Goal: Communication & Community: Answer question/provide support

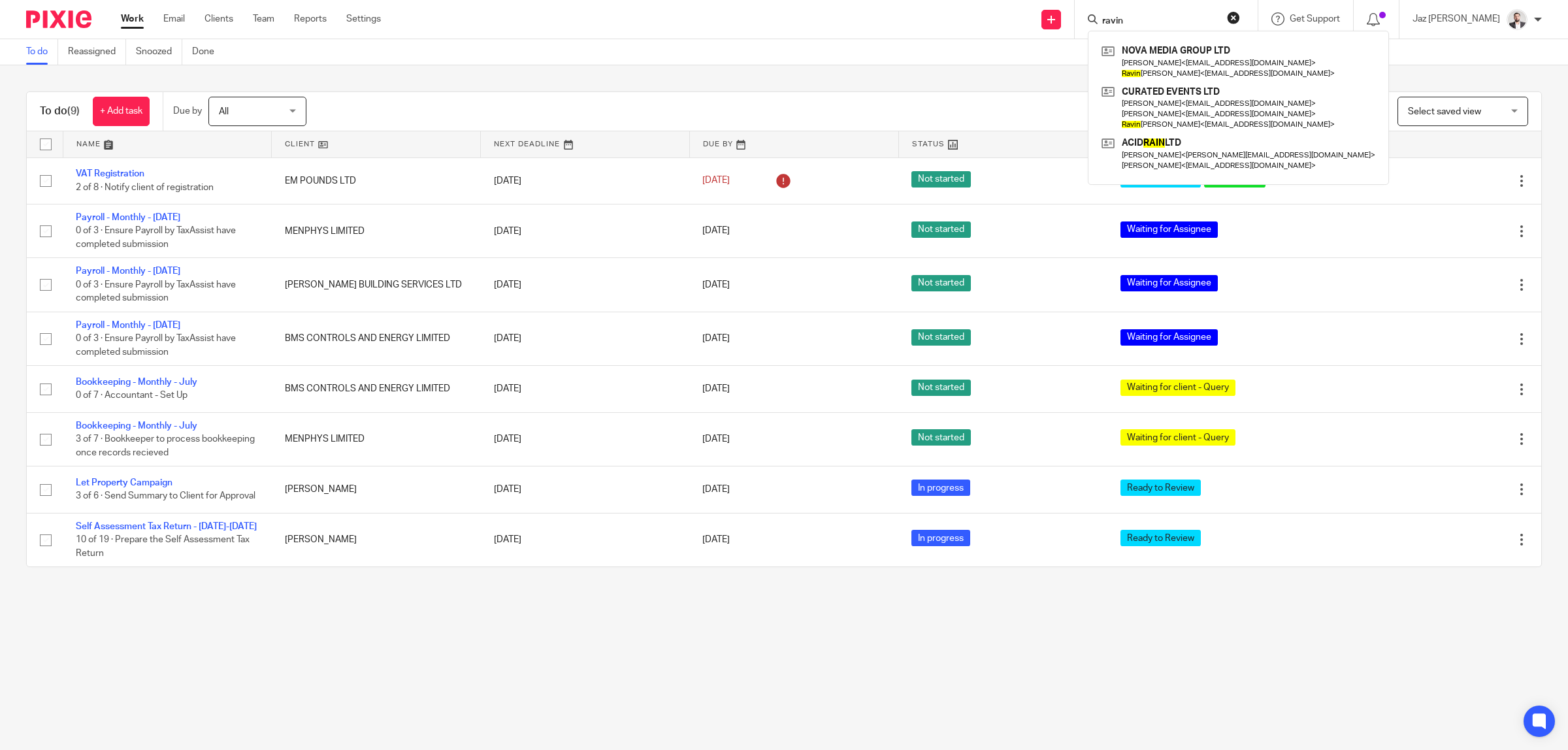
click at [1240, 11] on button "reset" at bounding box center [1233, 17] width 13 height 13
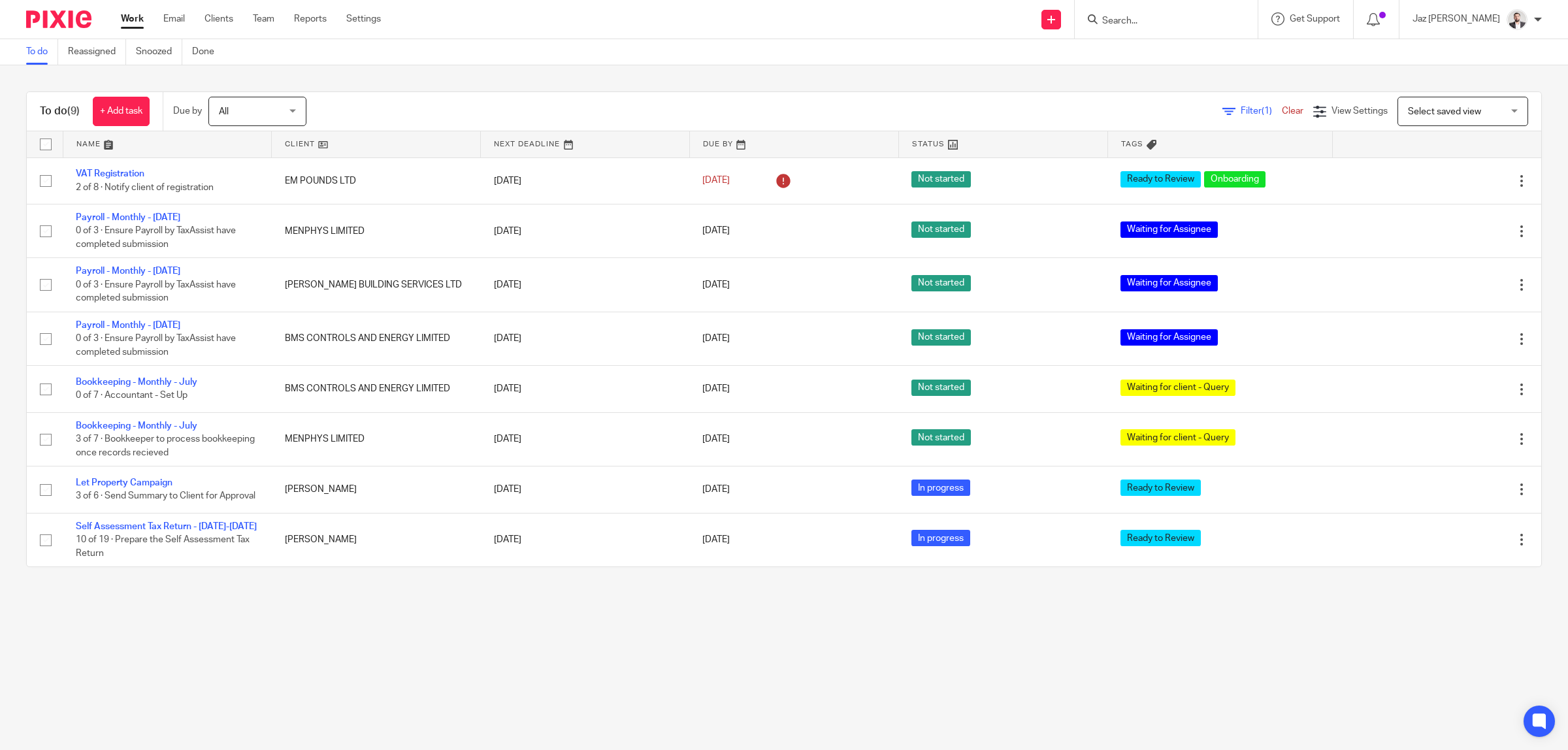
click at [1188, 37] on div at bounding box center [1166, 19] width 183 height 38
click at [1191, 21] on input "Search" at bounding box center [1160, 21] width 118 height 12
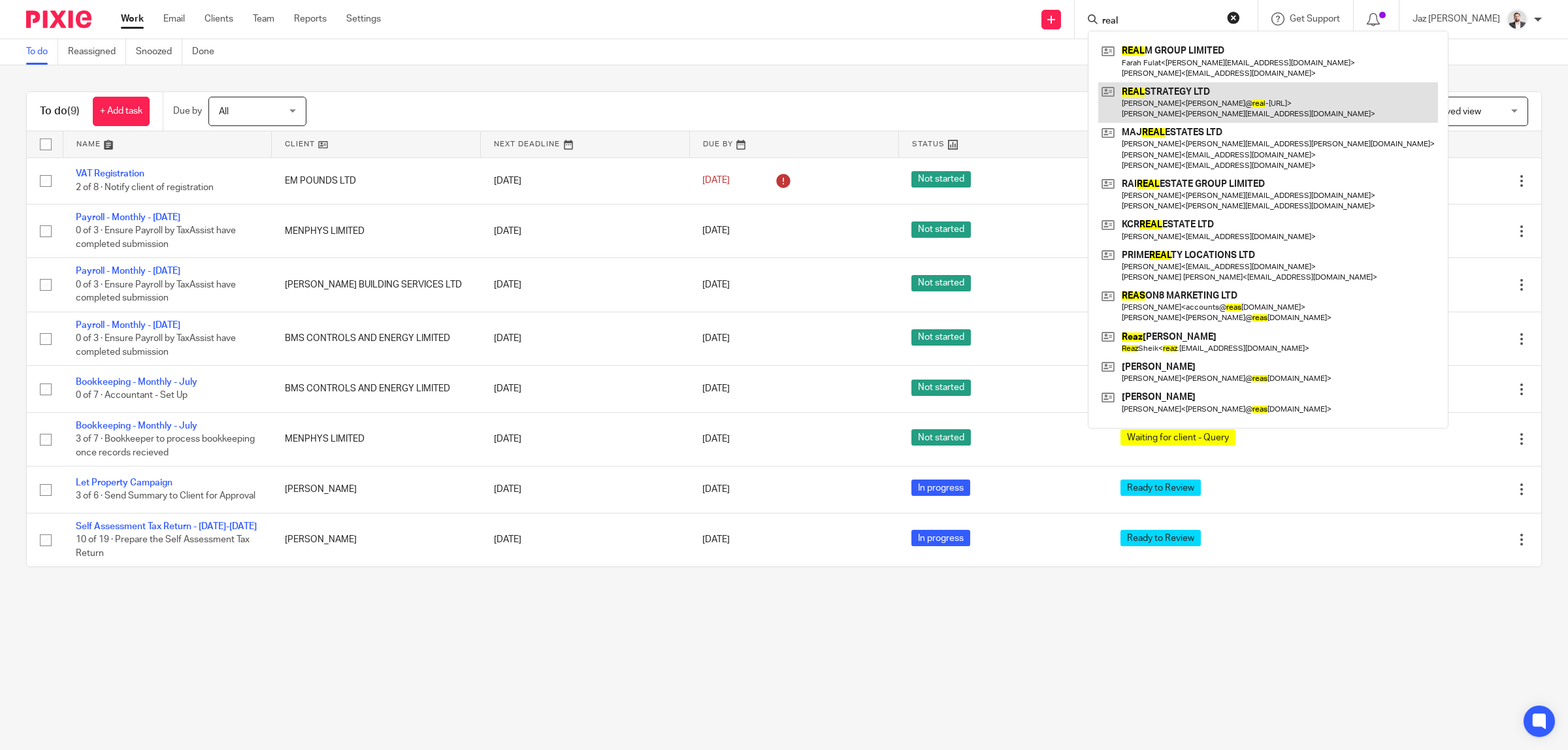
type input "real"
click at [1215, 105] on link at bounding box center [1268, 102] width 340 height 40
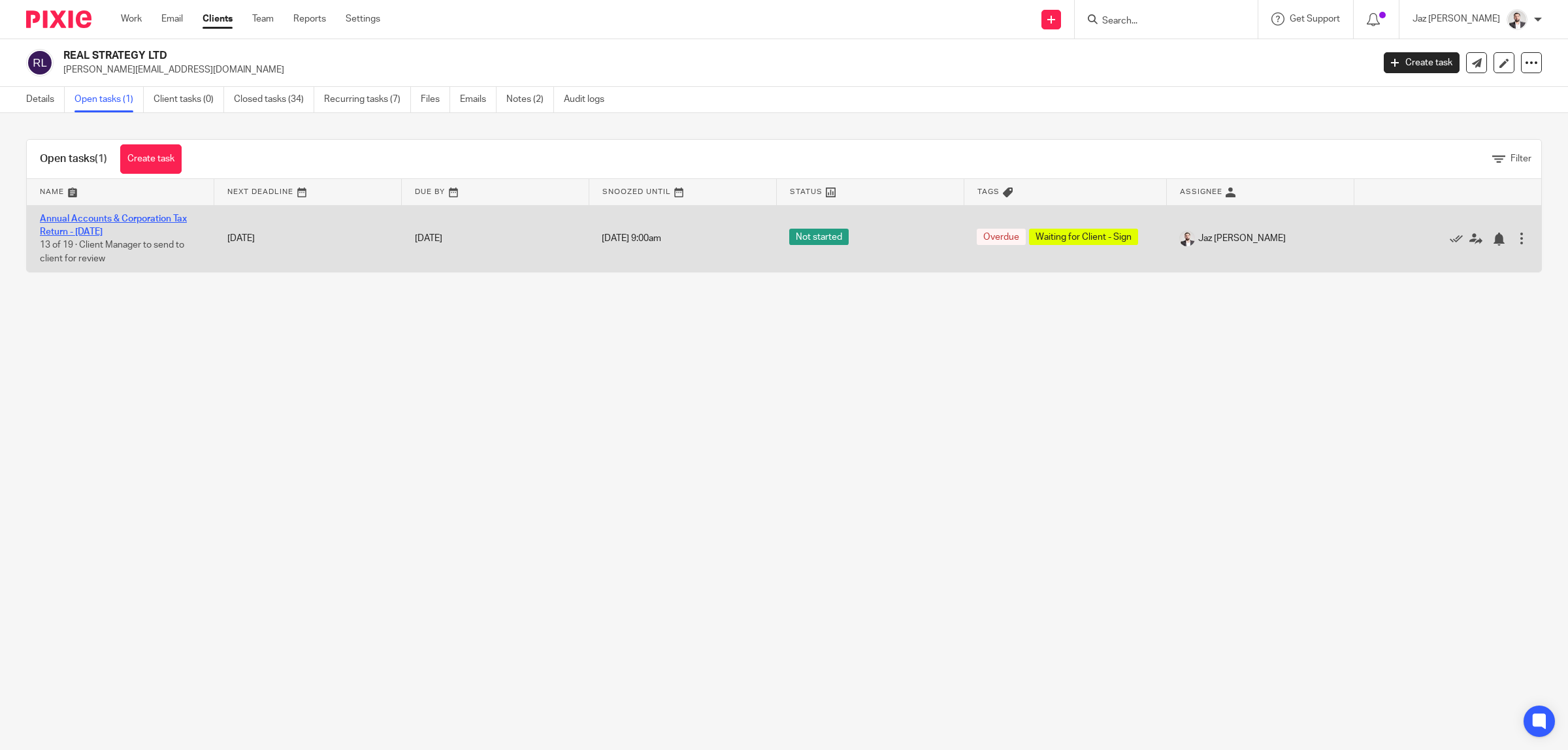
click at [121, 234] on link "Annual Accounts & Corporation Tax Return - June 30, 2025" at bounding box center [113, 225] width 147 height 22
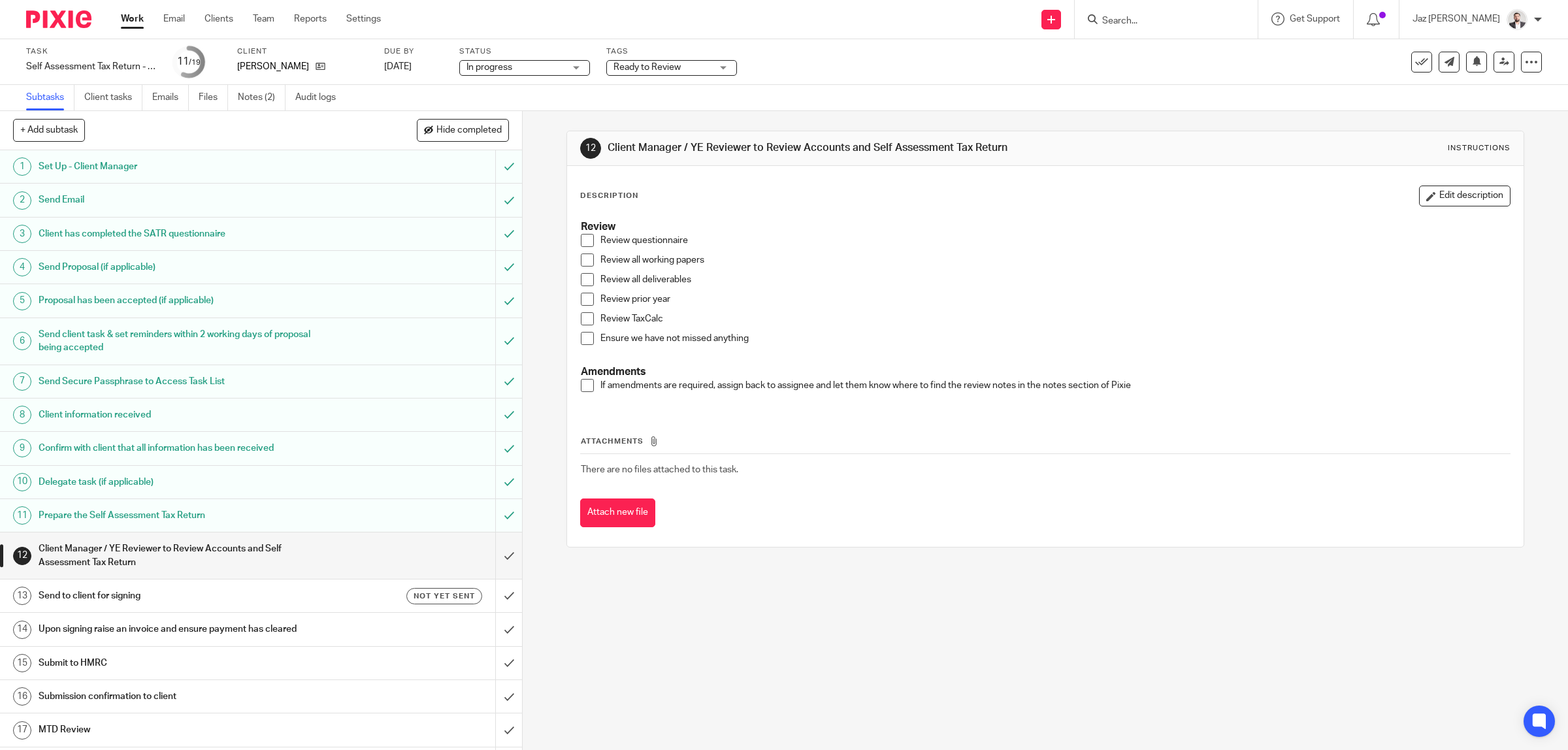
scroll to position [80, 0]
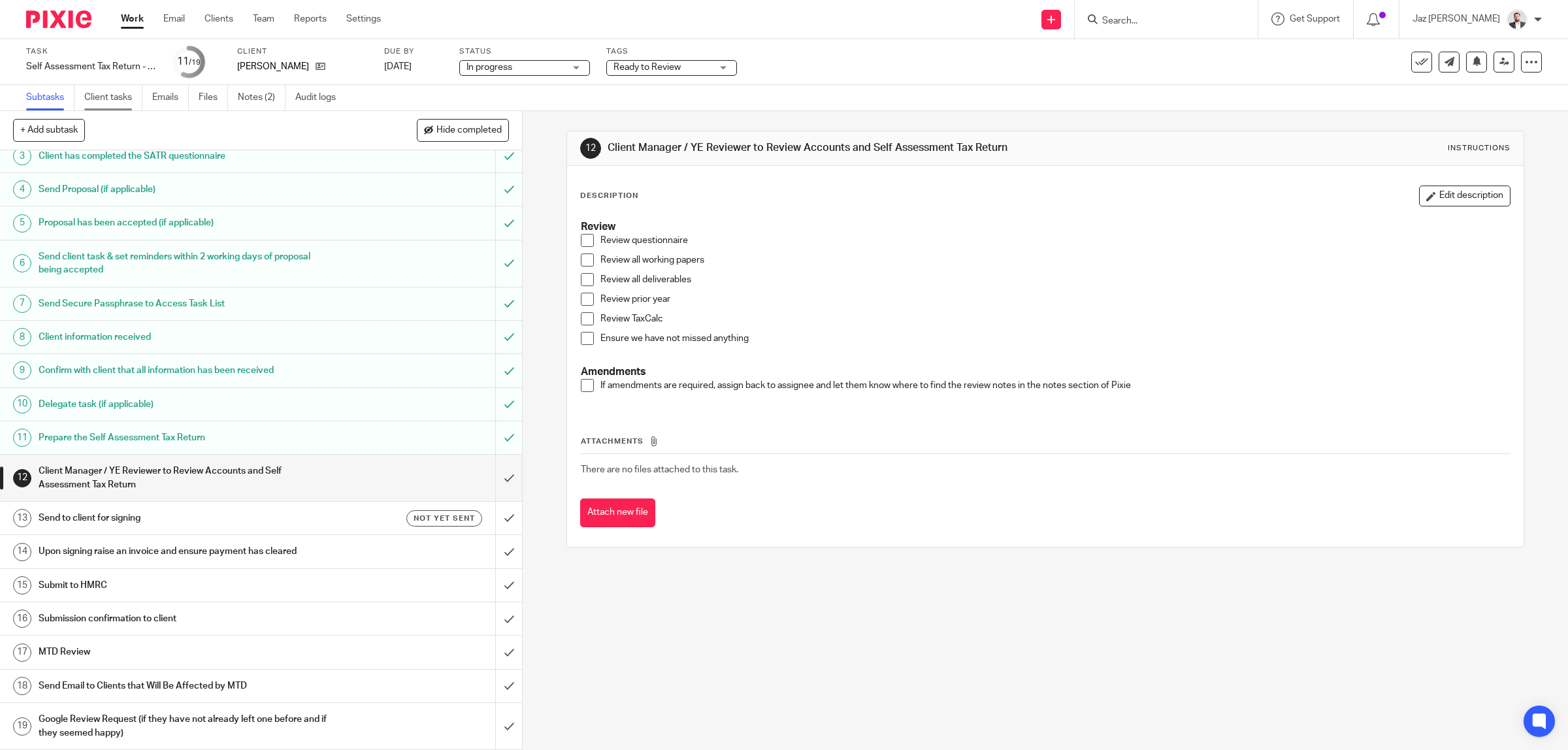
click at [116, 99] on link "Client tasks" at bounding box center [113, 97] width 58 height 25
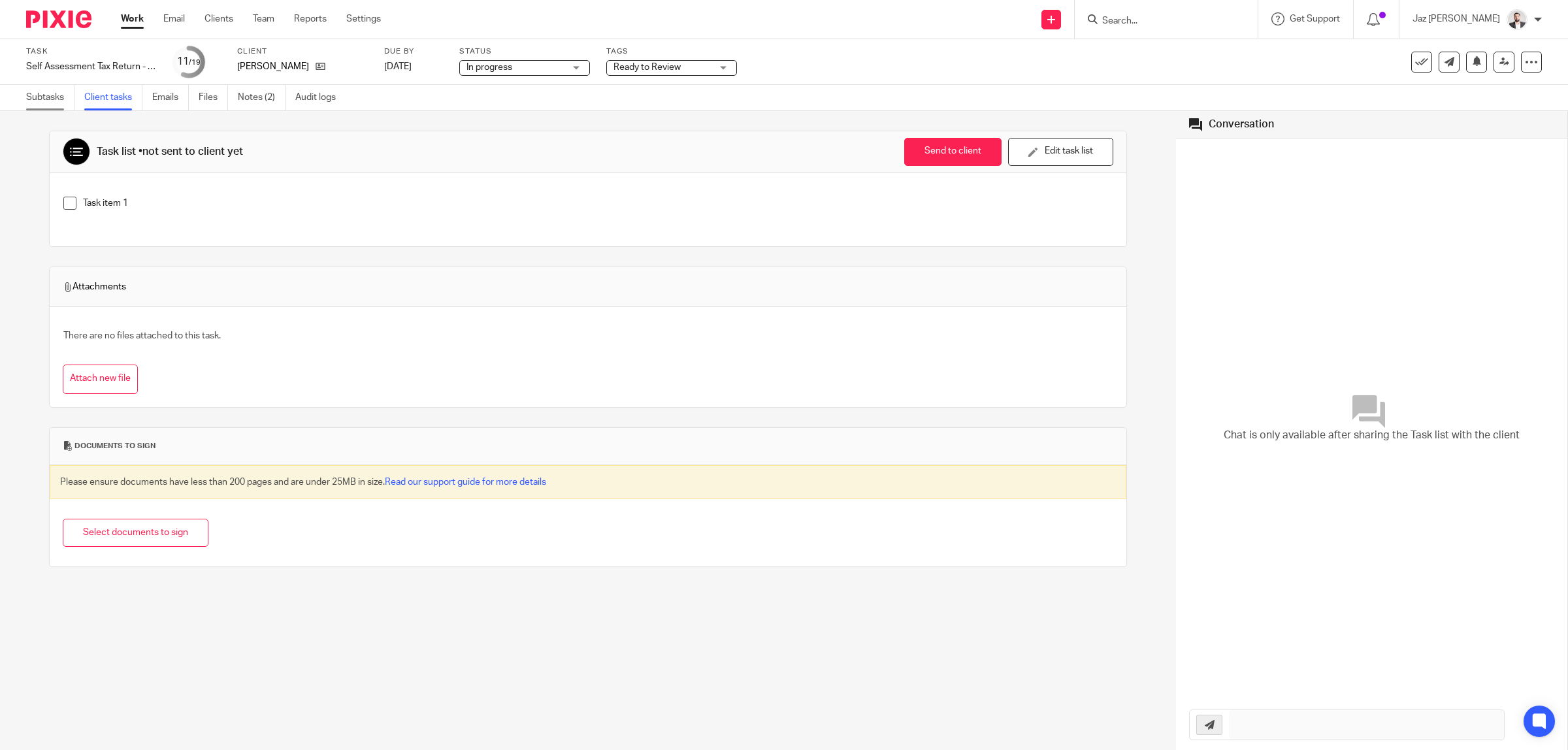
click at [42, 96] on link "Subtasks" at bounding box center [50, 97] width 49 height 25
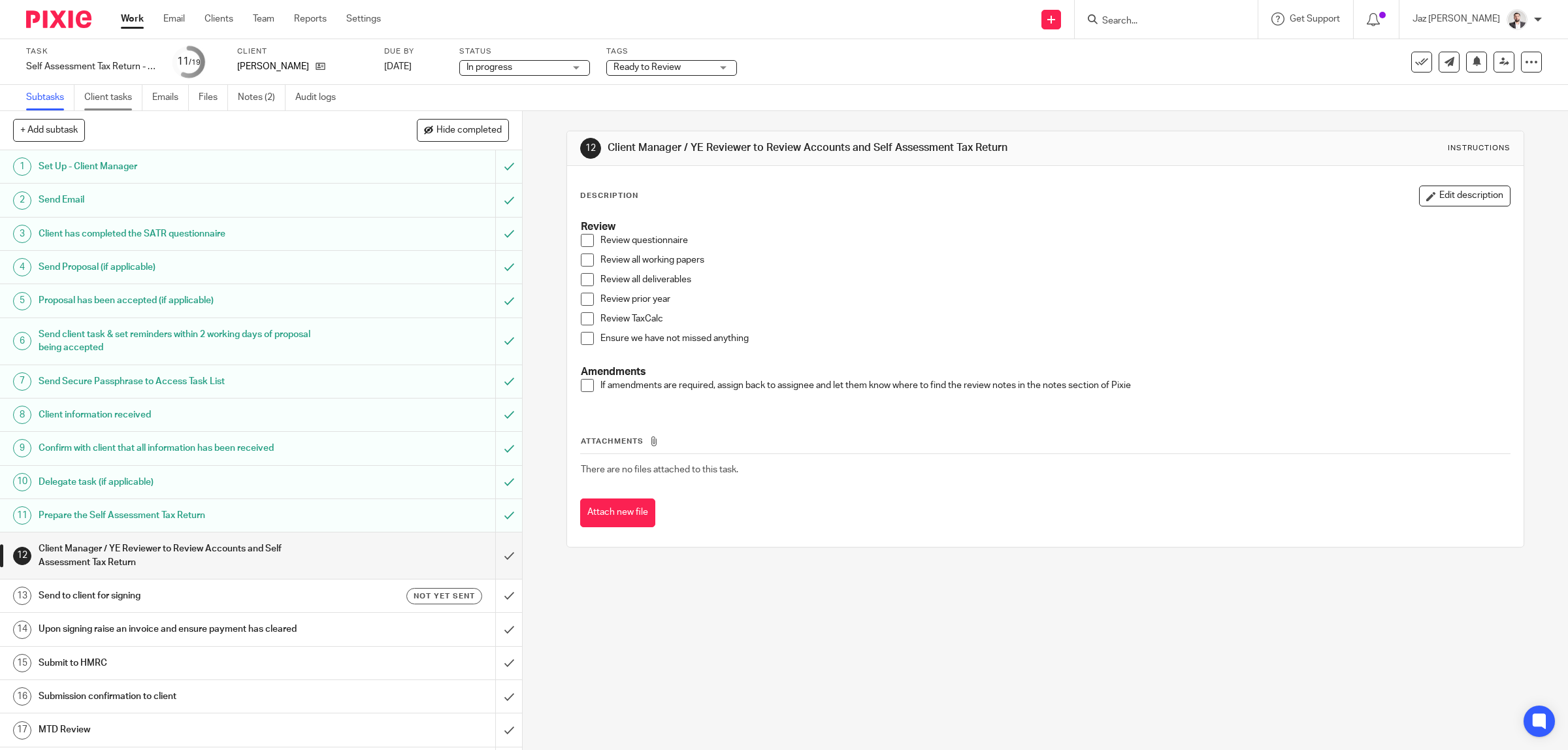
click at [92, 95] on link "Client tasks" at bounding box center [113, 97] width 58 height 25
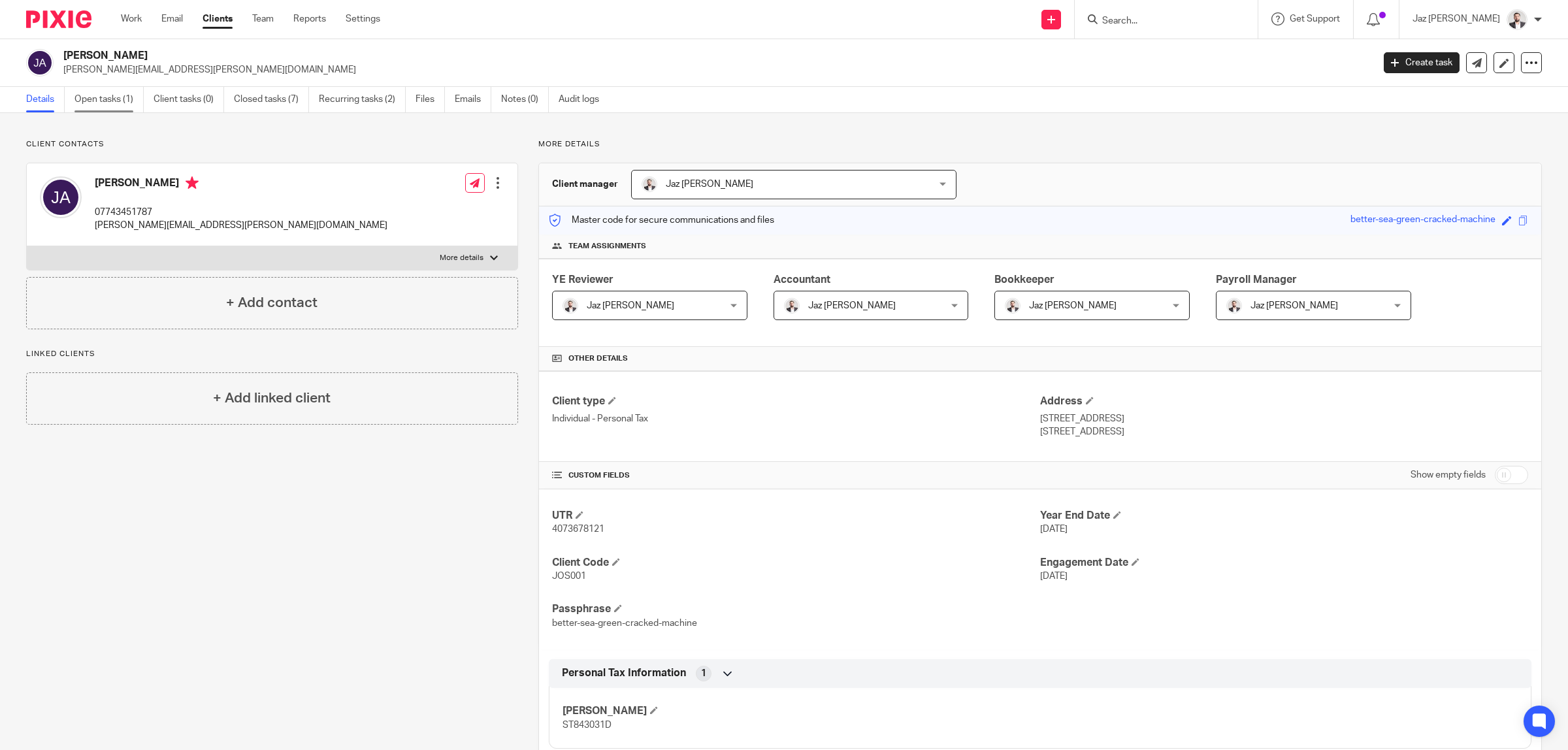
click at [105, 106] on link "Open tasks (1)" at bounding box center [109, 99] width 69 height 25
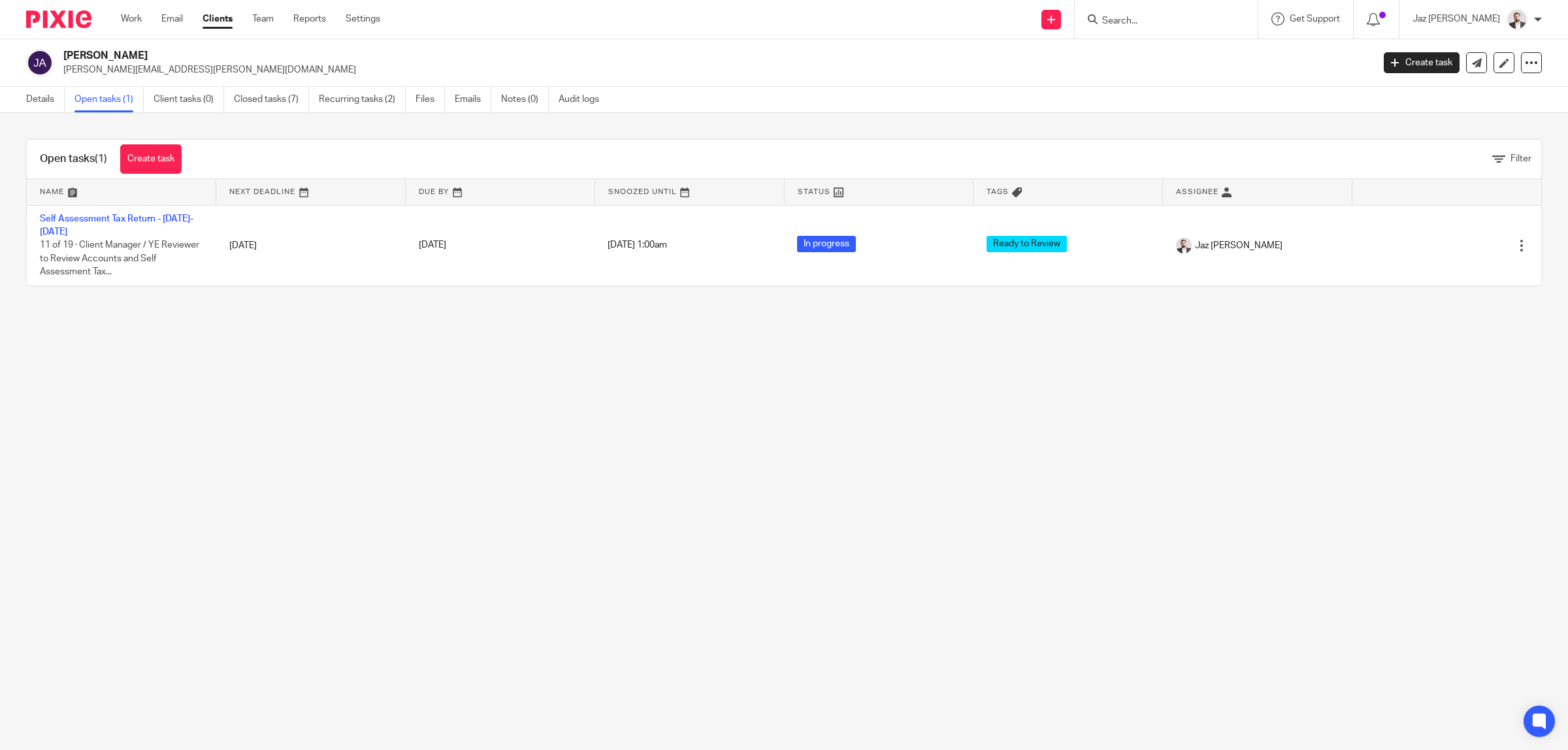
click at [1041, 490] on main "[PERSON_NAME] [PERSON_NAME][EMAIL_ADDRESS][PERSON_NAME][DOMAIN_NAME] Create tas…" at bounding box center [784, 375] width 1568 height 750
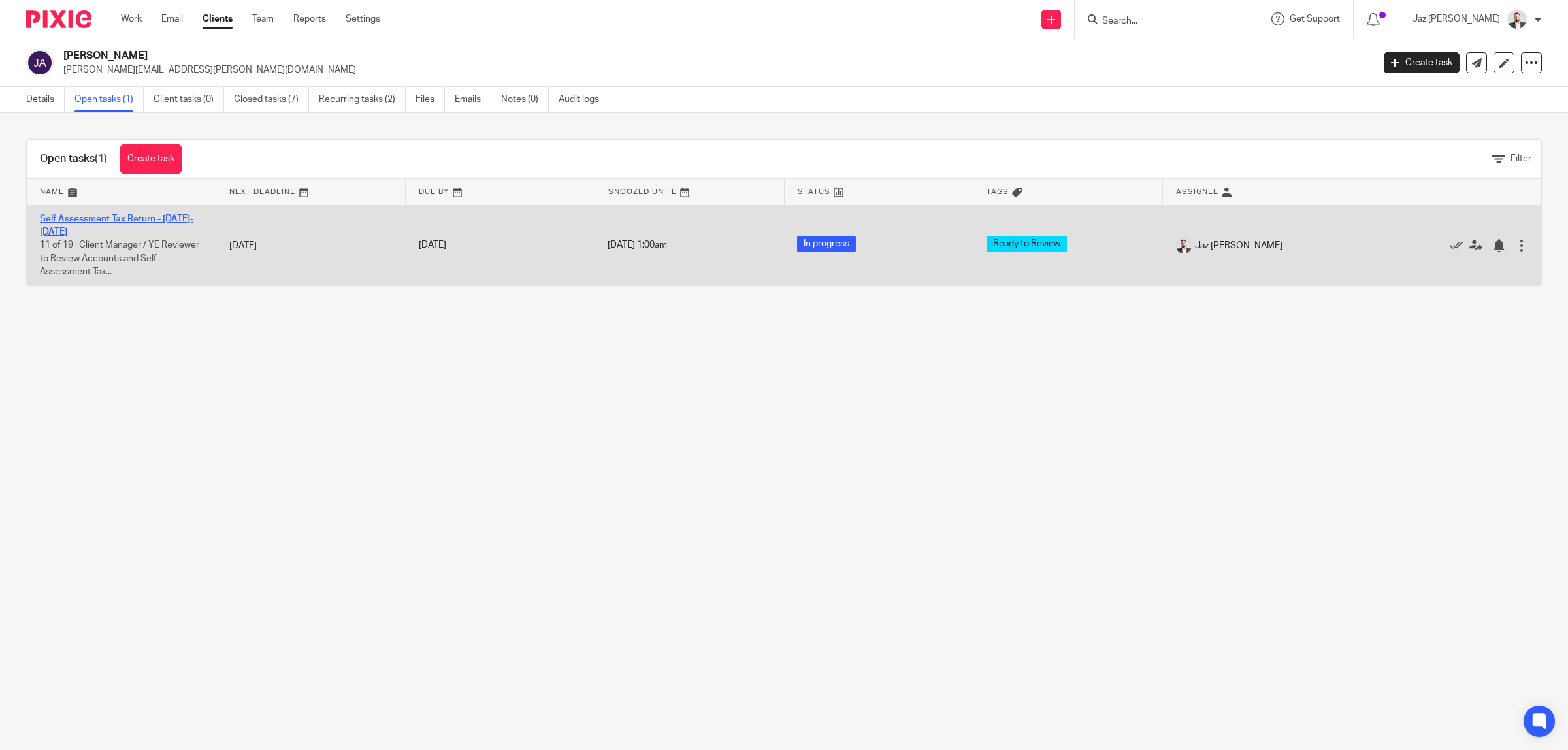
click at [125, 218] on link "Self Assessment Tax Return - [DATE]-[DATE]" at bounding box center [116, 225] width 153 height 22
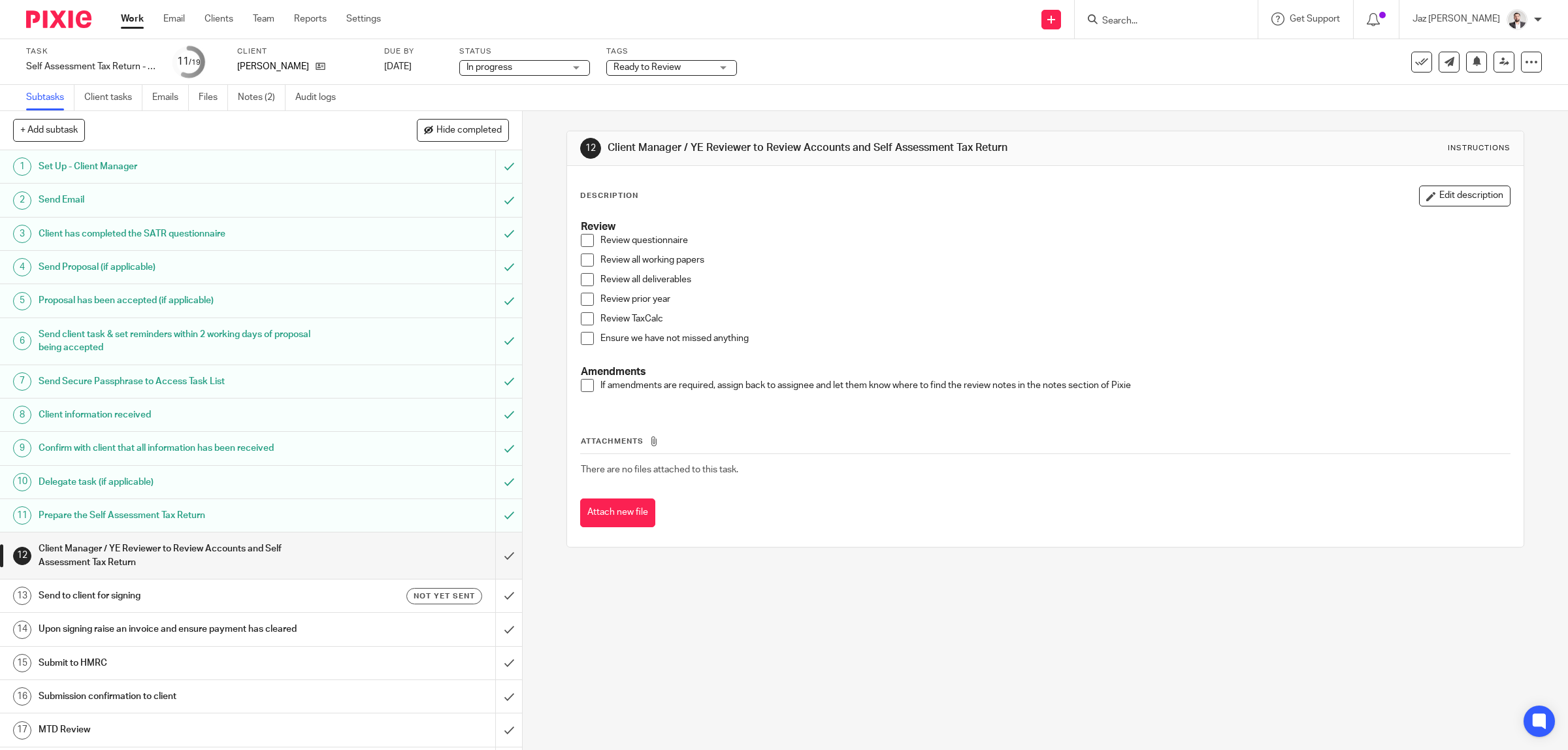
click at [966, 82] on div "Task Self Assessment Tax Return - 2024-2025 Save Self Assessment Tax Return - 2…" at bounding box center [784, 62] width 1568 height 46
click at [1445, 64] on icon at bounding box center [1449, 62] width 10 height 10
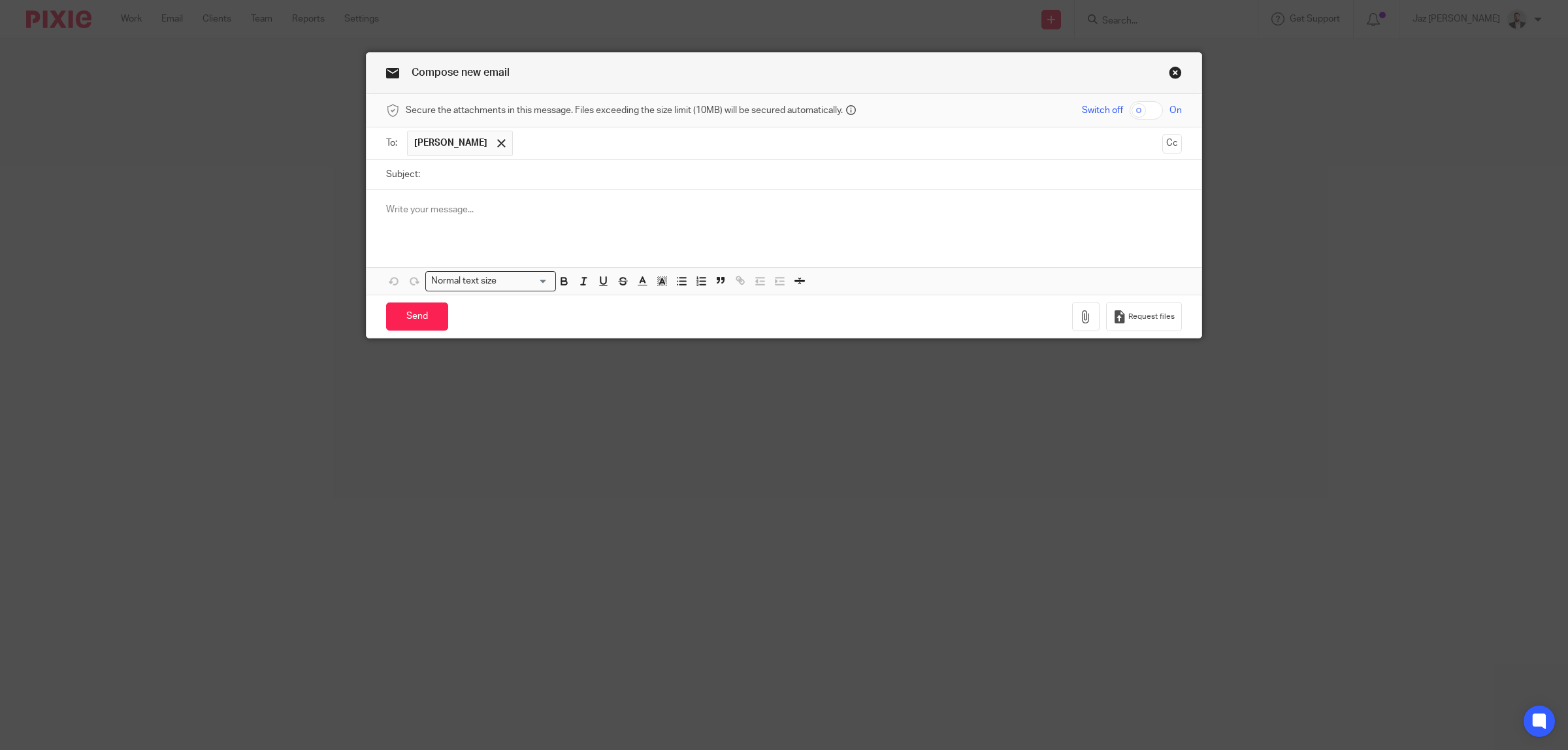
click at [562, 172] on input "Subject:" at bounding box center [804, 175] width 755 height 29
click at [419, 171] on div "Subject: Self Assessment Queries -" at bounding box center [784, 175] width 796 height 29
click at [427, 175] on input "Self Assessment Queries -" at bounding box center [804, 175] width 755 height 29
click at [596, 184] on input "24/25 Self Assessment Queries -" at bounding box center [804, 175] width 755 height 29
type input "24/25 Self Assessment Queries"
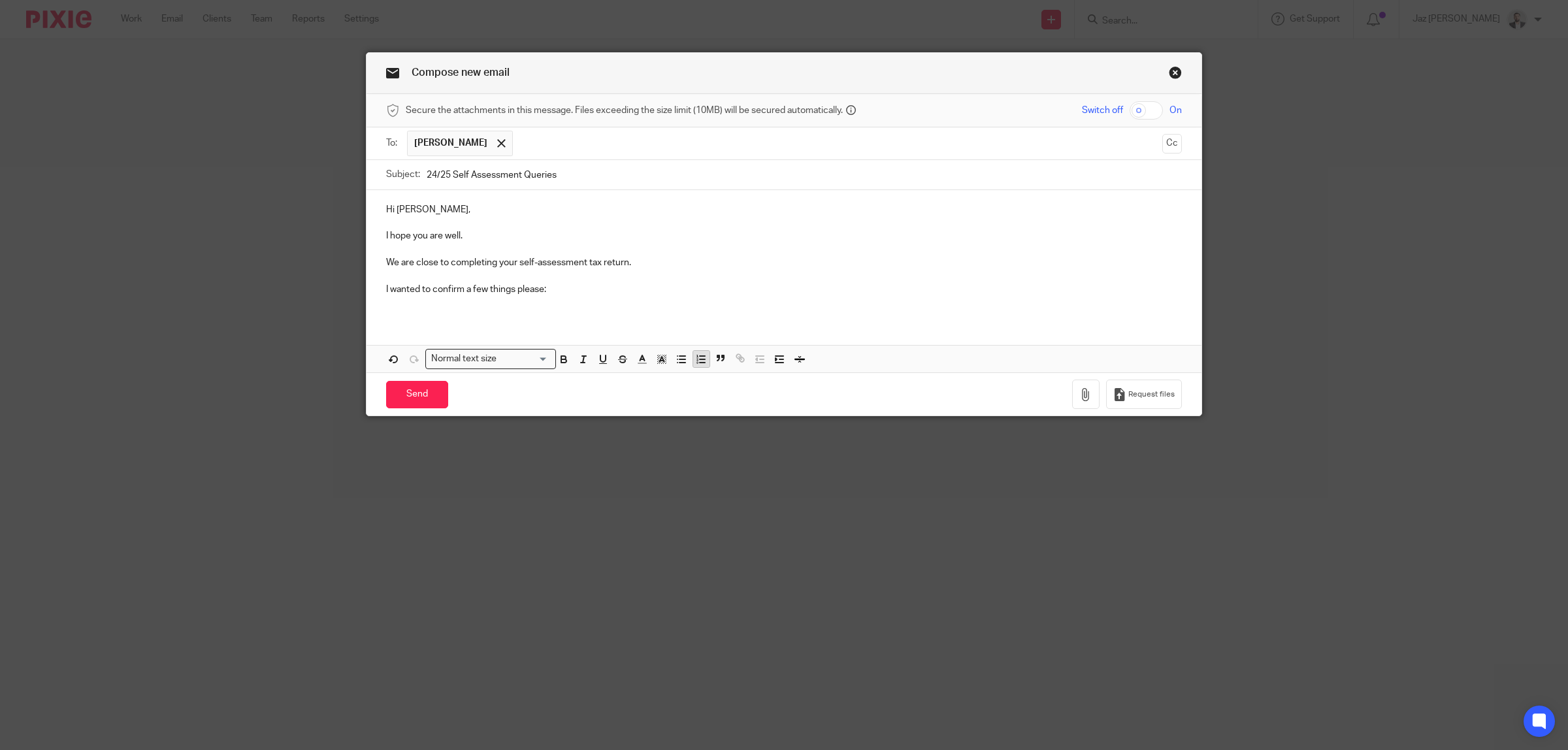
click at [693, 367] on button "button" at bounding box center [701, 359] width 16 height 16
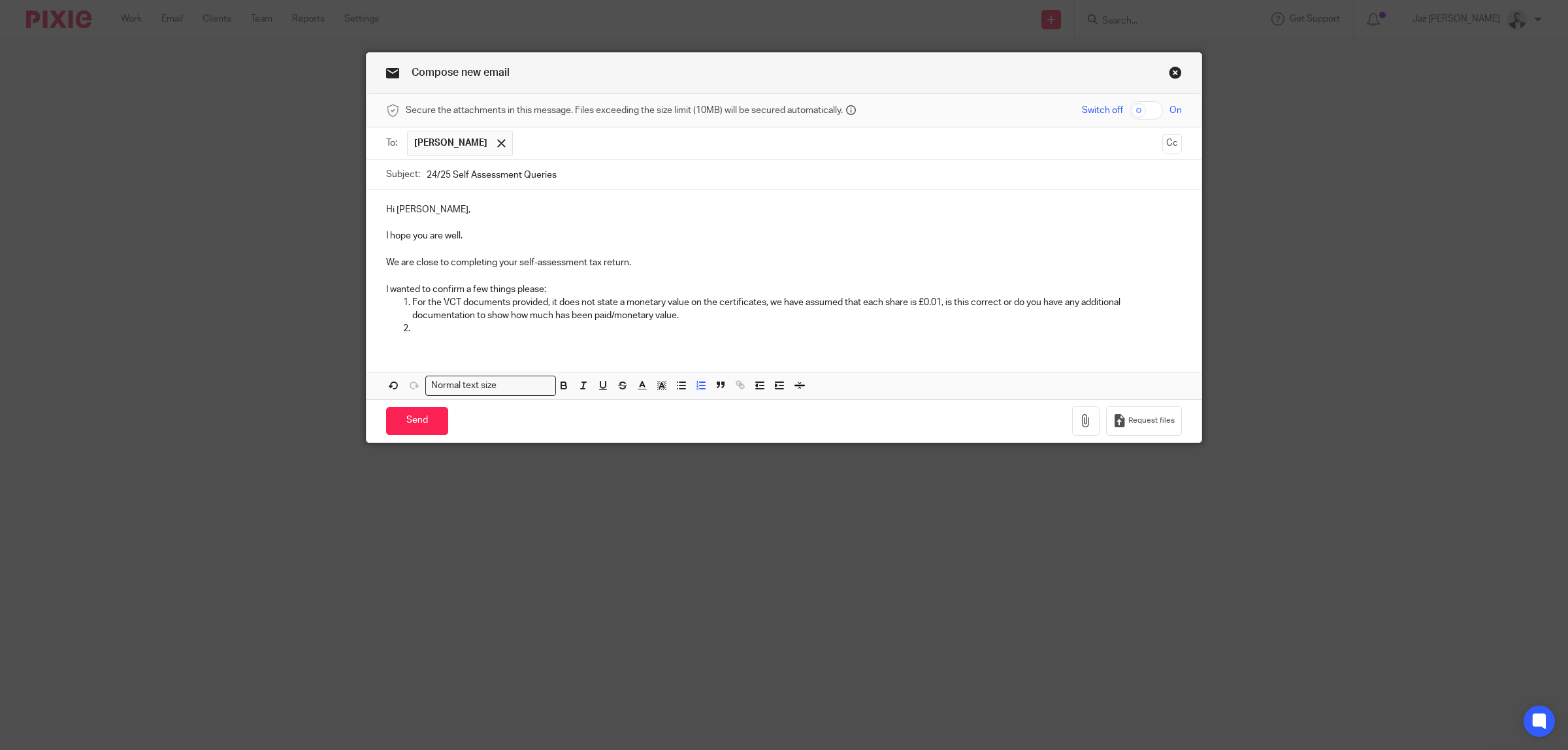
click at [560, 340] on div "Hi Josue, I hope you are well. We are close to completing your self-assessment …" at bounding box center [784, 268] width 835 height 155
click at [532, 338] on div "Hi Josue, I hope you are well. We are close to completing your self-assessment …" at bounding box center [784, 268] width 835 height 155
click at [684, 314] on p "For the VCT documents provided, it does not state a monetary value on the certi…" at bounding box center [797, 309] width 769 height 27
click at [580, 331] on p at bounding box center [797, 328] width 769 height 13
click at [431, 347] on div "Hi Josue, I hope you are well. We are close to completing your self-assessment …" at bounding box center [784, 295] width 835 height 209
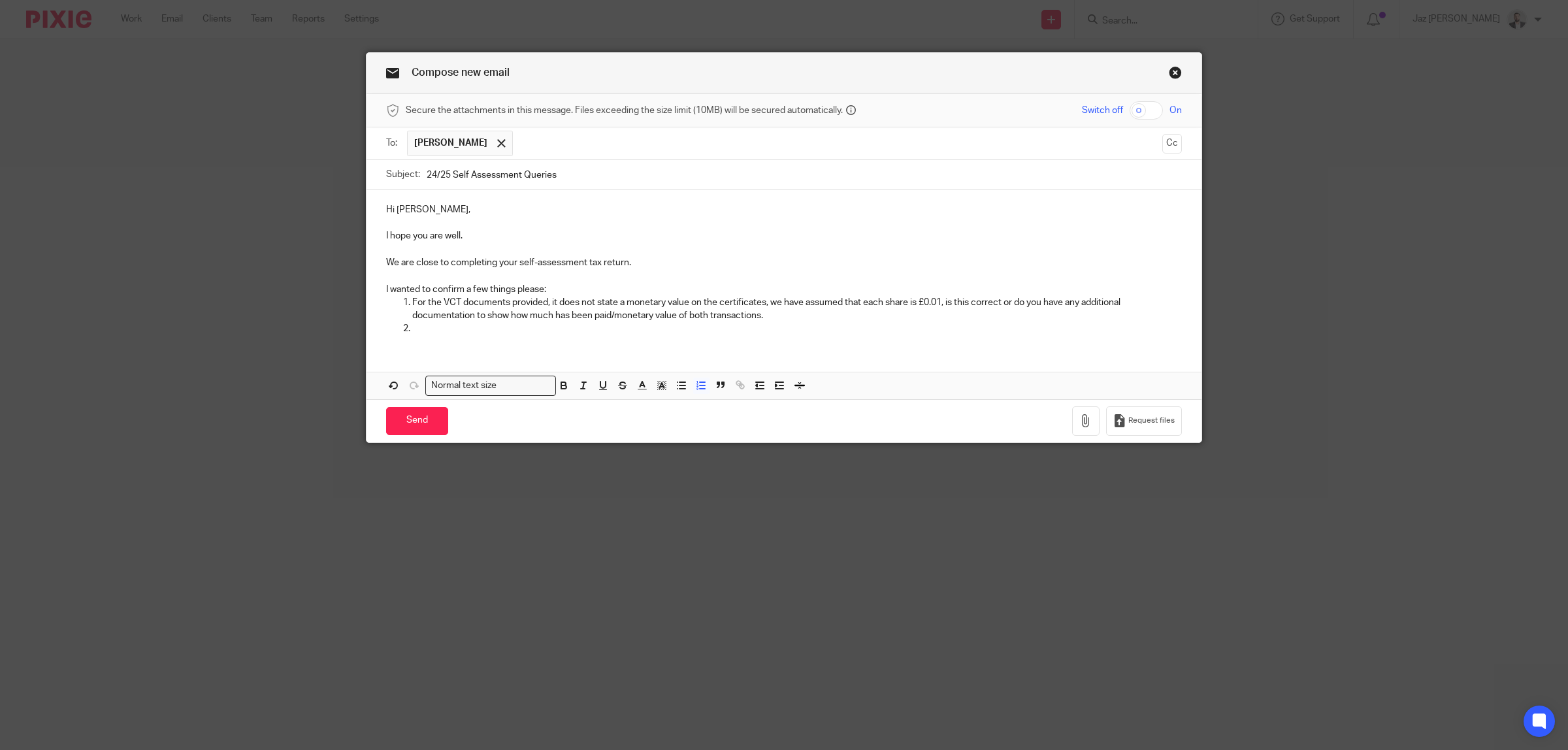
click at [440, 334] on p at bounding box center [797, 328] width 769 height 13
click at [873, 327] on p "Did Grafana provide a Fair Market Value of each share at the exercise date in A…" at bounding box center [797, 328] width 769 height 13
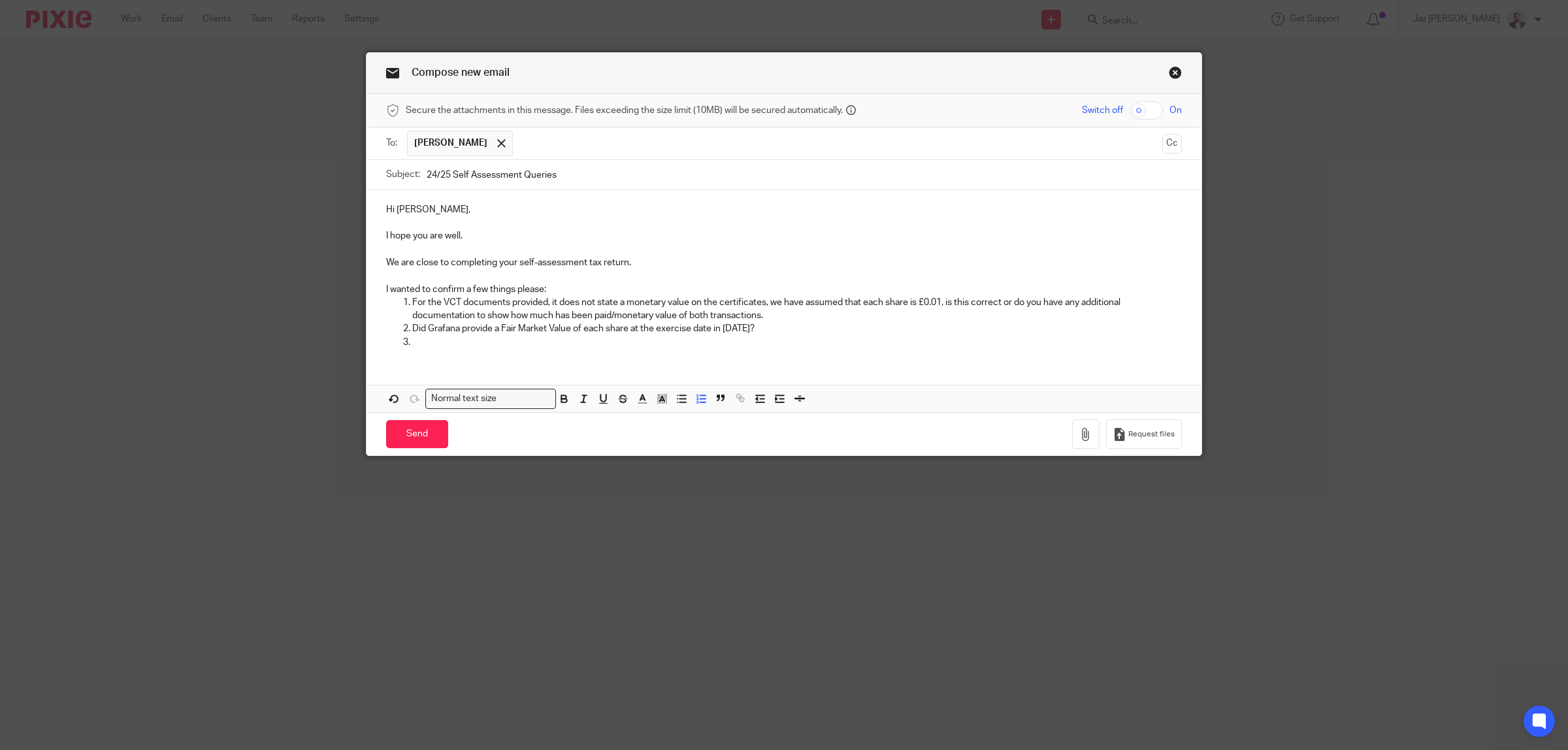
click at [500, 342] on p at bounding box center [797, 342] width 769 height 13
drag, startPoint x: 591, startPoint y: 350, endPoint x: 596, endPoint y: 345, distance: 7.1
click at [591, 348] on p at bounding box center [797, 342] width 769 height 13
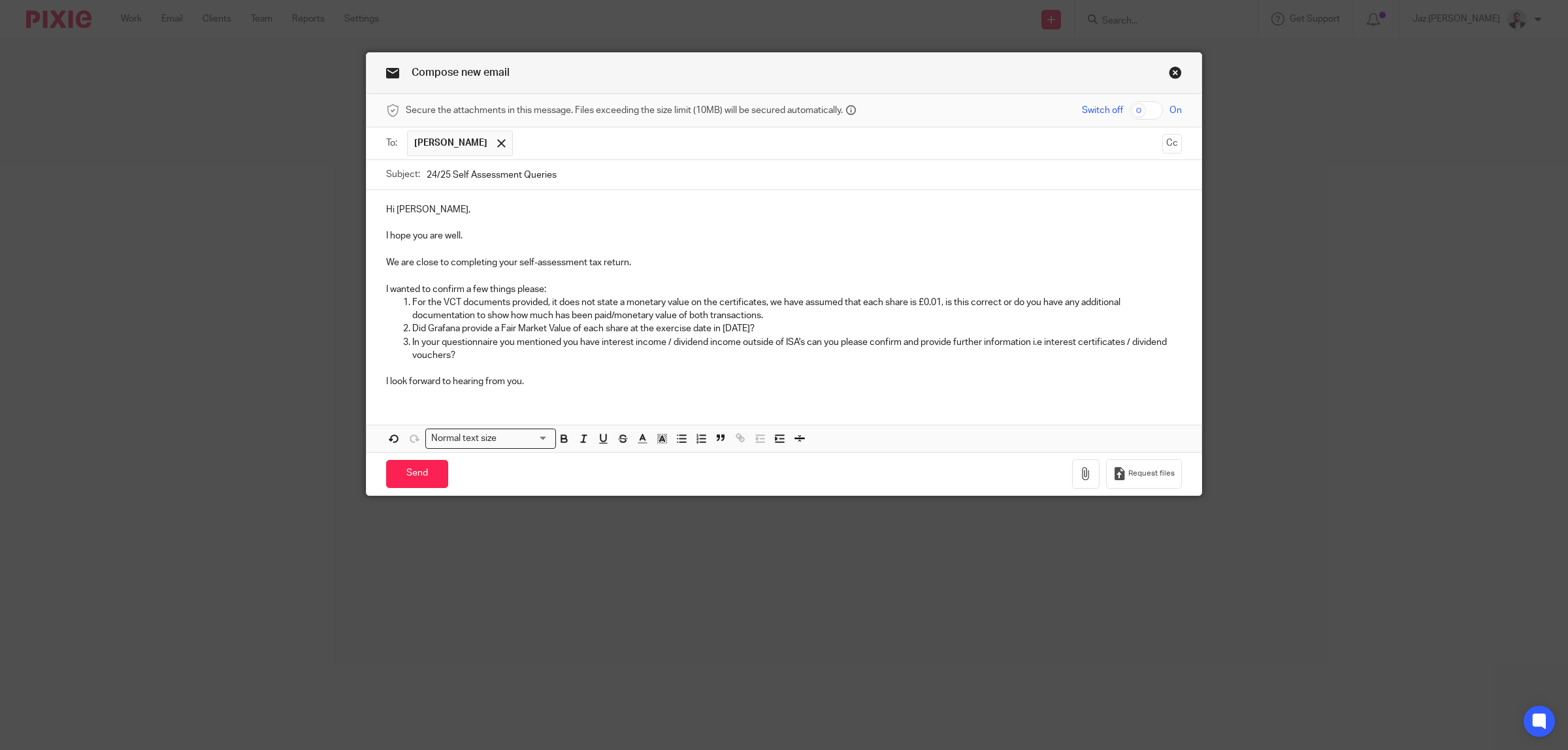
click at [586, 388] on p "I look forward to hearing from you." at bounding box center [784, 381] width 796 height 13
click at [507, 232] on p "I hope you are well." at bounding box center [784, 236] width 796 height 13
click at [516, 259] on p "We are close to completing your self-assessment tax return." at bounding box center [784, 262] width 796 height 13
click at [560, 360] on p "In your questionnaire you mentioned you have interest income / dividend income …" at bounding box center [797, 349] width 769 height 27
click at [707, 317] on p "For the VCT documents provided, it does not state a monetary value on the certi…" at bounding box center [797, 309] width 769 height 27
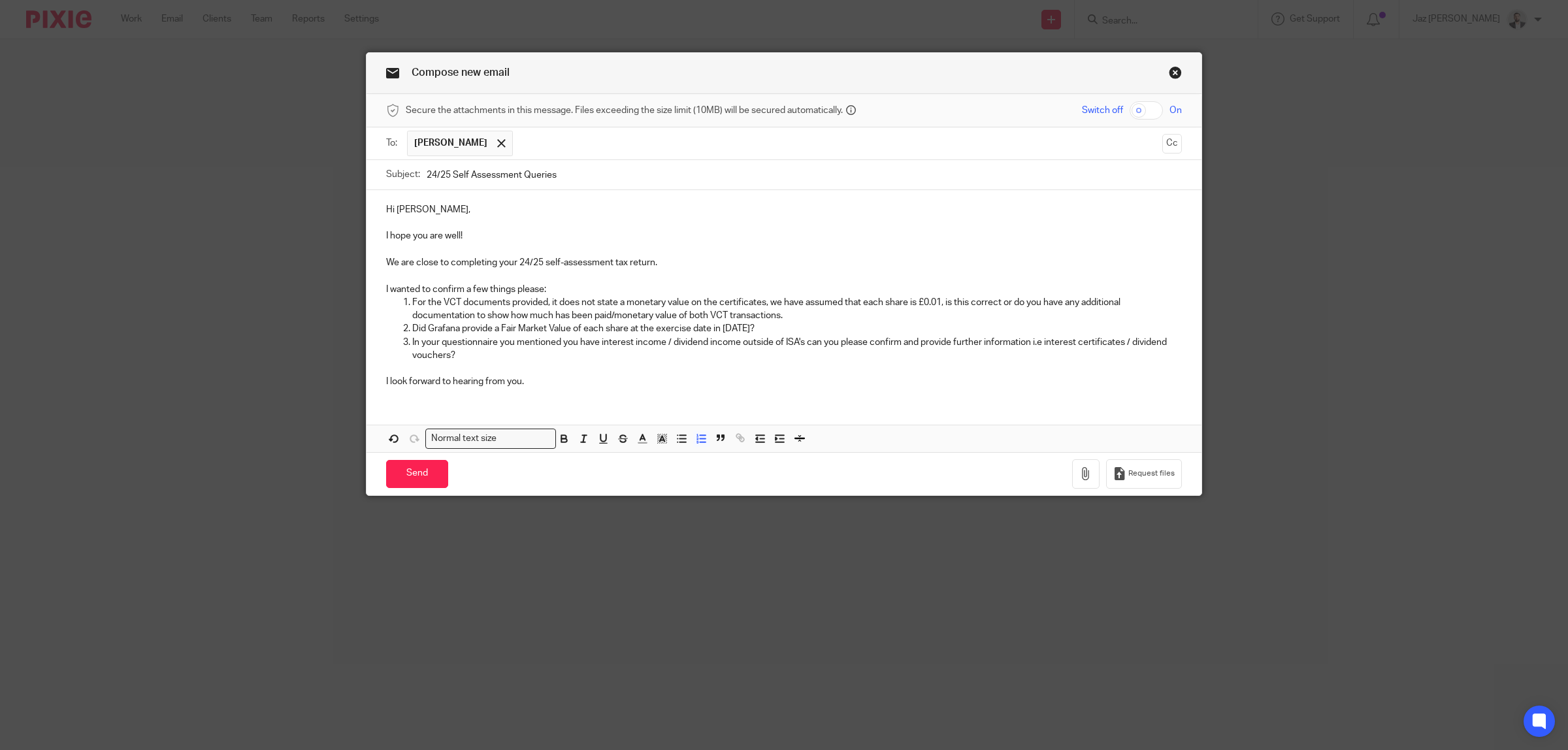
click at [549, 357] on p "In your questionnaire you mentioned you have interest income / dividend income …" at bounding box center [797, 349] width 769 height 27
click at [412, 482] on input "Send" at bounding box center [417, 473] width 62 height 28
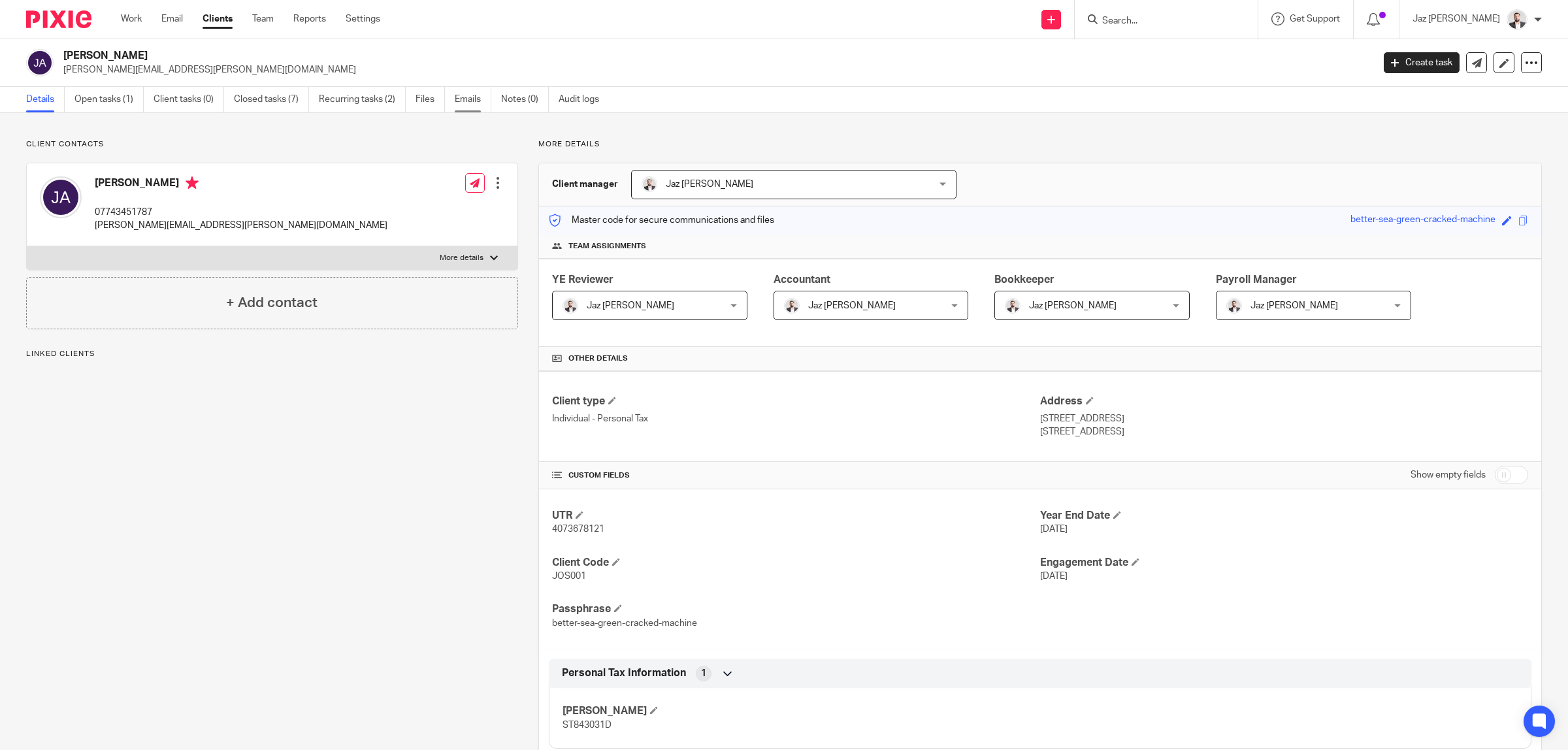
click at [469, 103] on link "Emails" at bounding box center [473, 99] width 36 height 25
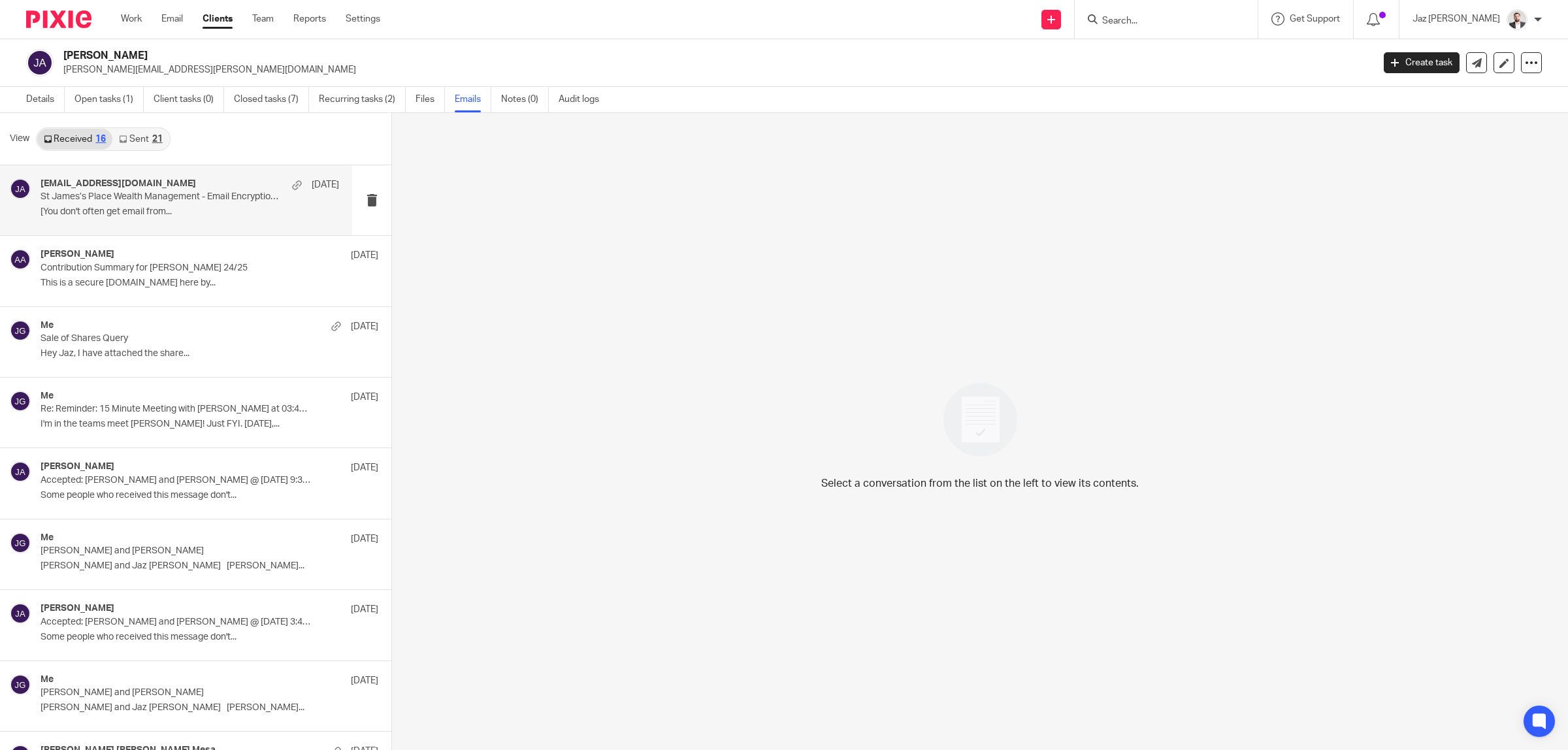
click at [92, 218] on div "sjp-mail-security@sjp.co.uk 31 Jul St James’s Place Wealth Management - Email E…" at bounding box center [190, 200] width 299 height 44
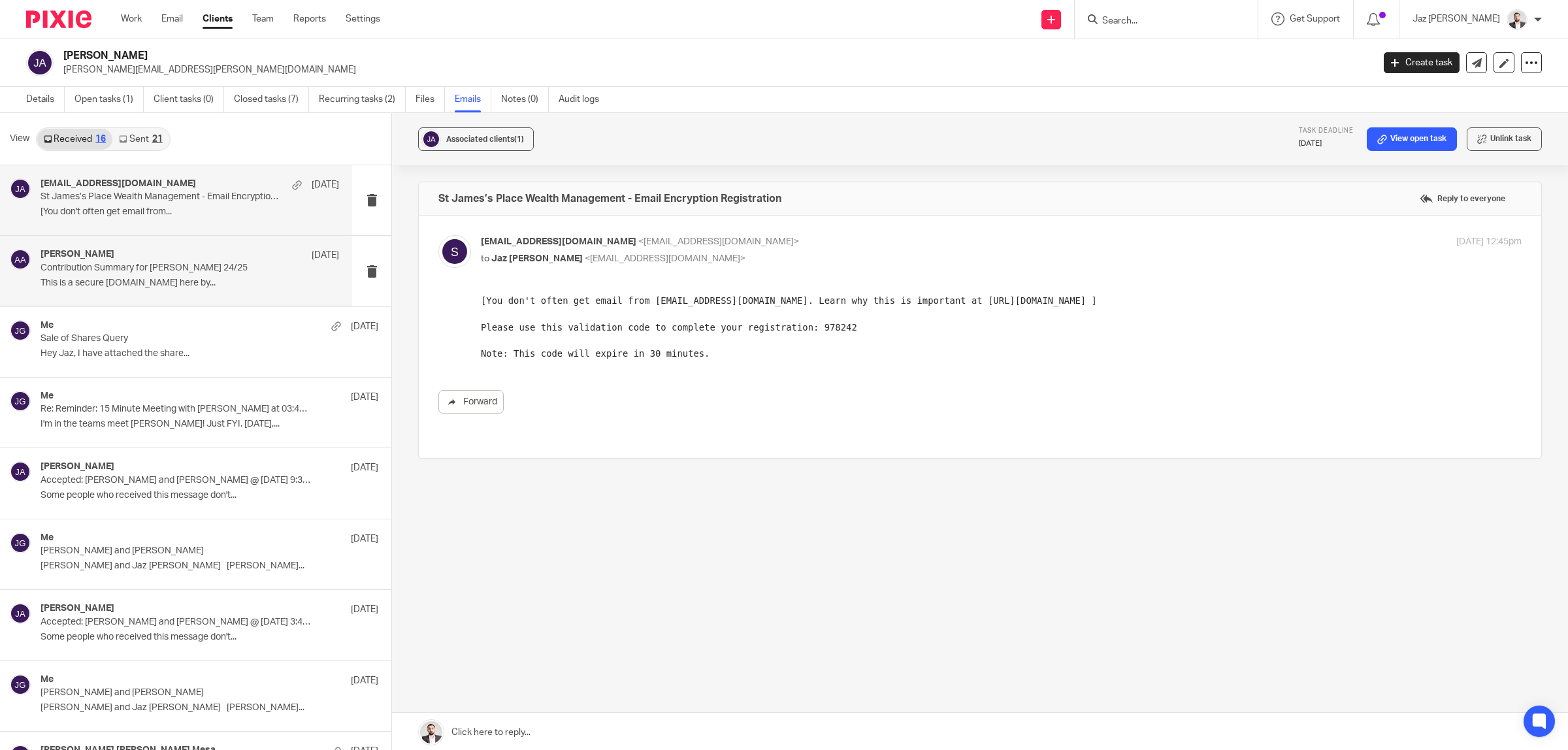
click at [128, 271] on p "Contribution Summary for Josue Mesa 24/25" at bounding box center [160, 268] width 239 height 11
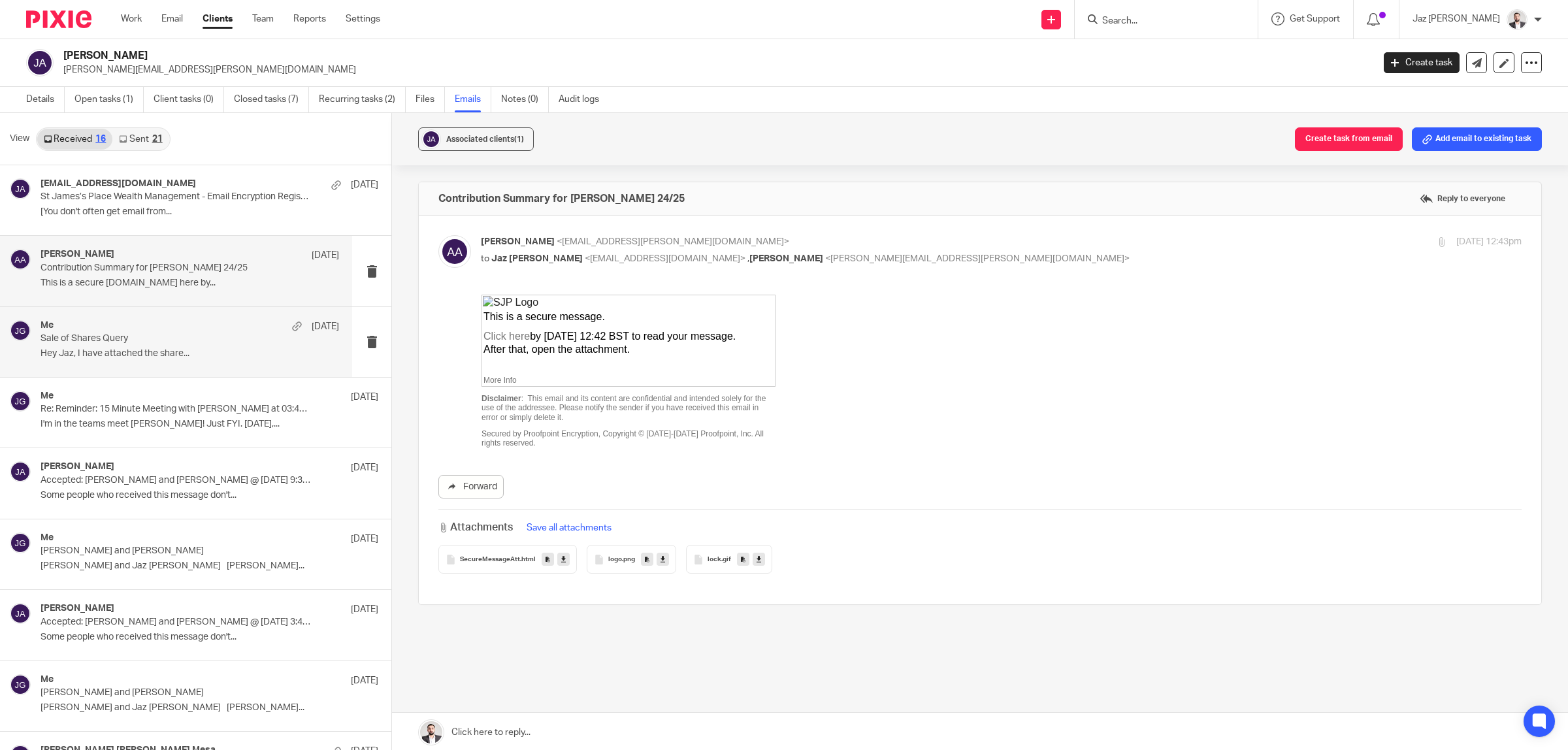
click at [149, 341] on p "Sale of Shares Query" at bounding box center [160, 338] width 239 height 11
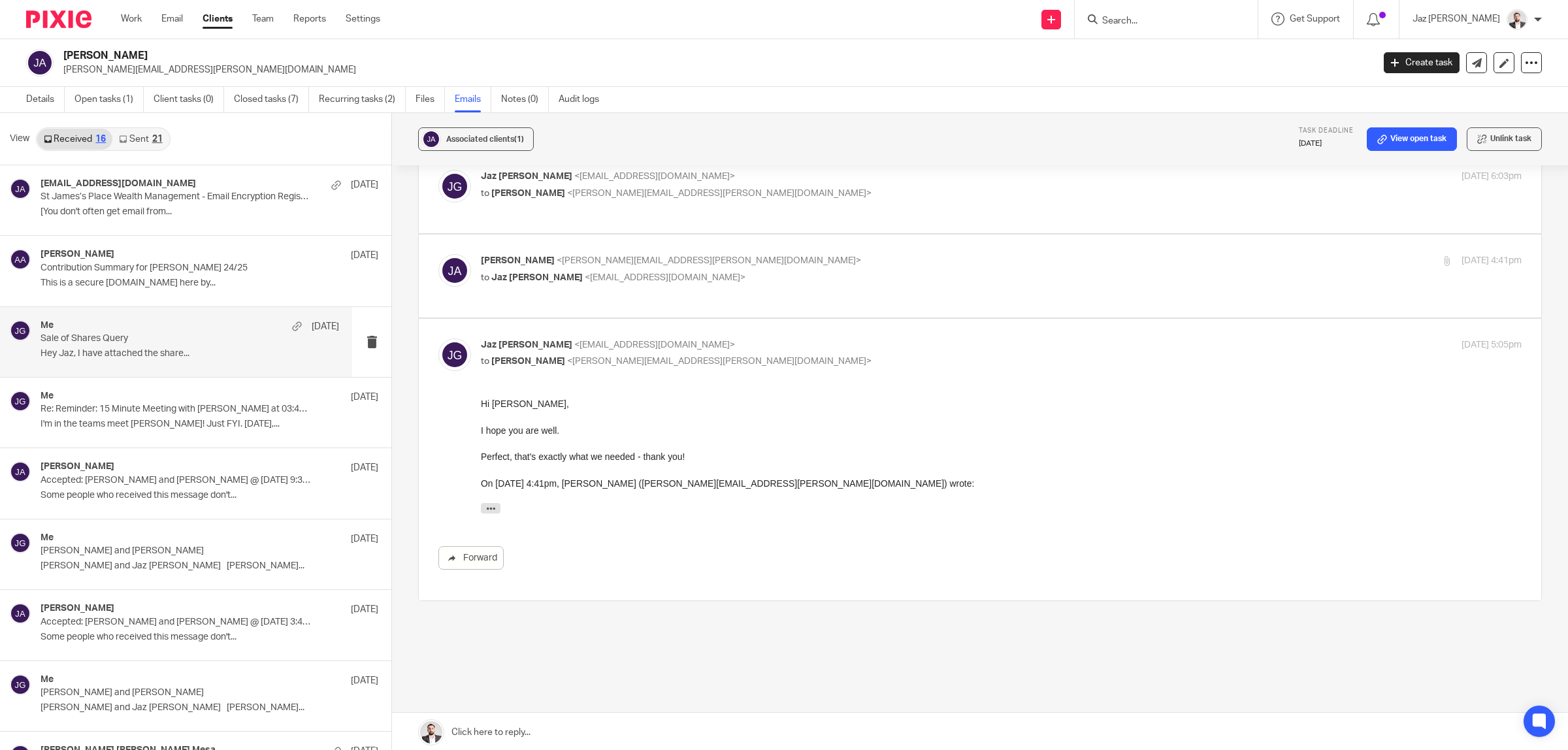
scroll to position [742, 0]
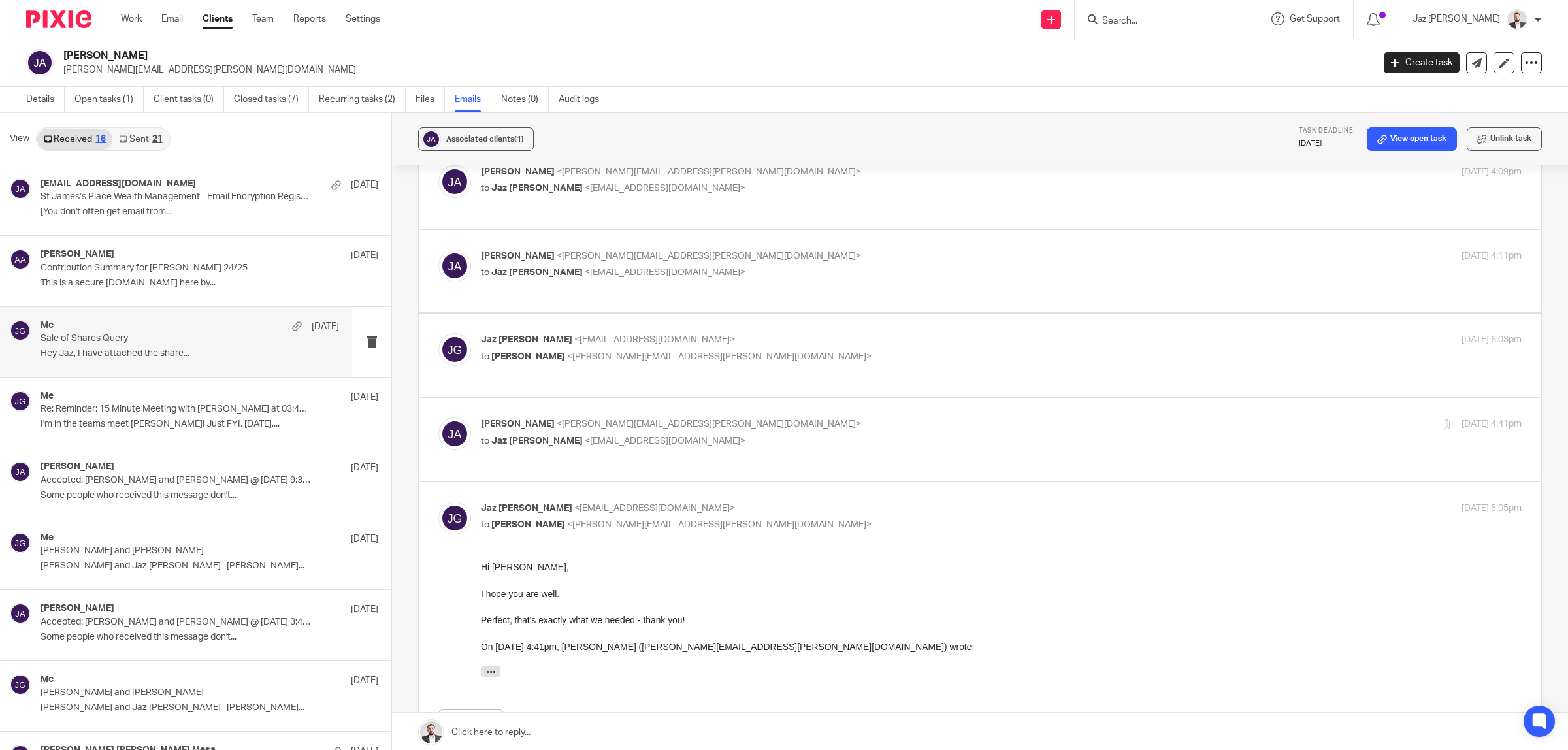
click at [791, 417] on p "Josue Abreu <josue.abreu@gmail.com>" at bounding box center [827, 424] width 694 height 14
checkbox input "true"
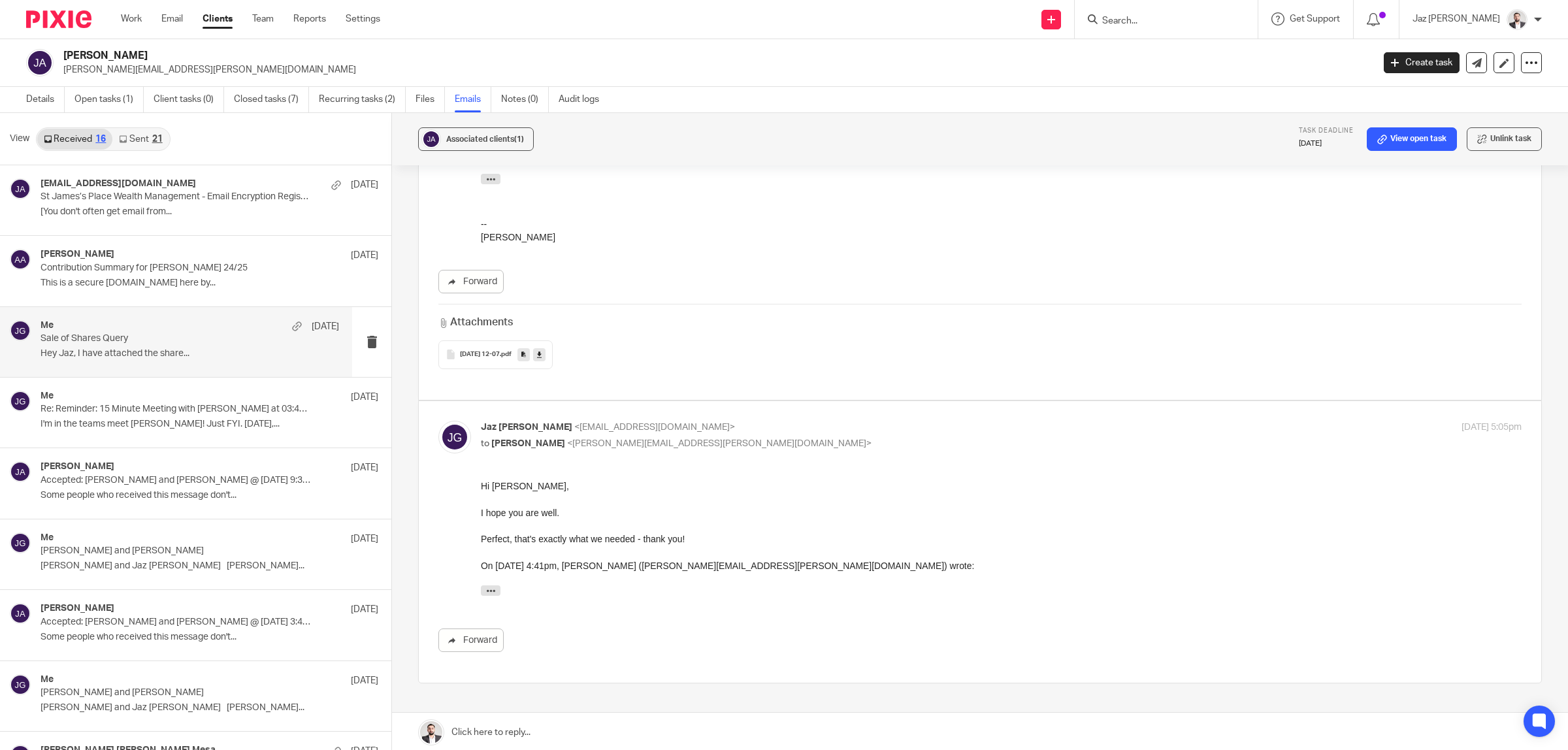
scroll to position [1069, 0]
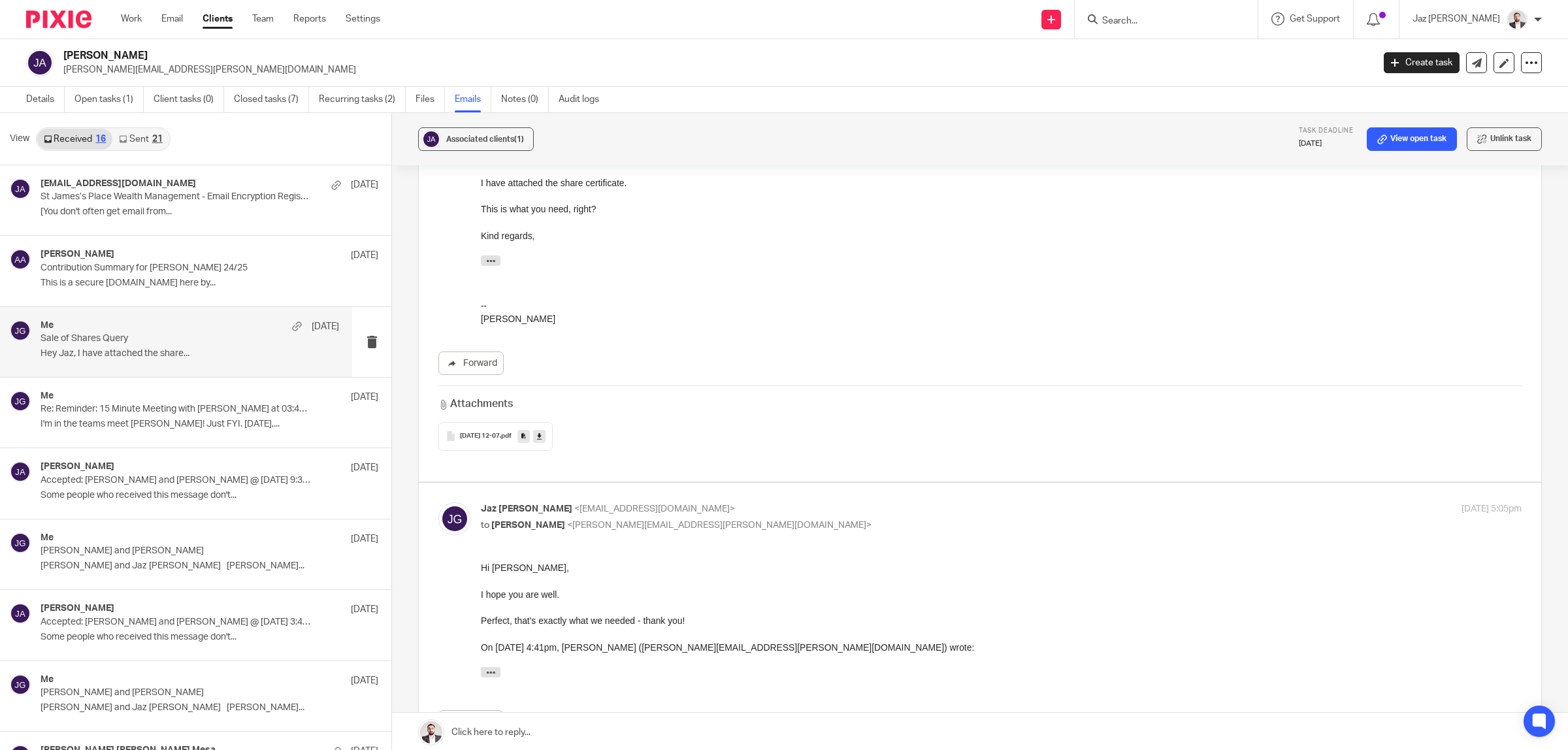
click at [473, 432] on span "2025-07-25 12-07" at bounding box center [480, 436] width 40 height 8
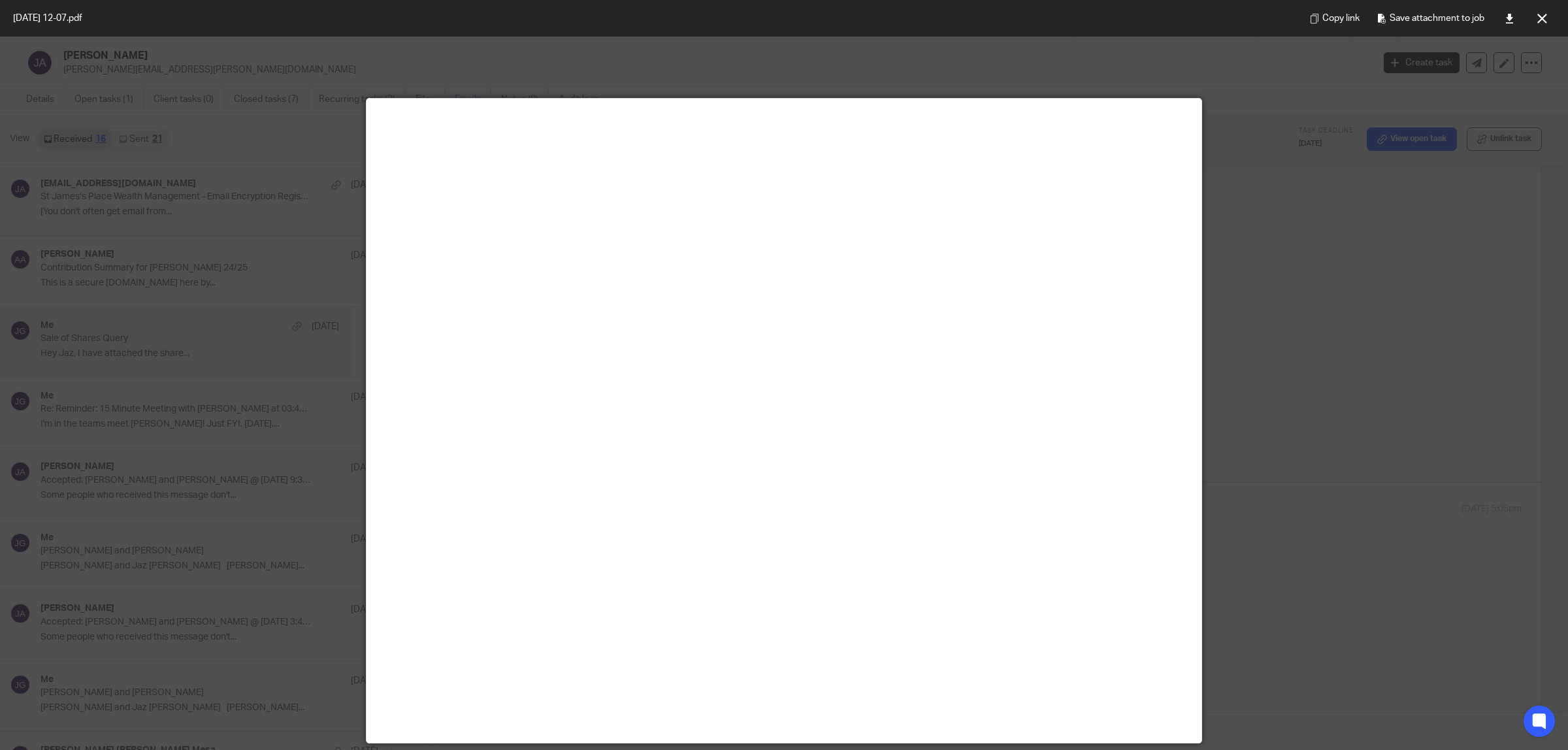
scroll to position [92, 0]
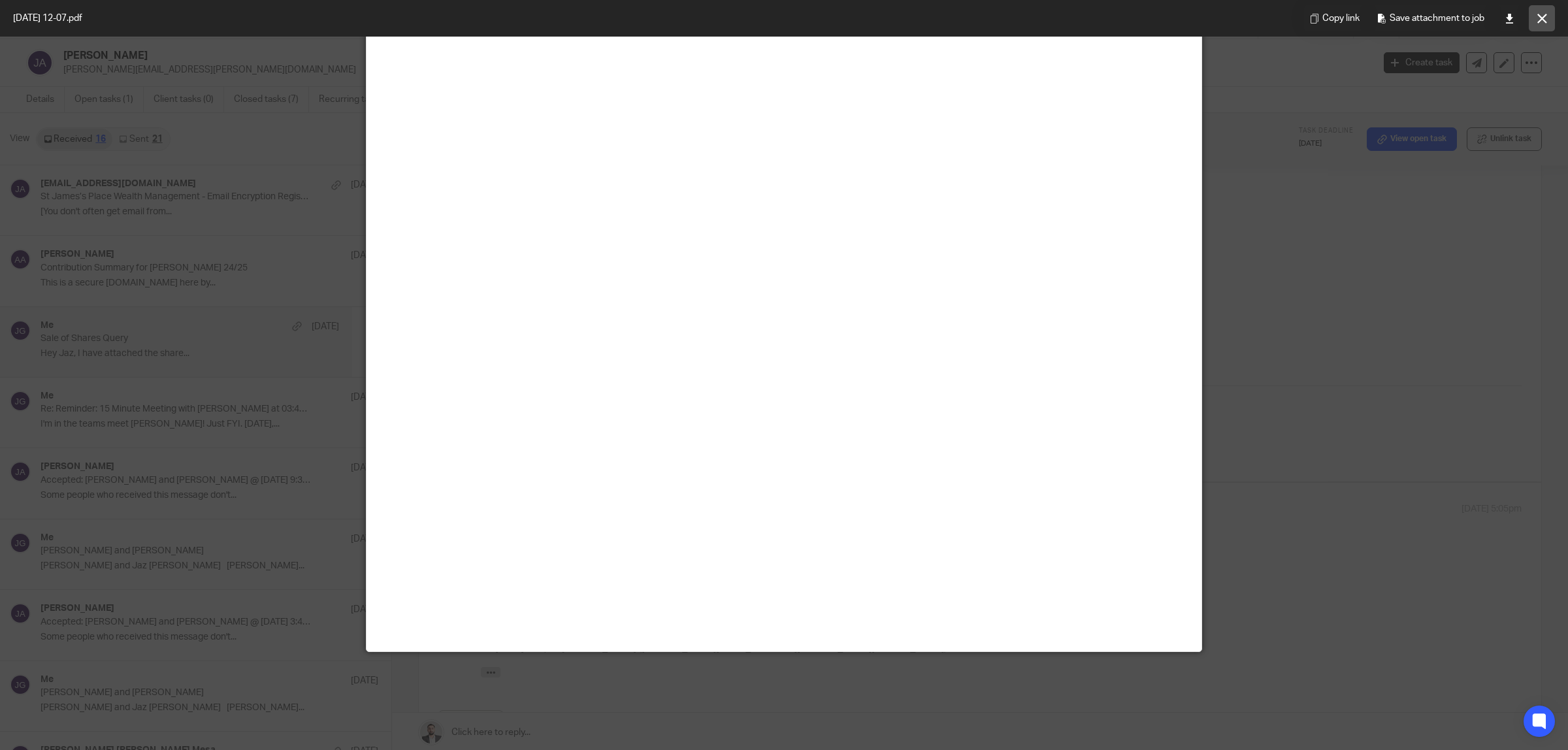
click at [1543, 17] on icon at bounding box center [1542, 18] width 10 height 10
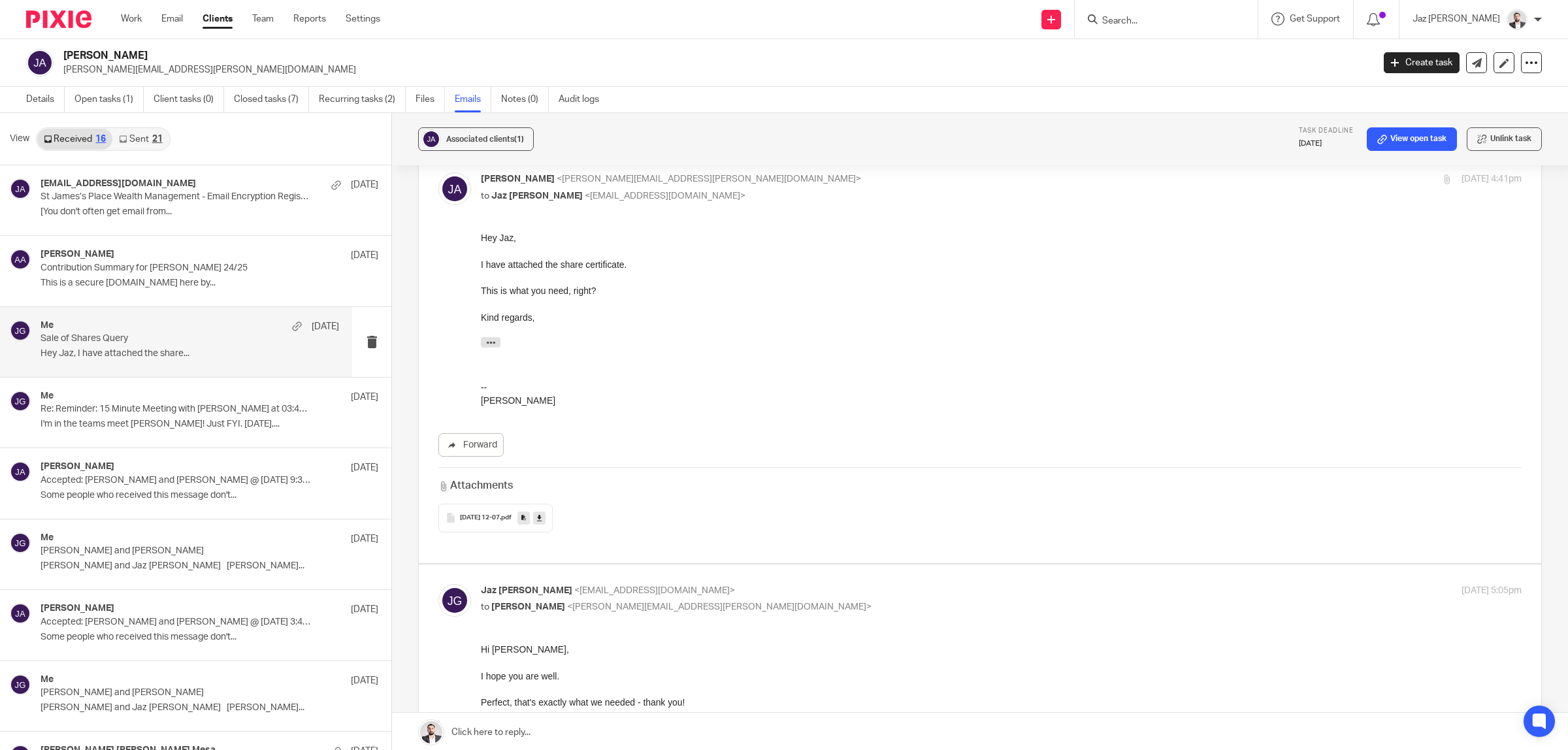
scroll to position [825, 0]
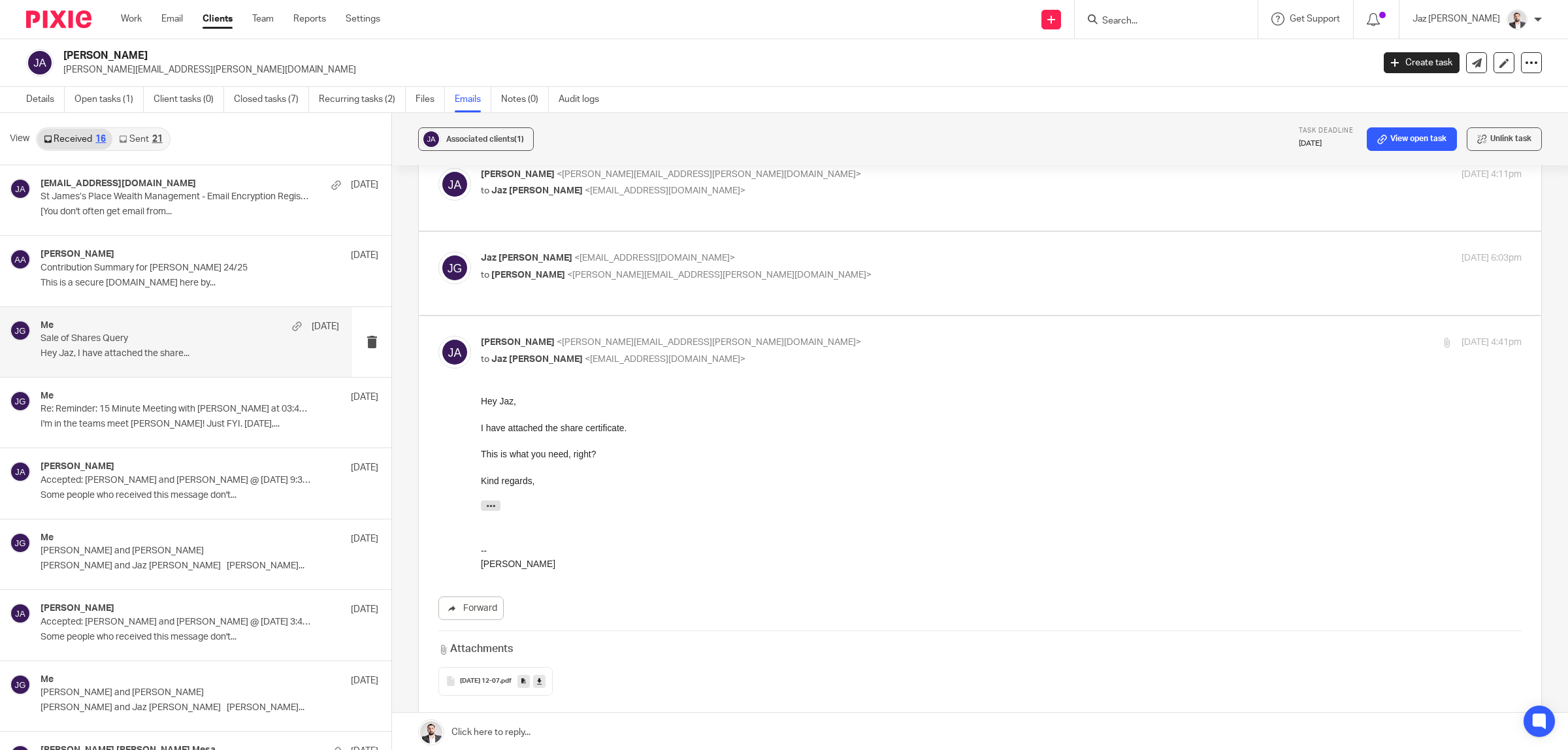
click at [788, 268] on p "to Josue Abreu <josue.abreu@gmail.com>" at bounding box center [827, 275] width 694 height 14
checkbox input "true"
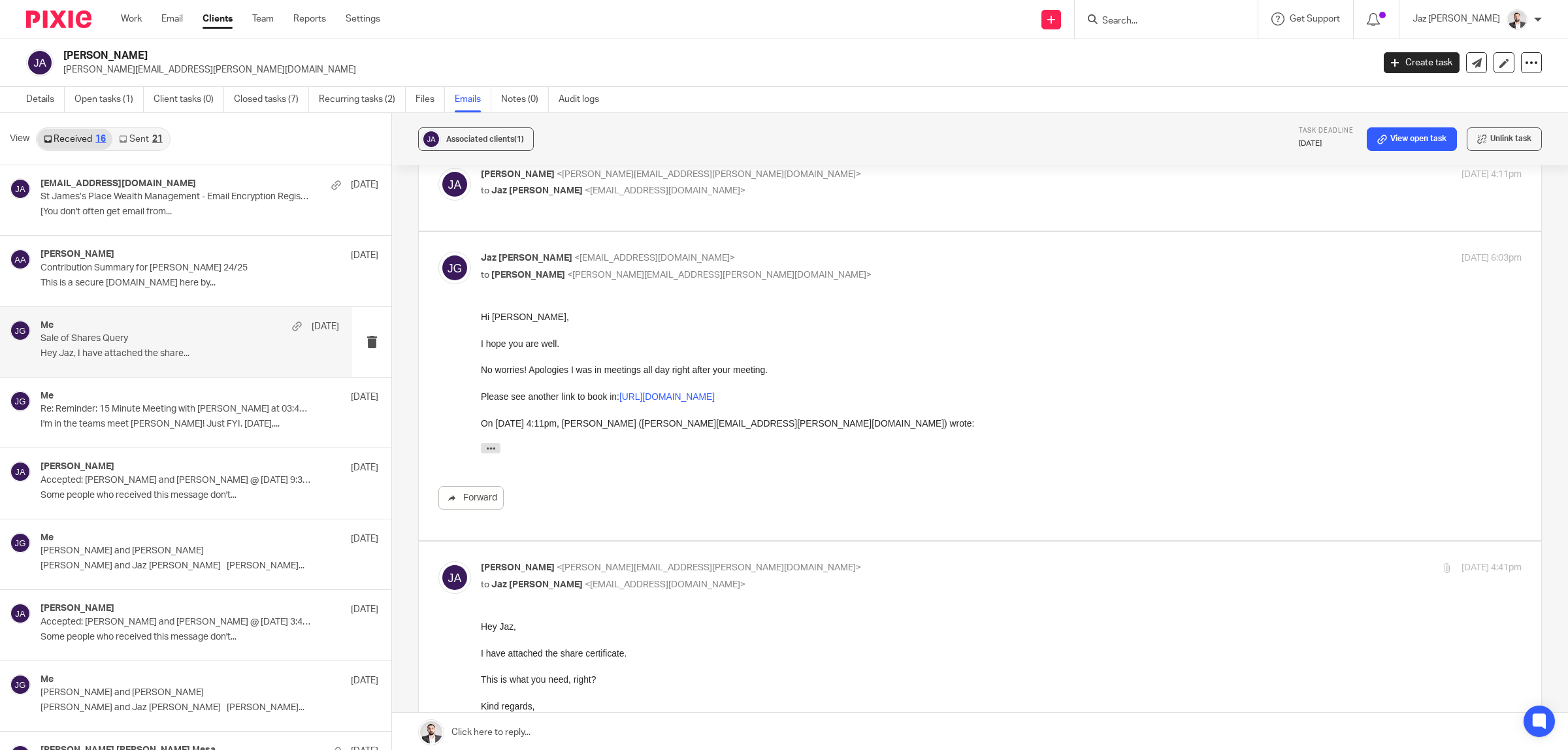
scroll to position [742, 0]
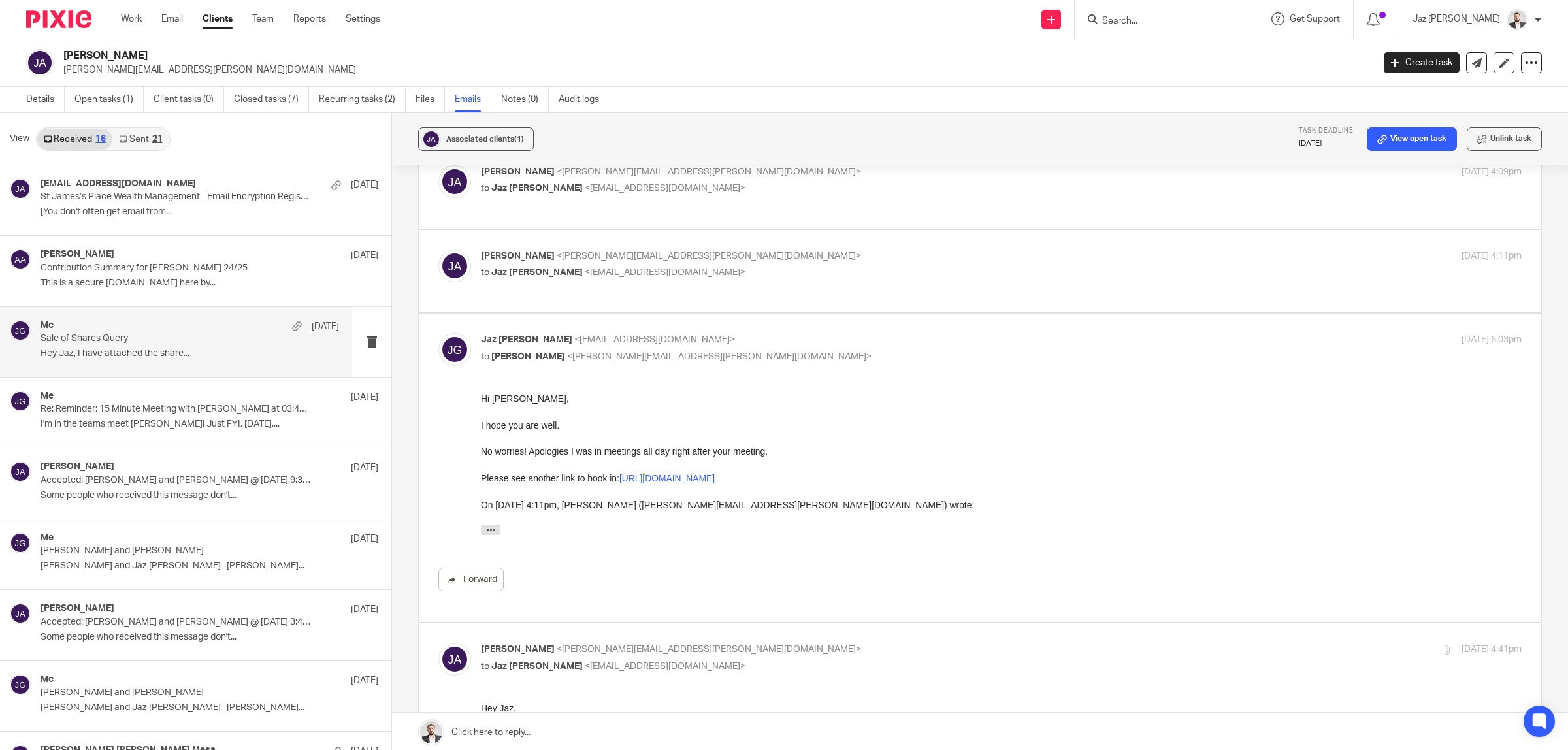
click at [799, 252] on p "Josue Abreu <josue.abreu@gmail.com>" at bounding box center [827, 256] width 694 height 14
checkbox input "true"
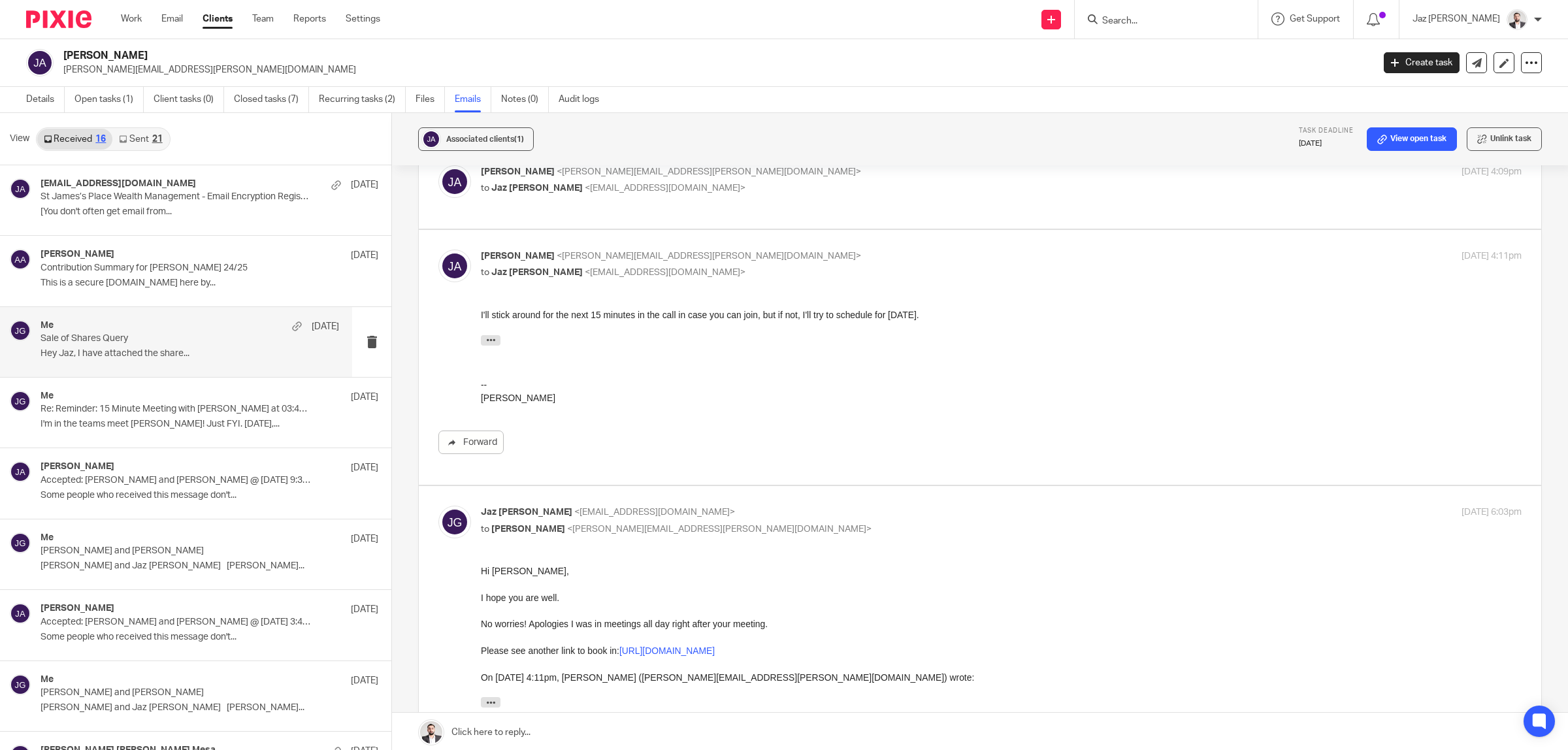
scroll to position [661, 0]
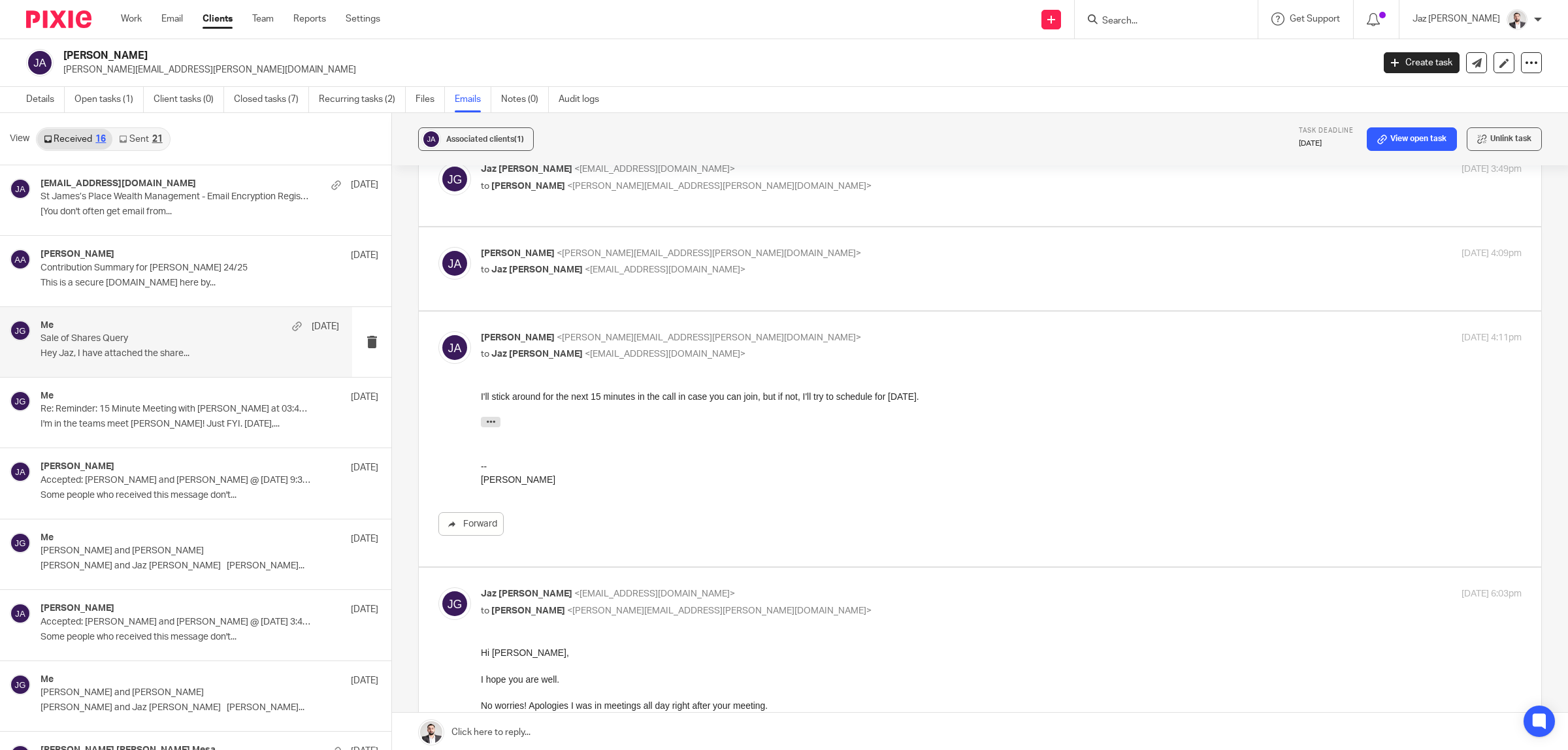
click at [805, 268] on p "to Jaz Grewal <jazgrewal@taxassist.co.uk>" at bounding box center [827, 270] width 694 height 14
checkbox input "true"
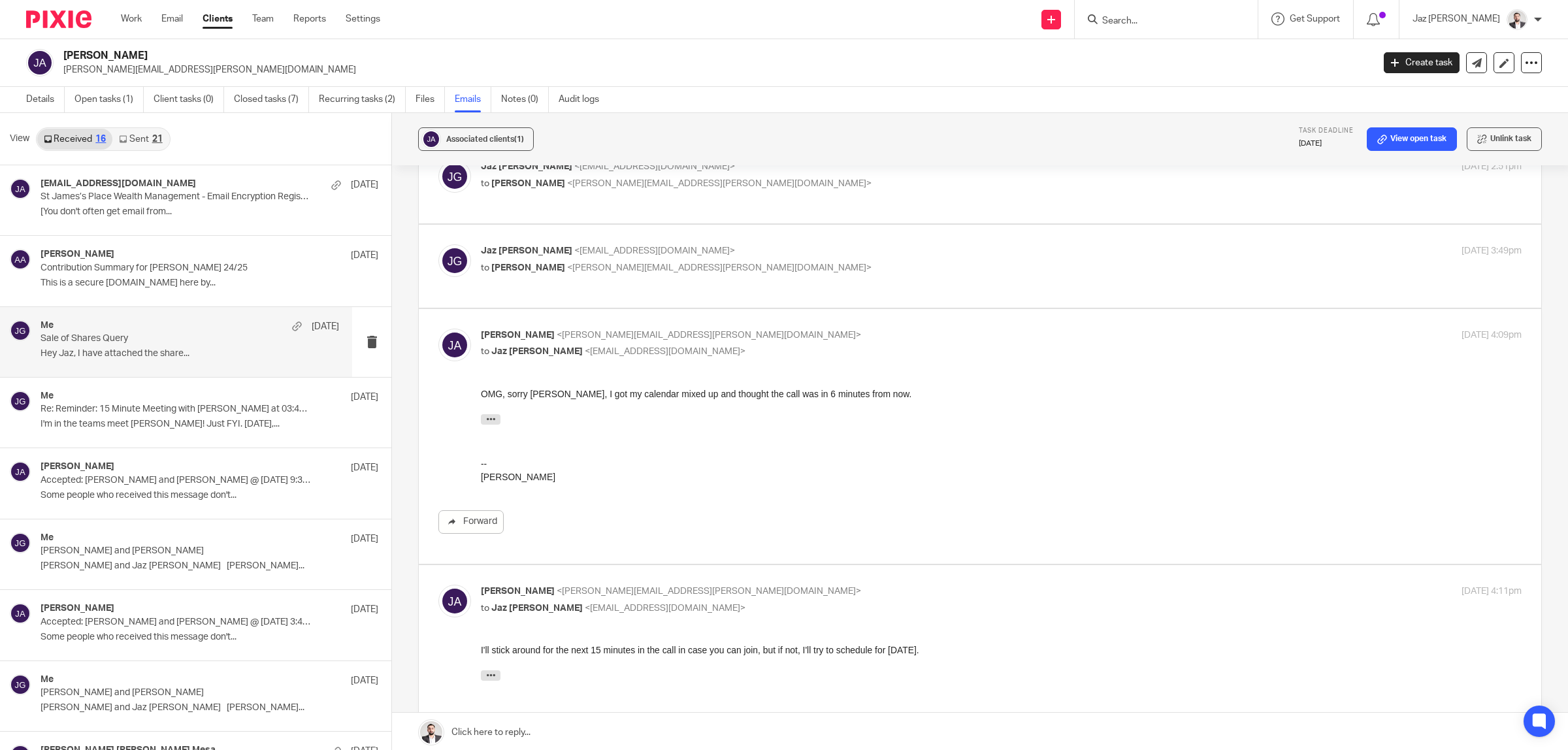
scroll to position [498, 0]
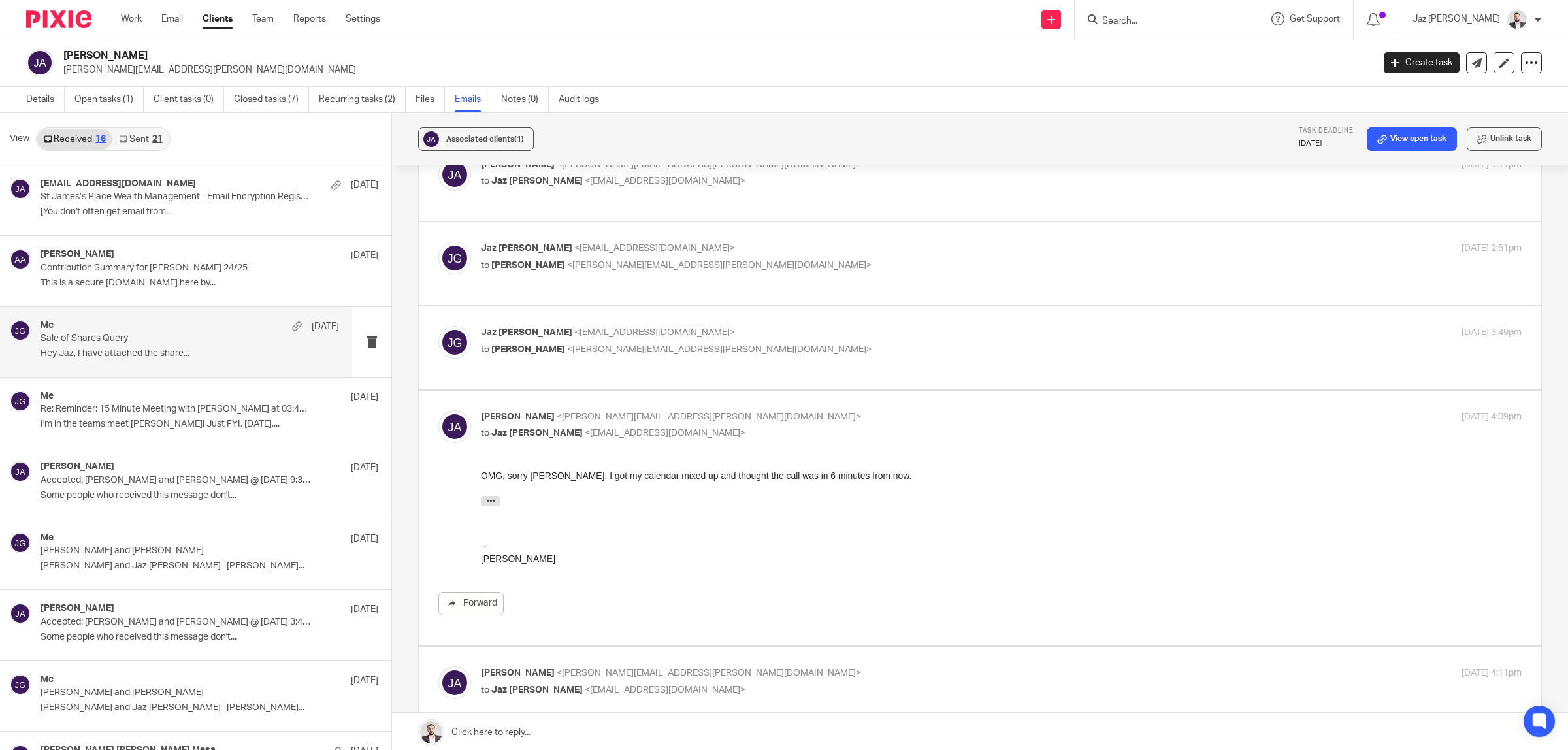
click at [792, 343] on p "to Josue Abreu <josue.abreu@gmail.com>" at bounding box center [827, 350] width 694 height 14
checkbox input "true"
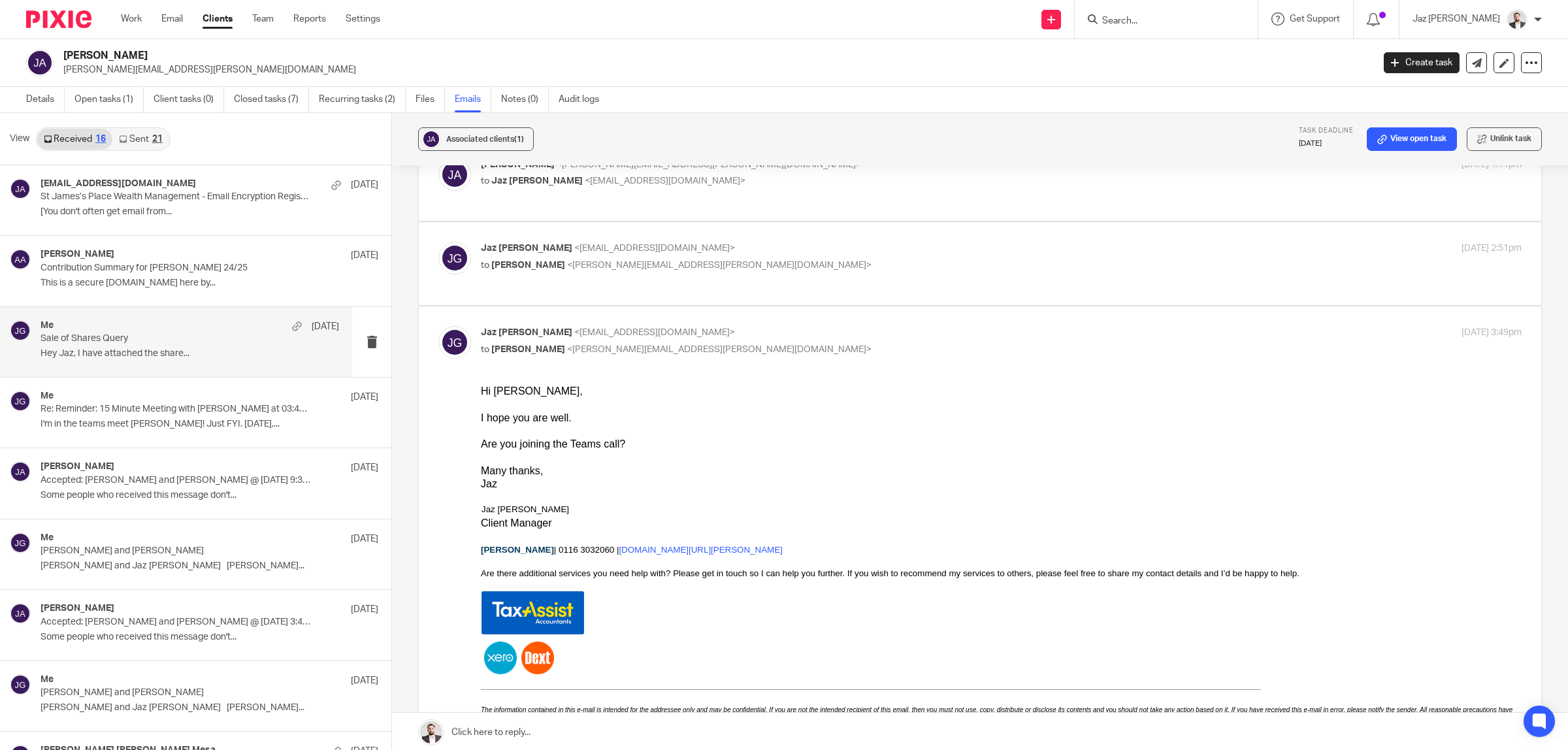
scroll to position [253, 0]
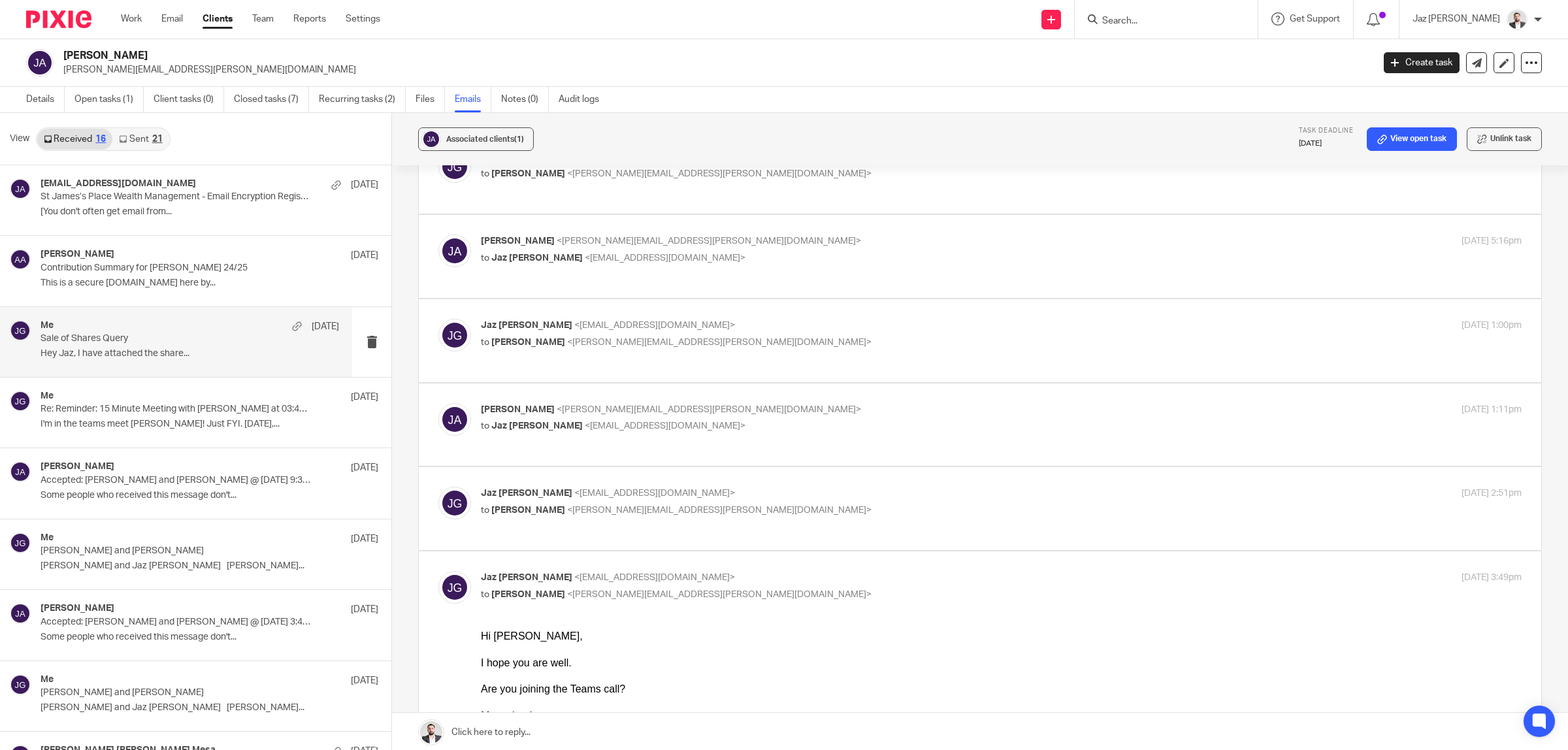
drag, startPoint x: 732, startPoint y: 473, endPoint x: 741, endPoint y: 461, distance: 15.0
click at [732, 473] on label at bounding box center [980, 508] width 1122 height 83
click at [438, 486] on input "checkbox" at bounding box center [438, 486] width 1 height 1
checkbox input "true"
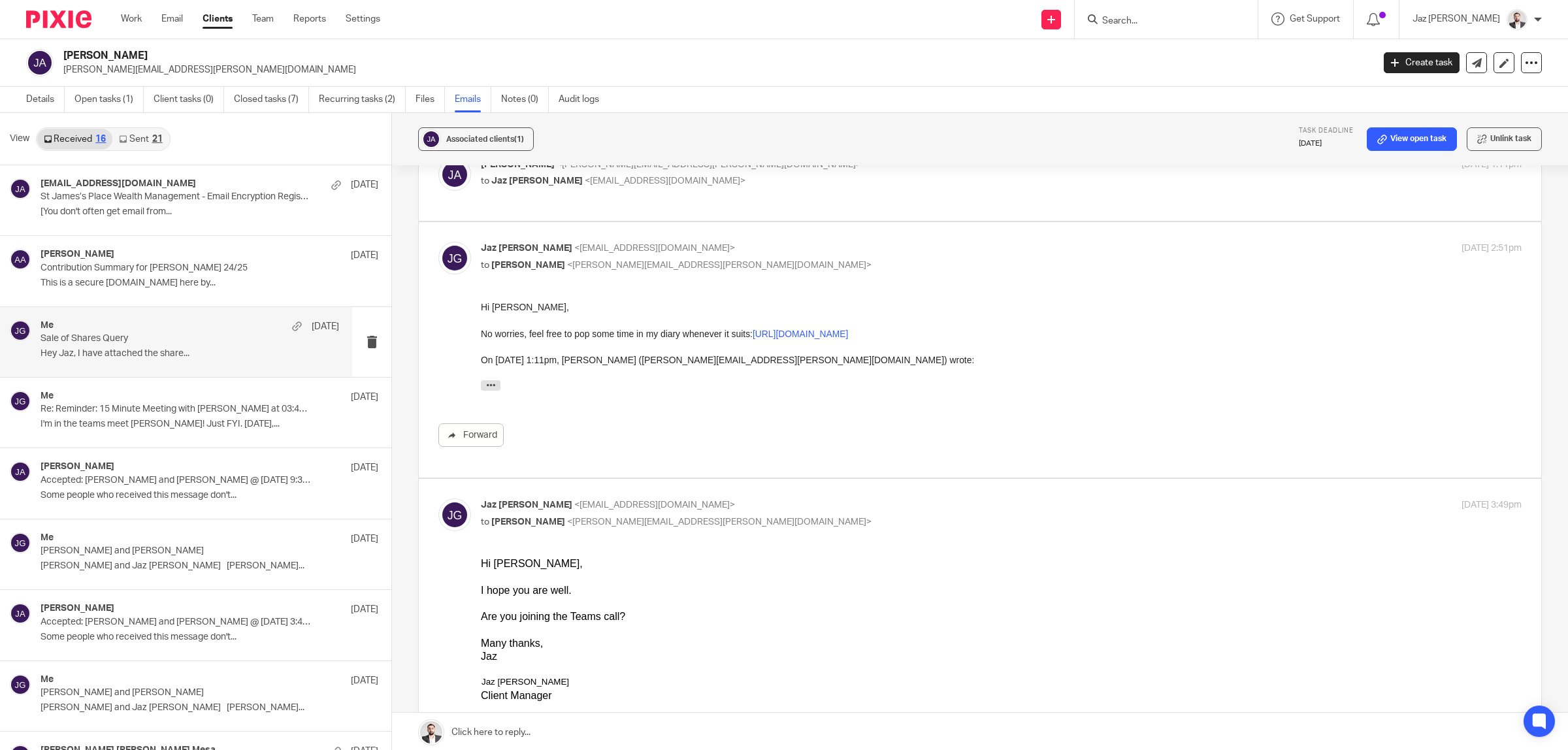
scroll to position [334, 0]
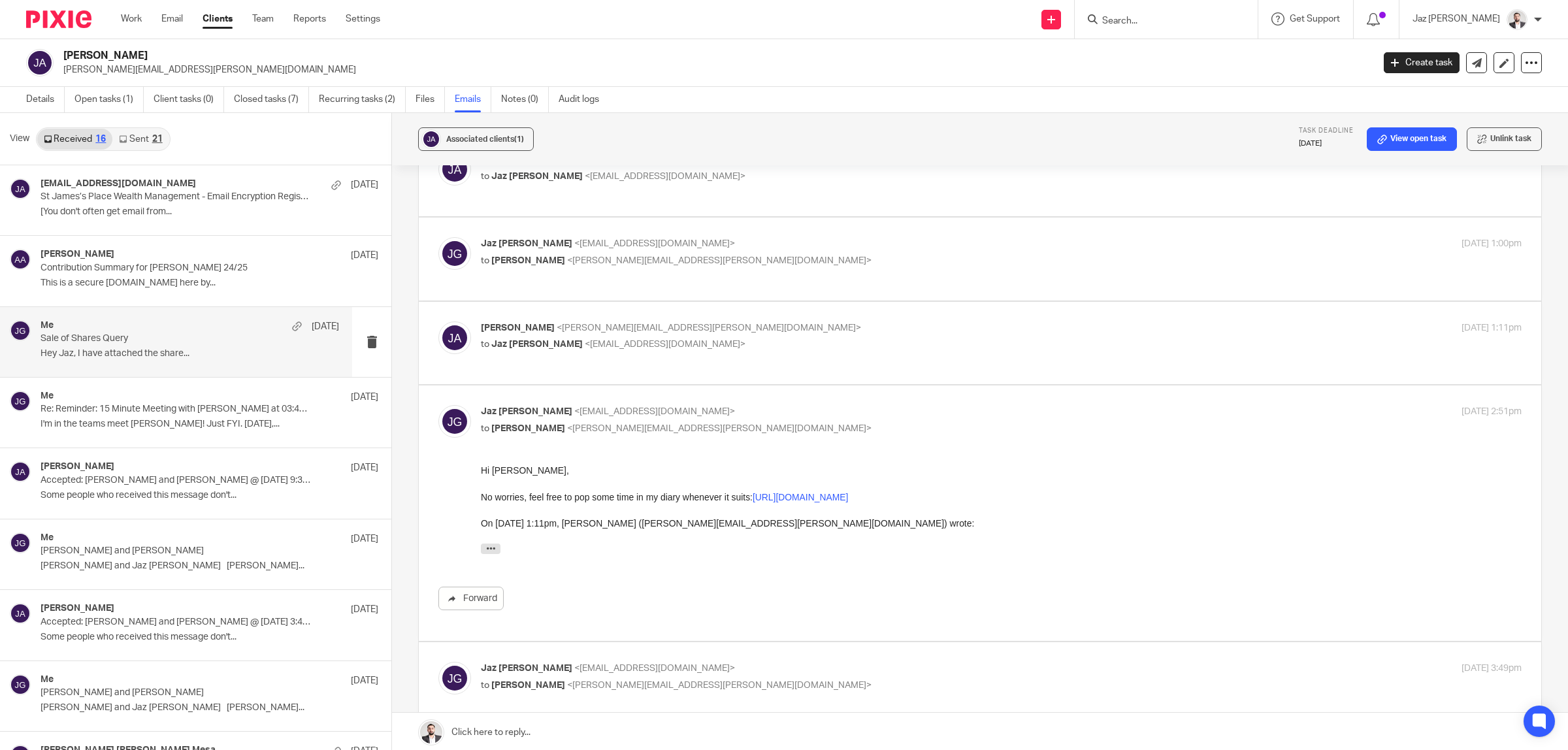
click at [772, 338] on p "to Jaz Grewal <jazgrewal@taxassist.co.uk>" at bounding box center [827, 345] width 694 height 14
checkbox input "true"
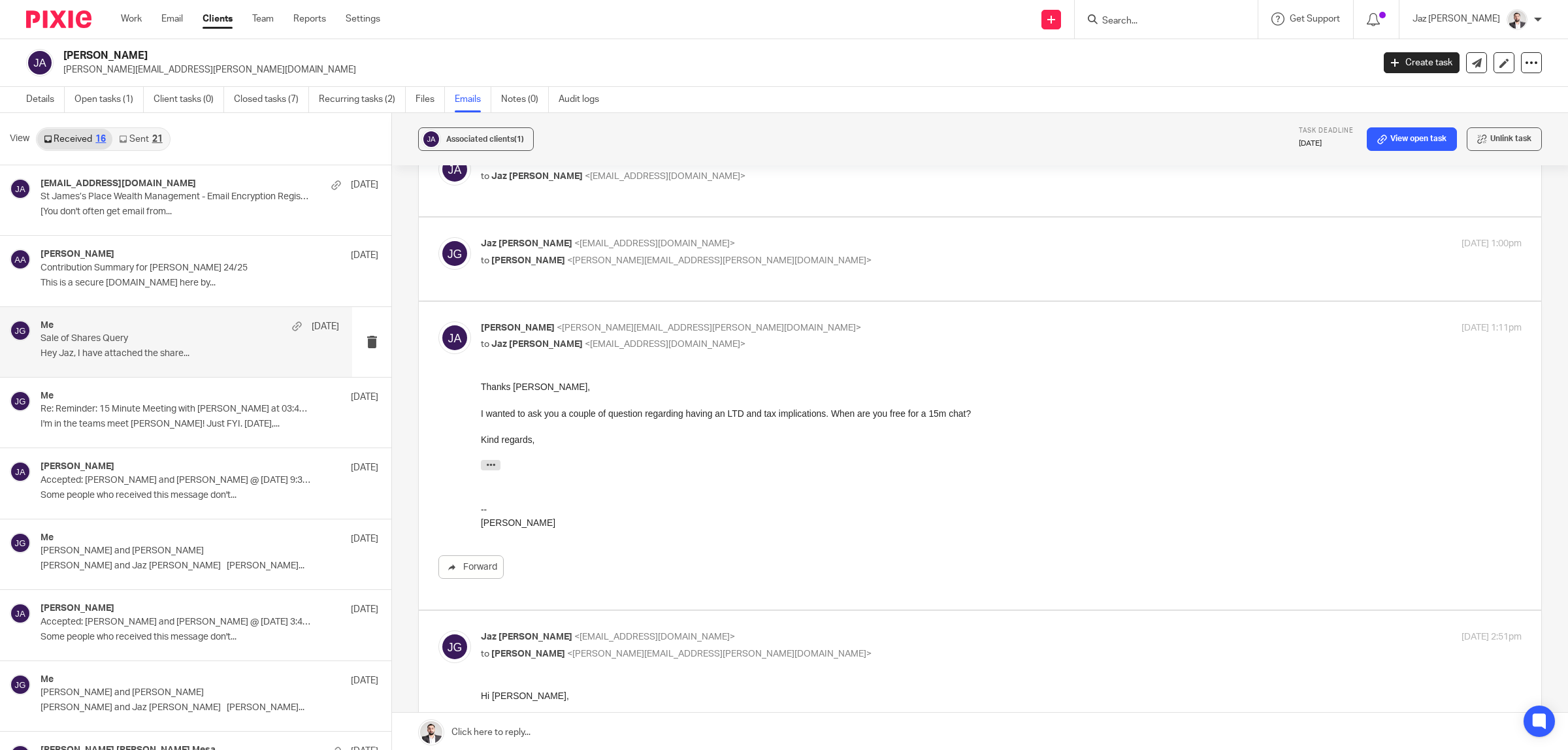
scroll to position [253, 0]
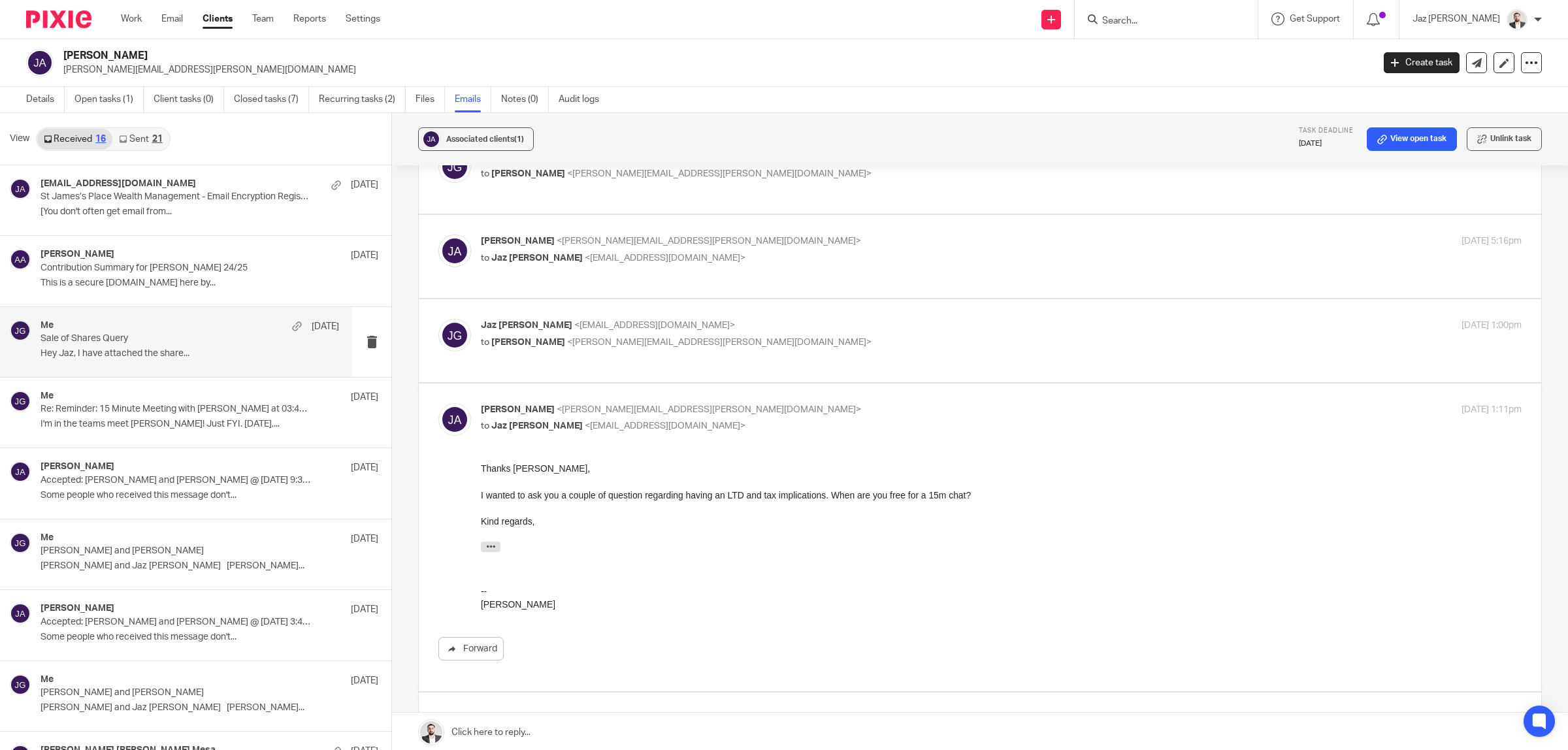
click at [774, 338] on p "to Josue Abreu <josue.abreu@gmail.com>" at bounding box center [827, 342] width 694 height 14
checkbox input "true"
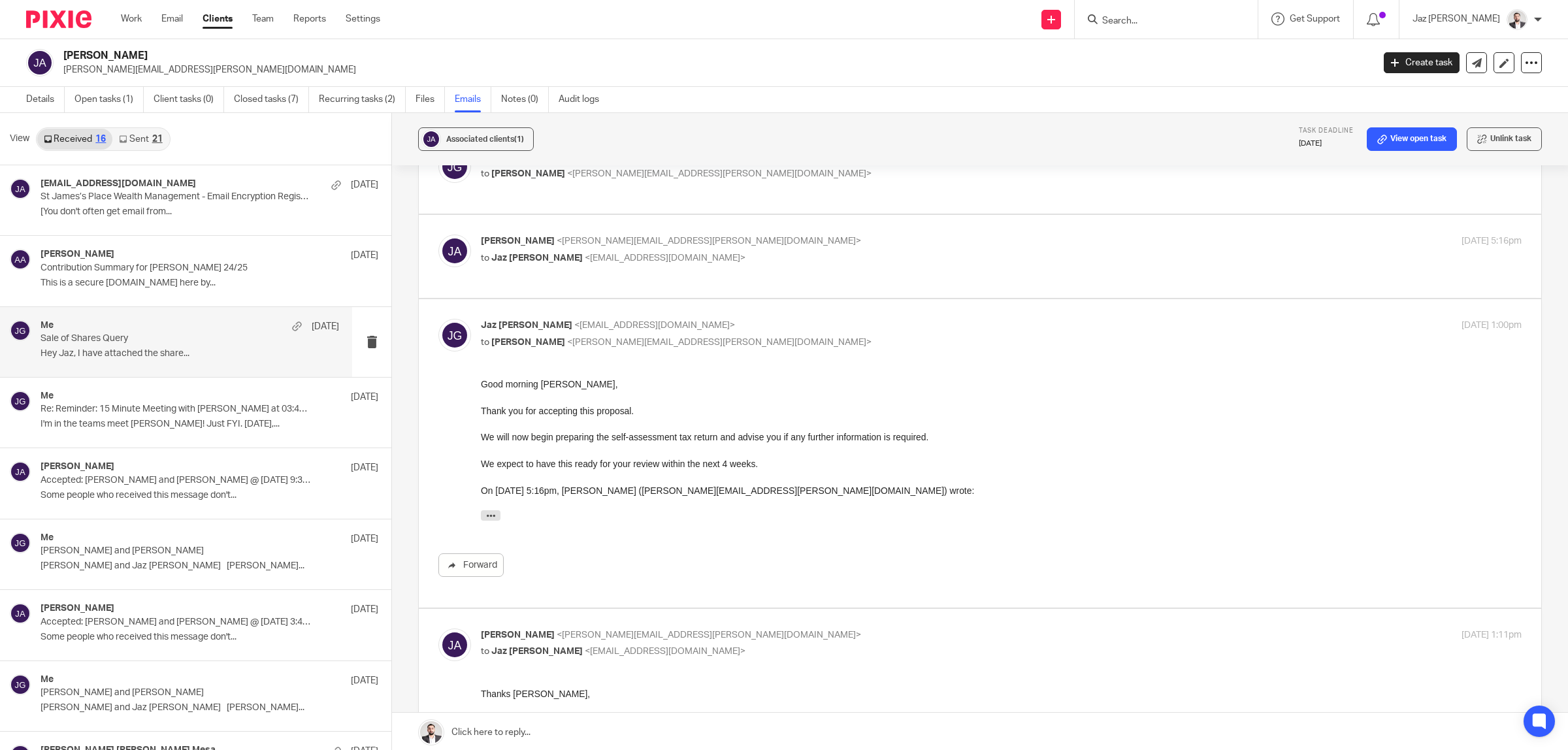
scroll to position [171, 0]
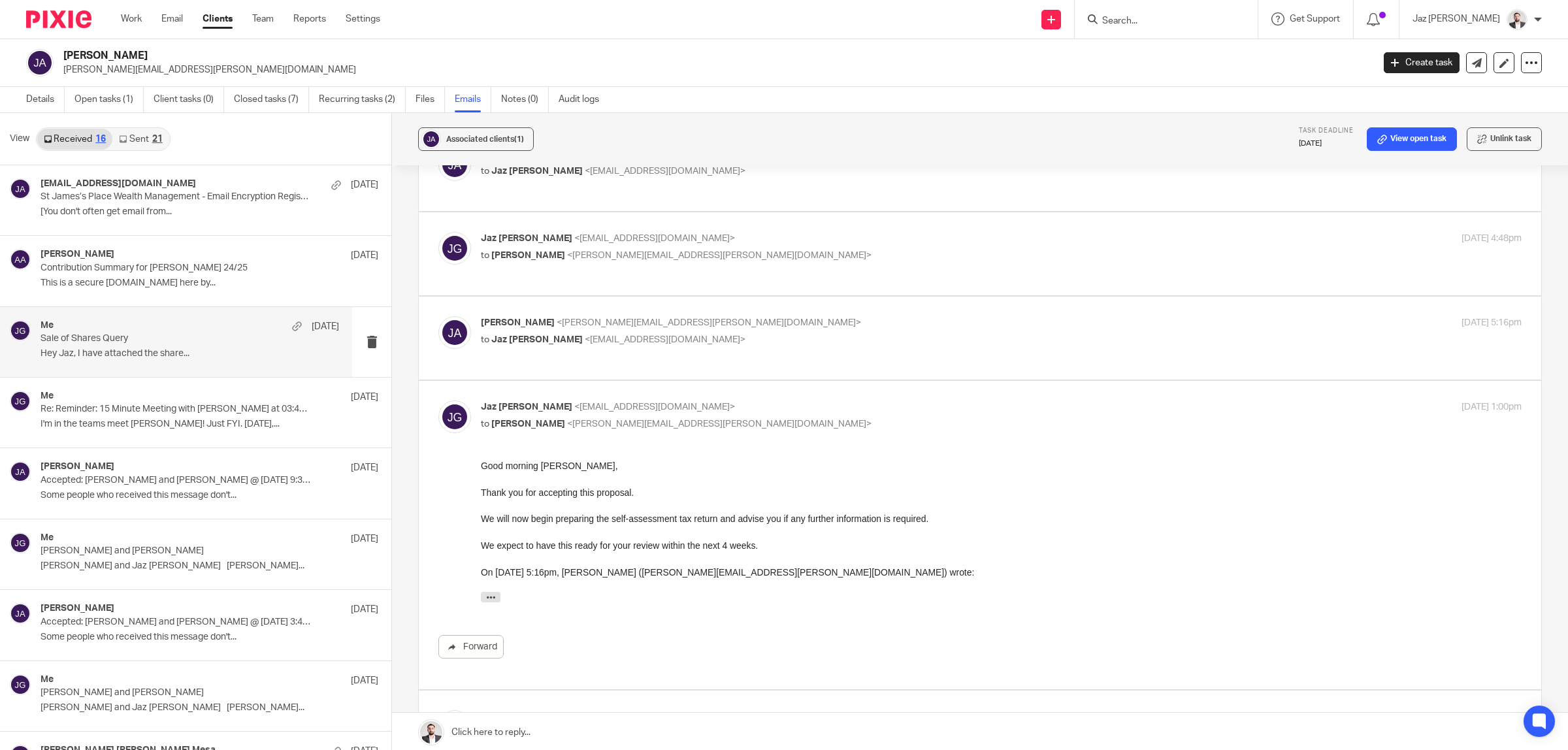
click at [769, 316] on p "Josue Abreu <josue.abreu@gmail.com>" at bounding box center [827, 323] width 694 height 14
checkbox input "true"
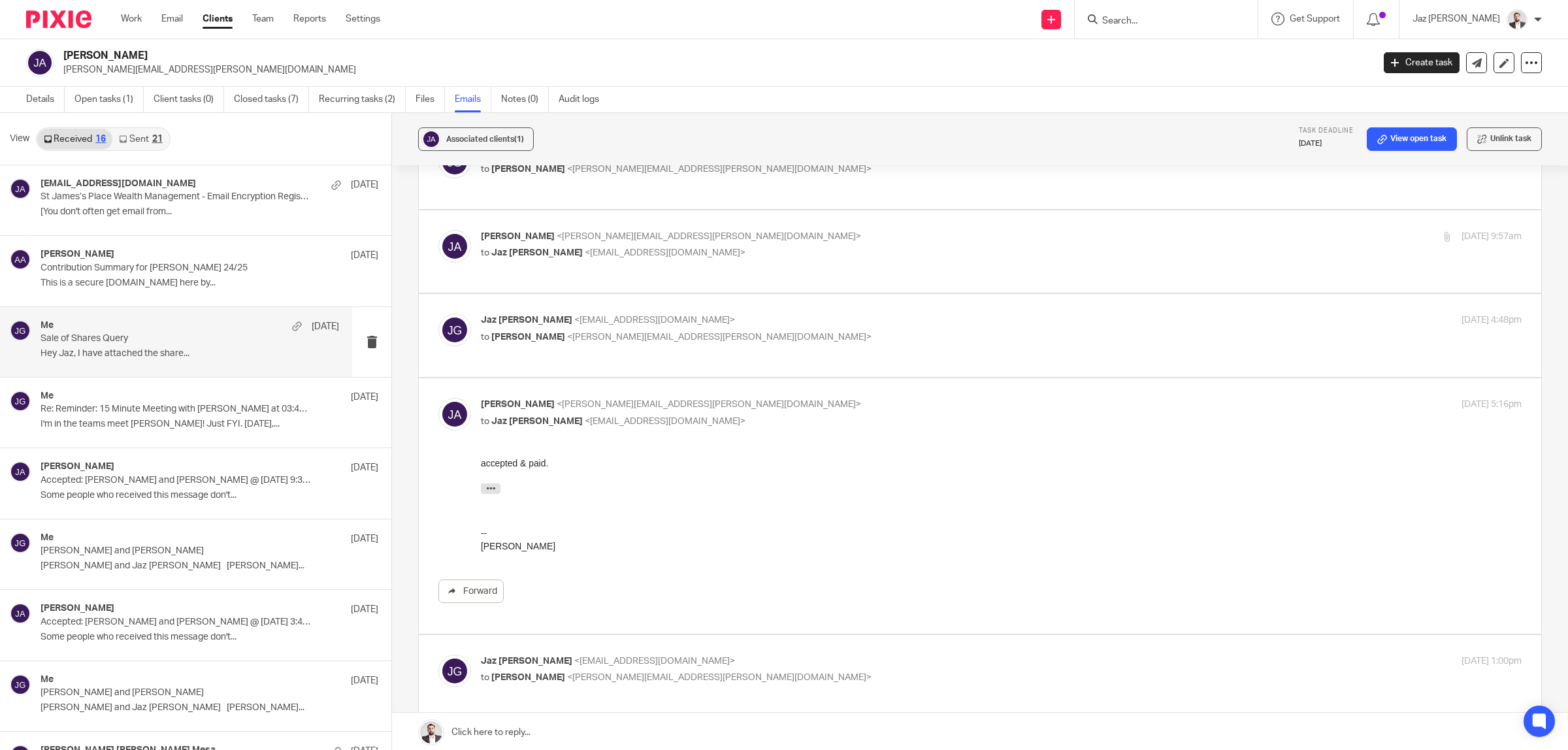
scroll to position [8, 0]
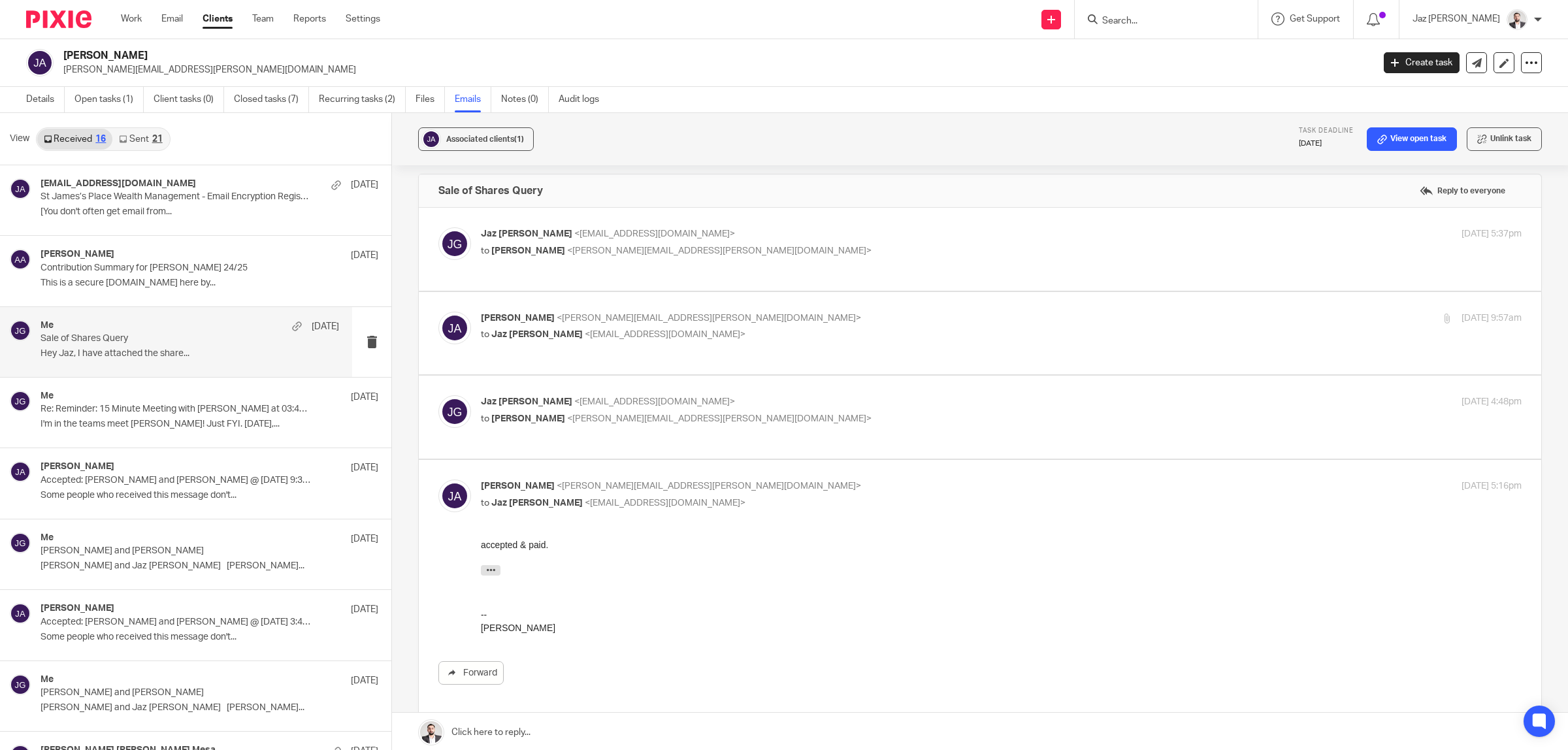
click at [749, 383] on label at bounding box center [980, 416] width 1122 height 83
click at [438, 395] on input "checkbox" at bounding box center [438, 395] width 1 height 1
checkbox input "true"
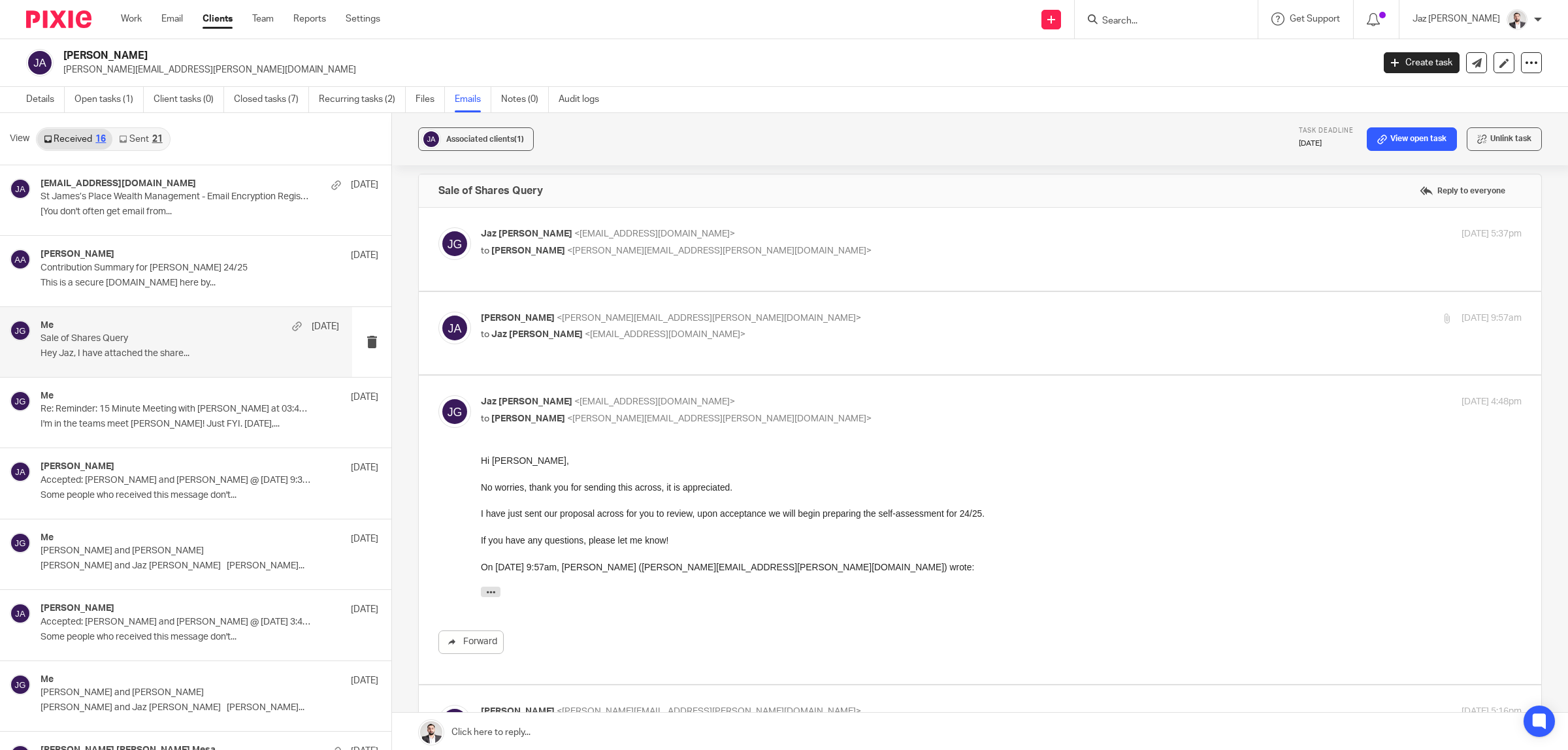
scroll to position [0, 0]
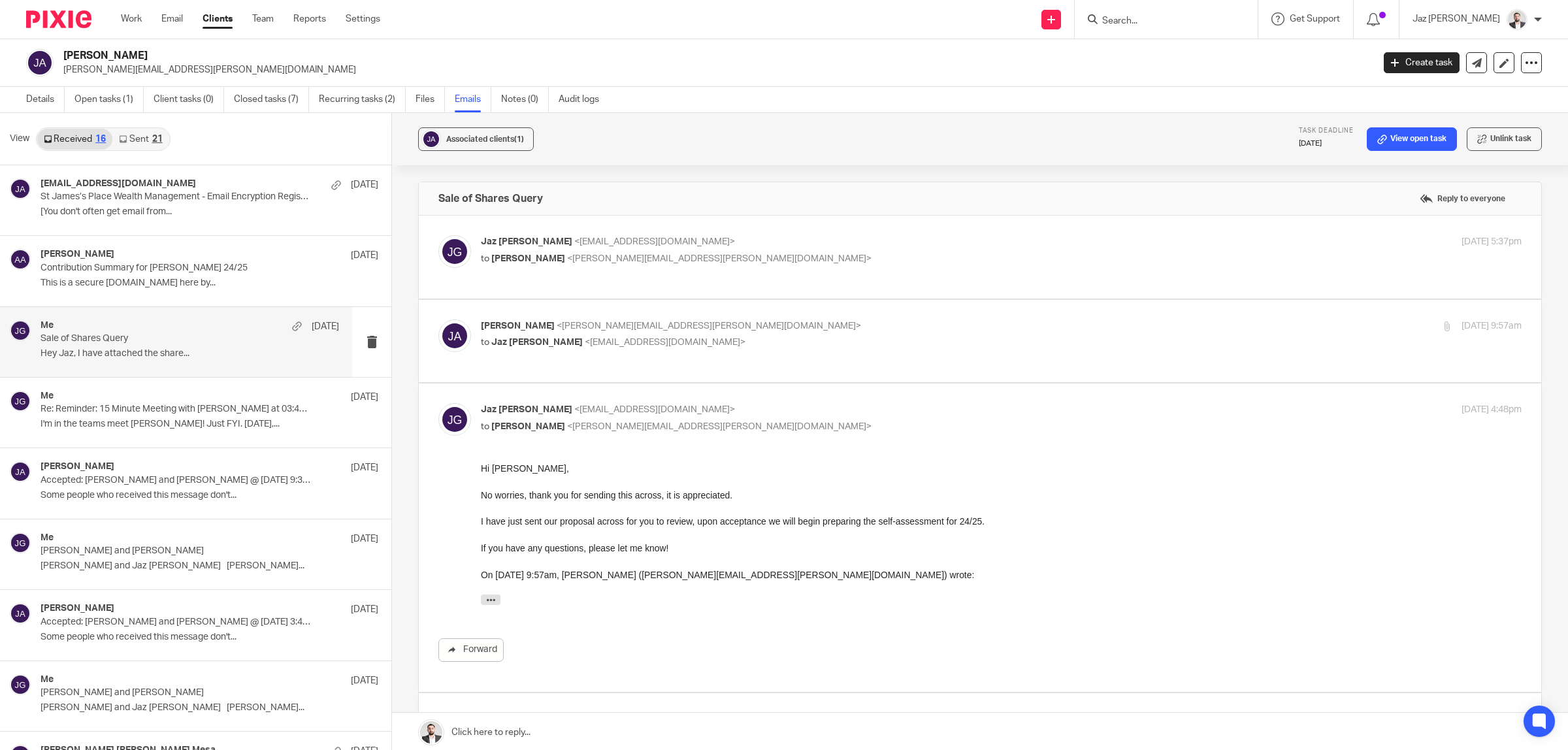
click at [795, 322] on p "Josue Abreu <josue.abreu@gmail.com>" at bounding box center [827, 326] width 694 height 14
checkbox input "true"
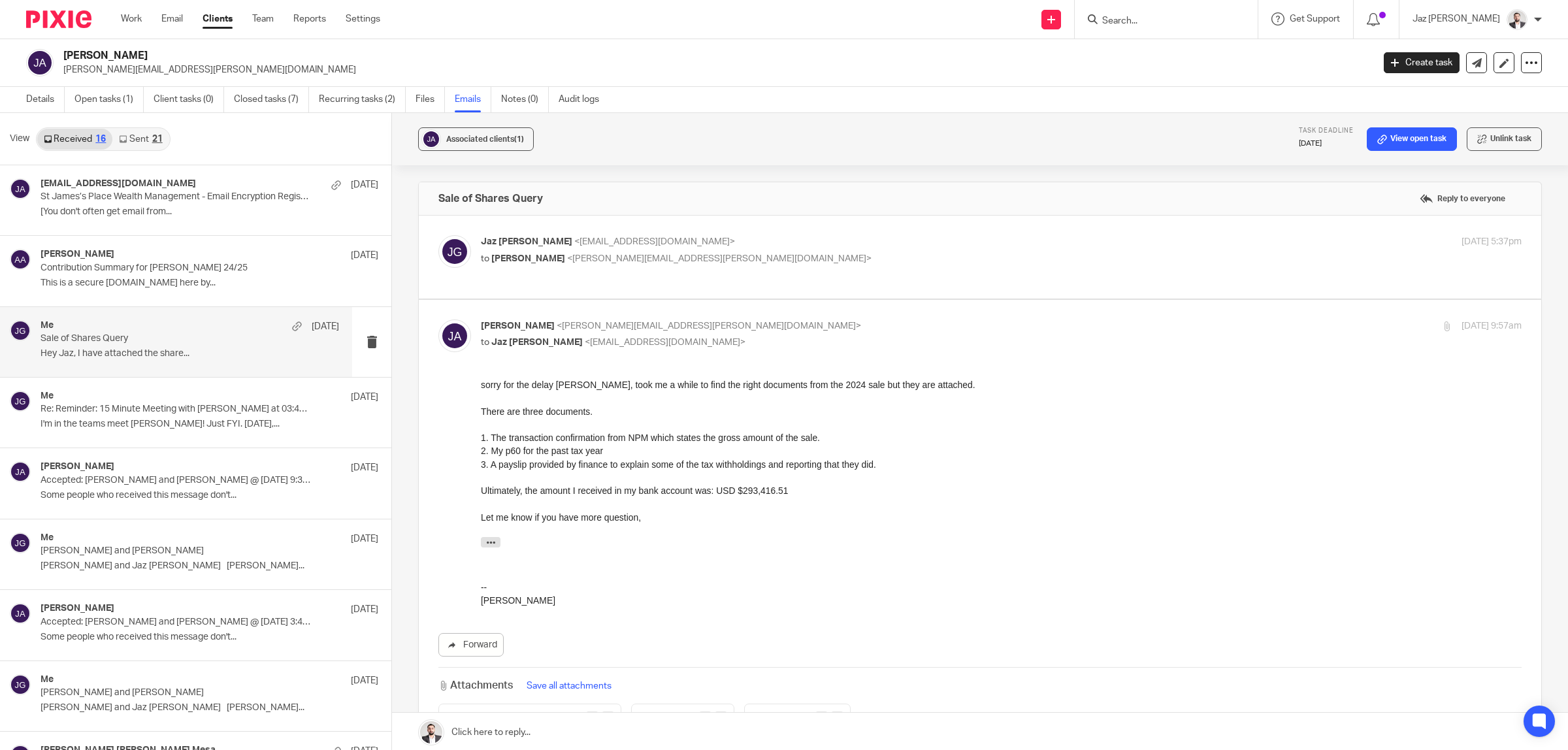
click at [715, 227] on label at bounding box center [980, 257] width 1122 height 83
click at [438, 234] on input "checkbox" at bounding box center [438, 234] width 1 height 1
checkbox input "true"
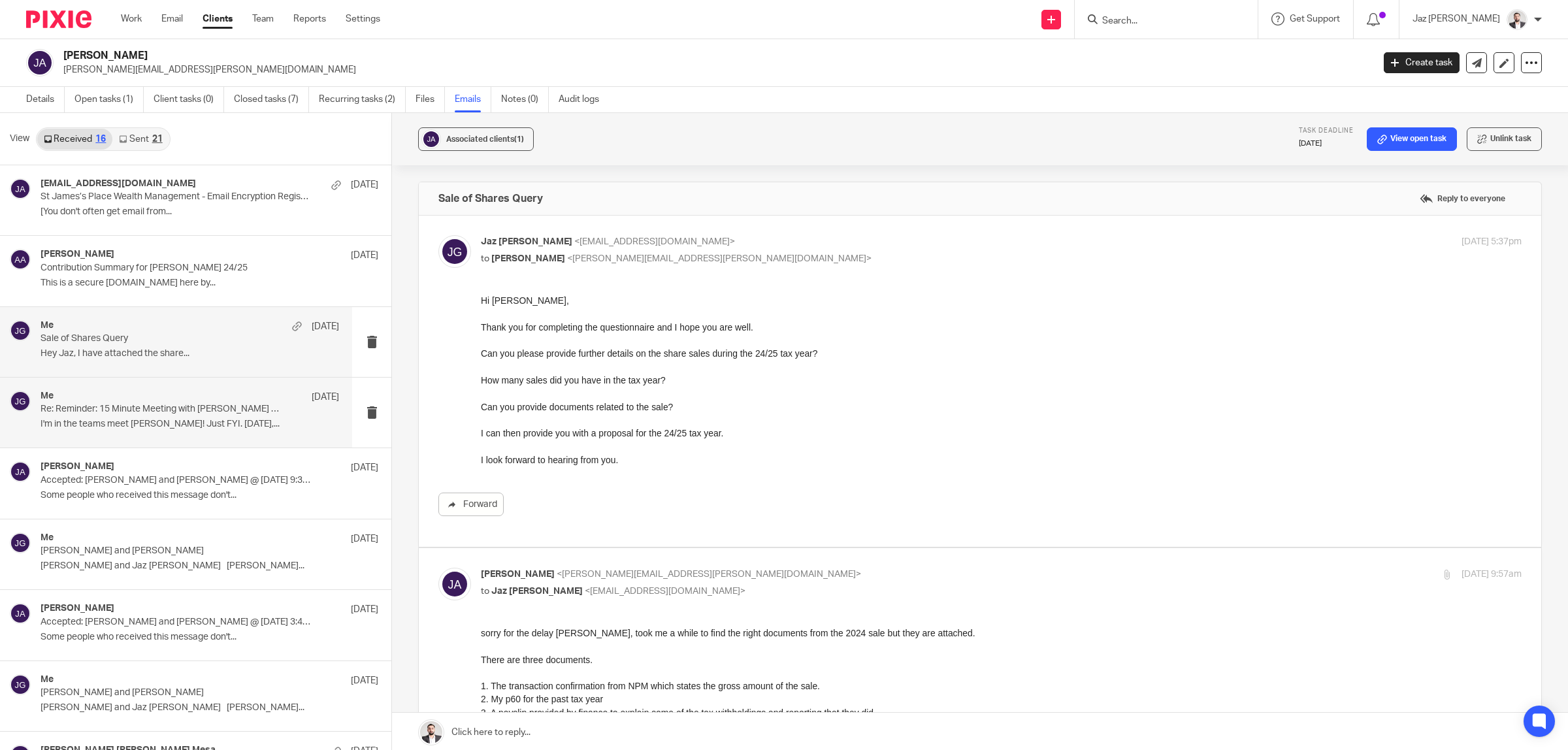
click at [113, 412] on p "Re: Reminder: 15 Minute Meeting with Jaz Grewal at 03:45pm (UK, Ireland, Lisbon…" at bounding box center [160, 409] width 239 height 11
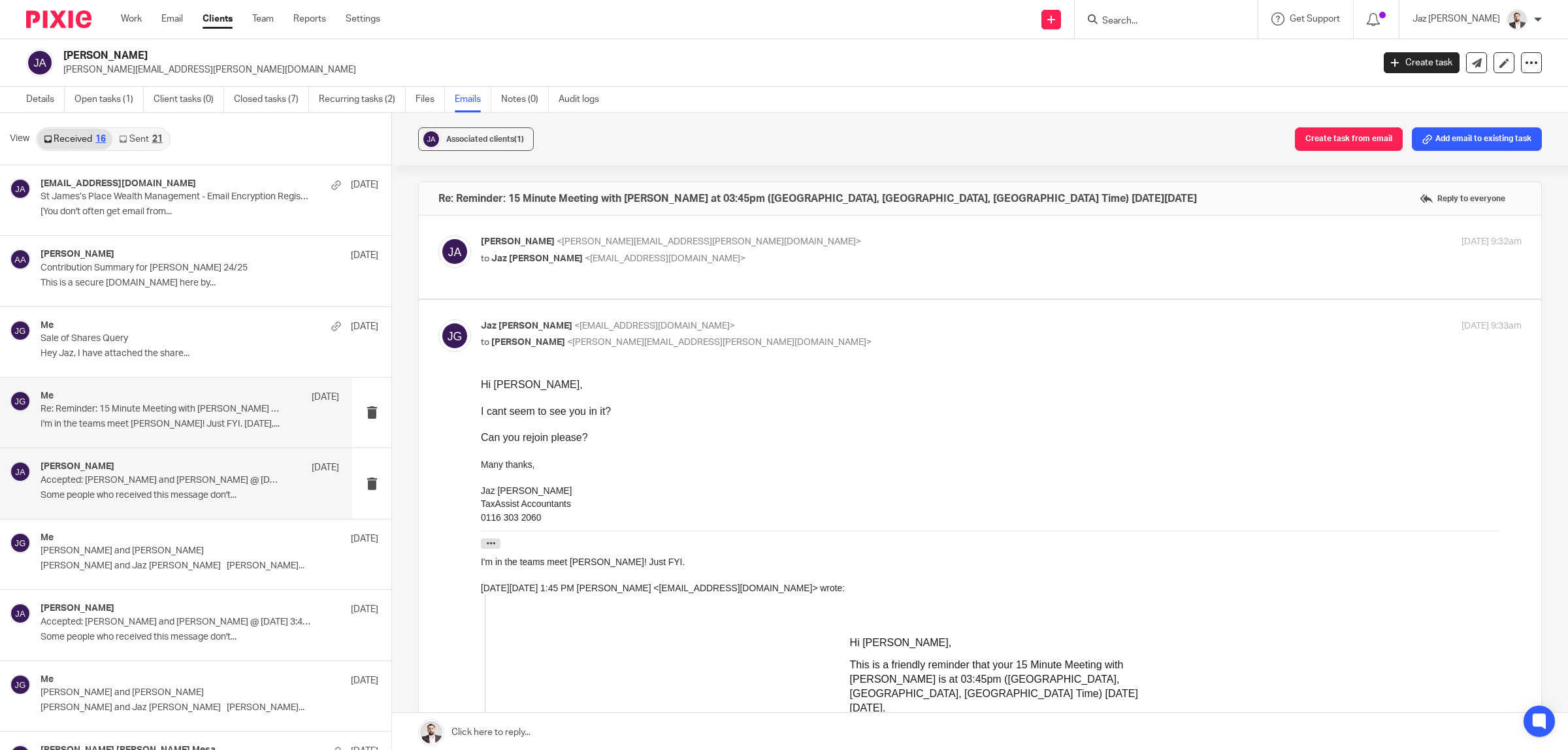
click at [105, 493] on p "Some people who received this message don't..." at bounding box center [190, 495] width 299 height 11
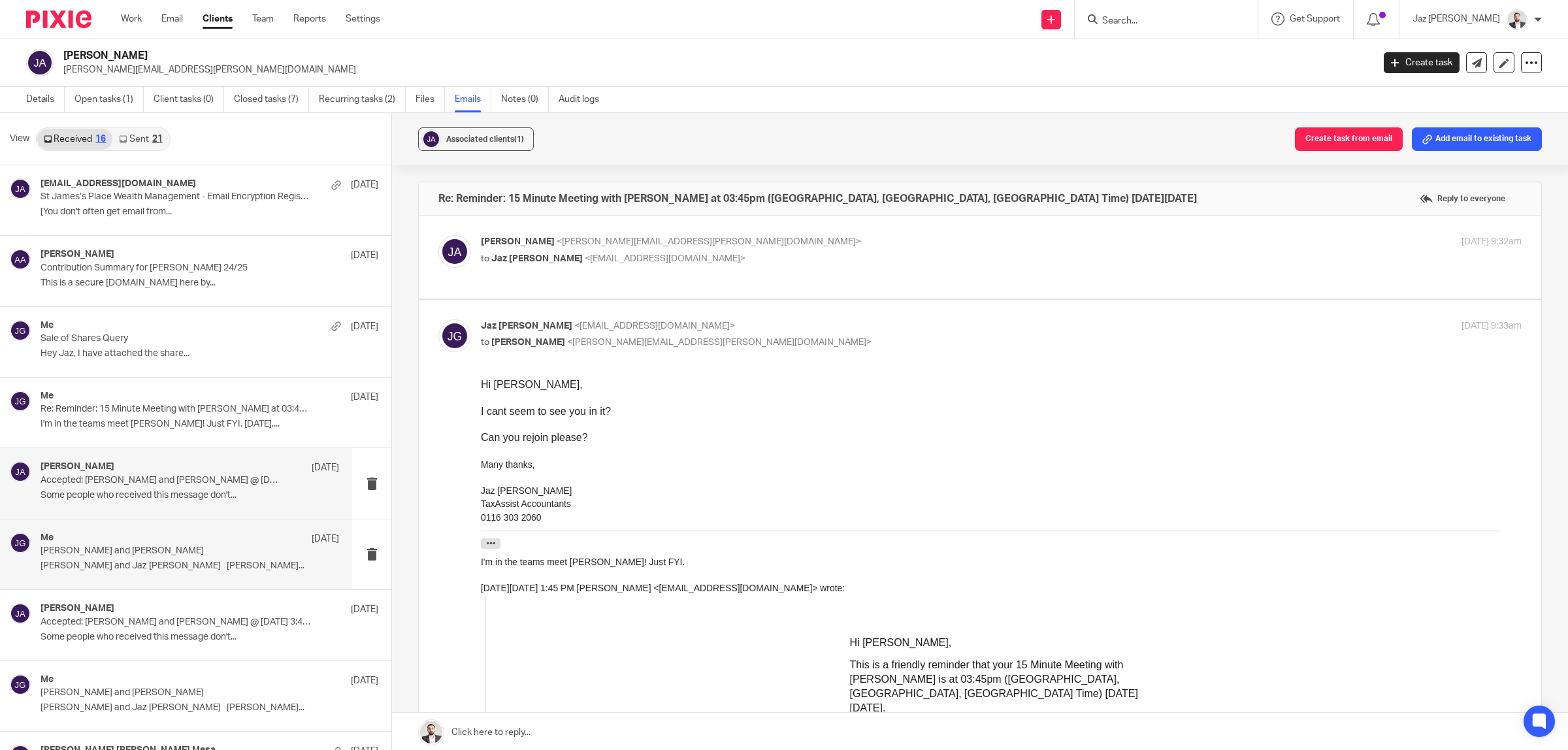
click at [105, 553] on p "Josue Abreu and Jaz Grewal" at bounding box center [160, 551] width 239 height 11
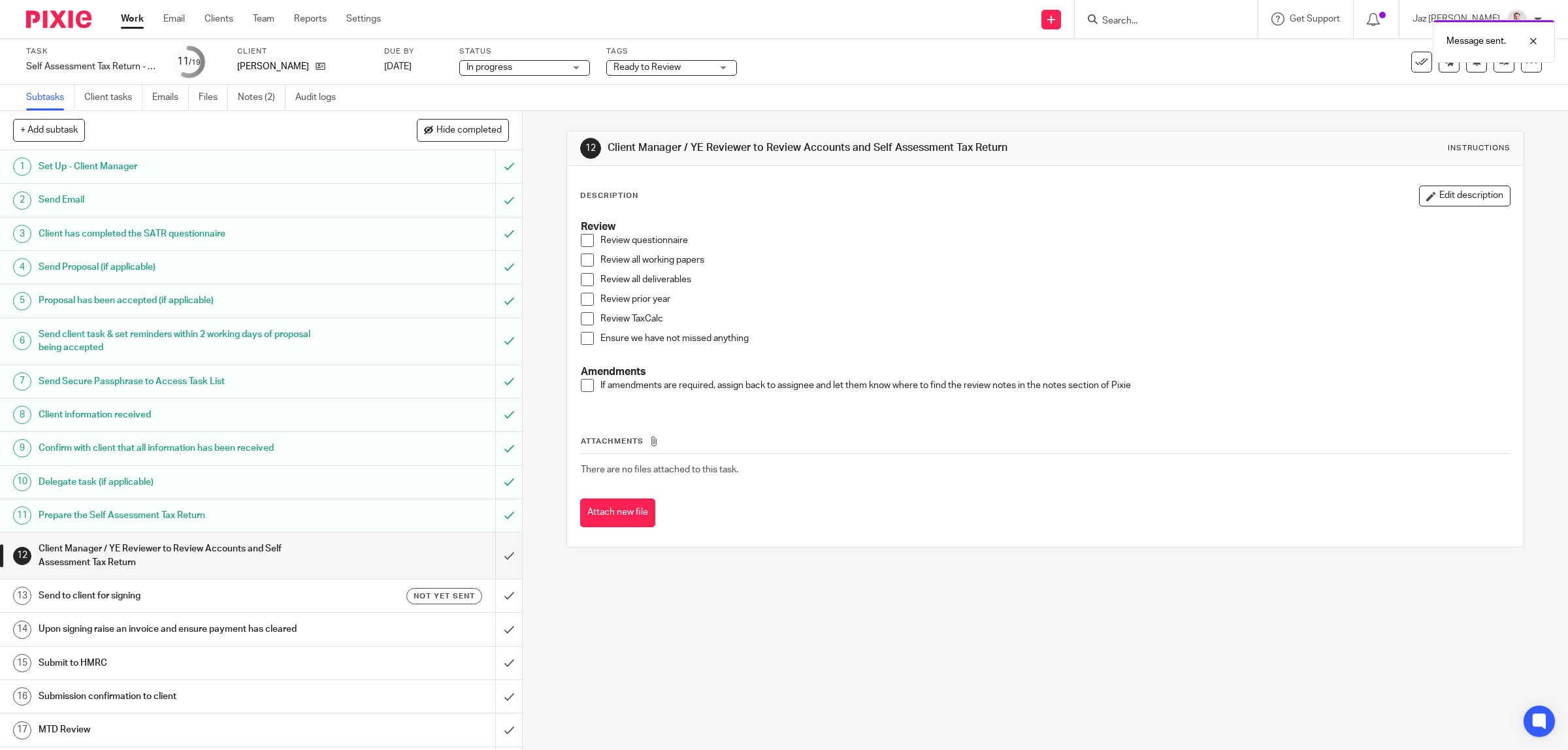
click at [660, 72] on span "Ready to Review" at bounding box center [662, 68] width 98 height 14
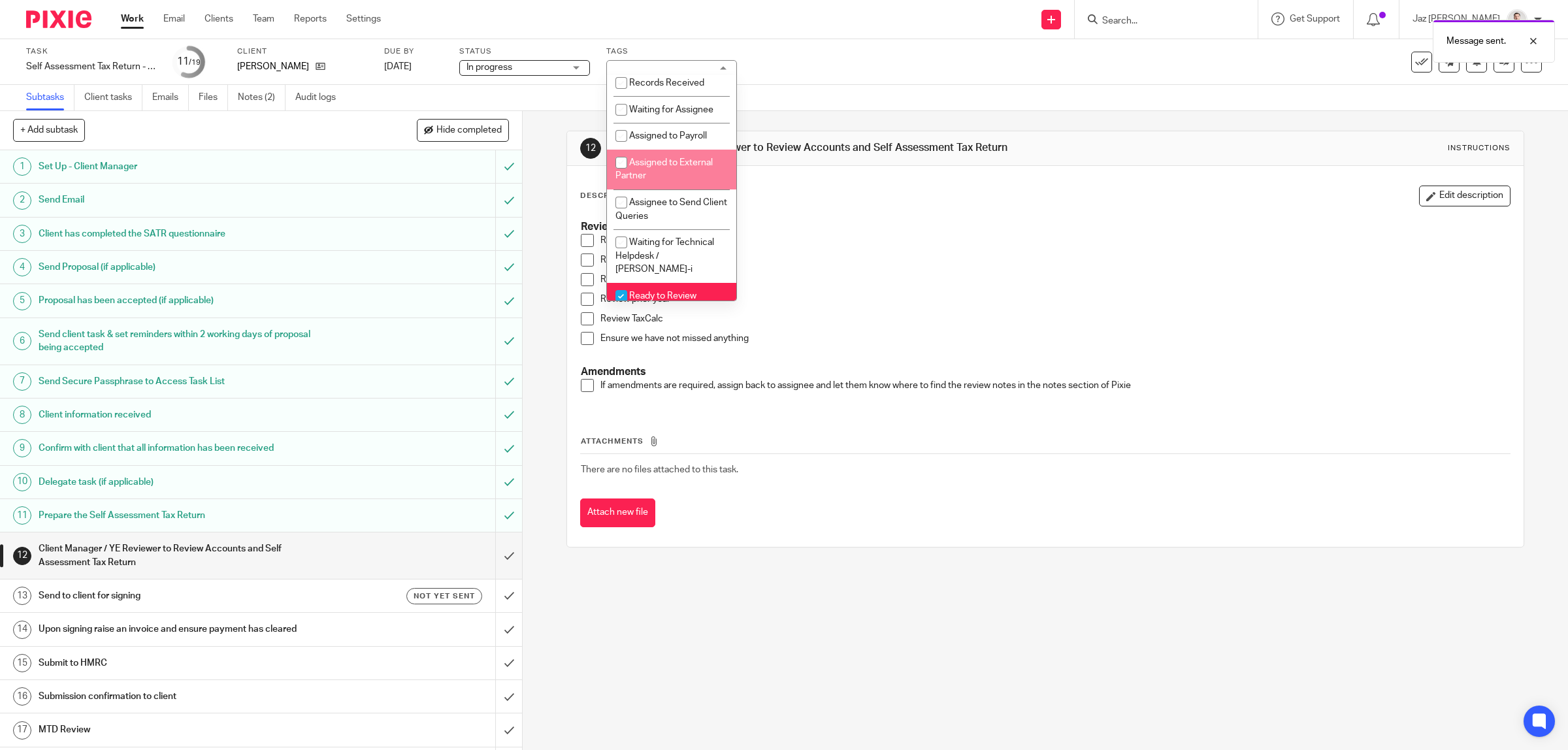
scroll to position [408, 0]
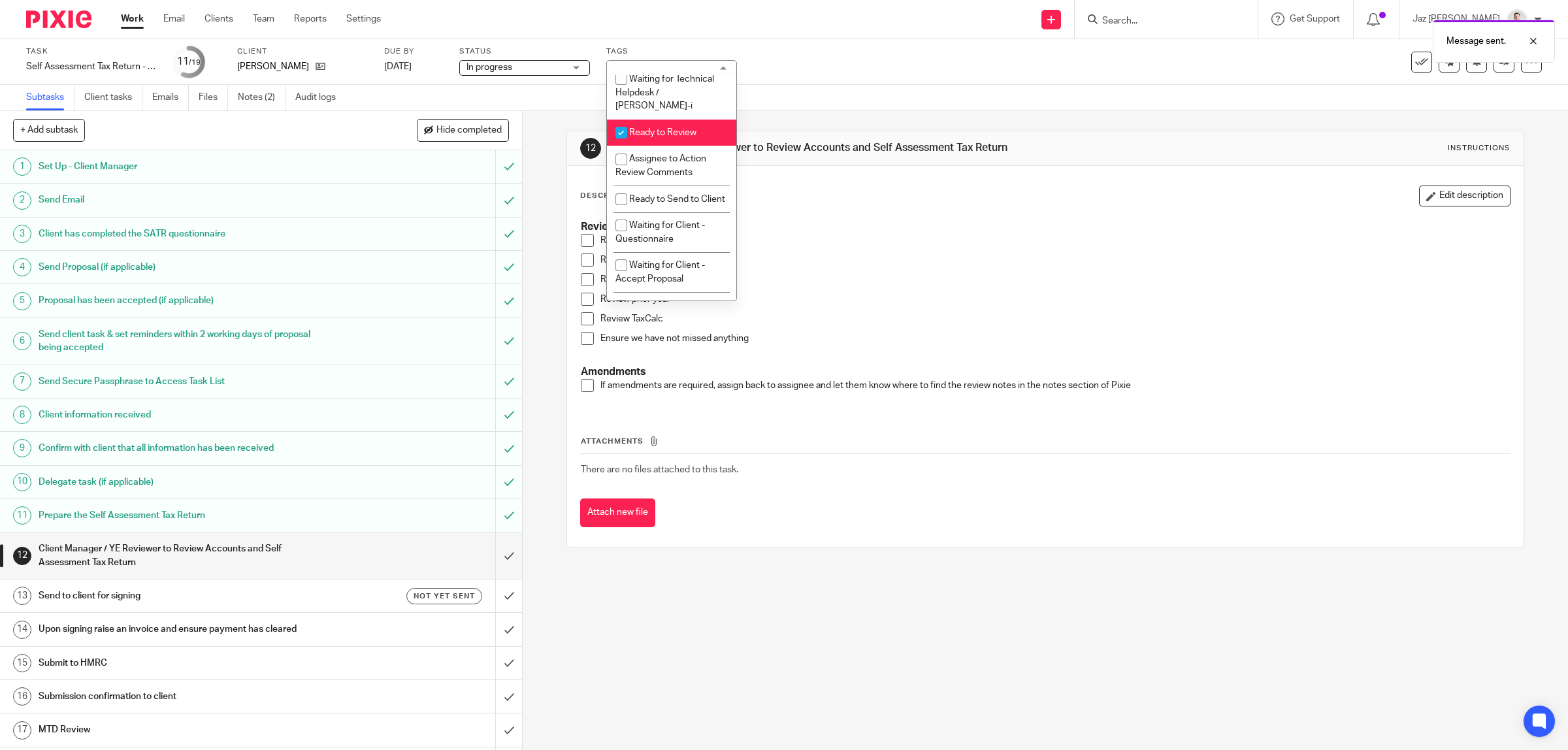
click at [680, 137] on span "Ready to Review" at bounding box center [662, 132] width 67 height 9
checkbox input "false"
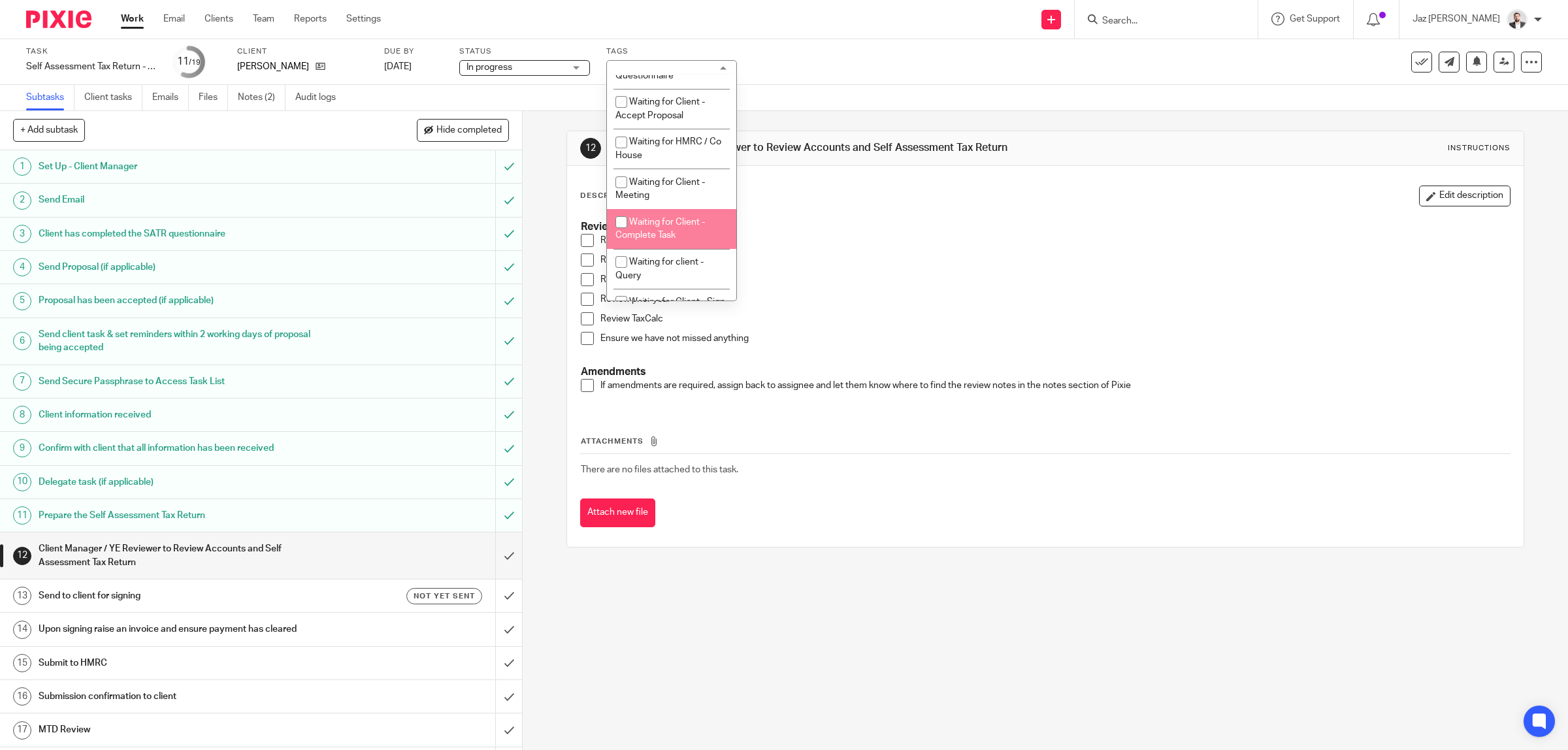
scroll to position [653, 0]
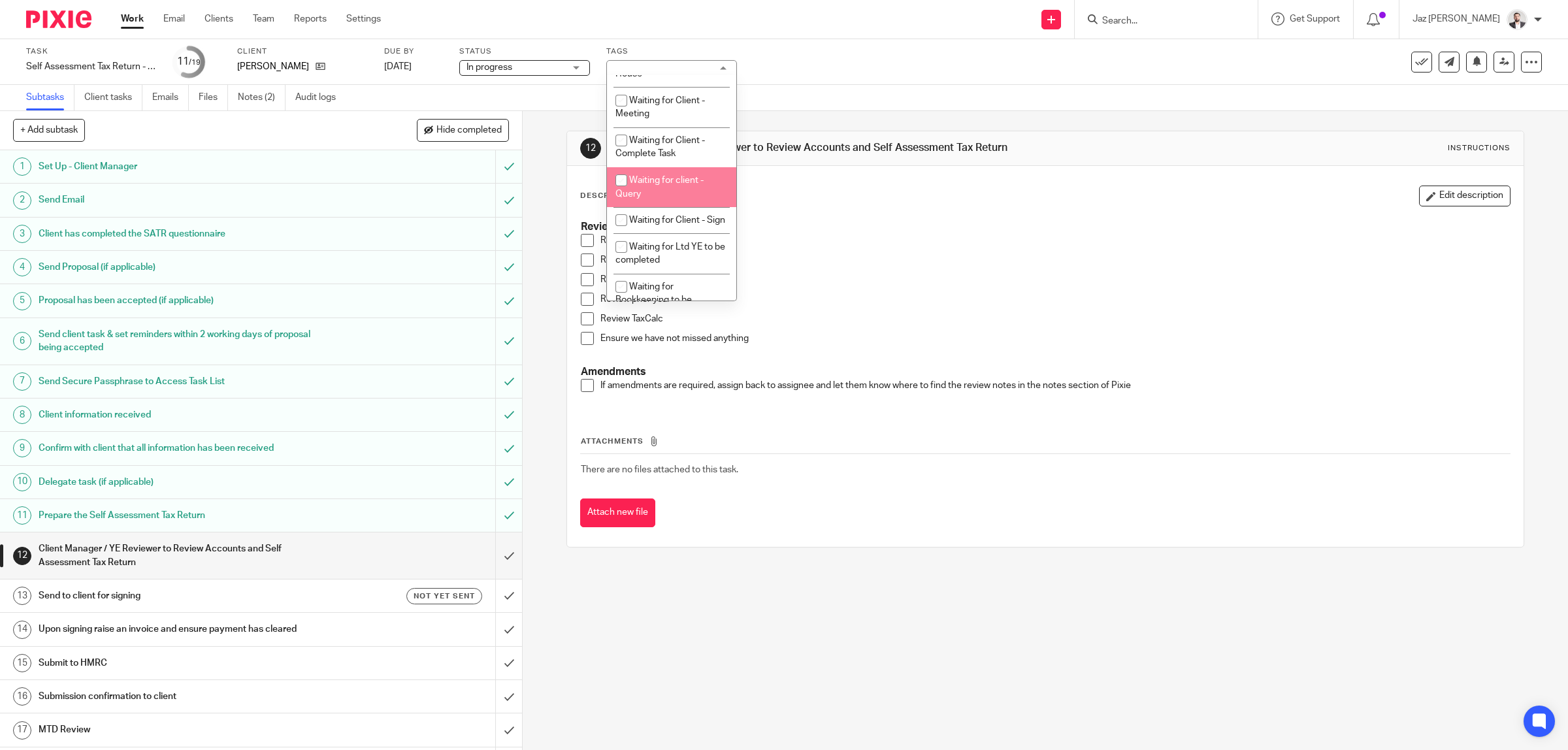
click at [686, 206] on li "Waiting for client - Query" at bounding box center [671, 187] width 129 height 40
checkbox input "true"
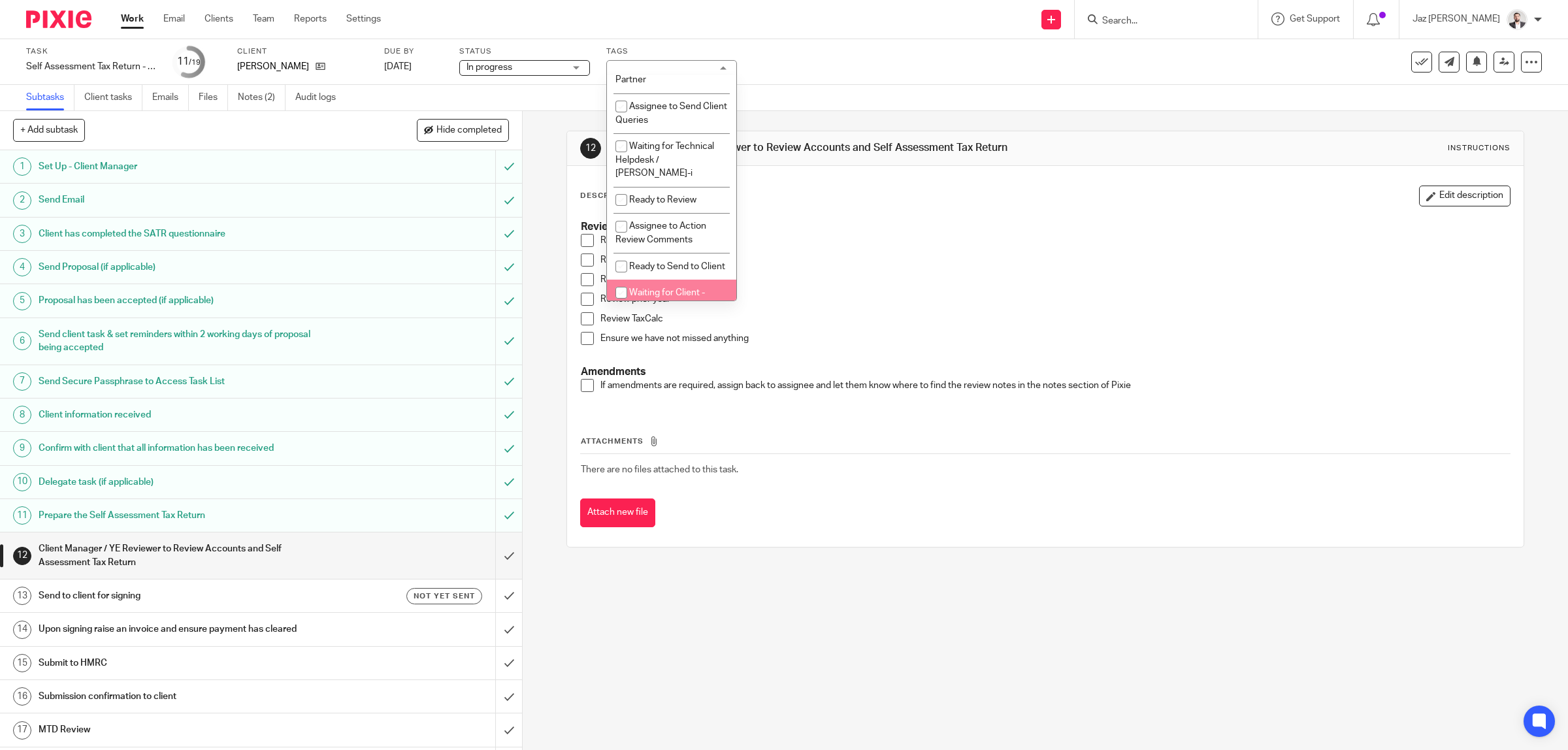
scroll to position [260, 0]
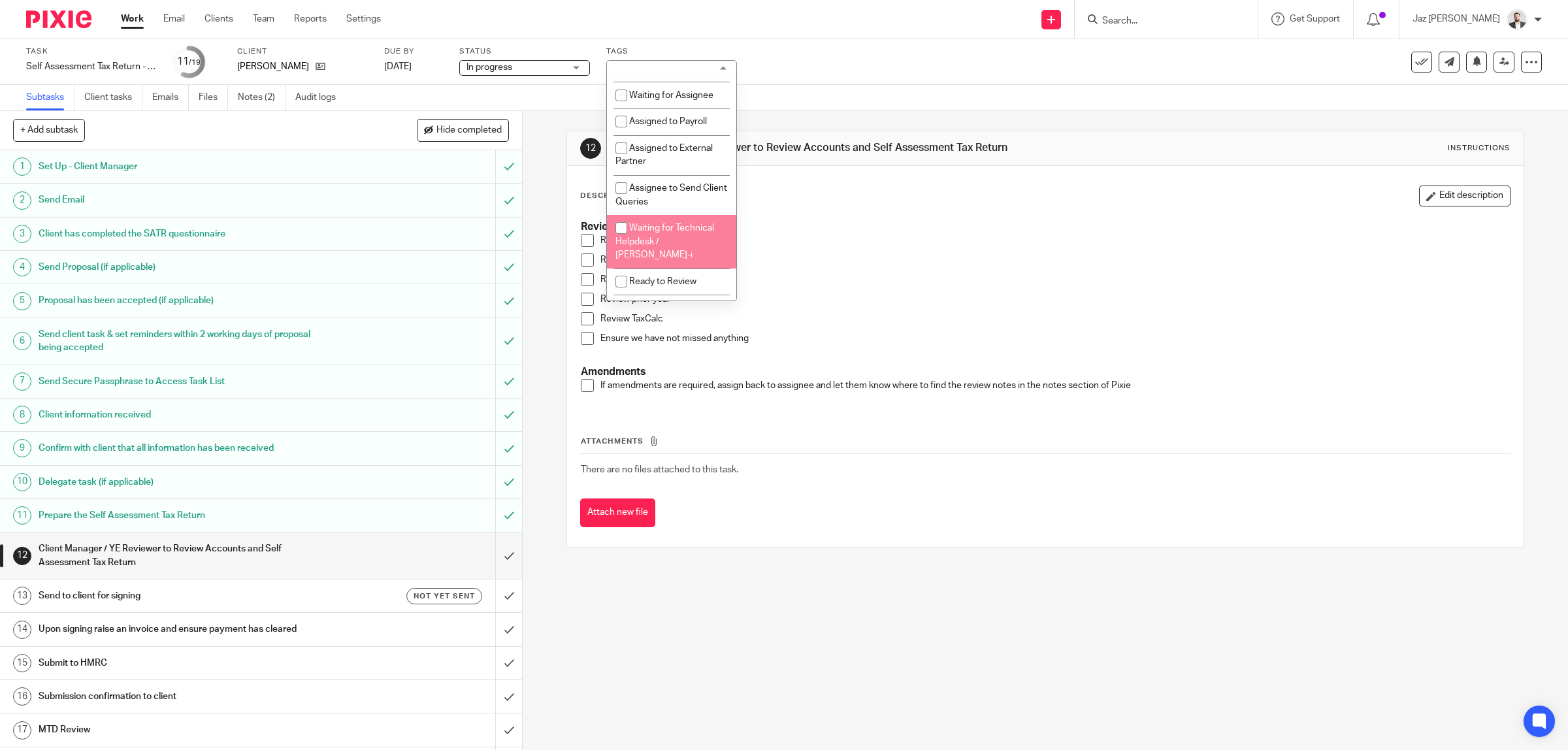
click at [686, 259] on li "Waiting for Technical Helpdesk / Croner-i" at bounding box center [671, 242] width 129 height 53
checkbox input "true"
click at [784, 43] on div "Task Self Assessment Tax Return - 2024-2025 Save Self Assessment Tax Return - 2…" at bounding box center [784, 62] width 1568 height 46
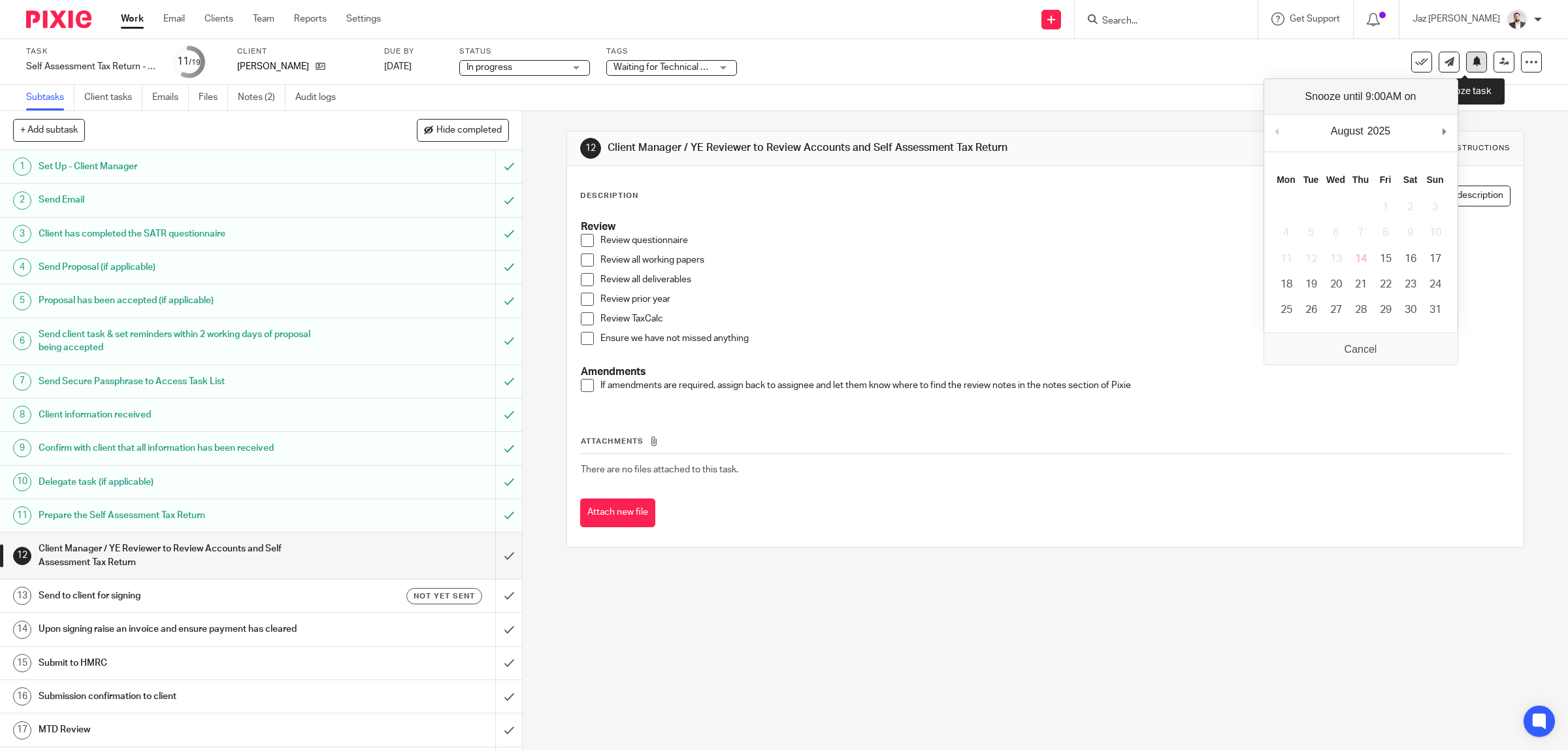
click at [1472, 63] on icon at bounding box center [1477, 61] width 10 height 10
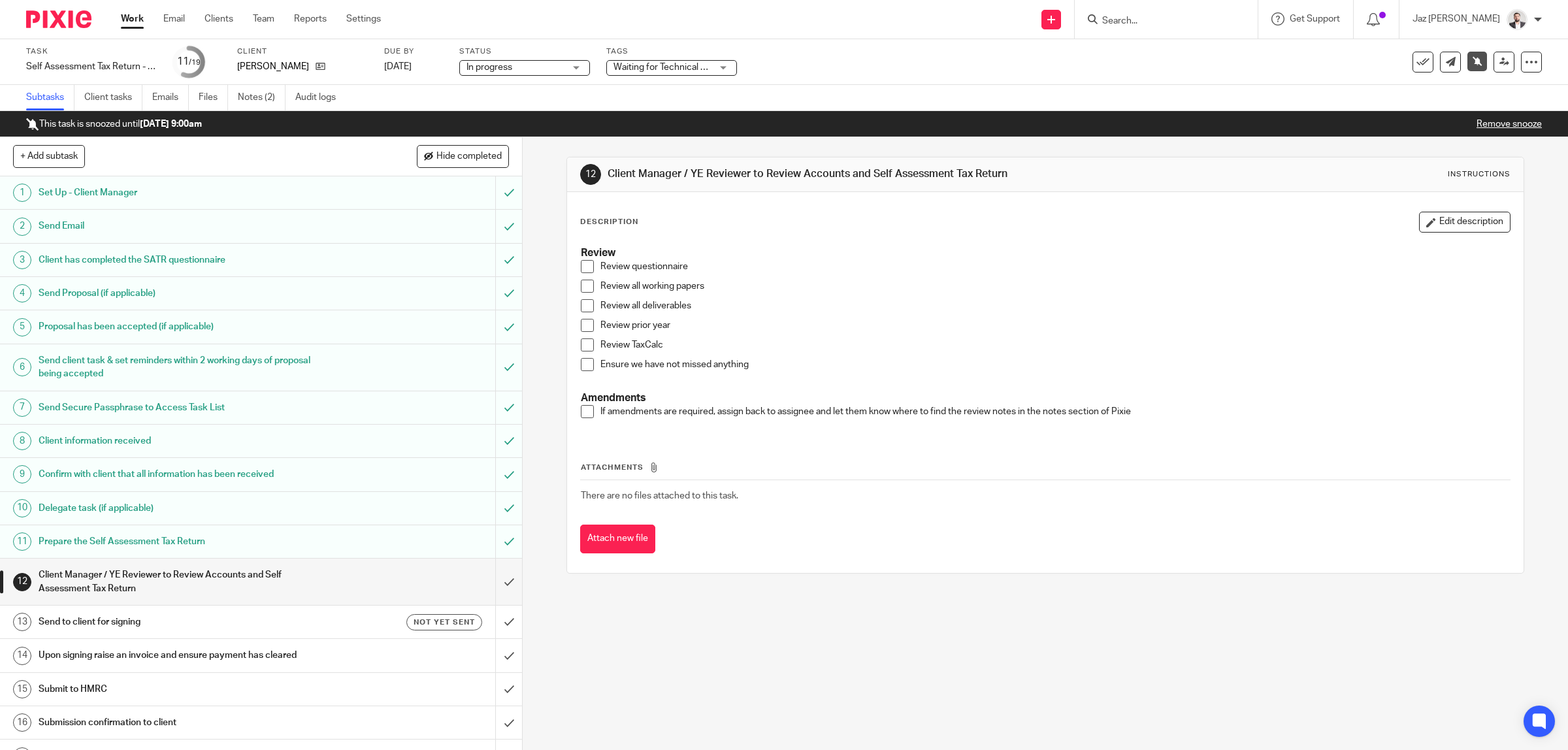
click at [129, 18] on link "Work" at bounding box center [132, 18] width 23 height 13
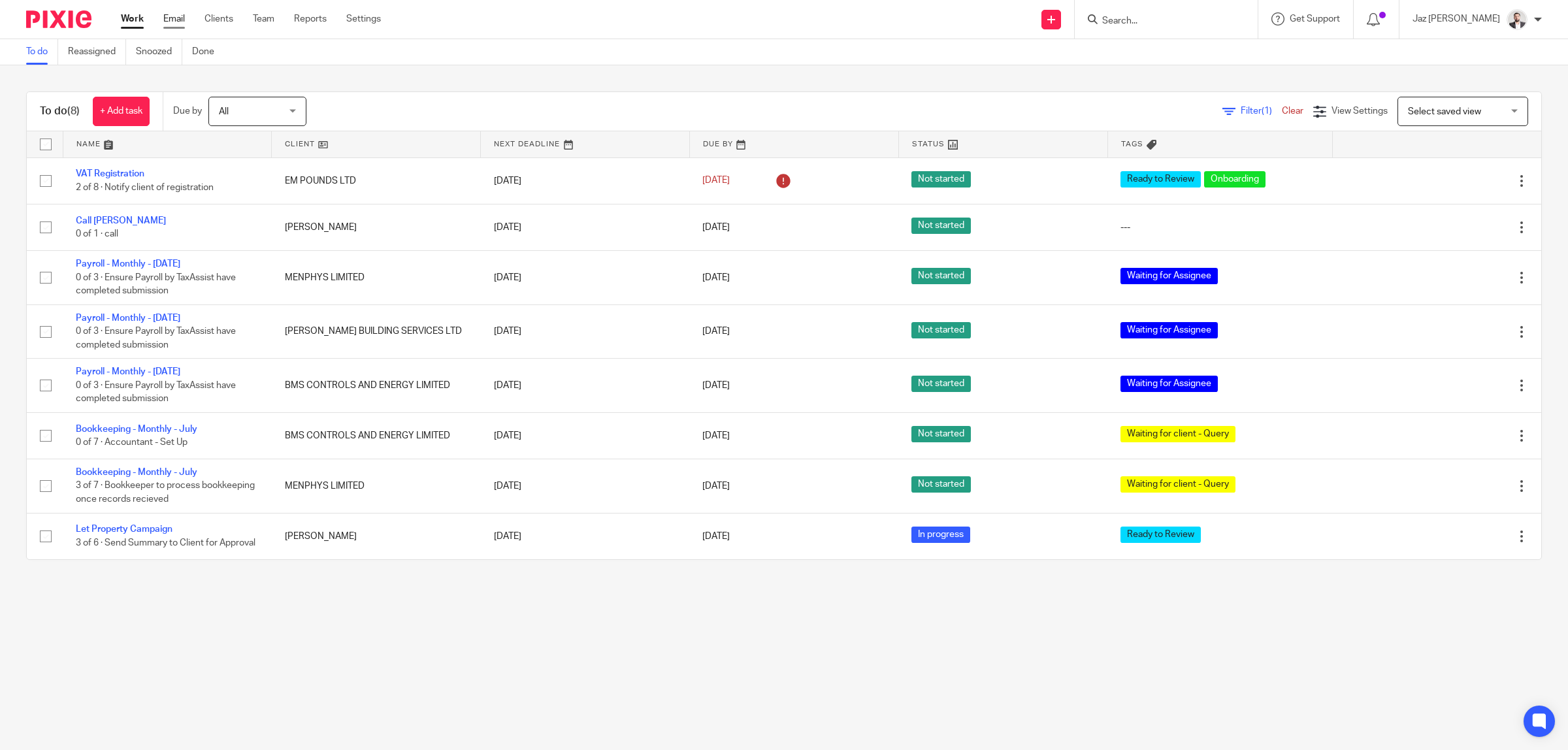
click at [170, 20] on link "Email" at bounding box center [173, 18] width 21 height 13
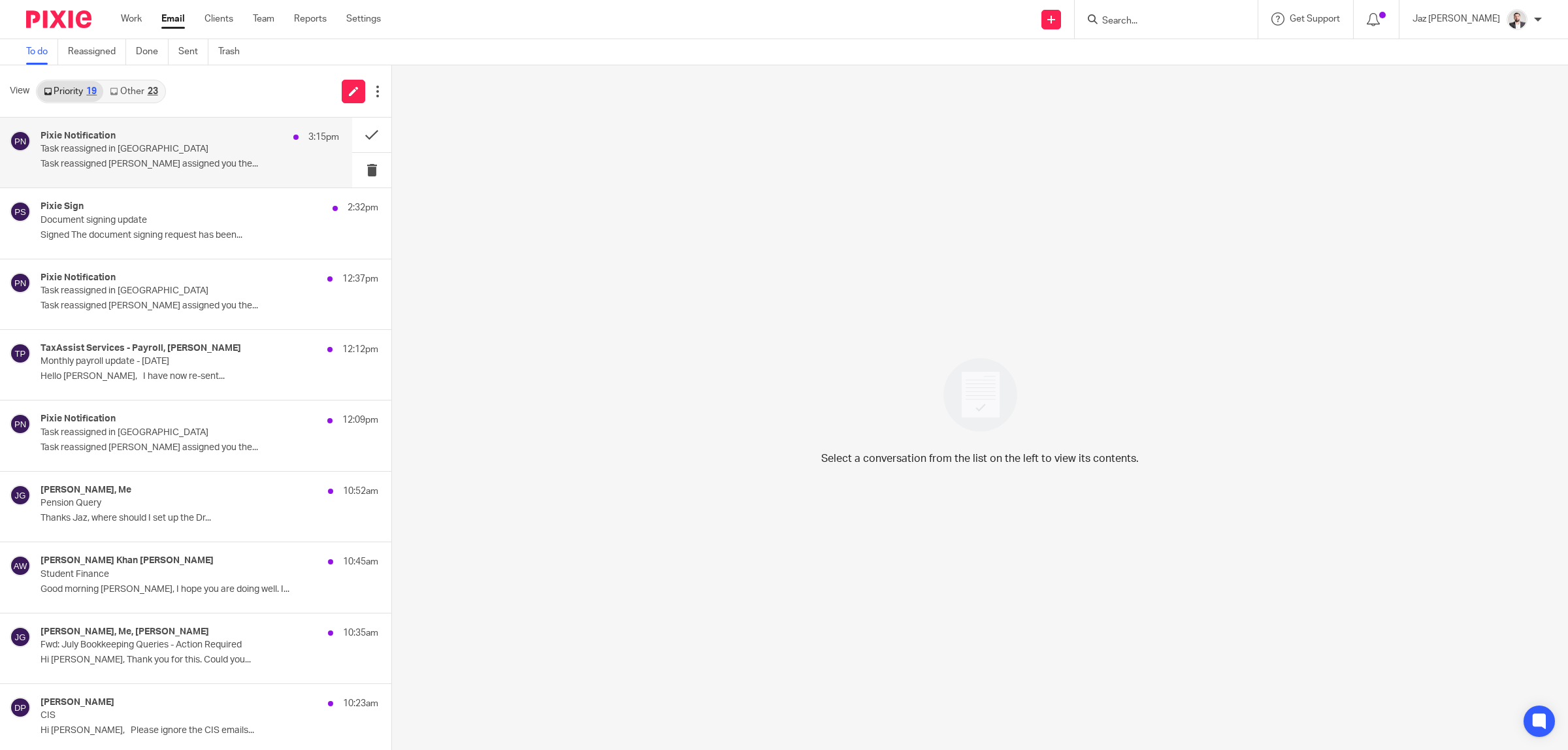
click at [188, 153] on p "Task reassigned in Pixie" at bounding box center [160, 149] width 239 height 11
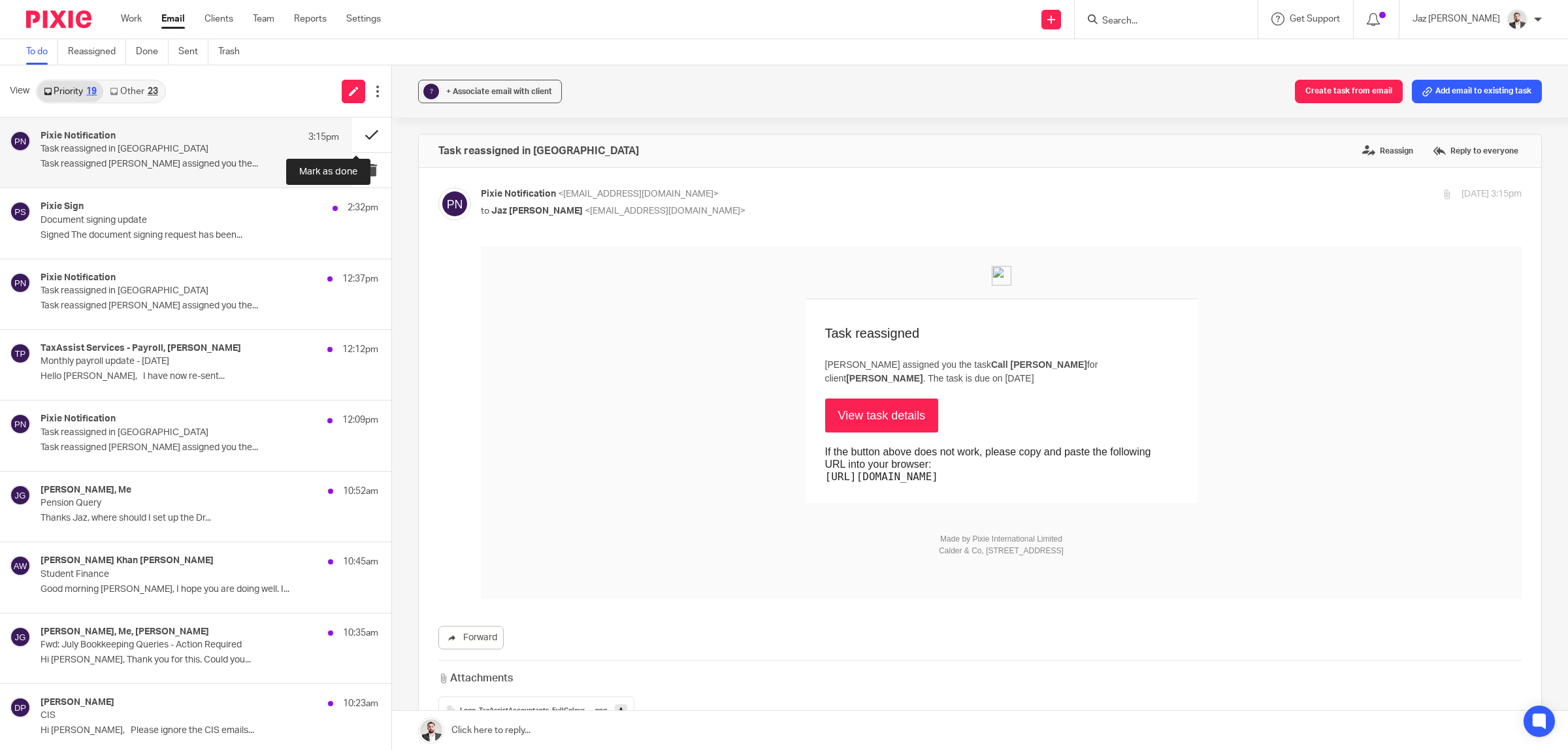
click at [363, 129] on button at bounding box center [371, 135] width 39 height 35
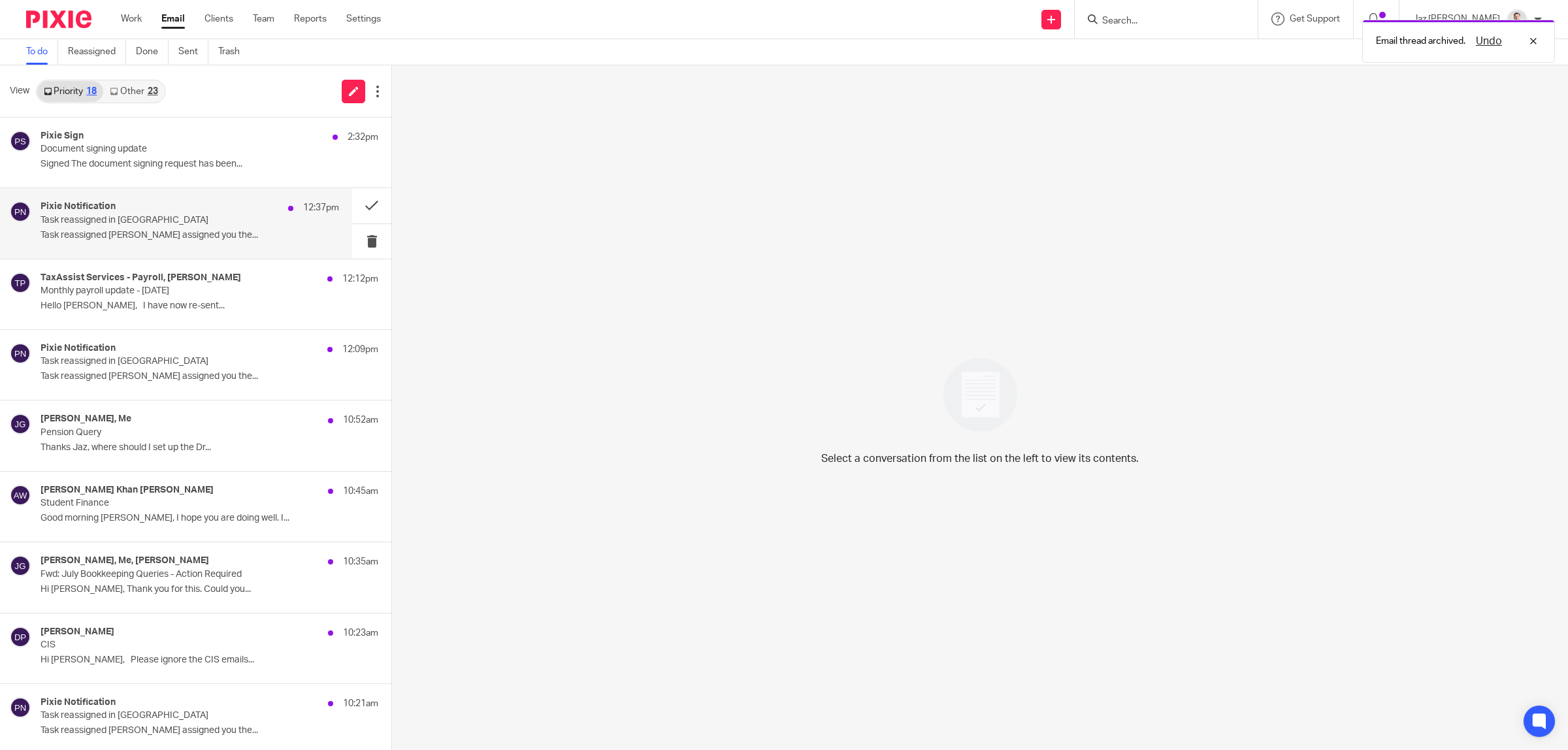
click at [224, 208] on div "Pixie Notification 12:37pm" at bounding box center [190, 208] width 299 height 13
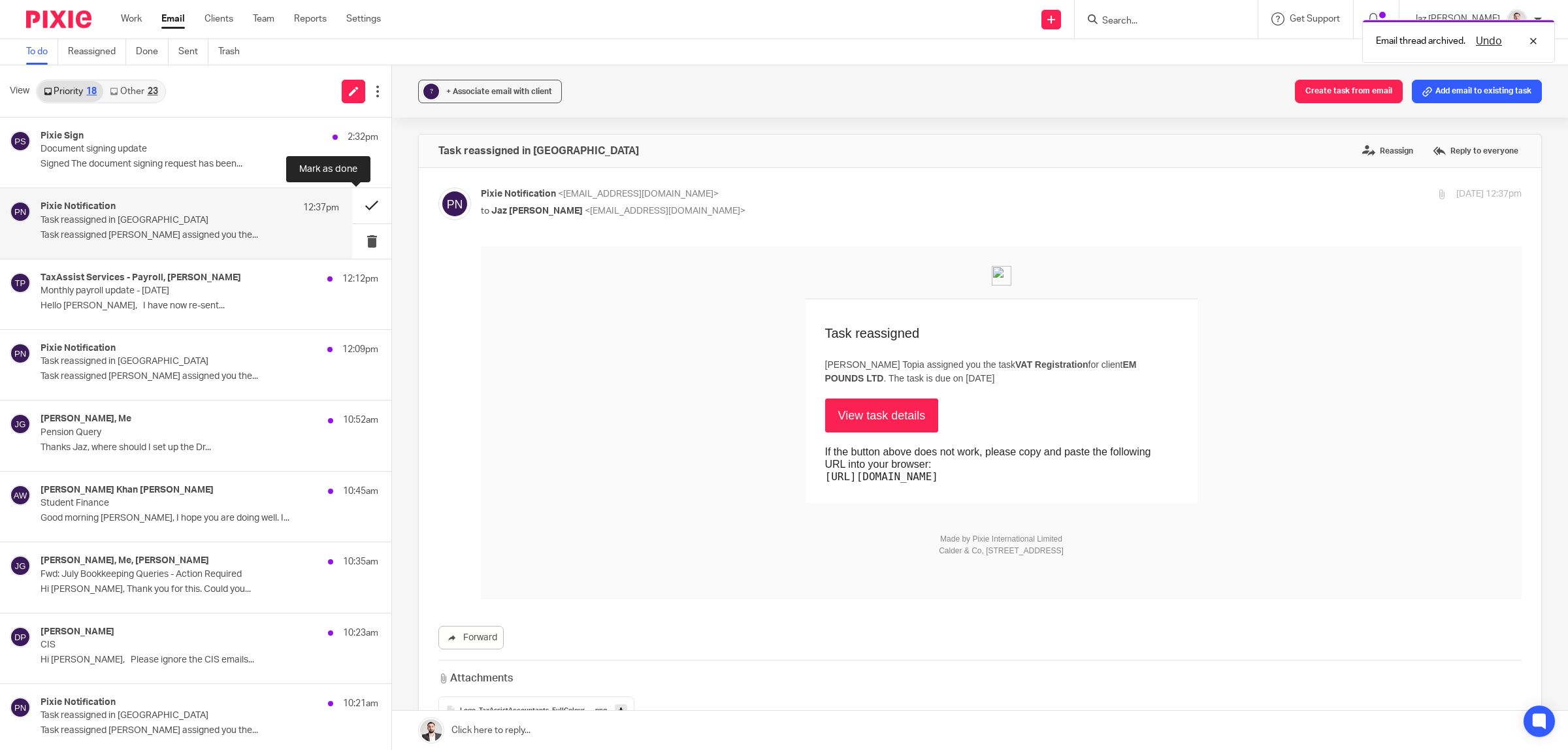
click at [356, 201] on button at bounding box center [371, 205] width 39 height 35
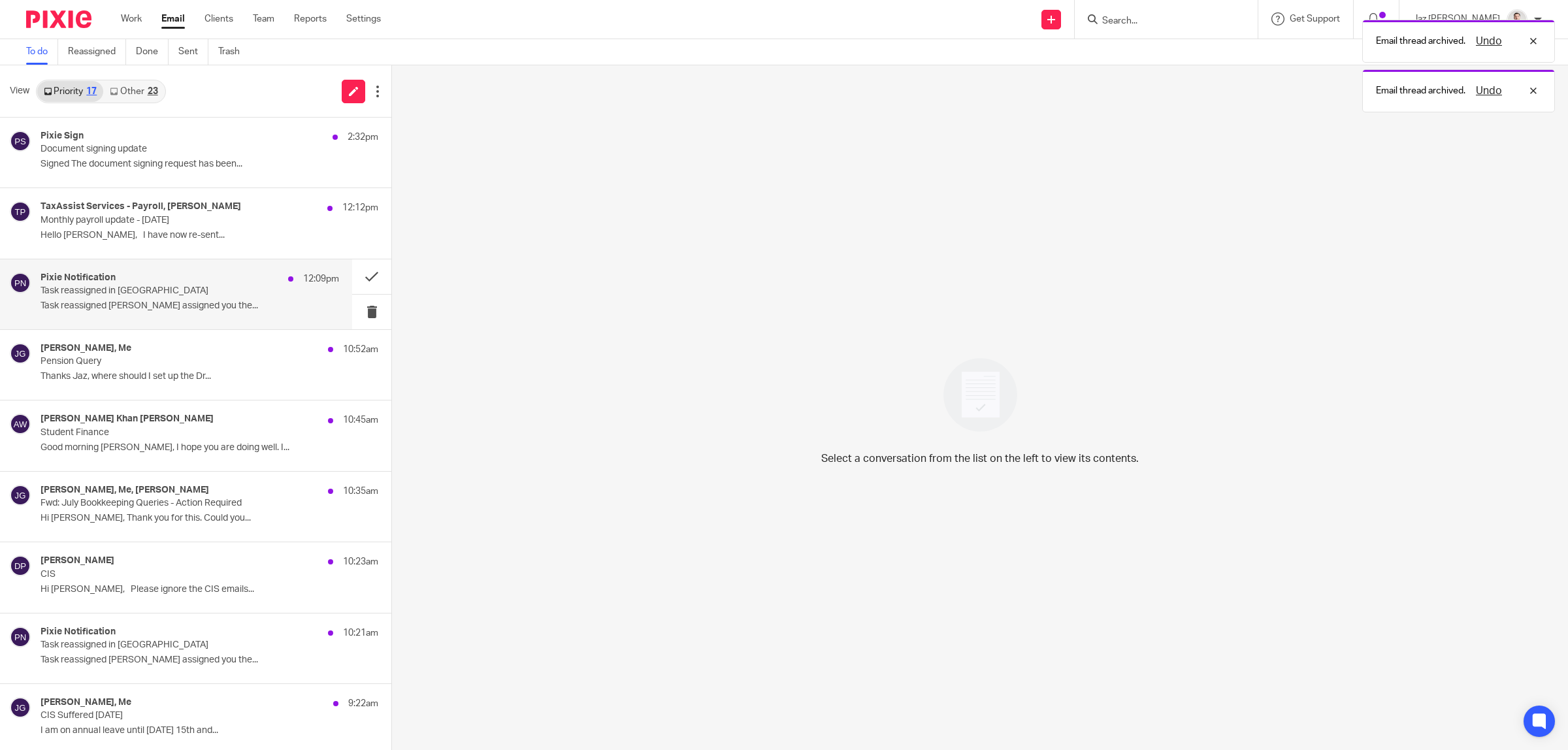
click at [194, 296] on p "Task reassigned in Pixie" at bounding box center [160, 291] width 239 height 11
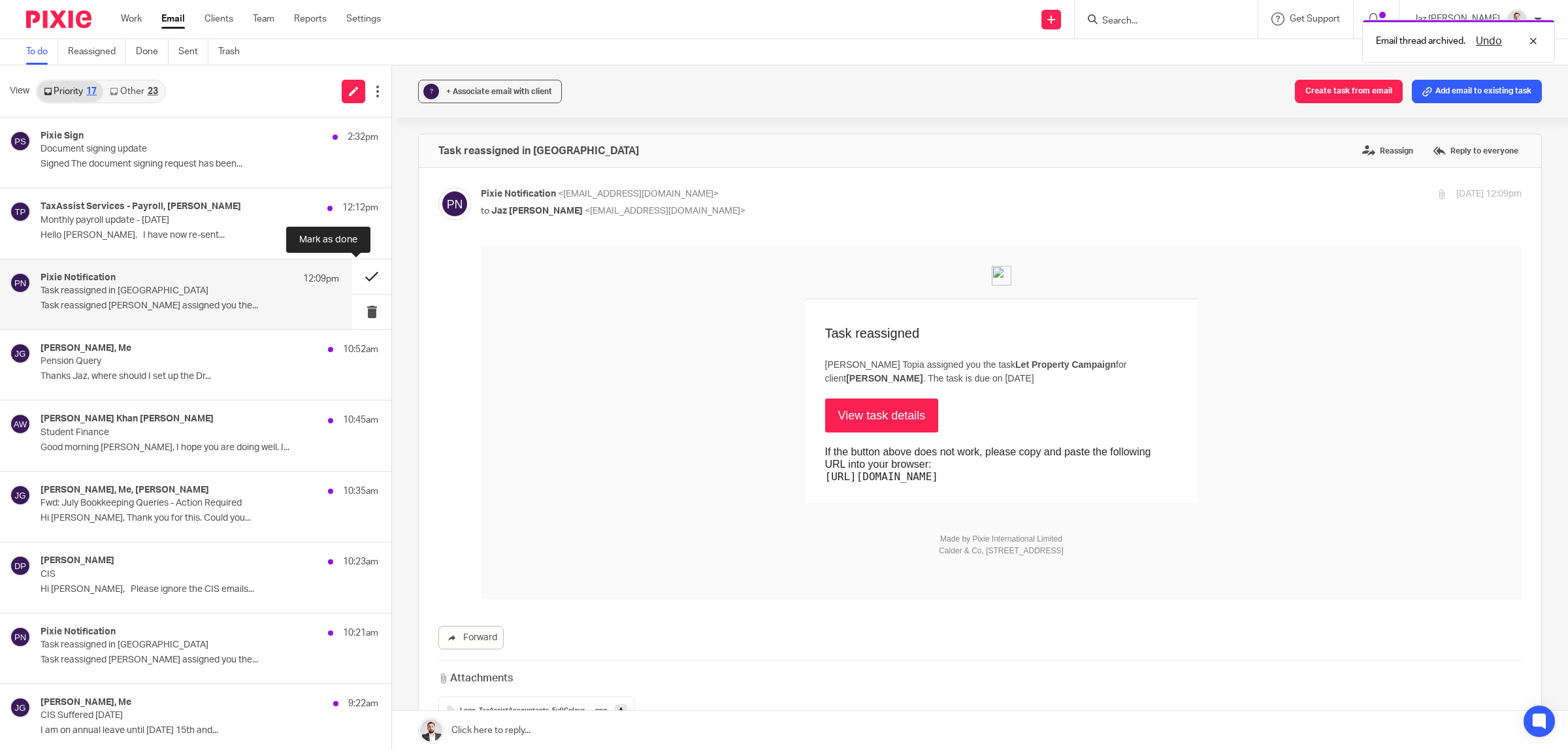
click at [360, 273] on button at bounding box center [371, 277] width 39 height 35
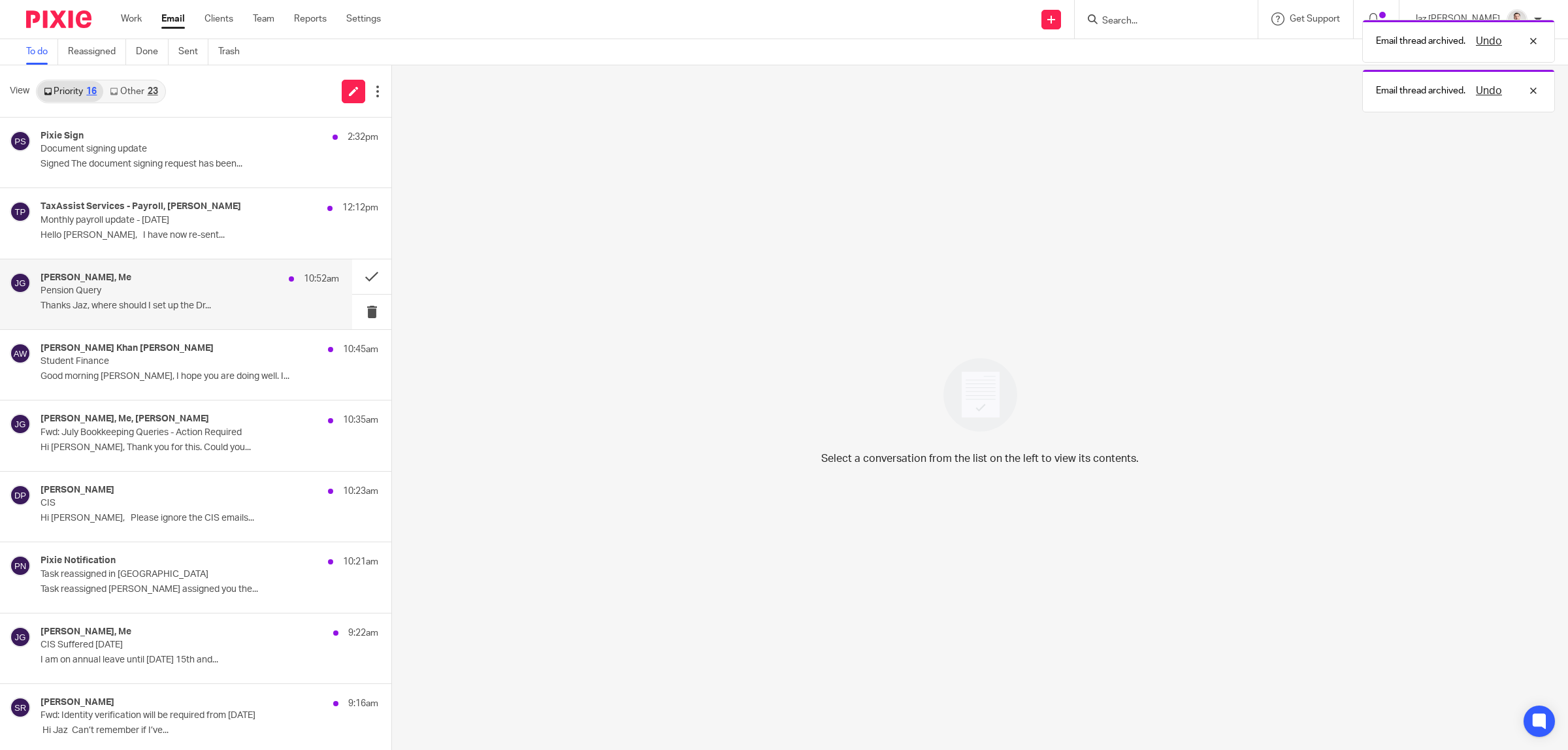
click at [219, 292] on p "Pension Query" at bounding box center [160, 291] width 239 height 11
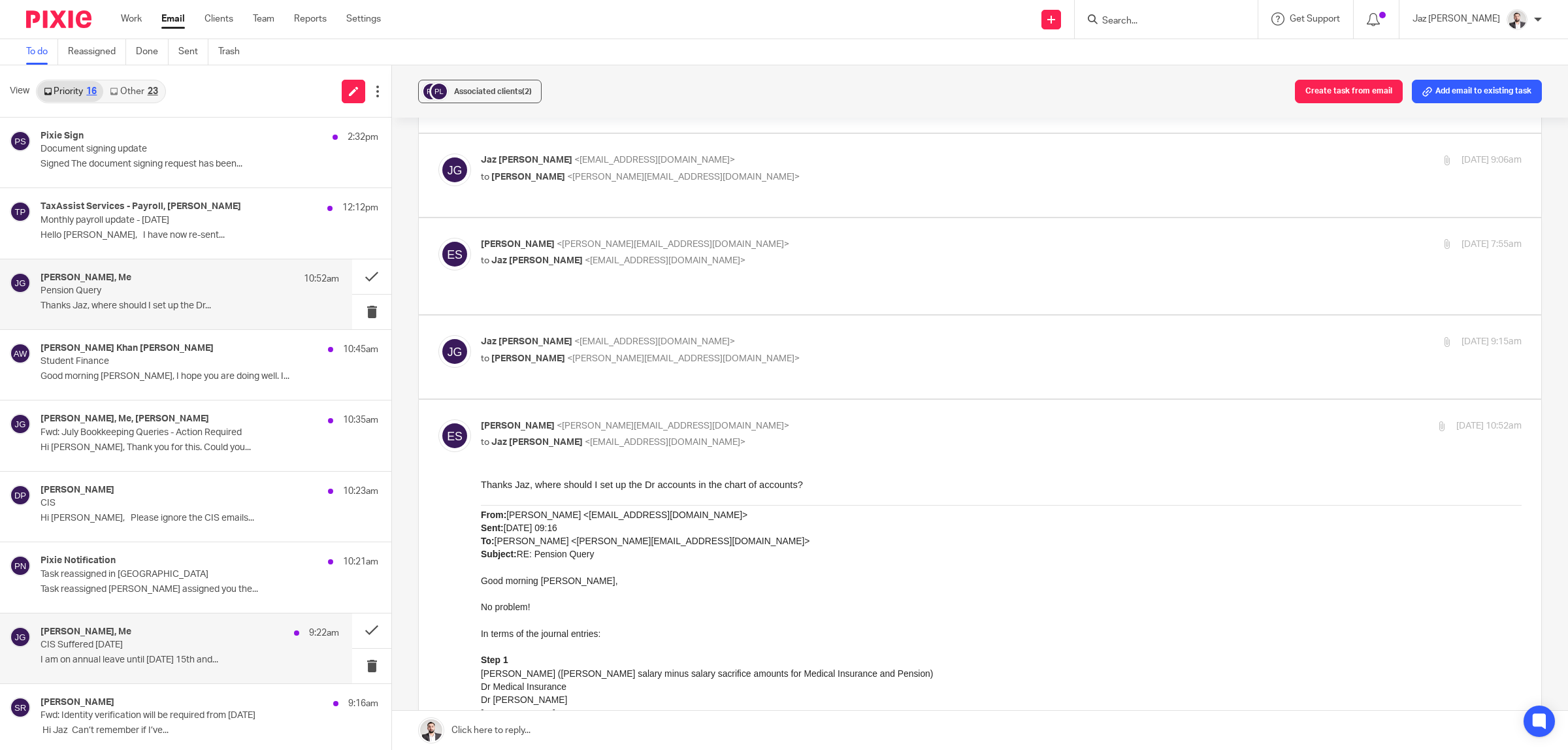
scroll to position [163, 0]
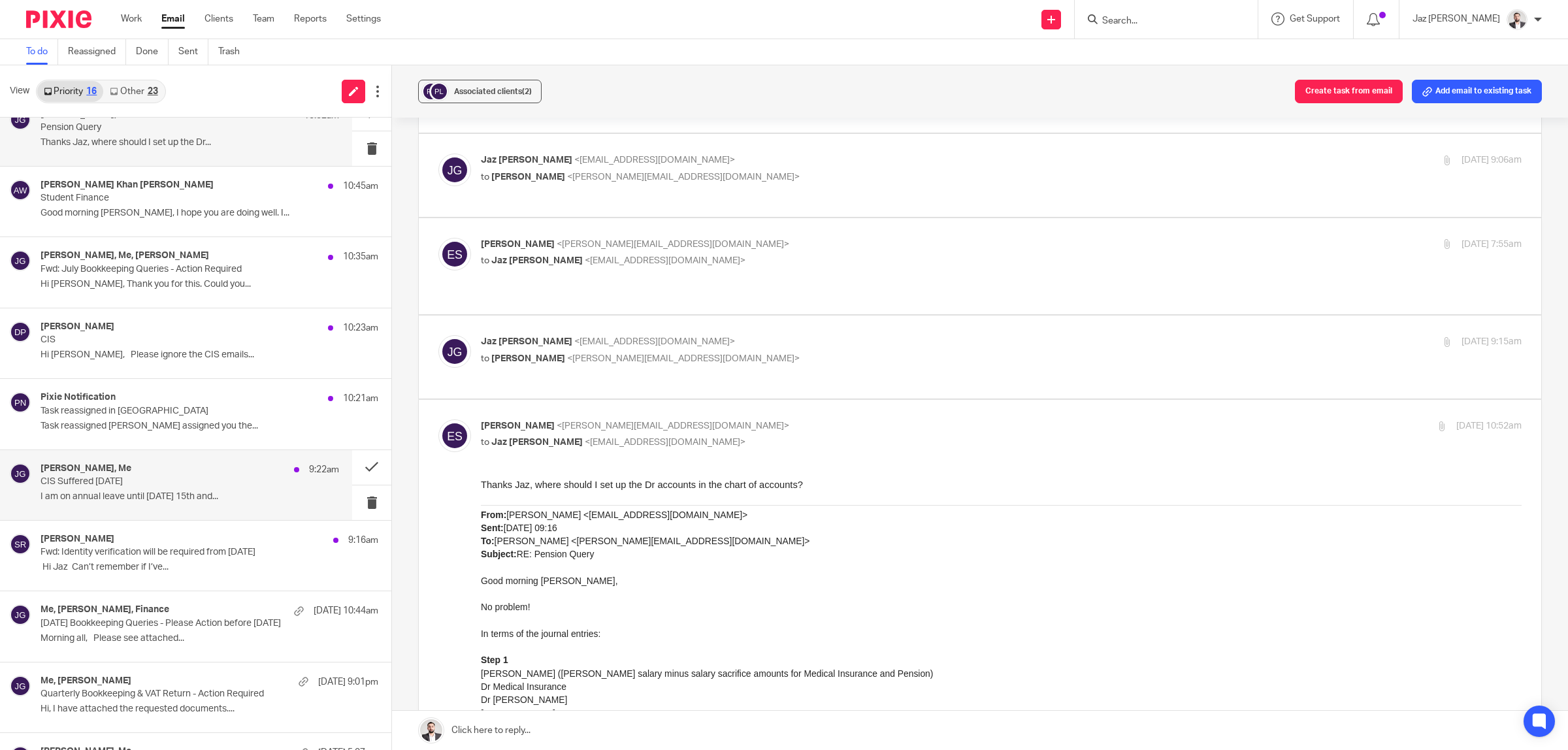
click at [158, 502] on p "I am on annual leave until Friday 15th and..." at bounding box center [190, 497] width 299 height 11
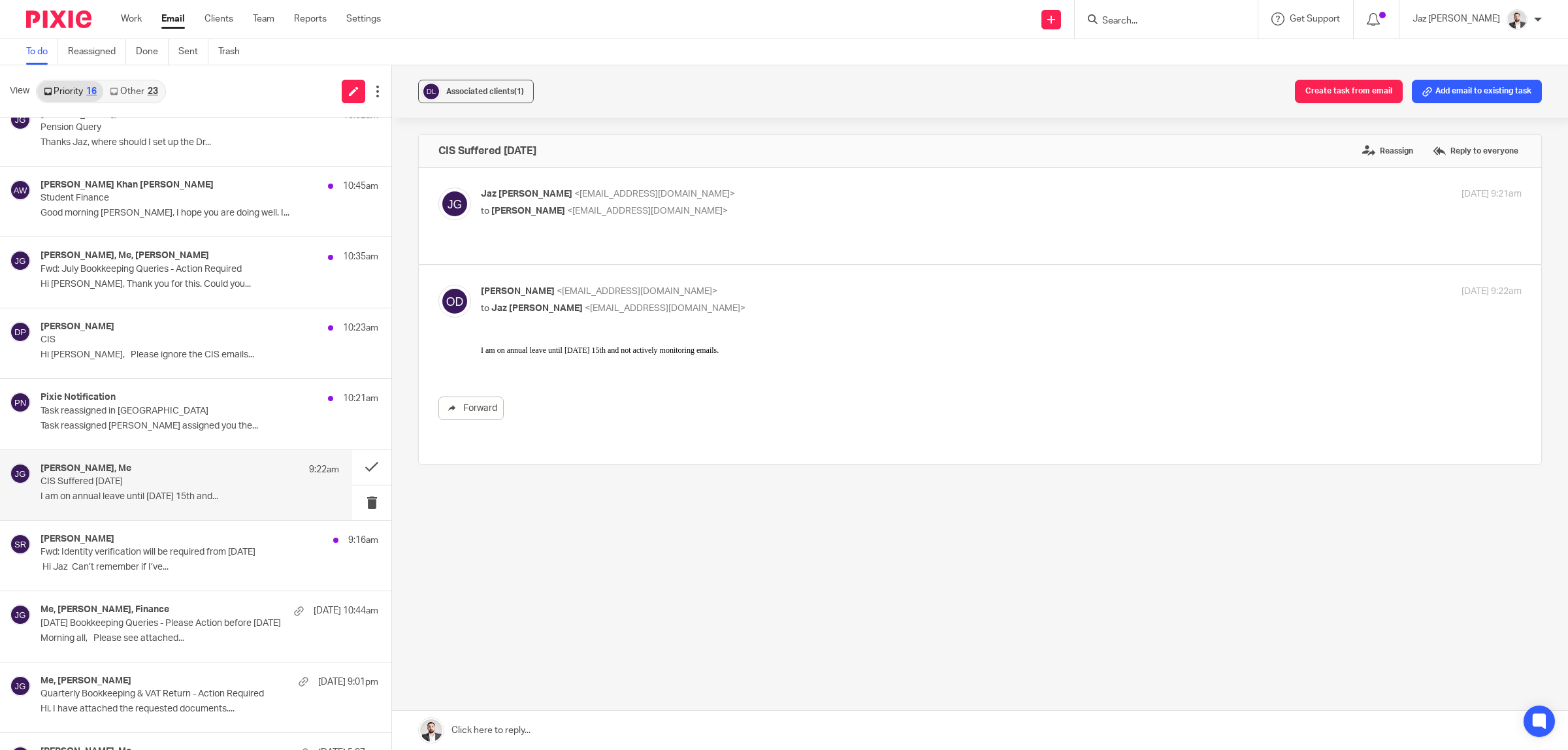
scroll to position [0, 0]
click at [364, 462] on button at bounding box center [371, 467] width 39 height 35
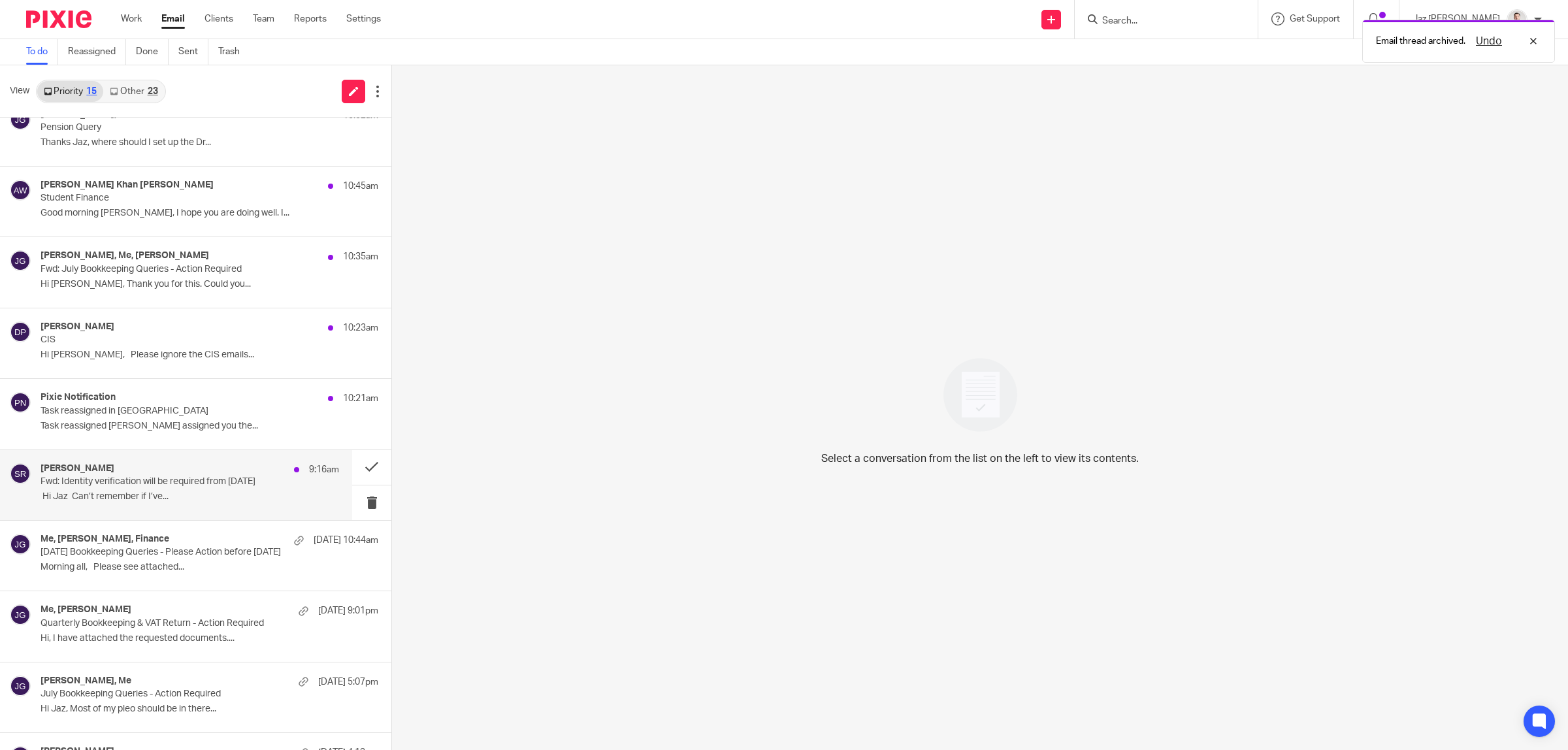
click at [229, 482] on p "Fwd: Identity verification will be required from 18 November 2025" at bounding box center [160, 482] width 239 height 11
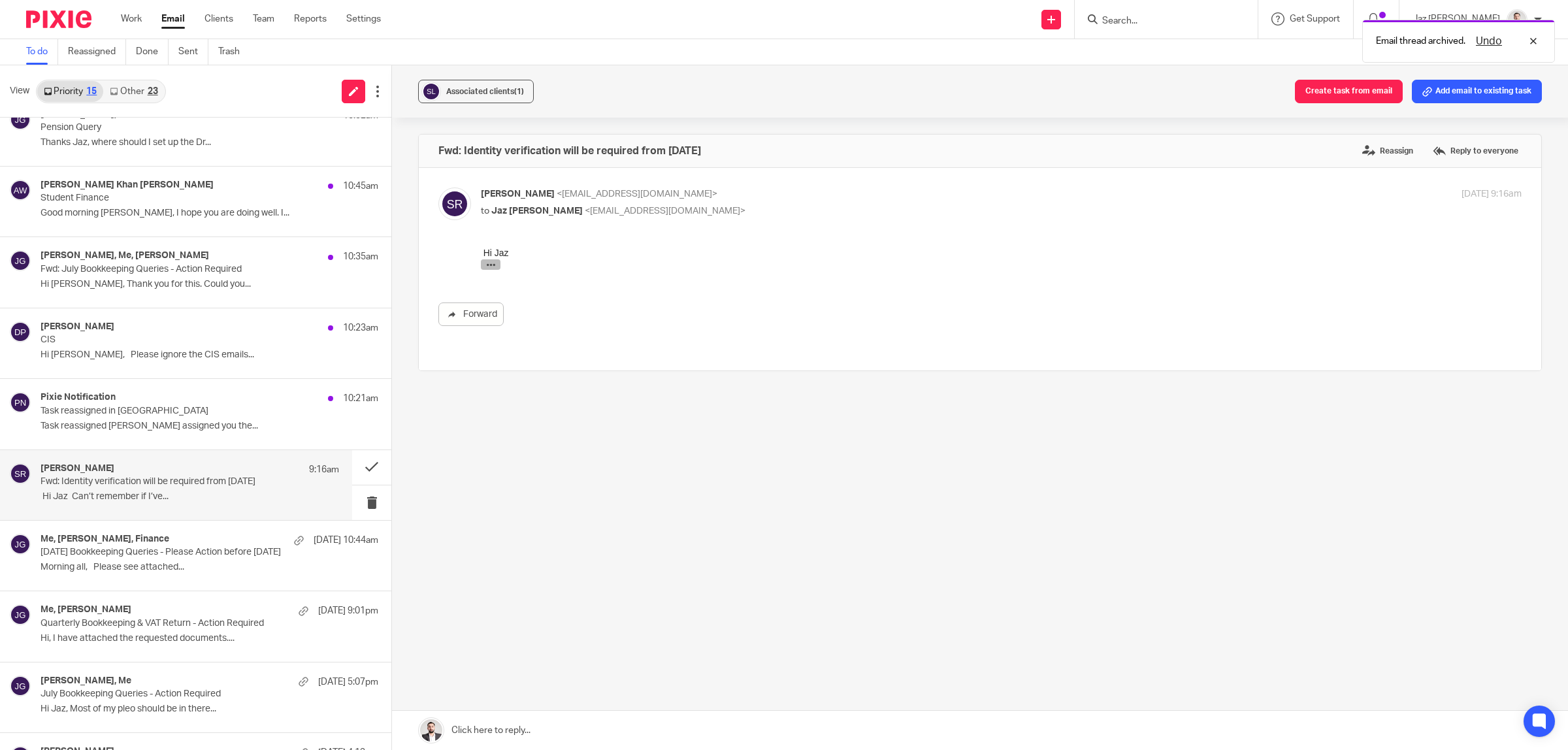
click at [487, 268] on icon "button" at bounding box center [491, 265] width 10 height 10
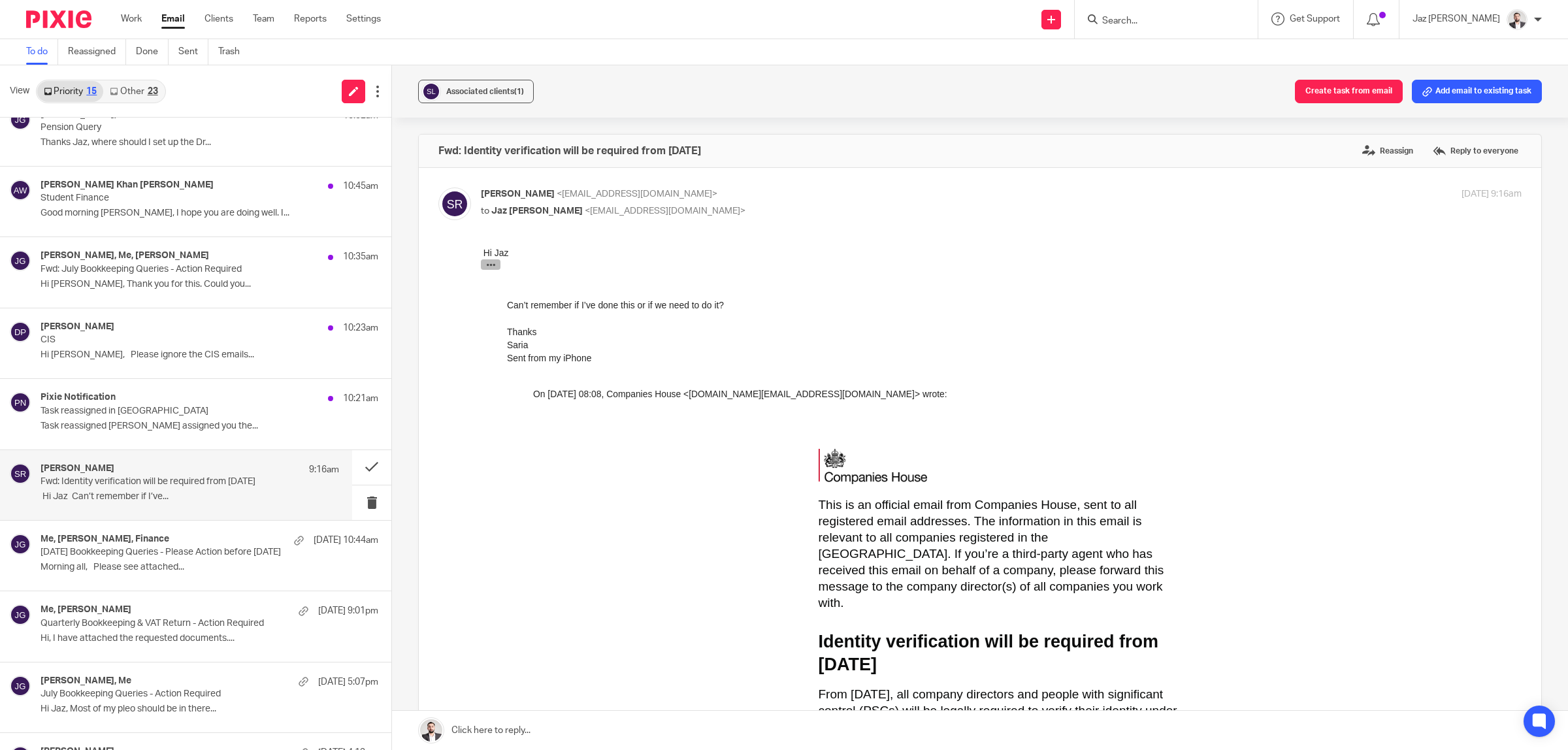
click at [487, 268] on icon "button" at bounding box center [491, 265] width 10 height 10
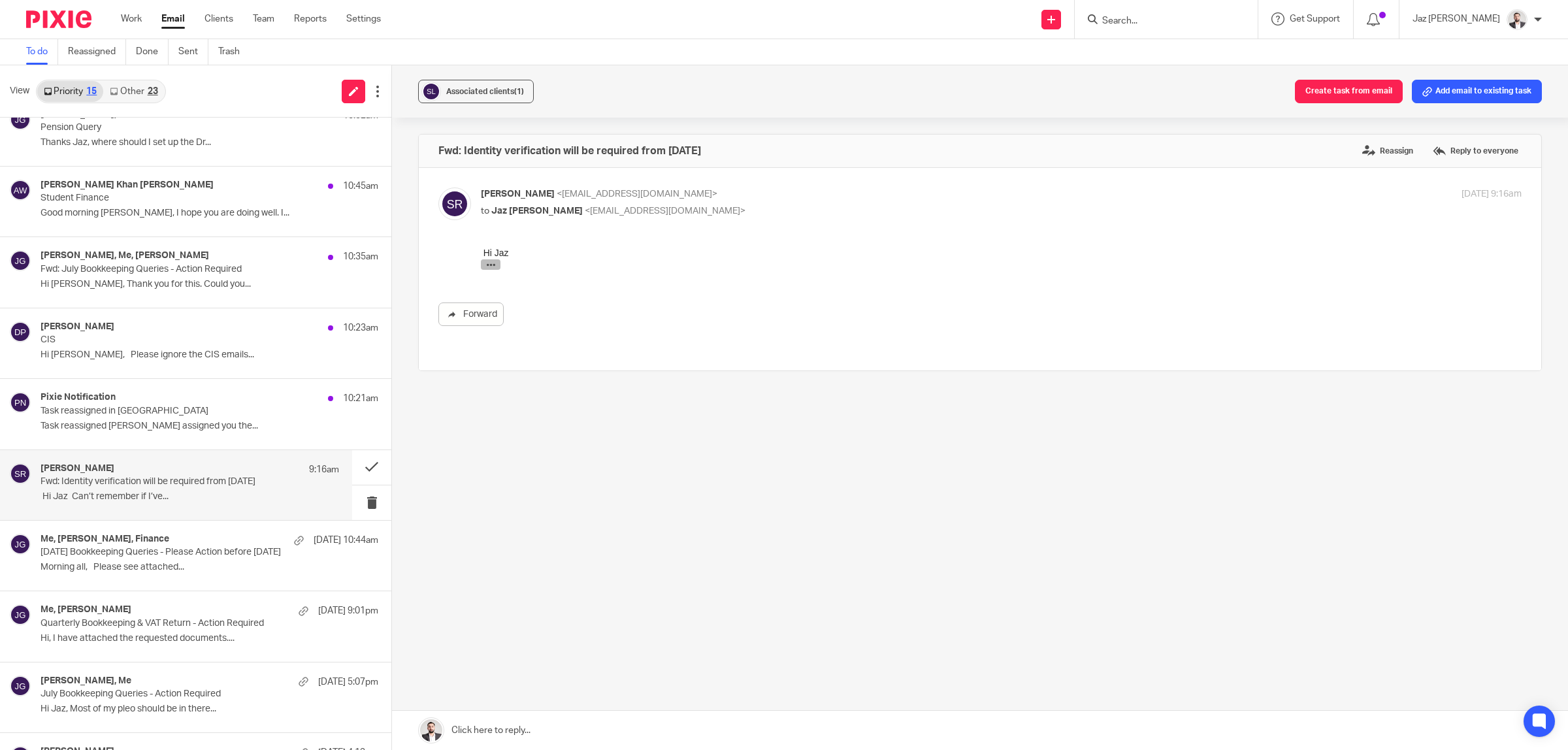
click at [486, 264] on icon "button" at bounding box center [491, 265] width 10 height 10
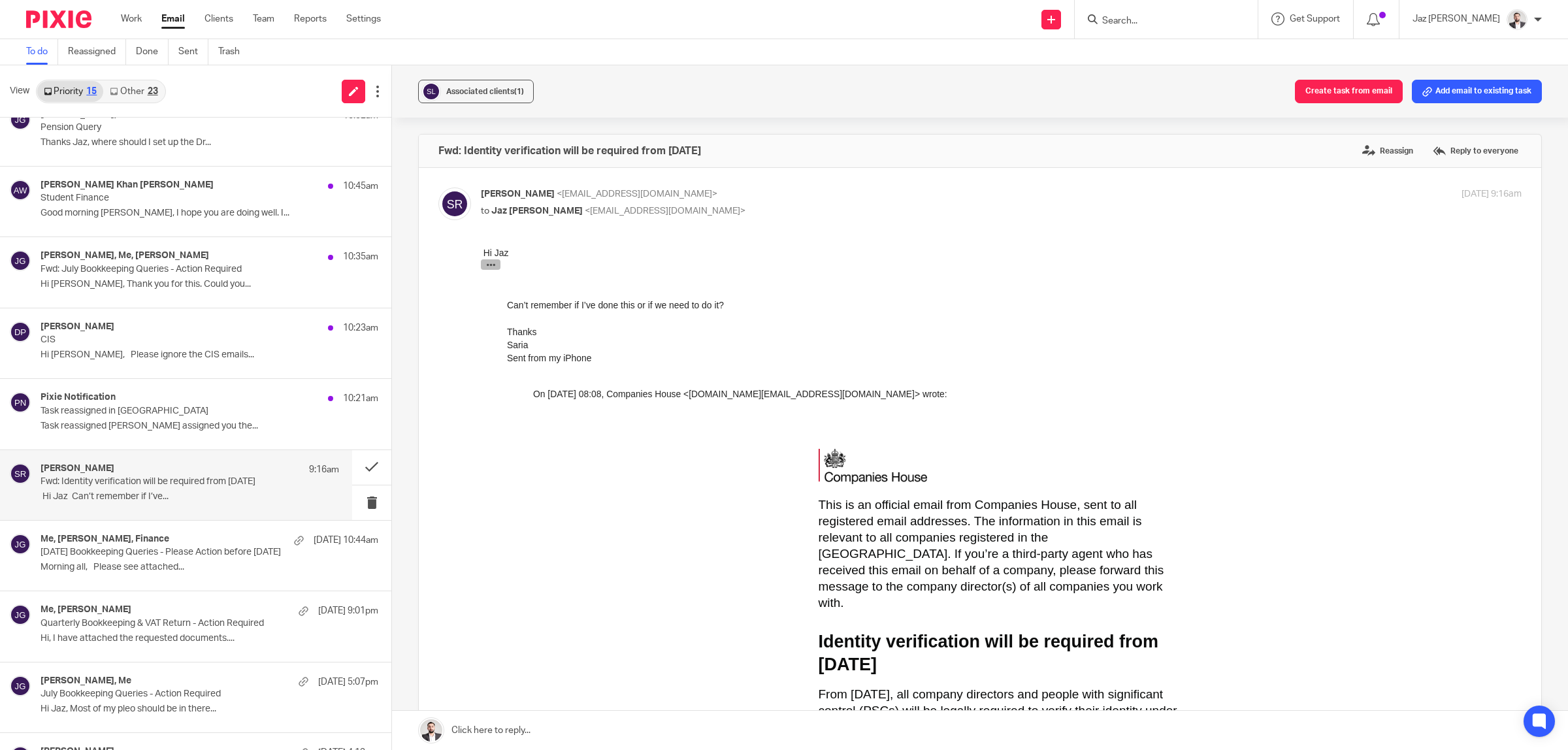
click at [486, 264] on icon "button" at bounding box center [491, 265] width 10 height 10
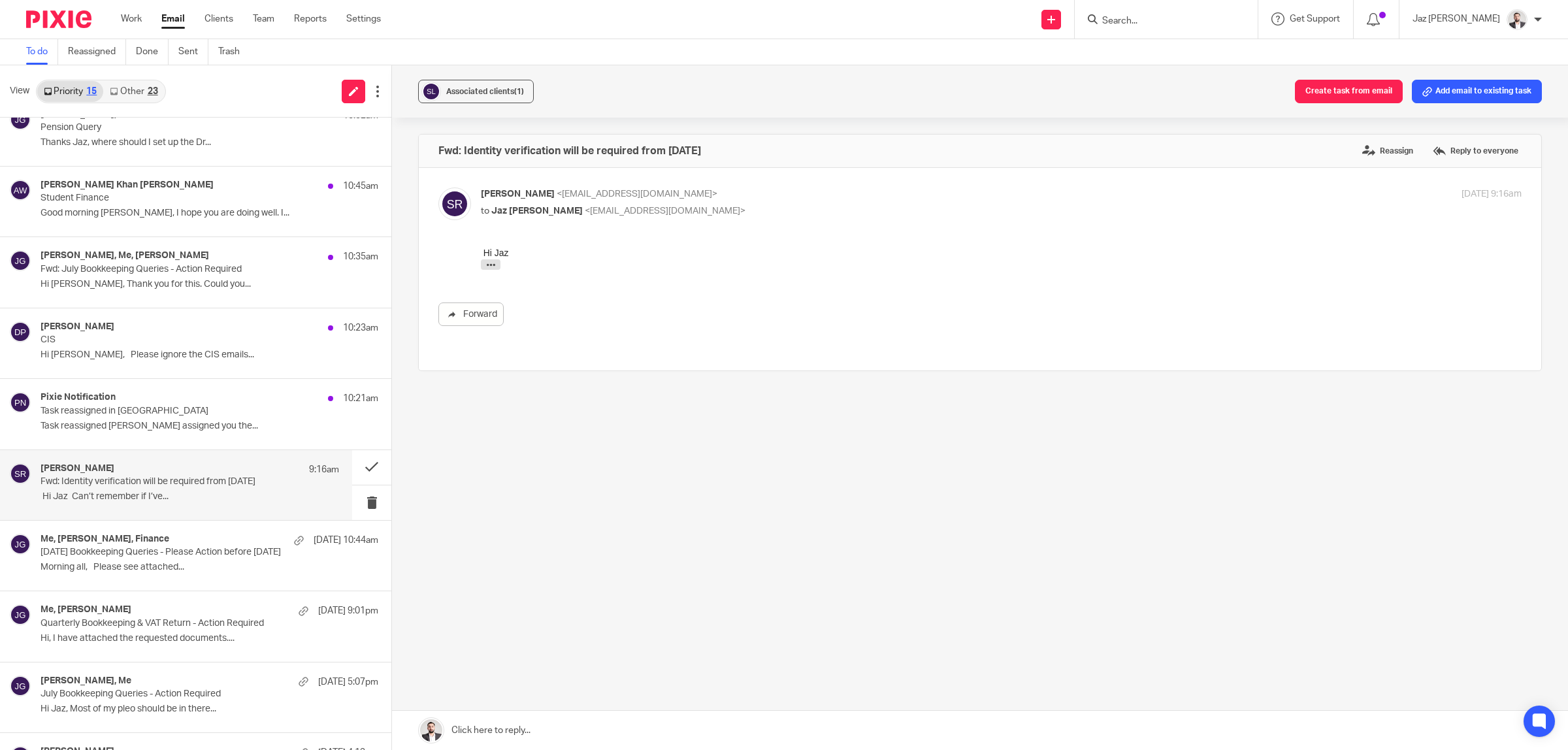
click at [648, 732] on link at bounding box center [980, 730] width 1176 height 39
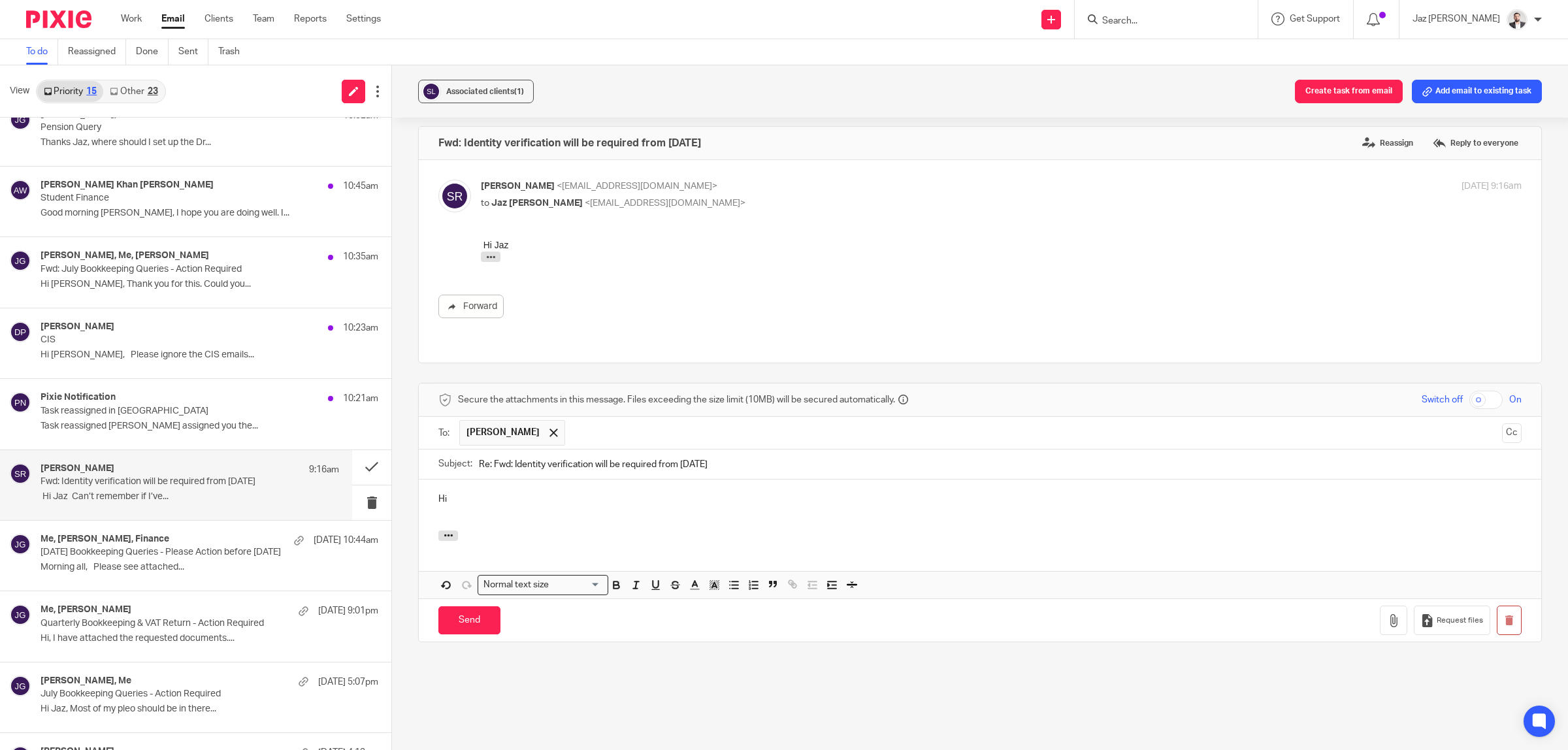
click at [501, 492] on p "Hi" at bounding box center [980, 499] width 1083 height 13
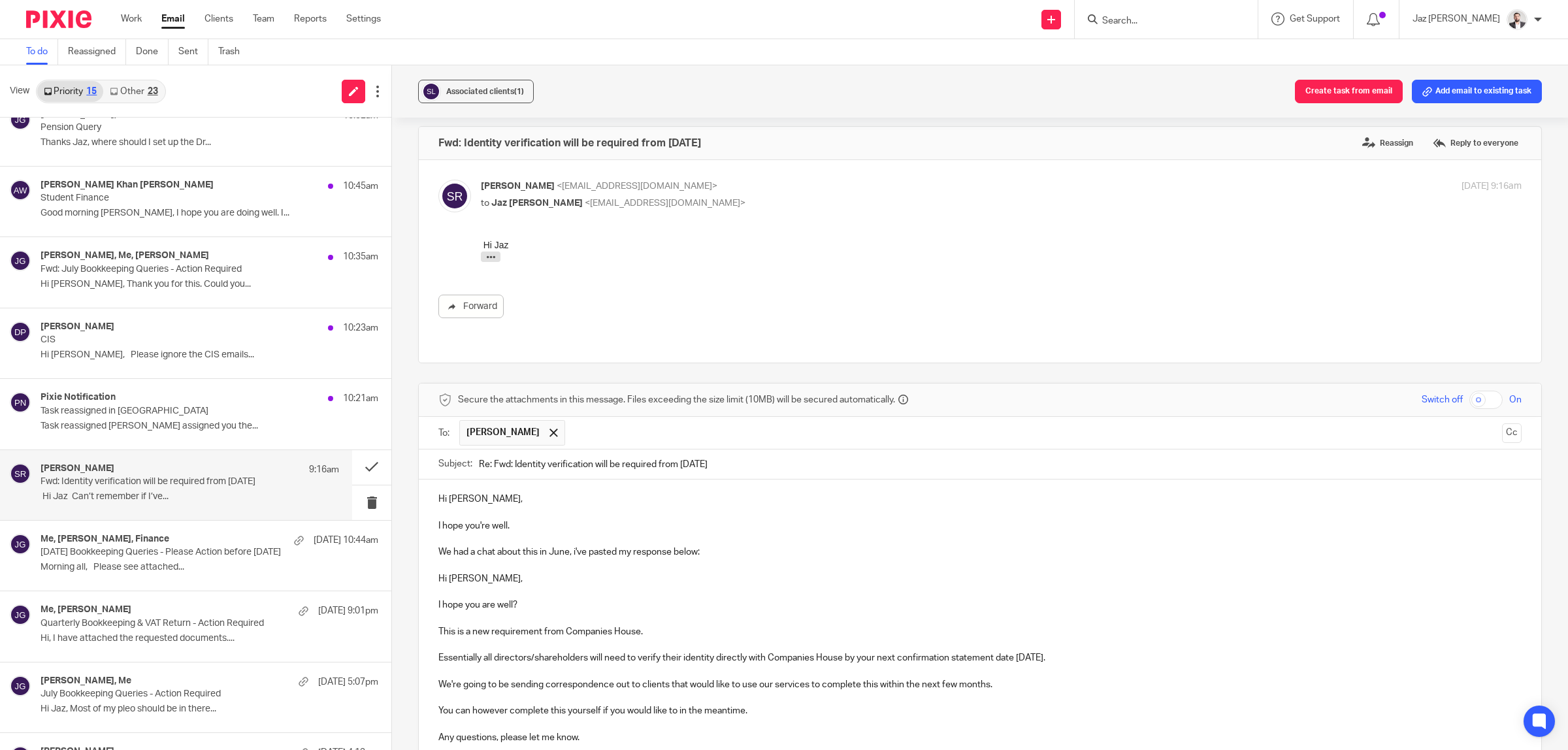
scroll to position [171, 0]
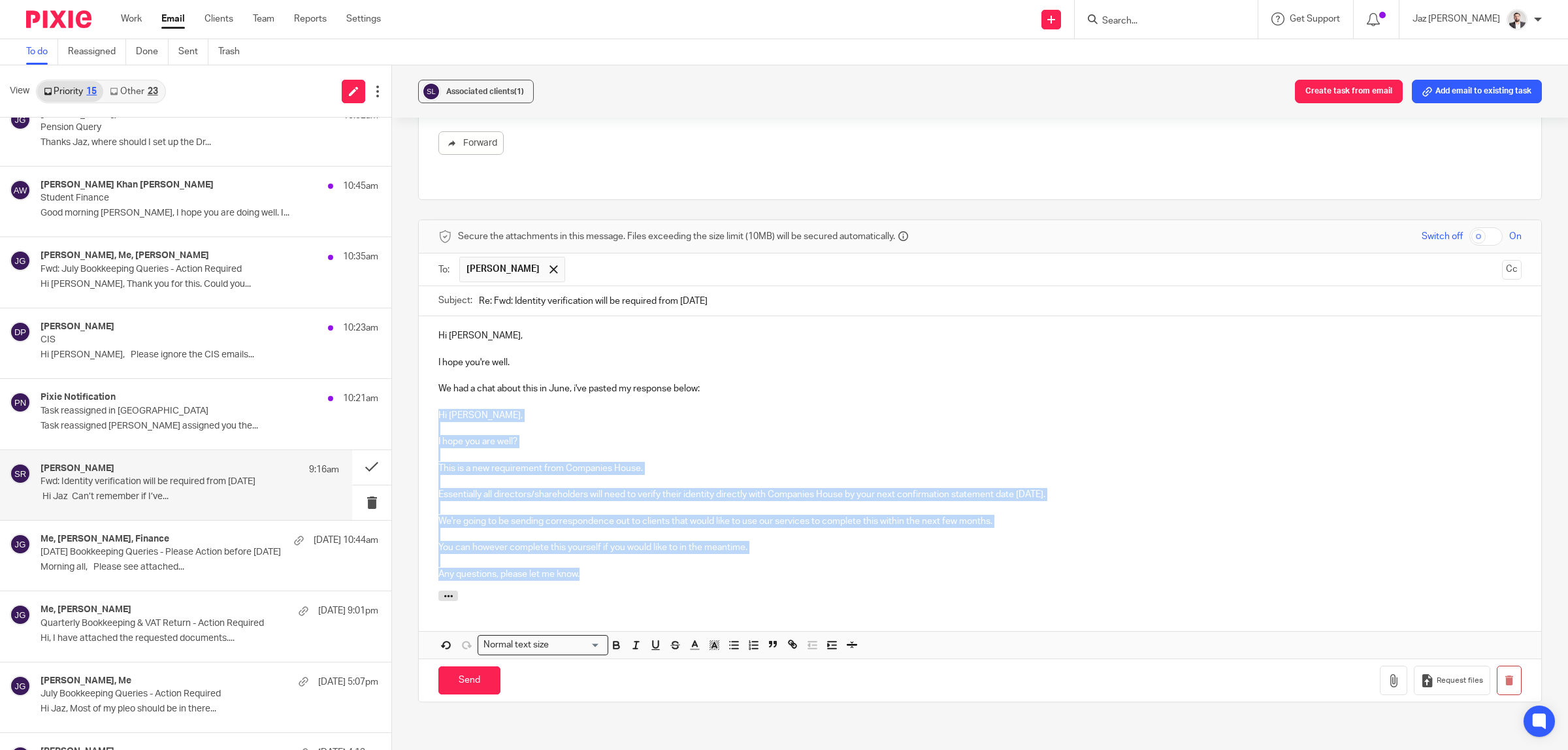
drag, startPoint x: 588, startPoint y: 560, endPoint x: 436, endPoint y: 405, distance: 217.1
click at [436, 405] on div "Hi Saria, I hope you're well. We had a chat about this in June, i've pasted my …" at bounding box center [980, 453] width 1122 height 275
click at [621, 575] on div "Hi Saria, I hope you're well. We had a chat about this in June, i've pasted my …" at bounding box center [980, 453] width 1122 height 275
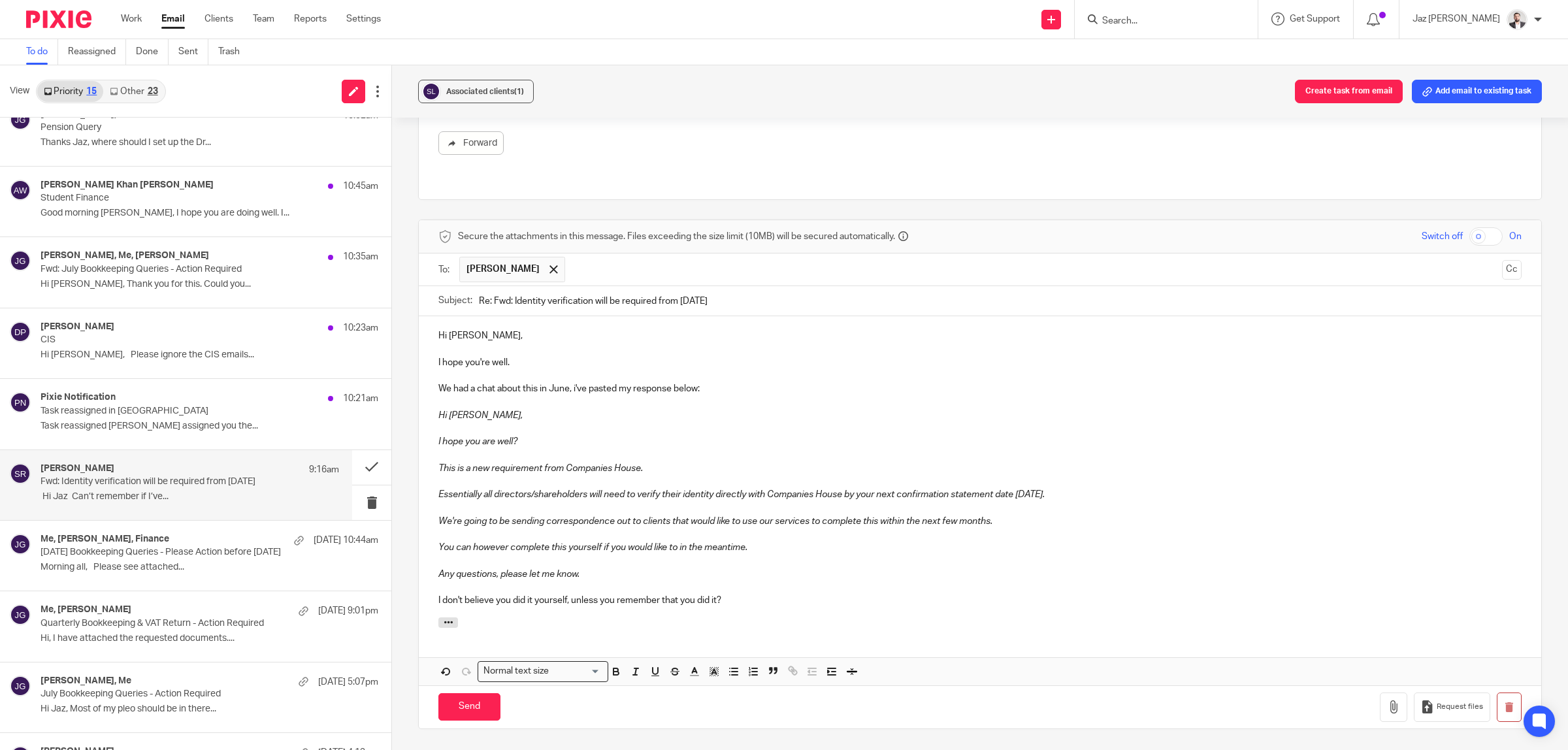
click at [634, 568] on p "Any questions, please let me know." at bounding box center [980, 574] width 1083 height 13
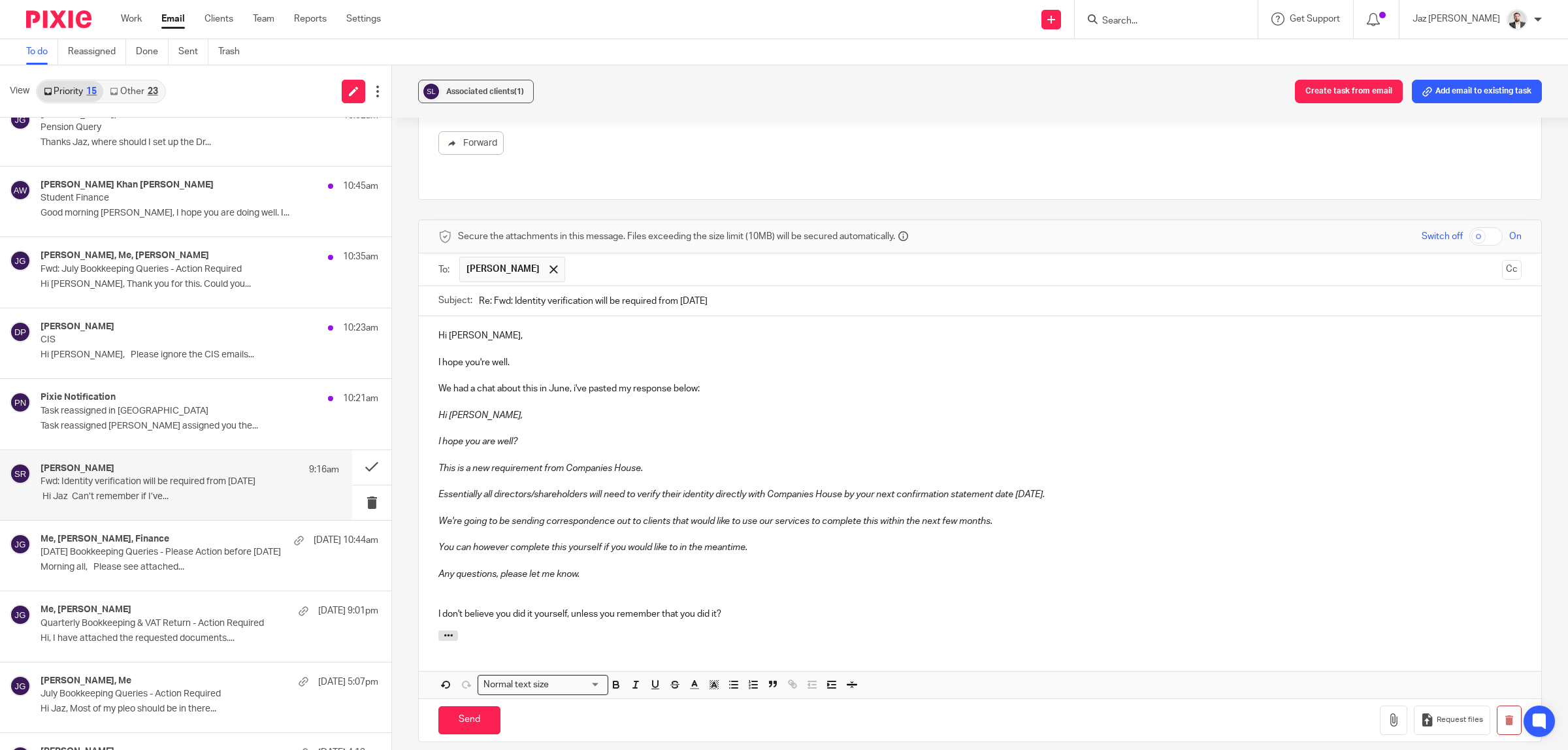
click at [782, 615] on div "Hi Saria, I hope you're well. We had a chat about this in June, i've pasted my …" at bounding box center [980, 473] width 1122 height 314
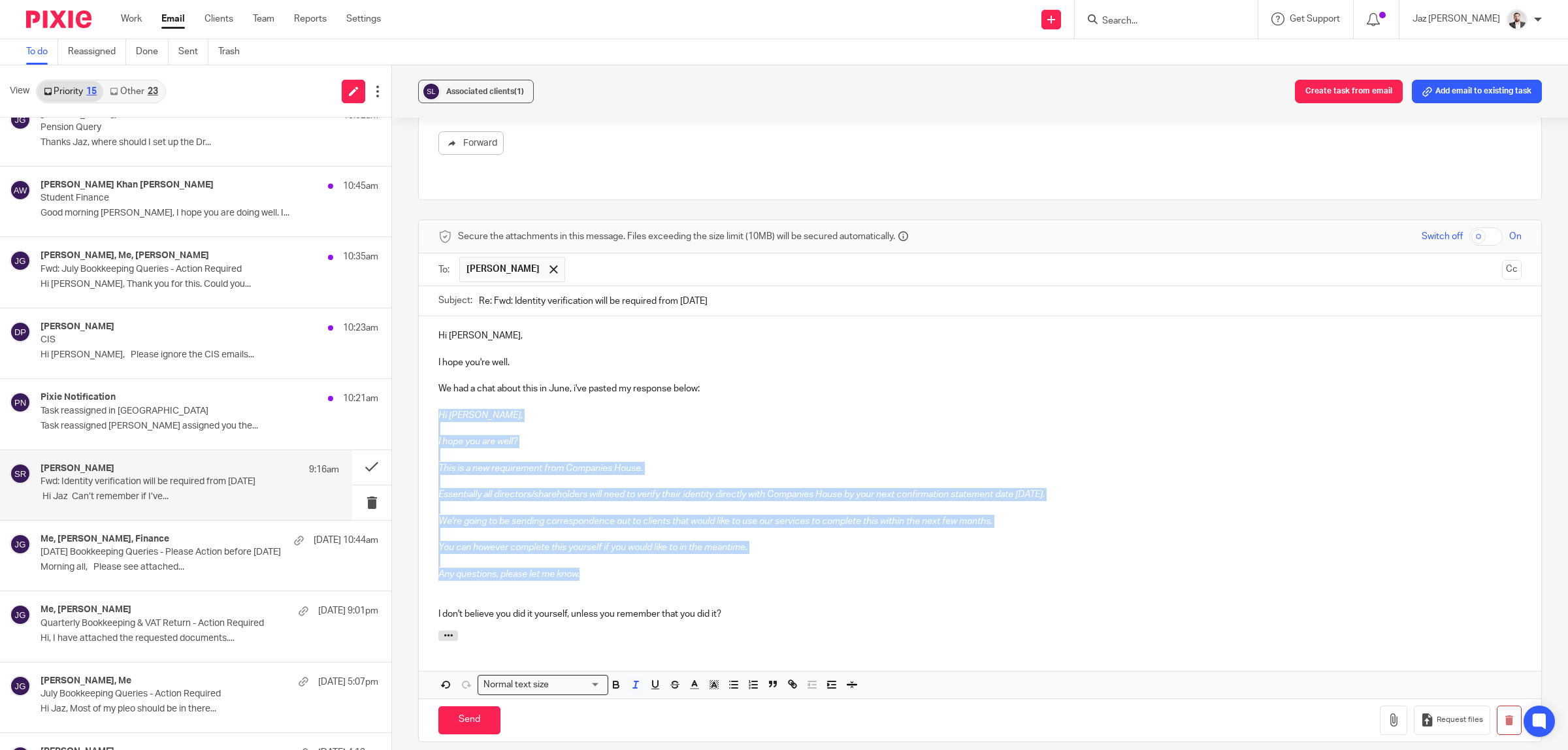
drag, startPoint x: 580, startPoint y: 562, endPoint x: 432, endPoint y: 403, distance: 217.2
click at [432, 403] on div "Hi Saria, I hope you're well. We had a chat about this in June, i've pasted my …" at bounding box center [980, 473] width 1122 height 314
click at [691, 688] on line "button" at bounding box center [694, 688] width 8 height 0
click at [696, 697] on li "color:#F44E3B" at bounding box center [699, 702] width 10 height 10
click at [750, 608] on p "I don't believe you did it yourself, unless you remember that you did it?" at bounding box center [980, 614] width 1083 height 13
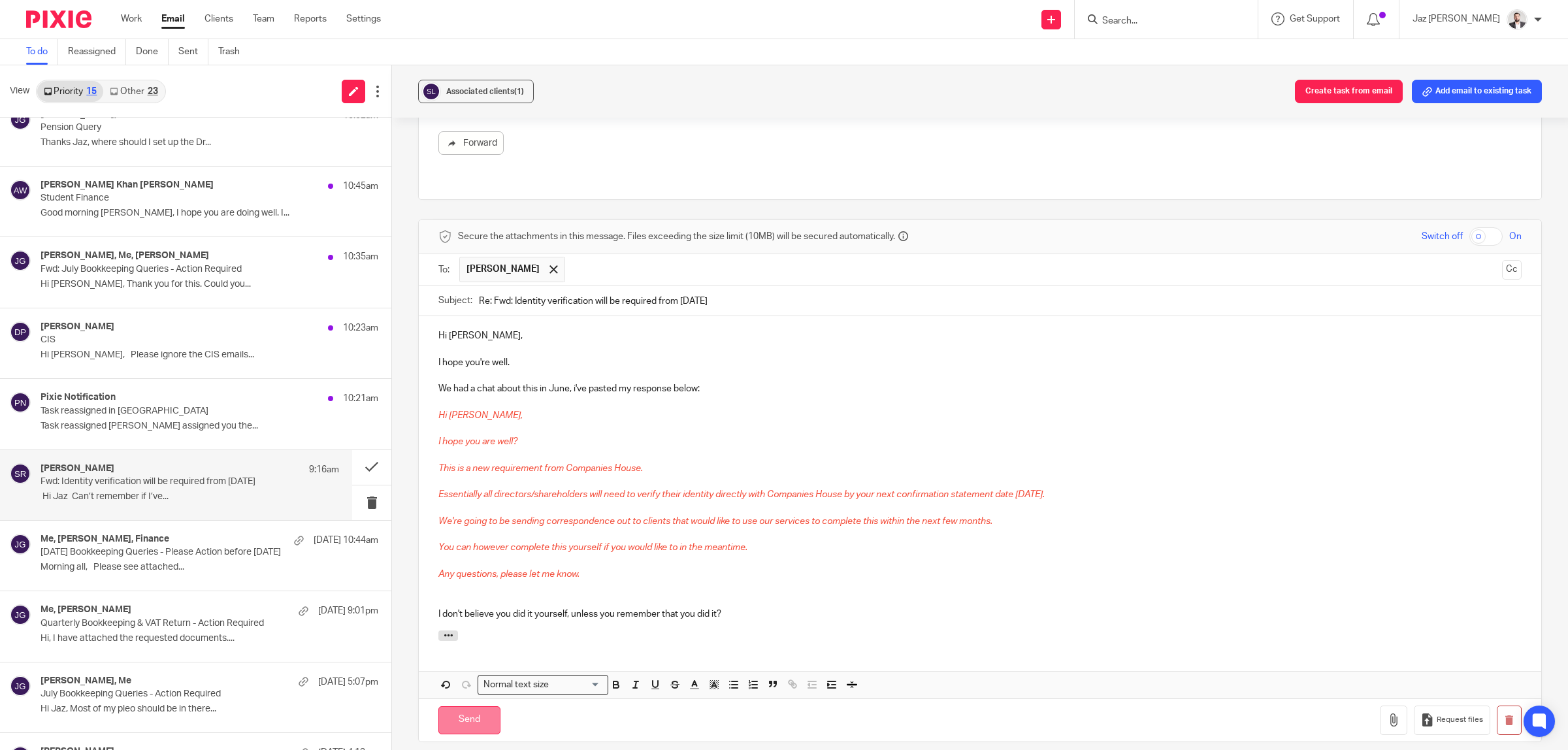
click at [479, 711] on input "Send" at bounding box center [469, 720] width 62 height 28
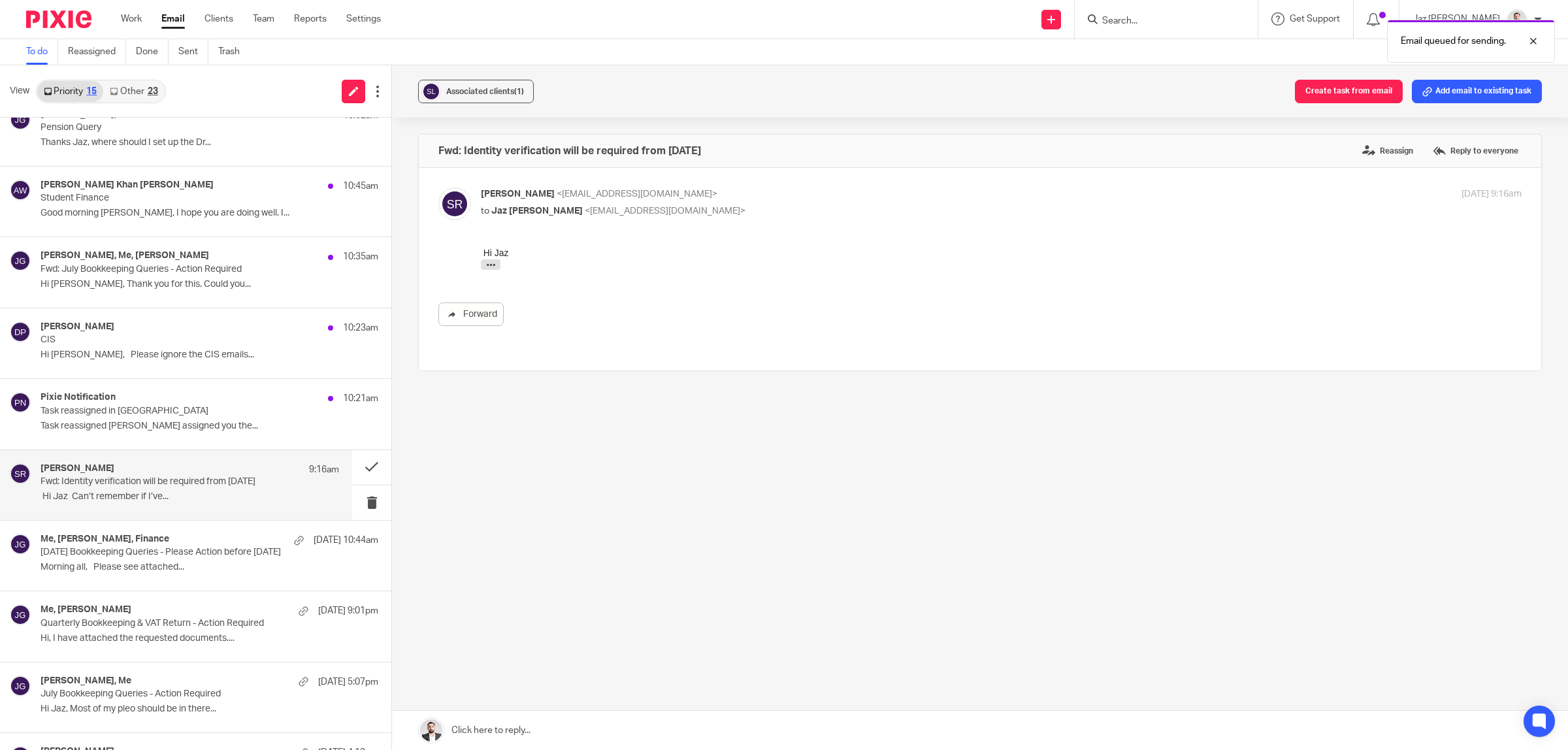
scroll to position [0, 0]
click at [123, 566] on p "Morning all, Please see attached..." at bounding box center [190, 567] width 299 height 11
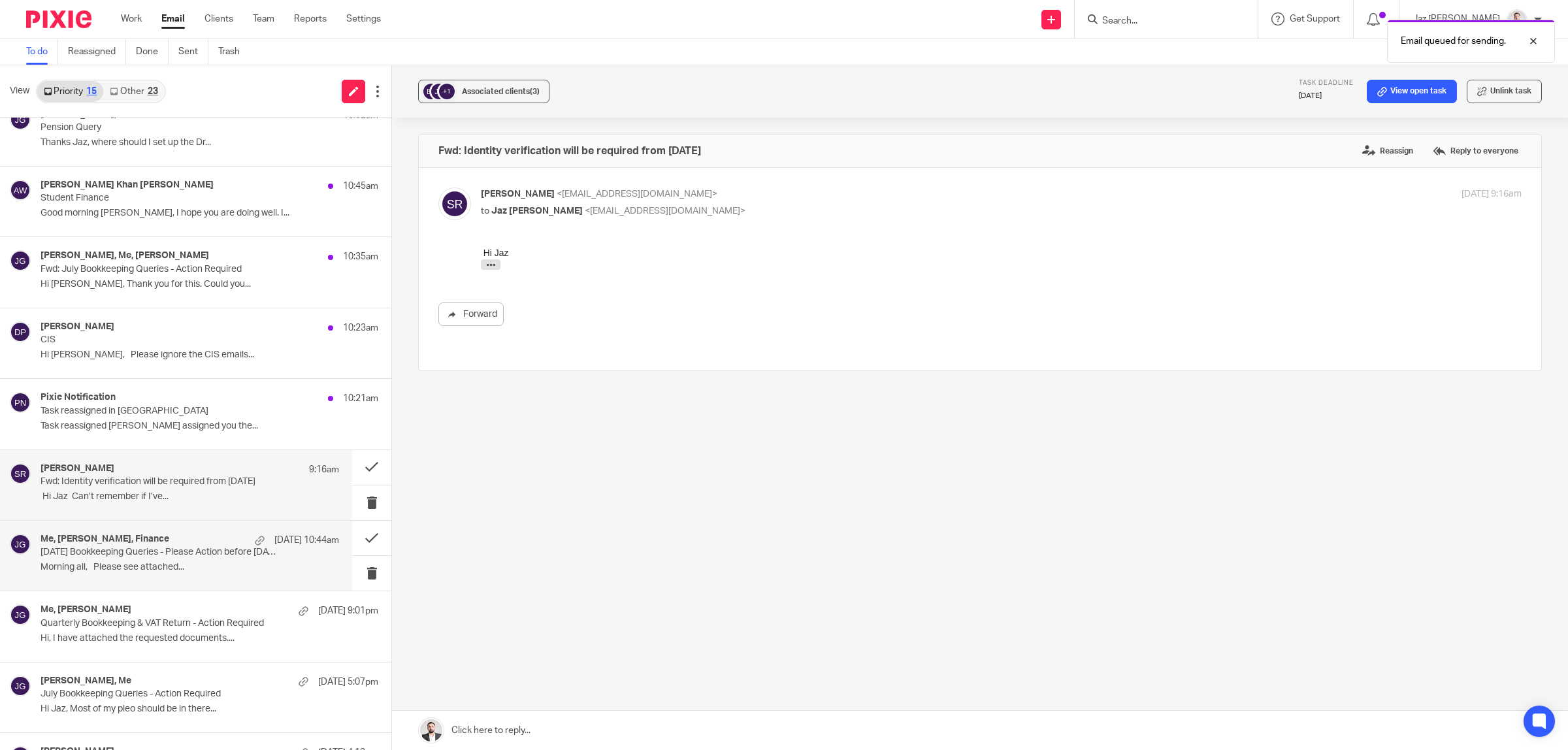
click at [121, 490] on div "Saria Rai 9:16am Fwd: Identity verification will be required from 18 November 2…" at bounding box center [190, 485] width 299 height 44
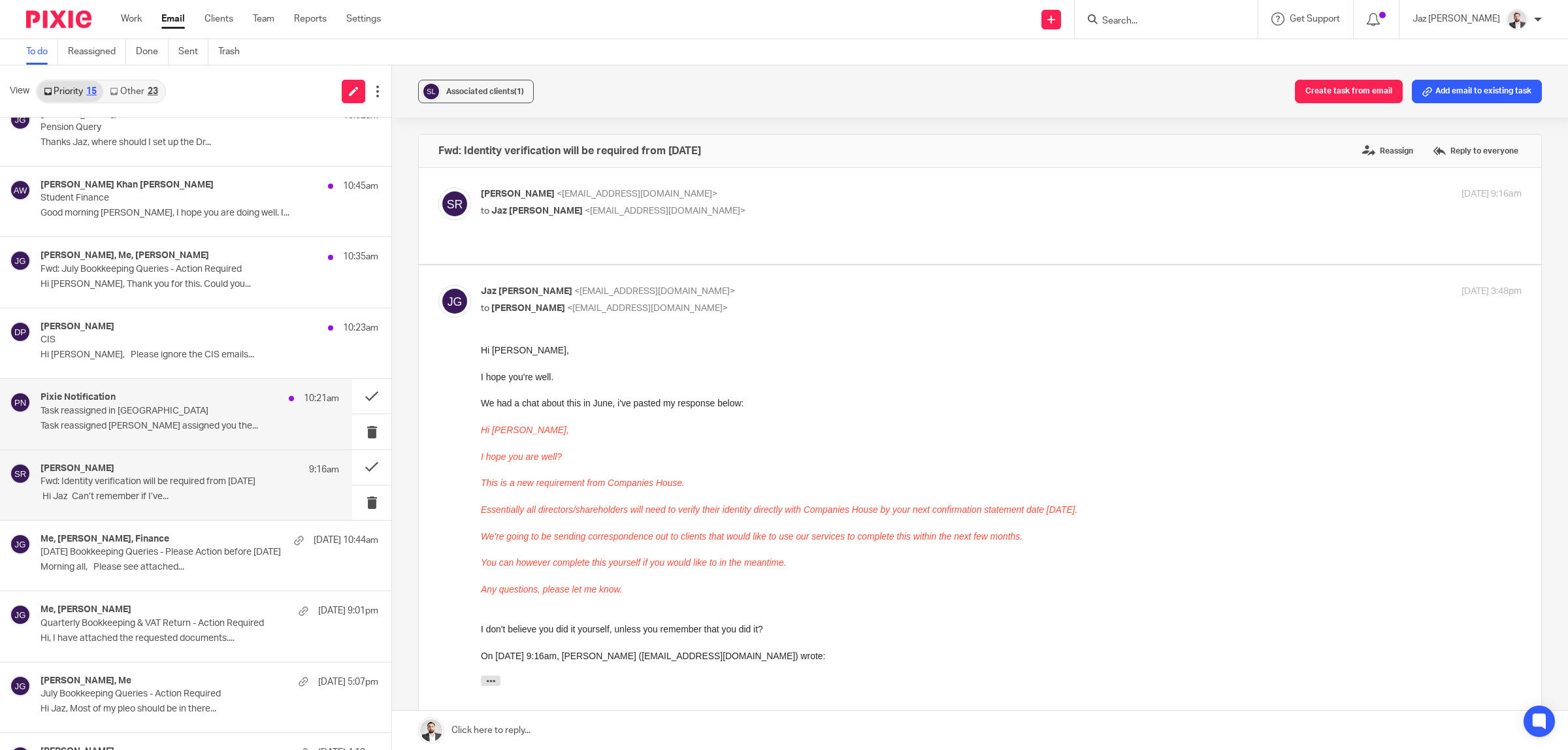
click at [166, 412] on p "Task reassigned in [GEOGRAPHIC_DATA]" at bounding box center [160, 411] width 239 height 11
click at [165, 491] on p "﻿ Hi Jaz Can’t remember if I’ve..." at bounding box center [190, 497] width 299 height 11
click at [357, 461] on button at bounding box center [371, 467] width 39 height 35
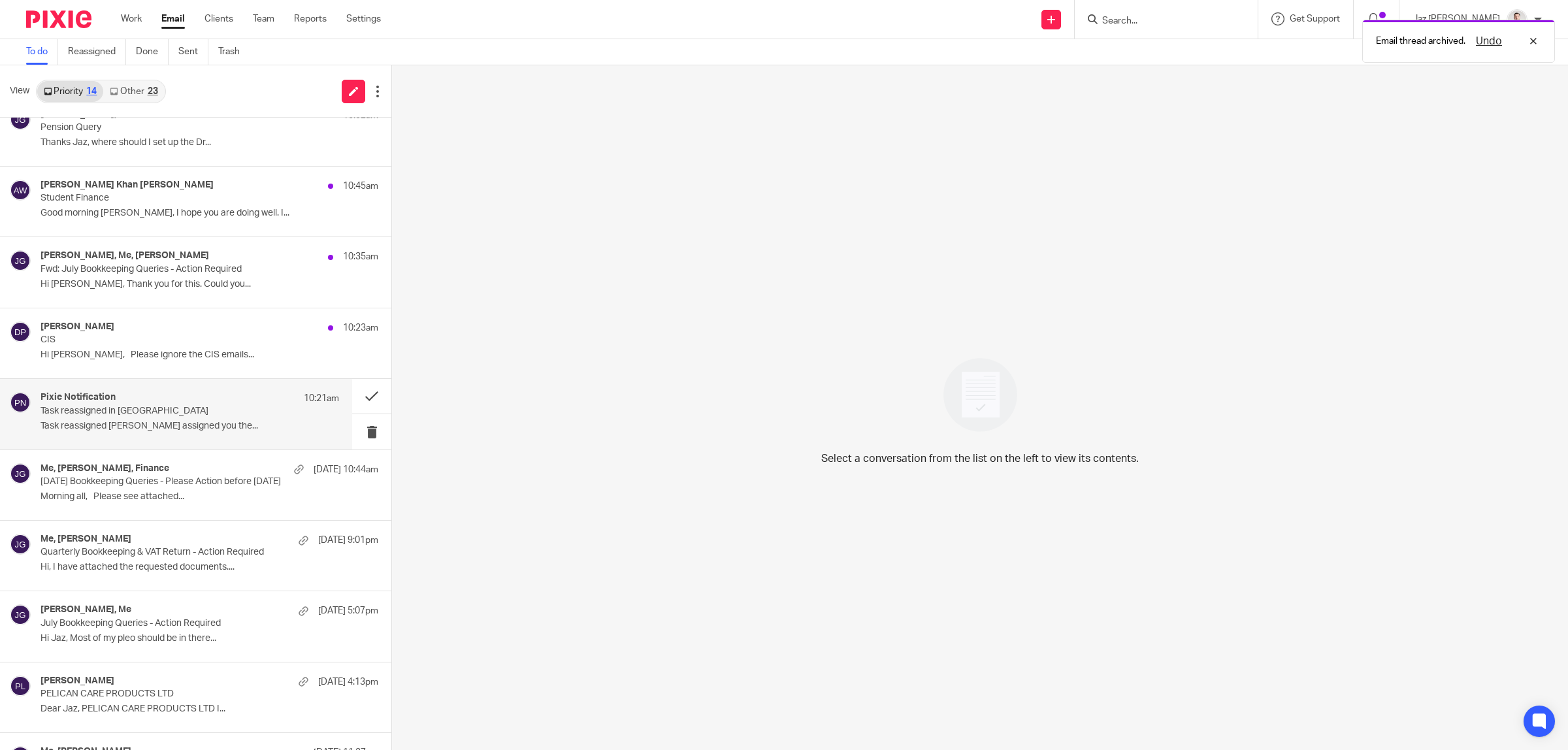
click at [234, 423] on p "Task reassigned Fatema Topia assigned you the..." at bounding box center [190, 426] width 299 height 11
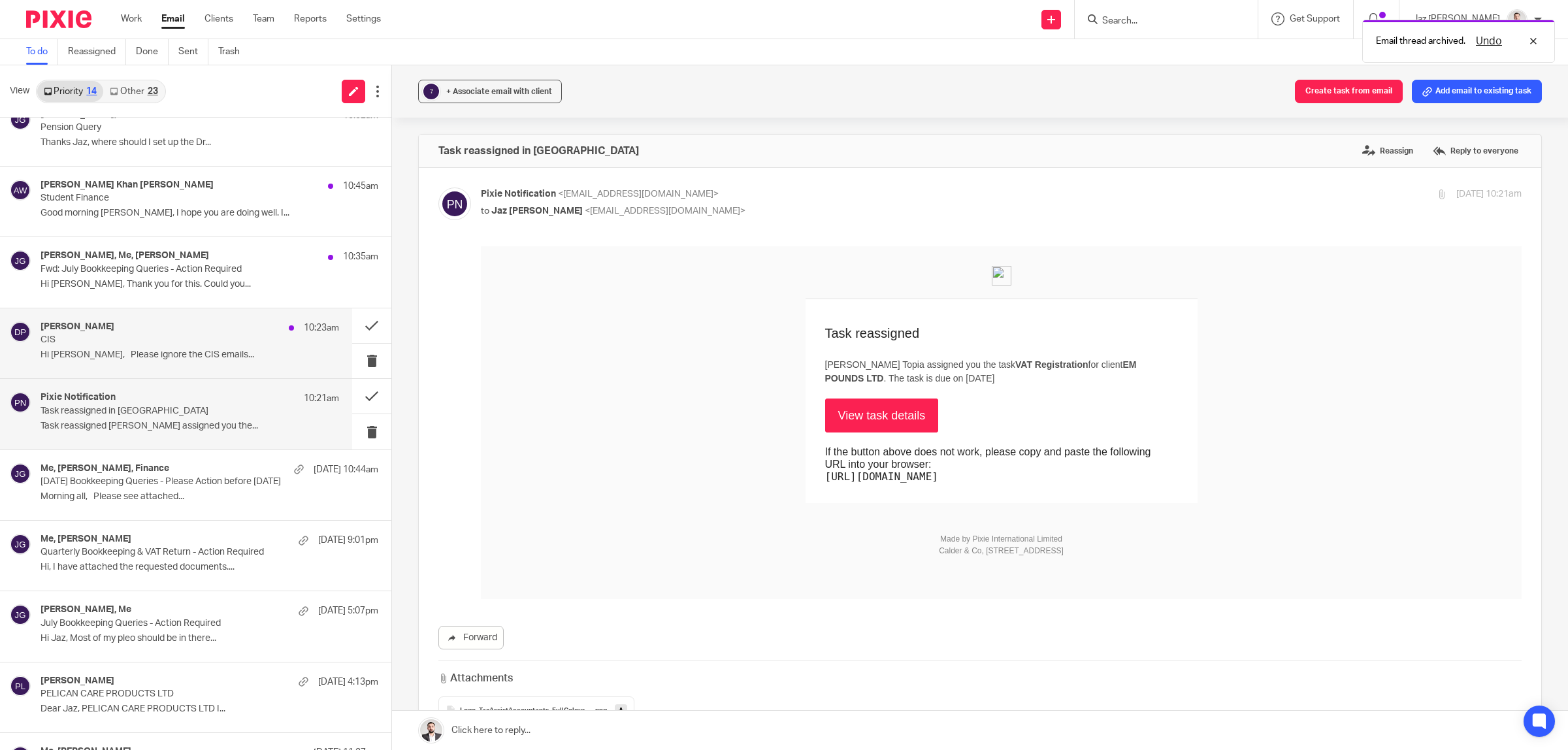
click at [154, 364] on div "Donna Piggin 10:23am CIS Hi Jaz, Please ignore the CIS emails..." at bounding box center [190, 343] width 299 height 44
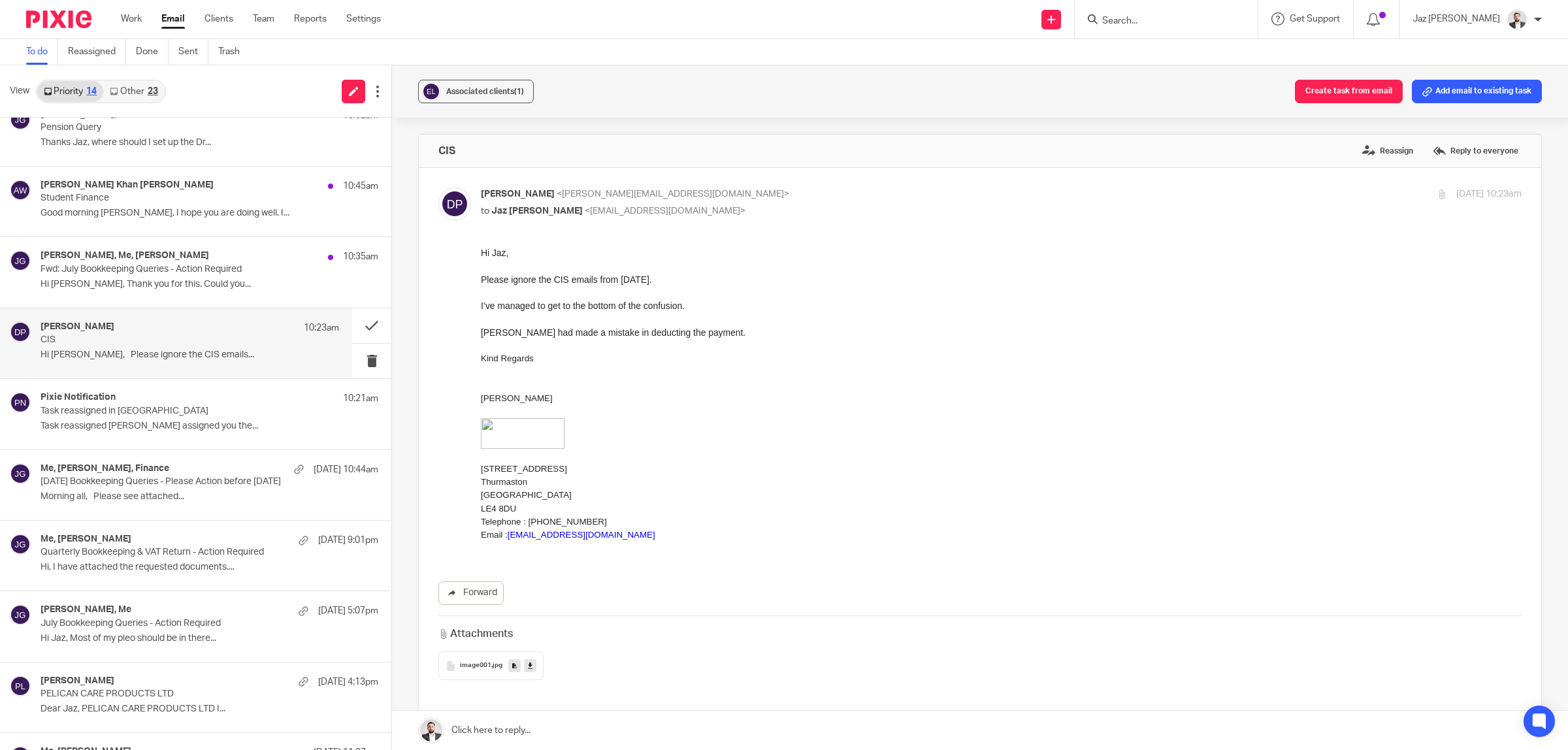
click at [612, 736] on link at bounding box center [980, 730] width 1176 height 39
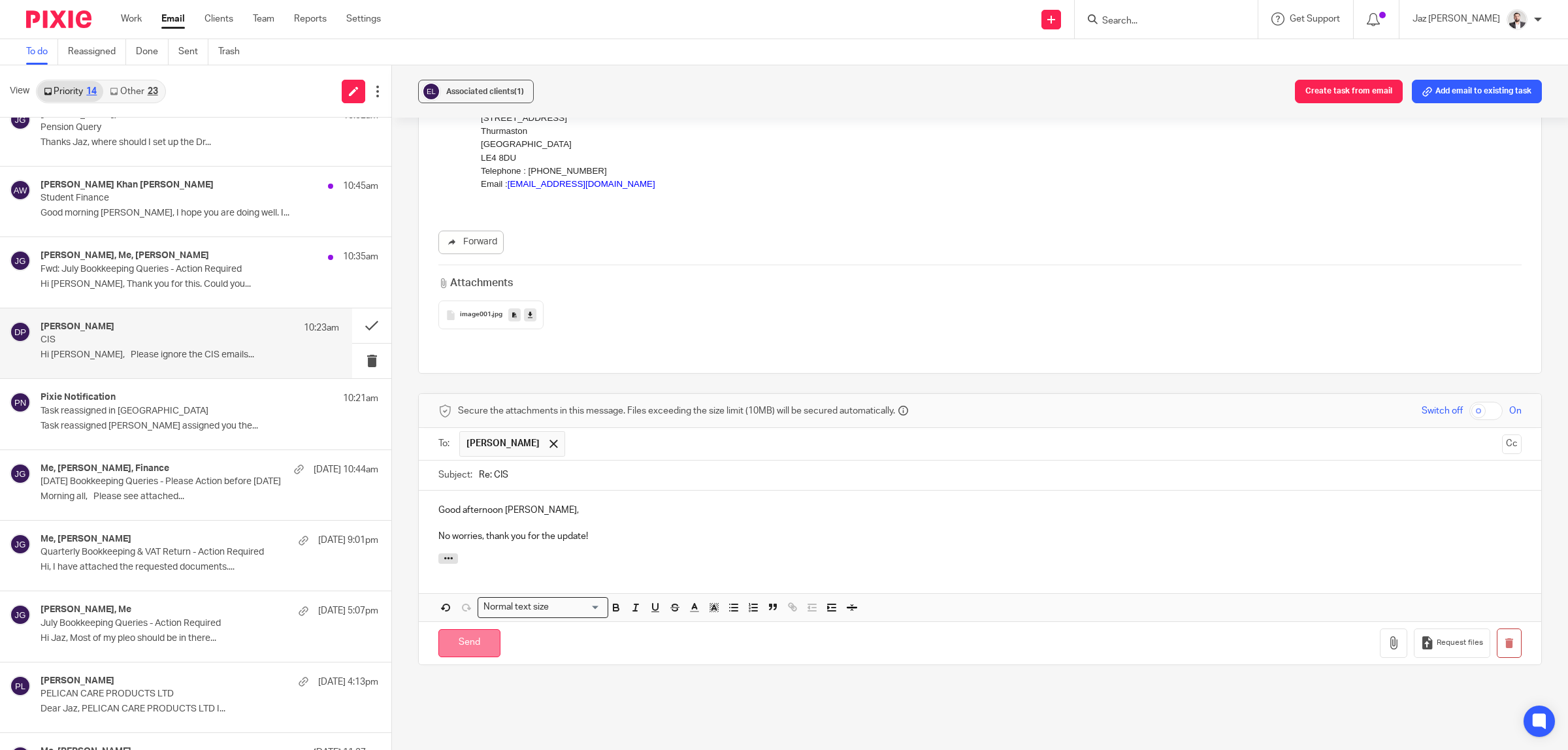
click at [465, 629] on input "Send" at bounding box center [469, 642] width 62 height 28
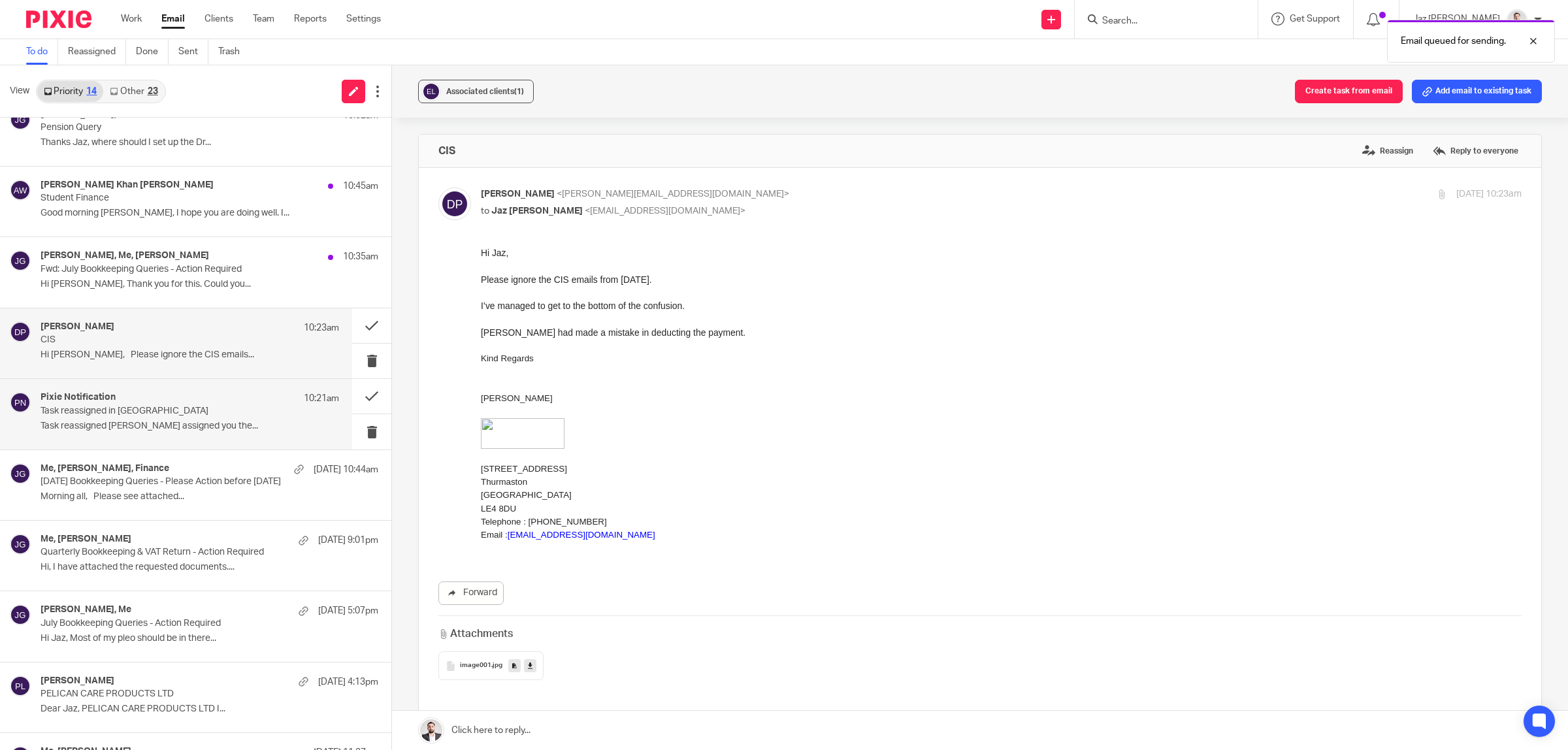
click at [125, 414] on p "Task reassigned in Pixie" at bounding box center [160, 411] width 239 height 11
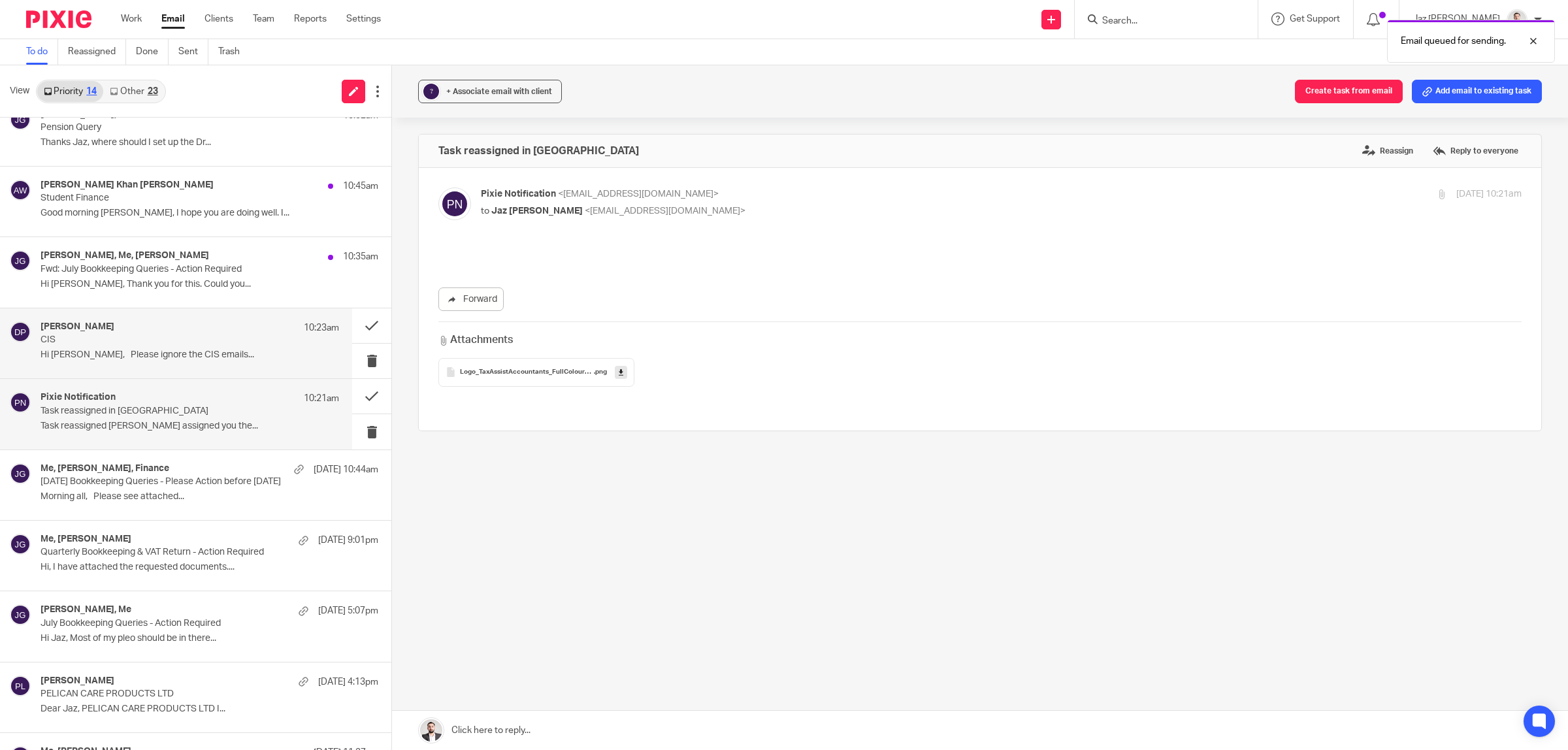
click at [132, 338] on p "CIS" at bounding box center [160, 340] width 239 height 11
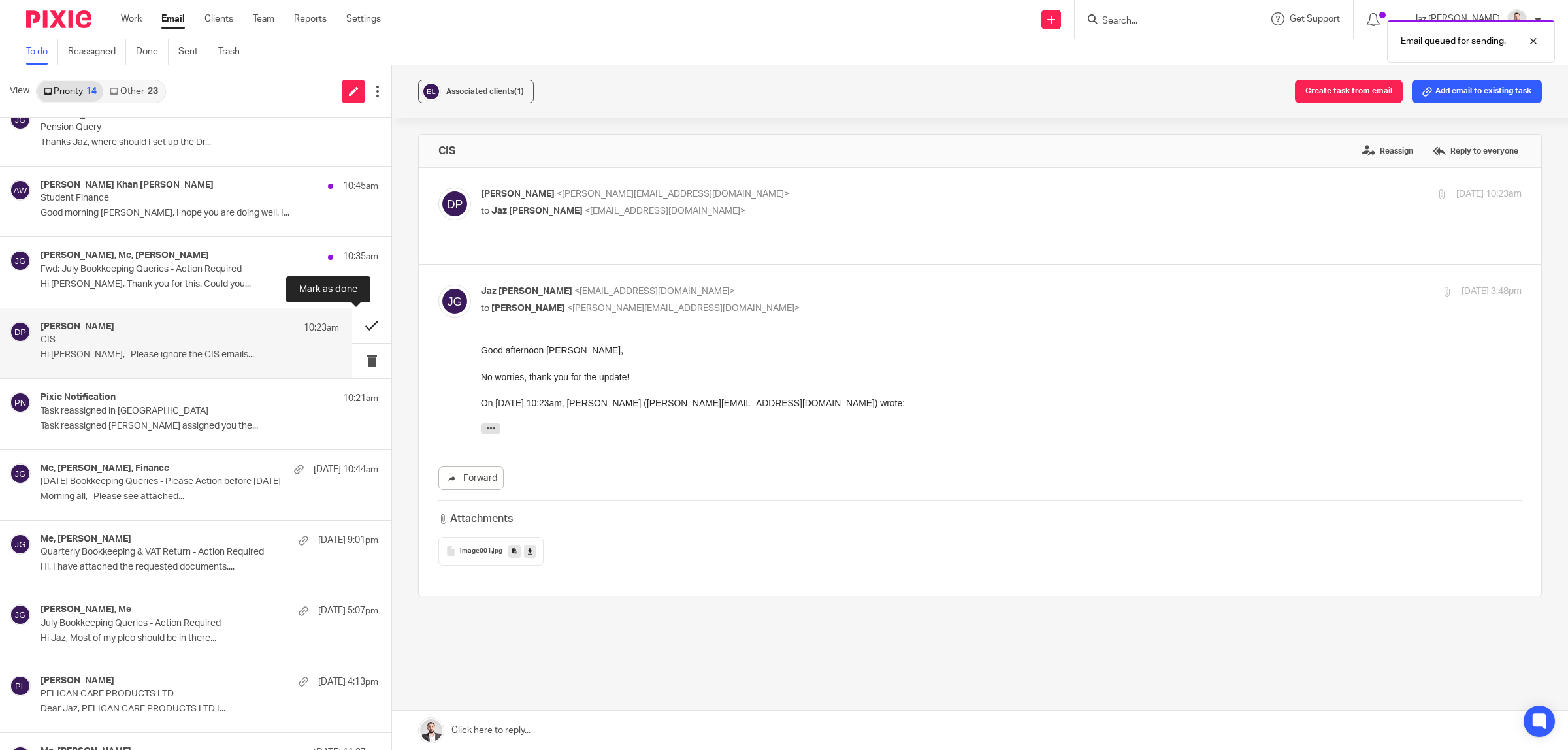
click at [352, 321] on button at bounding box center [371, 325] width 39 height 35
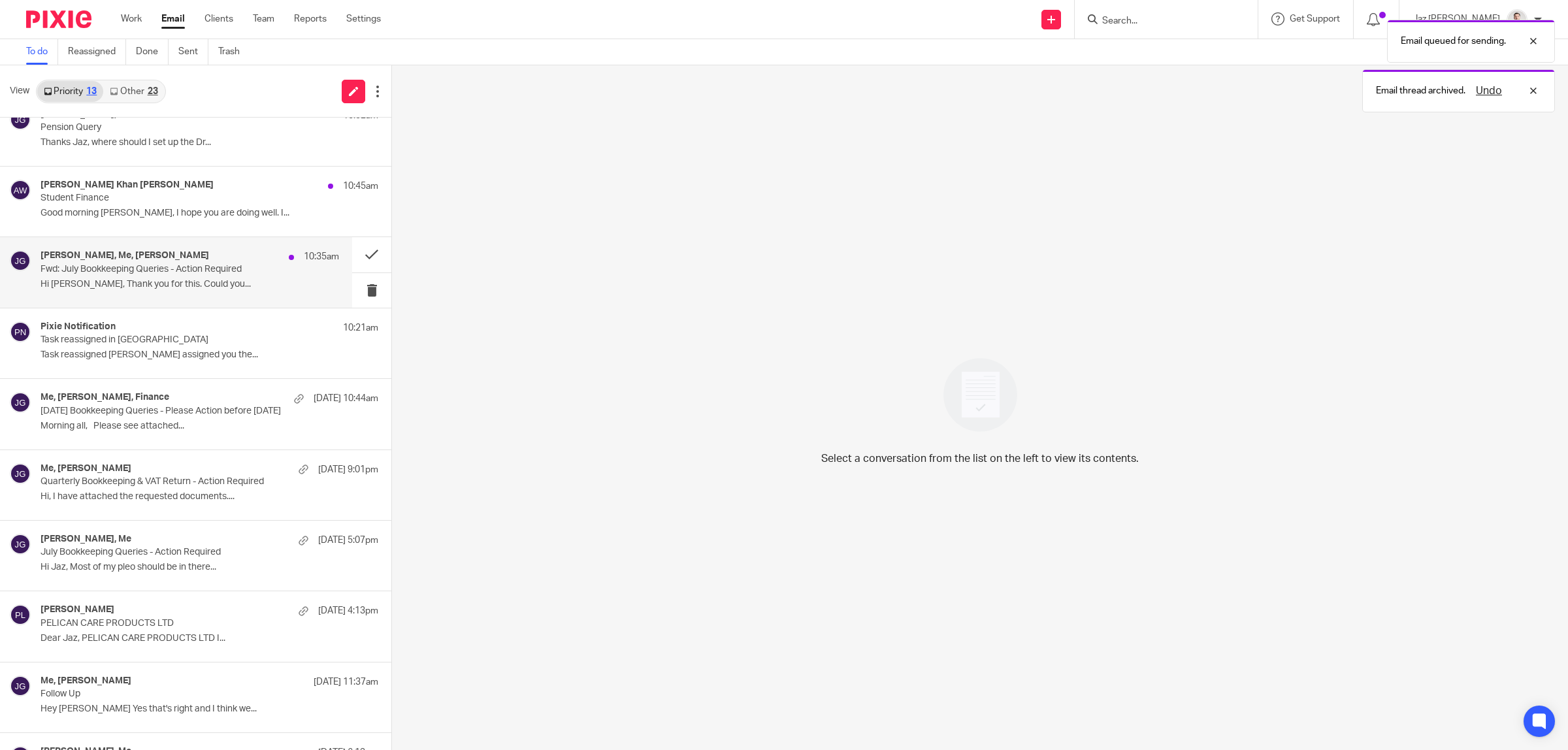
click at [171, 292] on div "Robert Martin, Me, Emma Sharpe 10:35am Fwd: July Bookkeeping Queries - Action R…" at bounding box center [190, 272] width 299 height 44
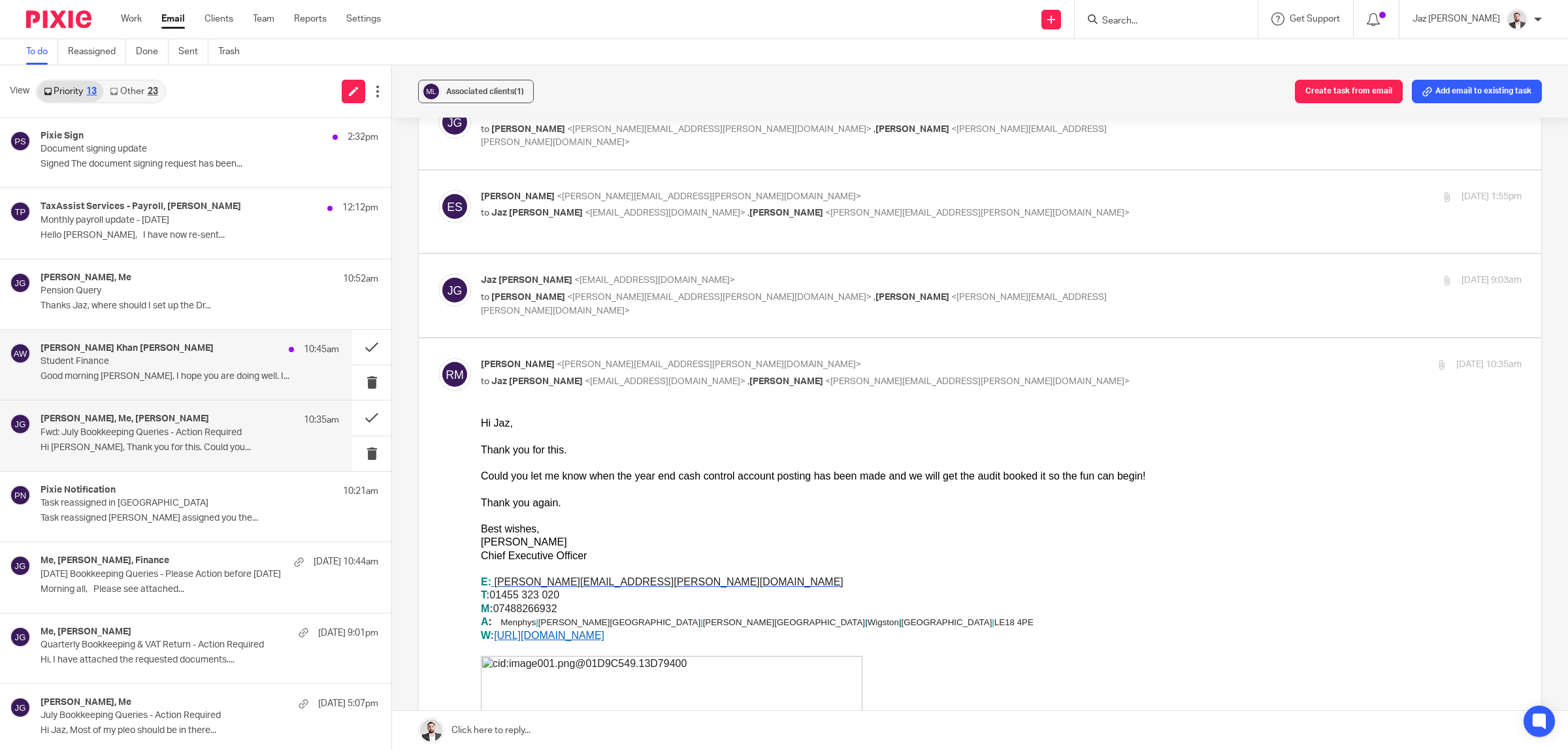
click at [157, 360] on p "Student Finance" at bounding box center [160, 362] width 239 height 11
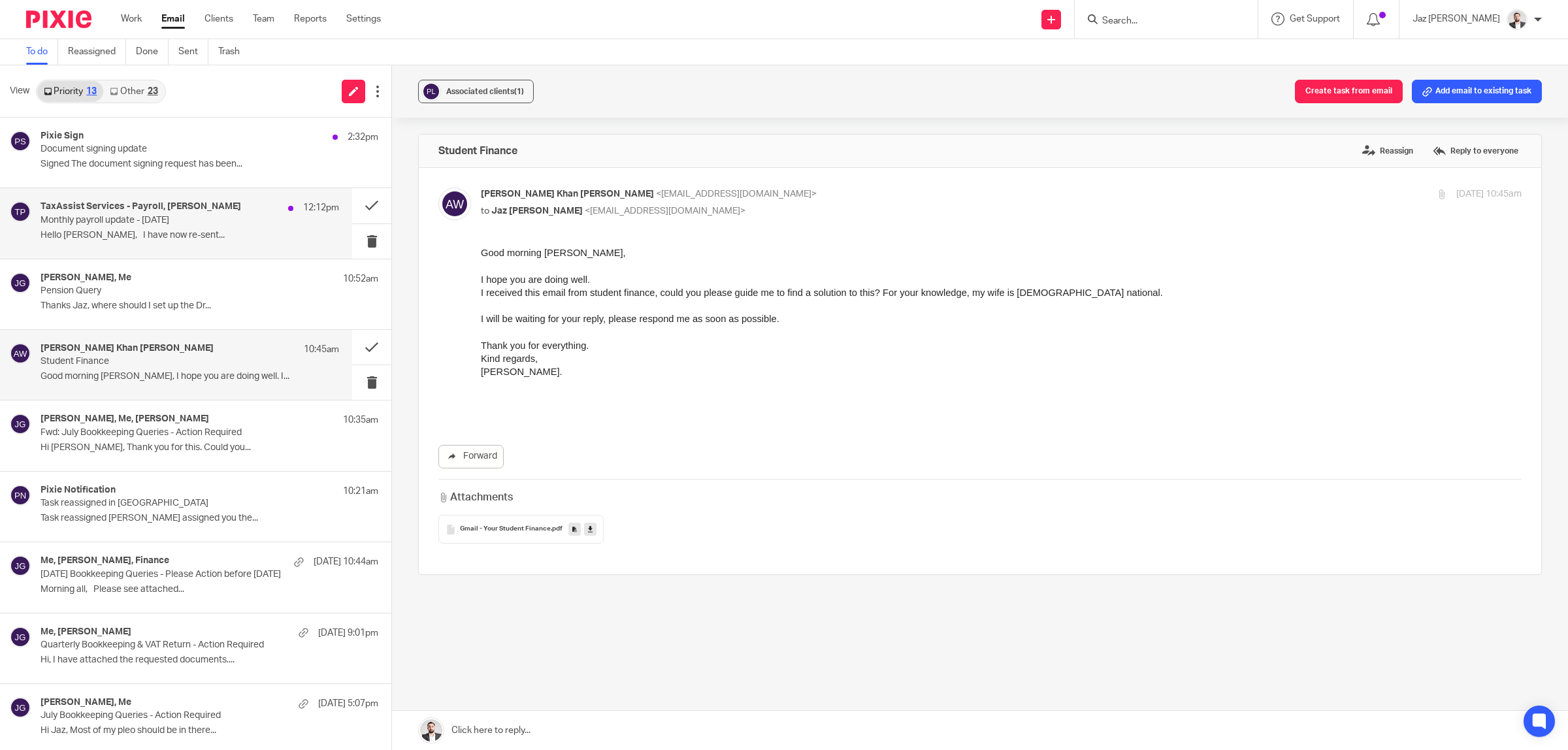
click at [171, 226] on div "TaxAssist Services - Payroll, Naeem Ibrahim 12:12pm Monthly payroll update - Au…" at bounding box center [190, 223] width 299 height 44
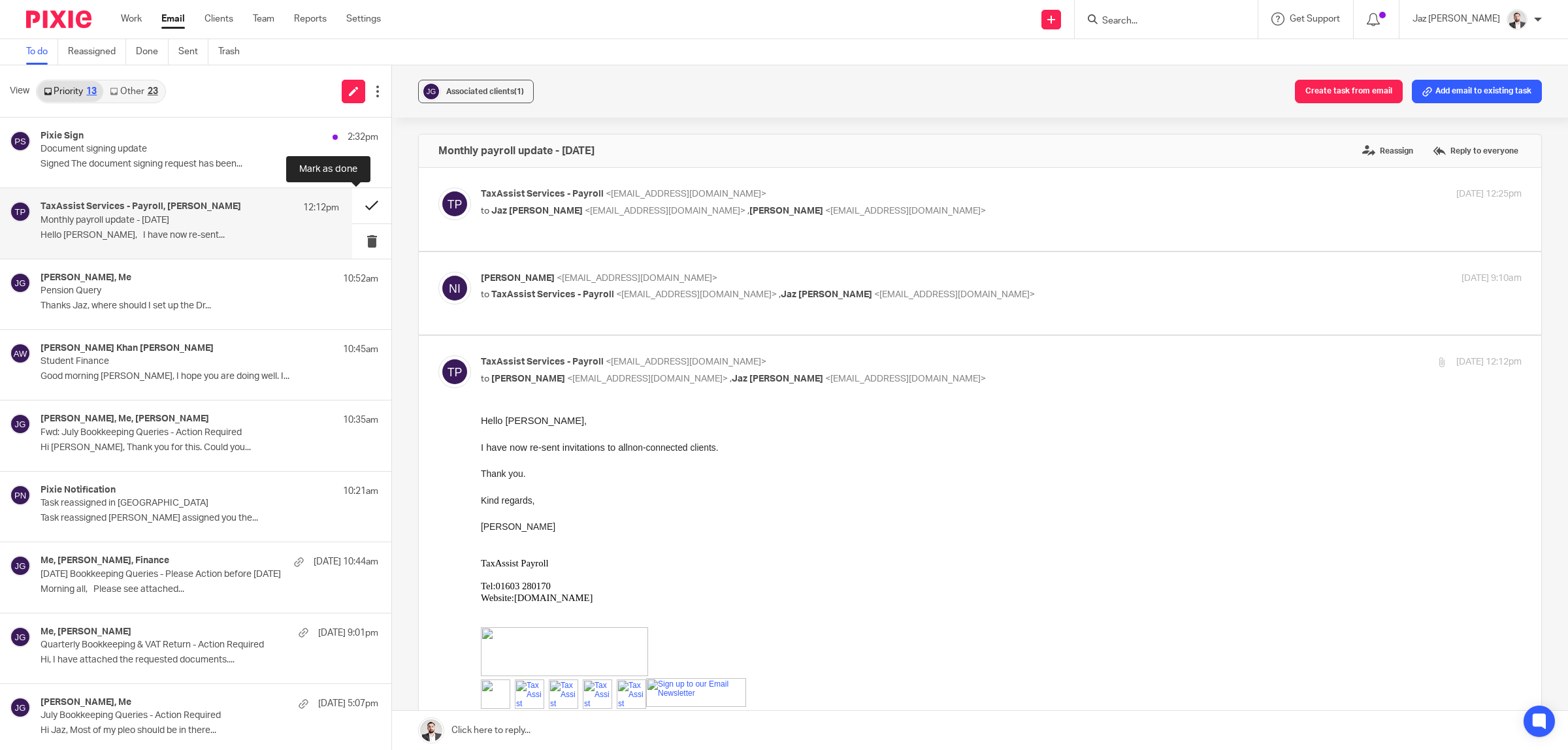
click at [370, 201] on button at bounding box center [371, 205] width 39 height 35
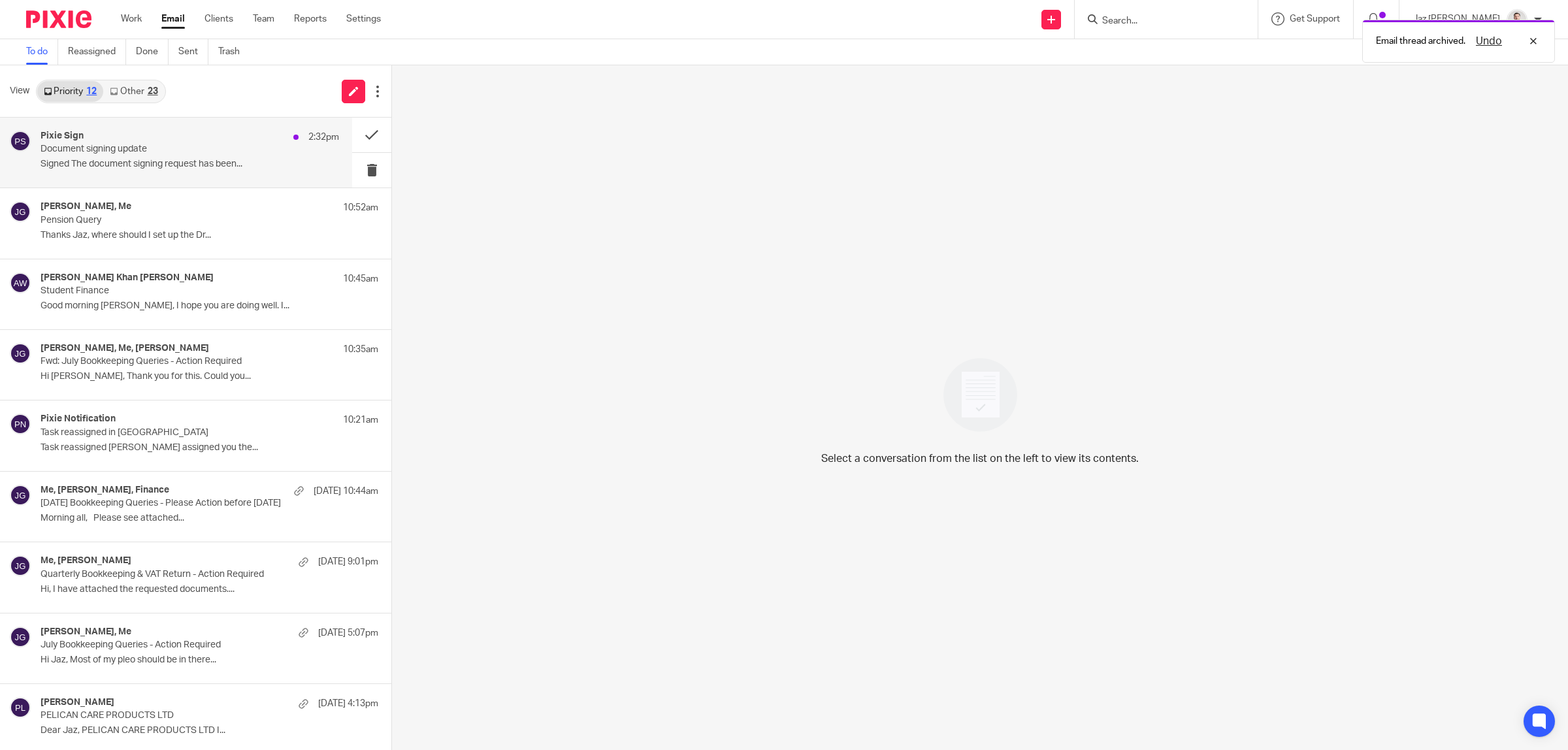
click at [188, 151] on p "Document signing update" at bounding box center [160, 149] width 239 height 11
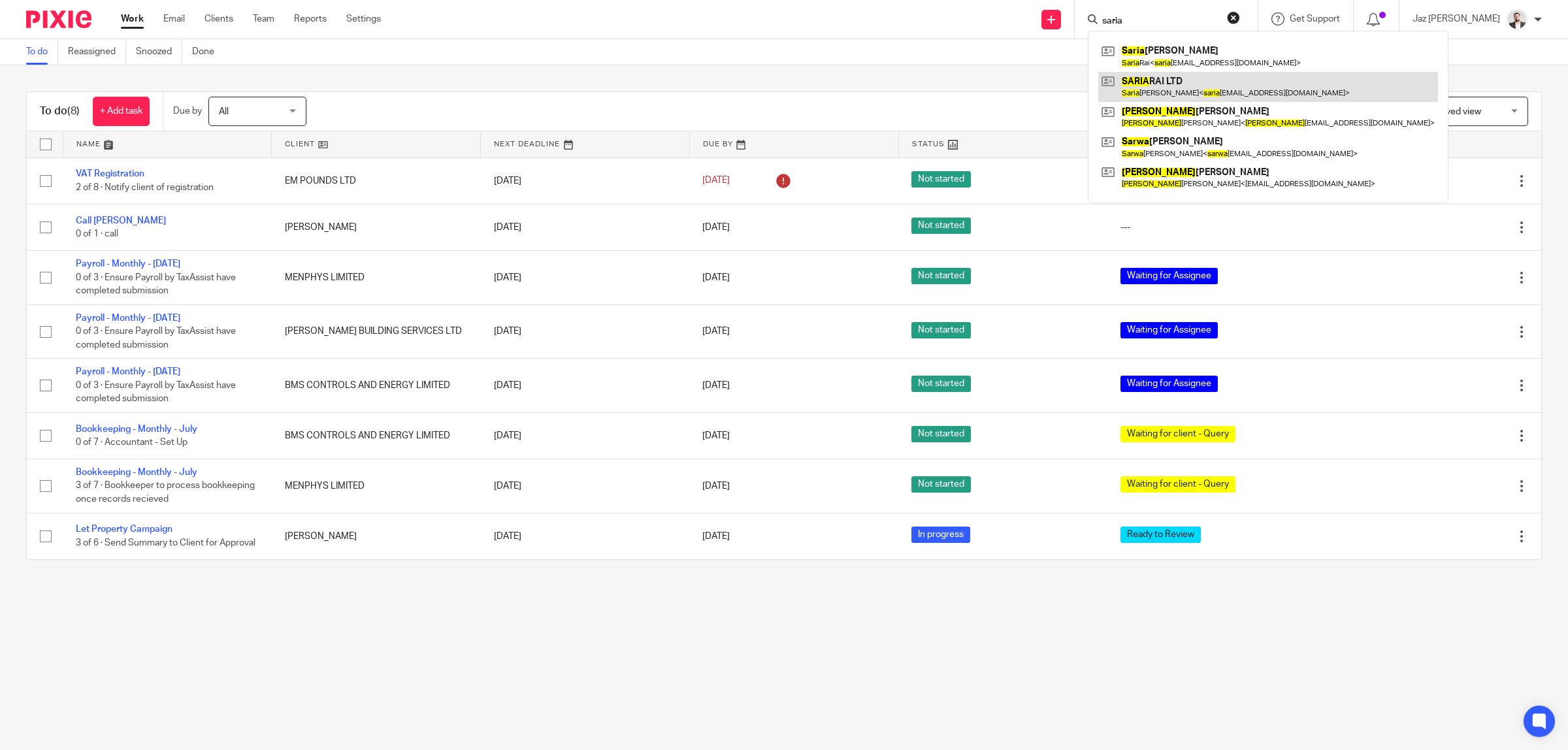
type input "saria"
click at [1179, 72] on link at bounding box center [1268, 87] width 340 height 30
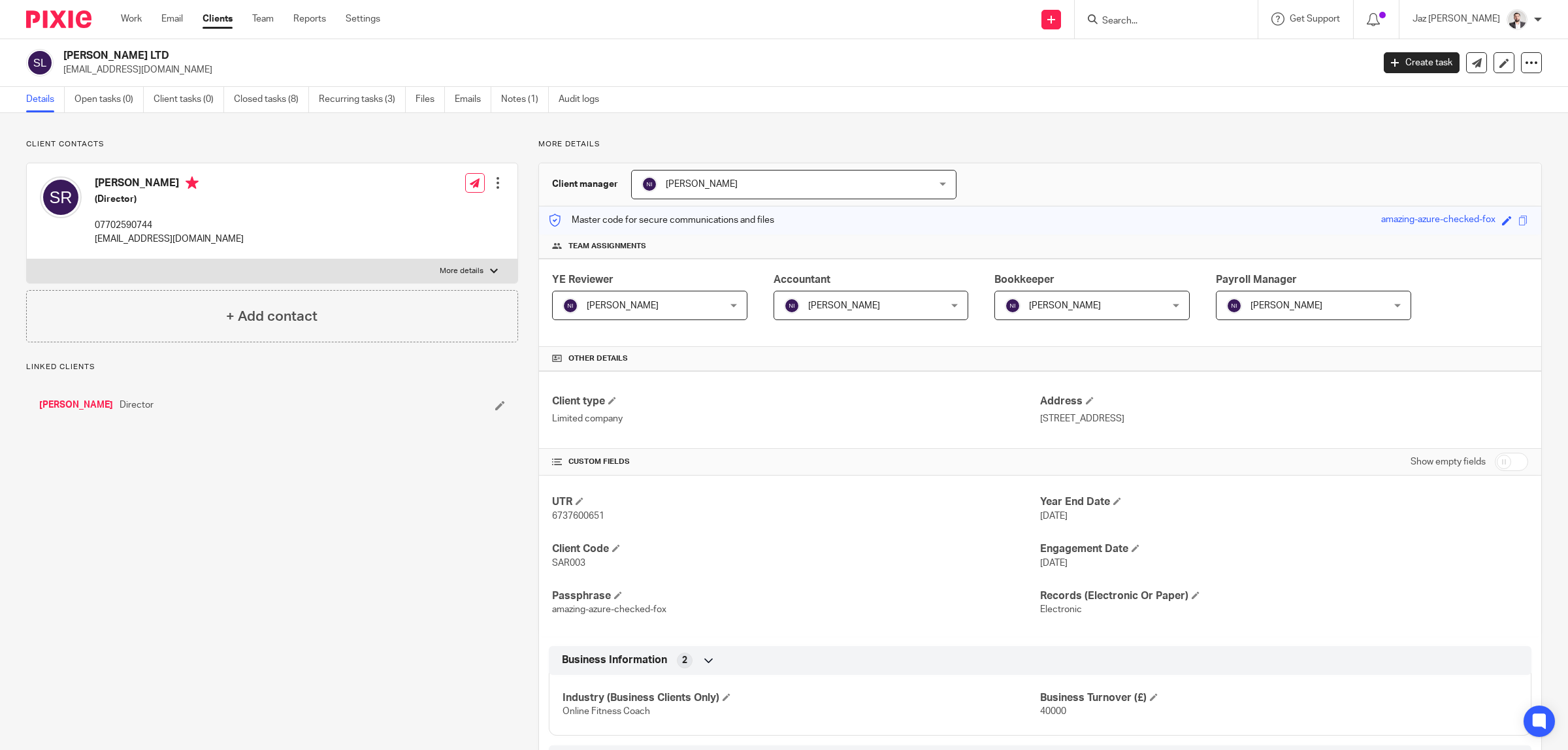
click at [461, 103] on link "Emails" at bounding box center [473, 99] width 36 height 25
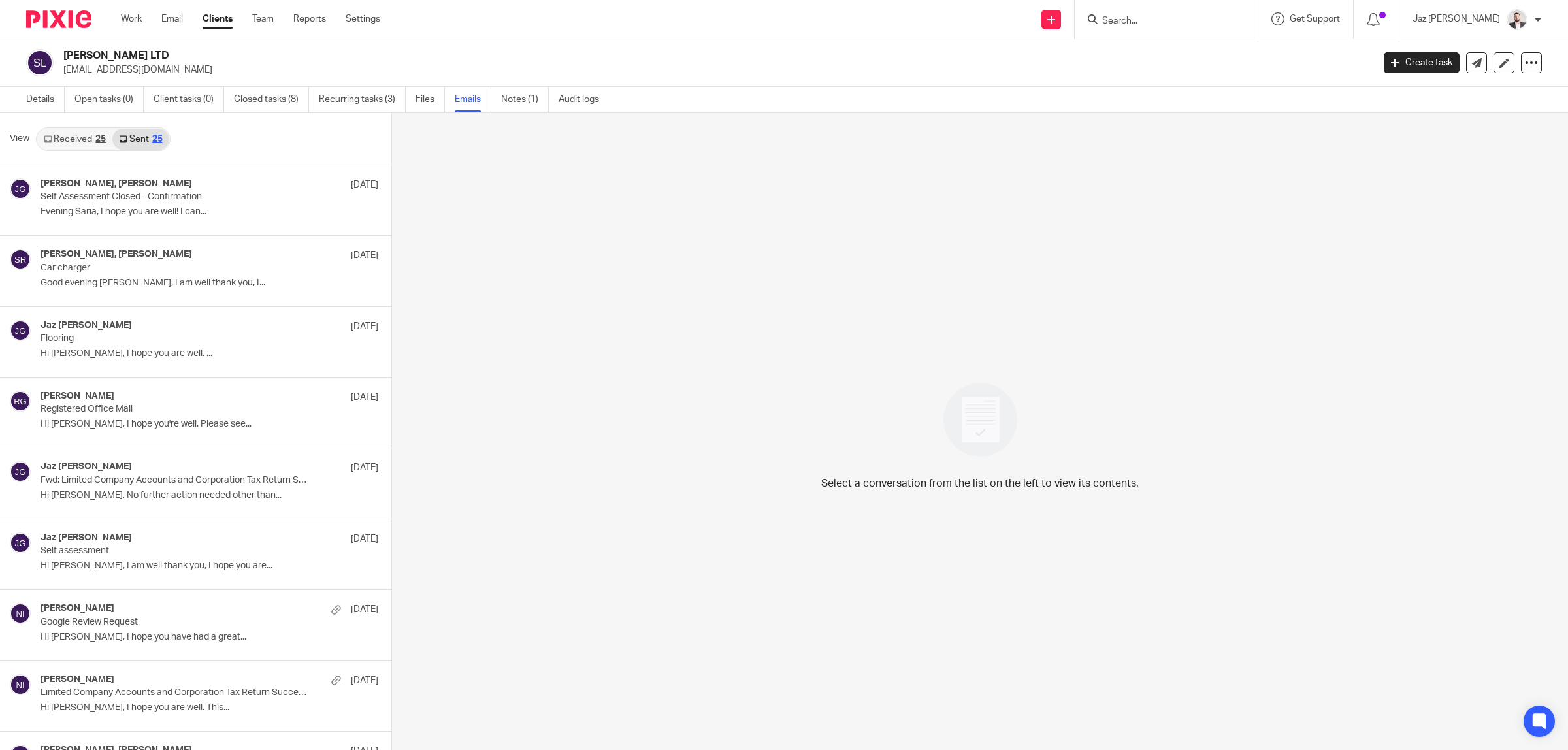
scroll to position [2, 0]
click at [216, 494] on p "Hi [PERSON_NAME], No further action needed other than..." at bounding box center [190, 493] width 299 height 11
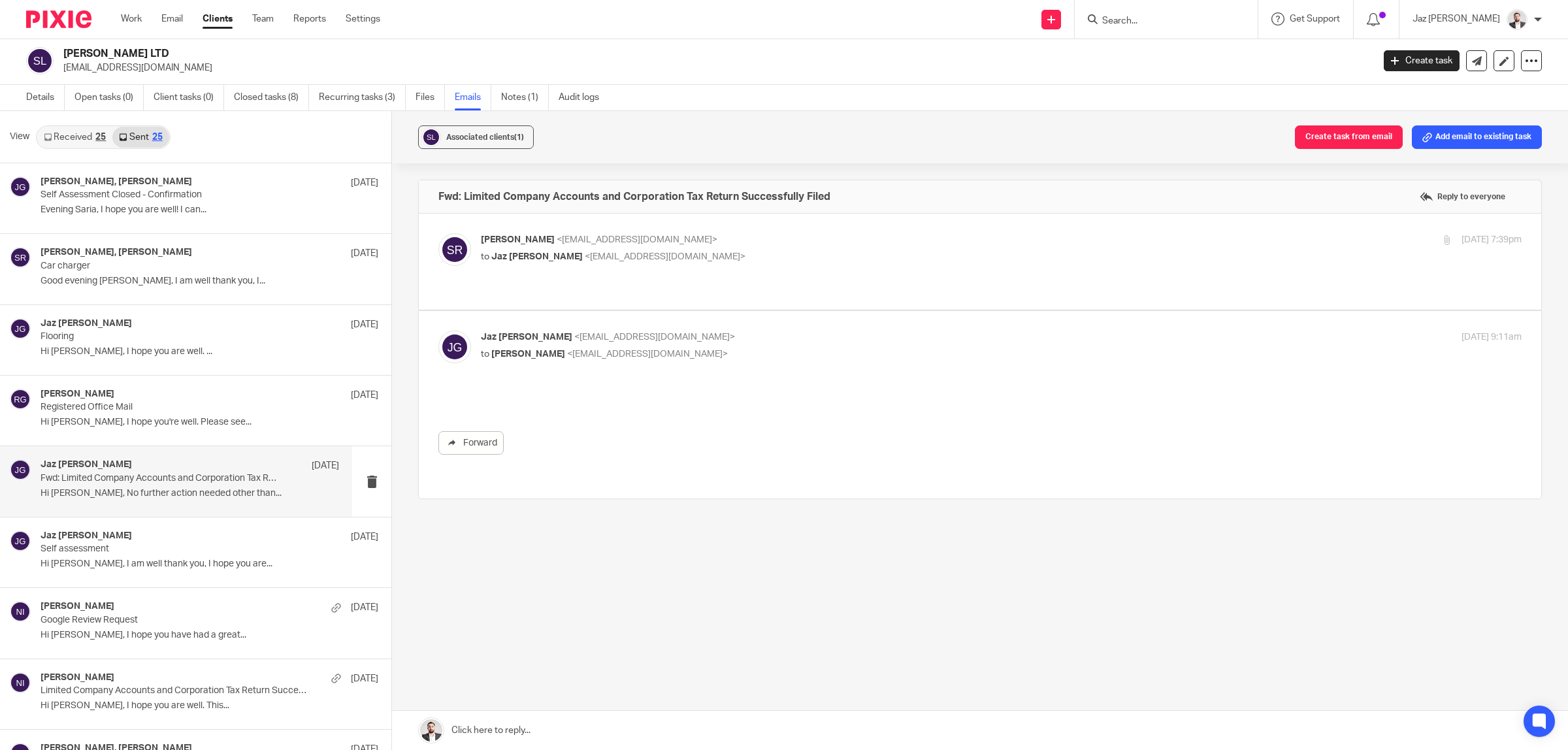
scroll to position [0, 0]
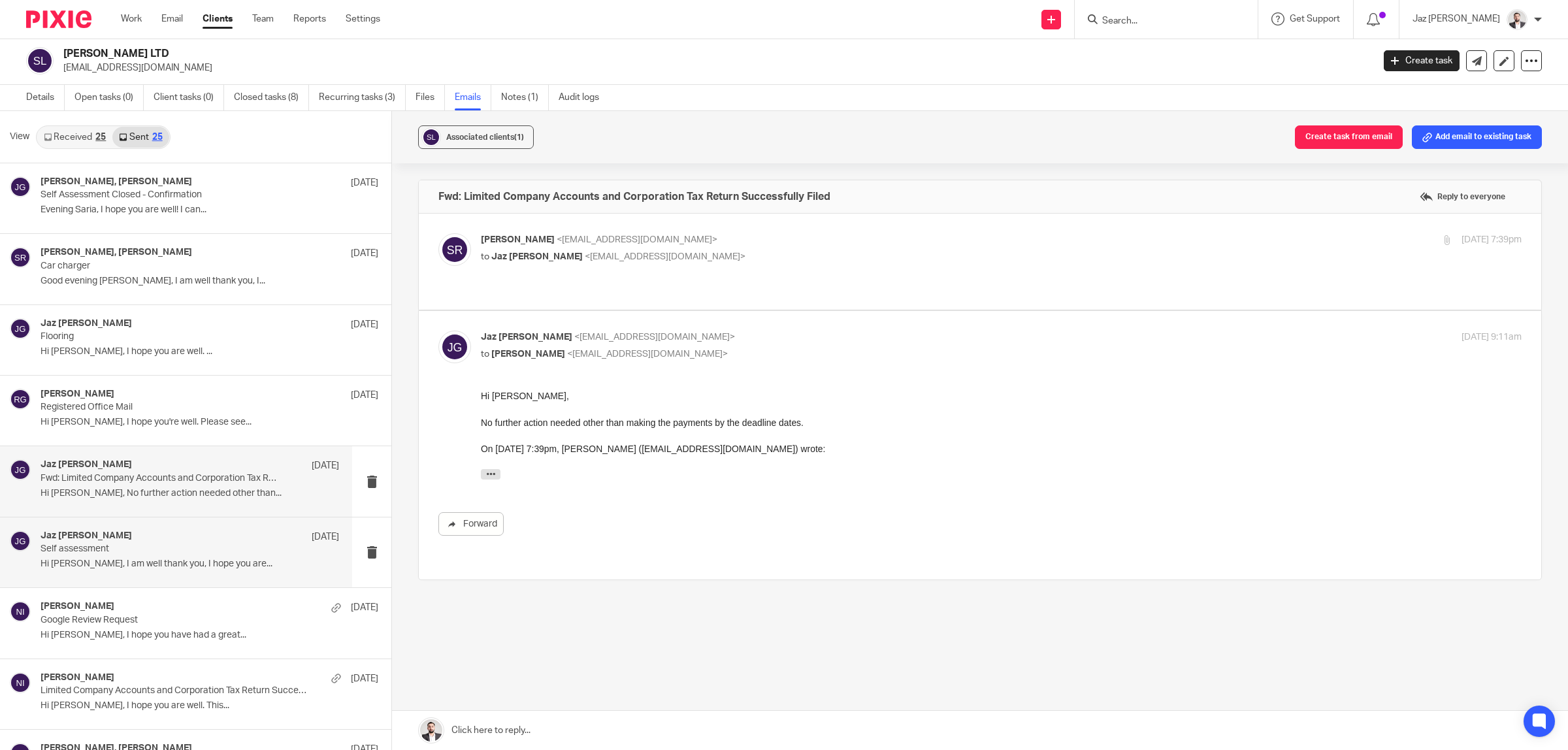
click at [134, 555] on div "Jaz [PERSON_NAME] [DATE] Self assessment Hi [PERSON_NAME], I am well thank you,…" at bounding box center [190, 552] width 299 height 44
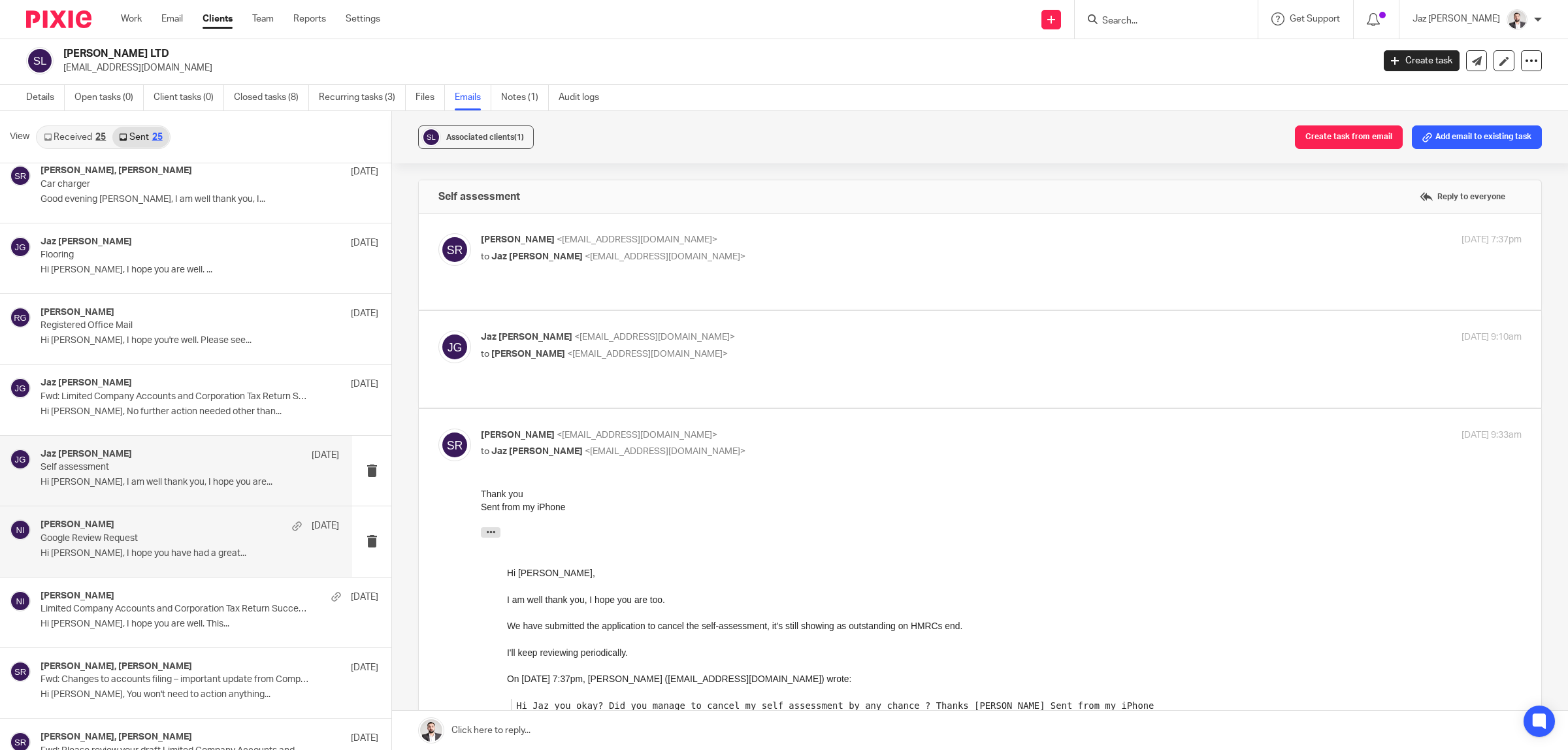
scroll to position [163, 0]
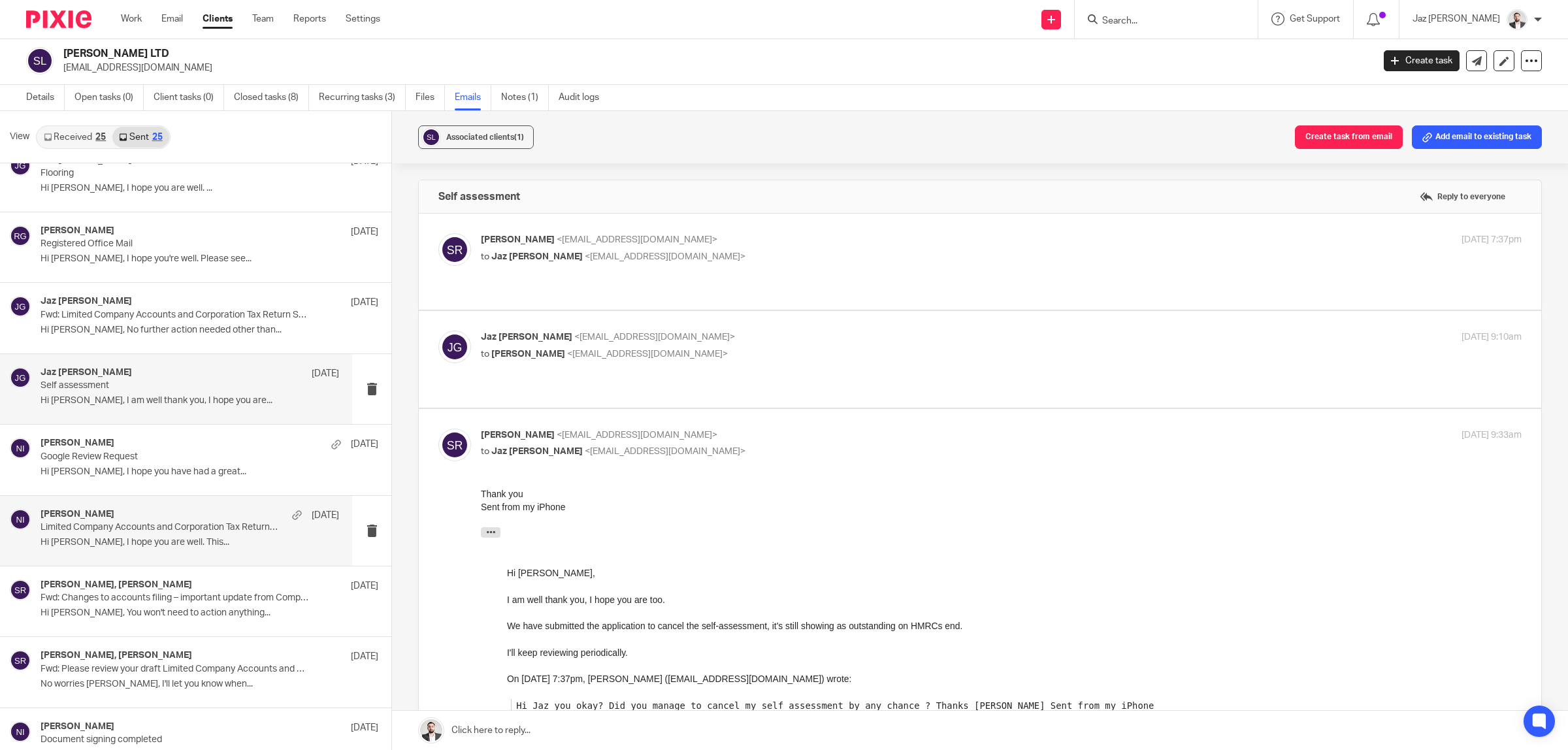
click at [172, 534] on div "[PERSON_NAME] [DATE] Limited Company Accounts and Corporation Tax Return Succes…" at bounding box center [190, 531] width 299 height 44
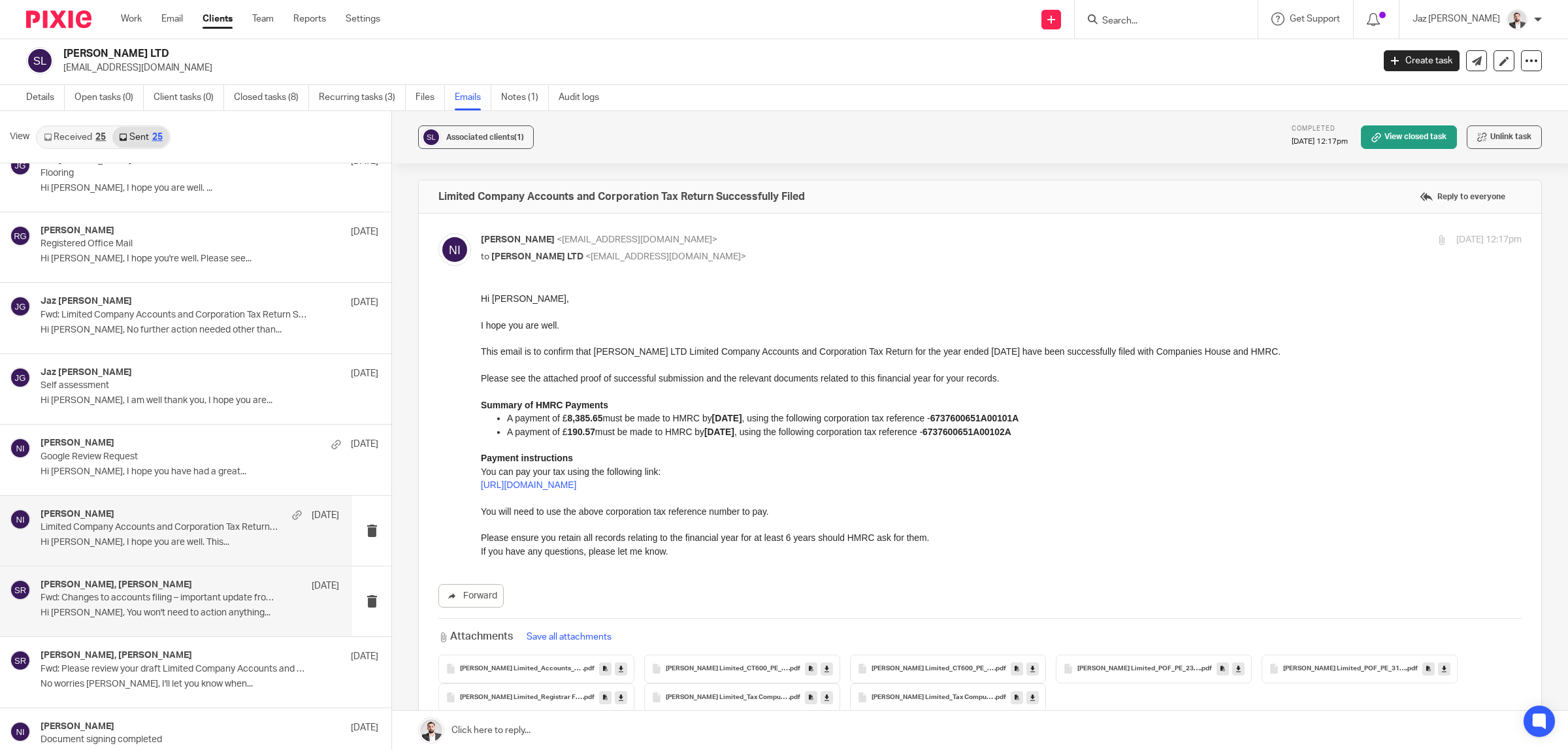
scroll to position [0, 0]
click at [166, 608] on p "Hi [PERSON_NAME], You won't need to action anything..." at bounding box center [190, 613] width 299 height 11
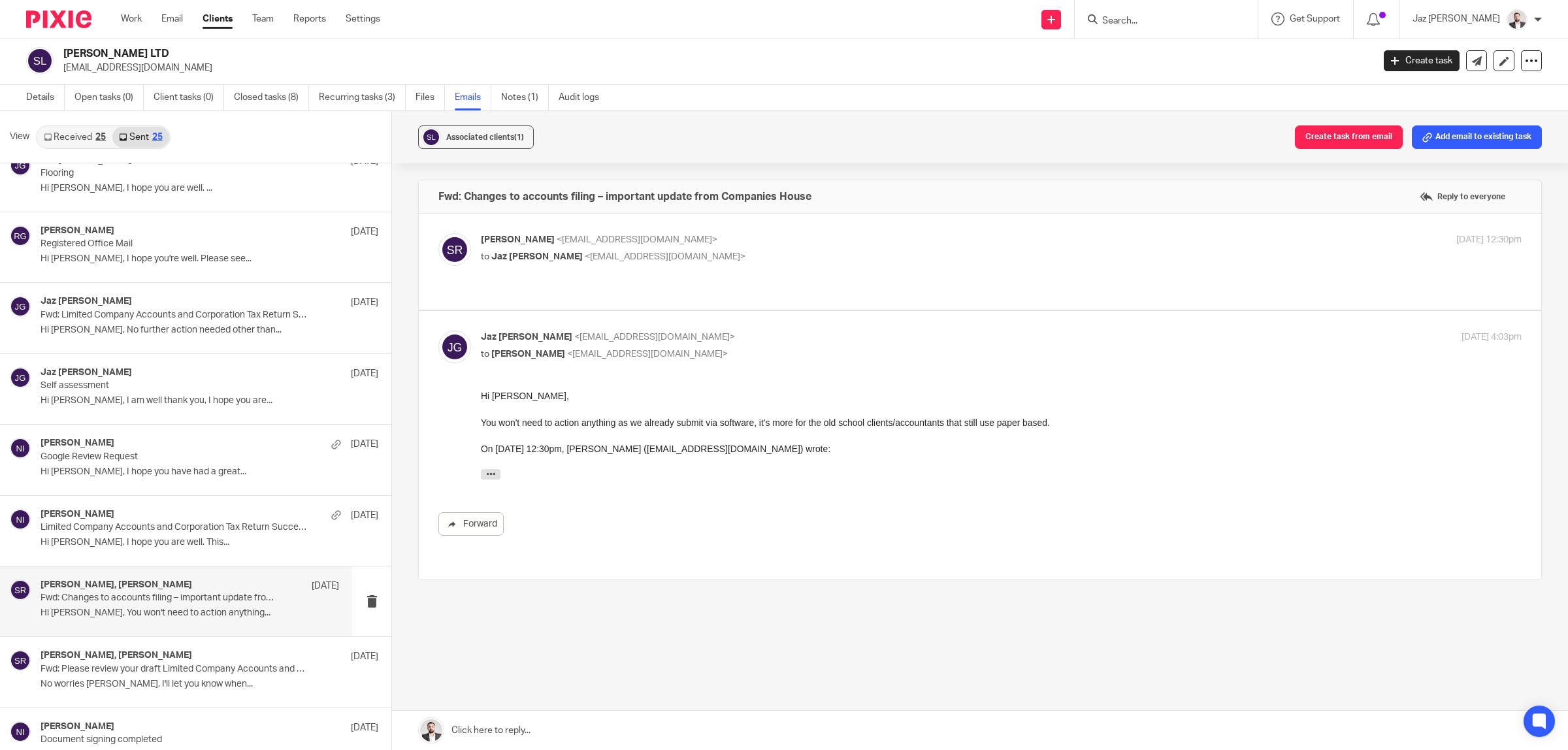
click at [755, 240] on p "[PERSON_NAME] <[EMAIL_ADDRESS][DOMAIN_NAME]>" at bounding box center [827, 240] width 694 height 14
checkbox input "true"
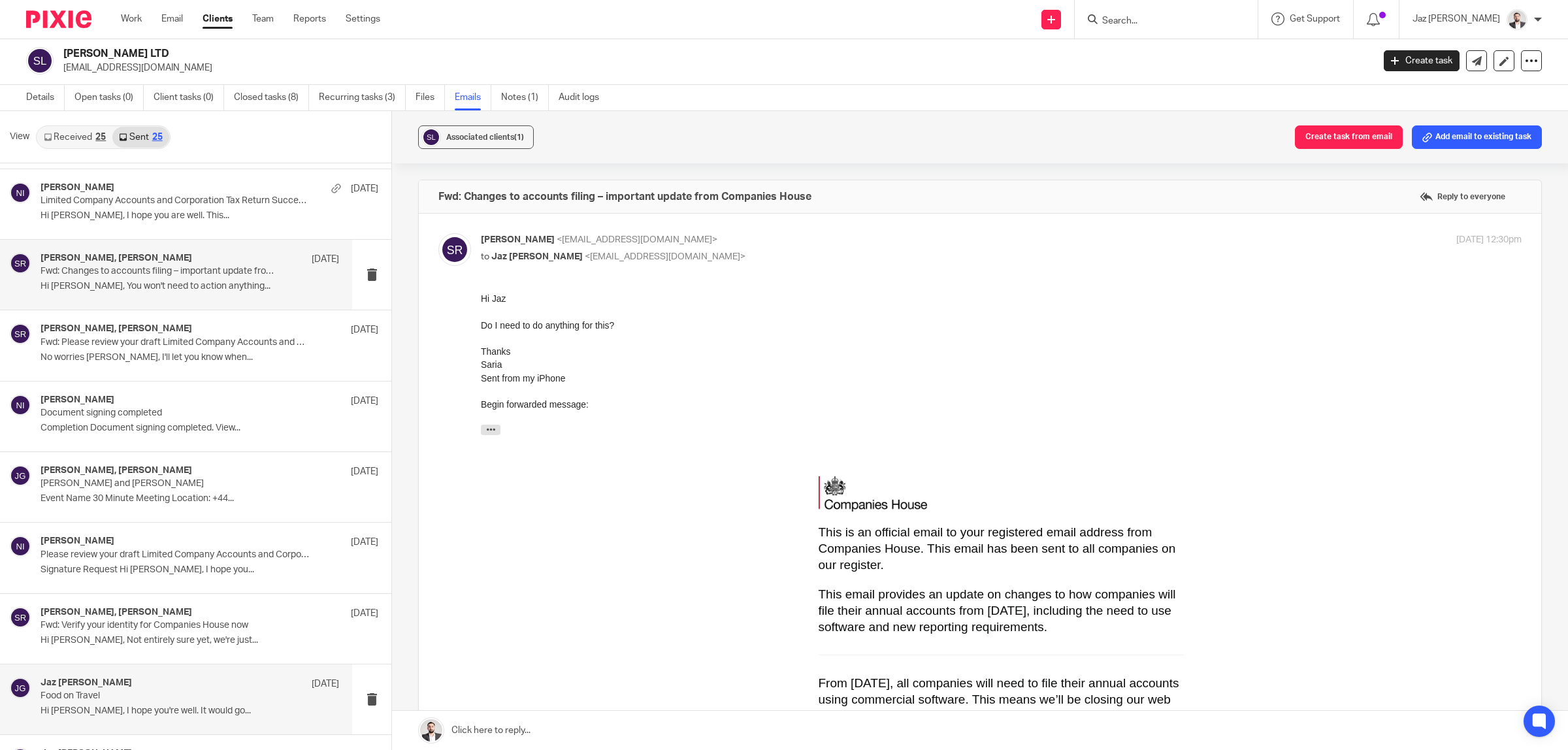
scroll to position [571, 0]
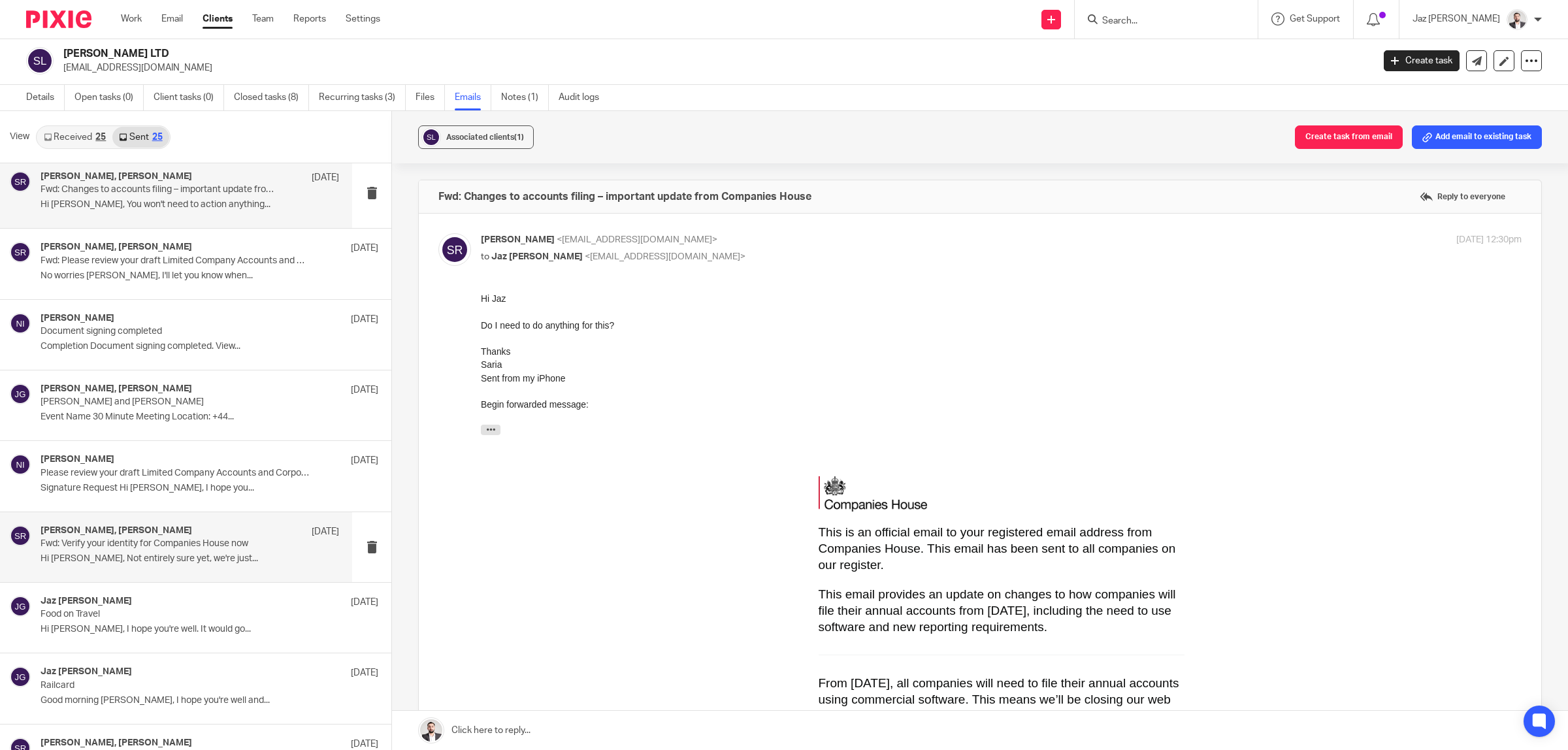
click at [190, 560] on p "Hi [PERSON_NAME], Not entirely sure yet, we're just..." at bounding box center [190, 559] width 299 height 11
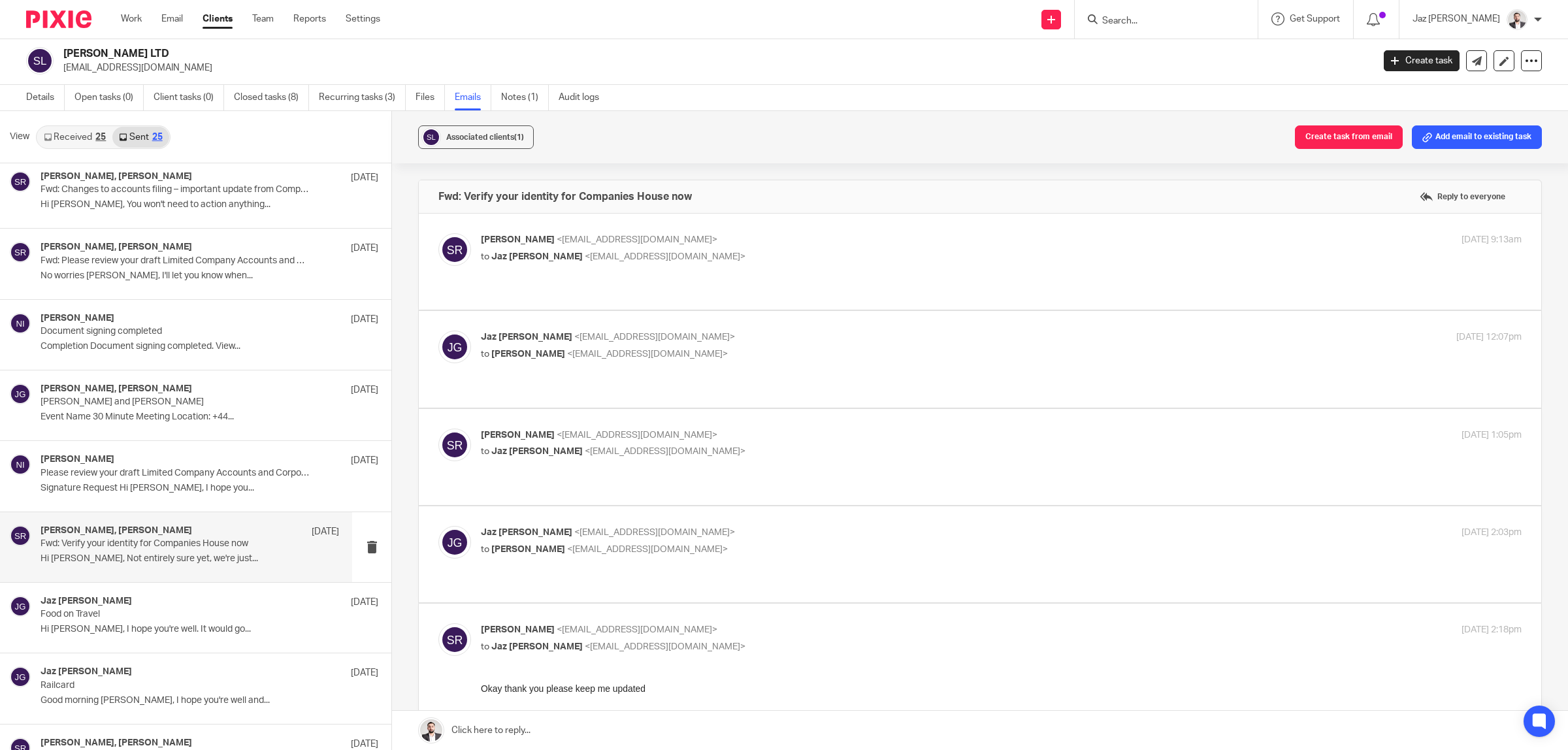
scroll to position [0, 0]
click at [821, 526] on p "[PERSON_NAME] <[EMAIL_ADDRESS][DOMAIN_NAME]>" at bounding box center [827, 533] width 694 height 14
checkbox input "true"
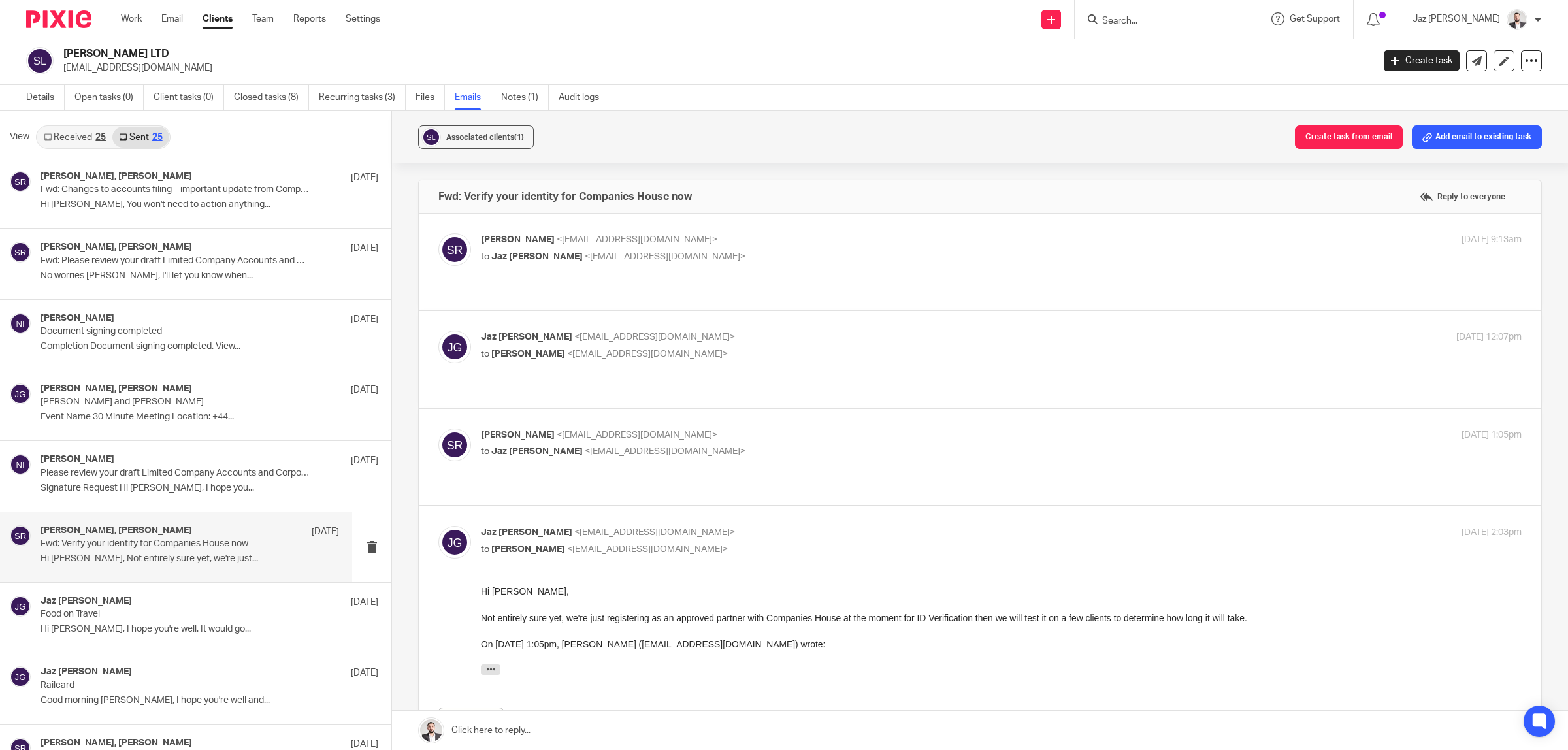
click at [791, 429] on p "[PERSON_NAME] <[EMAIL_ADDRESS][DOMAIN_NAME]>" at bounding box center [827, 436] width 694 height 14
checkbox input "true"
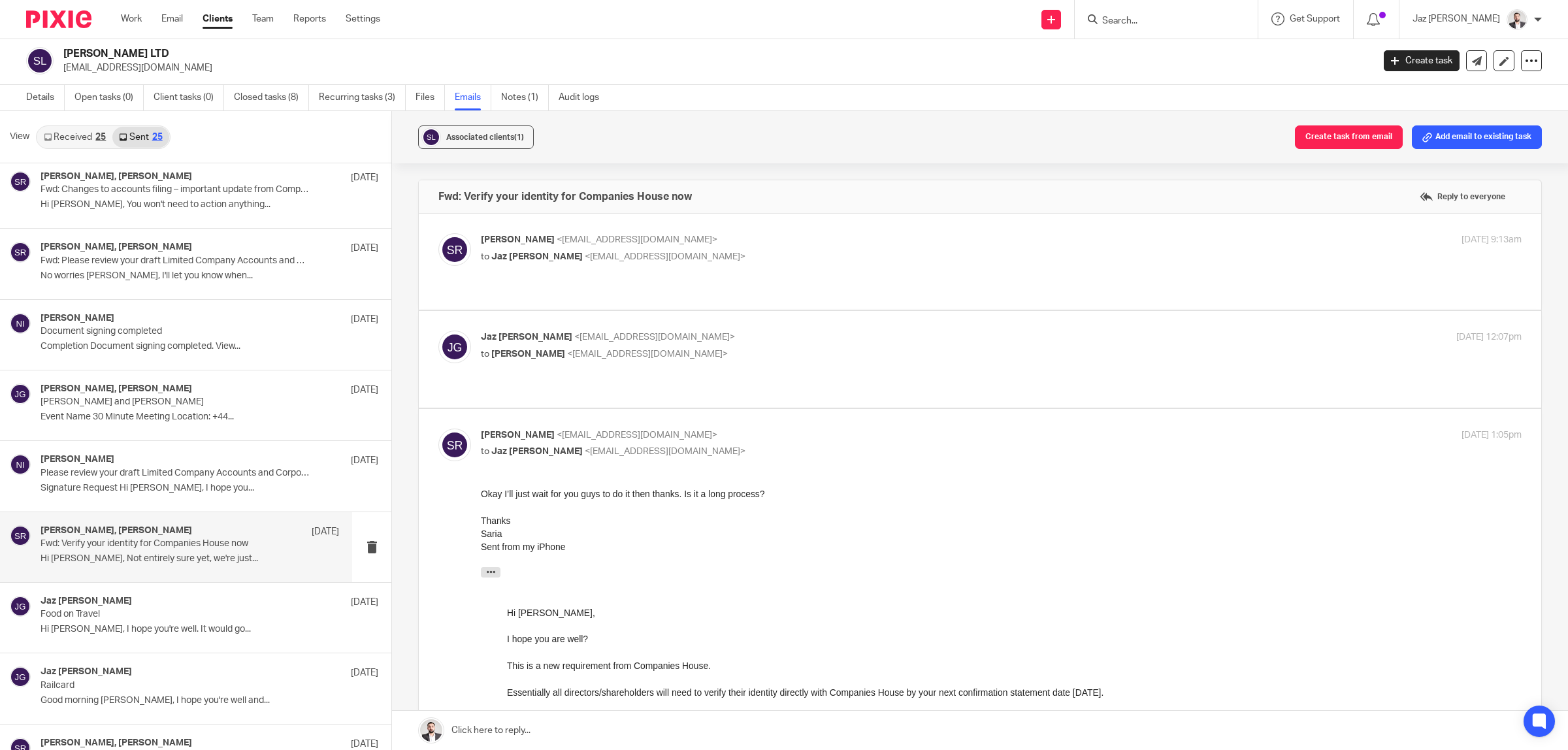
click at [745, 331] on p "[PERSON_NAME] <[EMAIL_ADDRESS][DOMAIN_NAME]>" at bounding box center [827, 338] width 694 height 14
checkbox input "true"
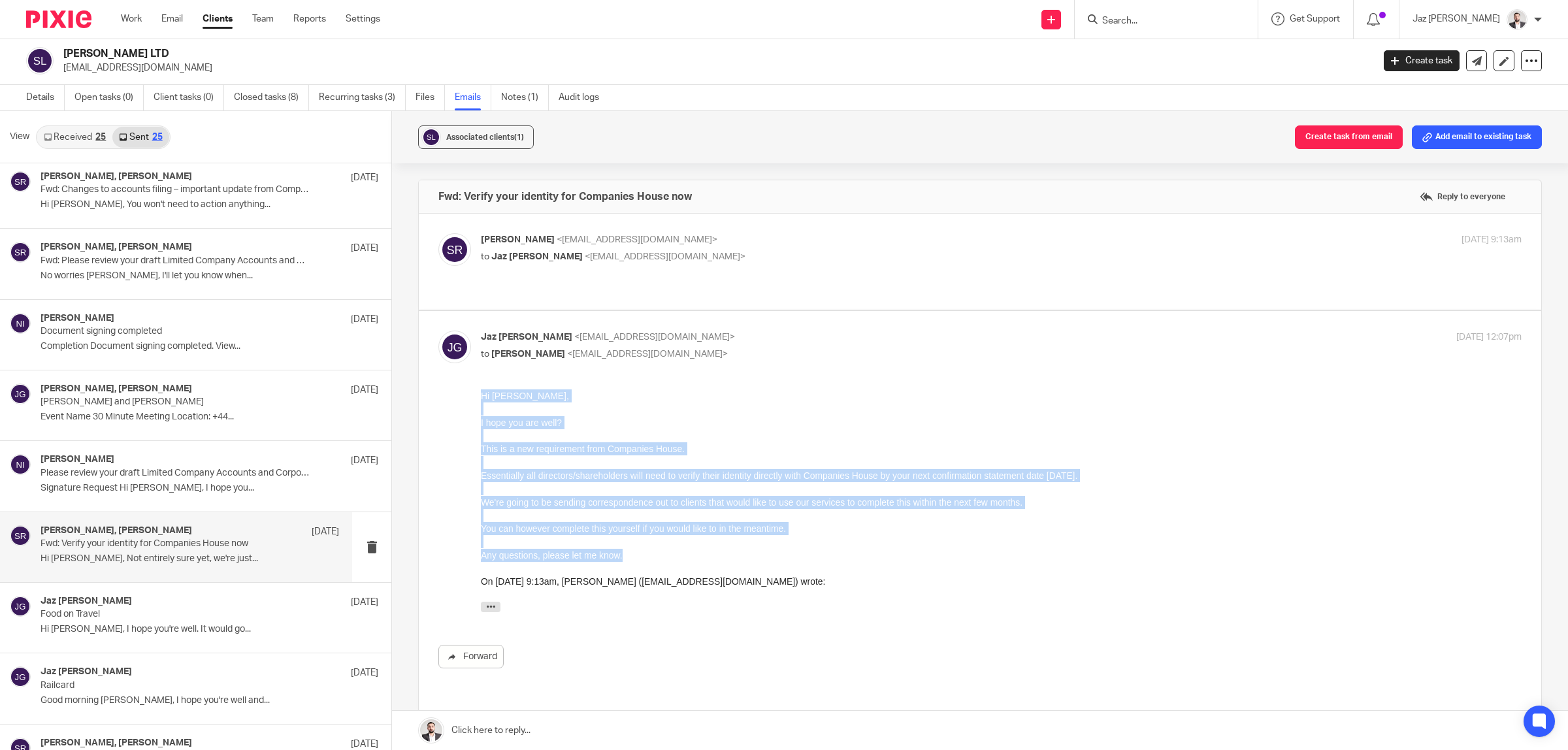
drag, startPoint x: 644, startPoint y: 555, endPoint x: 480, endPoint y: 393, distance: 230.5
click html "Hi [PERSON_NAME], I hope you are well? This is a new requirement from Companies…"
drag, startPoint x: 958, startPoint y: 772, endPoint x: 495, endPoint y: 414, distance: 585.3
copy div "Hi [PERSON_NAME], I hope you are well? This is a new requirement from Companies…"
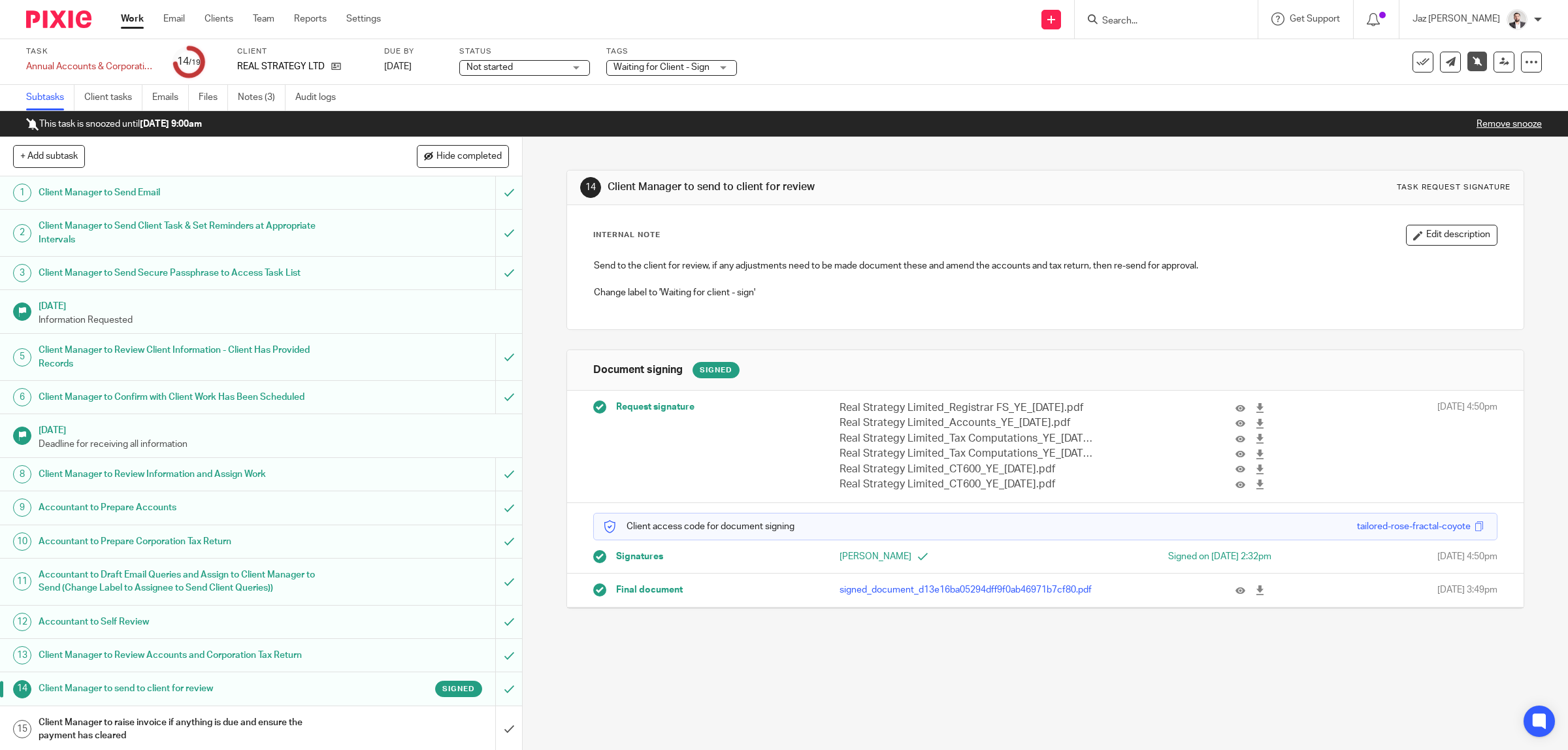
click at [1219, 21] on input "Search" at bounding box center [1160, 21] width 118 height 12
type input "[PERSON_NAME]"
click at [1213, 50] on link at bounding box center [1238, 56] width 280 height 30
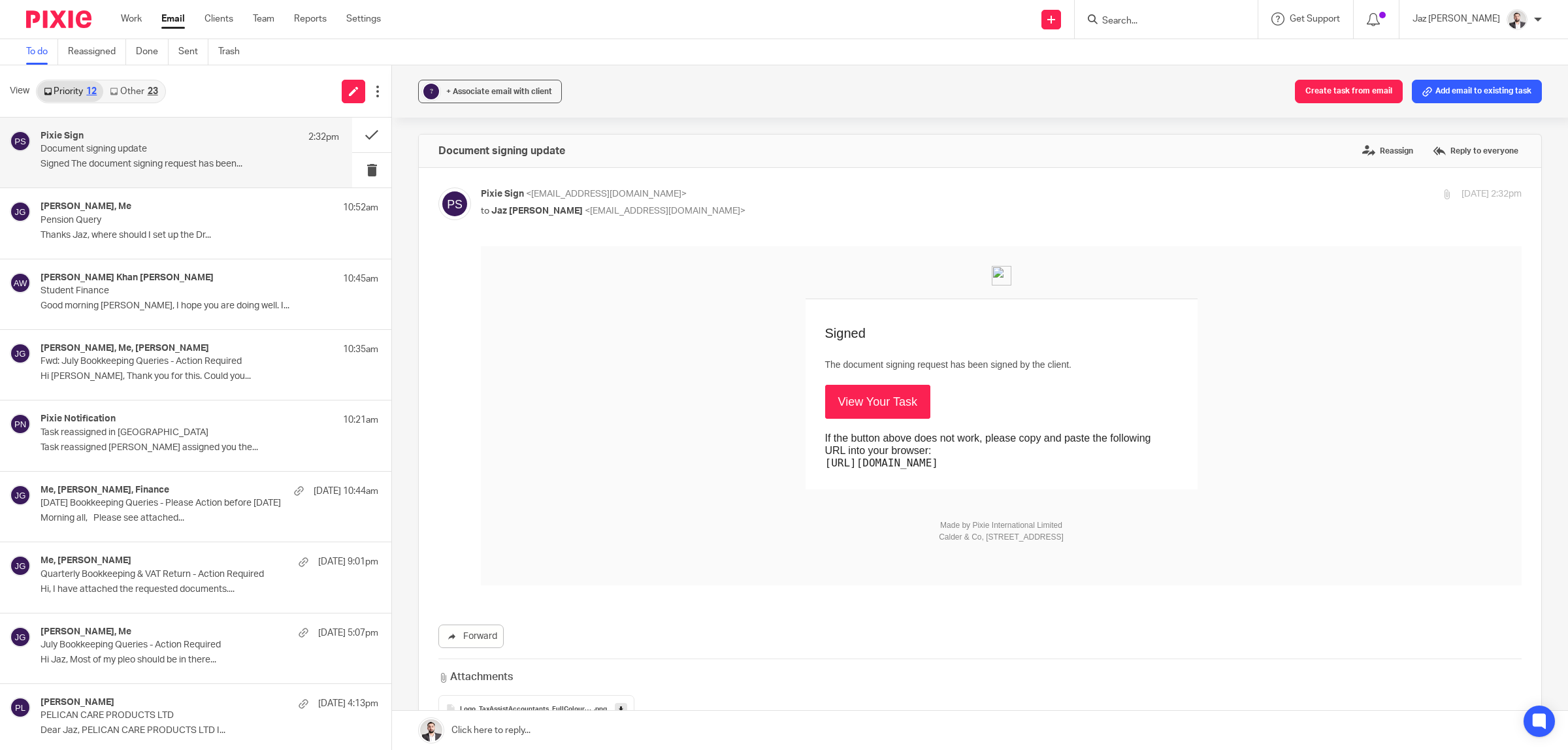
click at [847, 400] on link "View Your Task" at bounding box center [878, 402] width 105 height 34
click at [209, 233] on p "Thanks Jaz, where should I set up the Dr..." at bounding box center [190, 236] width 299 height 11
click at [200, 166] on p "Signed The document signing request has been..." at bounding box center [190, 164] width 299 height 11
click at [142, 92] on link "Other 23" at bounding box center [134, 91] width 61 height 21
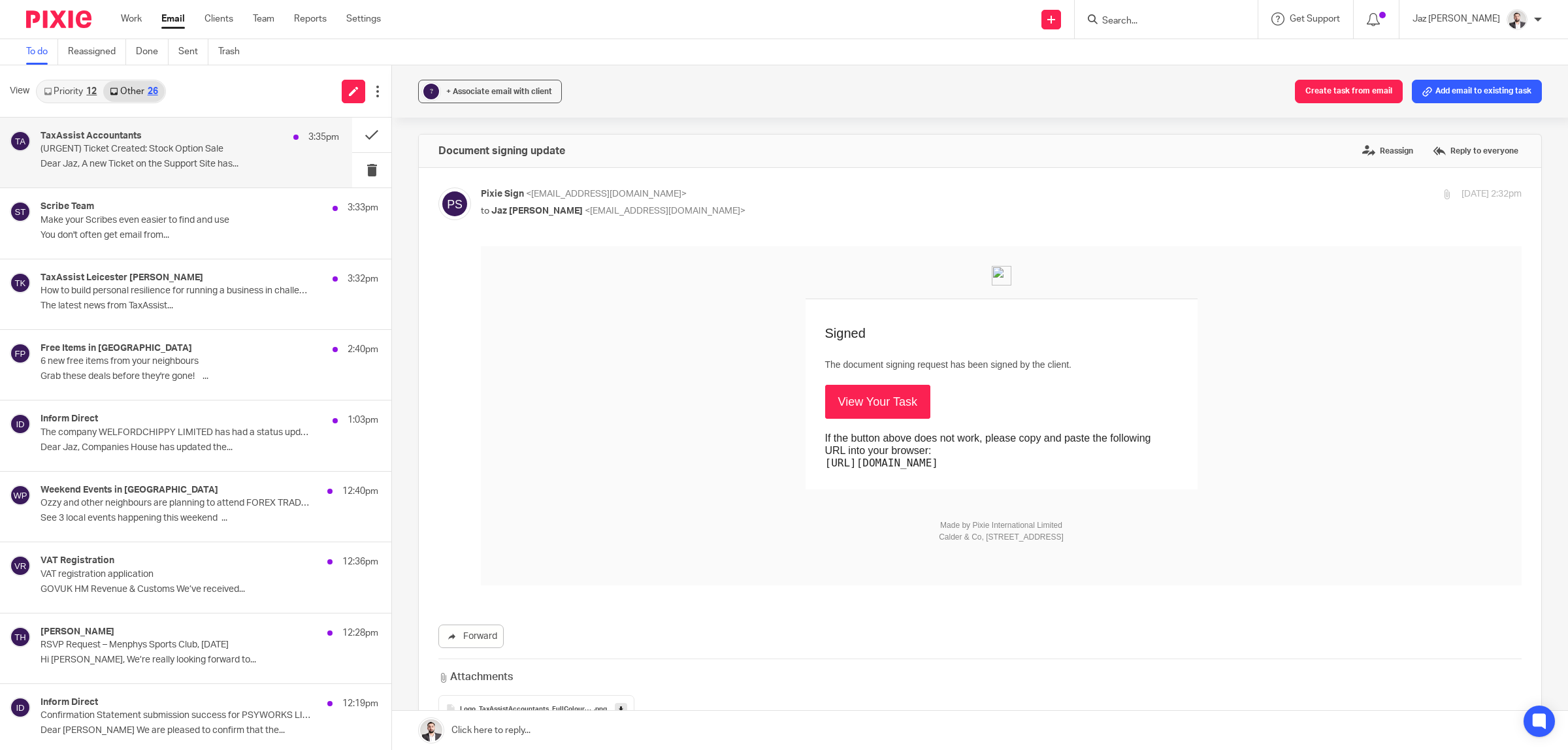
click at [164, 154] on p "(URGENT) Ticket Created: Stock Option Sale" at bounding box center [160, 149] width 239 height 11
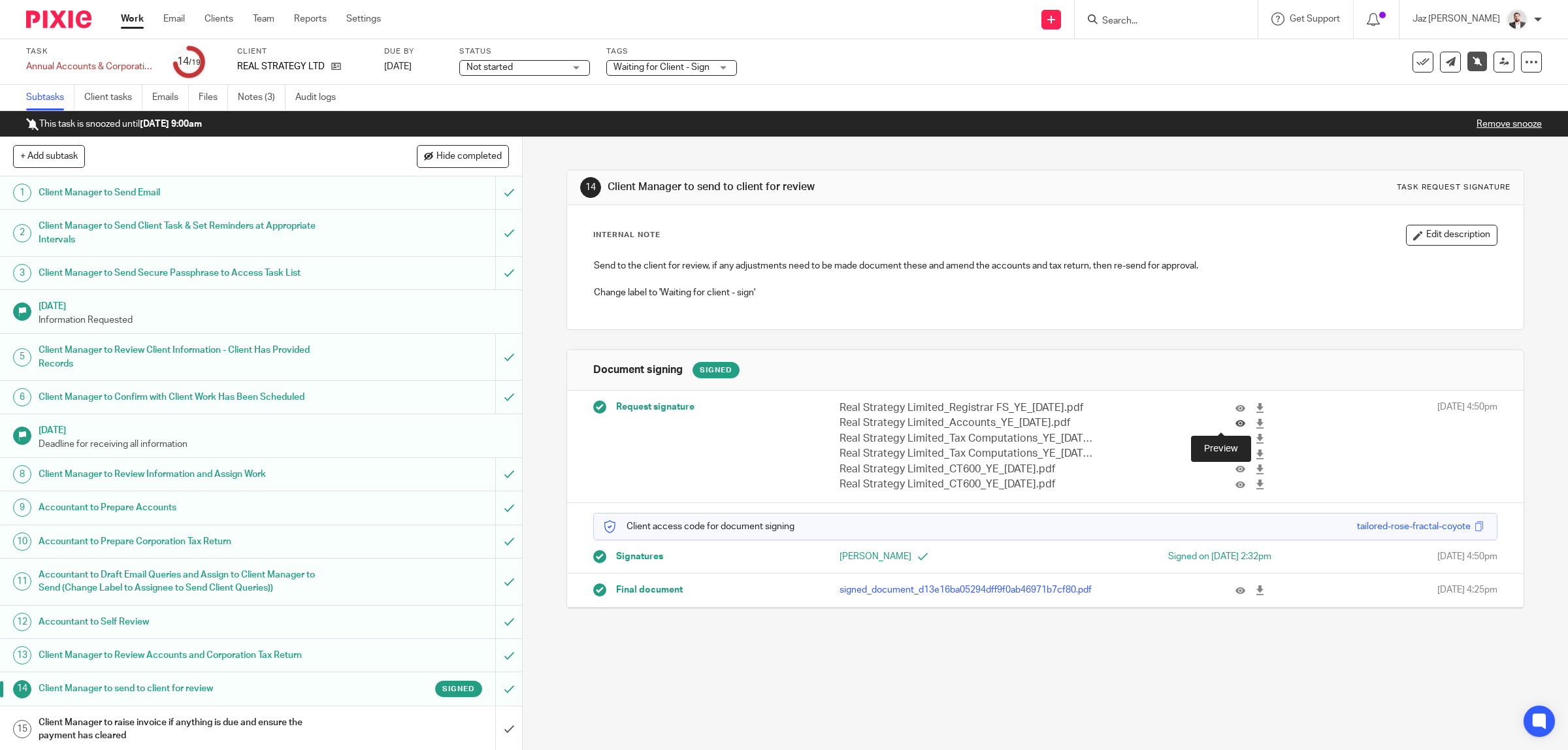
click at [1235, 427] on icon at bounding box center [1240, 423] width 10 height 10
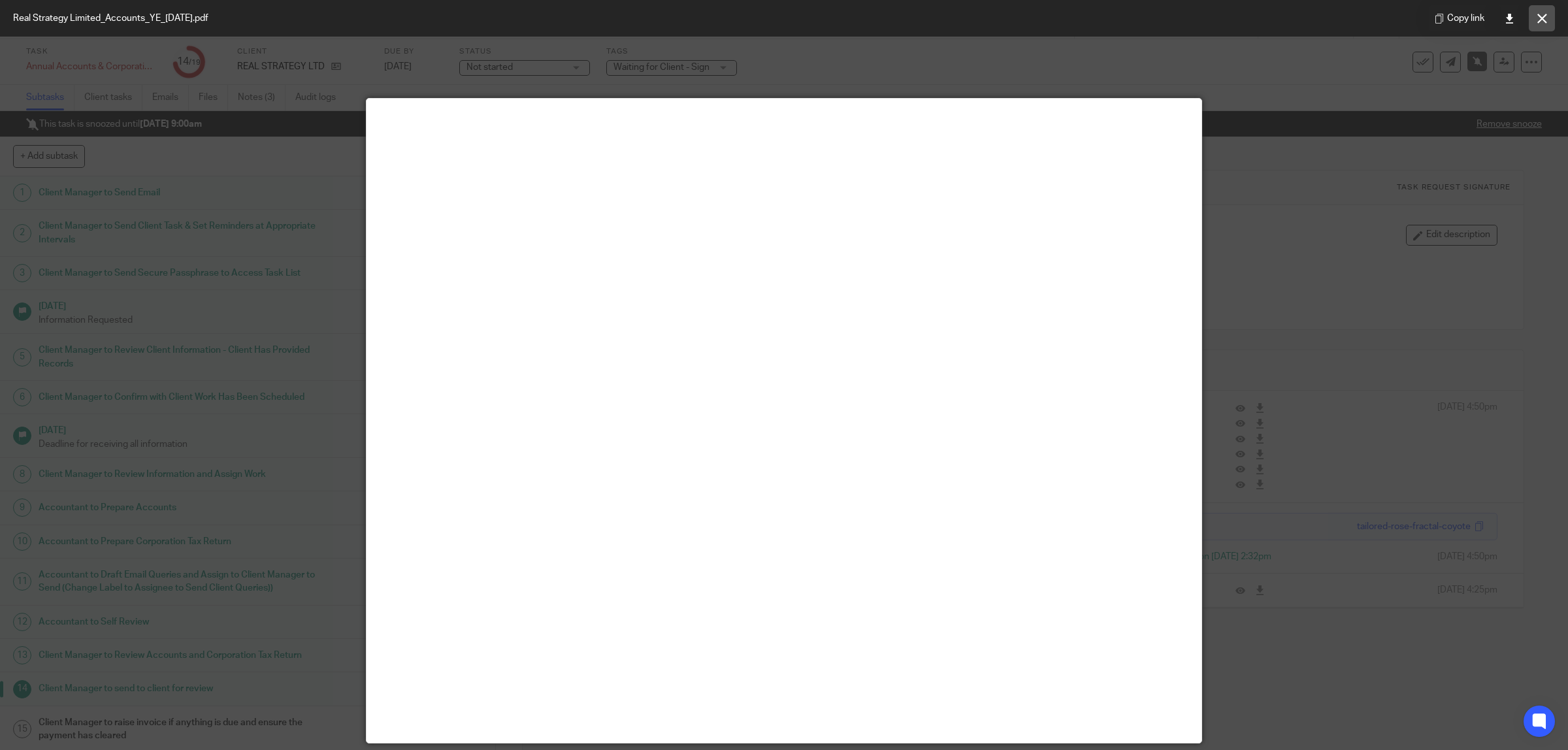
click at [1547, 18] on button at bounding box center [1542, 18] width 26 height 26
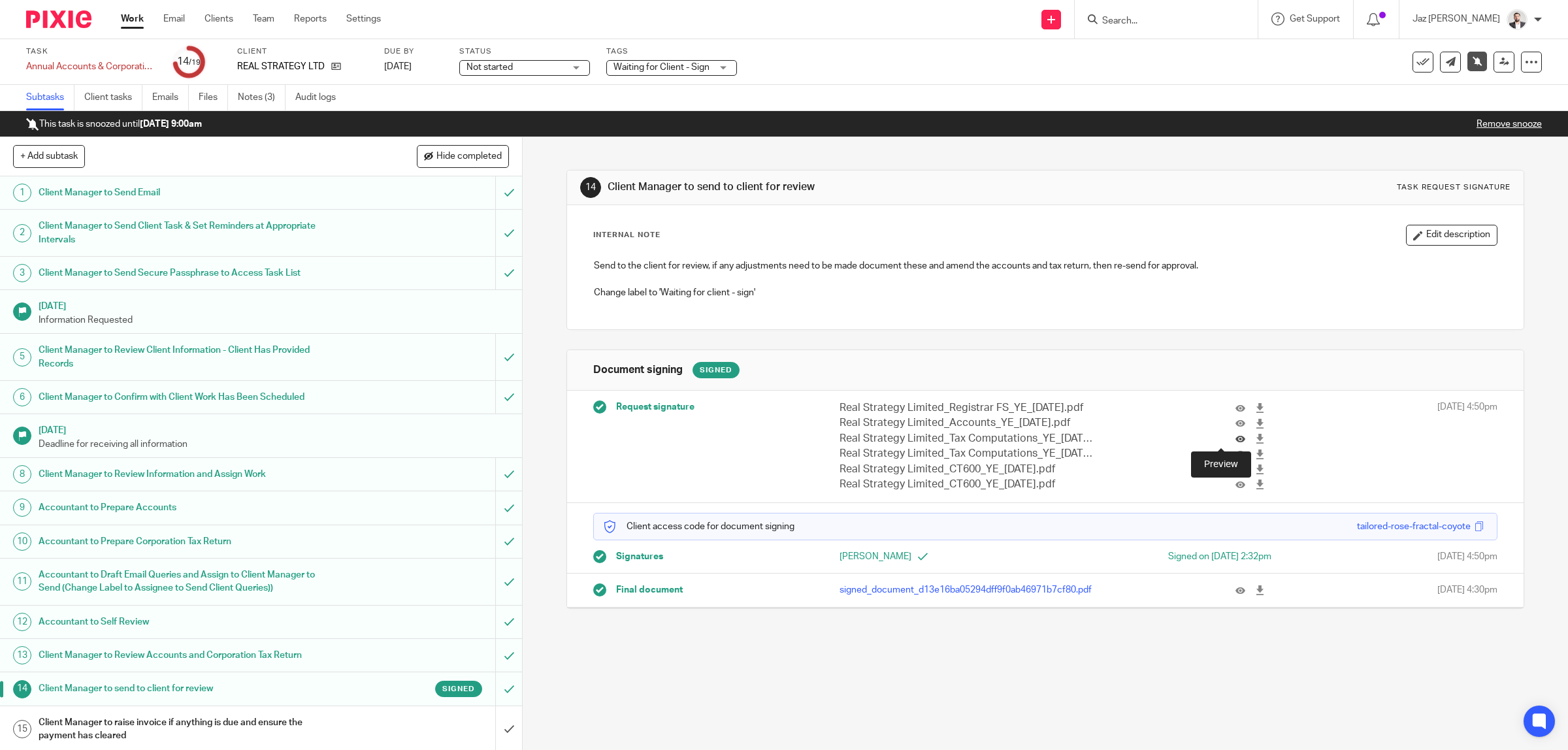
click at [1235, 442] on icon at bounding box center [1240, 438] width 10 height 10
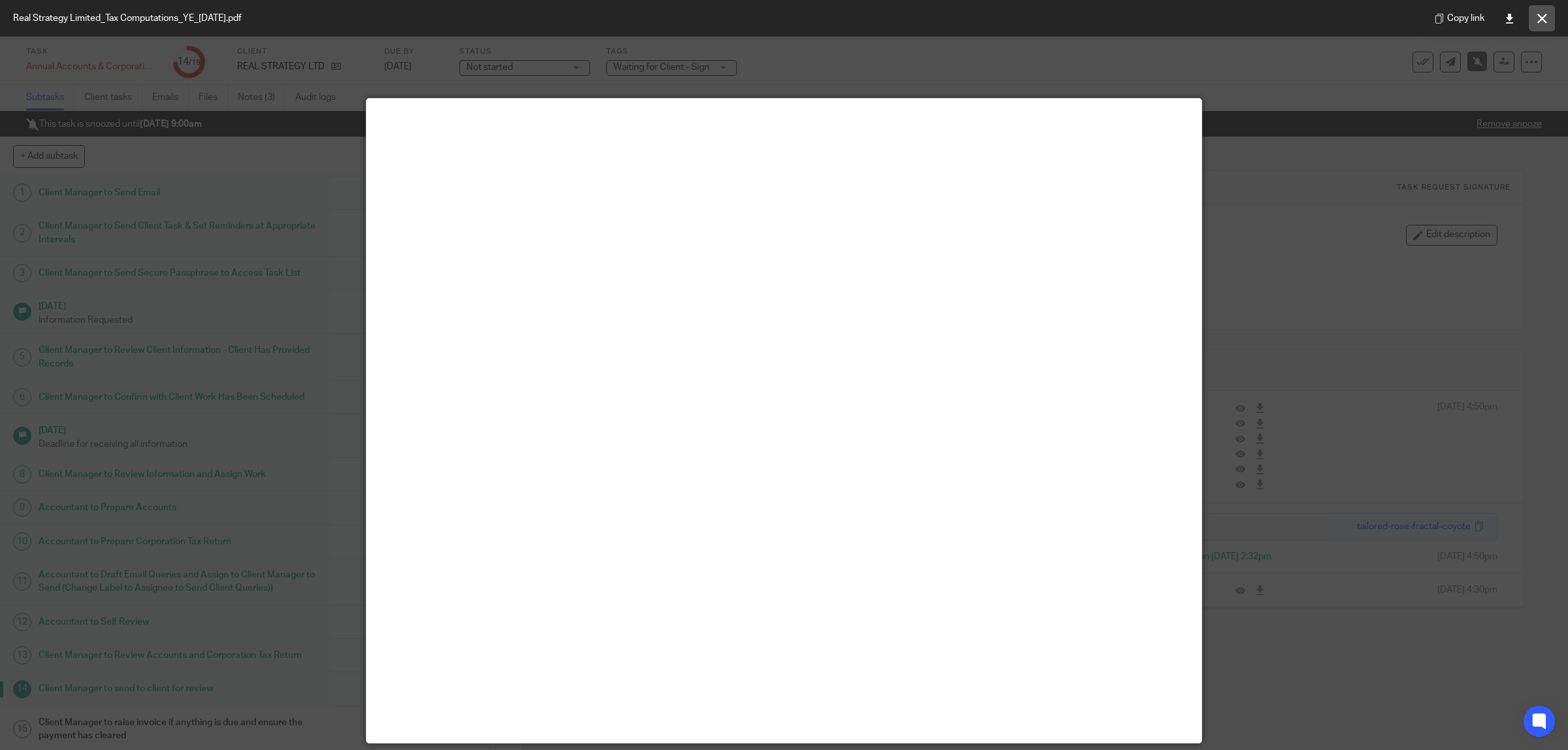
click at [1539, 25] on button at bounding box center [1542, 18] width 26 height 26
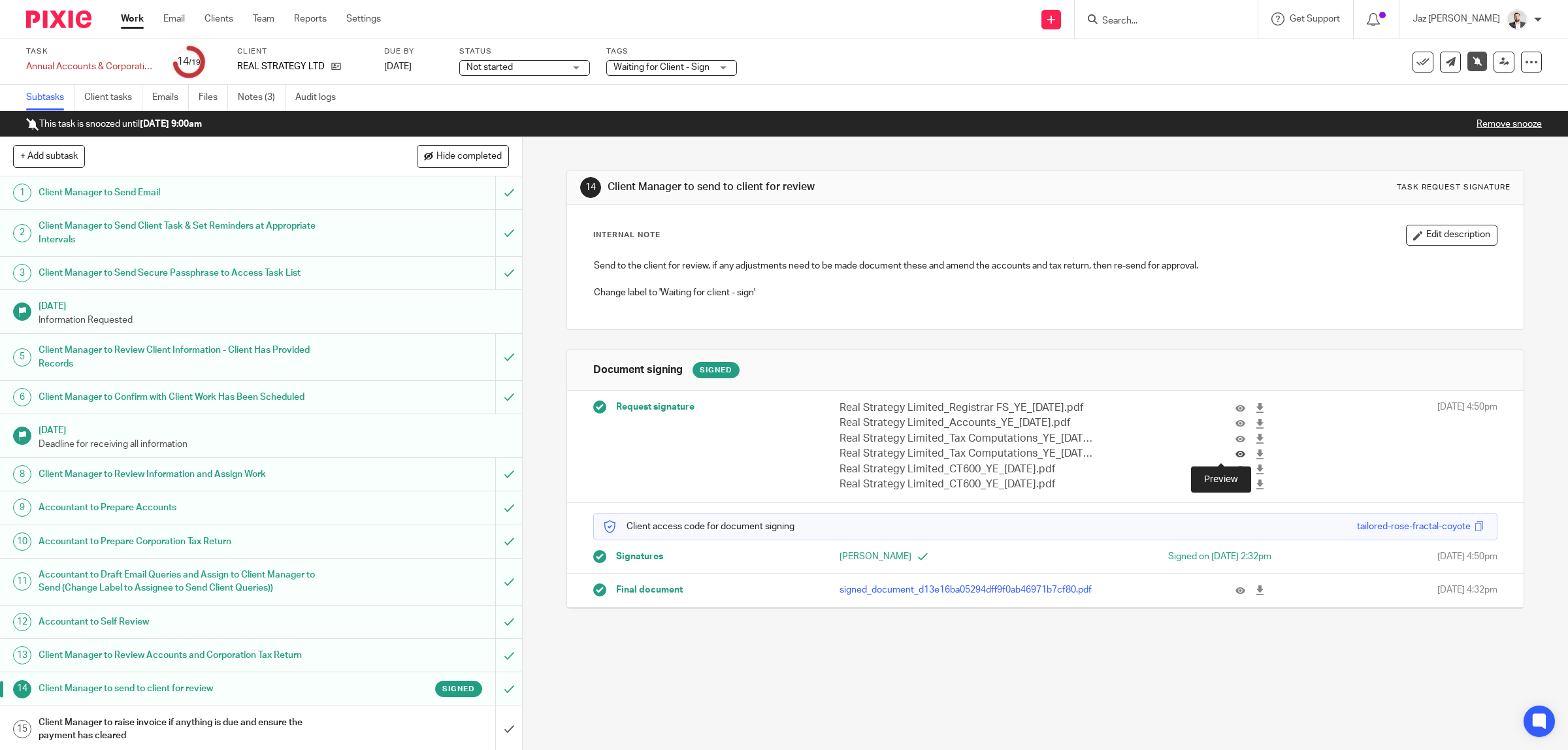
click at [1235, 456] on icon at bounding box center [1240, 454] width 10 height 10
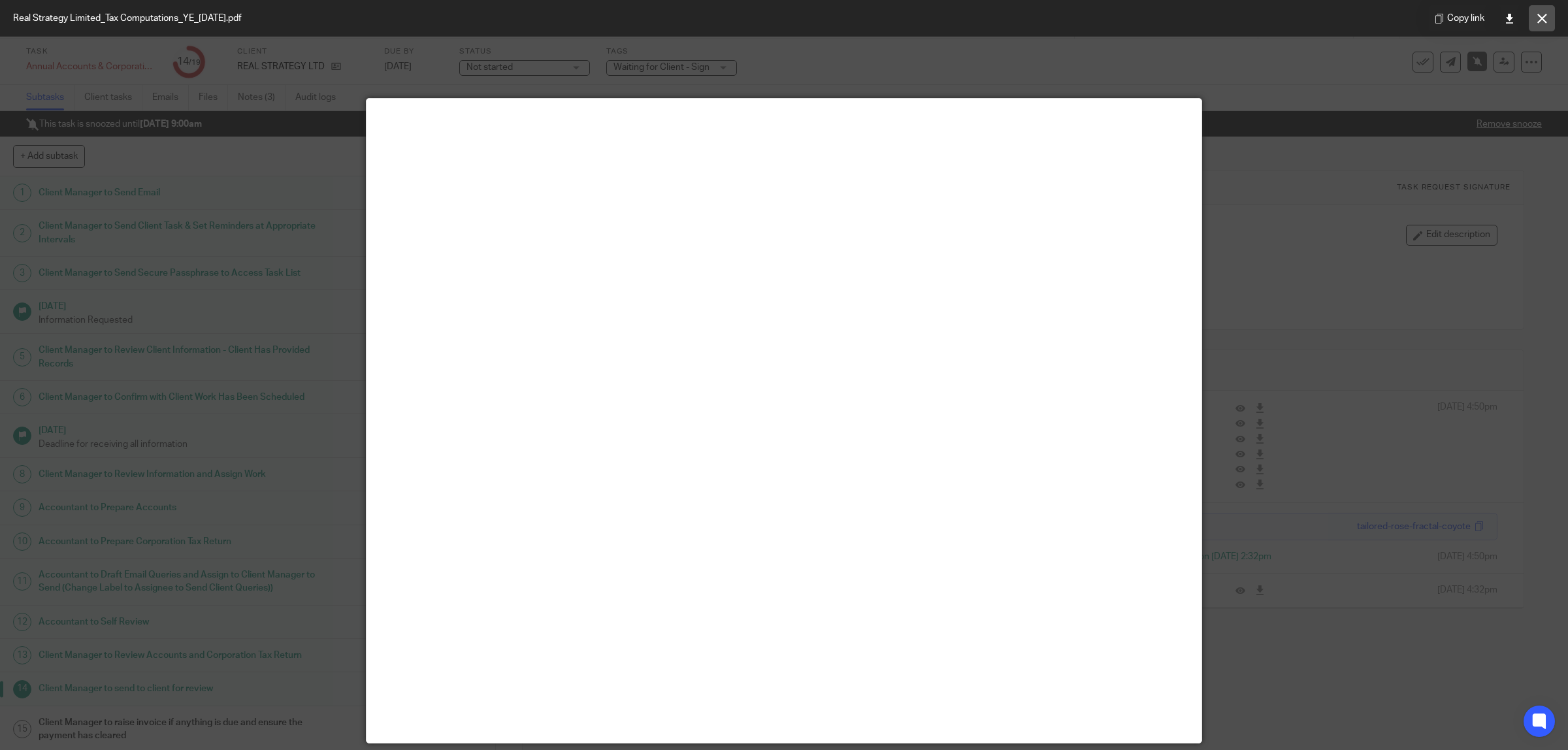
click at [1541, 20] on icon at bounding box center [1542, 18] width 10 height 10
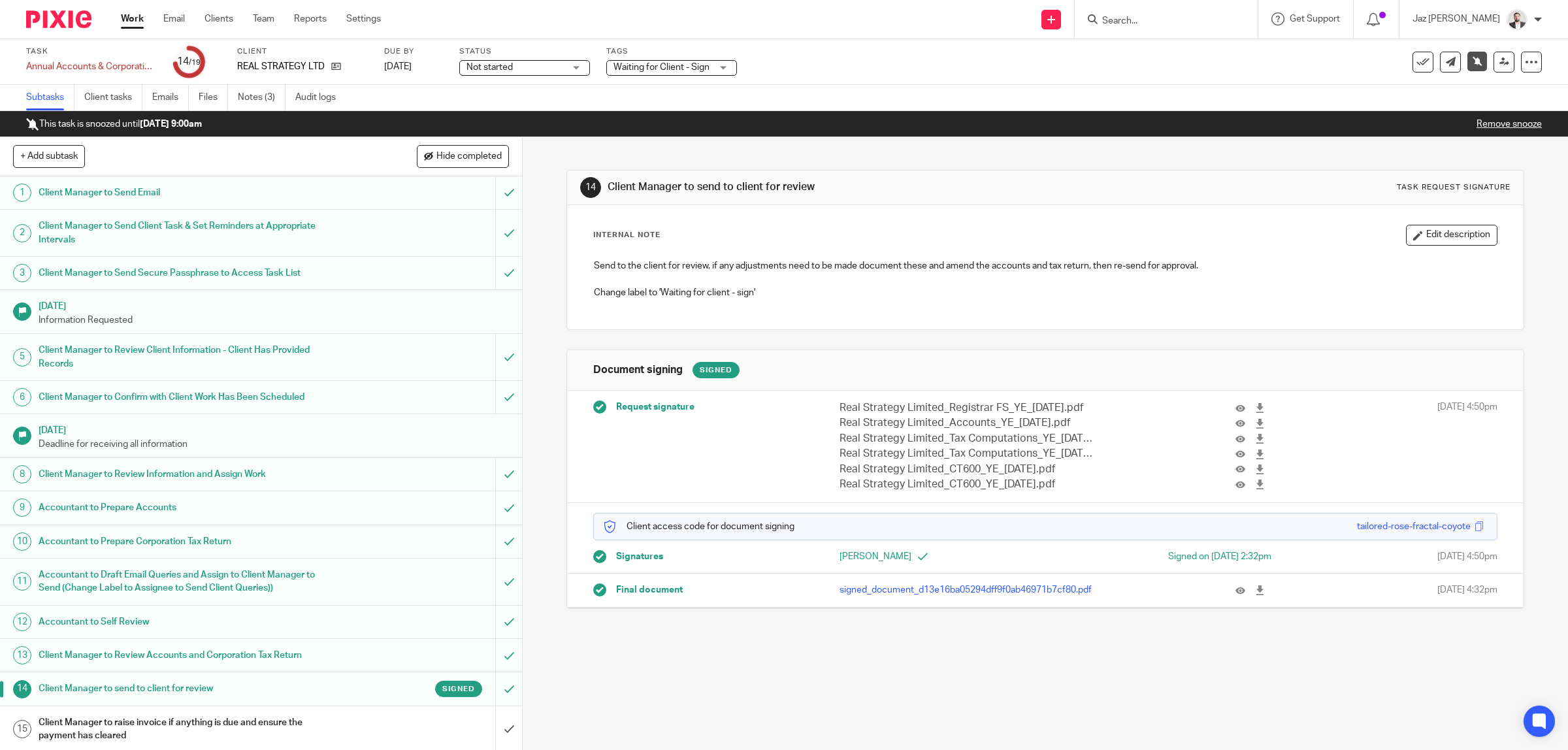
scroll to position [153, 0]
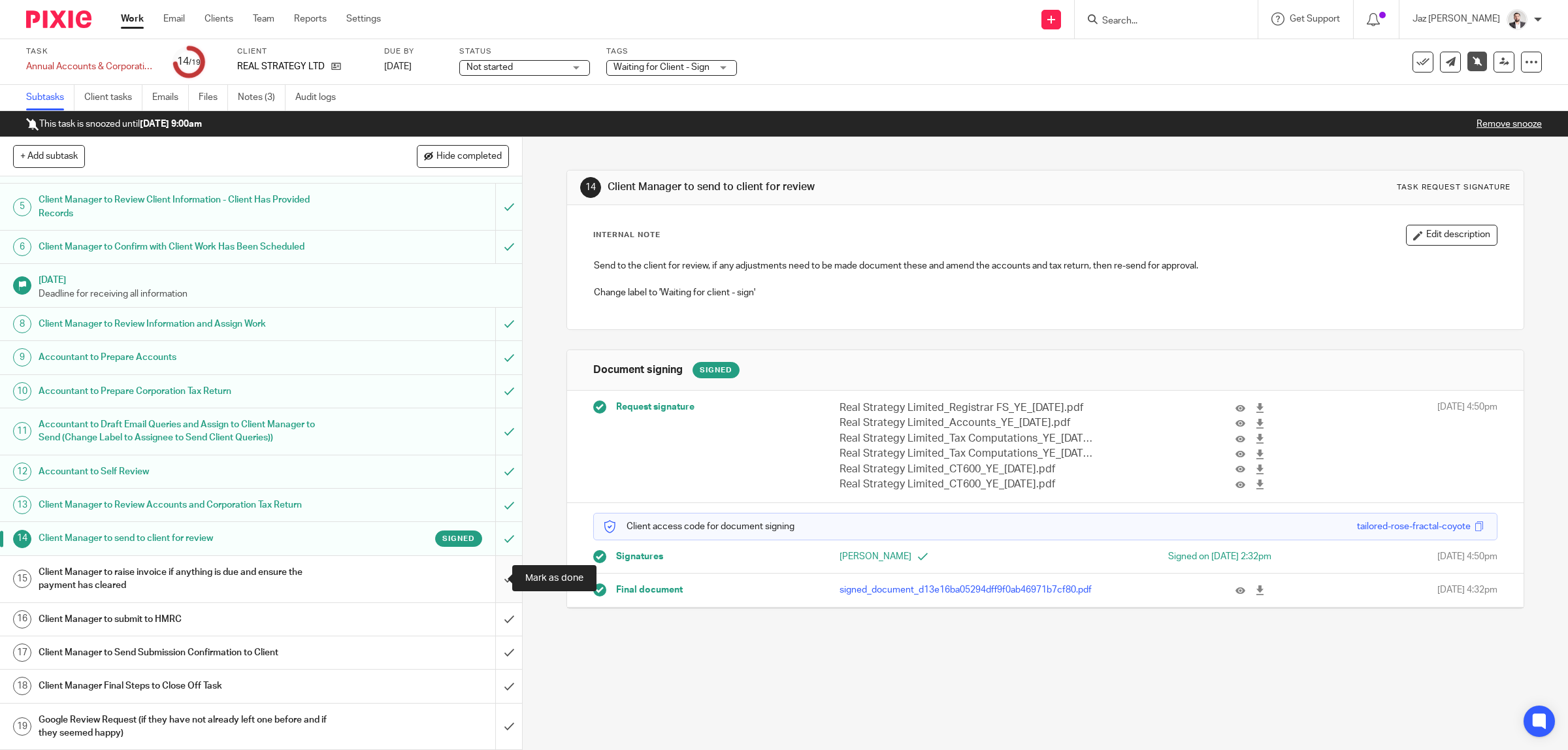
click at [484, 579] on input "submit" at bounding box center [261, 579] width 522 height 47
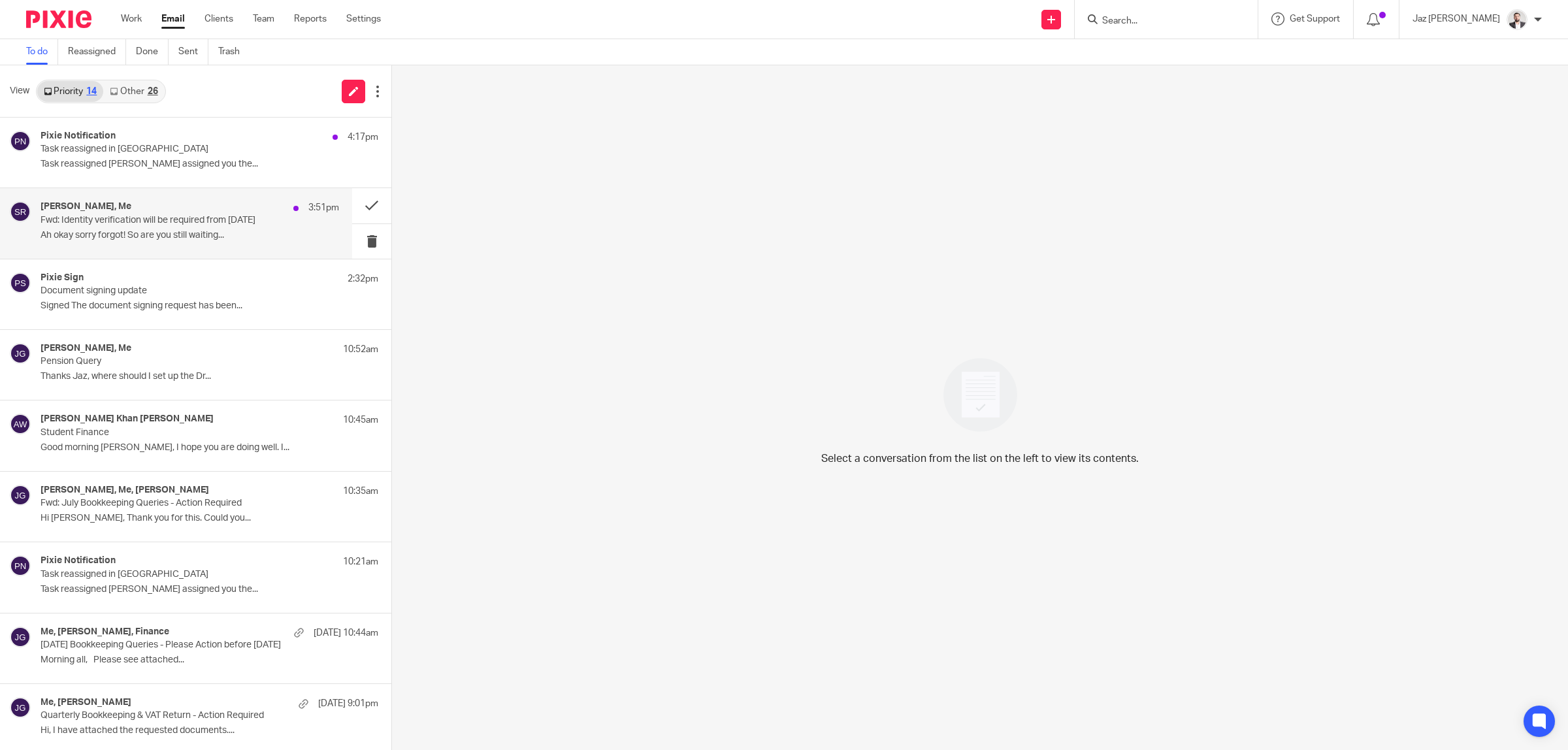
click at [144, 213] on div "[PERSON_NAME], Me 3:51pm" at bounding box center [190, 208] width 299 height 13
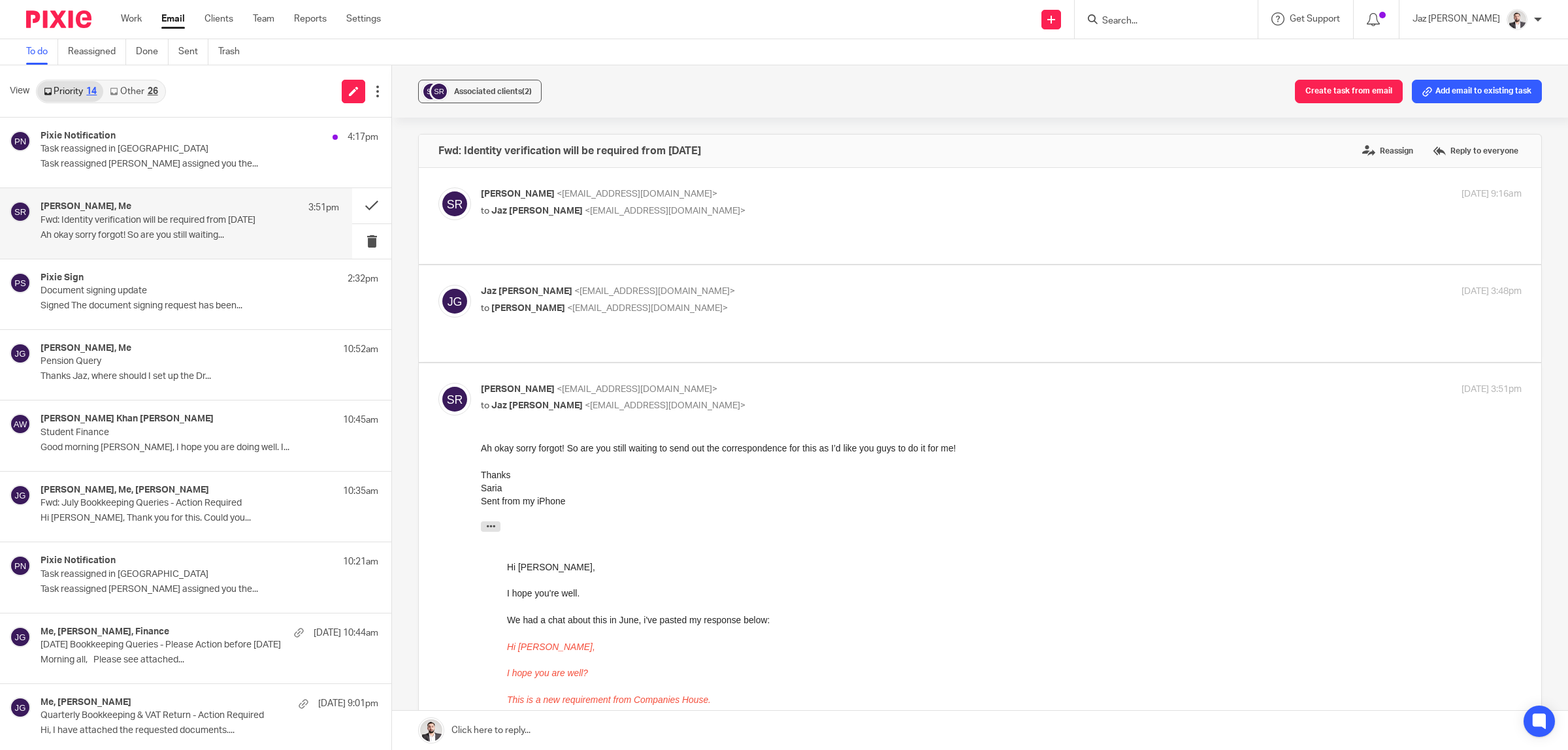
click at [642, 729] on link at bounding box center [980, 730] width 1176 height 39
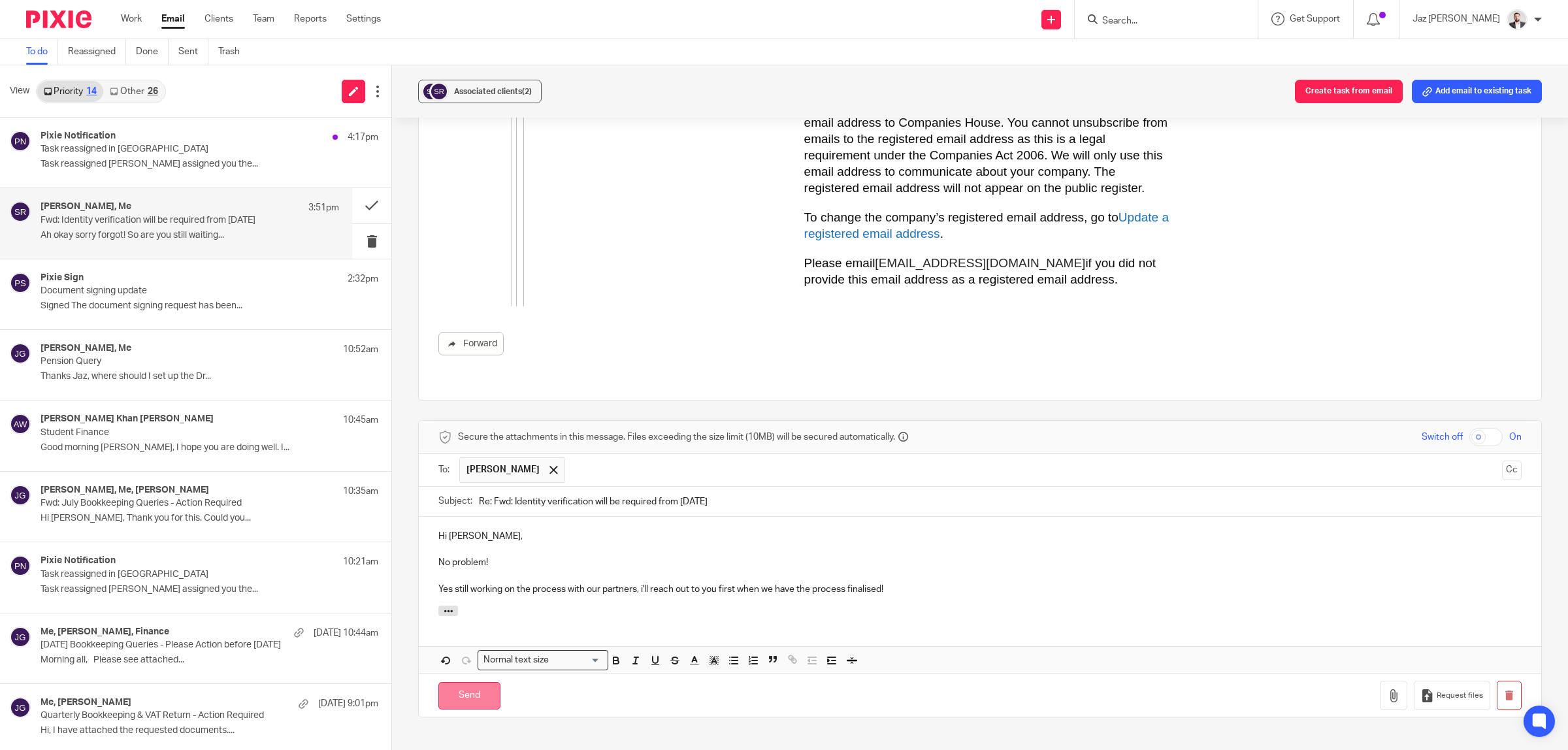
click at [462, 682] on input "Send" at bounding box center [469, 696] width 62 height 28
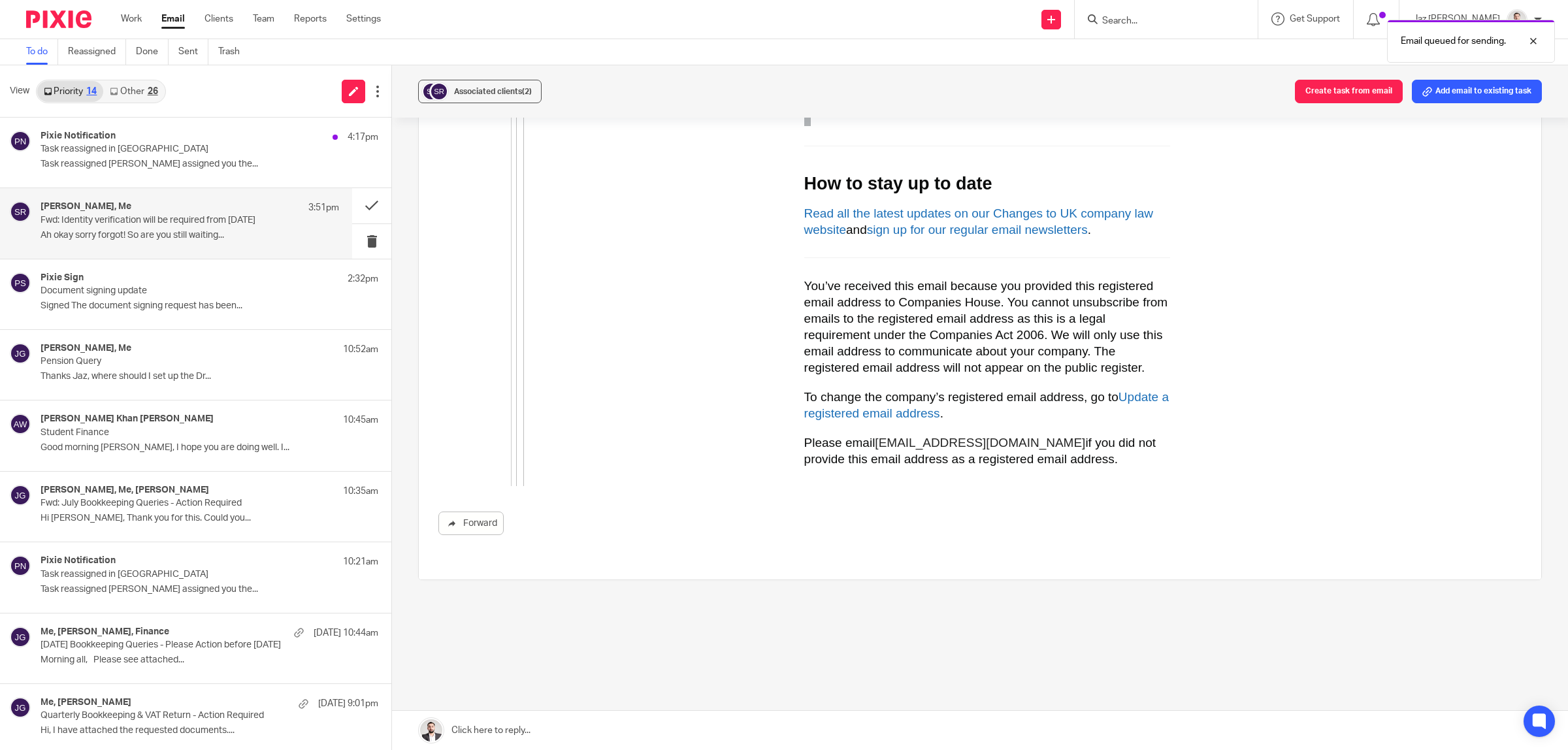
scroll to position [3826, 0]
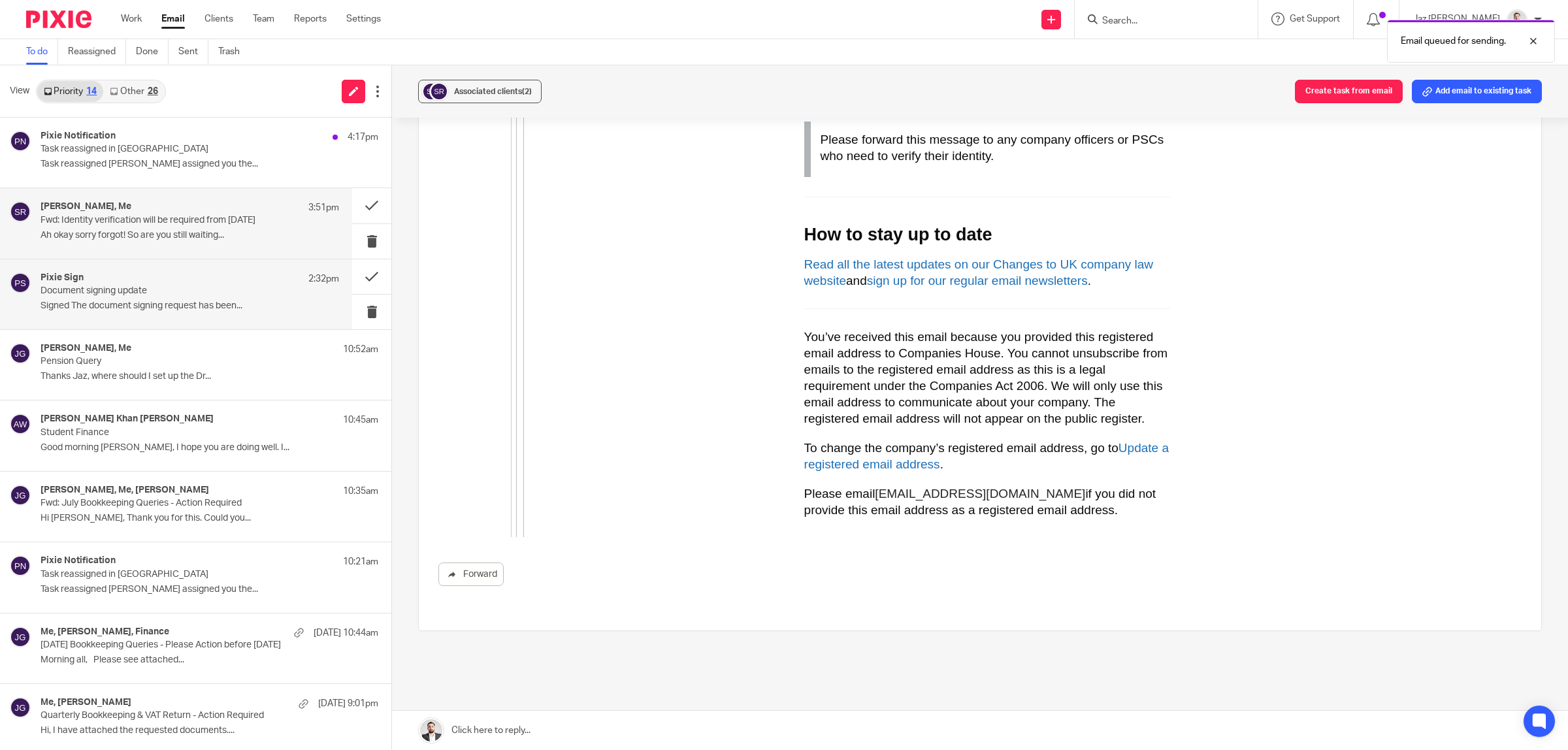
click at [172, 283] on div "Pixie Sign 2:32pm" at bounding box center [190, 279] width 299 height 13
click at [173, 208] on div "Saria Rai, Me 3:51pm" at bounding box center [190, 208] width 299 height 13
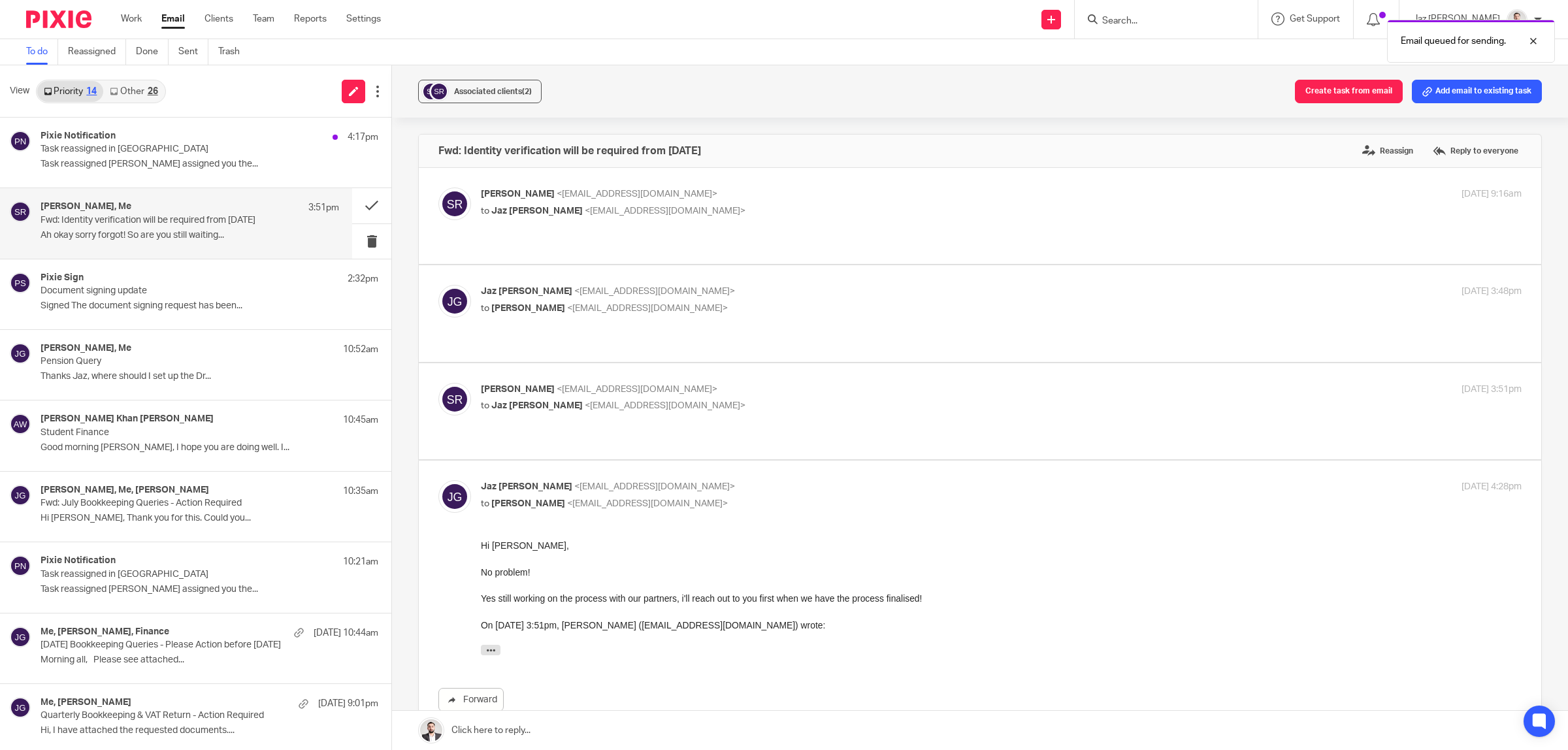
scroll to position [82, 0]
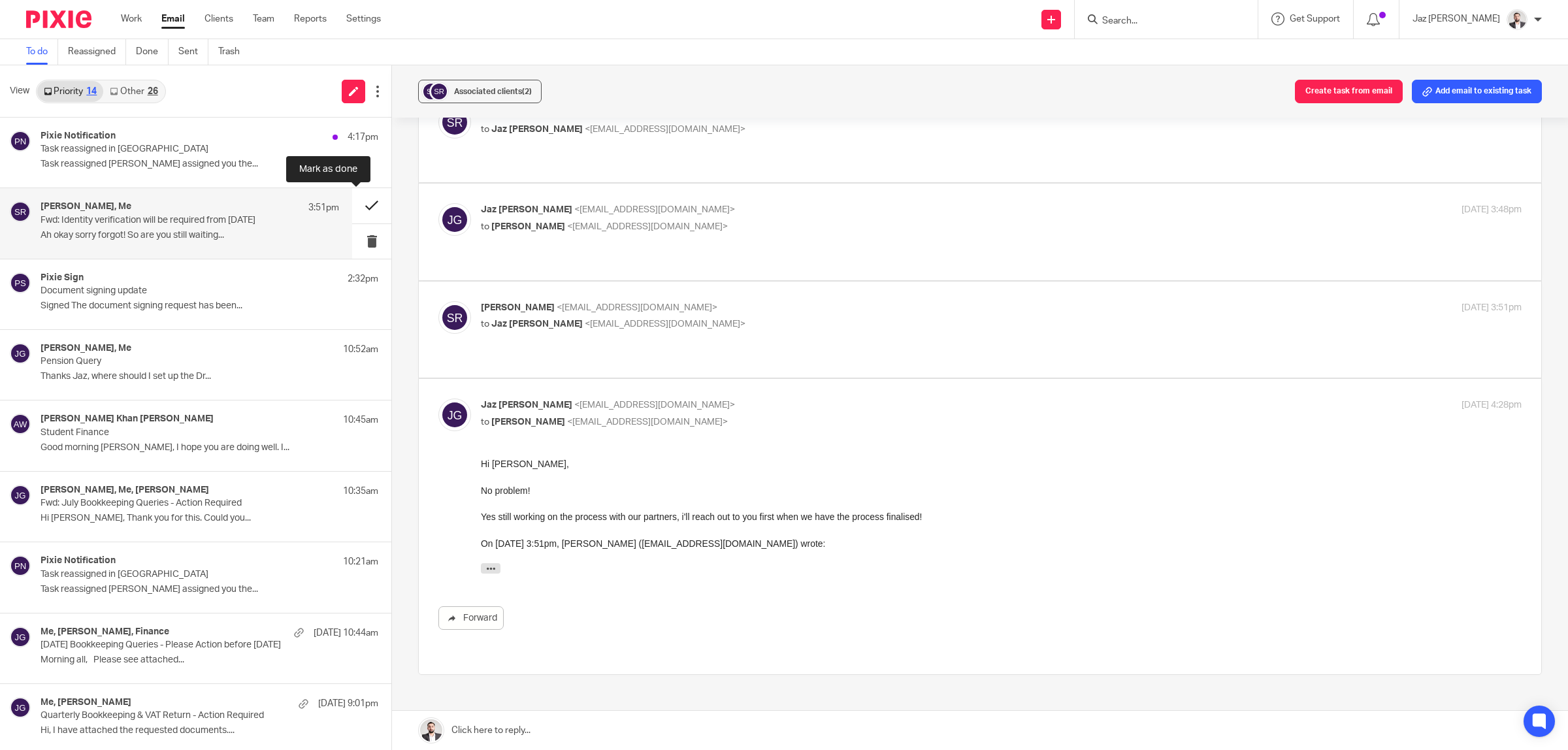
click at [363, 203] on button at bounding box center [371, 205] width 39 height 35
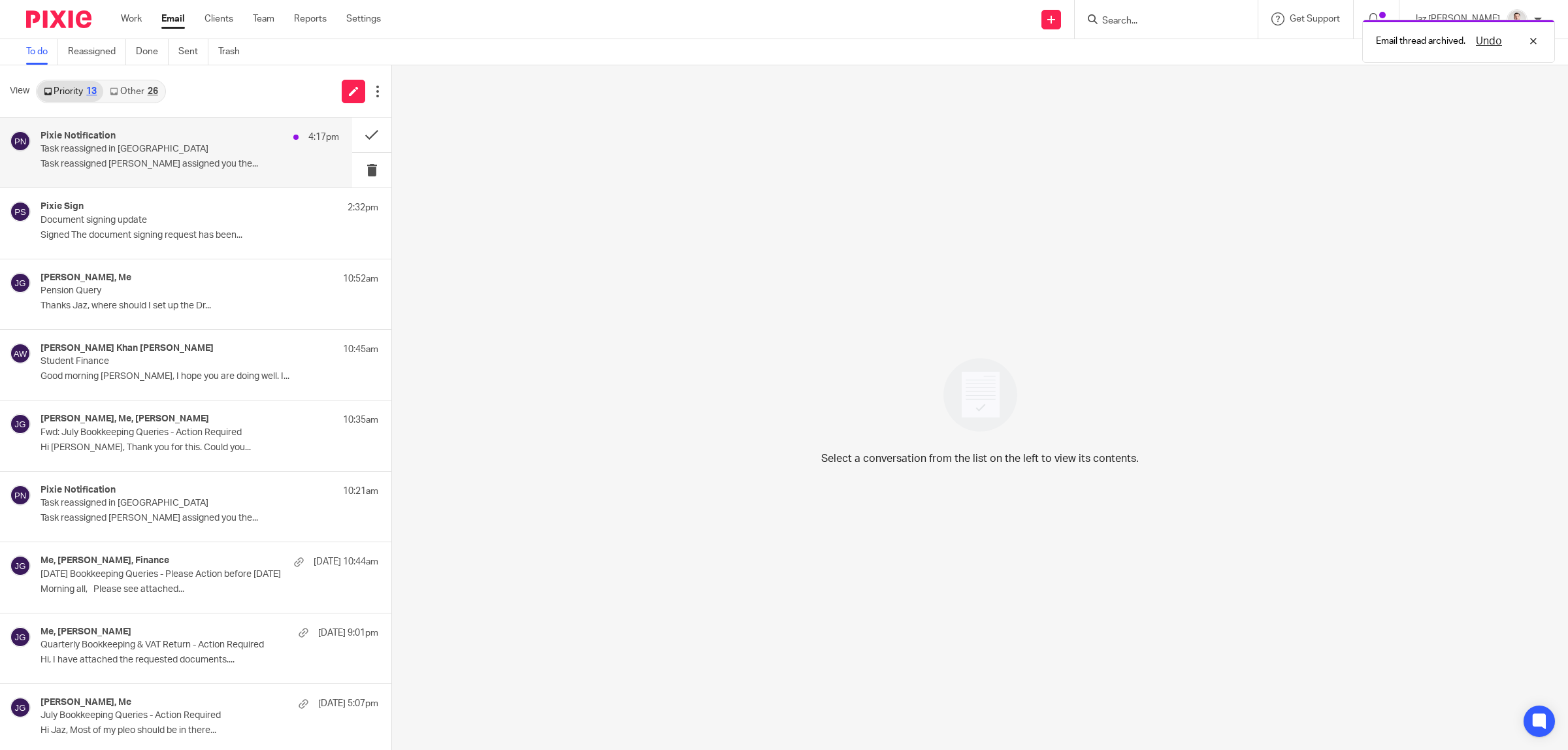
click at [194, 167] on p "Task reassigned Raj Kaur assigned you the..." at bounding box center [190, 164] width 299 height 11
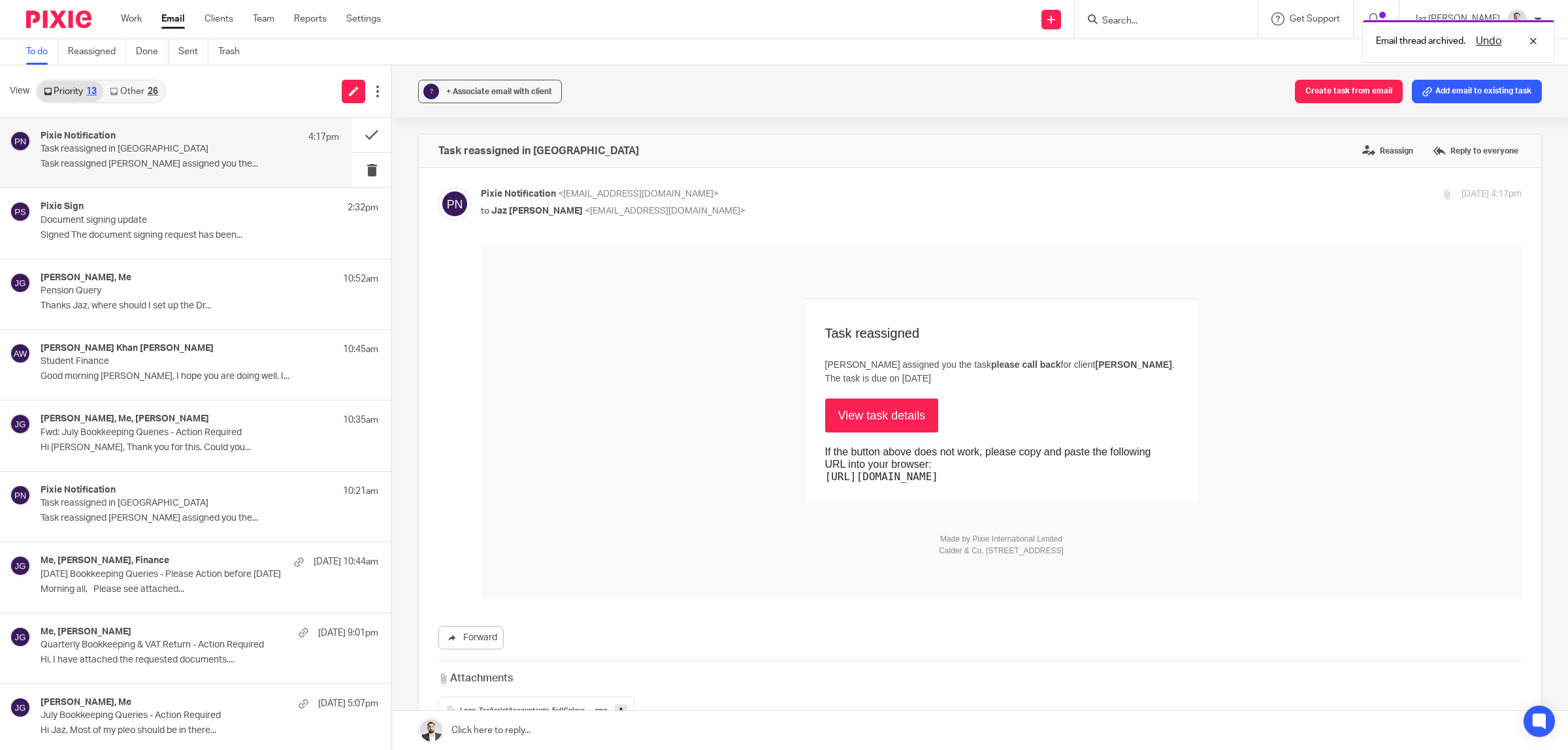
scroll to position [0, 0]
click at [362, 137] on button at bounding box center [371, 135] width 39 height 35
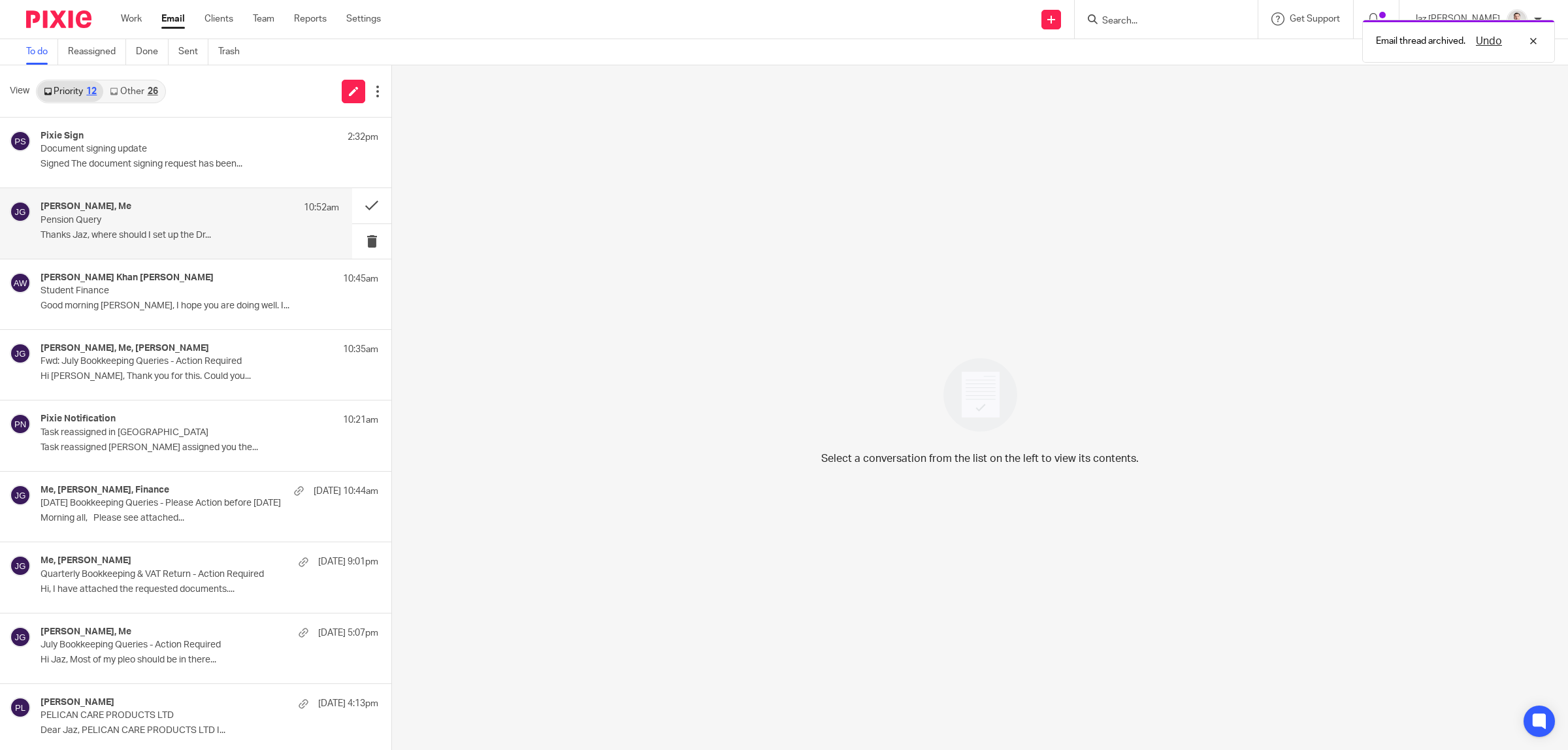
click at [169, 225] on p "Pension Query" at bounding box center [160, 221] width 239 height 11
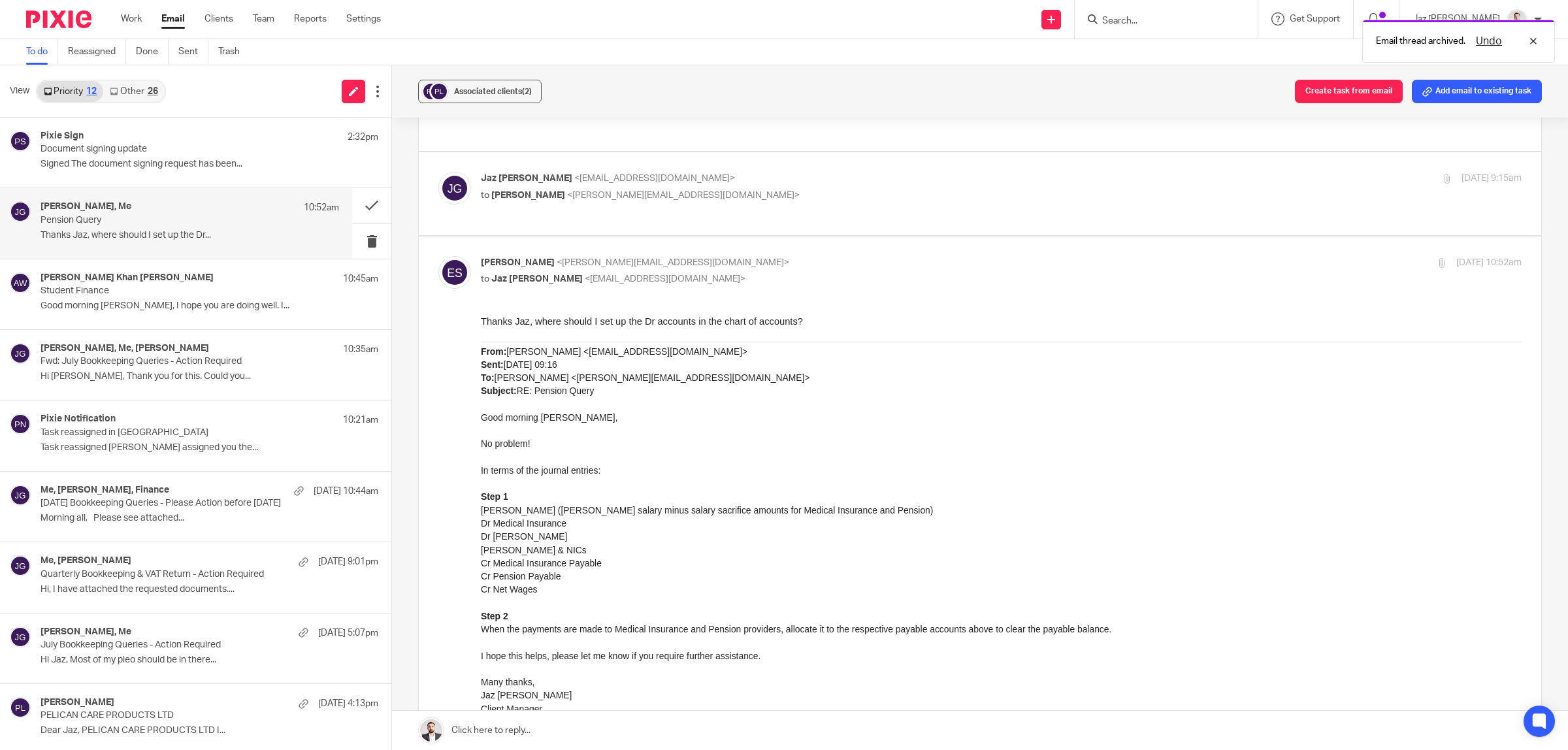
scroll to position [327, 0]
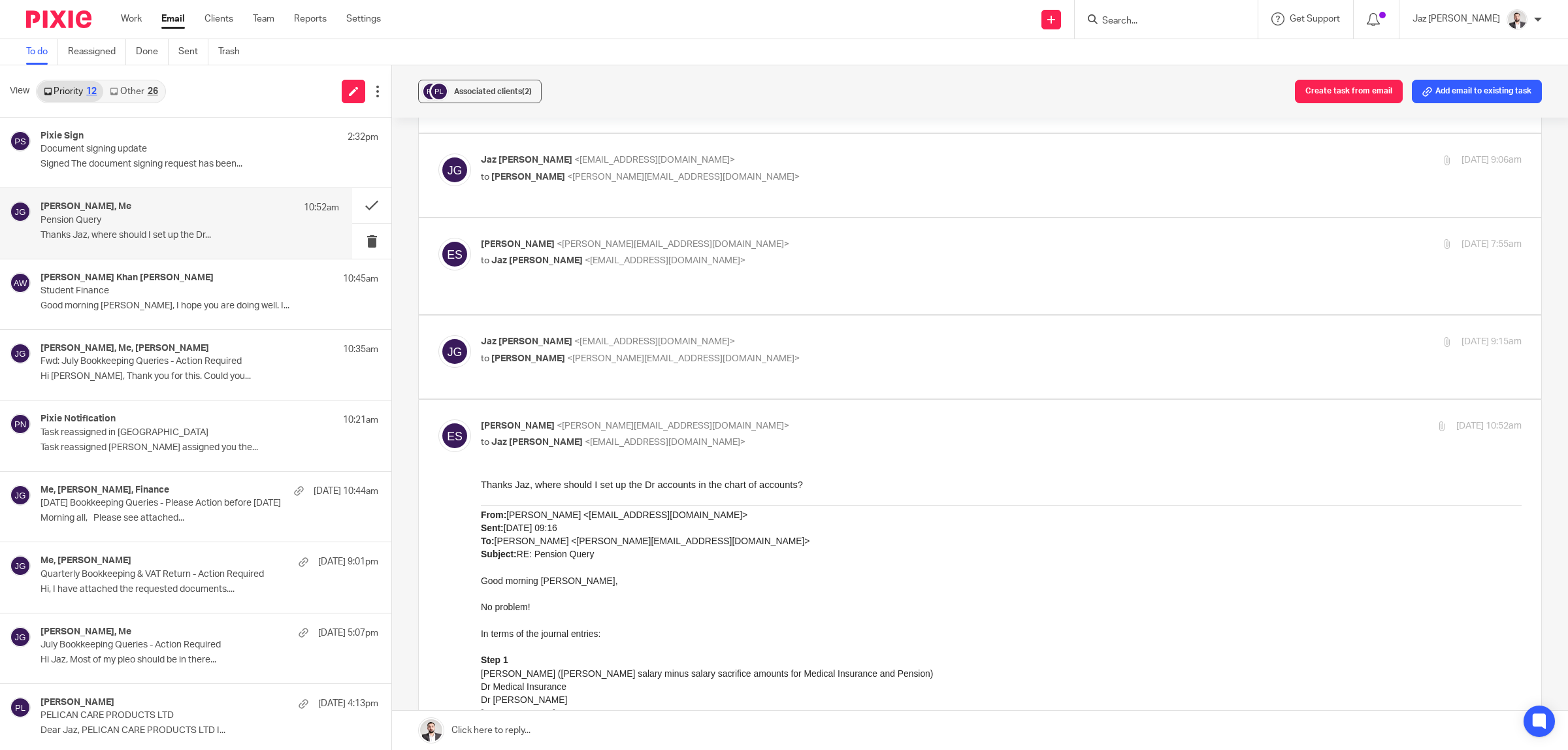
drag, startPoint x: 604, startPoint y: 726, endPoint x: 717, endPoint y: 673, distance: 124.8
click at [603, 726] on link at bounding box center [980, 730] width 1176 height 39
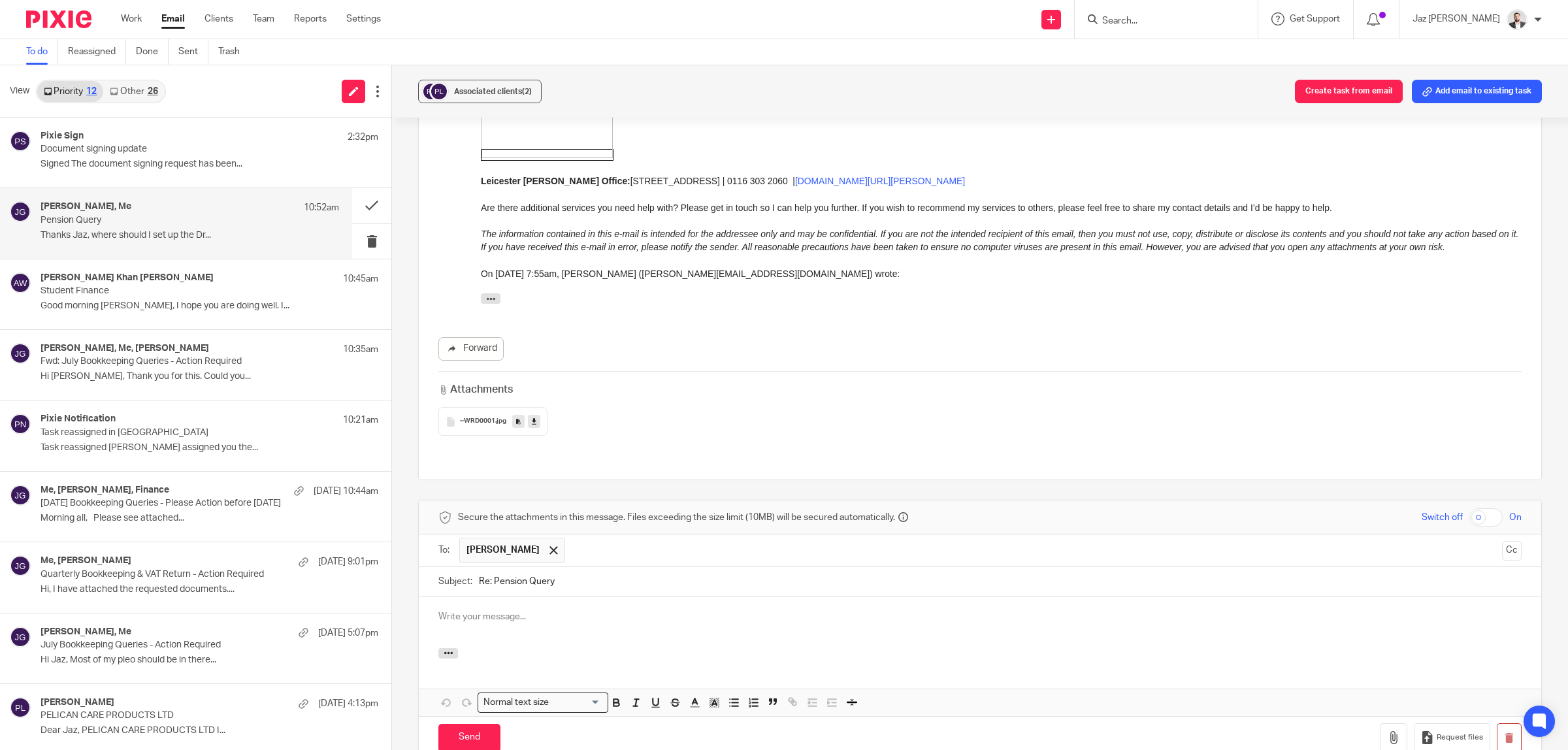
scroll to position [0, 0]
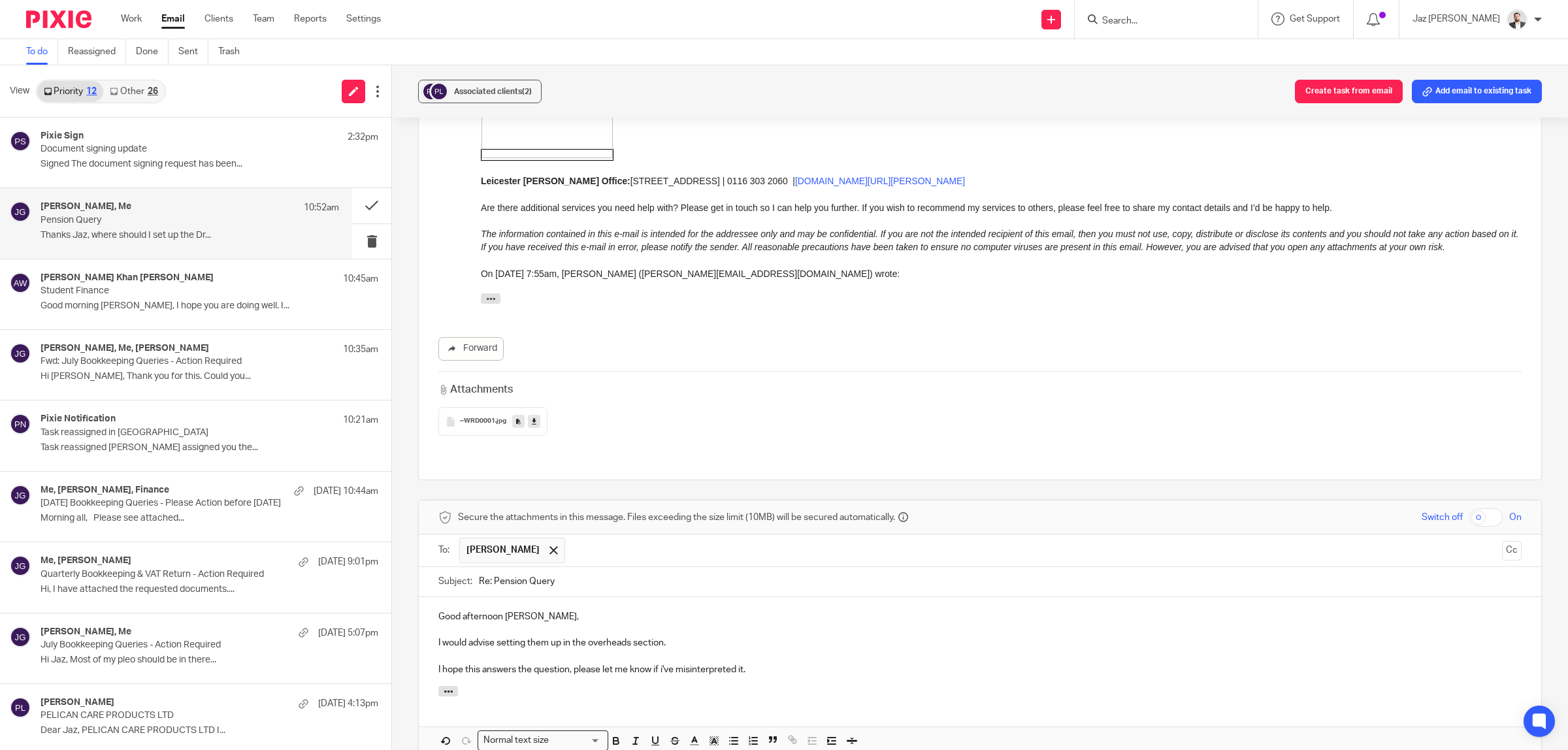
click at [774, 663] on p "I hope this answers the question, please let me know if i've misinterpreted it." at bounding box center [980, 669] width 1083 height 13
click at [612, 610] on p "Good afternoon Emma," at bounding box center [980, 616] width 1083 height 13
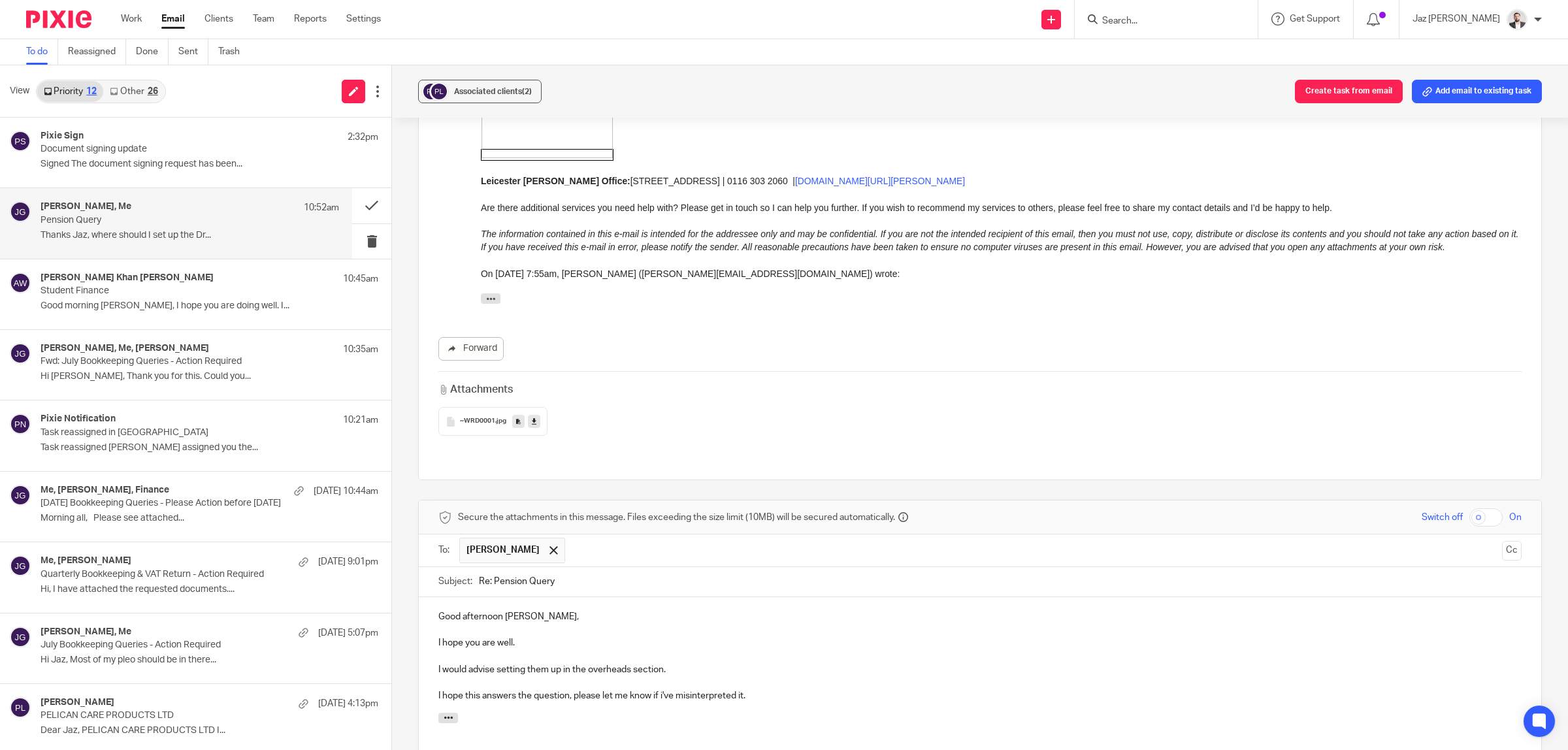
click at [821, 597] on div "Good afternoon Emma, I hope you are well. I would advise setting them up in the…" at bounding box center [980, 655] width 1122 height 116
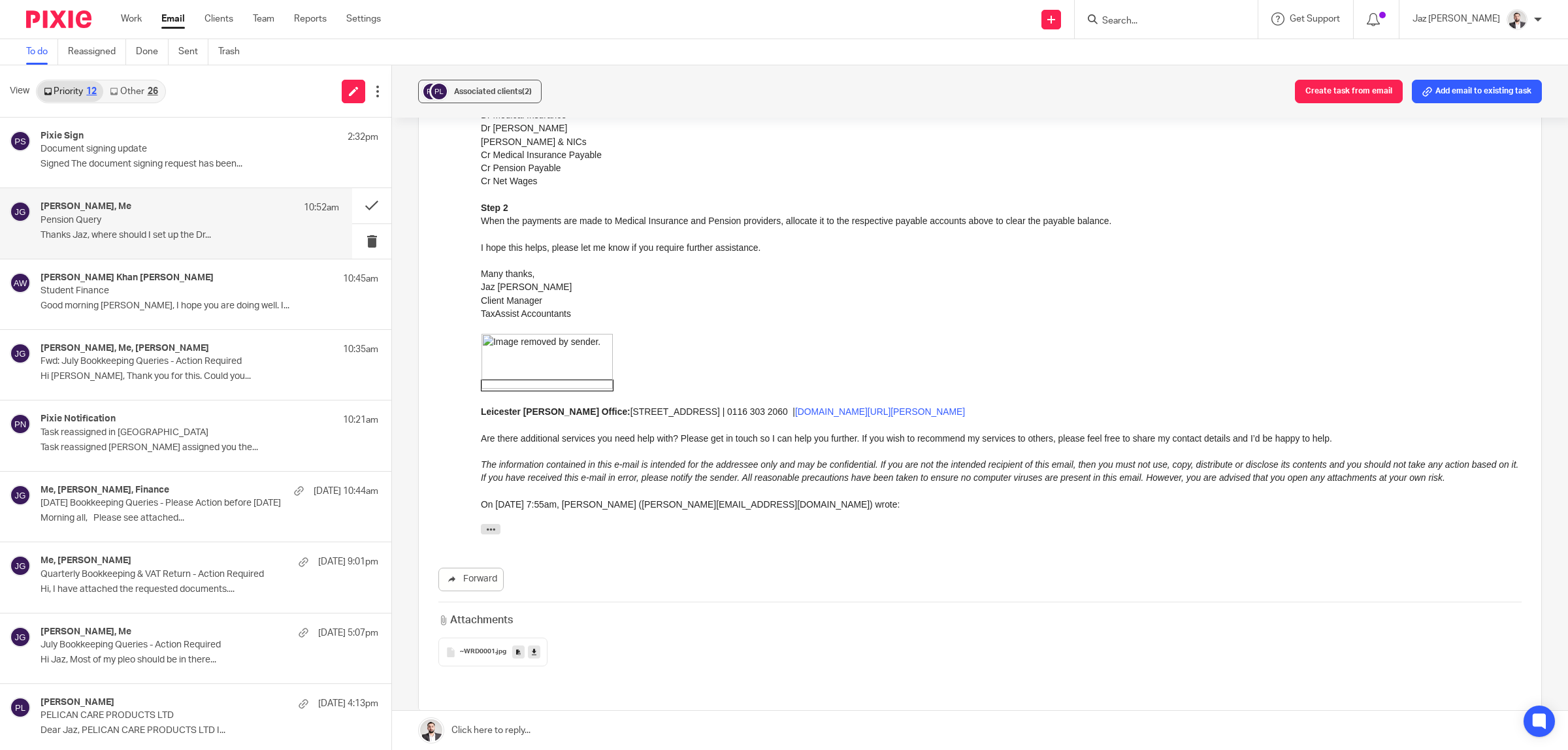
scroll to position [653, 0]
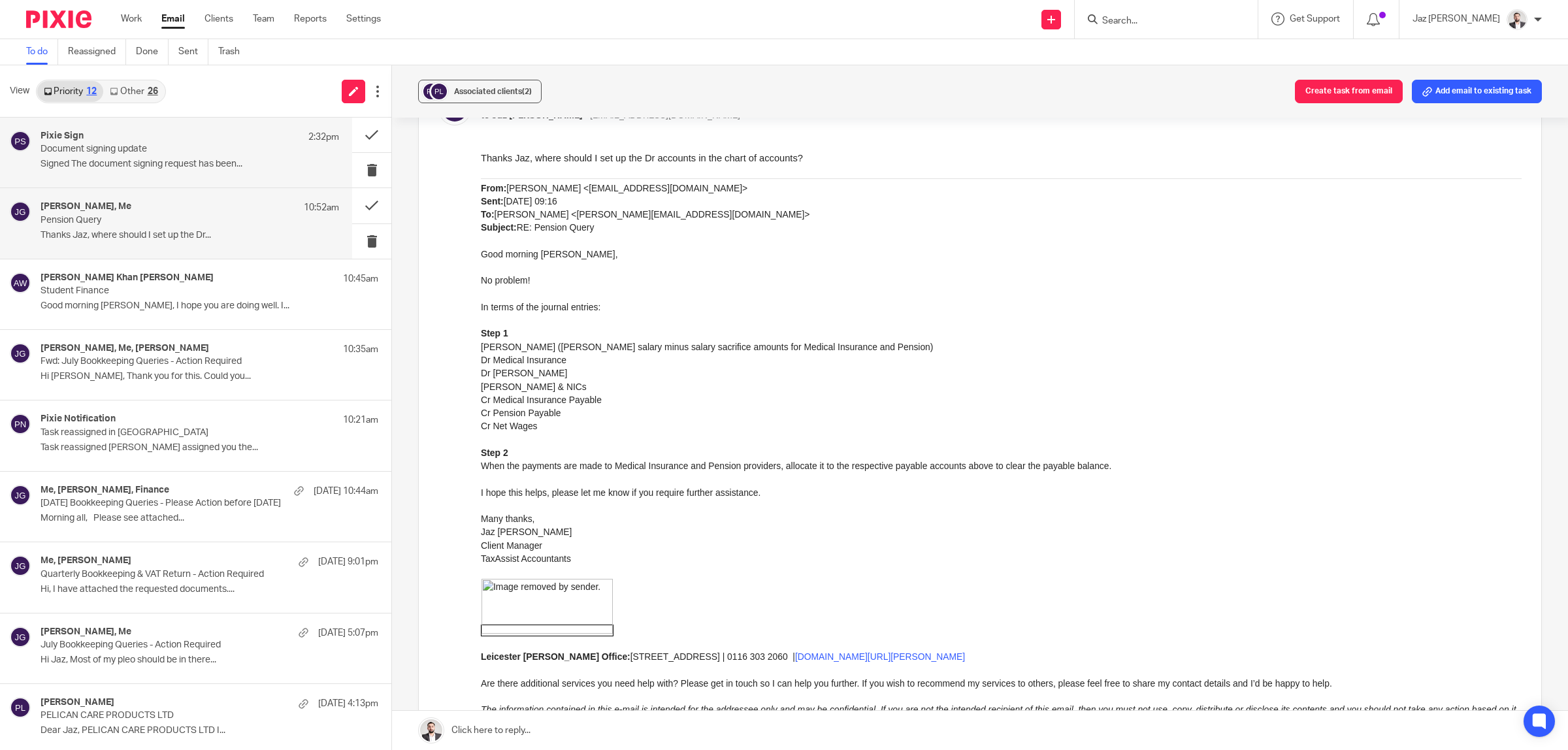
click at [119, 145] on p "Document signing update" at bounding box center [160, 149] width 239 height 11
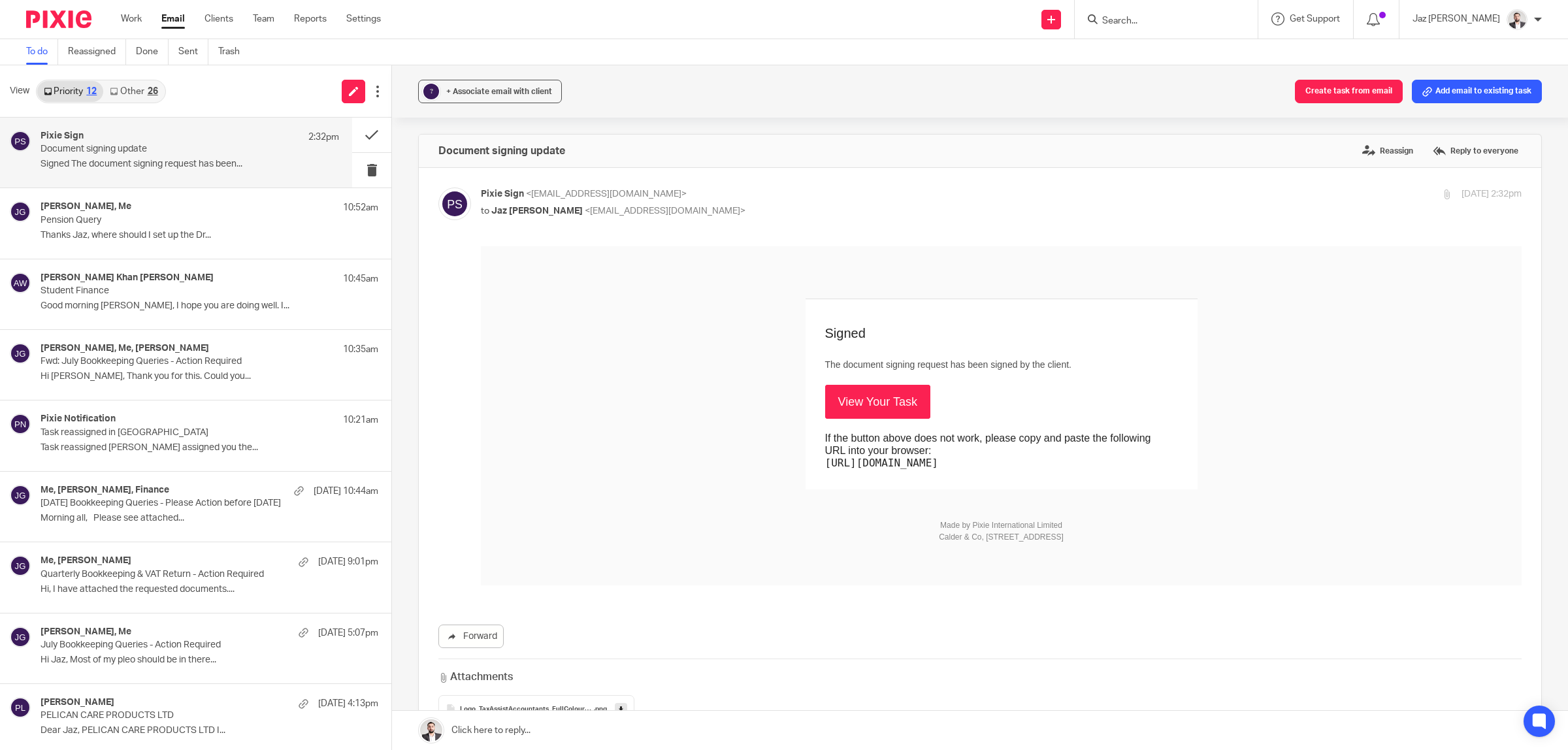
scroll to position [0, 0]
click at [142, 92] on link "Other 26" at bounding box center [134, 91] width 61 height 21
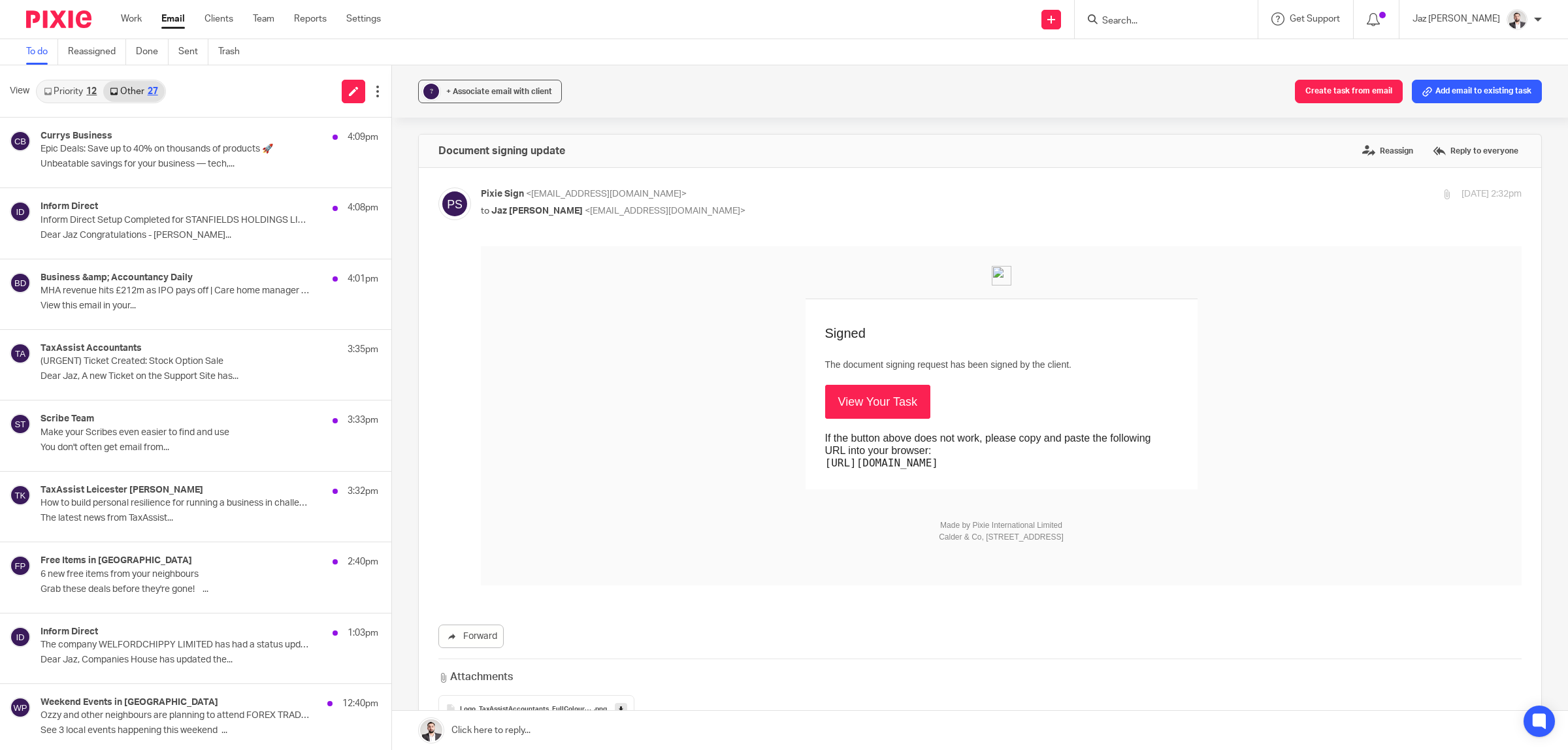
click at [79, 95] on link "Priority 12" at bounding box center [70, 91] width 66 height 21
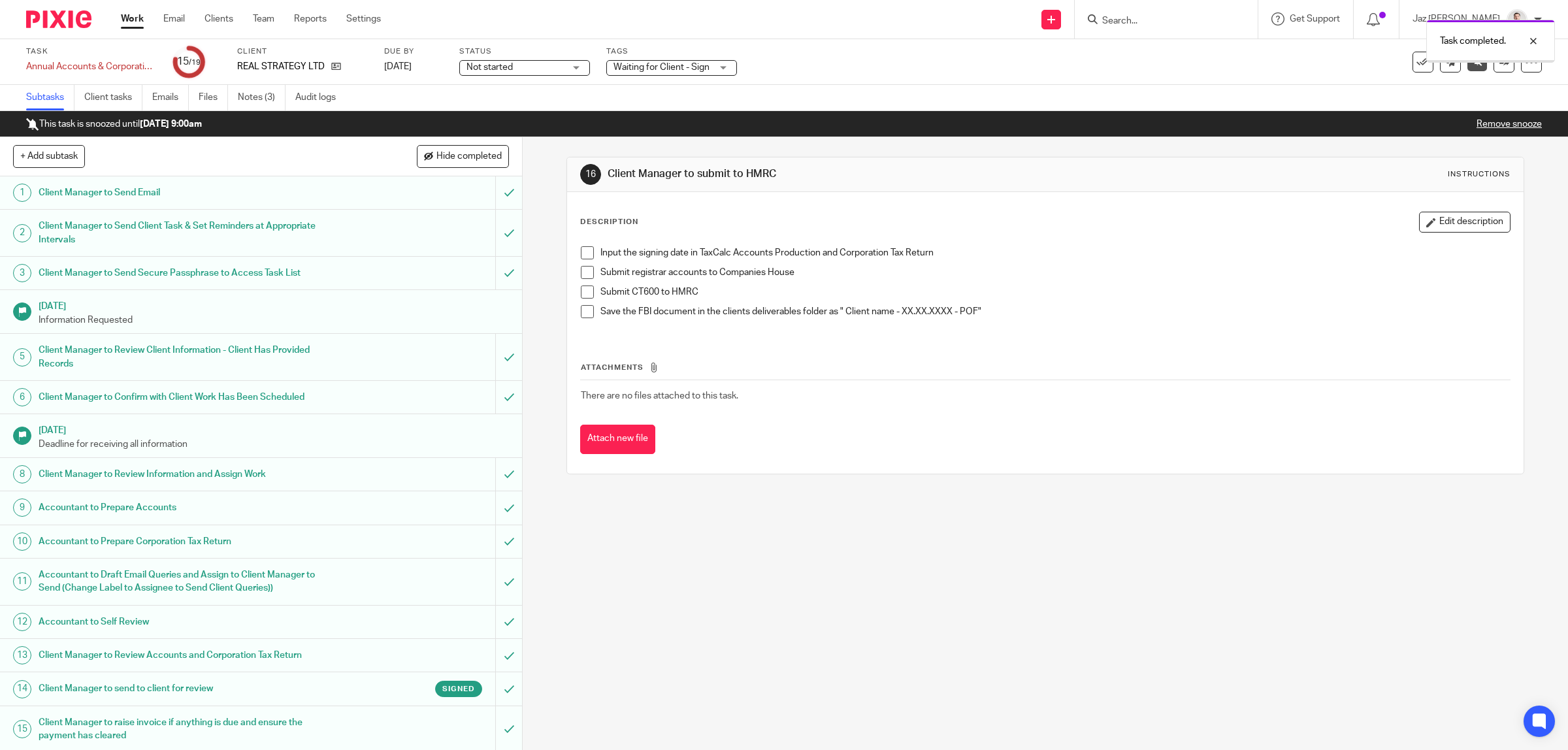
scroll to position [153, 0]
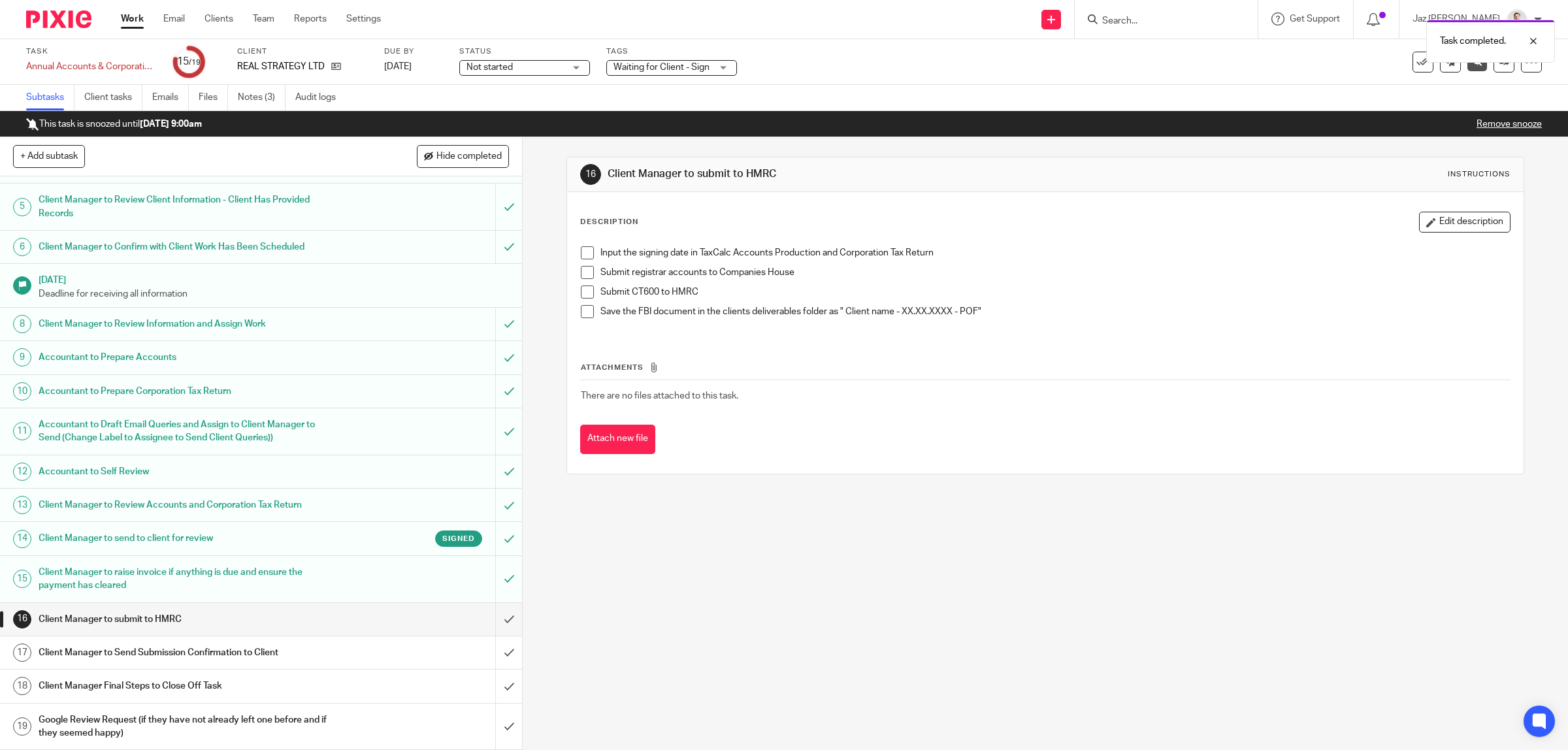
click at [581, 253] on span at bounding box center [587, 253] width 13 height 13
click at [581, 270] on span at bounding box center [587, 272] width 13 height 13
click at [582, 291] on span at bounding box center [587, 292] width 13 height 13
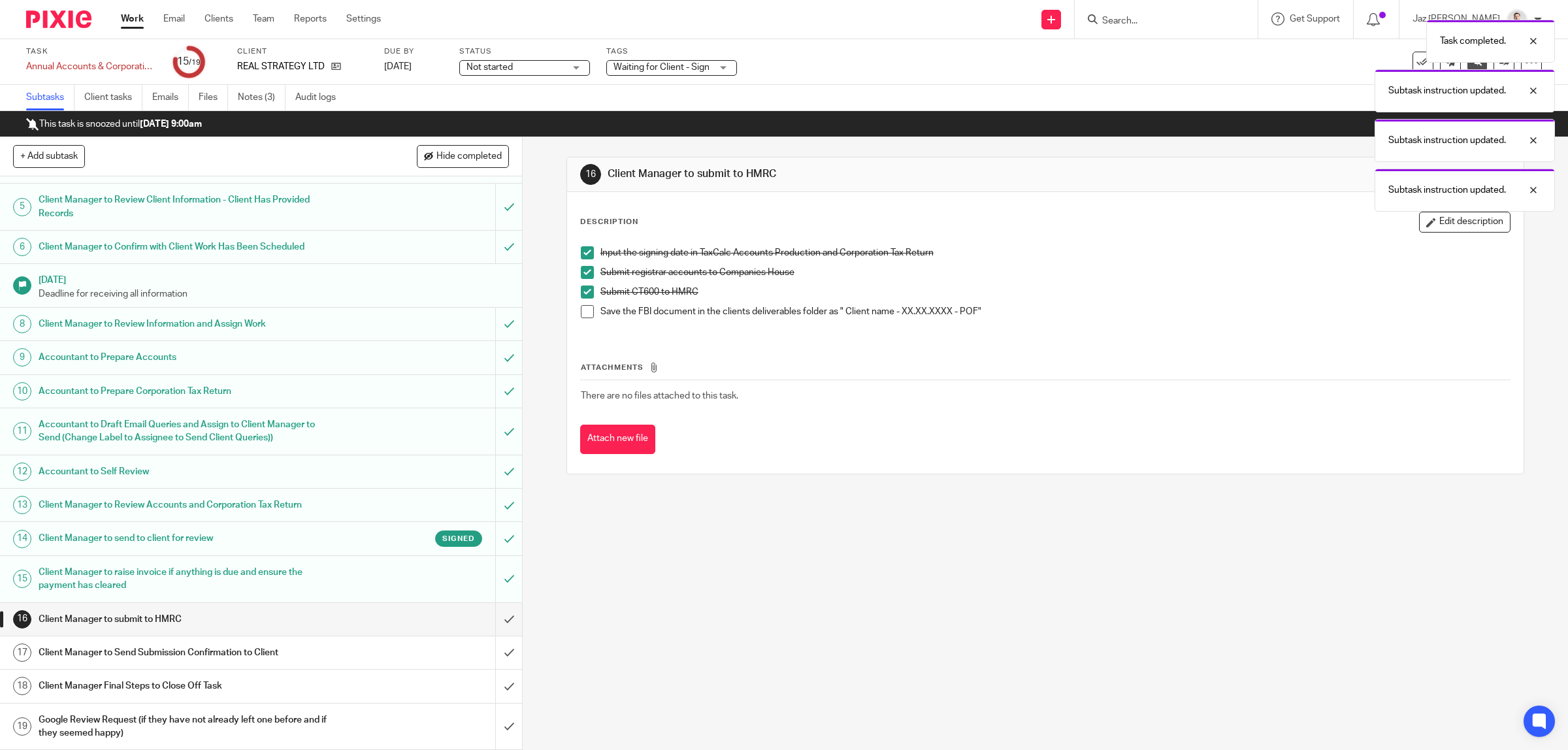
click at [582, 310] on span at bounding box center [587, 311] width 13 height 13
click at [488, 619] on input "submit" at bounding box center [261, 619] width 522 height 33
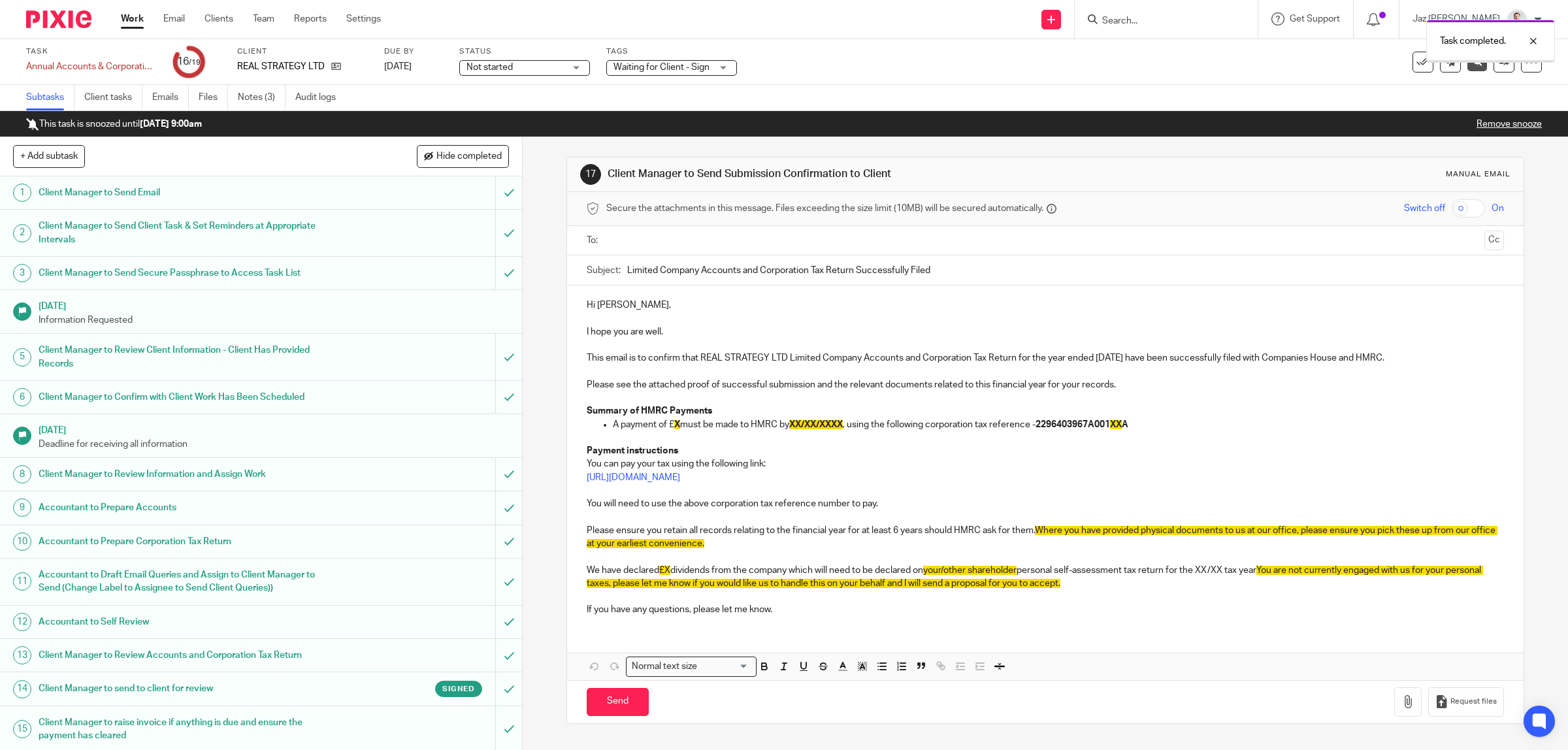
scroll to position [153, 0]
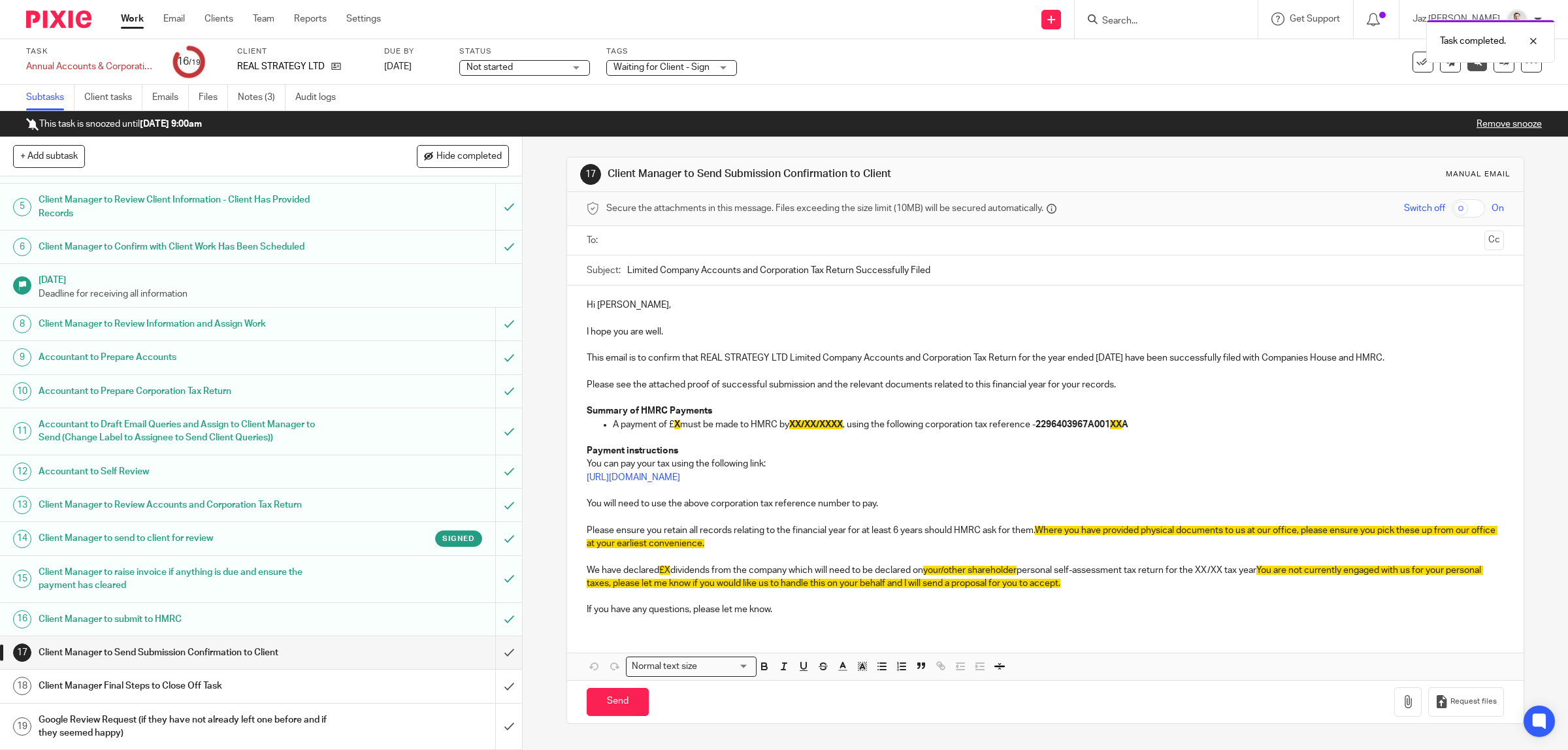
click at [723, 239] on input "text" at bounding box center [1045, 240] width 868 height 15
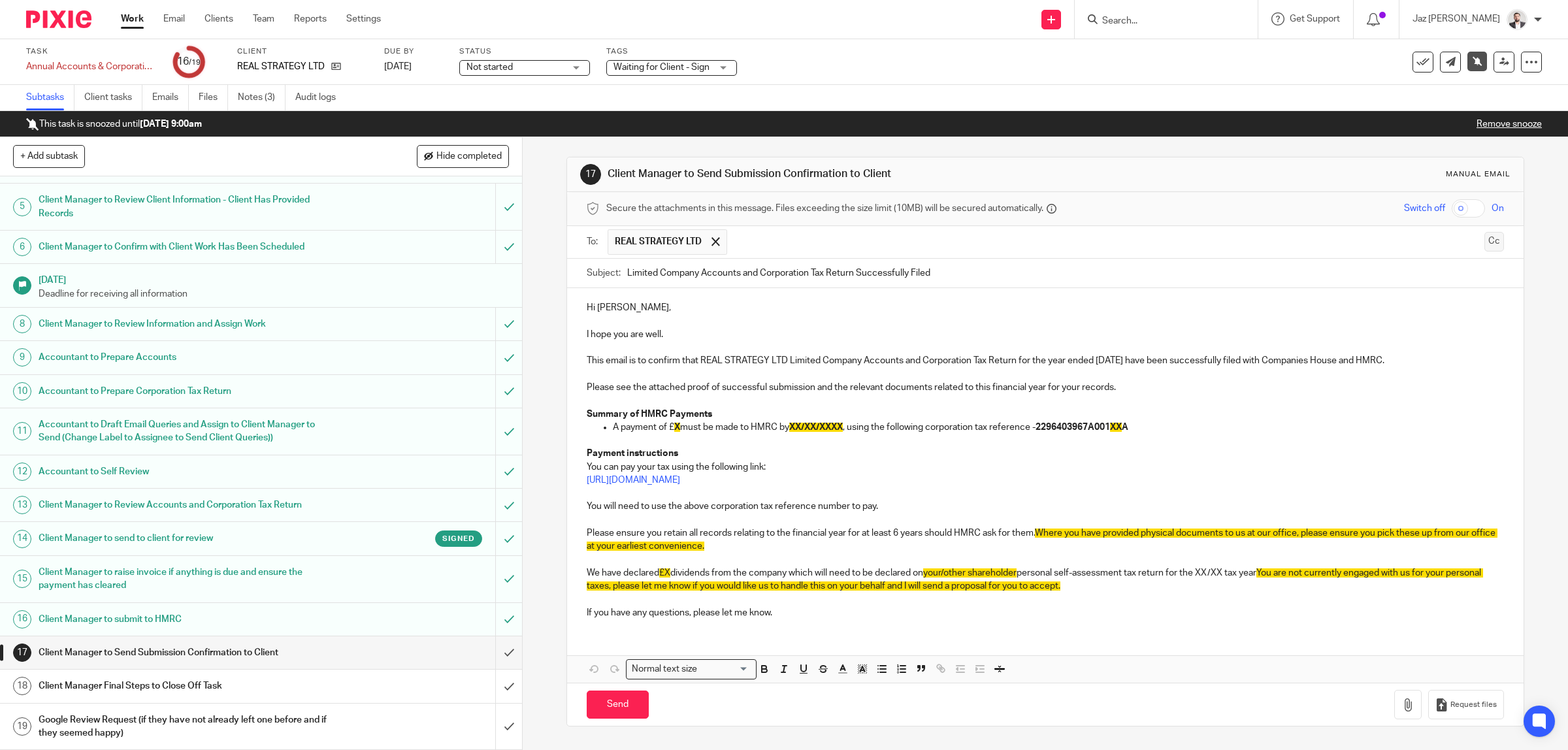
click at [1484, 244] on button "Cc" at bounding box center [1494, 242] width 20 height 20
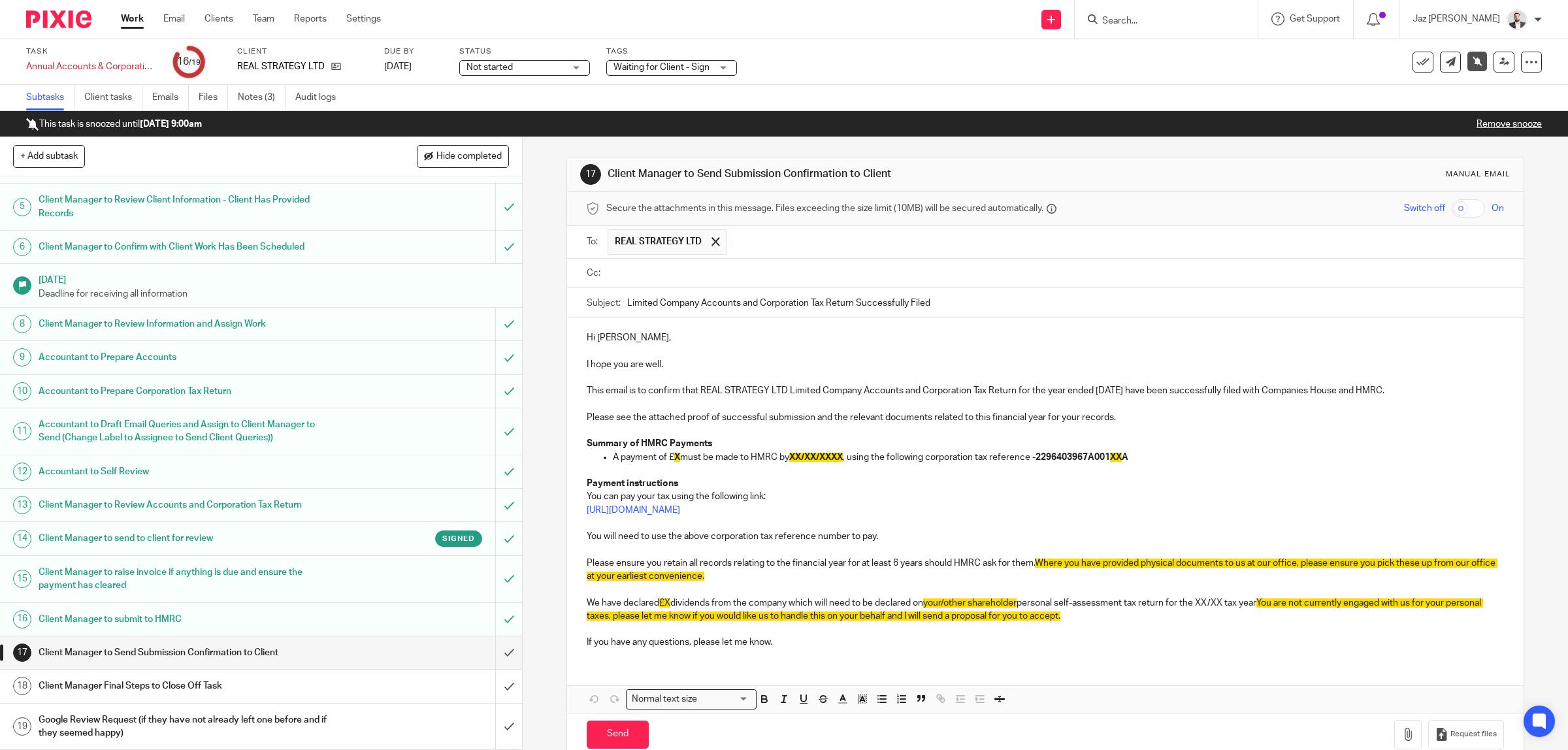
click at [780, 281] on input "text" at bounding box center [1055, 273] width 888 height 15
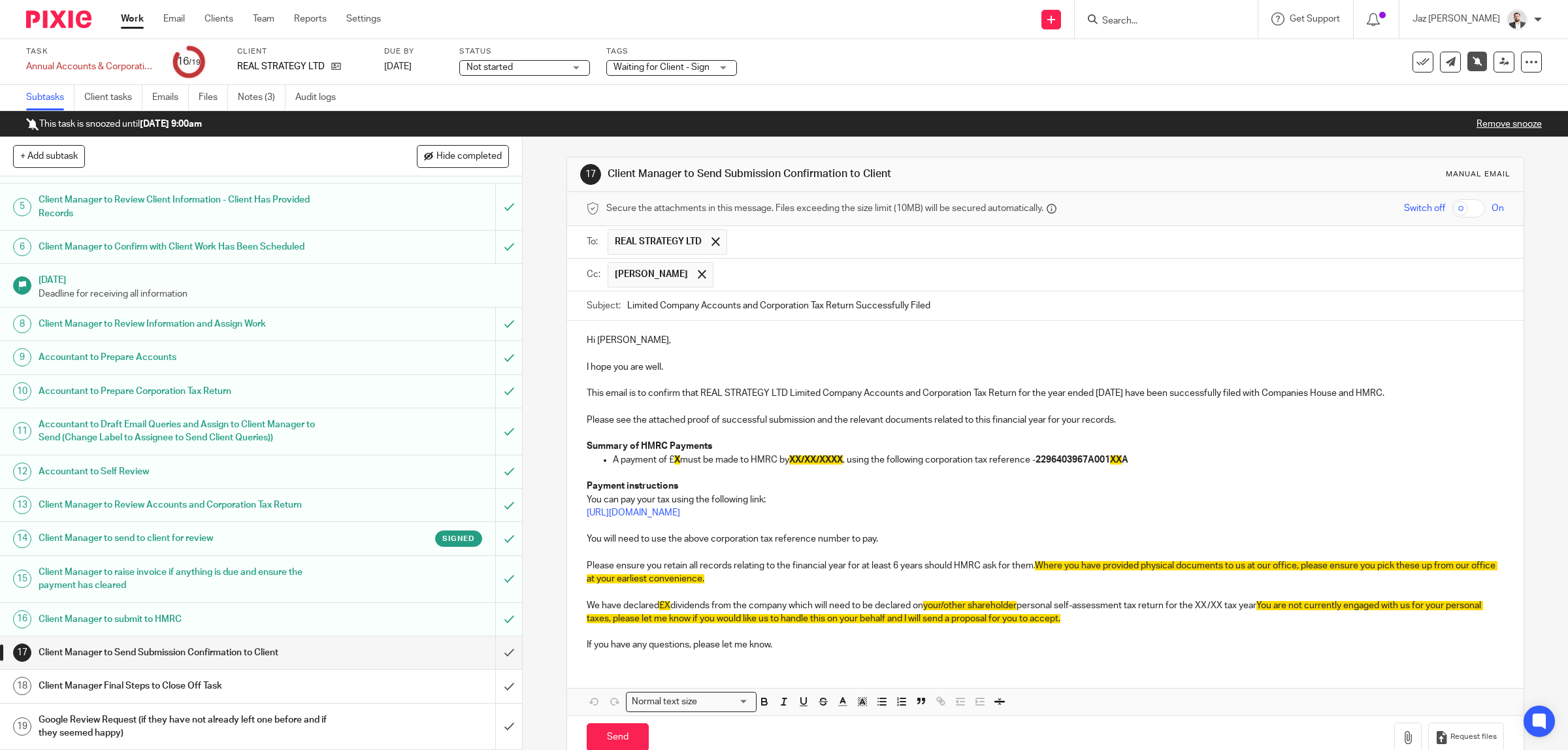
click at [636, 343] on p "Hi Raphael," at bounding box center [1045, 340] width 918 height 13
click at [671, 370] on p "I hope you are well." at bounding box center [1045, 366] width 918 height 13
click at [755, 418] on p "Please see the attached proof of successful submission and the relevant documen…" at bounding box center [1045, 420] width 918 height 13
click at [1174, 453] on p "Summary of HMRC Payments" at bounding box center [1045, 446] width 918 height 13
click at [866, 458] on p "A payment of £ X must be made to HMRC by XX/XX/XXXX , using the following corpo…" at bounding box center [1059, 460] width 892 height 13
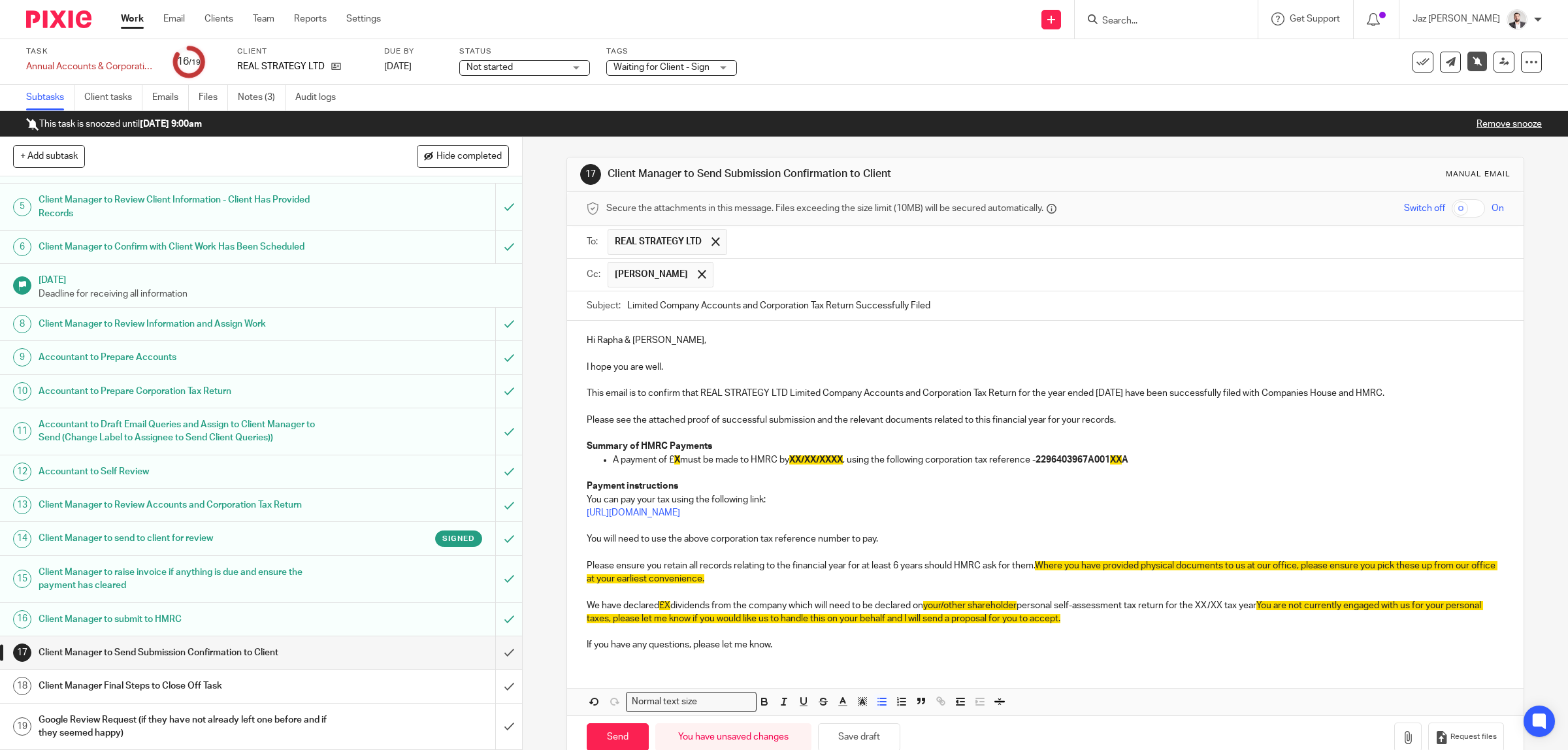
click at [674, 461] on span "X" at bounding box center [677, 460] width 6 height 9
click at [677, 461] on span "97,099" at bounding box center [688, 460] width 28 height 9
click at [815, 462] on span "XX/XX/XXXX" at bounding box center [838, 460] width 53 height 9
drag, startPoint x: 823, startPoint y: 461, endPoint x: 813, endPoint y: 461, distance: 10.0
click at [813, 461] on span "XX/XX/XXXX" at bounding box center [838, 460] width 53 height 9
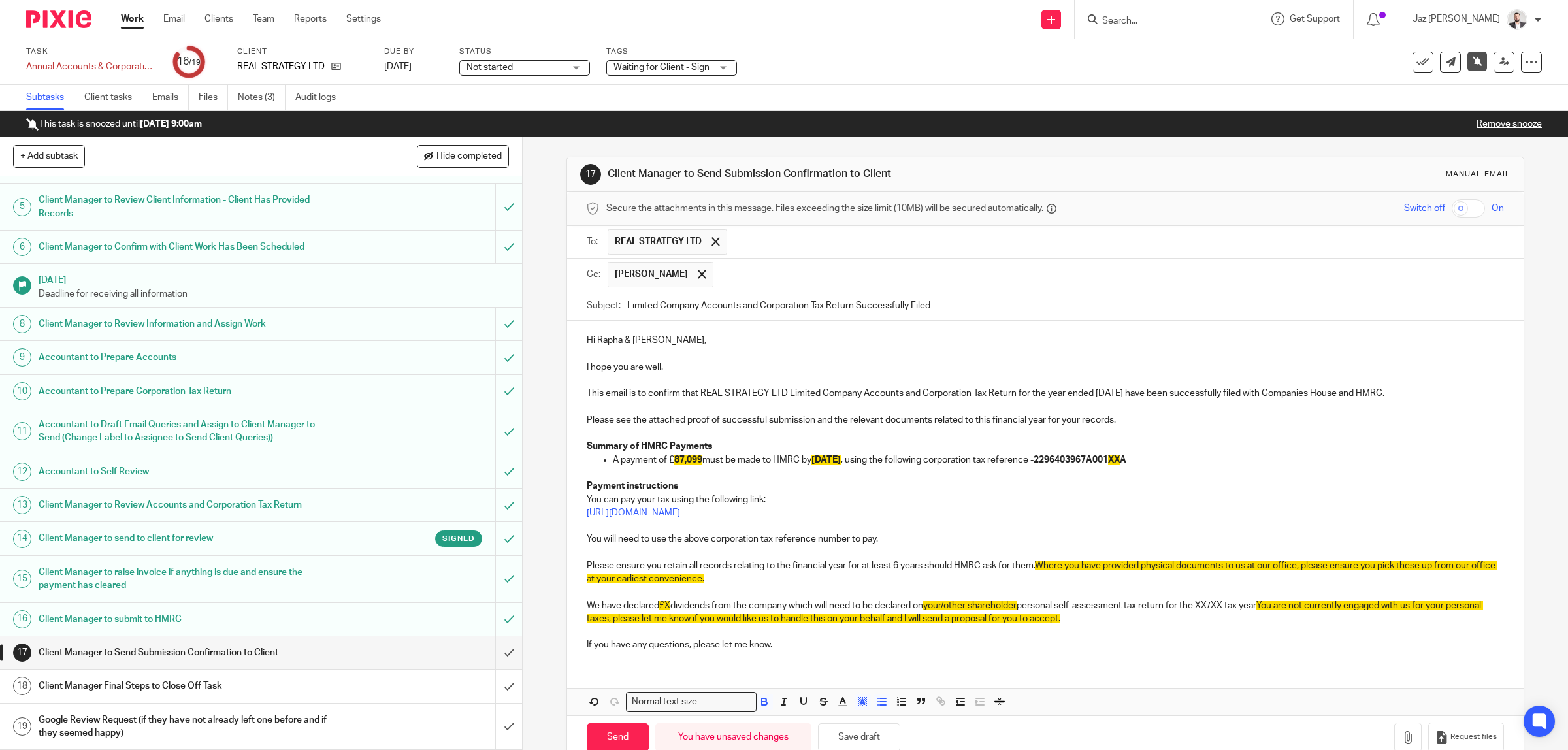
click at [1171, 461] on p "A payment of £ 87,099 must be made to HMRC by 03/03/2026 , using the following …" at bounding box center [1059, 460] width 892 height 13
click at [1126, 461] on strong "2296403967A001 XX A" at bounding box center [1080, 460] width 92 height 9
drag, startPoint x: 1089, startPoint y: 462, endPoint x: 562, endPoint y: 468, distance: 527.0
click at [567, 468] on div "Hi Rapha & James, I hope you are well. This email is to confirm that REAL STRAT…" at bounding box center [1045, 490] width 957 height 340
click at [857, 704] on icon "button" at bounding box center [862, 701] width 12 height 12
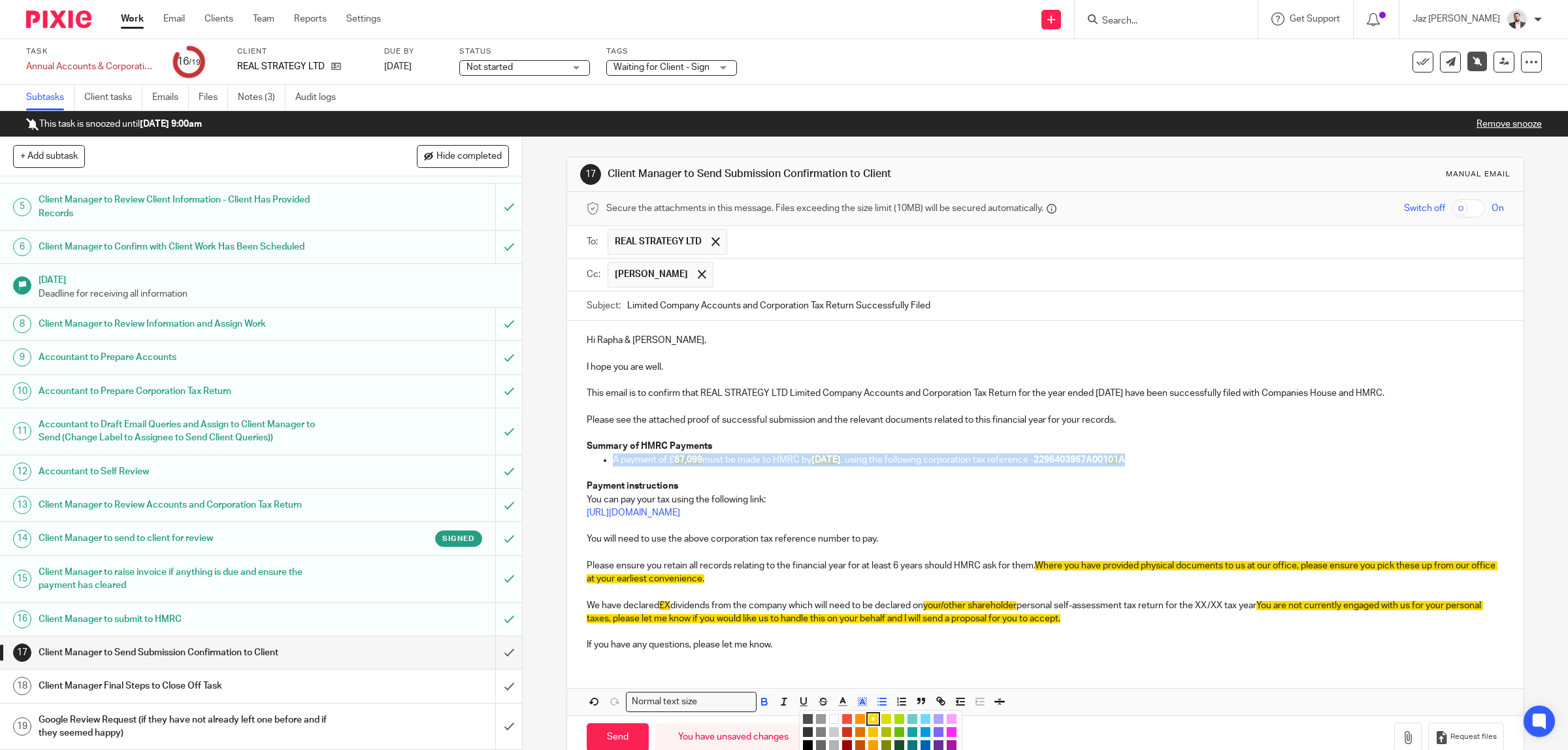
click at [832, 720] on li "color:#FFFFFF" at bounding box center [834, 718] width 10 height 10
click at [797, 466] on p "A payment of £ 87,099 must be made to HMRC by 03/03/2026 , using the following …" at bounding box center [1059, 460] width 892 height 13
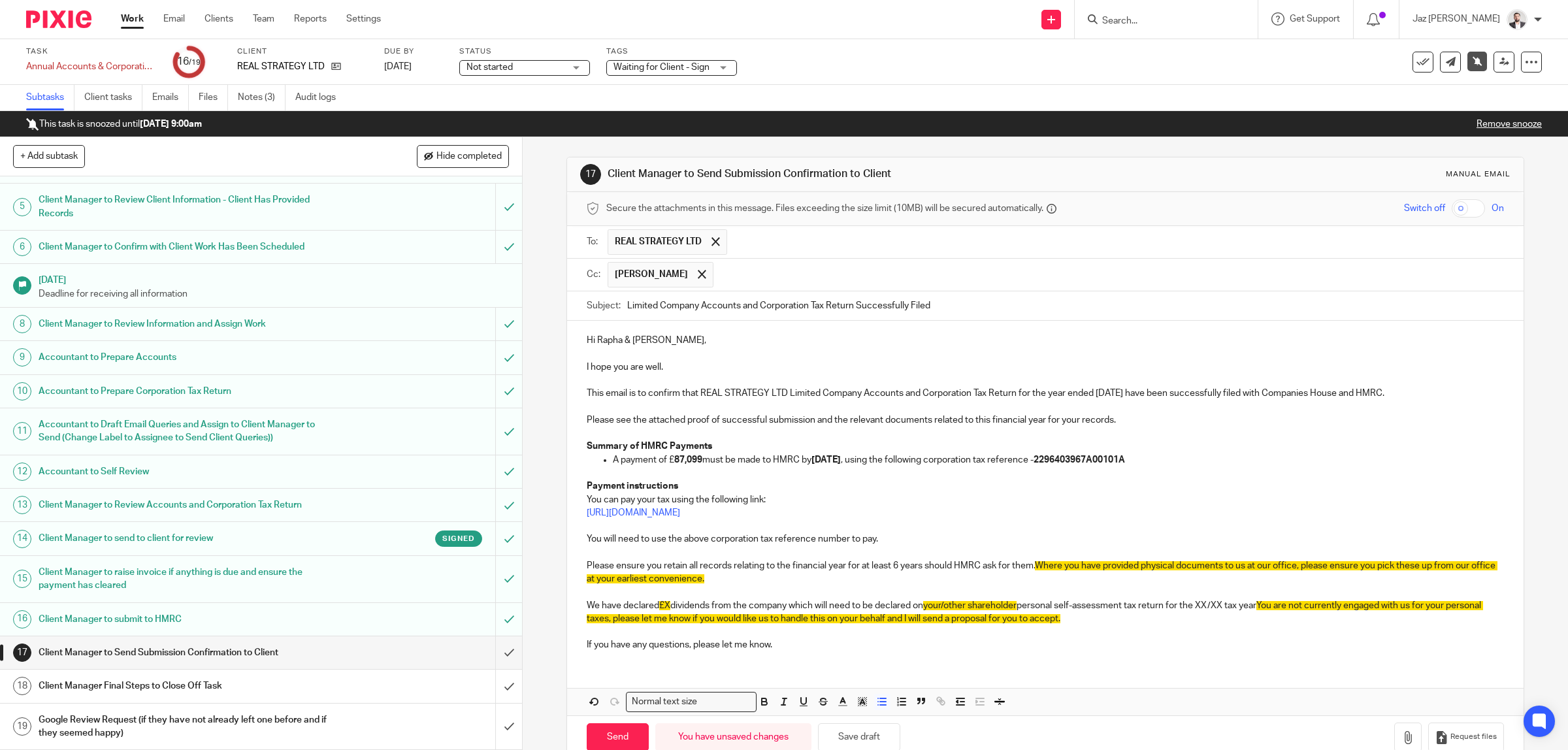
click at [1184, 459] on p "A payment of £ 87,099 must be made to HMRC by 03/03/2026 , using the following …" at bounding box center [1059, 460] width 892 height 13
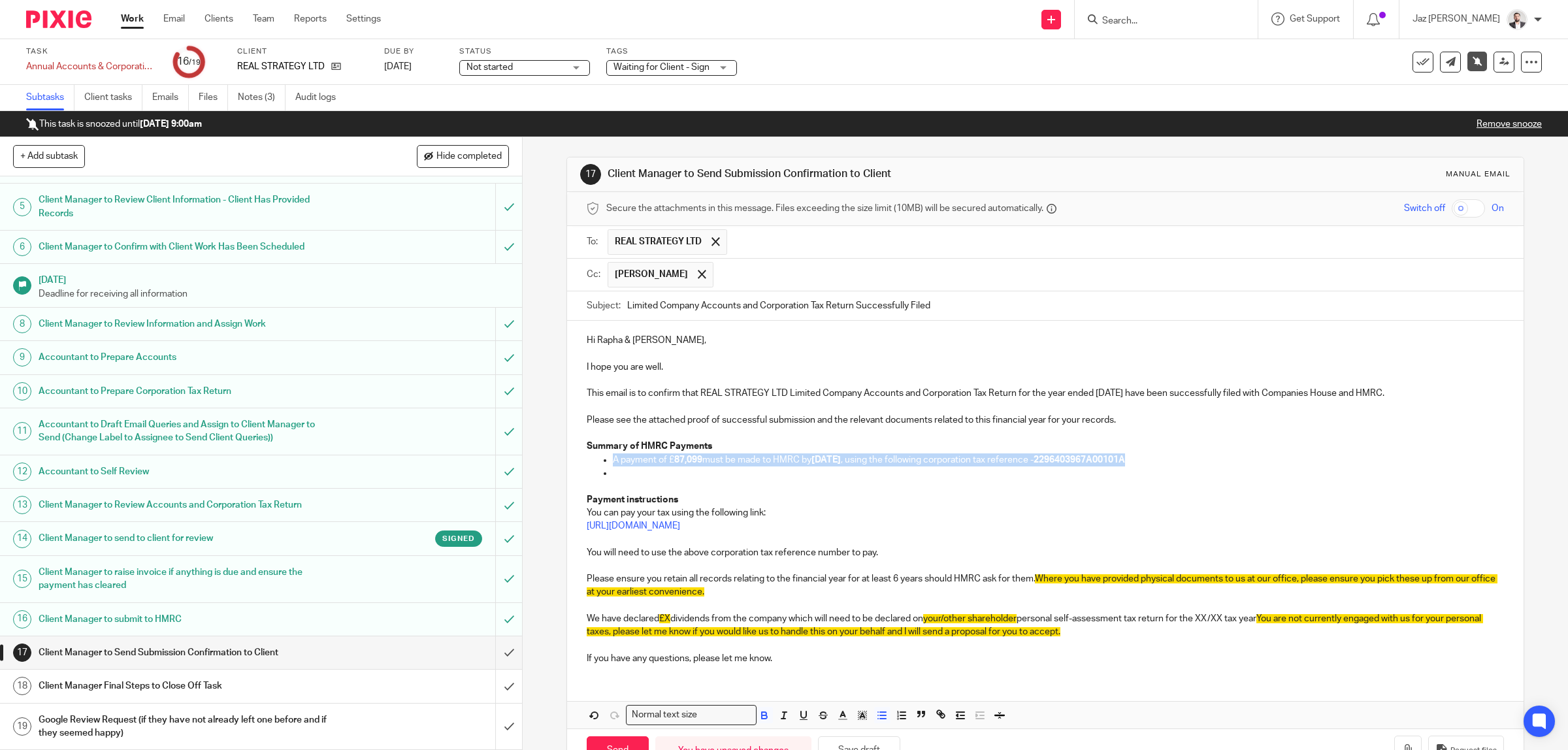
drag, startPoint x: 1158, startPoint y: 460, endPoint x: 608, endPoint y: 456, distance: 550.0
click at [613, 456] on p "A payment of £ 87,099 must be made to HMRC by 03/03/2026 , using the following …" at bounding box center [1059, 460] width 892 height 13
click at [644, 472] on p at bounding box center [1059, 473] width 892 height 13
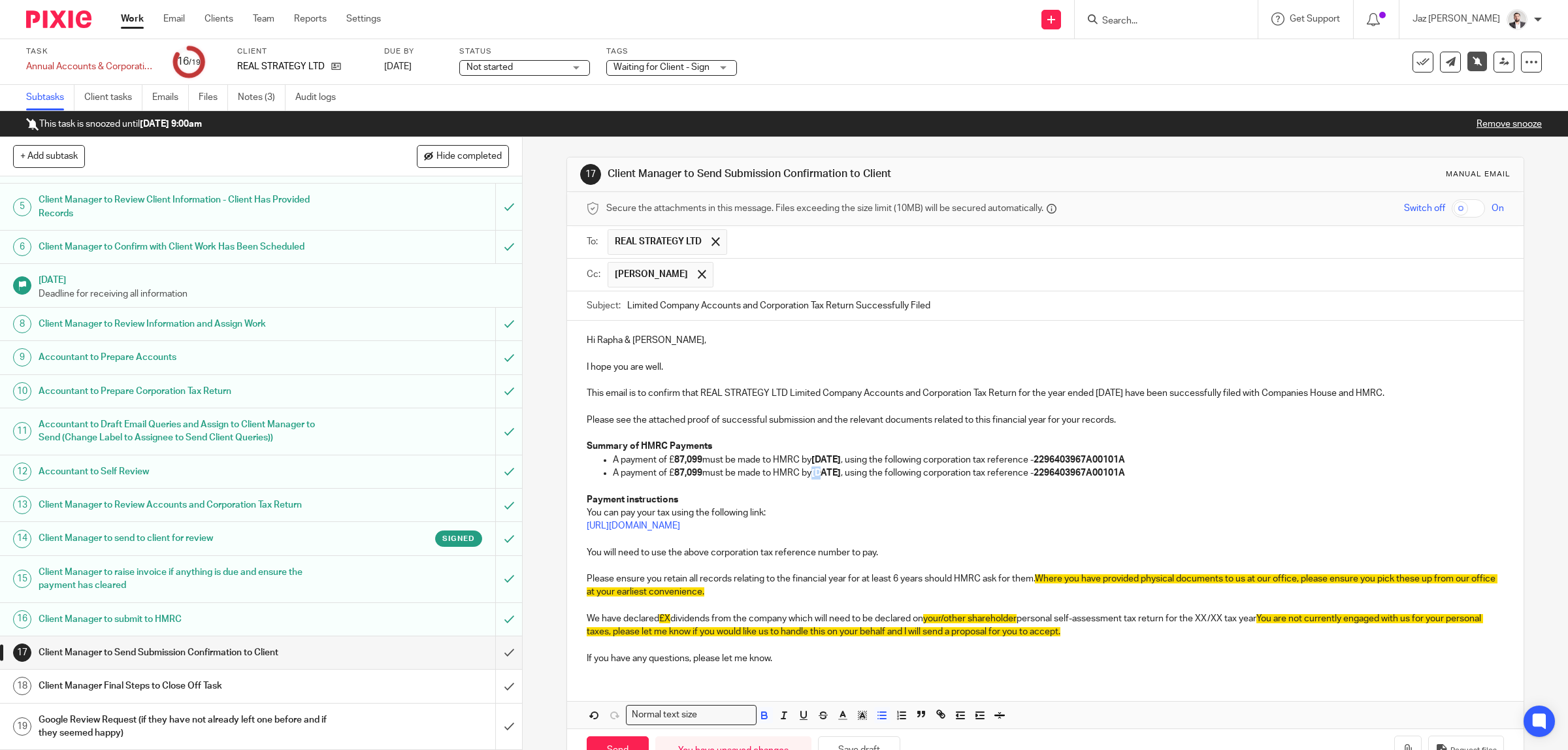
drag, startPoint x: 822, startPoint y: 475, endPoint x: 814, endPoint y: 477, distance: 8.2
click at [814, 477] on strong "03/03/2026" at bounding box center [825, 473] width 29 height 9
drag, startPoint x: 699, startPoint y: 477, endPoint x: 670, endPoint y: 475, distance: 29.1
click at [670, 475] on p "A payment of £ 87,099 must be made to HMRC by 01/04/2026 , using the following …" at bounding box center [1059, 473] width 892 height 13
click at [1148, 475] on p "A payment of £ 6,844 must be made to HMRC by 01/04/2026 , using the following c…" at bounding box center [1059, 473] width 892 height 13
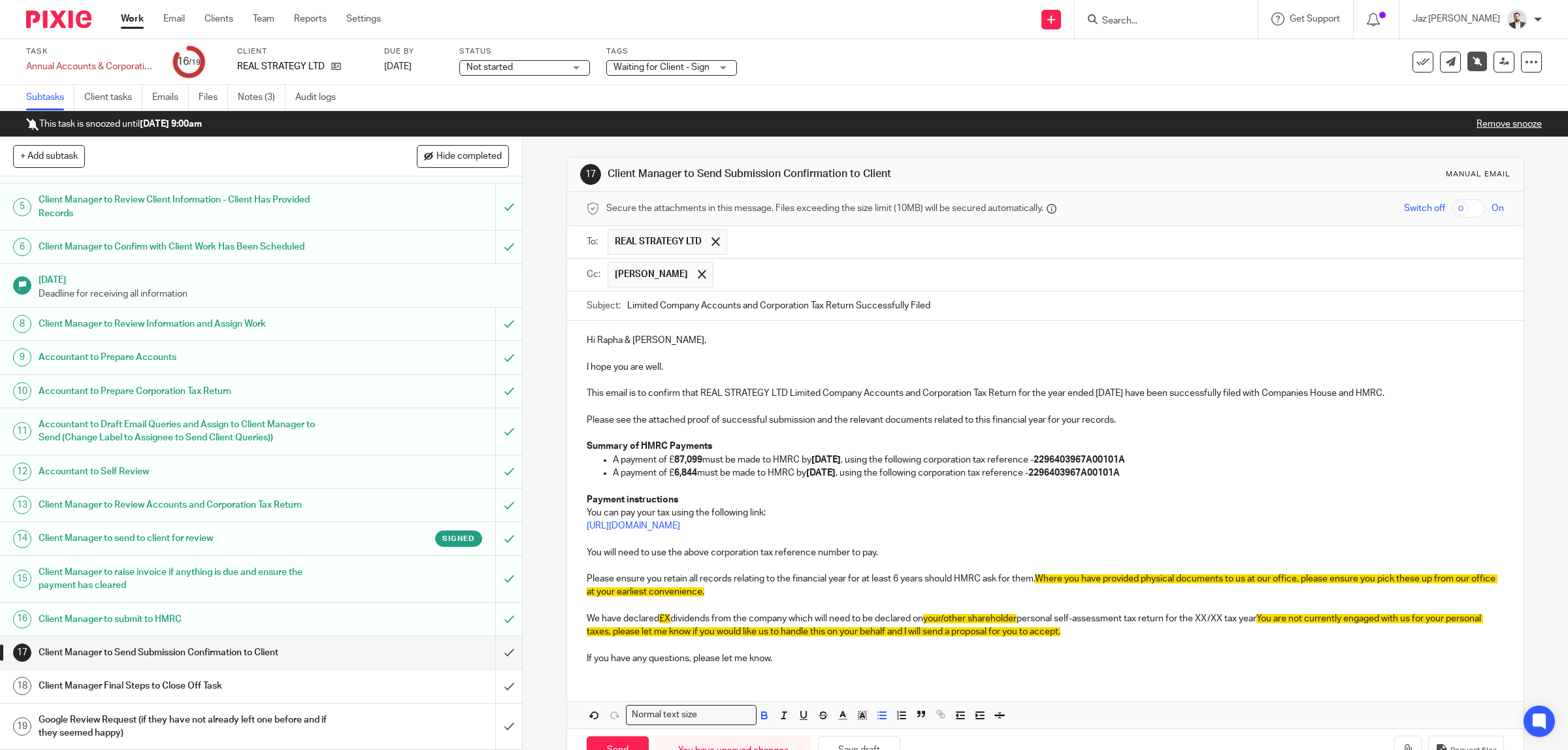
click at [1120, 477] on strong "2296403967A00101A" at bounding box center [1074, 473] width 92 height 9
click at [1154, 475] on p "A payment of £ 6,844 must be made to HMRC by 01/04/2026 , using the following c…" at bounding box center [1059, 473] width 892 height 13
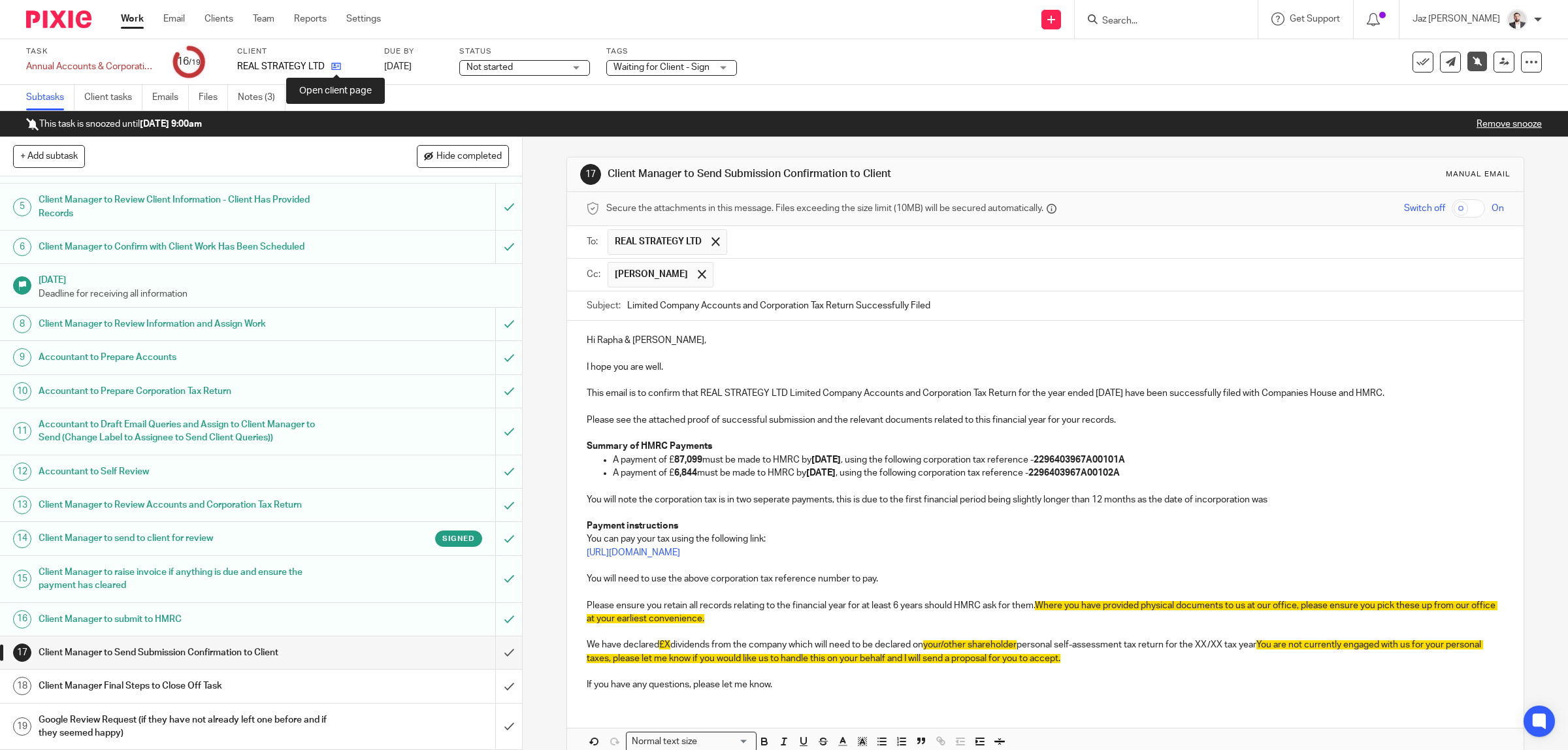
click at [334, 69] on icon at bounding box center [336, 66] width 10 height 10
click at [1291, 501] on p "You will note the corporation tax is in two seperate payments, this is due to t…" at bounding box center [1045, 499] width 918 height 13
click at [763, 541] on p "You can pay your tax using the following link:" at bounding box center [1045, 538] width 918 height 13
drag, startPoint x: 834, startPoint y: 584, endPoint x: 853, endPoint y: 584, distance: 19.0
click at [841, 584] on p "You will need to use the above corporation tax reference number to pay." at bounding box center [1045, 578] width 918 height 13
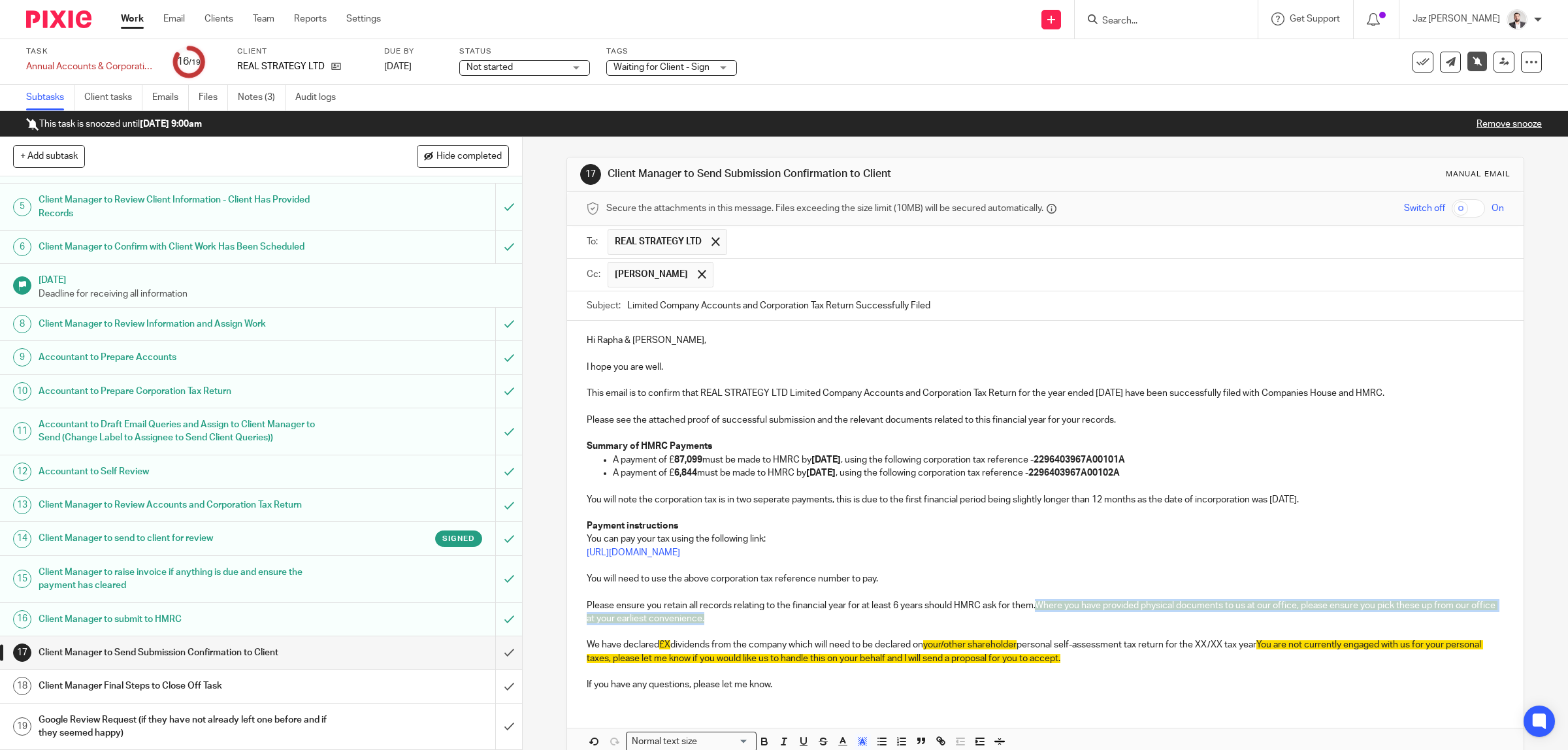
drag, startPoint x: 742, startPoint y: 621, endPoint x: 1034, endPoint y: 610, distance: 292.2
click at [1034, 610] on p "Please ensure you retain all records relating to the financial year for at leas…" at bounding box center [1045, 612] width 918 height 27
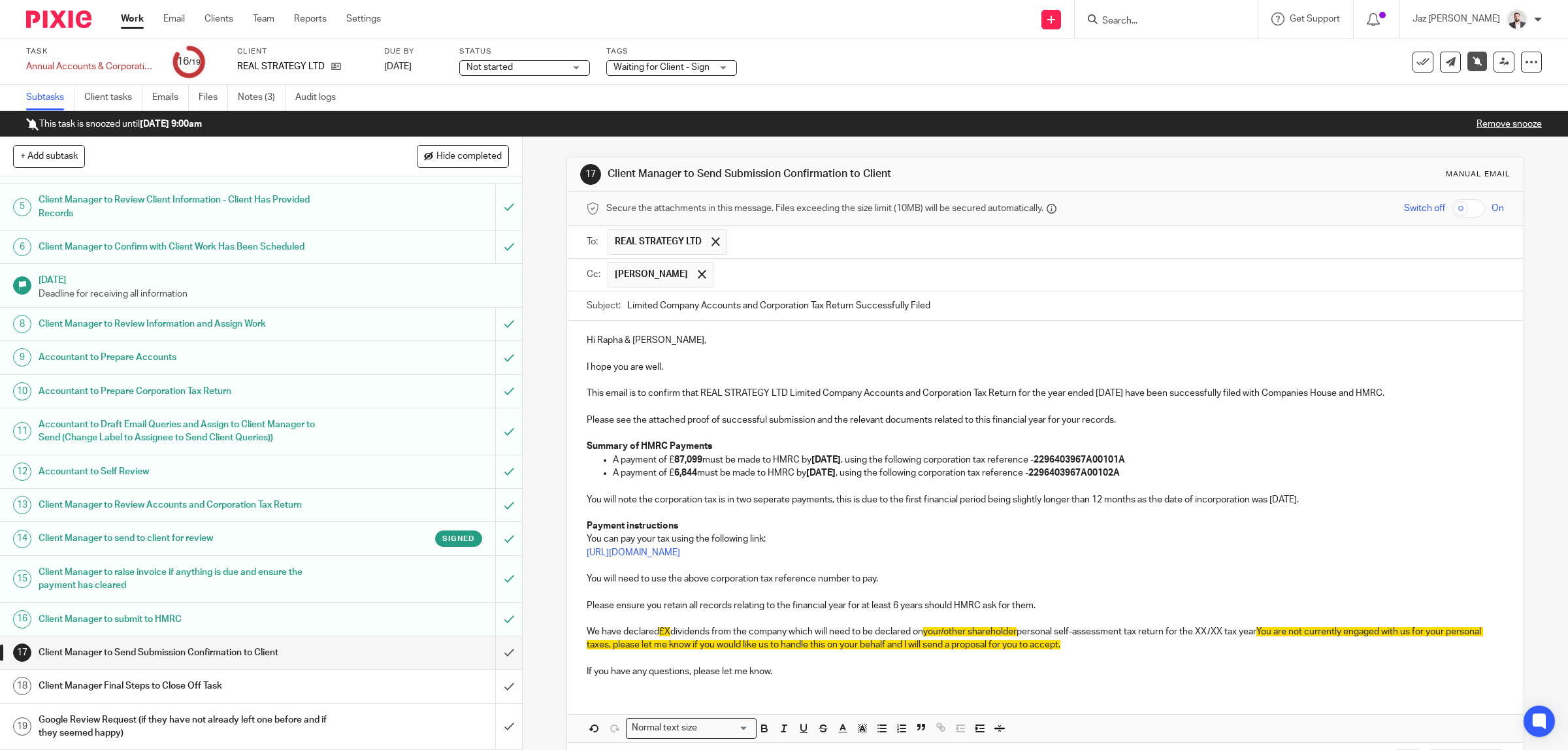
click at [667, 628] on p "We have declared £X dividends from the company which will need to be declared o…" at bounding box center [1045, 638] width 918 height 27
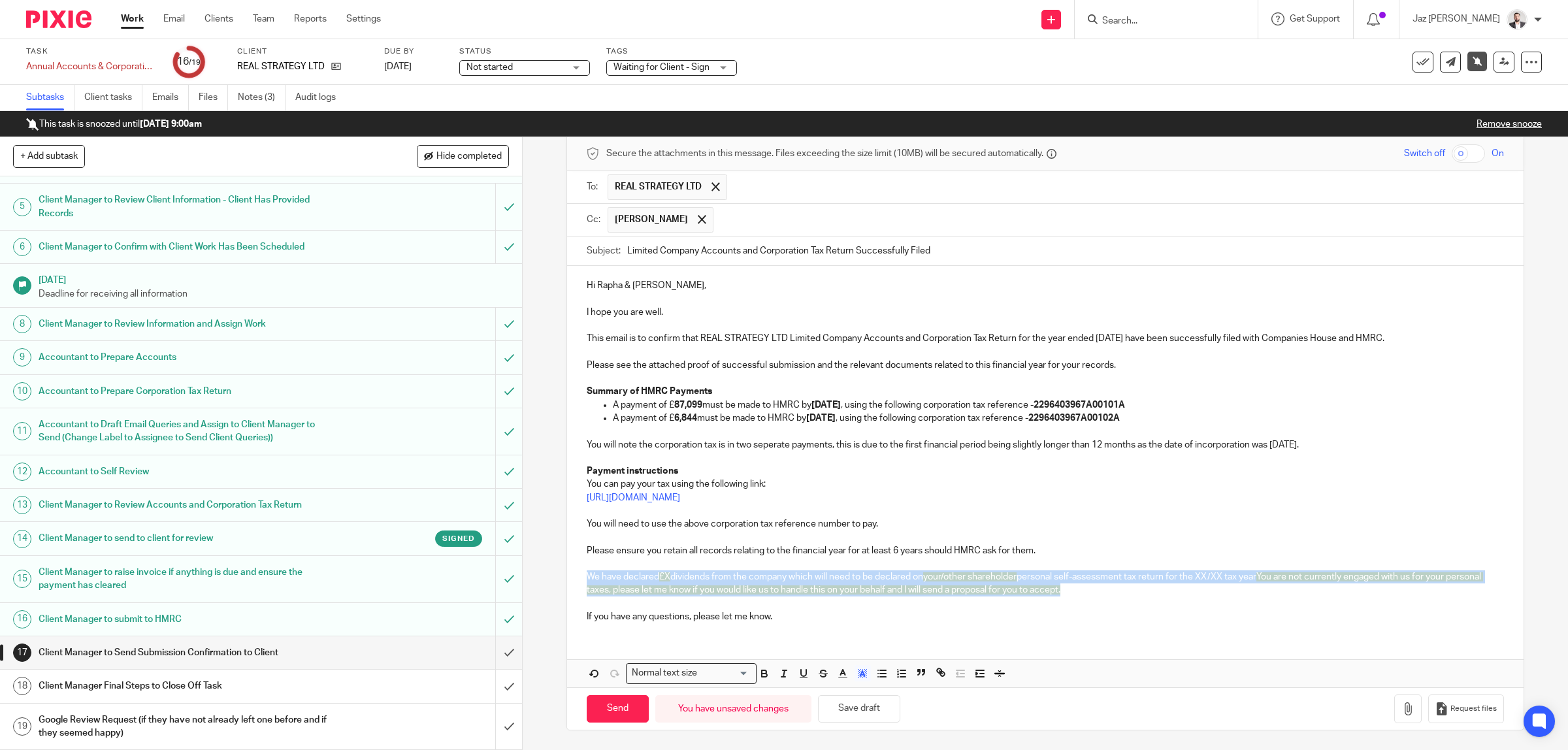
drag, startPoint x: 1114, startPoint y: 586, endPoint x: 582, endPoint y: 572, distance: 532.2
click at [586, 572] on p "We have declared £X dividends from the company which will need to be declared o…" at bounding box center [1045, 584] width 918 height 27
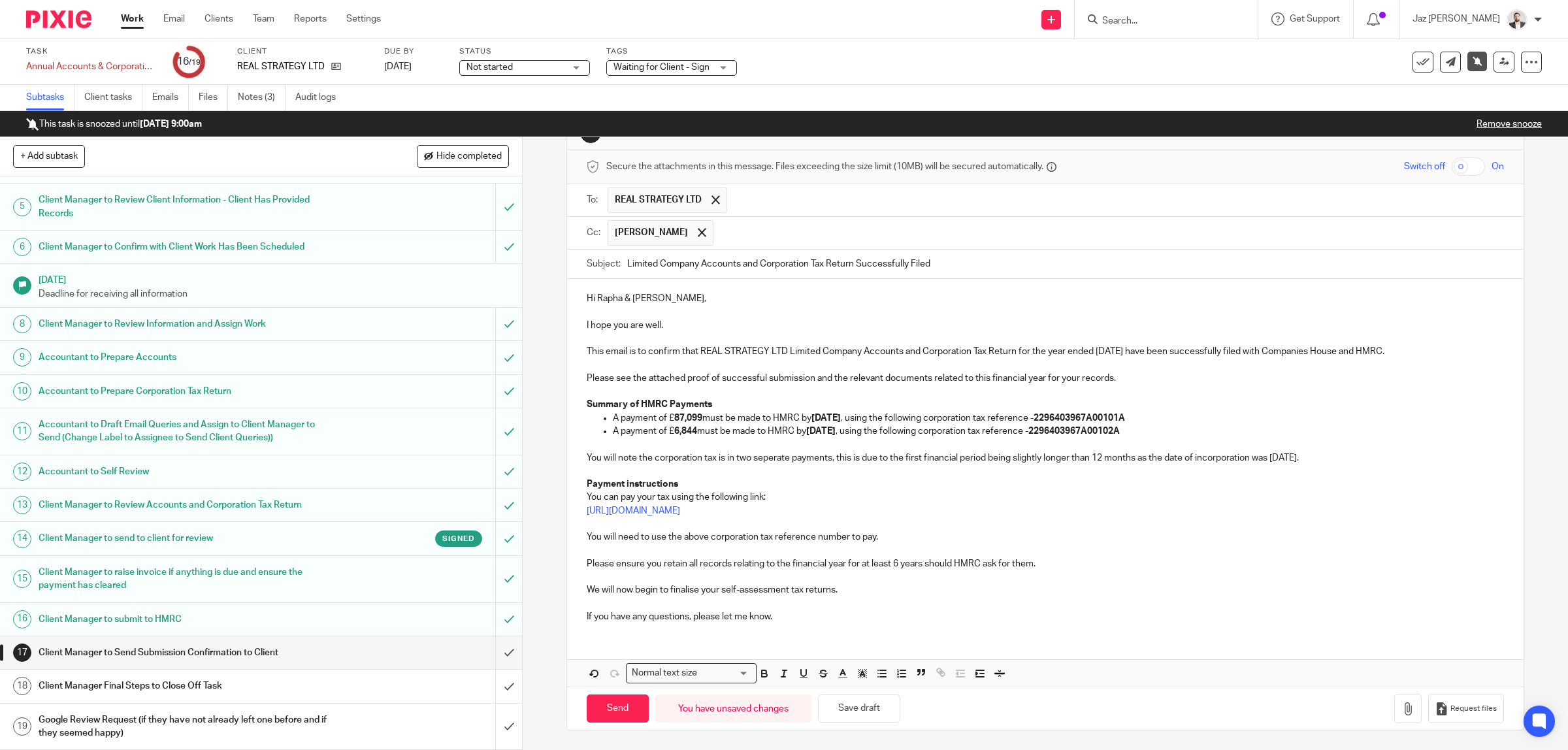
click at [1138, 377] on p "Please see the attached proof of successful submission and the relevant documen…" at bounding box center [1045, 378] width 918 height 13
click at [808, 618] on p "If you have any questions, please let me know." at bounding box center [1045, 616] width 918 height 13
click at [1402, 709] on icon "button" at bounding box center [1408, 708] width 13 height 13
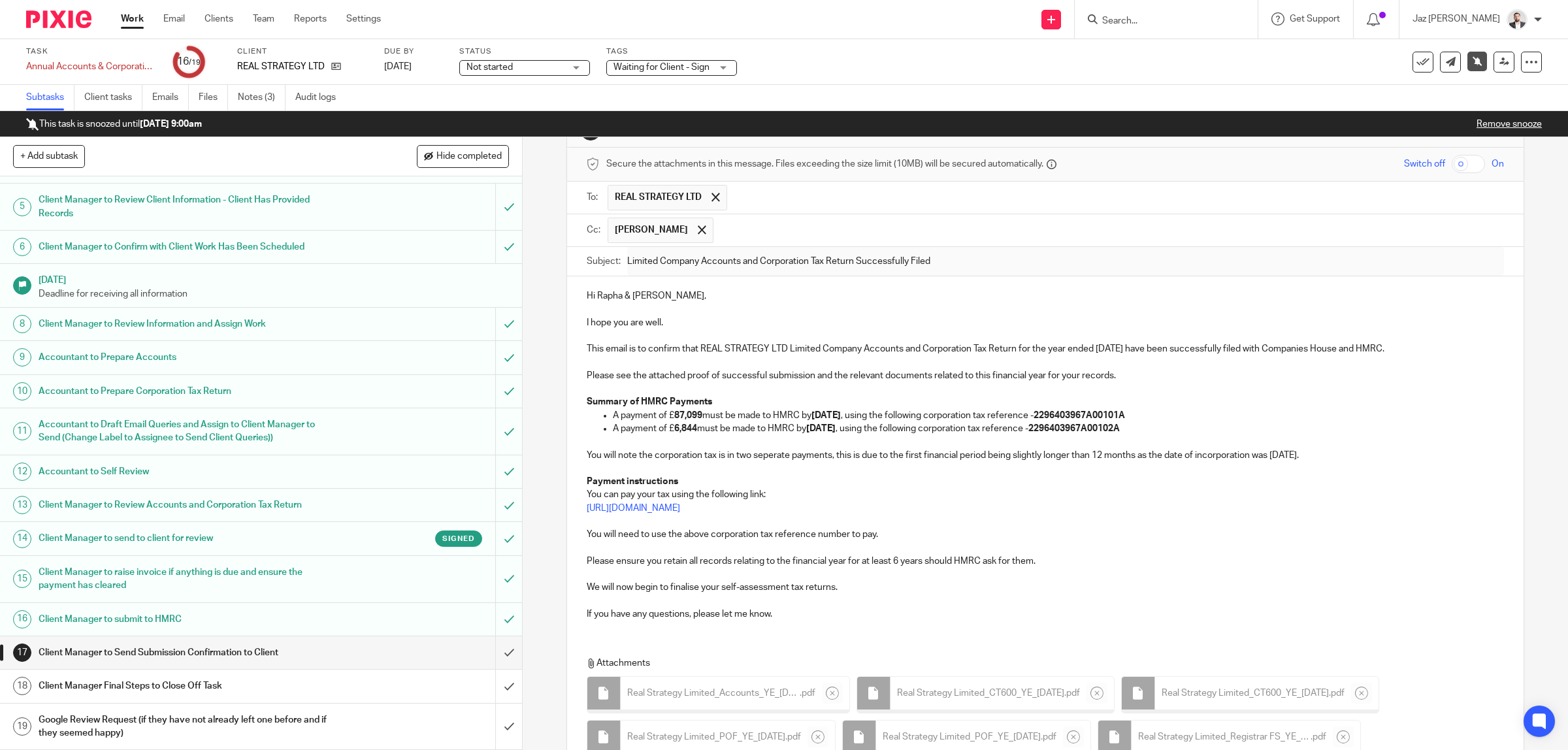
click at [837, 618] on p "If you have any questions, please let me know." at bounding box center [1045, 614] width 918 height 13
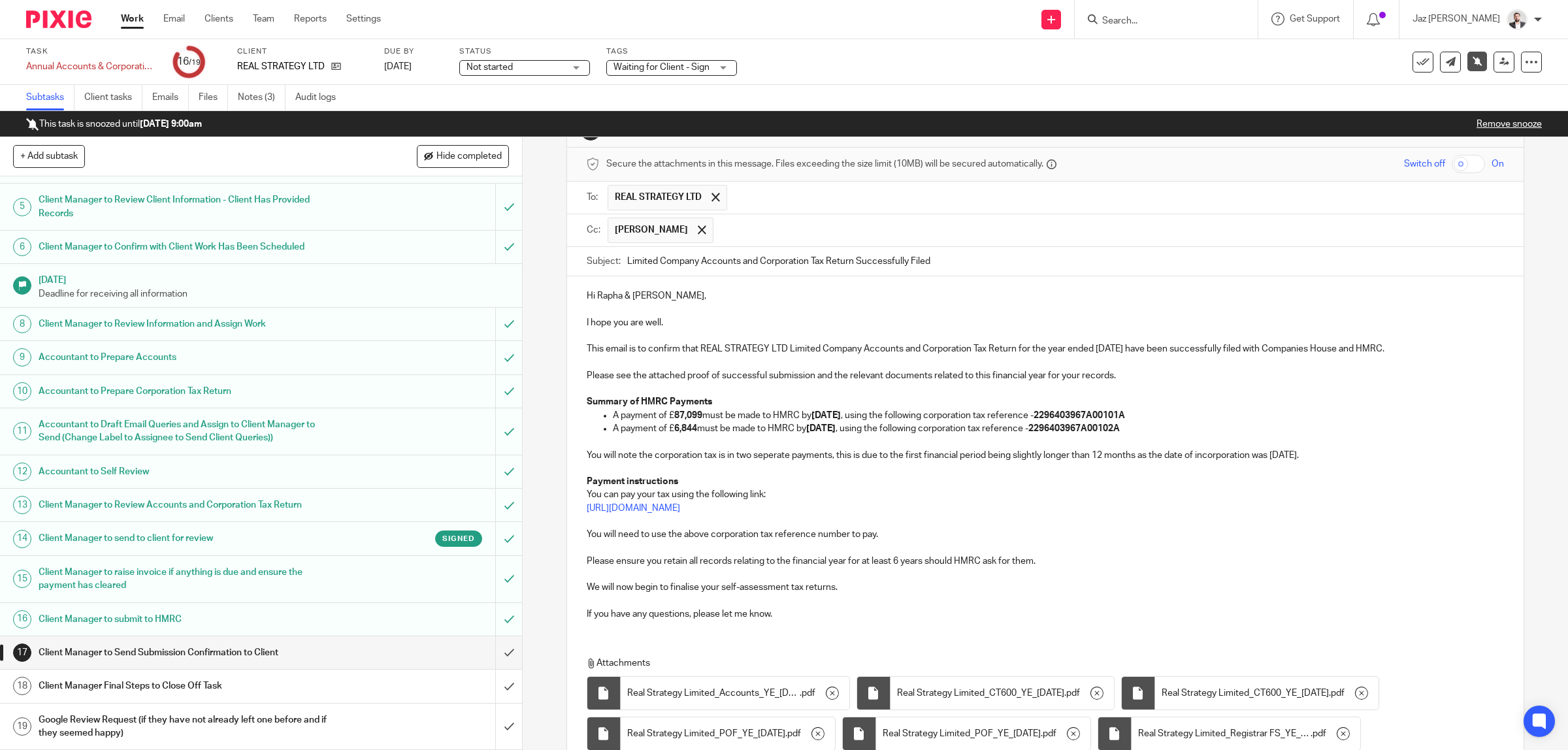
click at [962, 256] on input "Limited Company Accounts and Corporation Tax Return Successfully Filed" at bounding box center [1066, 261] width 878 height 29
type input "Limited Company Accounts and Corporation Tax Return Successfully Filed - Corpor…"
click at [784, 617] on p "If you have any questions, please let me know." at bounding box center [1045, 614] width 918 height 13
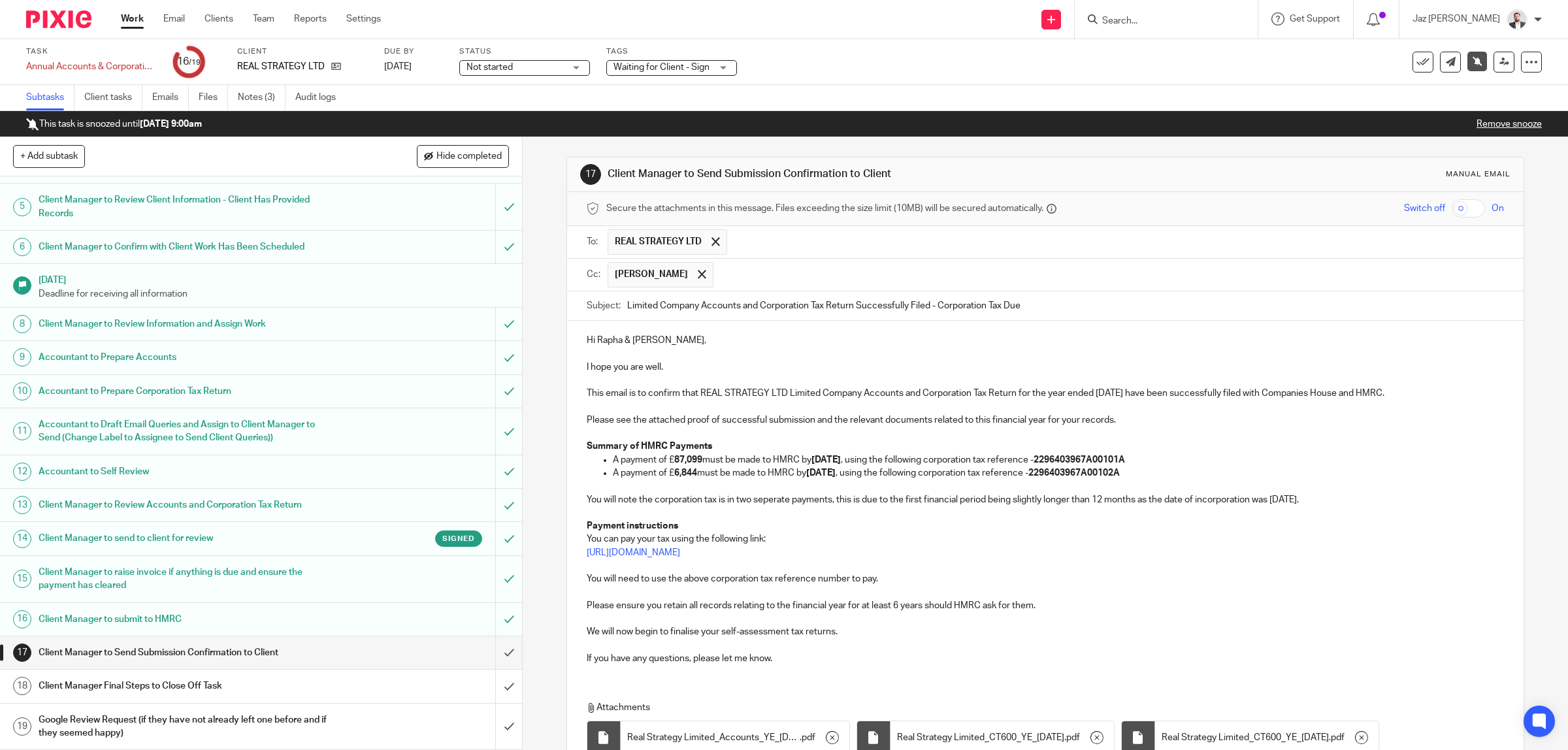
scroll to position [201, 0]
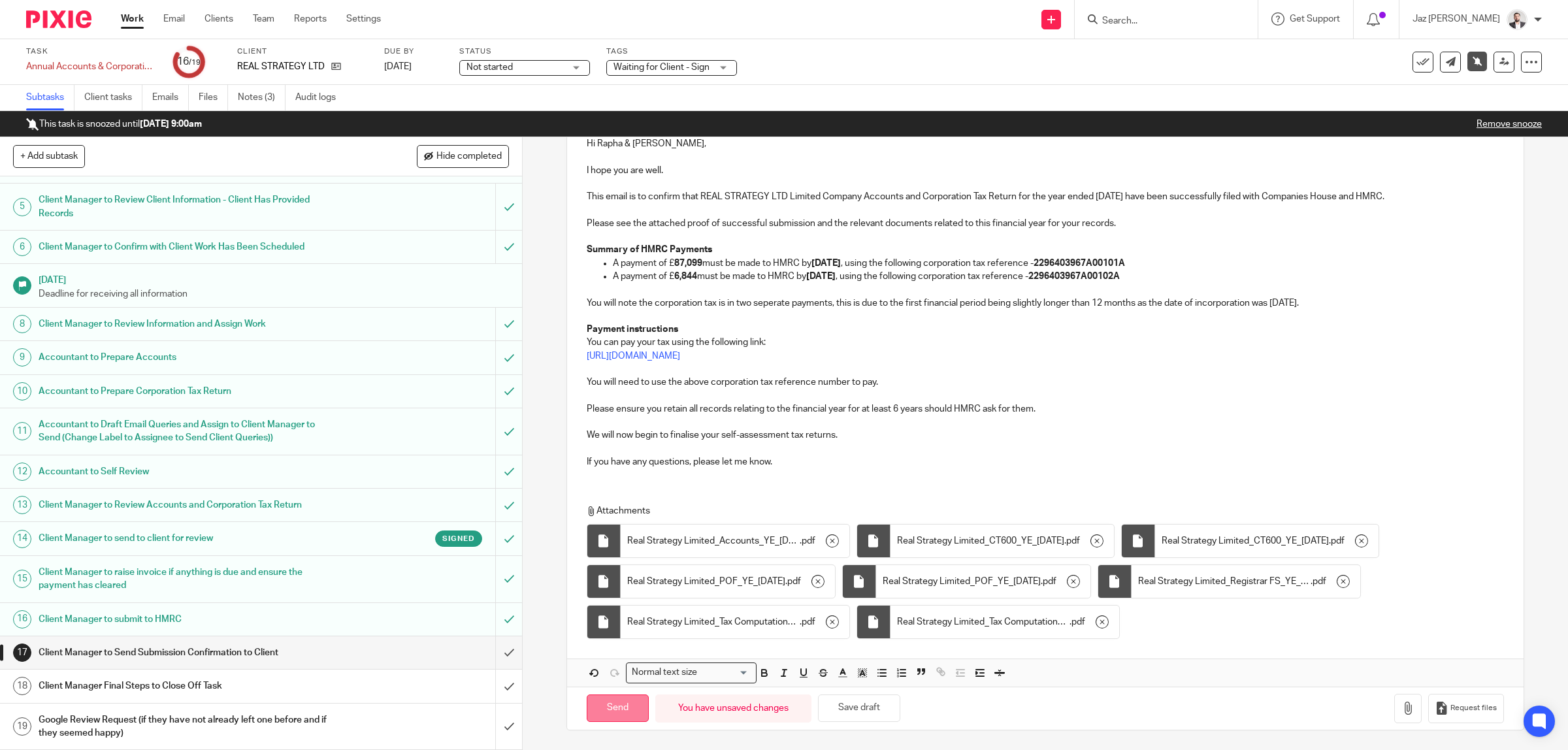
click at [616, 702] on input "Send" at bounding box center [617, 708] width 62 height 28
type input "Sent"
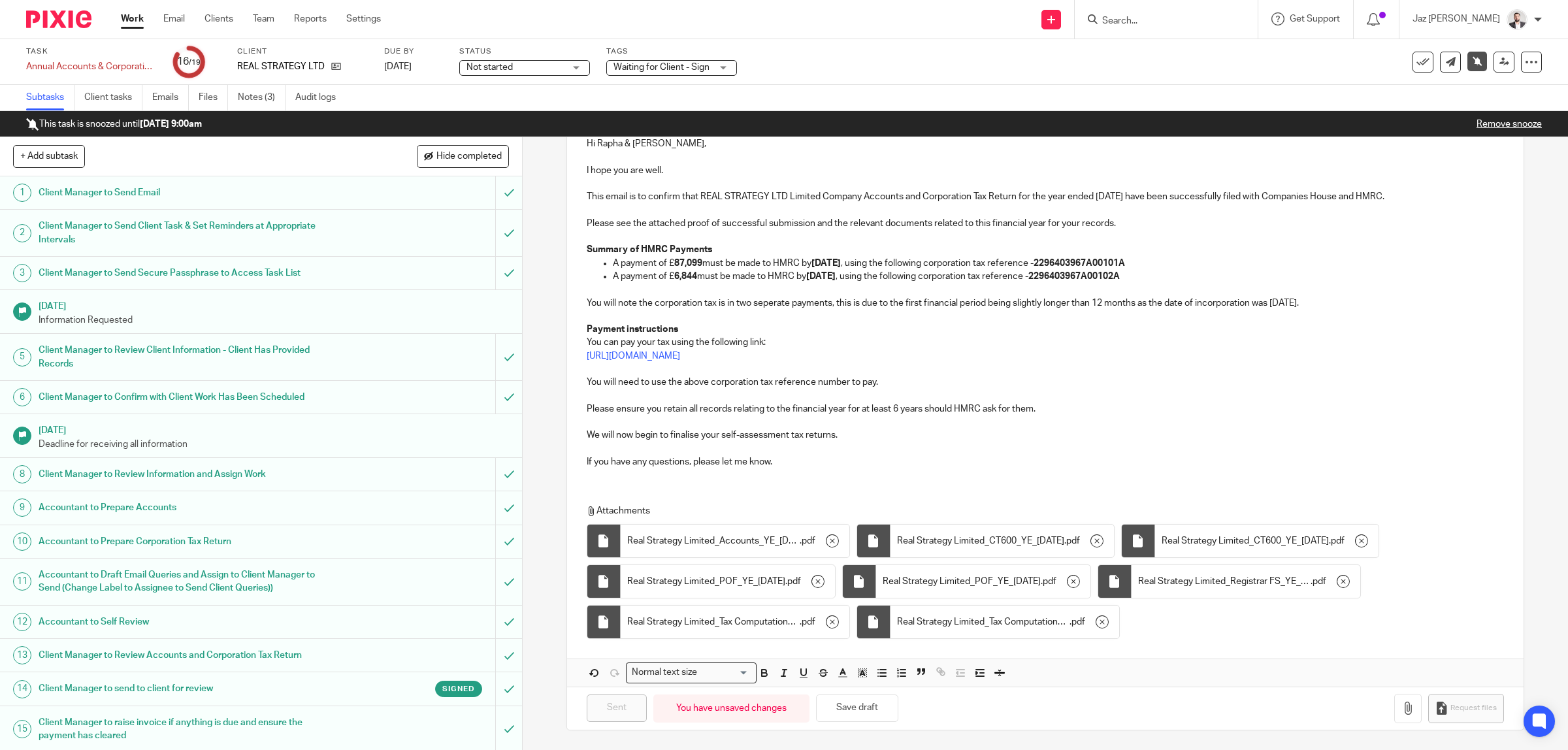
scroll to position [153, 0]
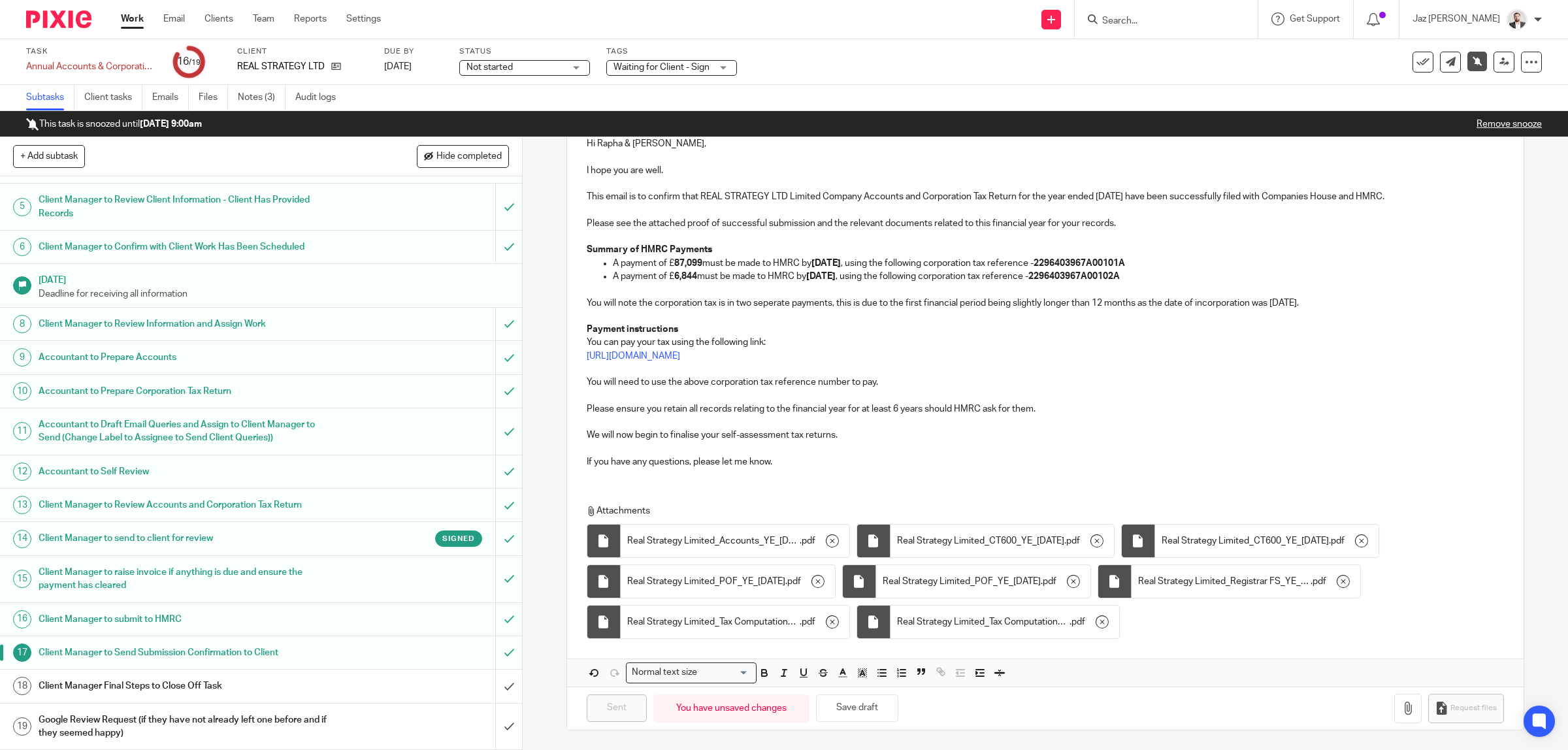
click at [356, 689] on div "Client Manager Final Steps to Close Off Task" at bounding box center [260, 686] width 444 height 20
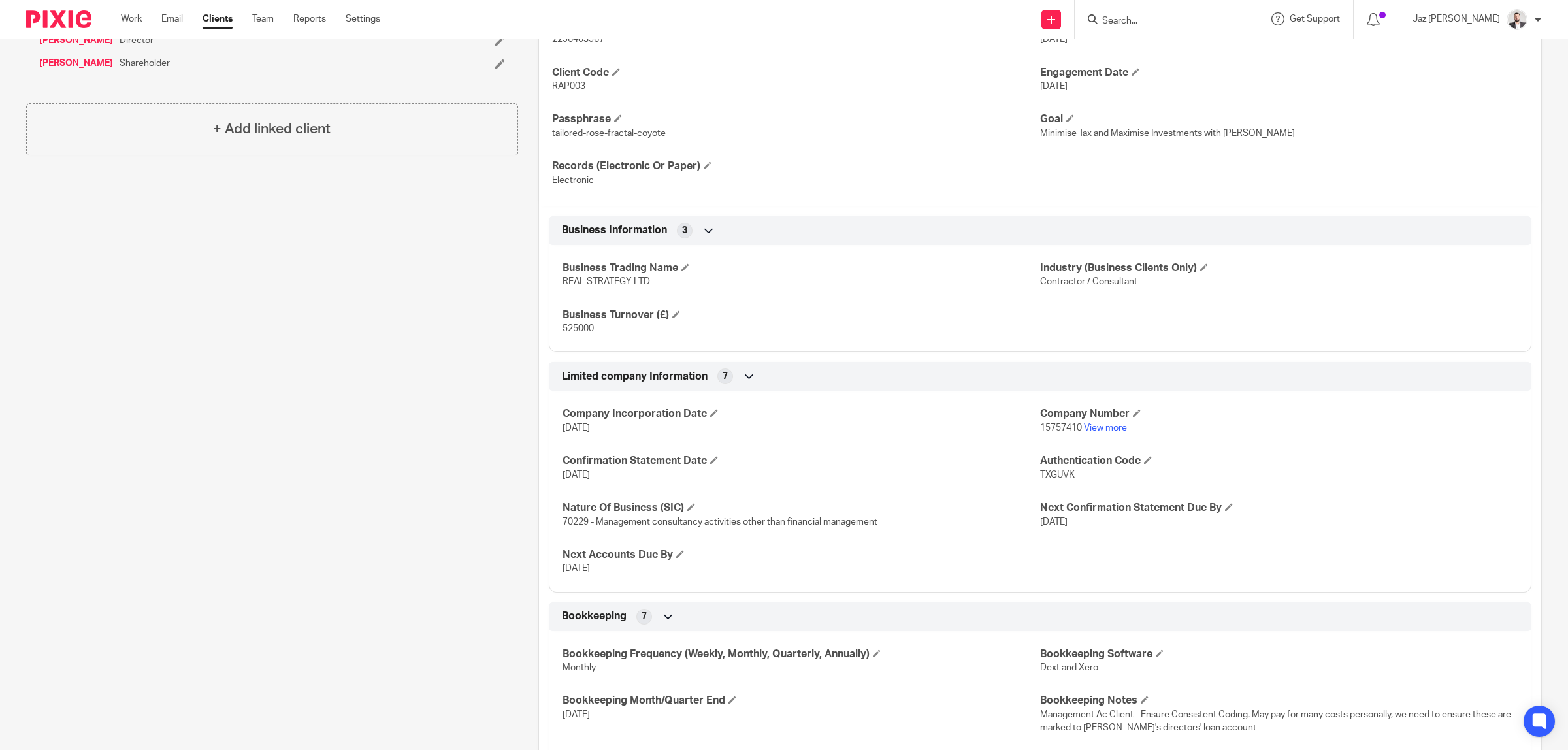
scroll to position [163, 0]
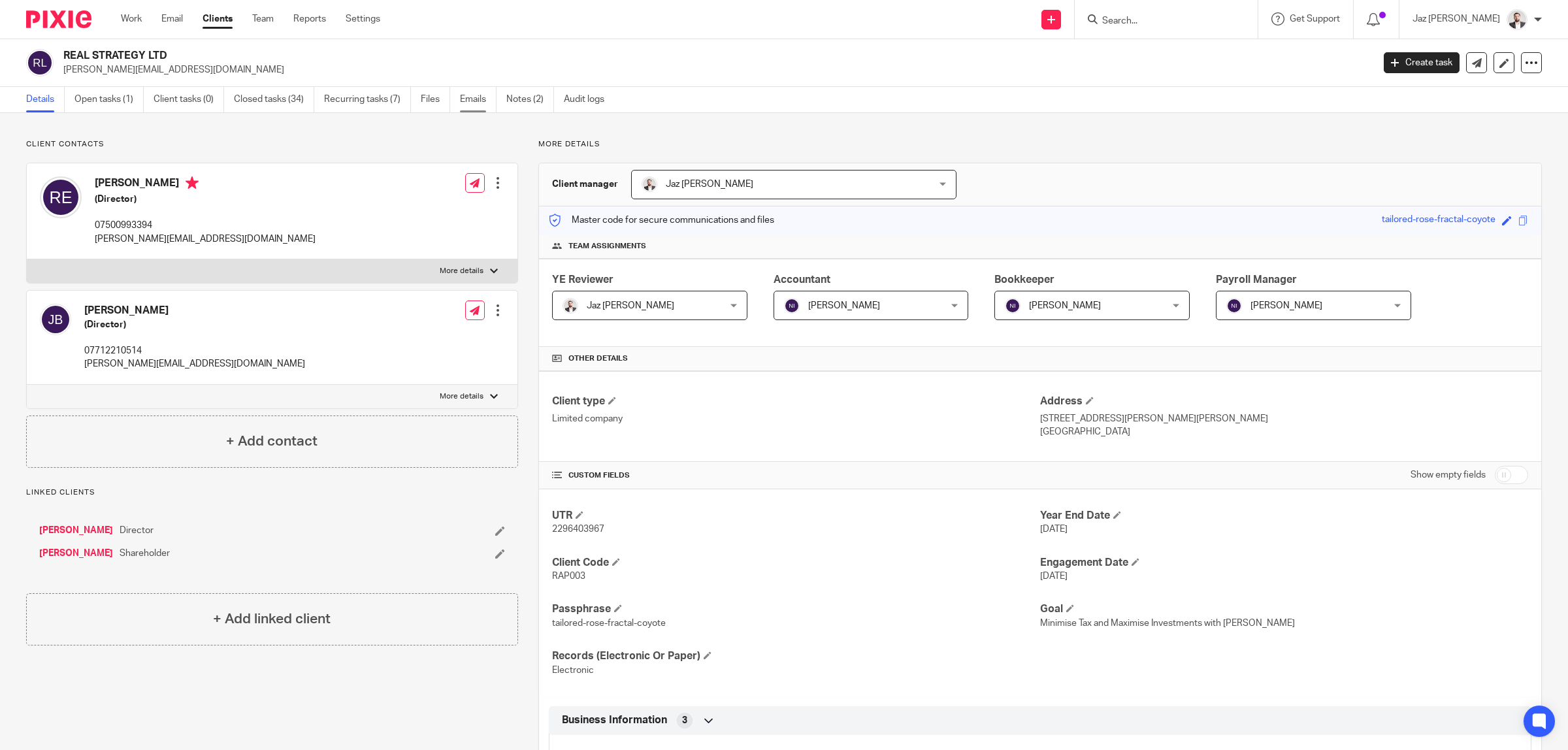
click at [471, 105] on link "Emails" at bounding box center [477, 99] width 36 height 25
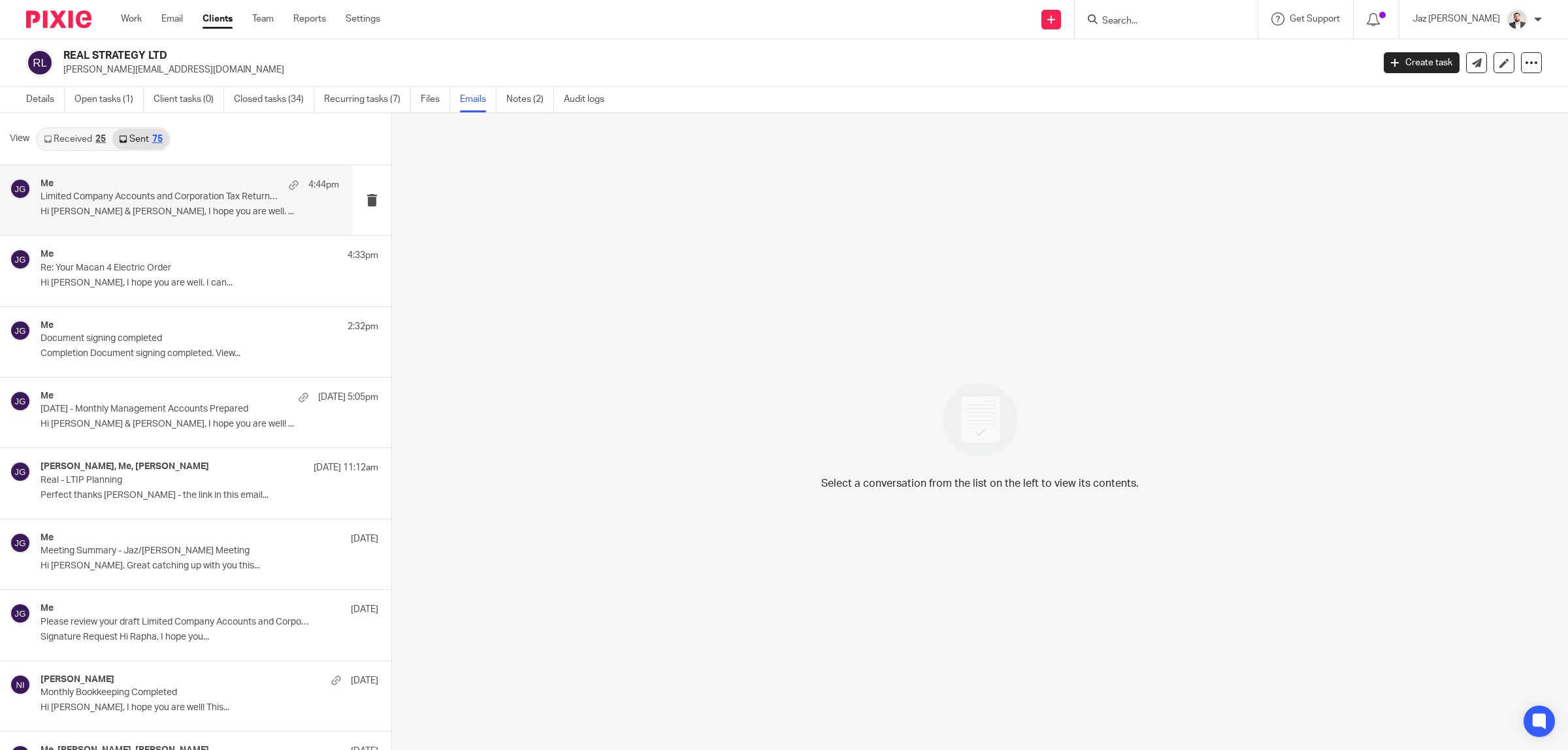
click at [119, 204] on div "Me 4:44pm Limited Company Accounts and Corporation Tax Return Successfully File…" at bounding box center [190, 200] width 299 height 44
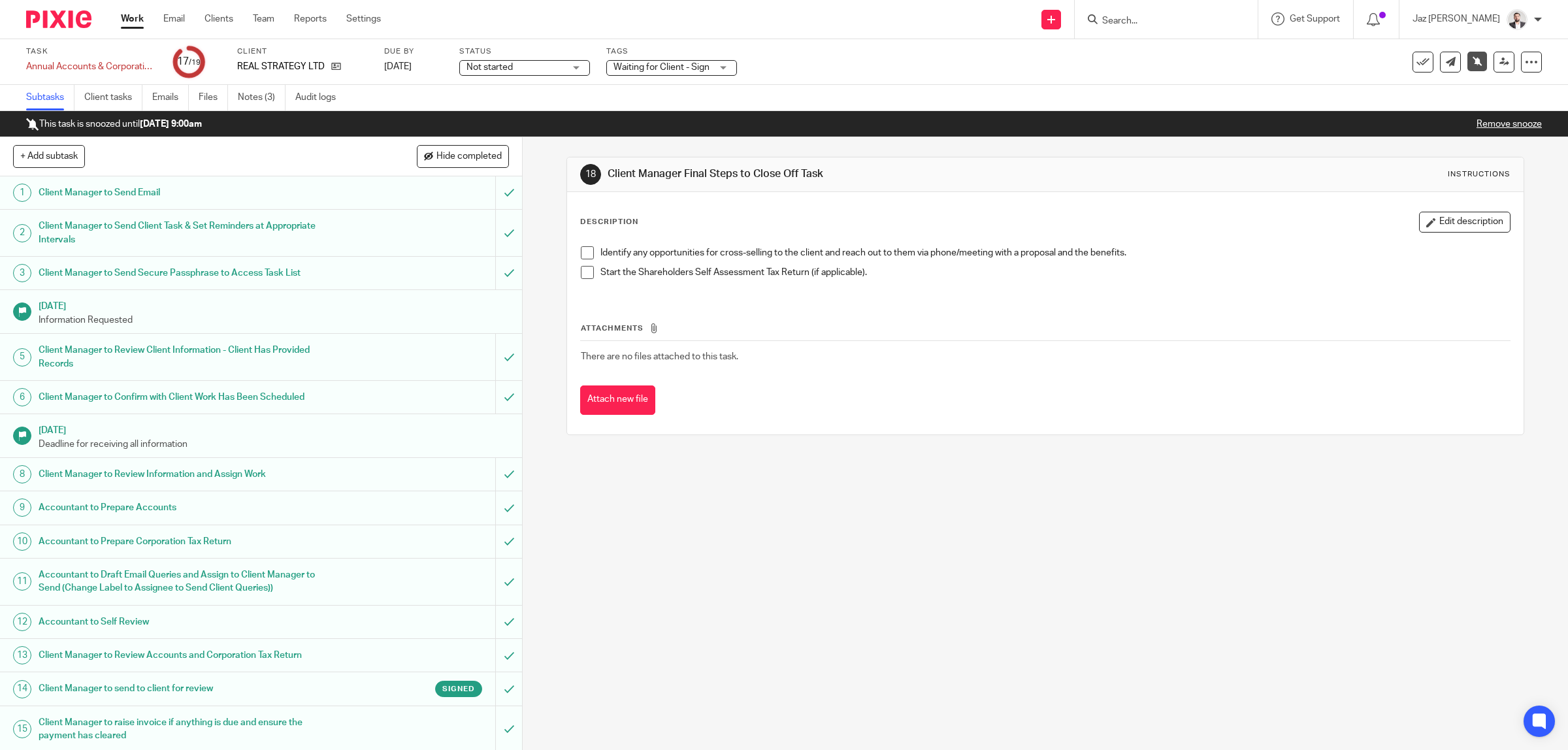
scroll to position [153, 0]
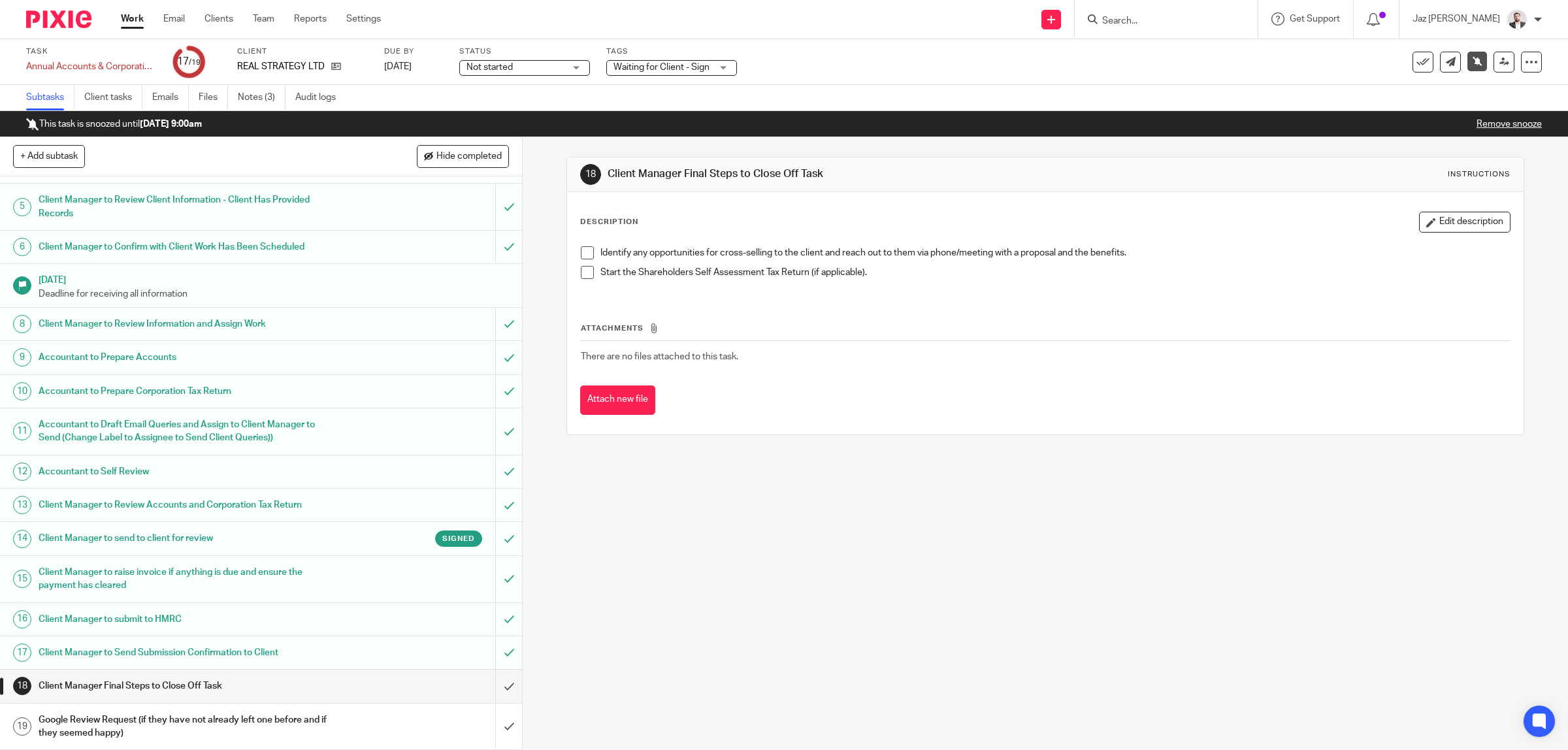
click at [586, 252] on span at bounding box center [587, 253] width 13 height 13
click at [582, 268] on span at bounding box center [587, 272] width 13 height 13
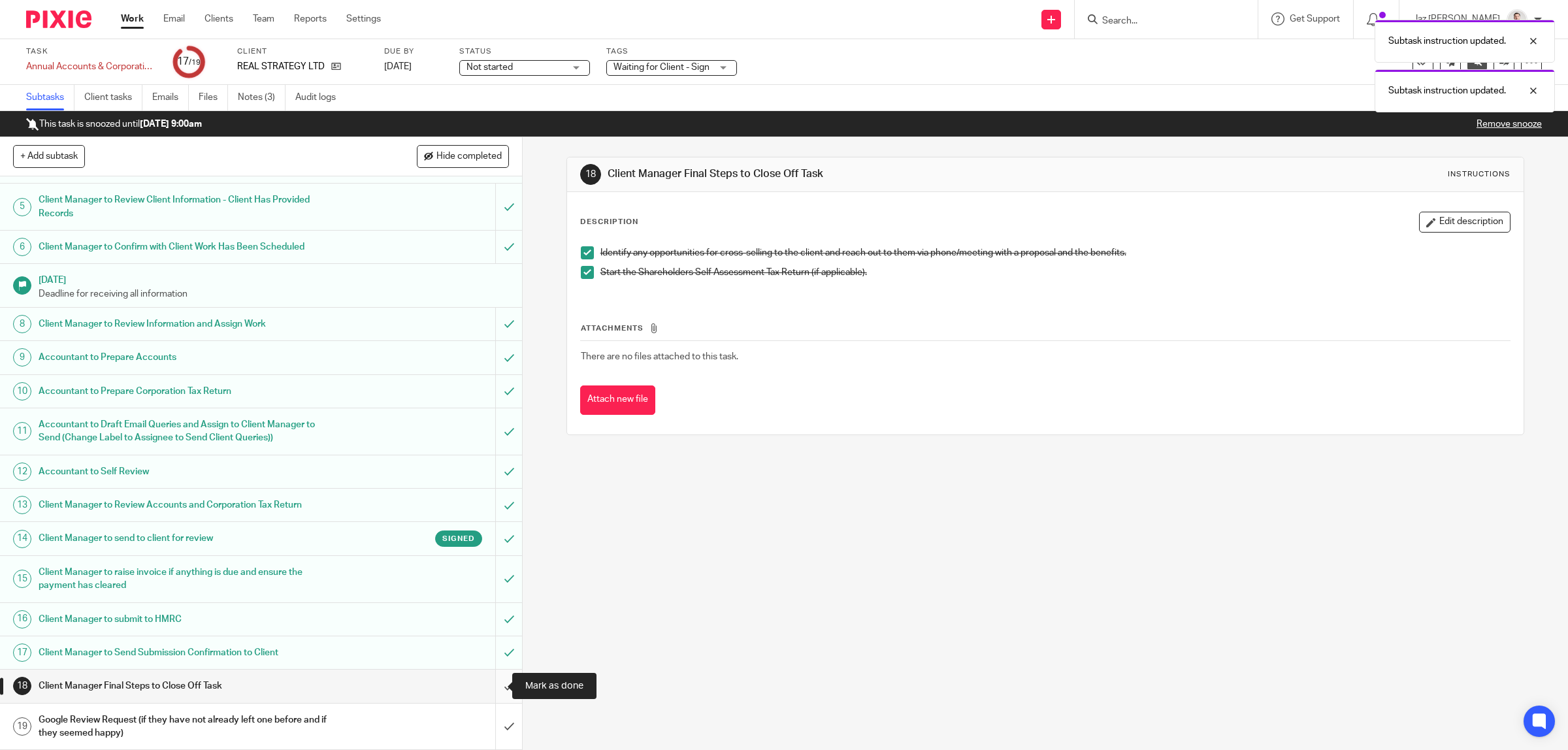
click at [493, 690] on input "submit" at bounding box center [261, 686] width 522 height 33
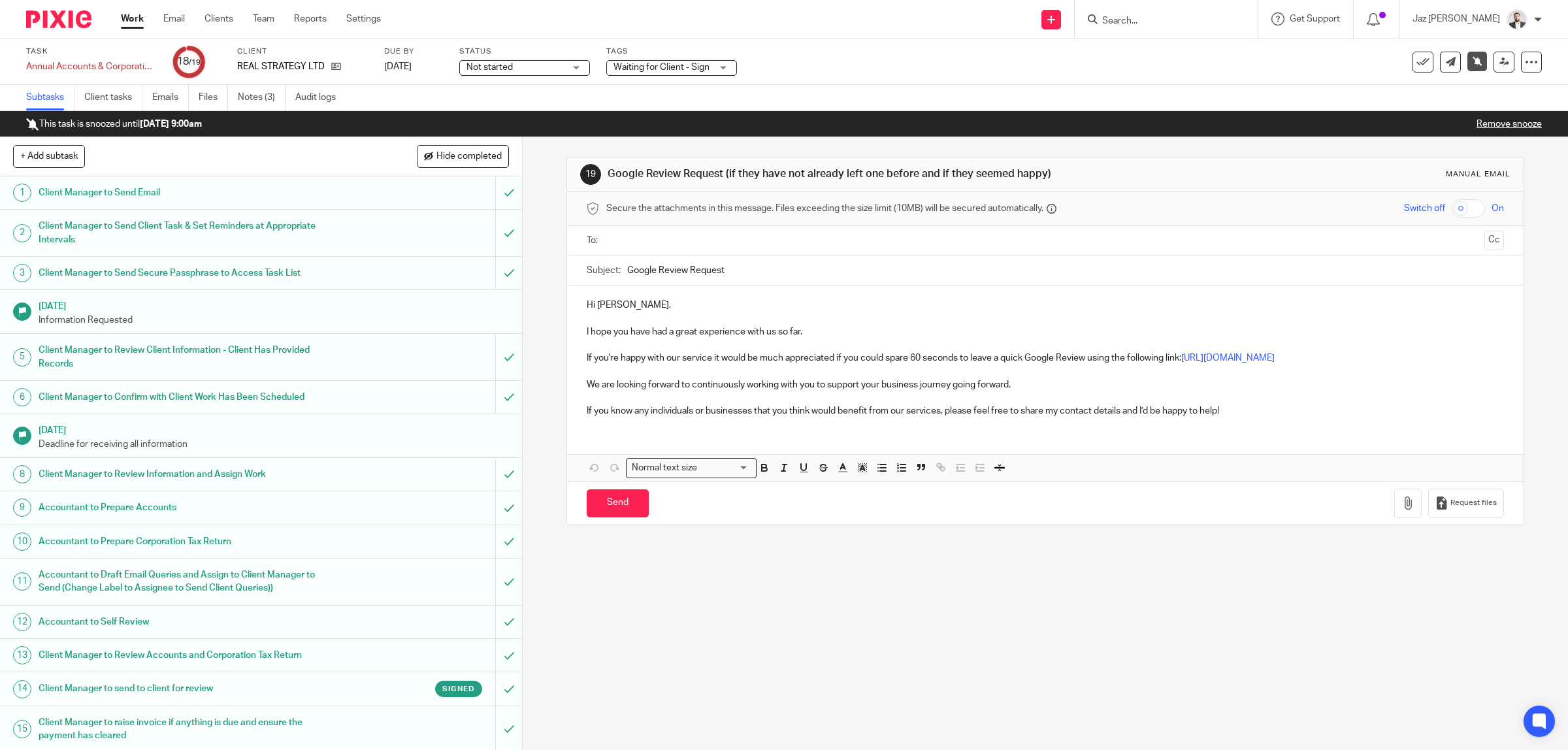
scroll to position [153, 0]
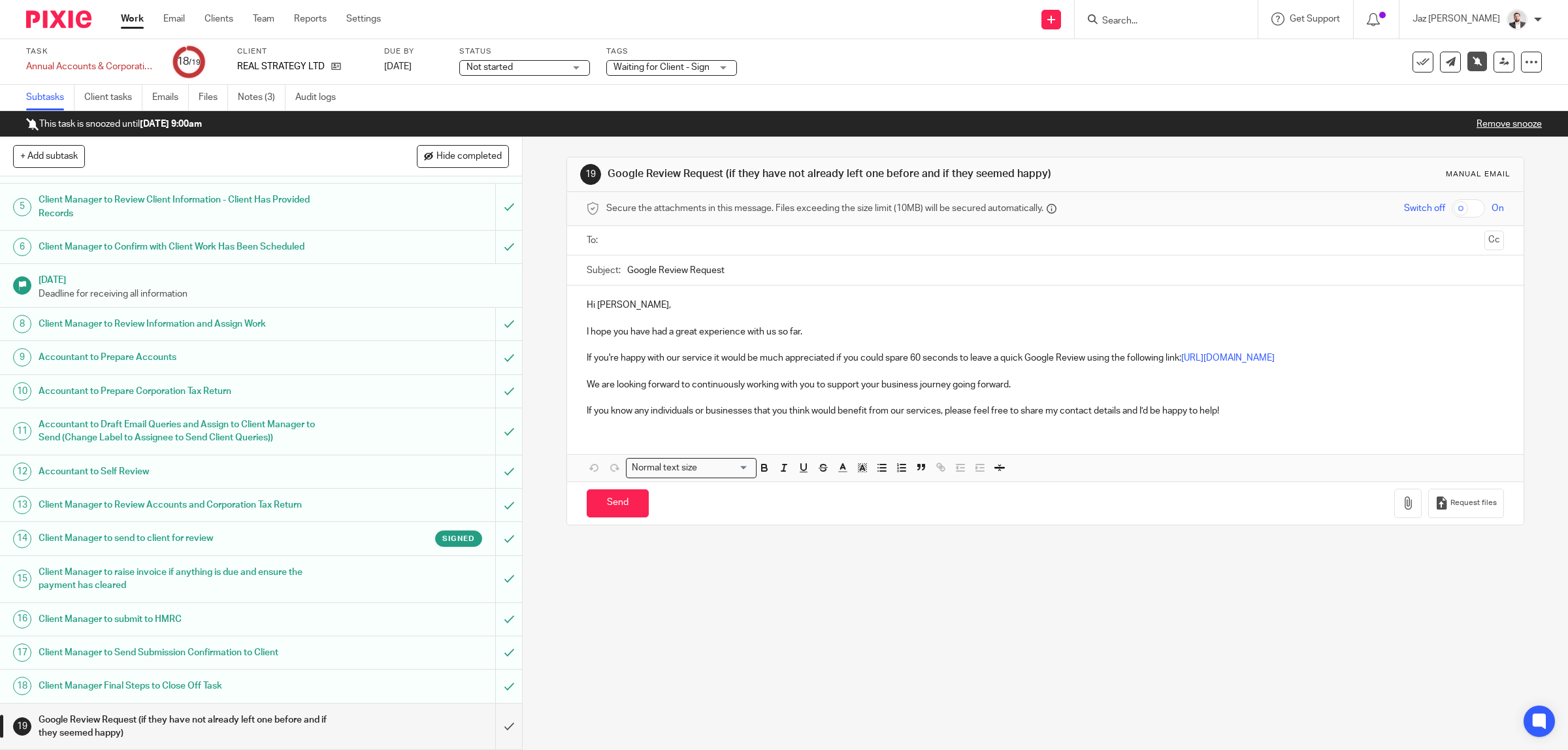
click at [691, 239] on input "text" at bounding box center [1045, 240] width 868 height 15
click at [1252, 402] on p at bounding box center [1045, 400] width 918 height 13
click at [1050, 373] on p at bounding box center [1045, 374] width 918 height 13
click at [1252, 416] on p "If you know any individuals or businesses that you think would benefit from our…" at bounding box center [1045, 414] width 918 height 13
click at [634, 506] on input "Send" at bounding box center [617, 505] width 62 height 28
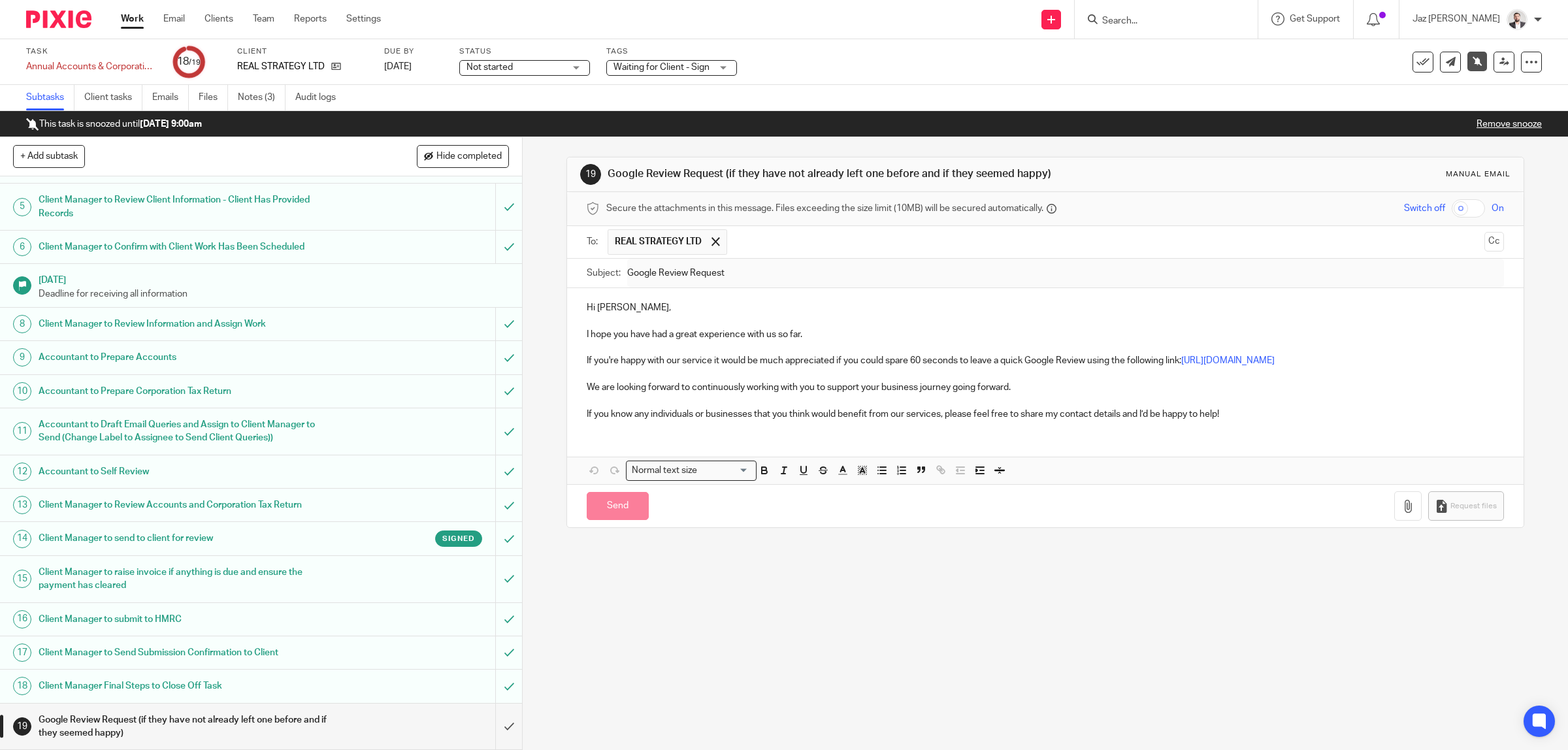
type input "Sent"
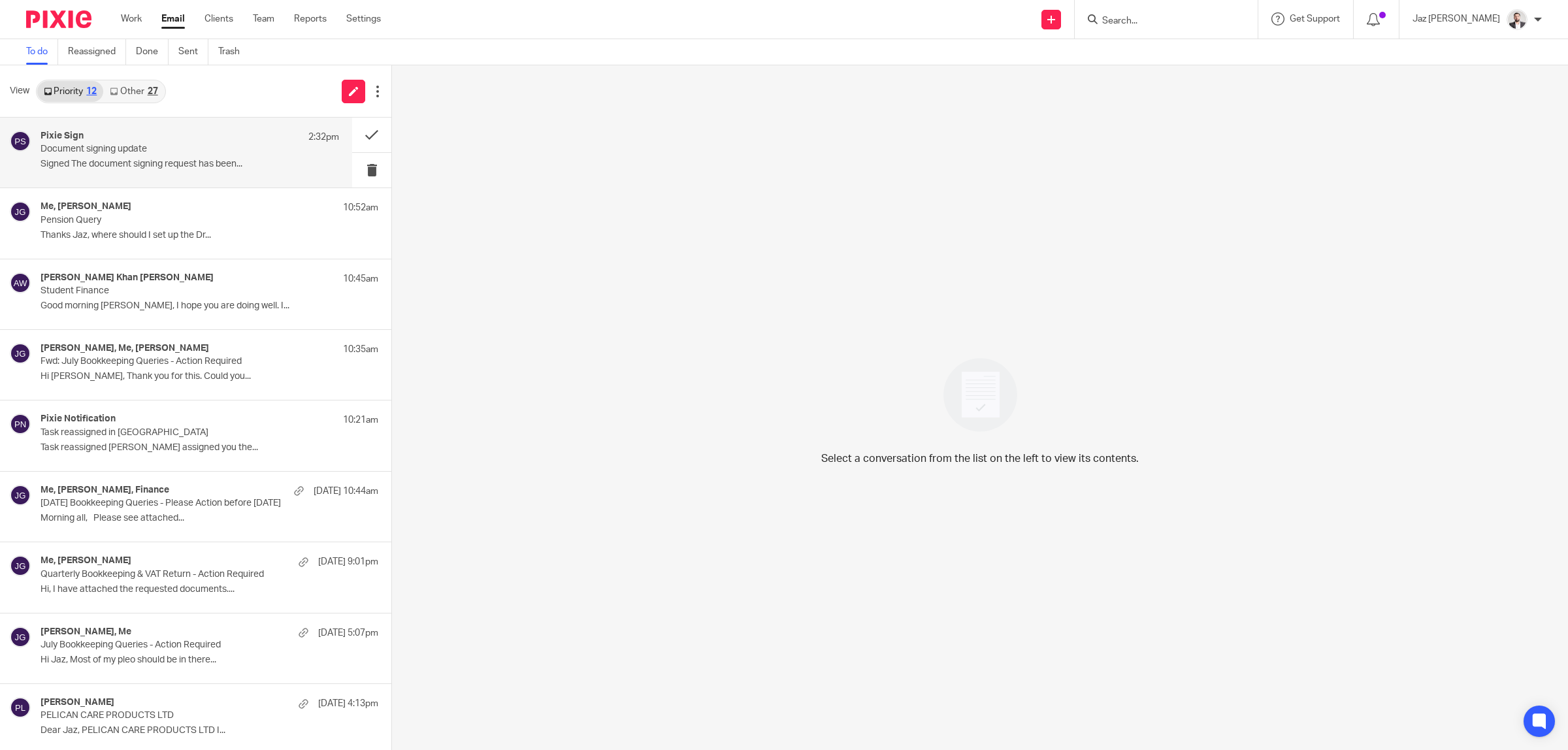
click at [145, 147] on p "Document signing update" at bounding box center [160, 149] width 239 height 11
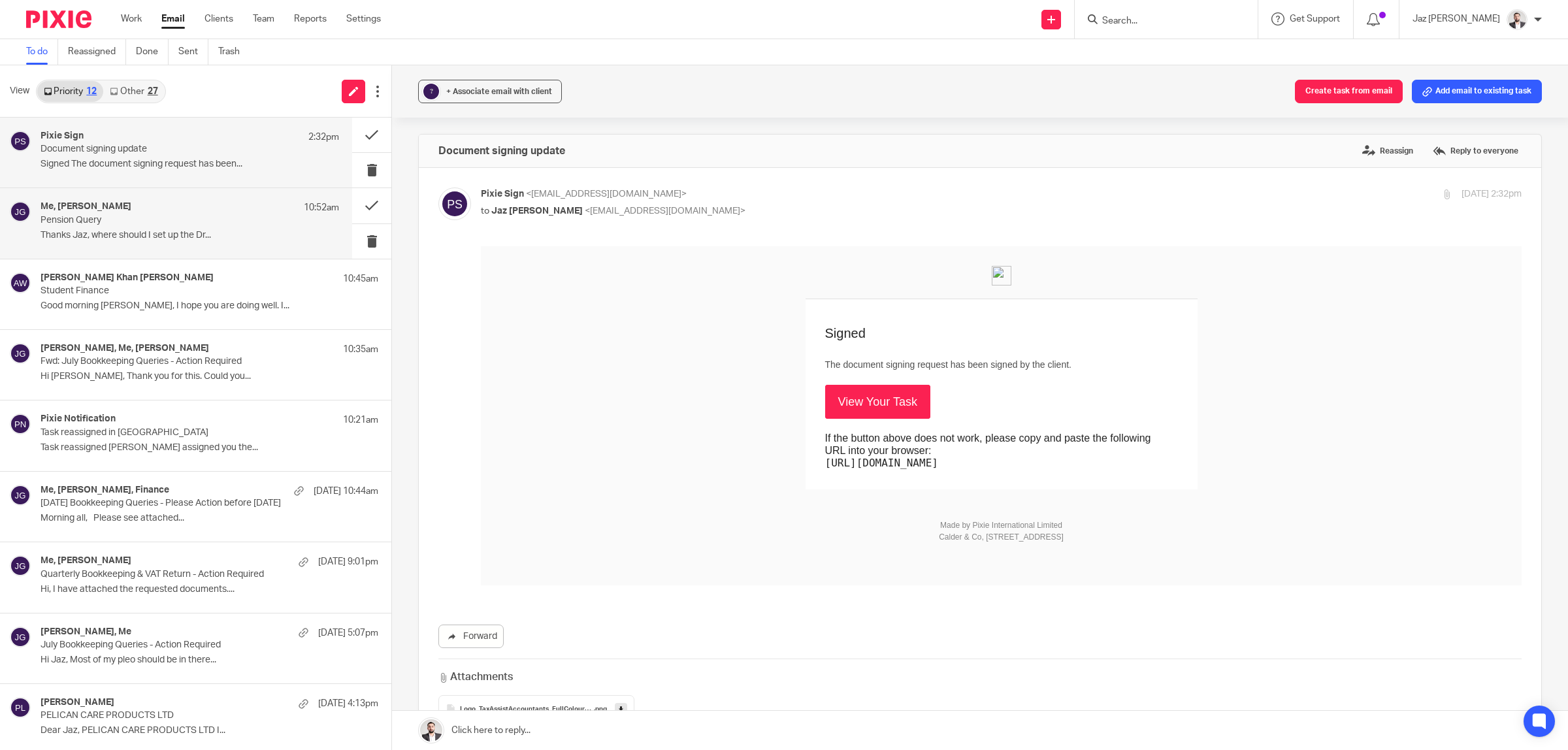
click at [144, 216] on p "Pension Query" at bounding box center [160, 221] width 239 height 11
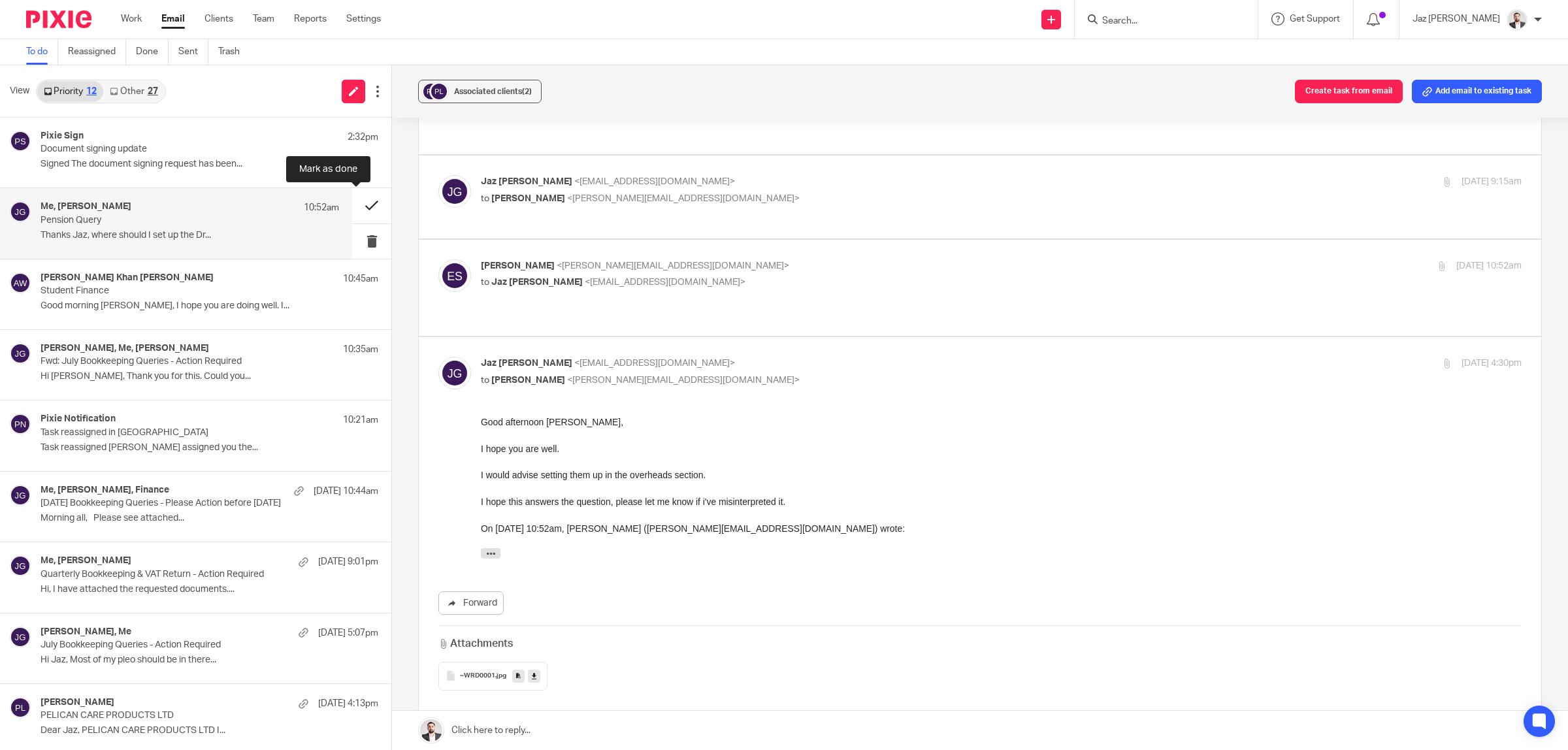
click at [358, 197] on button at bounding box center [371, 205] width 39 height 35
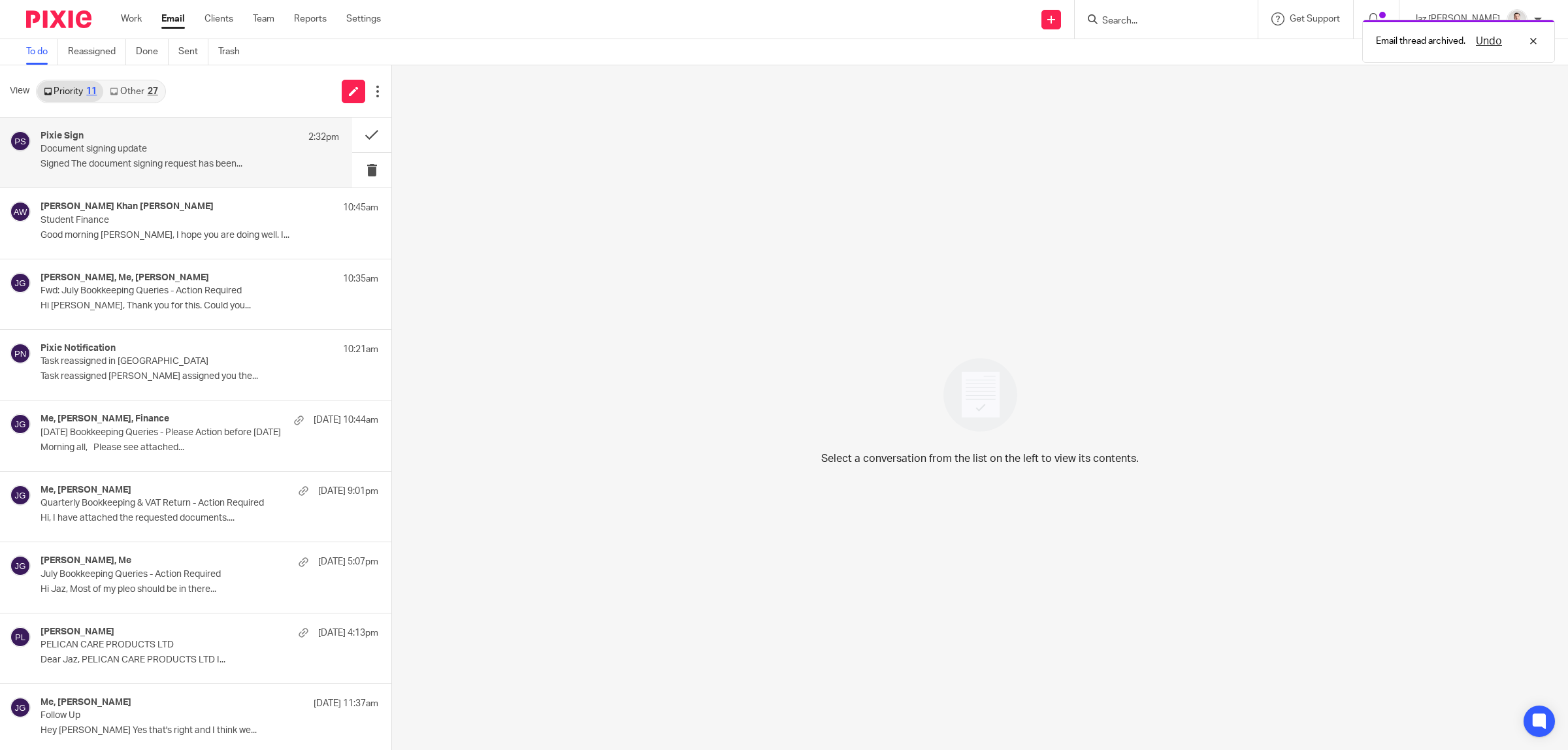
click at [209, 158] on div "Pixie Sign 2:32pm Document signing update Signed The document signing request h…" at bounding box center [190, 153] width 299 height 44
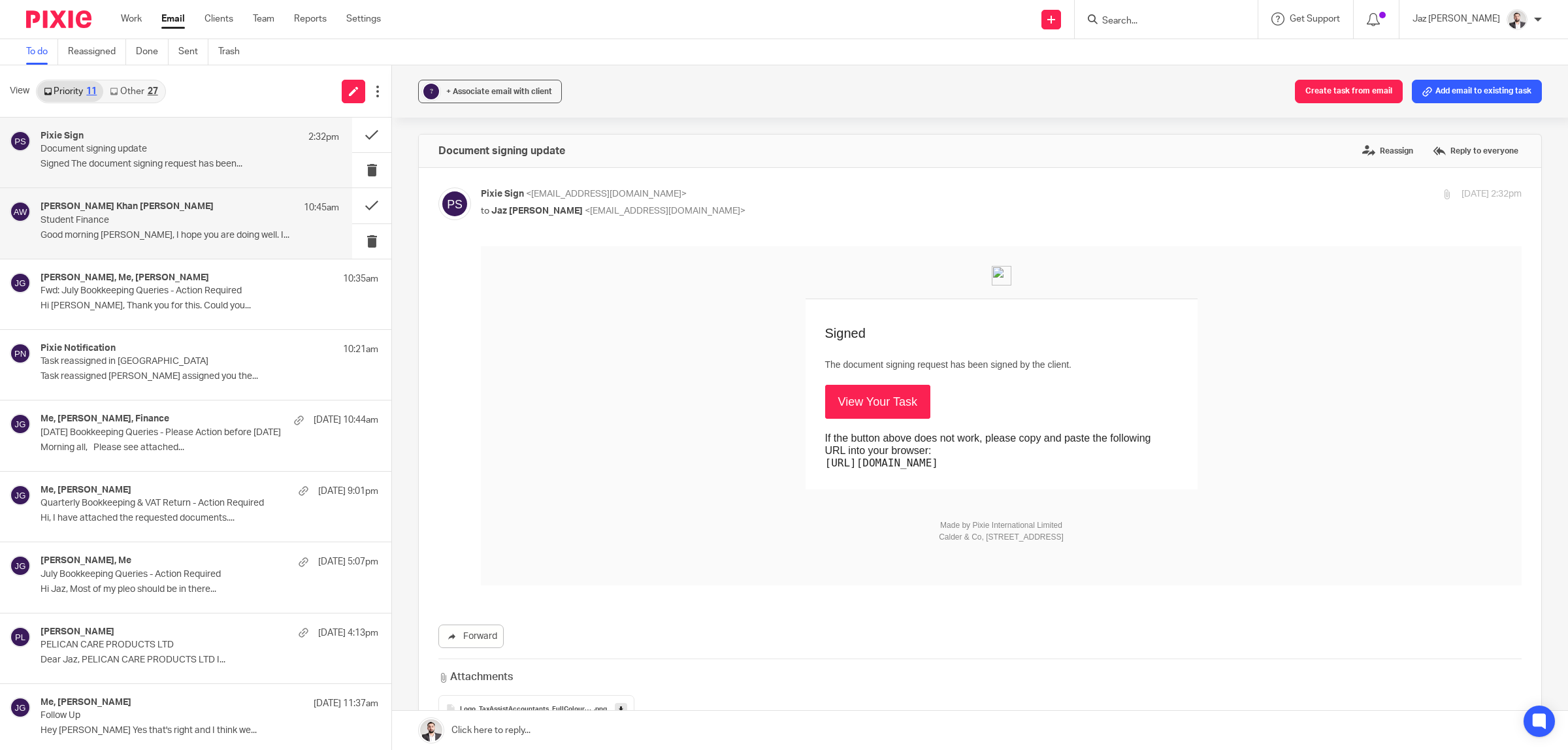
click at [214, 206] on div "Amir Ali Khan Wahla 10:45am" at bounding box center [190, 208] width 299 height 13
click at [212, 151] on p "Document signing update" at bounding box center [160, 149] width 239 height 11
click at [193, 226] on div "Amir Ali Khan Wahla 10:45am Student Finance Good morning Jaz, I hope you are do…" at bounding box center [190, 223] width 299 height 44
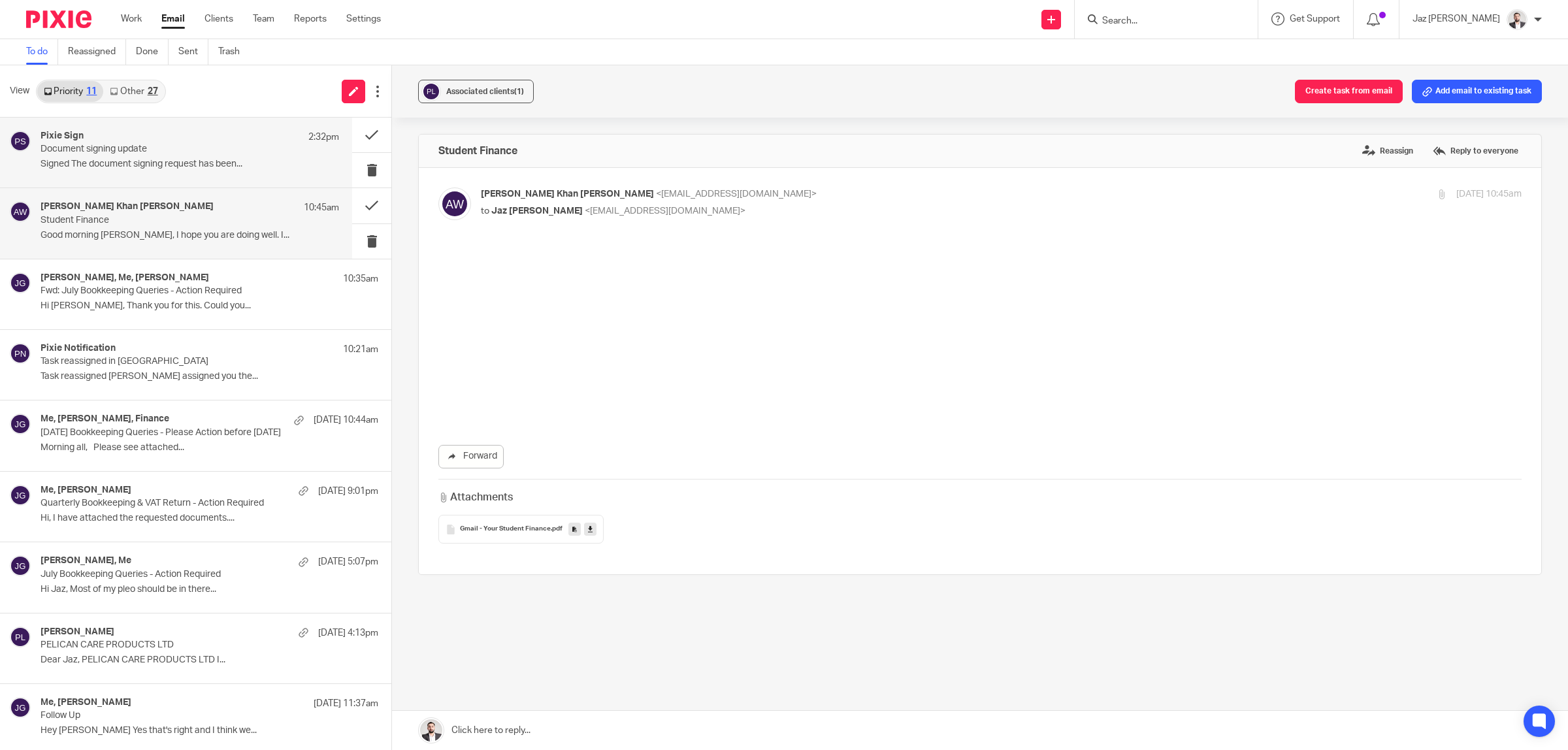
click at [186, 160] on p "Signed The document signing request has been..." at bounding box center [190, 164] width 299 height 11
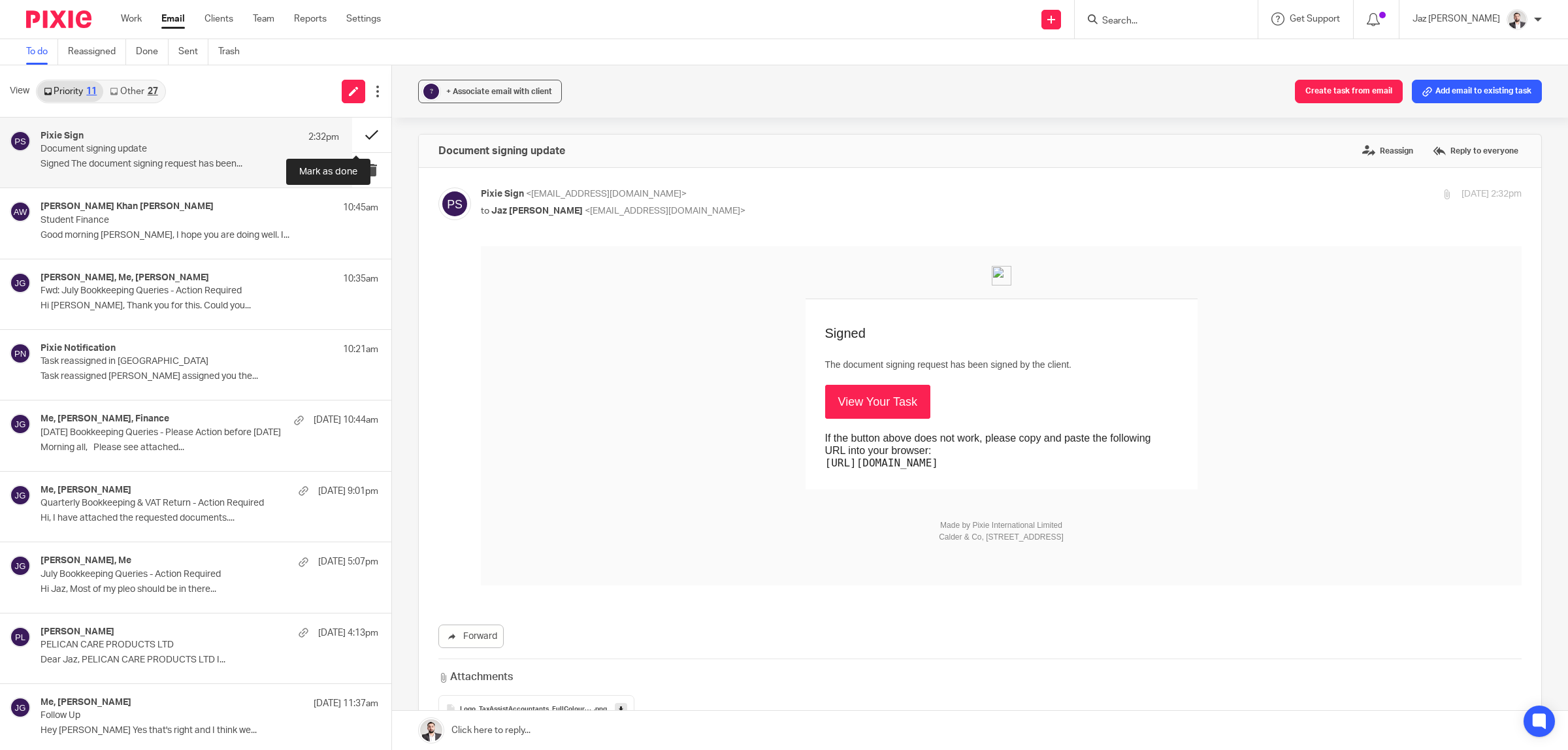
click at [356, 131] on button at bounding box center [371, 135] width 39 height 35
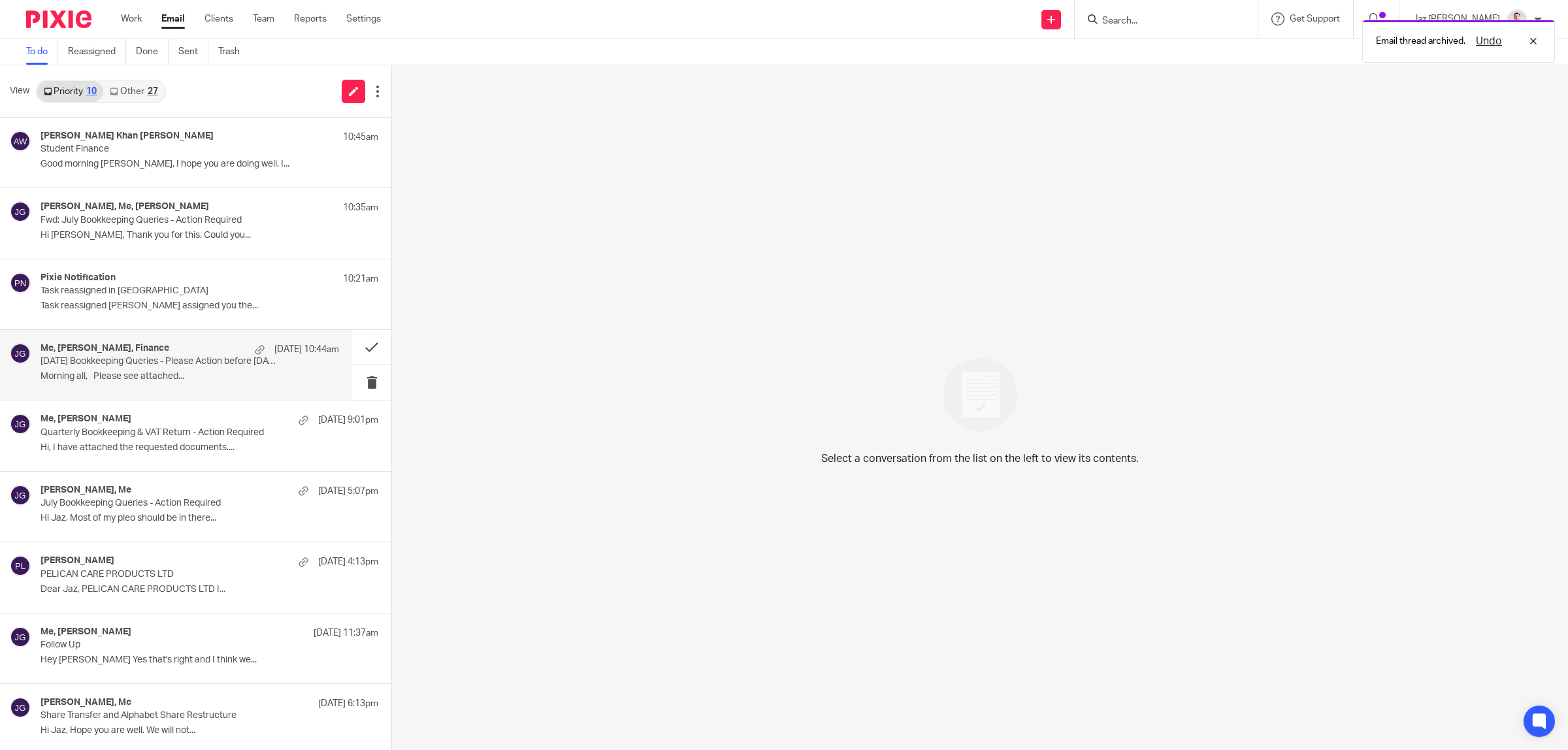
click at [113, 379] on p "Morning all, Please see attached..." at bounding box center [190, 377] width 299 height 11
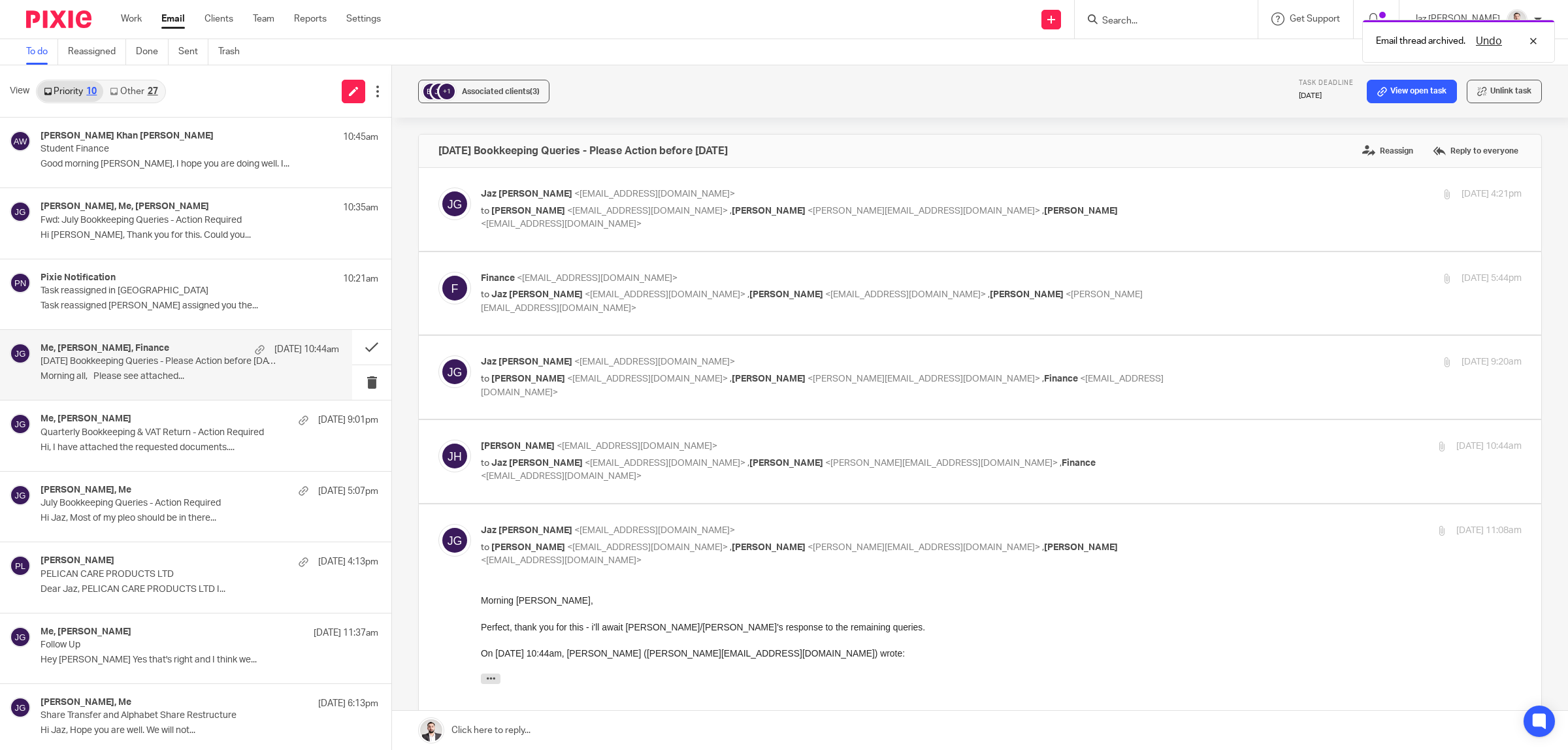
scroll to position [245, 0]
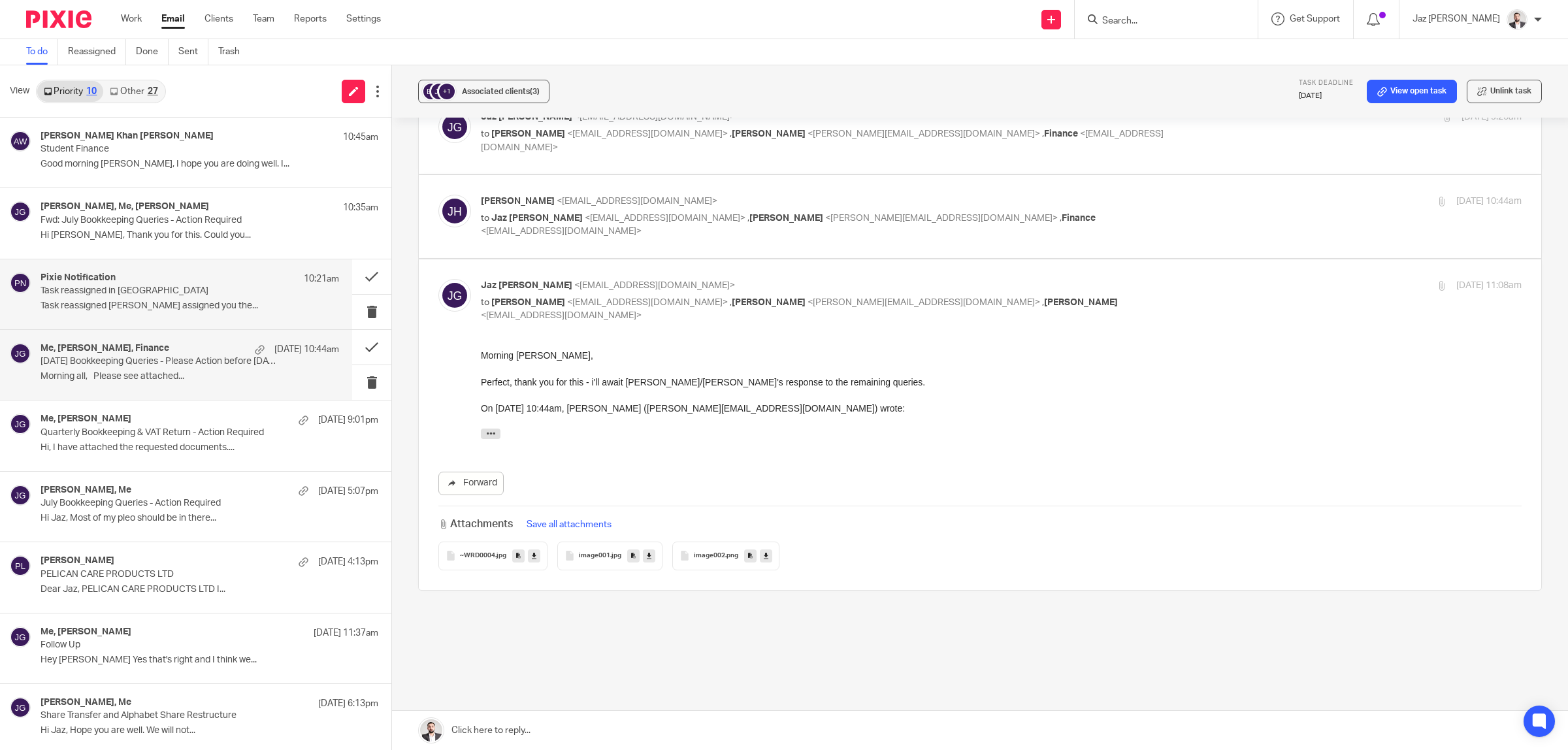
click at [147, 292] on p "Task reassigned in Pixie" at bounding box center [160, 291] width 239 height 11
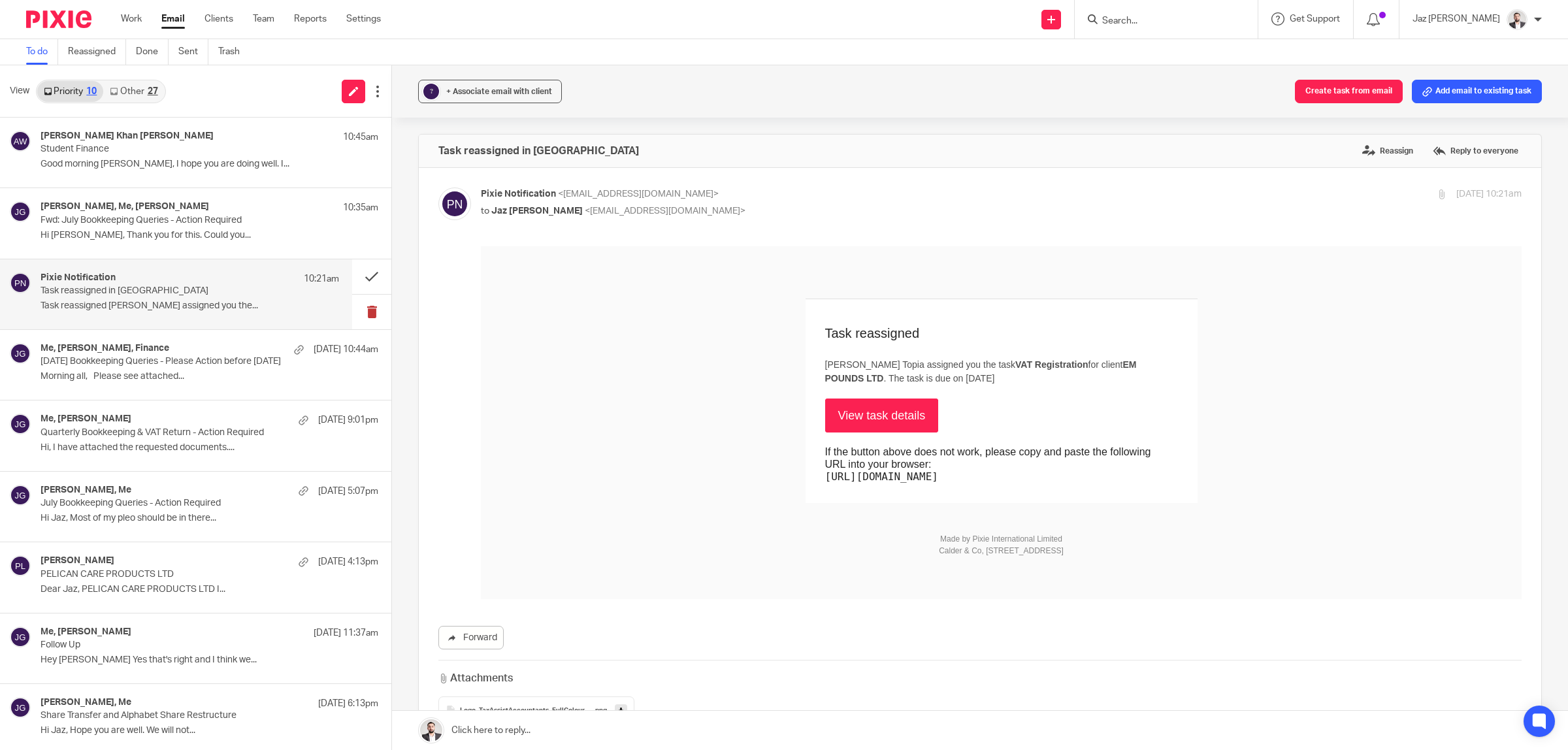
scroll to position [0, 0]
click at [358, 275] on button at bounding box center [371, 277] width 39 height 35
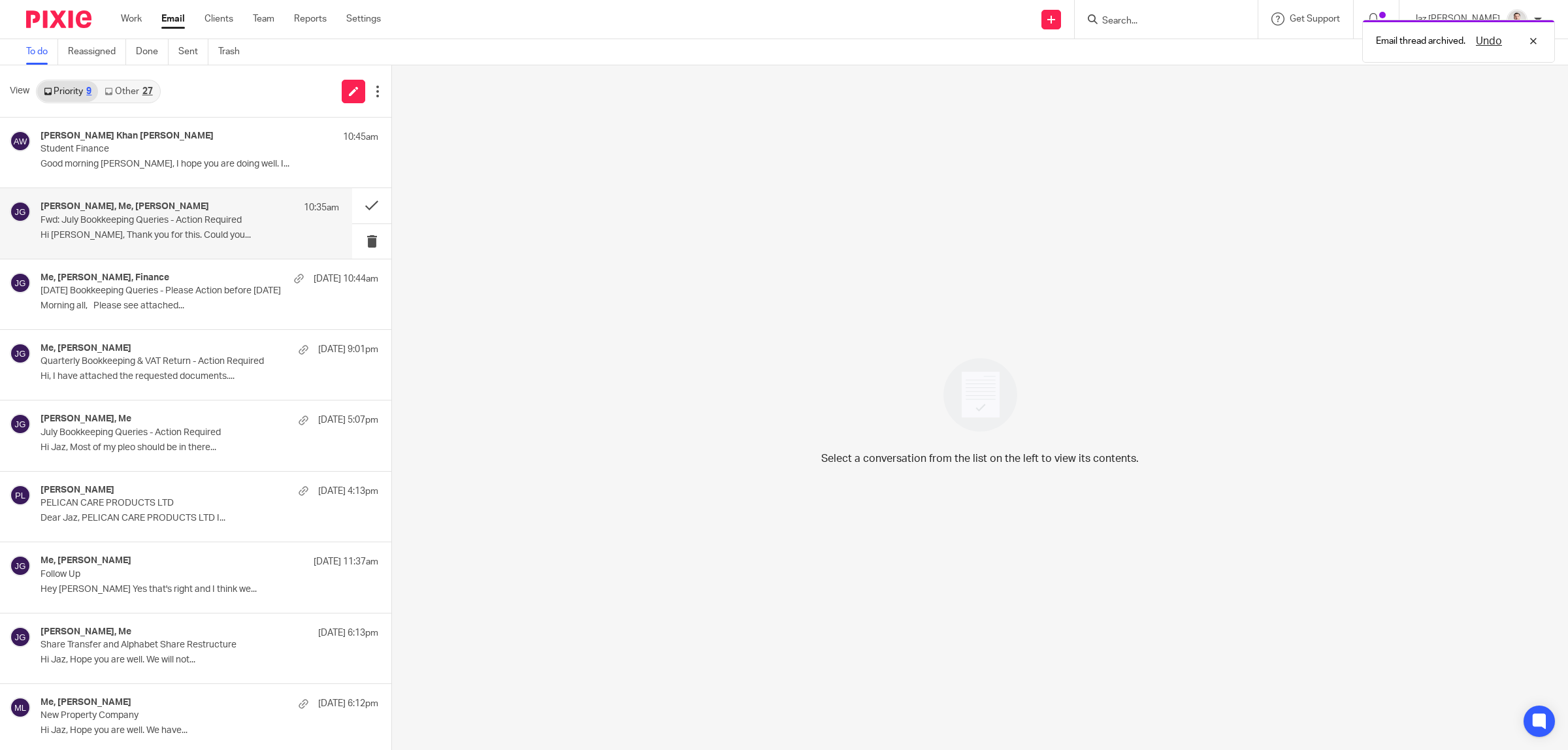
click at [142, 218] on p "Fwd: July Bookkeeping Queries - Action Required" at bounding box center [160, 221] width 239 height 11
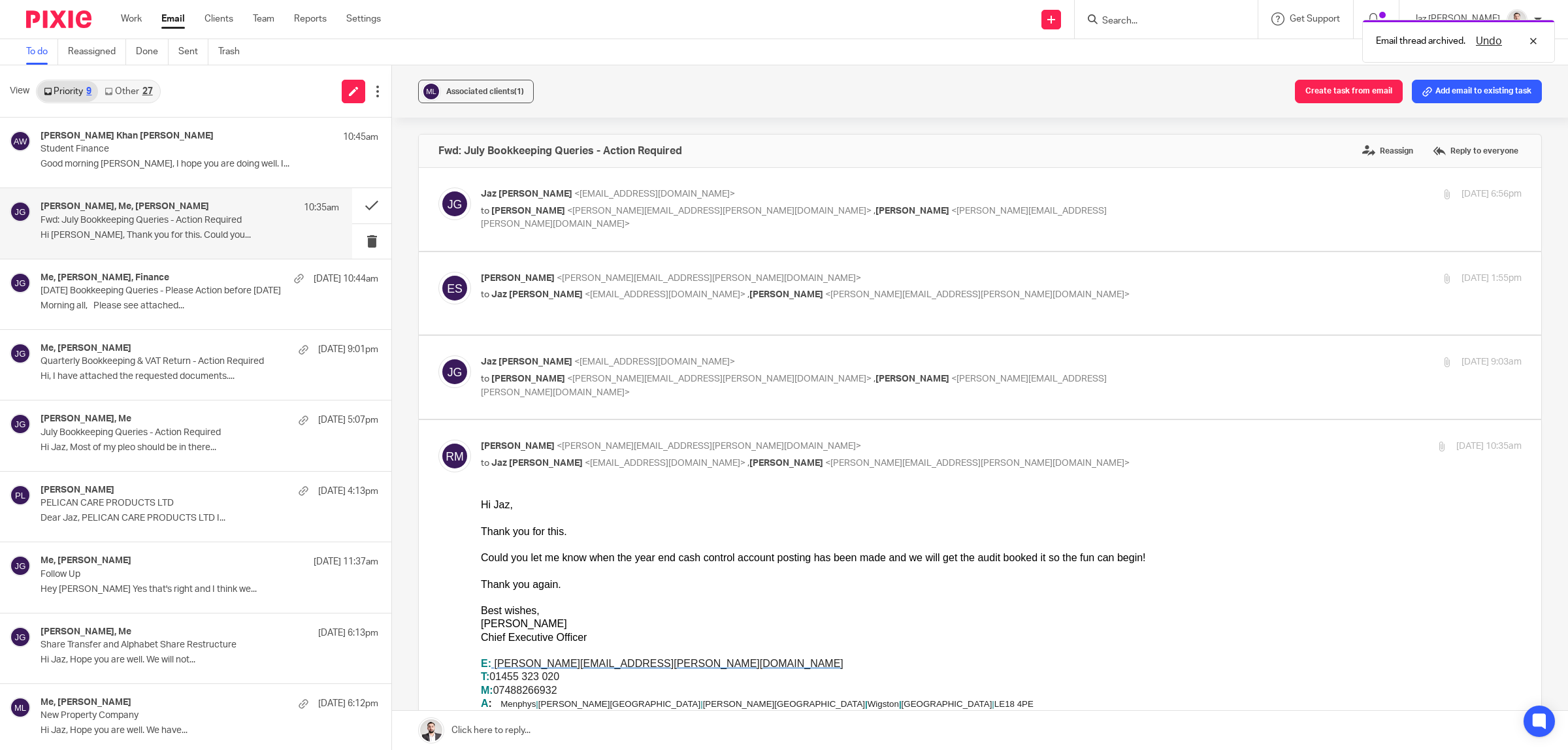
click at [970, 366] on p "Jaz Grewal <jazgrewal@taxassist.co.uk>" at bounding box center [827, 362] width 694 height 14
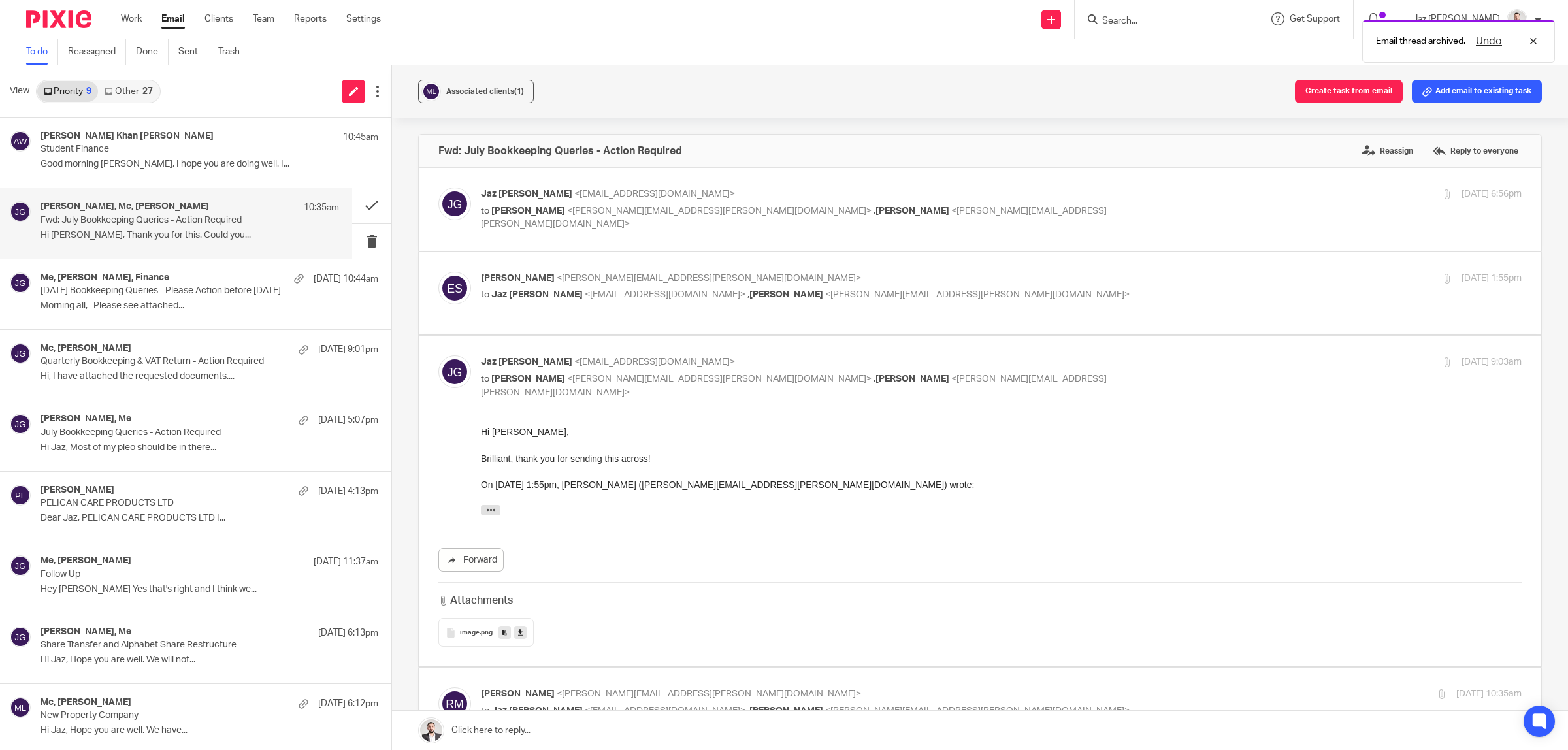
click at [980, 366] on p "Jaz Grewal <jazgrewal@taxassist.co.uk>" at bounding box center [827, 362] width 694 height 14
checkbox input "false"
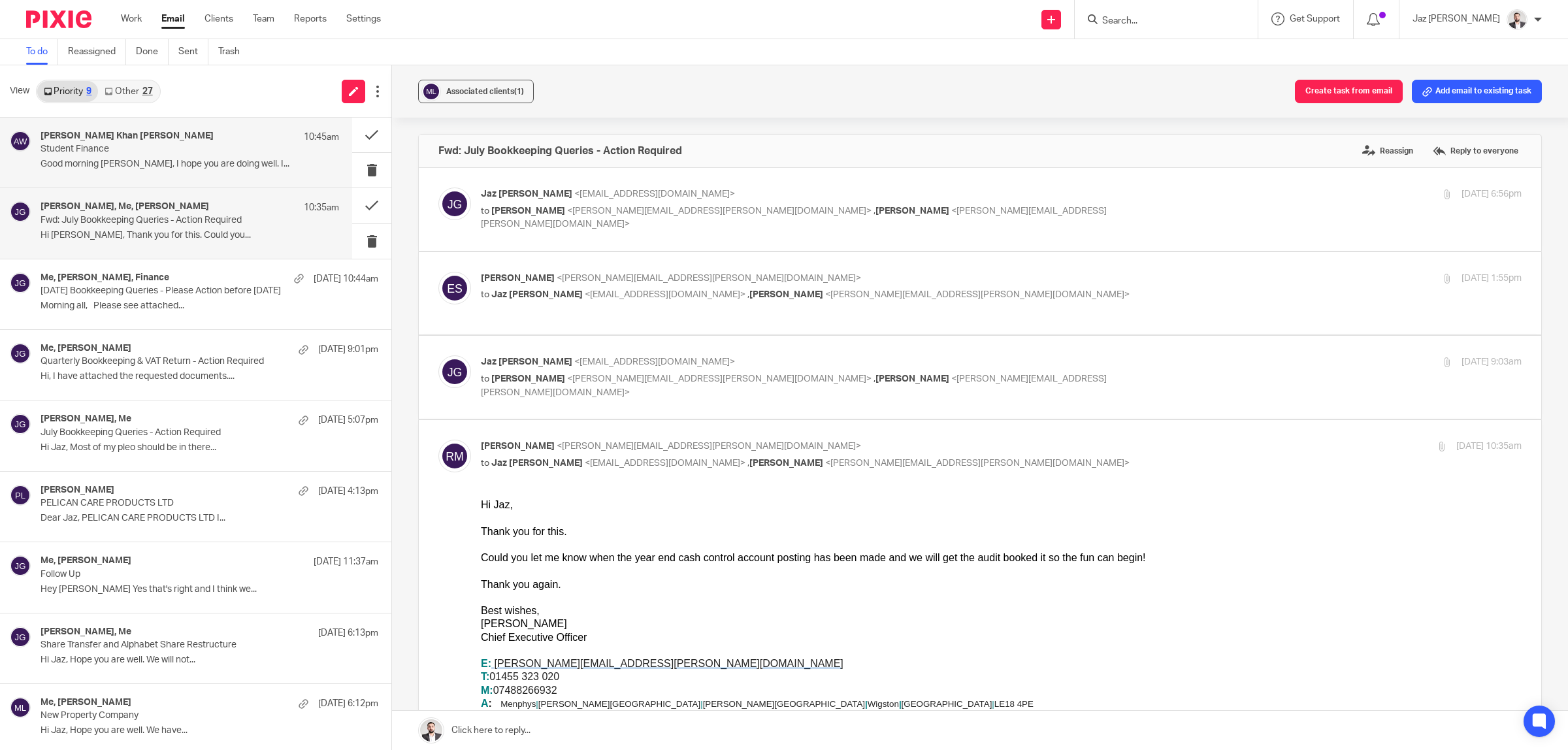
click at [154, 146] on p "Student Finance" at bounding box center [160, 149] width 239 height 11
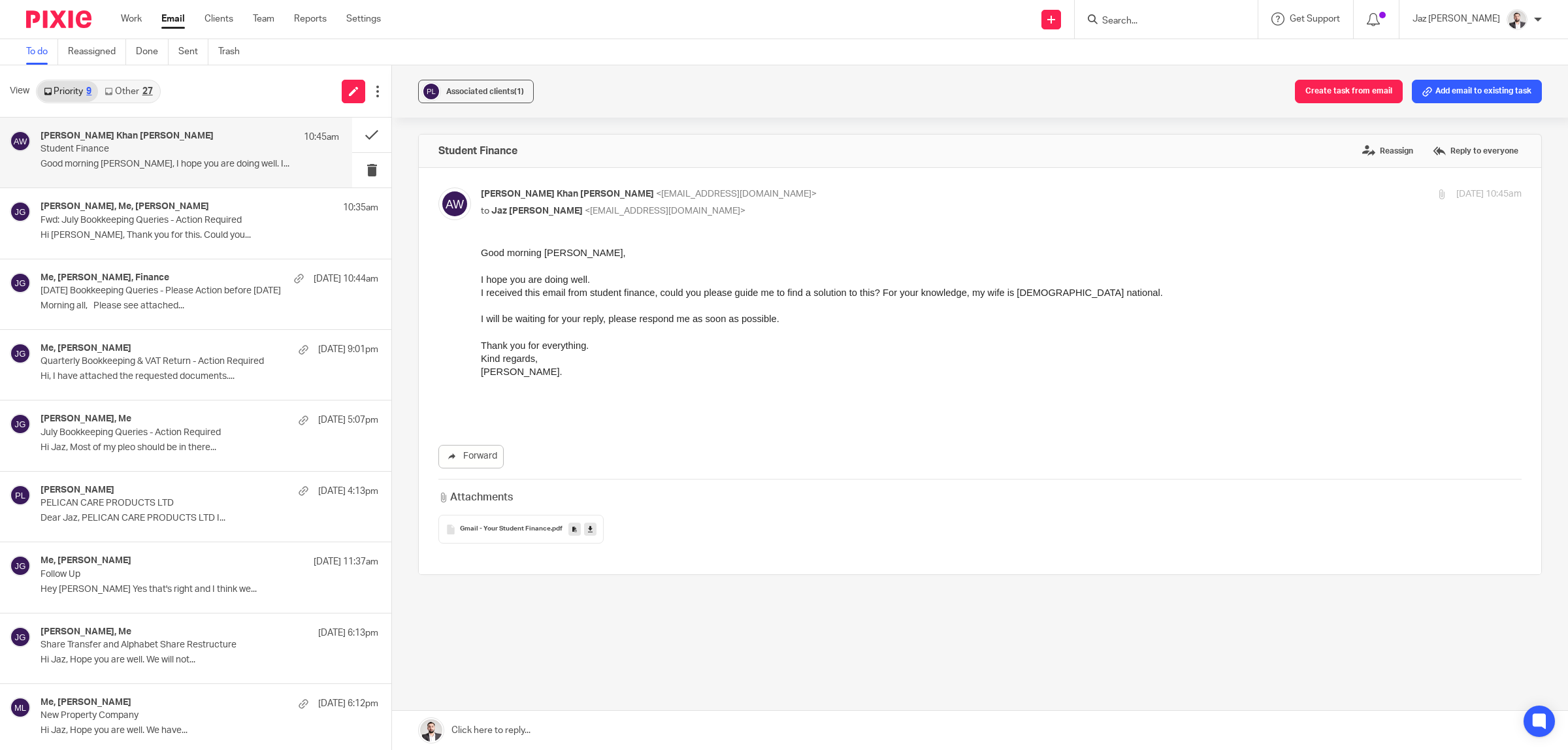
click at [495, 529] on span "Gmail - Your Student Finance" at bounding box center [505, 529] width 91 height 8
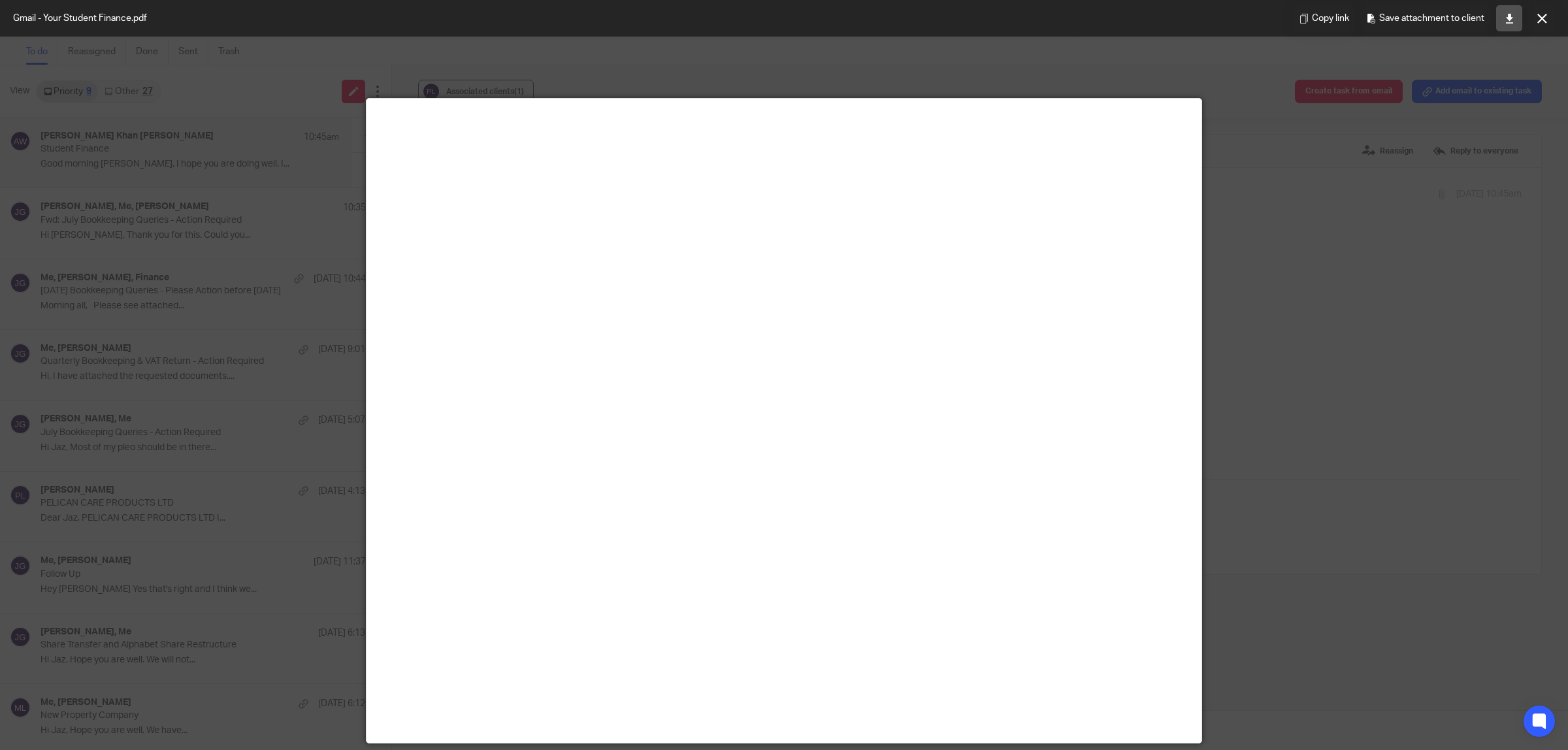
drag, startPoint x: 1510, startPoint y: 18, endPoint x: 1503, endPoint y: 28, distance: 12.2
click at [1510, 18] on icon at bounding box center [1509, 18] width 10 height 10
click at [1533, 18] on button at bounding box center [1542, 18] width 26 height 26
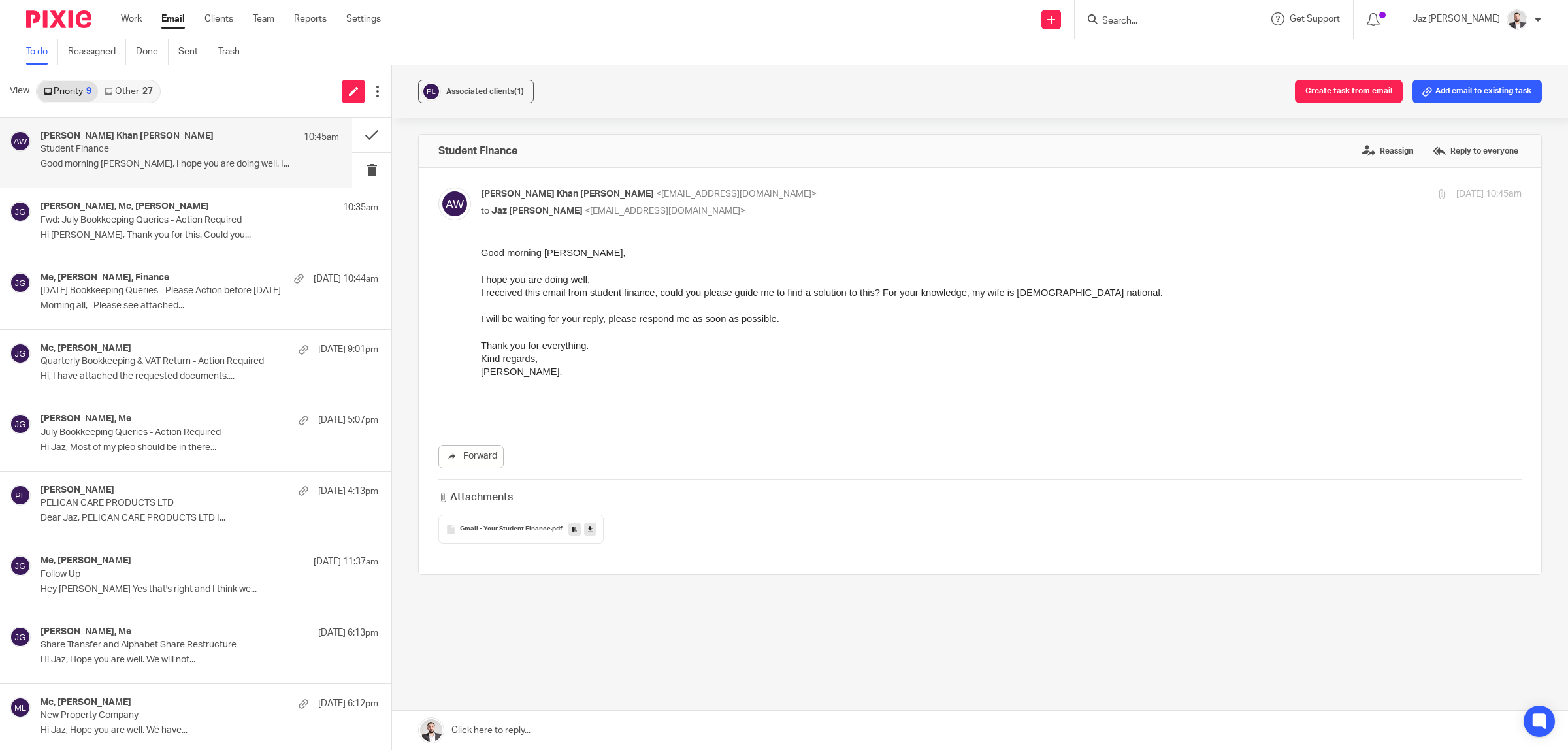
click at [624, 730] on link at bounding box center [980, 730] width 1176 height 39
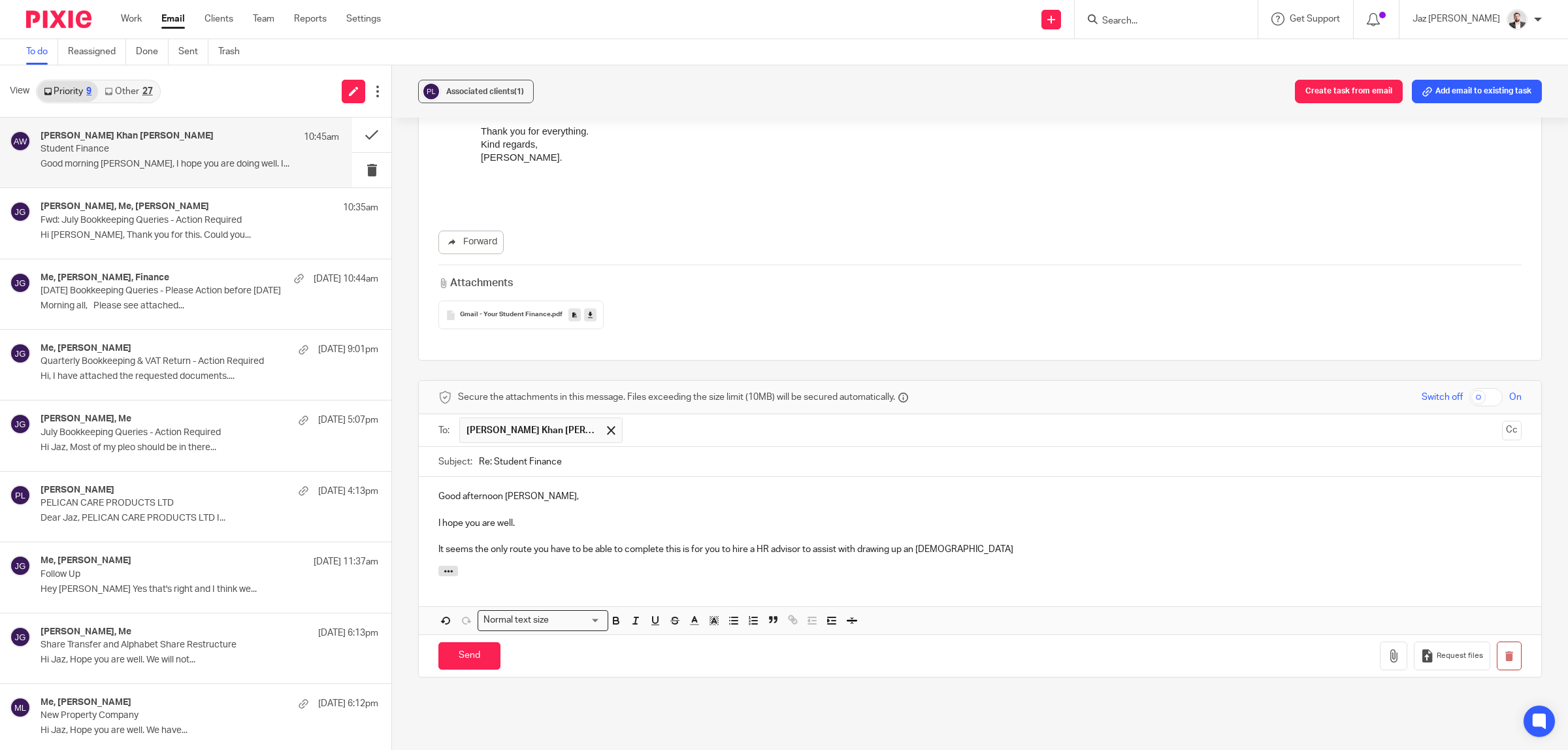
click at [498, 543] on p "It seems the only route you have to be able to complete this is for you to hire…" at bounding box center [980, 549] width 1083 height 13
click at [654, 545] on p "It seems the only route you have to be able to complete this is for you to hire…" at bounding box center [980, 549] width 1083 height 13
click at [801, 543] on p "It seems the only route you have to be able to complete this is for you to hire…" at bounding box center [980, 549] width 1083 height 13
click at [1017, 543] on p "It seems the only route you have to be able to complete this is for you to hire…" at bounding box center [980, 549] width 1083 height 13
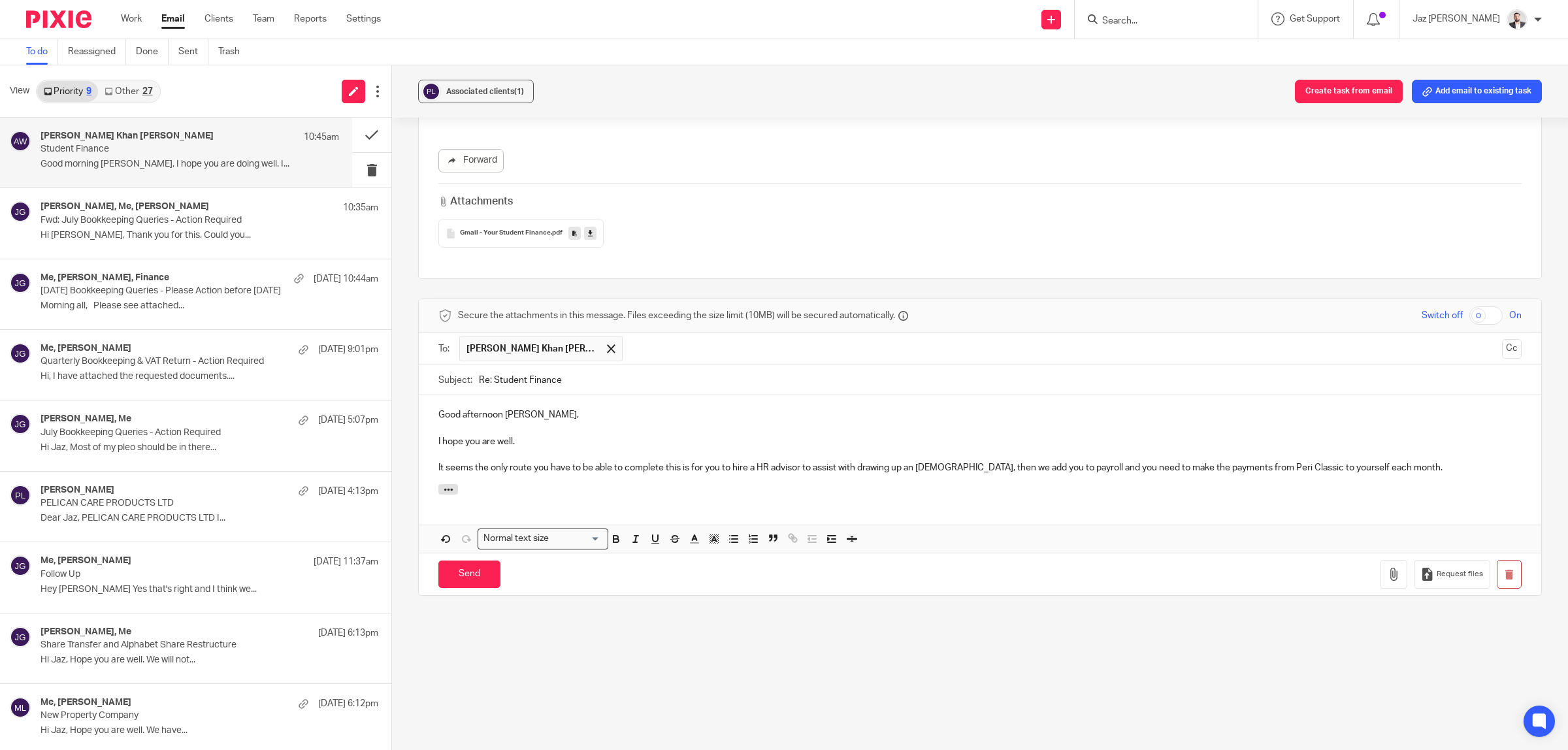
scroll to position [303, 0]
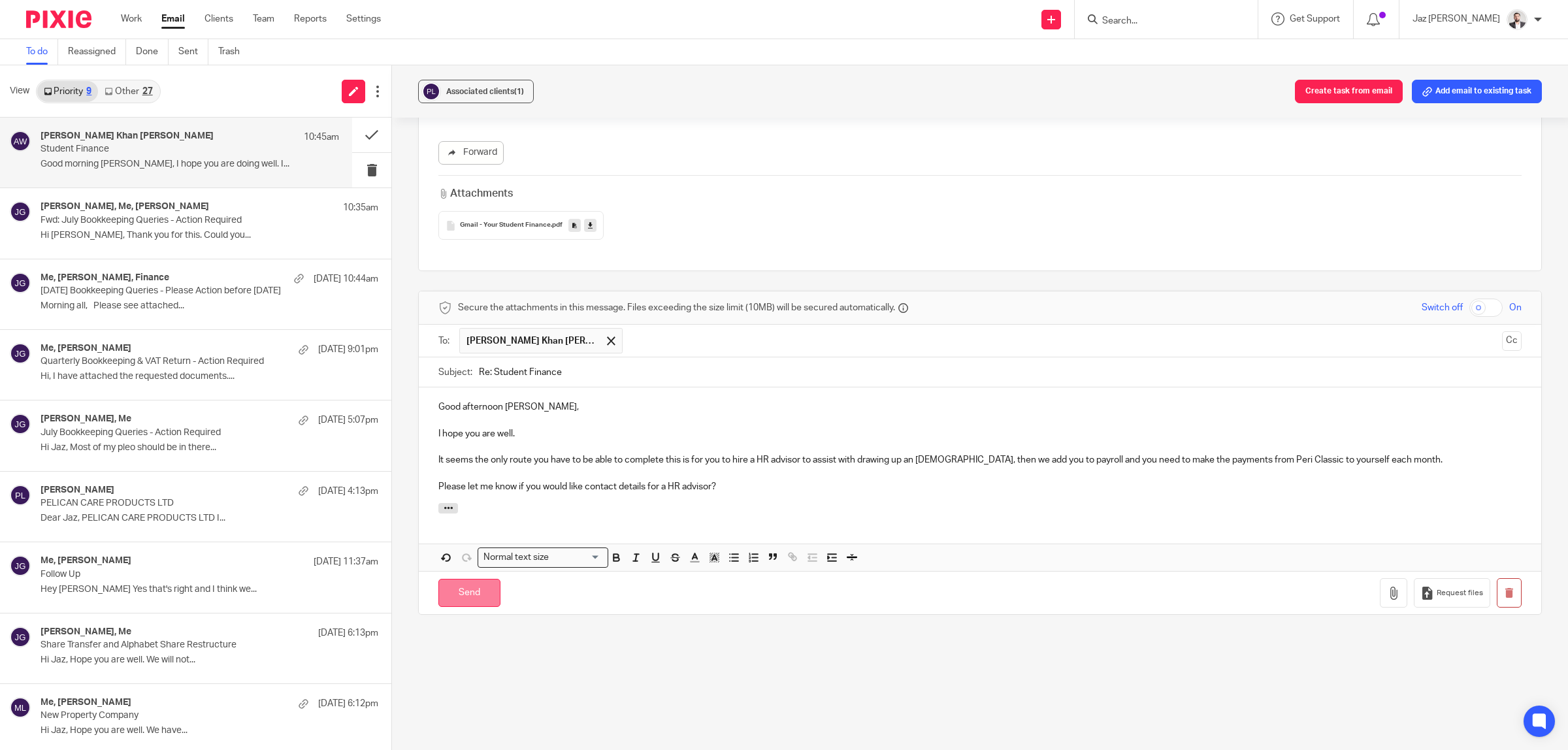
click at [459, 584] on input "Send" at bounding box center [469, 592] width 62 height 28
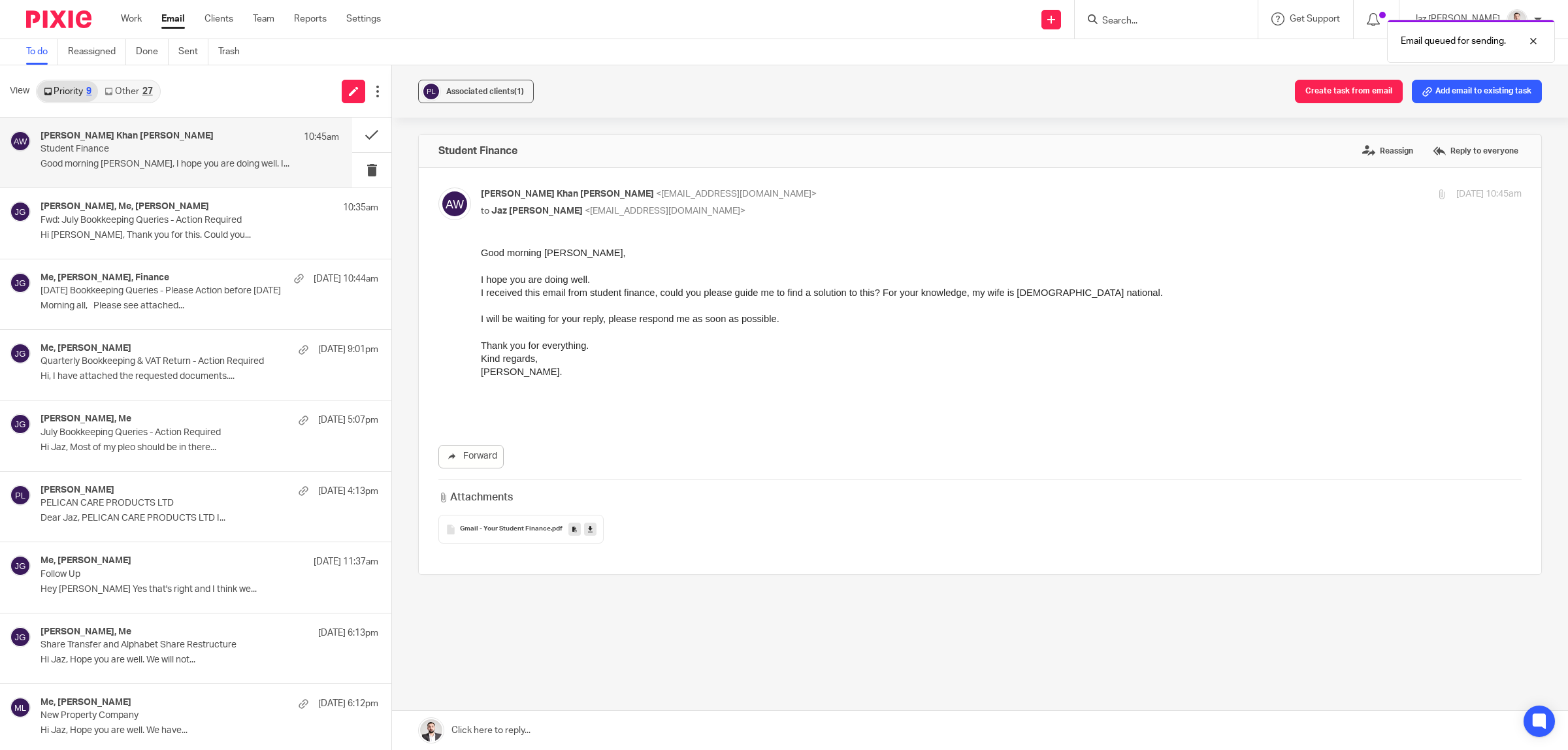
scroll to position [0, 0]
click at [163, 226] on div "[PERSON_NAME], Me, [PERSON_NAME] 10:35am Fwd: July Bookkeeping Queries - Action…" at bounding box center [190, 223] width 299 height 44
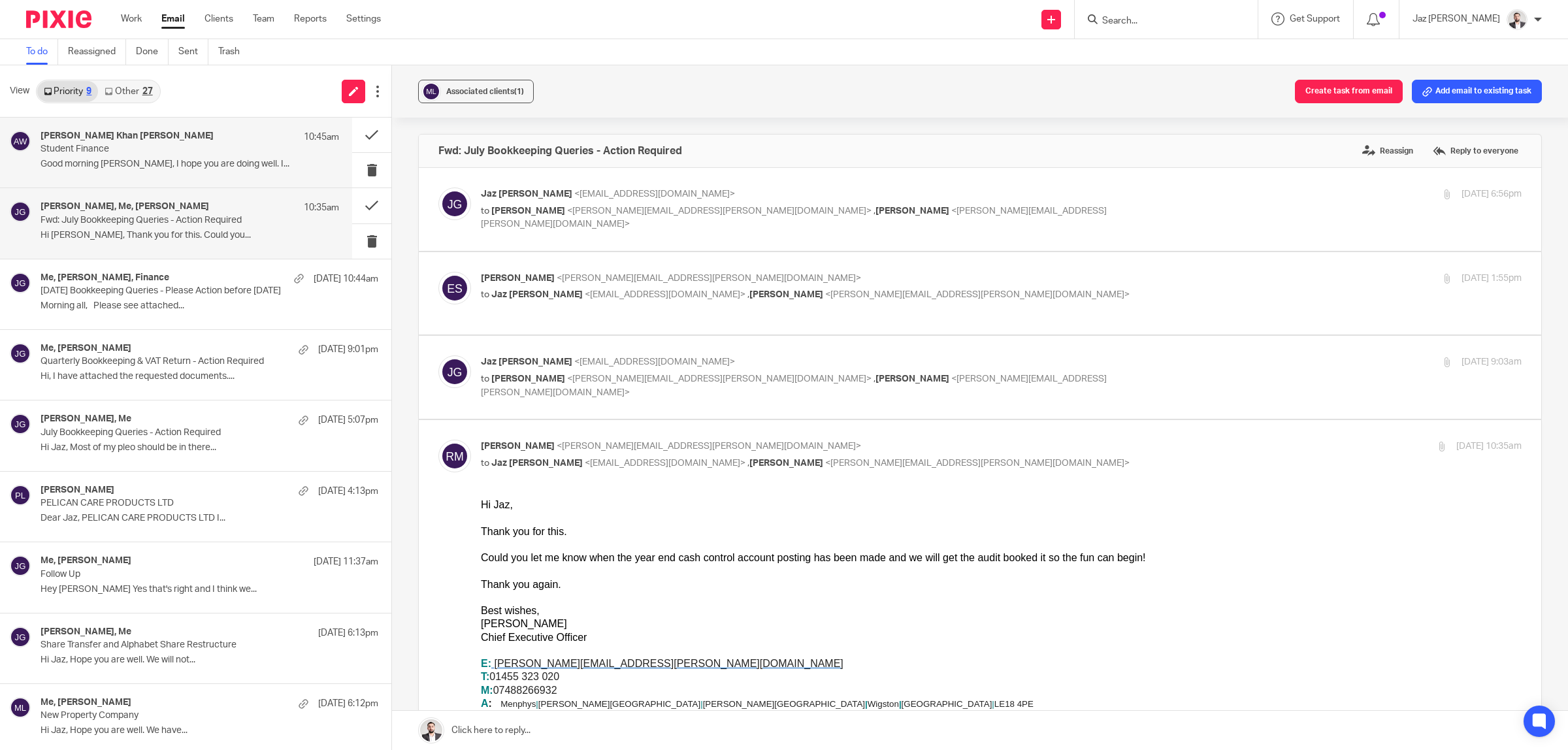
click at [139, 159] on p "Good morning Jaz, I hope you are doing well. I..." at bounding box center [190, 164] width 299 height 11
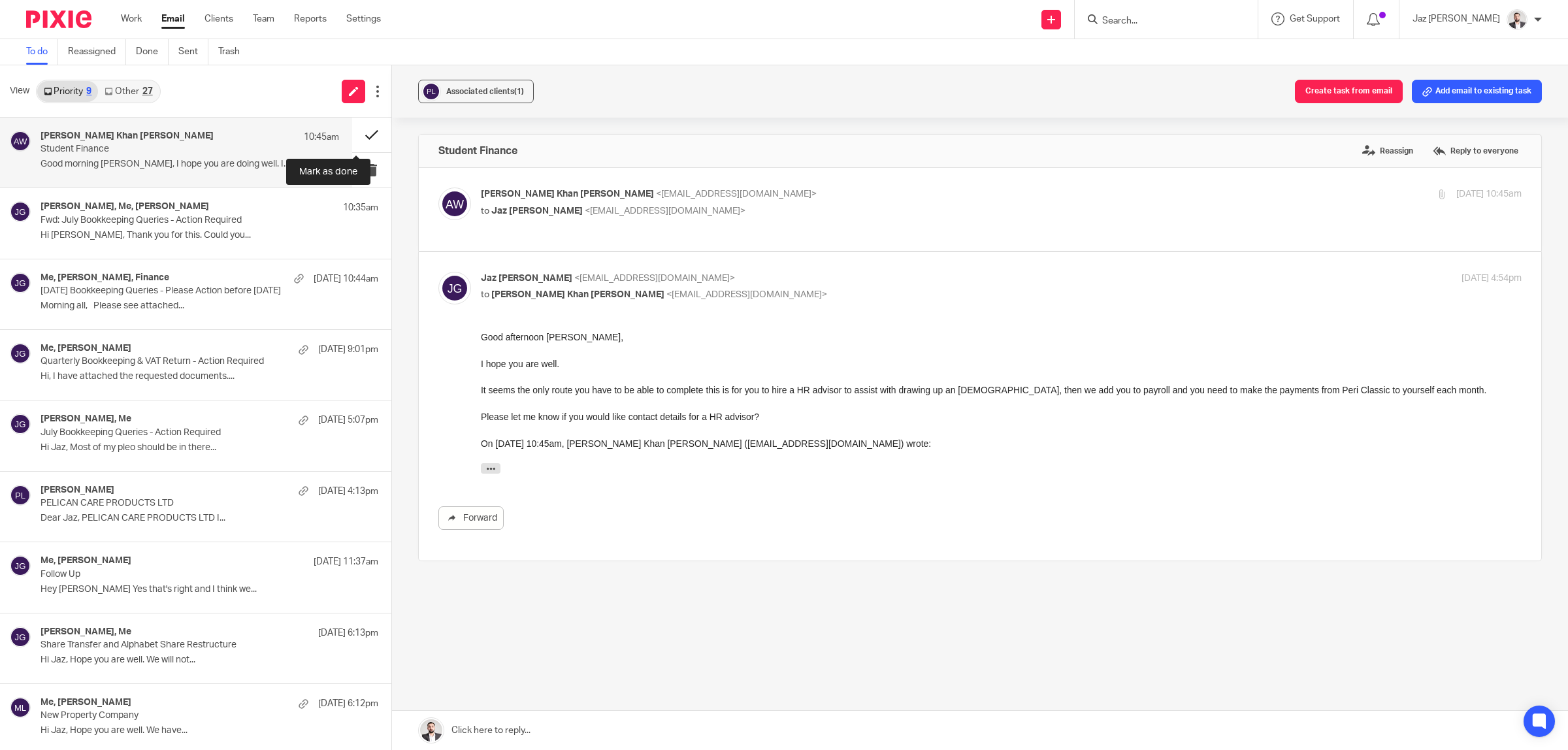
click at [364, 133] on button at bounding box center [371, 135] width 39 height 35
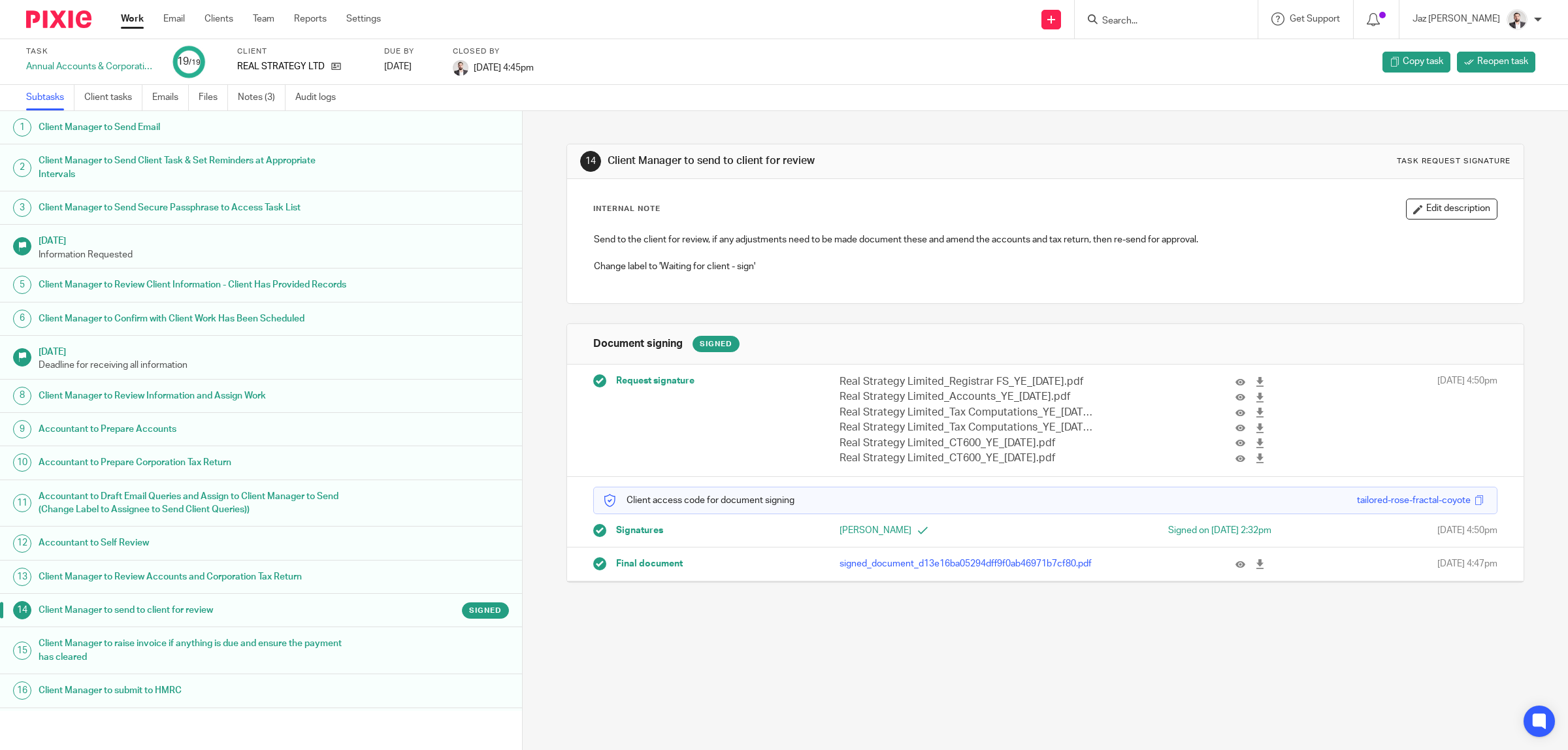
scroll to position [127, 0]
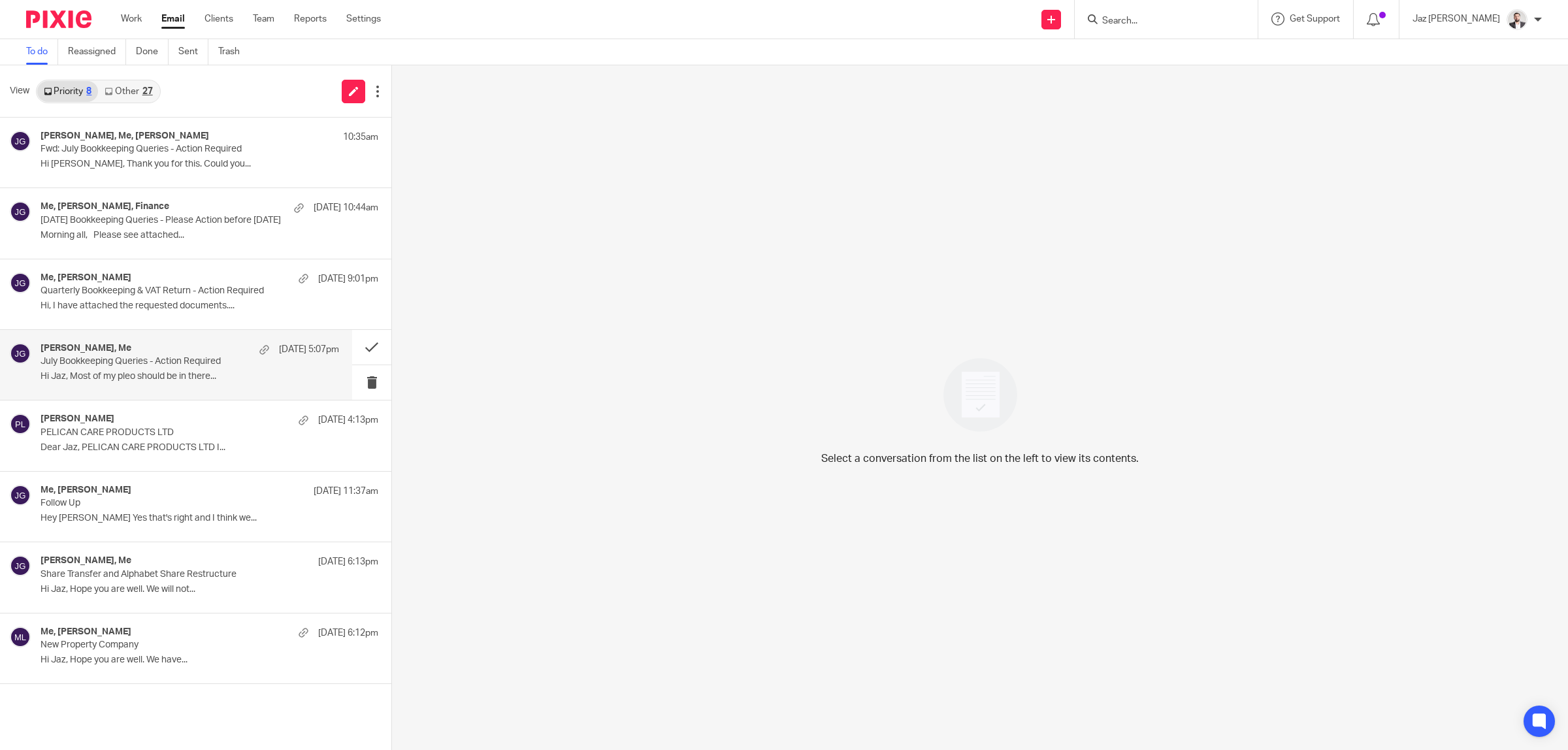
click at [137, 349] on div "[PERSON_NAME], Me [DATE] 5:07pm" at bounding box center [190, 349] width 299 height 13
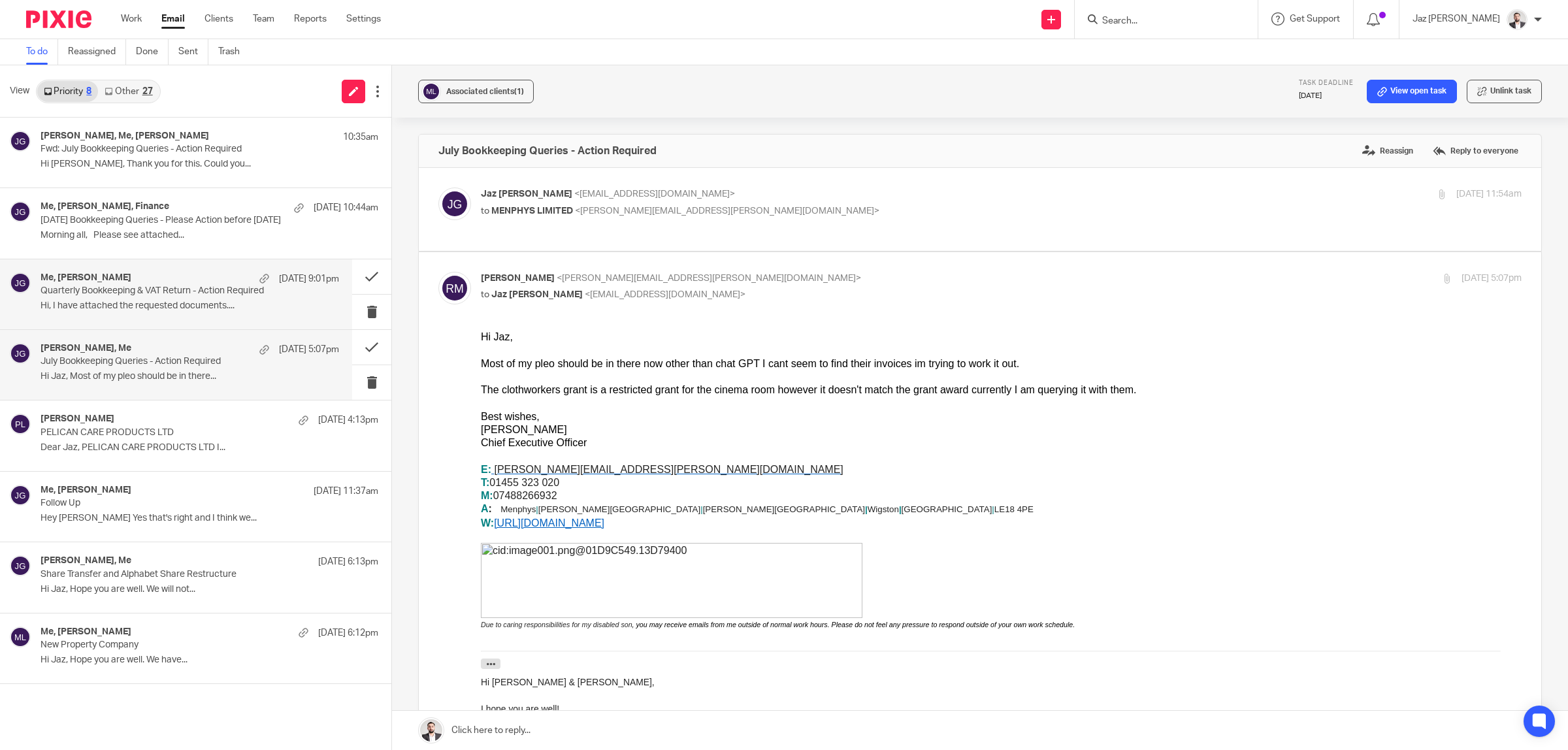
click at [144, 302] on p "Hi, I have attached the requested documents...." at bounding box center [190, 306] width 299 height 11
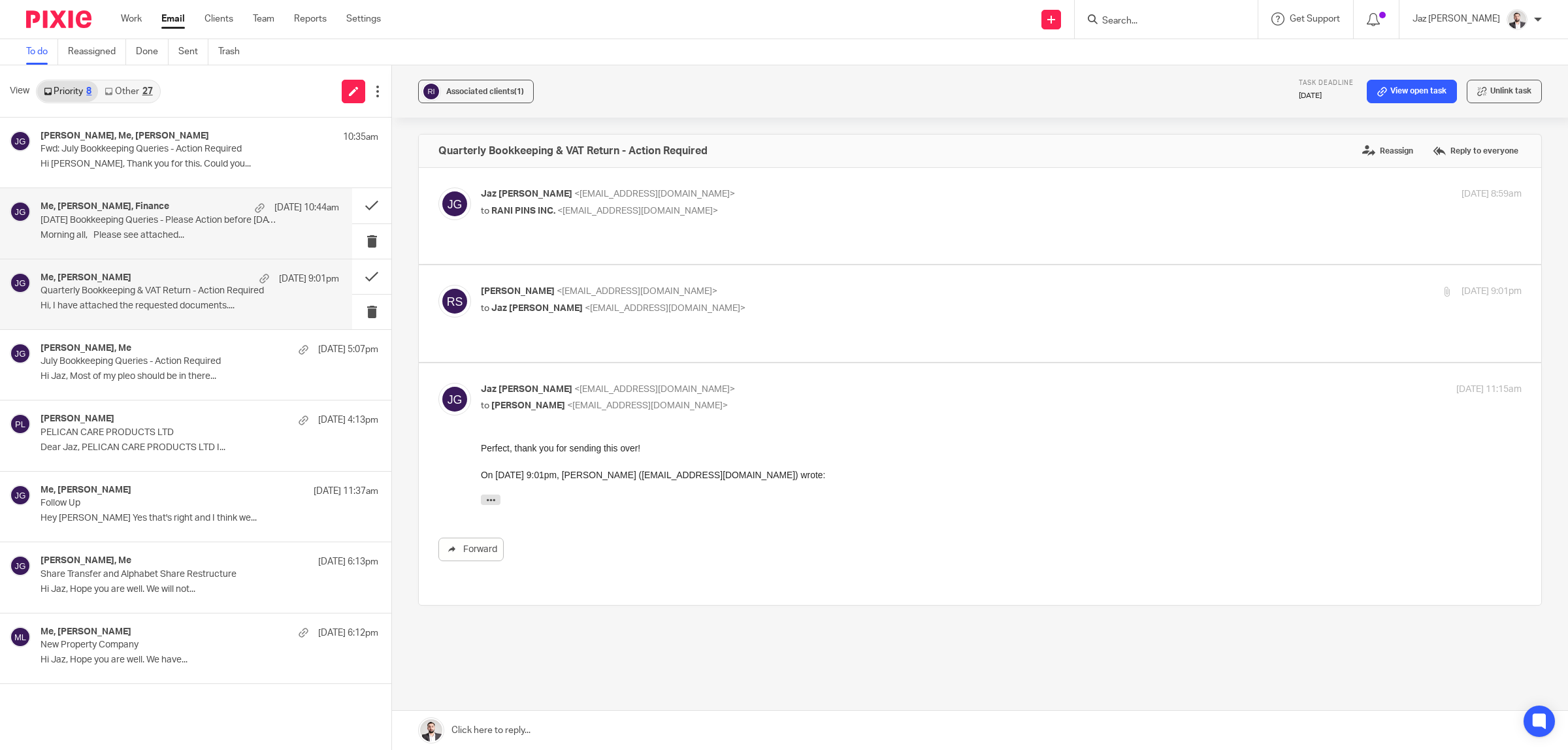
click at [160, 235] on p "Morning all, Please see attached..." at bounding box center [190, 236] width 299 height 11
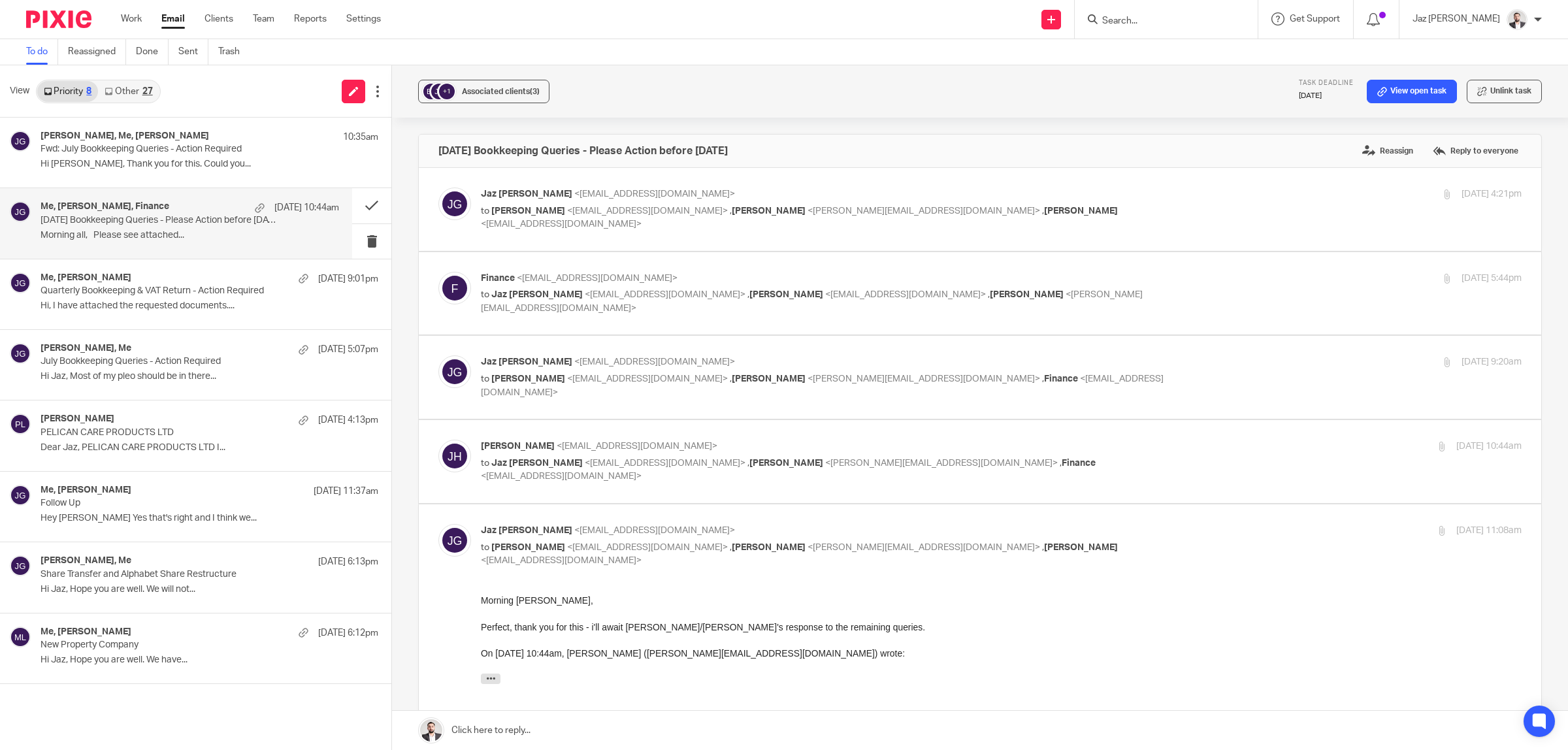
scroll to position [163, 0]
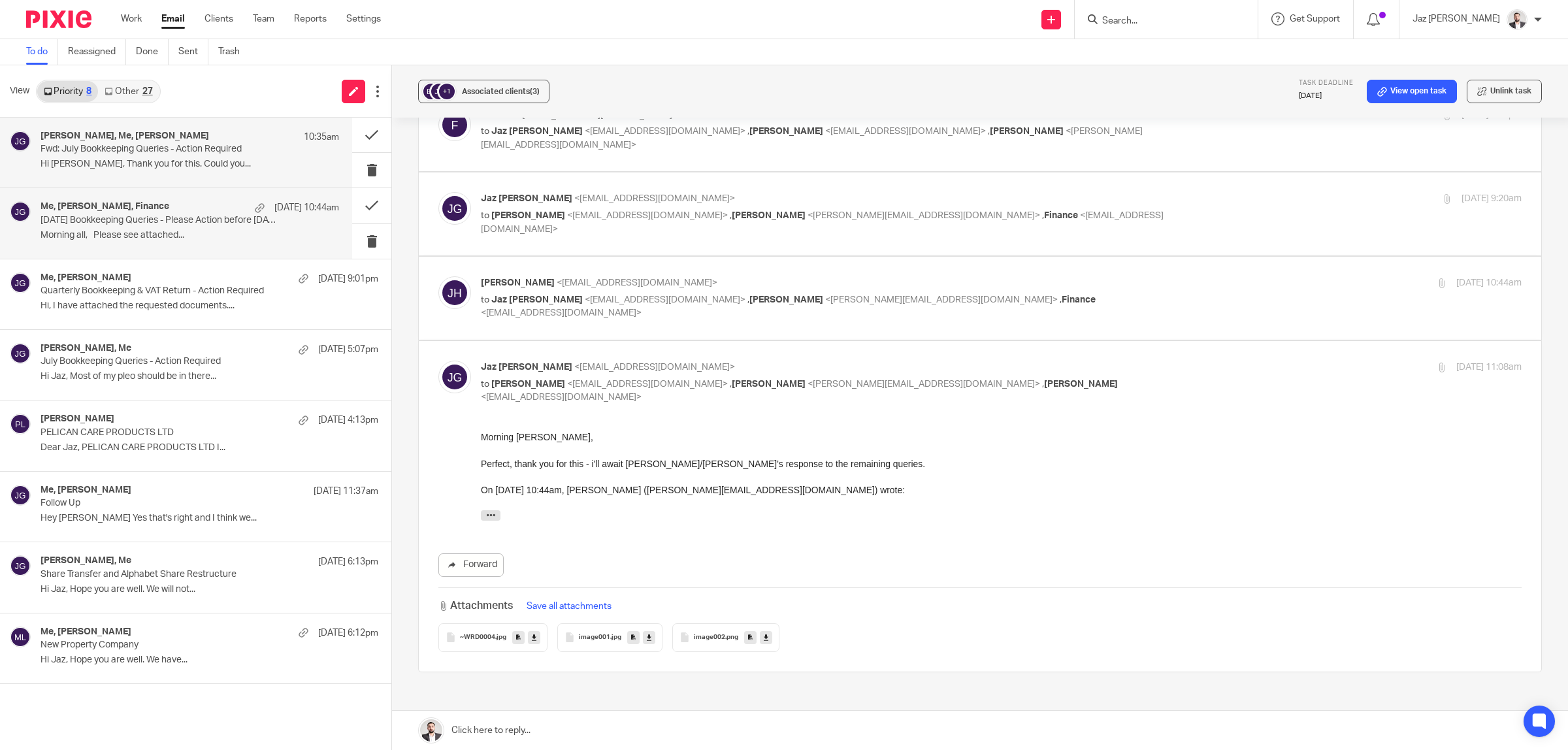
click at [178, 144] on p "Fwd: July Bookkeeping Queries - Action Required" at bounding box center [160, 149] width 239 height 11
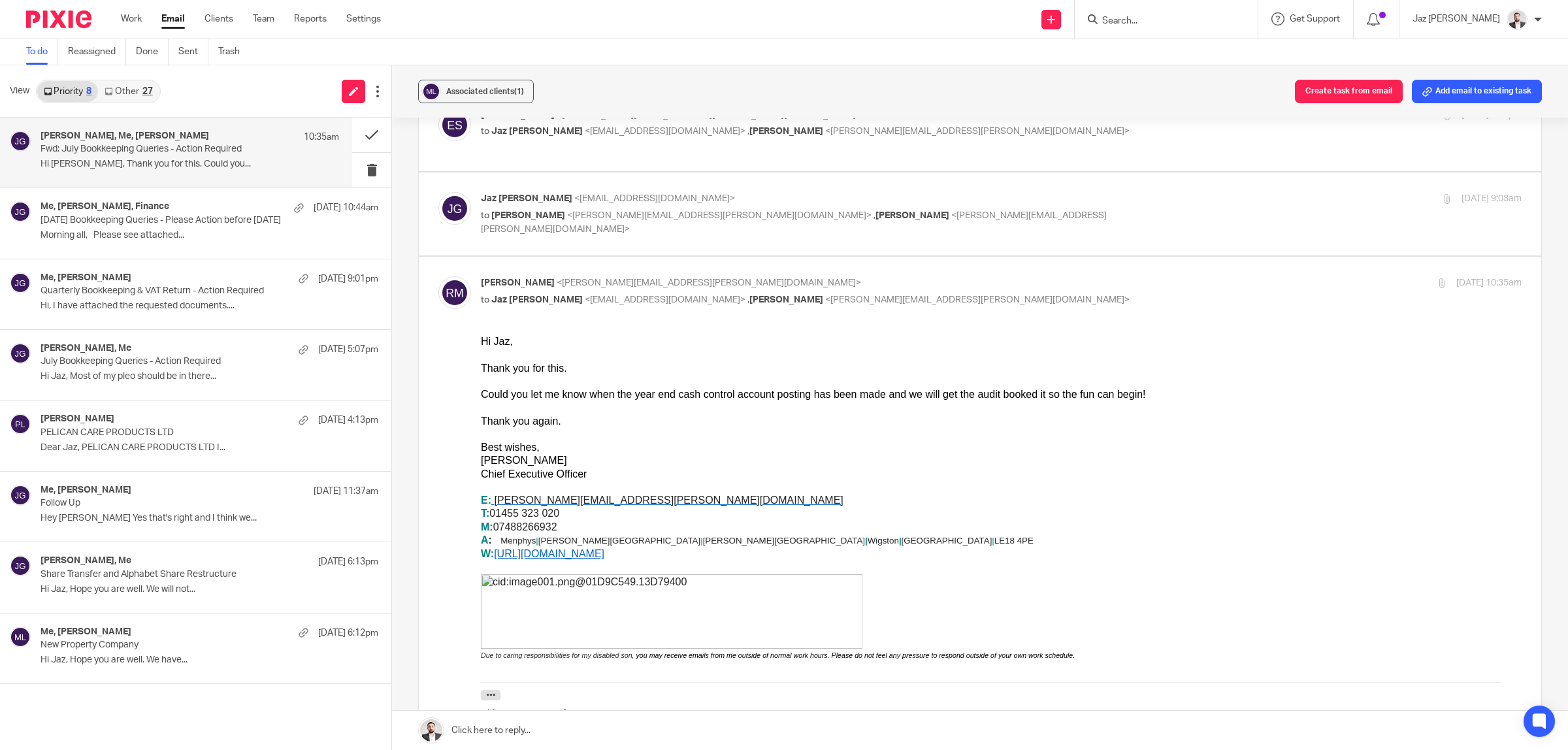
click at [134, 87] on link "Other 27" at bounding box center [128, 91] width 61 height 21
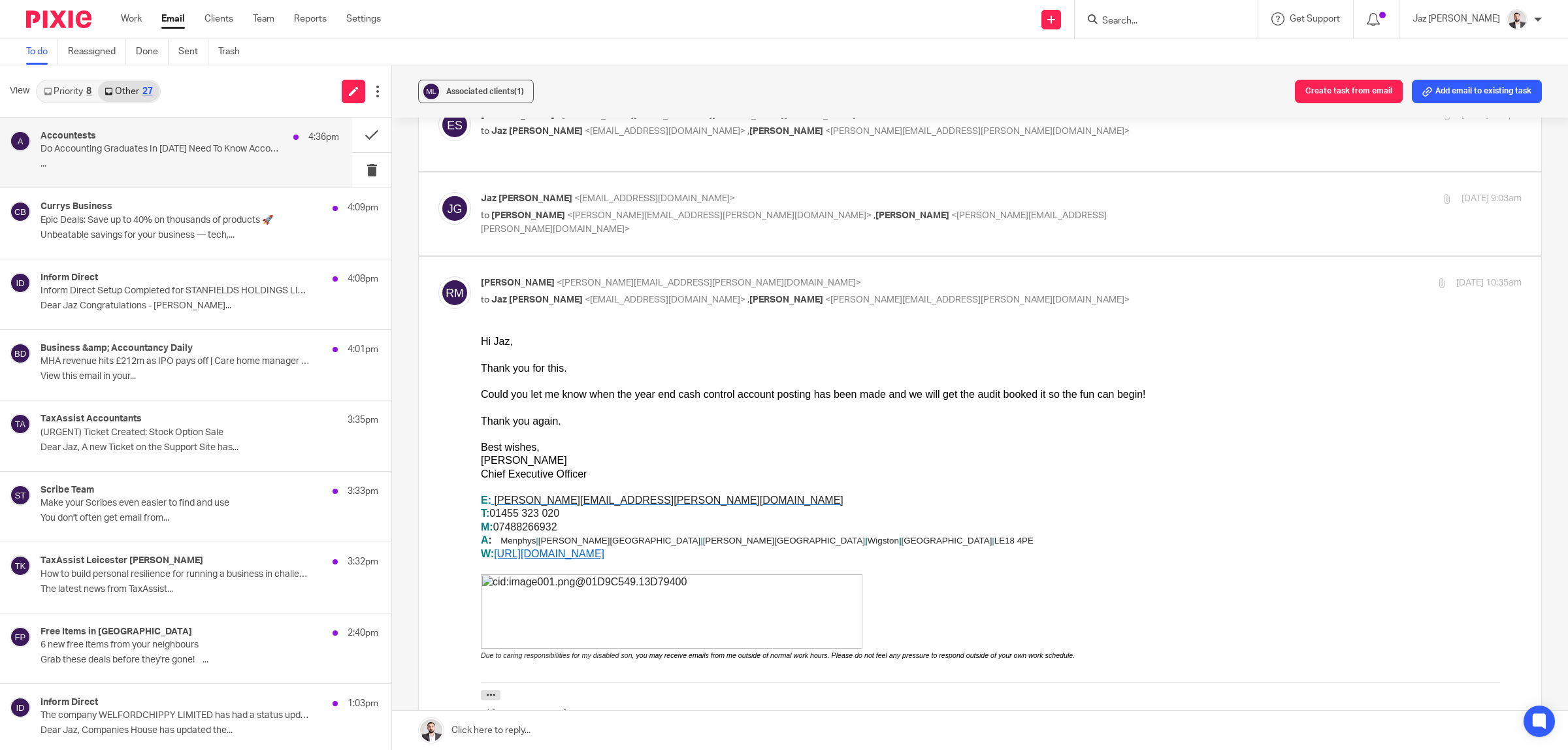
click at [159, 145] on p "Do Accounting Graduates In [DATE] Need To Know Accounting?" at bounding box center [160, 149] width 239 height 11
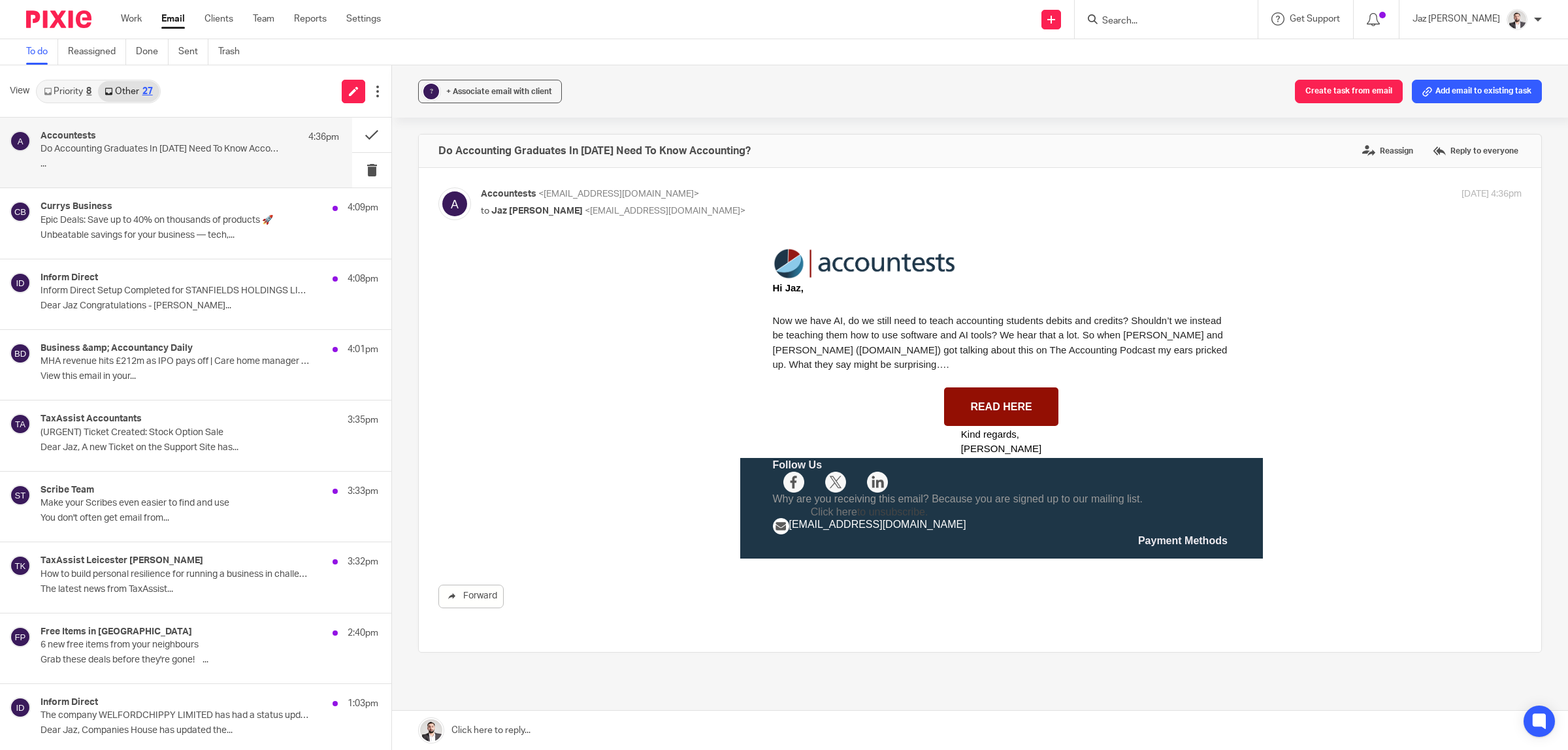
scroll to position [0, 0]
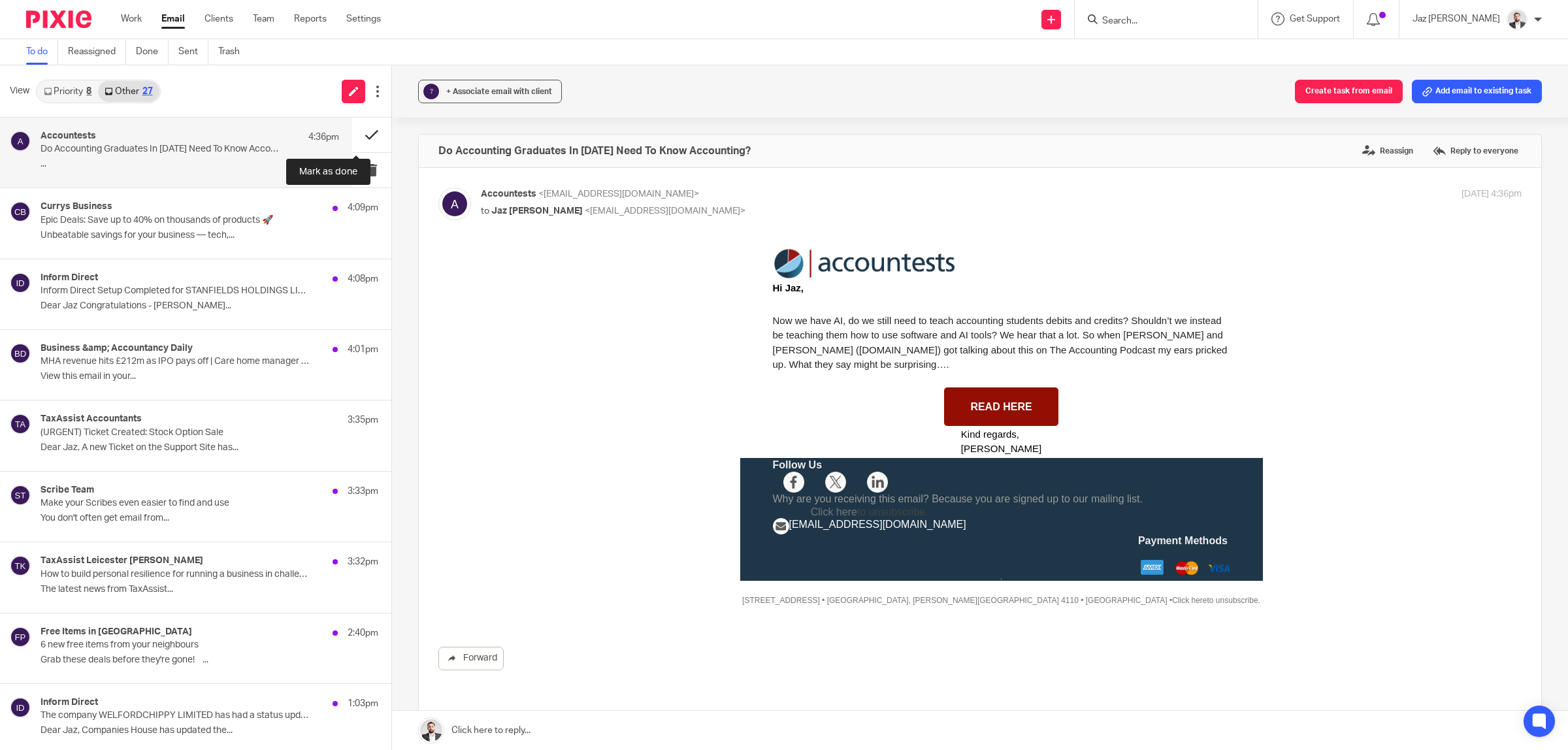
click at [352, 134] on button at bounding box center [371, 135] width 39 height 35
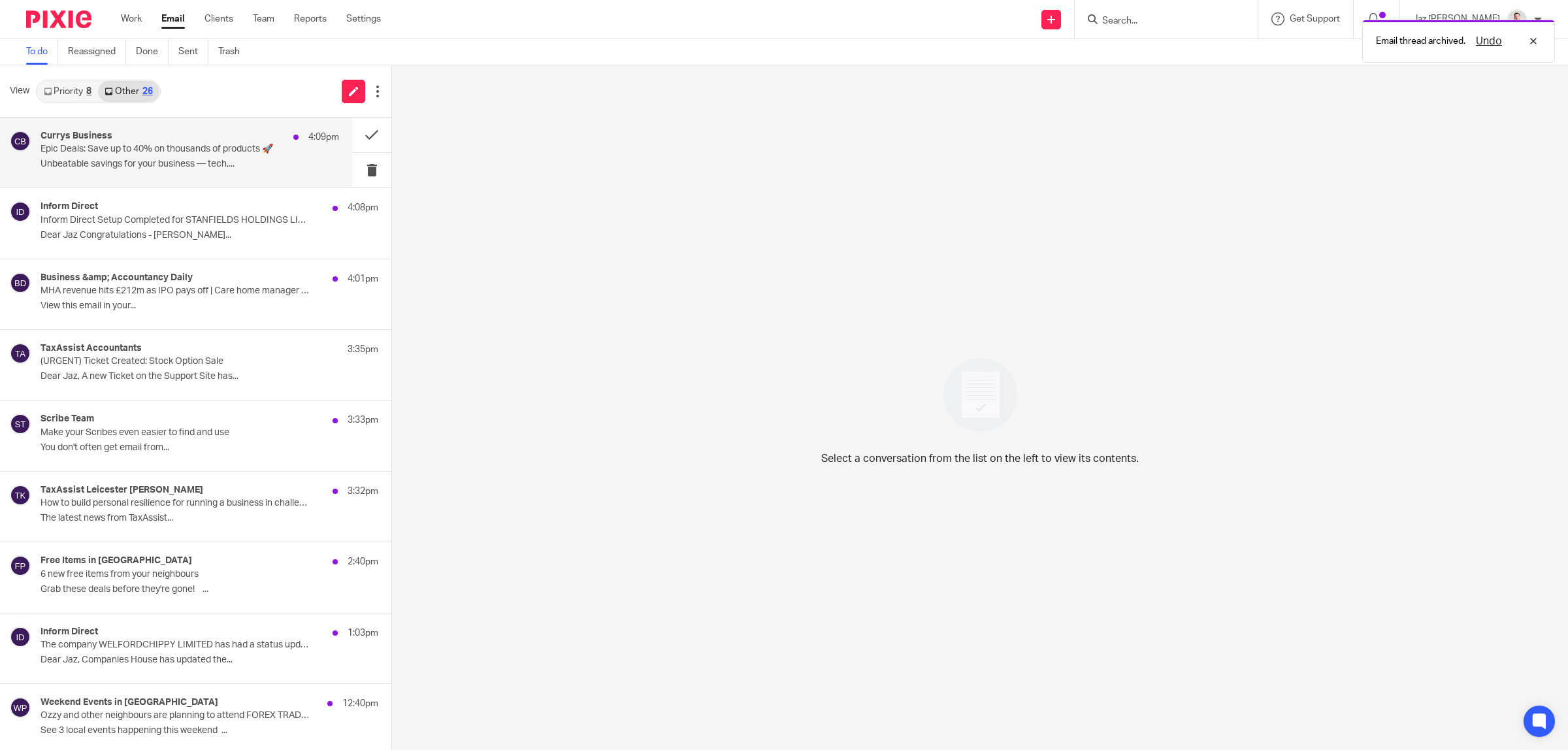
click at [203, 159] on p "Unbeatable savings for your business — tech,..." at bounding box center [190, 164] width 299 height 11
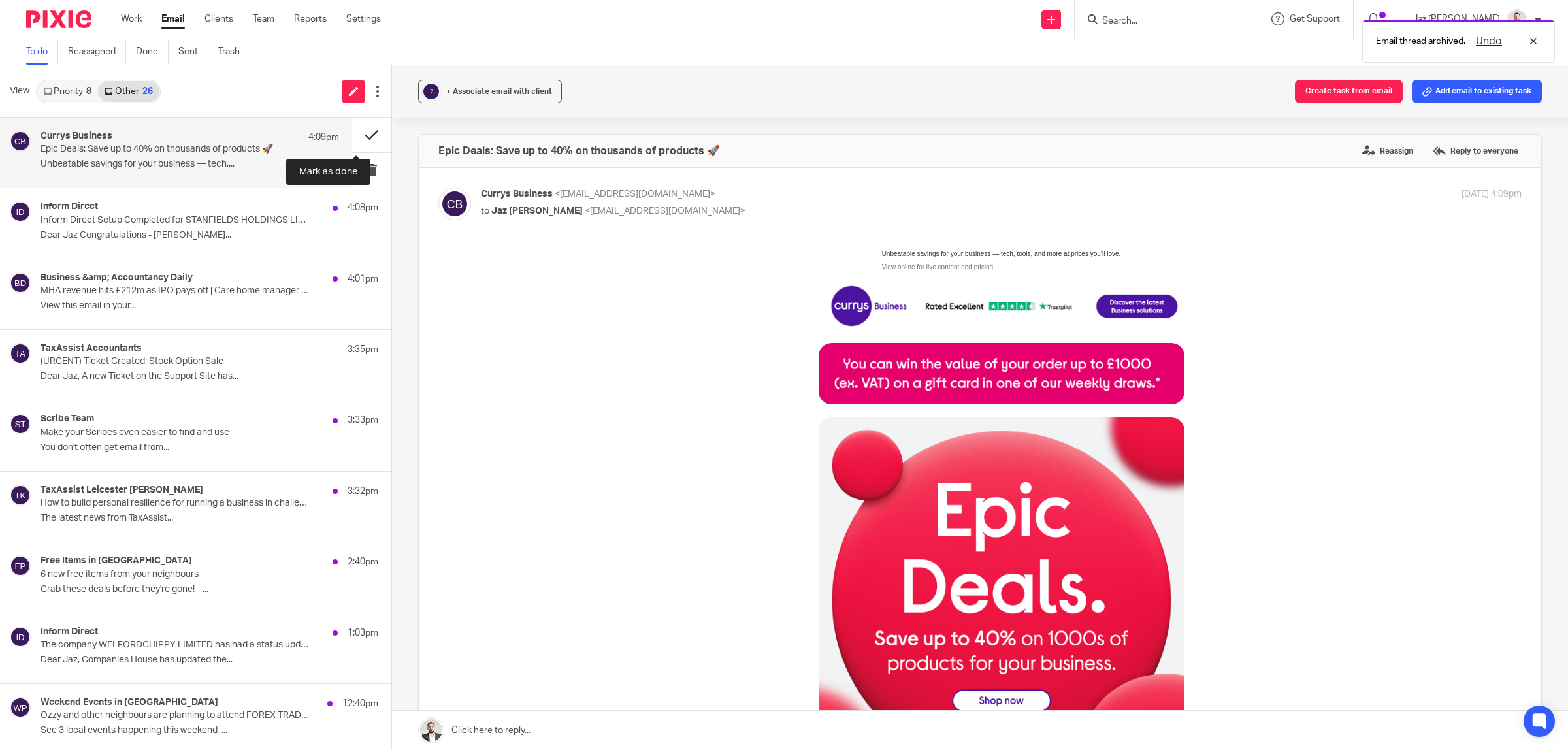
click at [354, 132] on button at bounding box center [371, 135] width 39 height 35
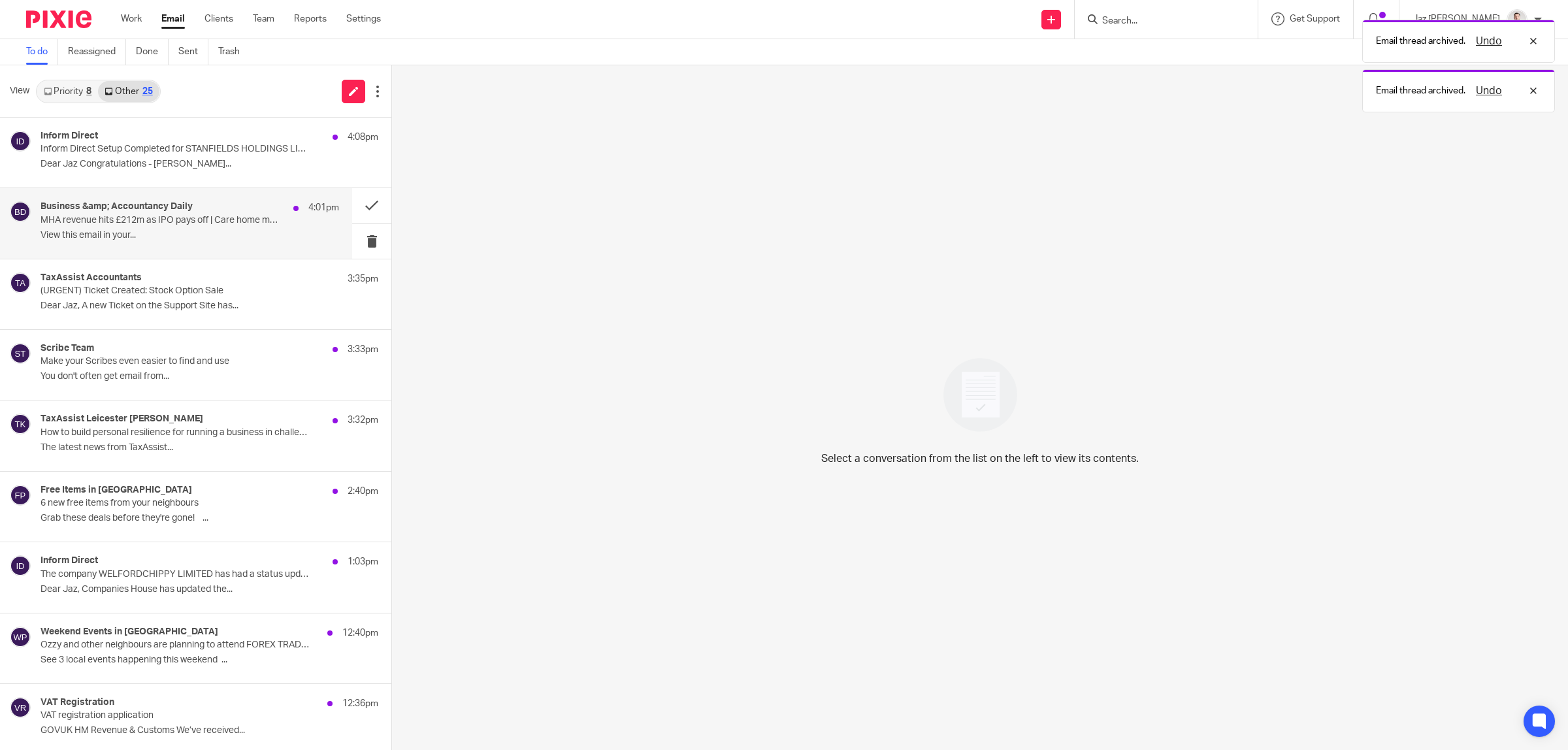
click at [177, 223] on p "MHA revenue hits £212m as IPO pays off | Care home manager jailed for stealing …" at bounding box center [160, 221] width 239 height 11
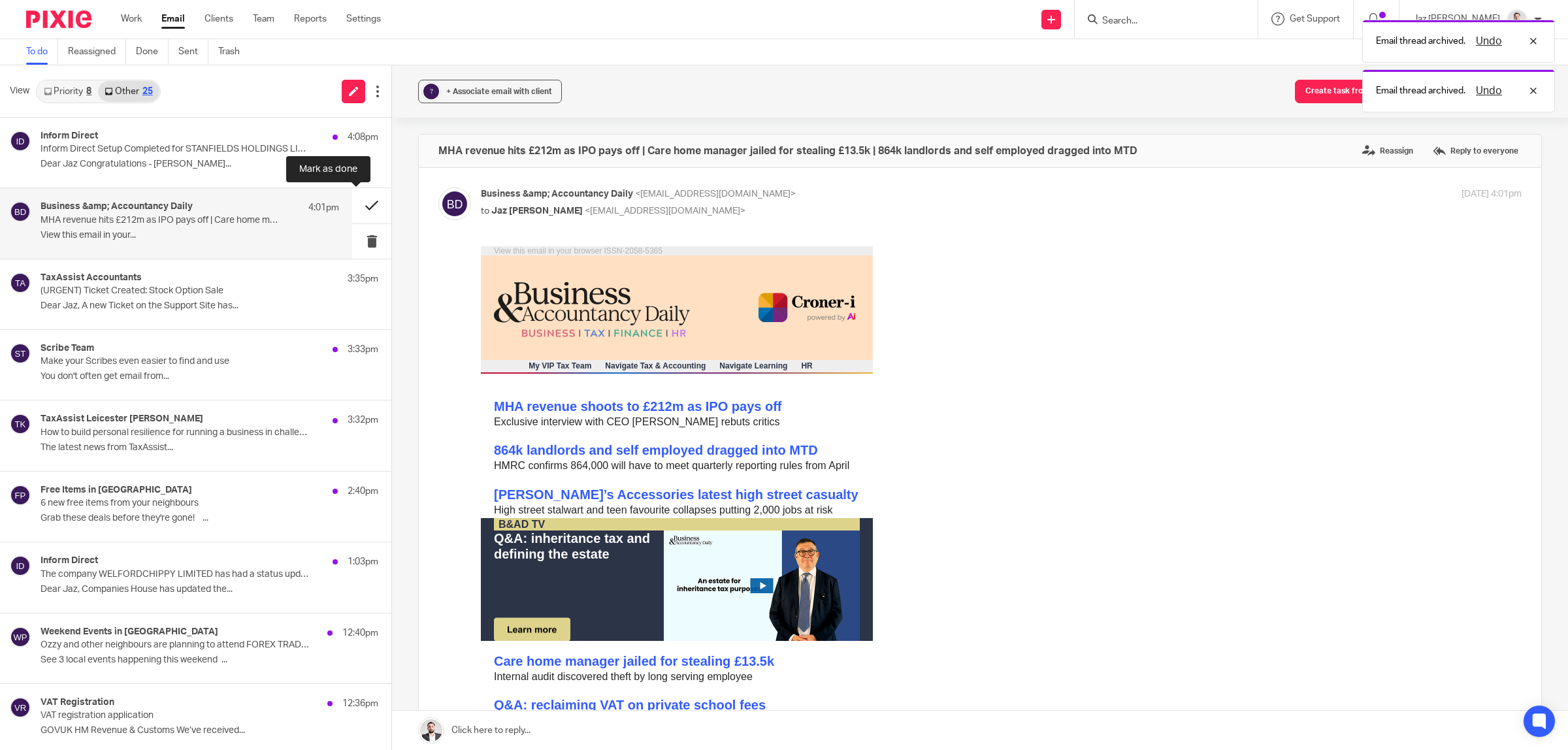
click at [352, 198] on button at bounding box center [371, 205] width 39 height 35
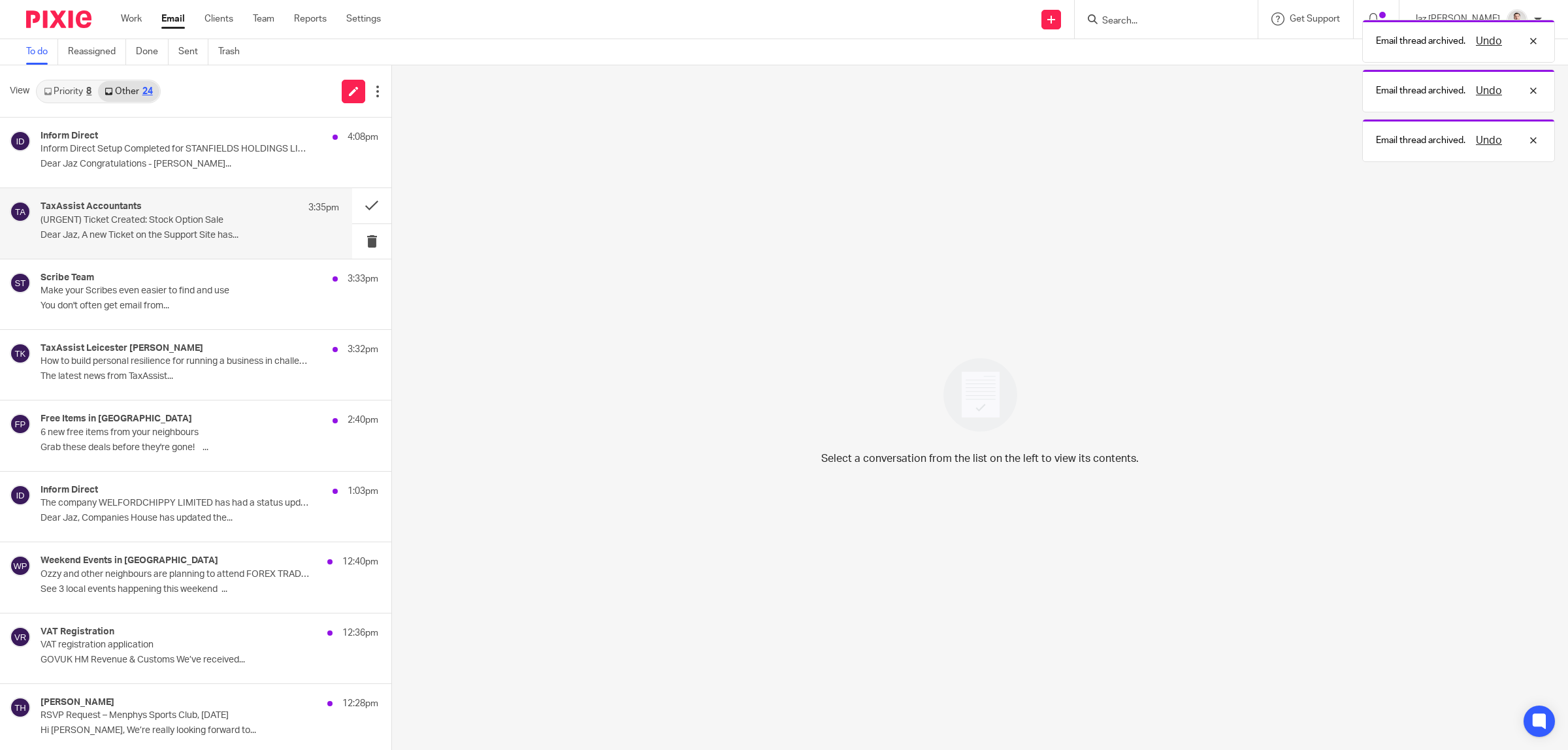
click at [222, 230] on p "Dear Jaz, A new Ticket on the Support Site has..." at bounding box center [190, 236] width 299 height 11
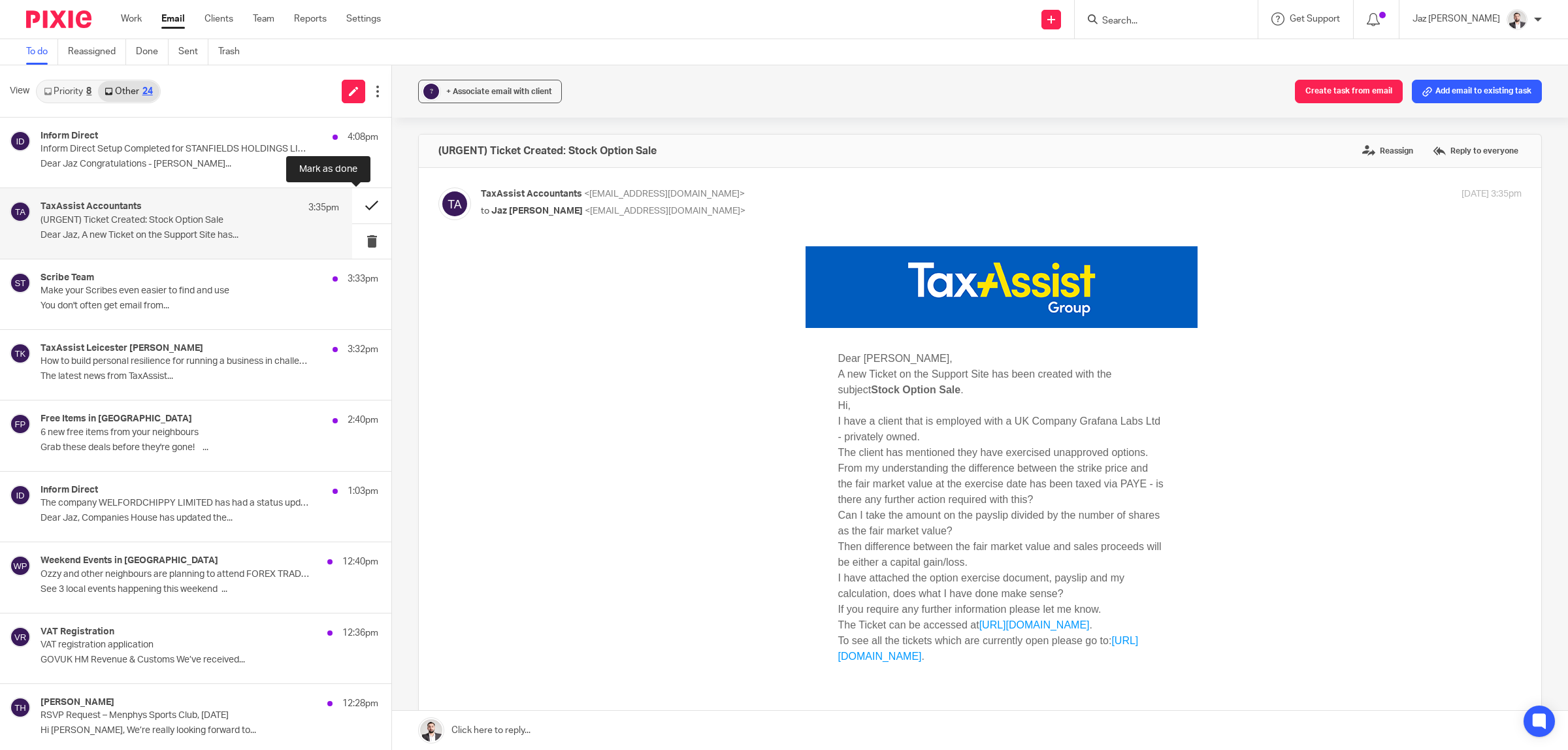
click at [352, 204] on button at bounding box center [371, 205] width 39 height 35
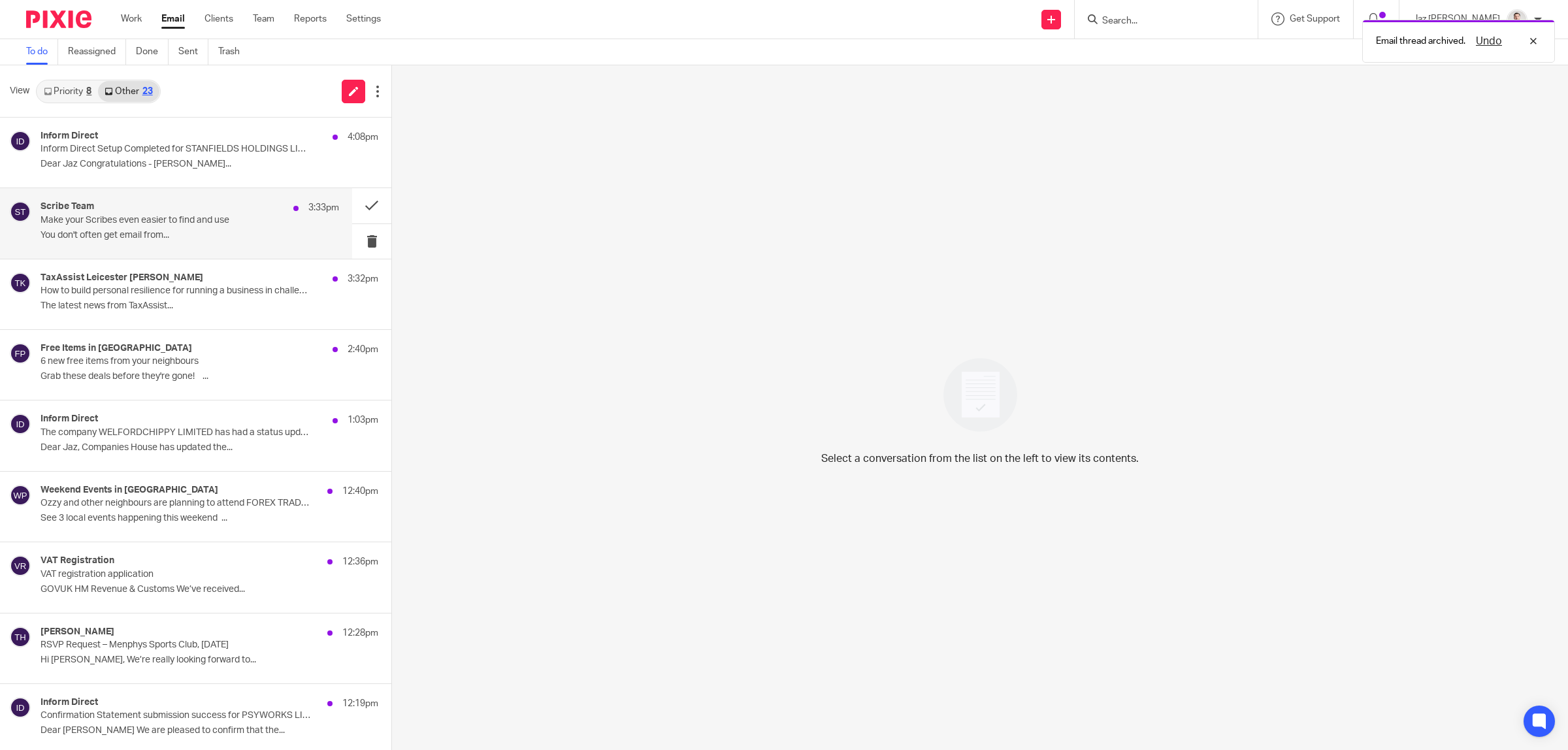
click at [232, 227] on div "Scribe Team 3:33pm Make your Scribes even easier to find and use You don't ofte…" at bounding box center [190, 223] width 299 height 44
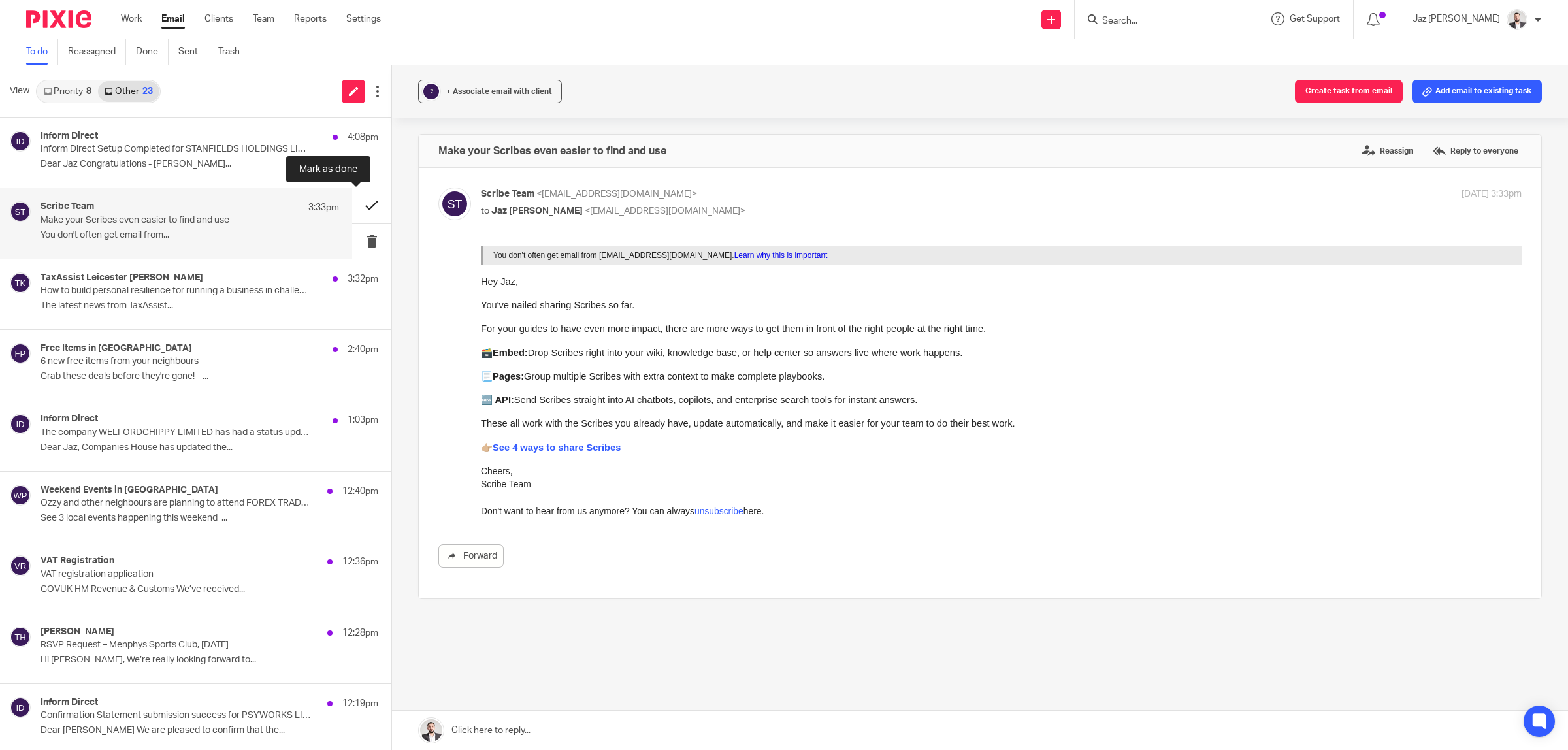
click at [364, 203] on button at bounding box center [371, 205] width 39 height 35
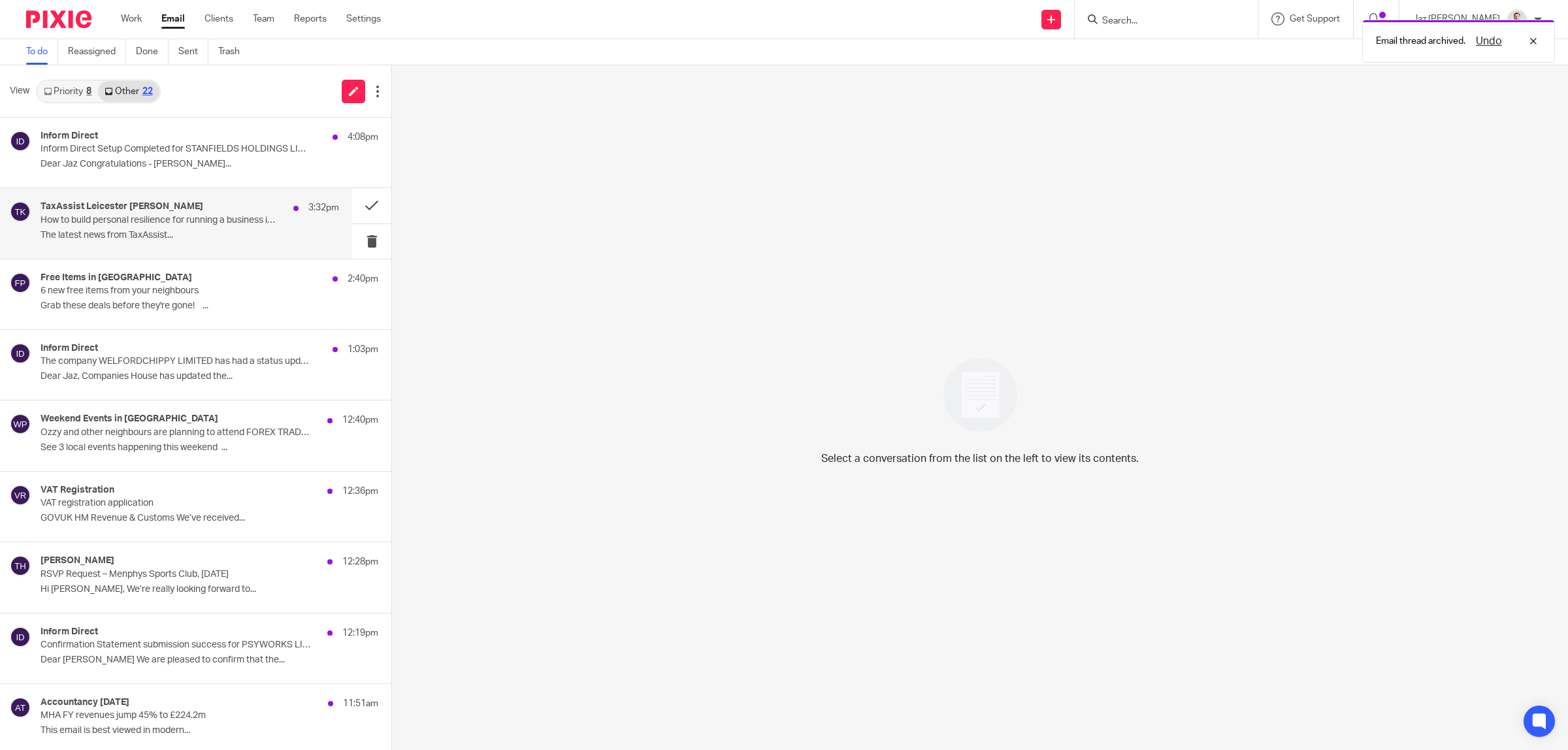
click at [229, 212] on div "TaxAssist Leicester [PERSON_NAME] 3:32pm" at bounding box center [190, 208] width 299 height 13
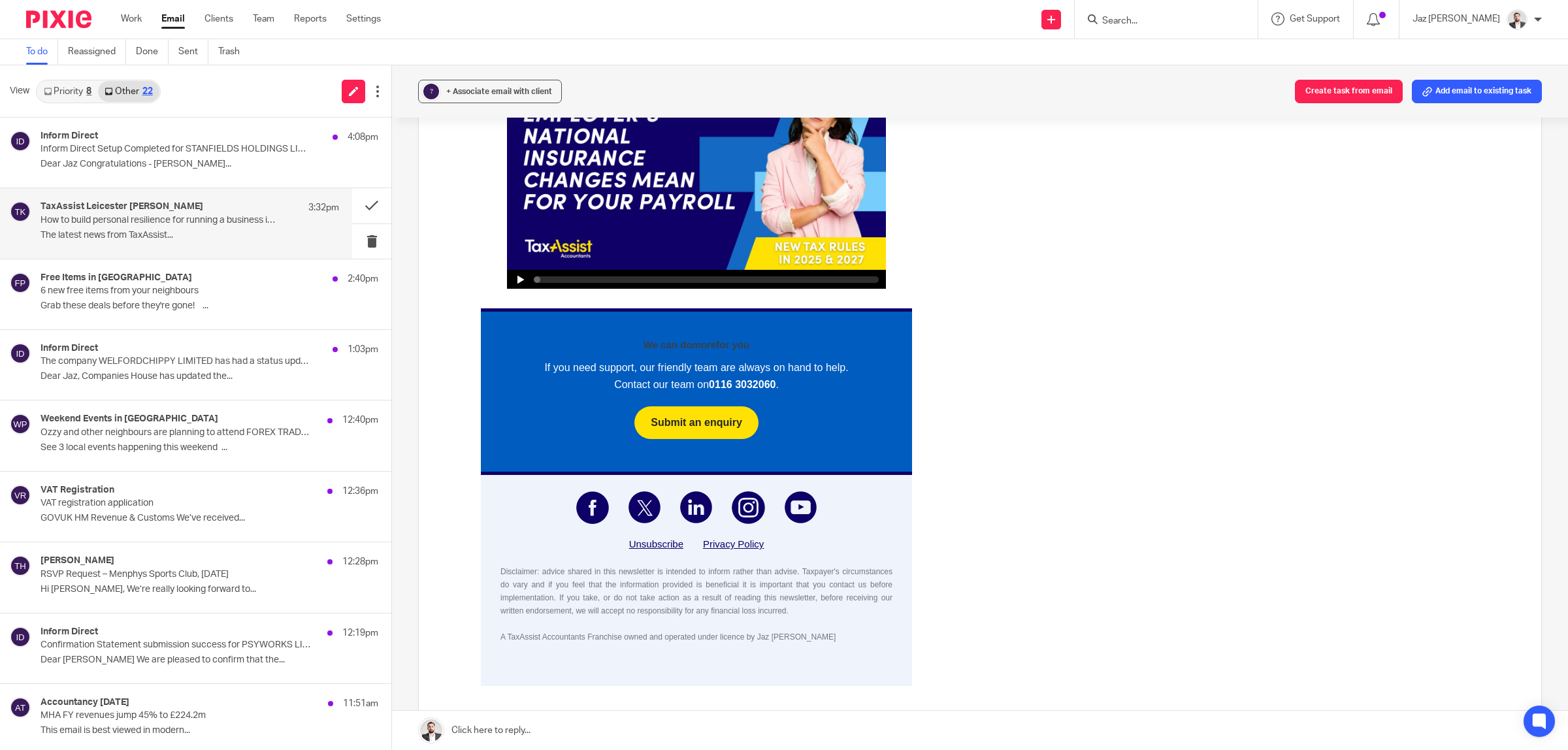
scroll to position [1507, 0]
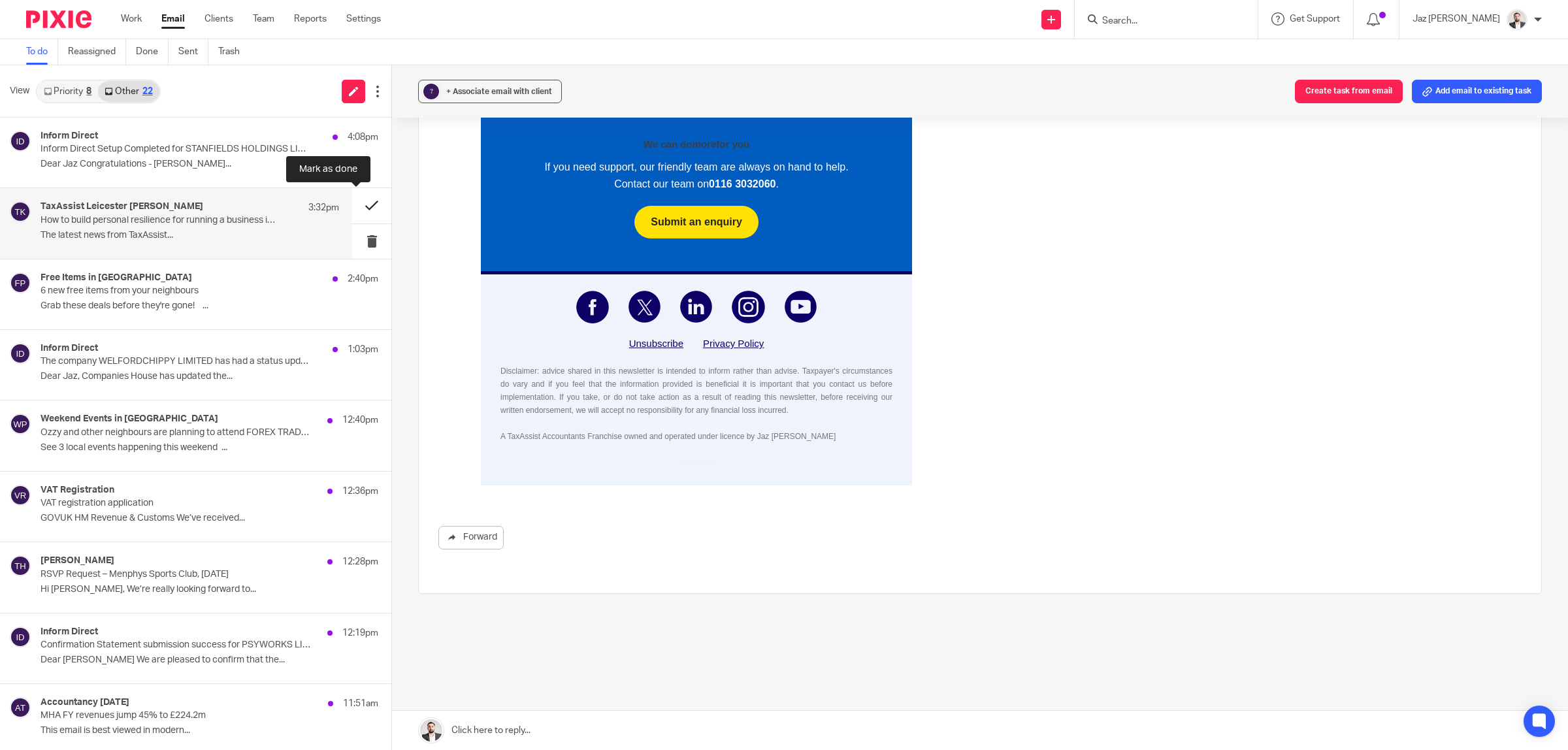
click at [363, 207] on button at bounding box center [371, 205] width 39 height 35
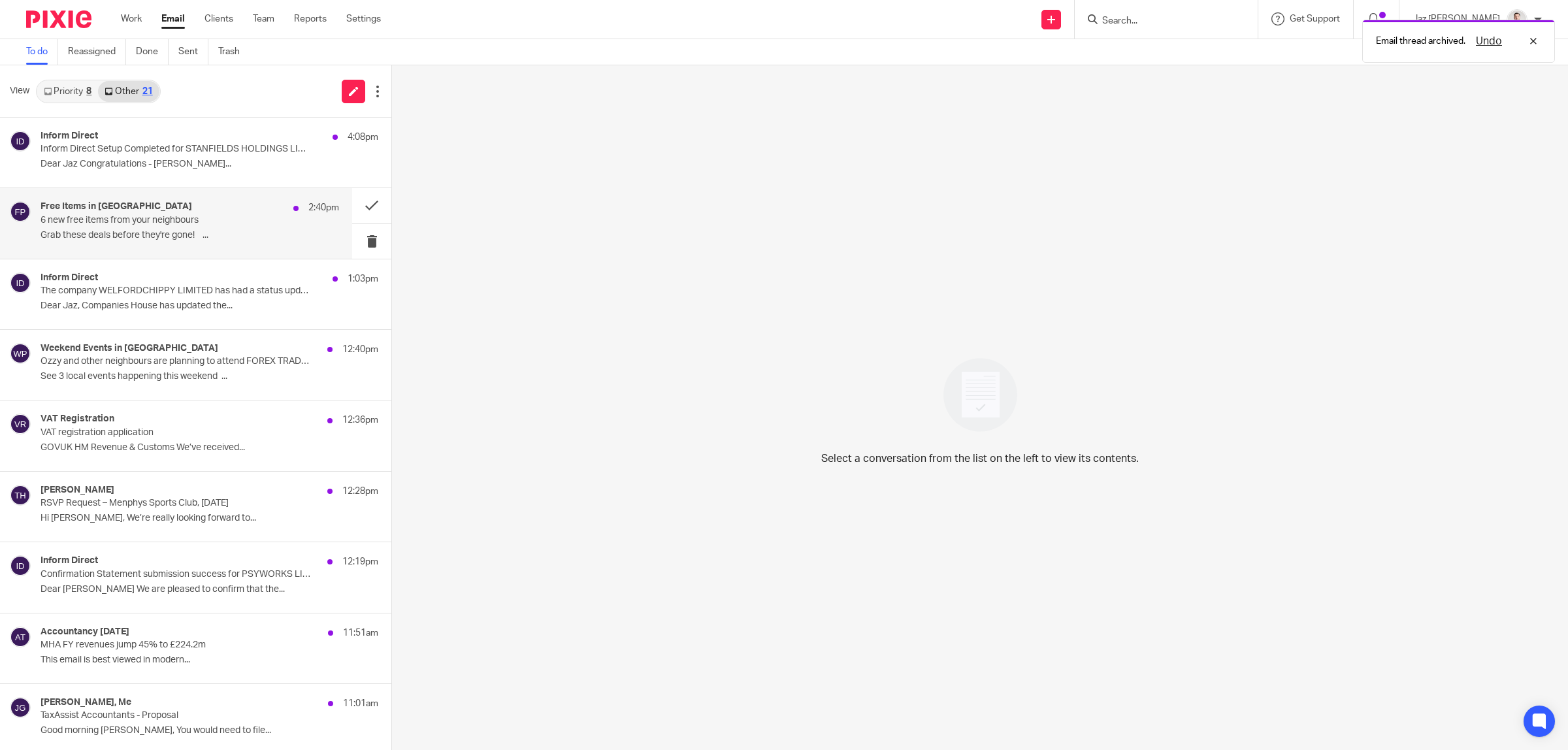
click at [234, 238] on p "Grab these deals before they're gone!͏ ͏ ͏ ͏ ͏..." at bounding box center [190, 236] width 299 height 11
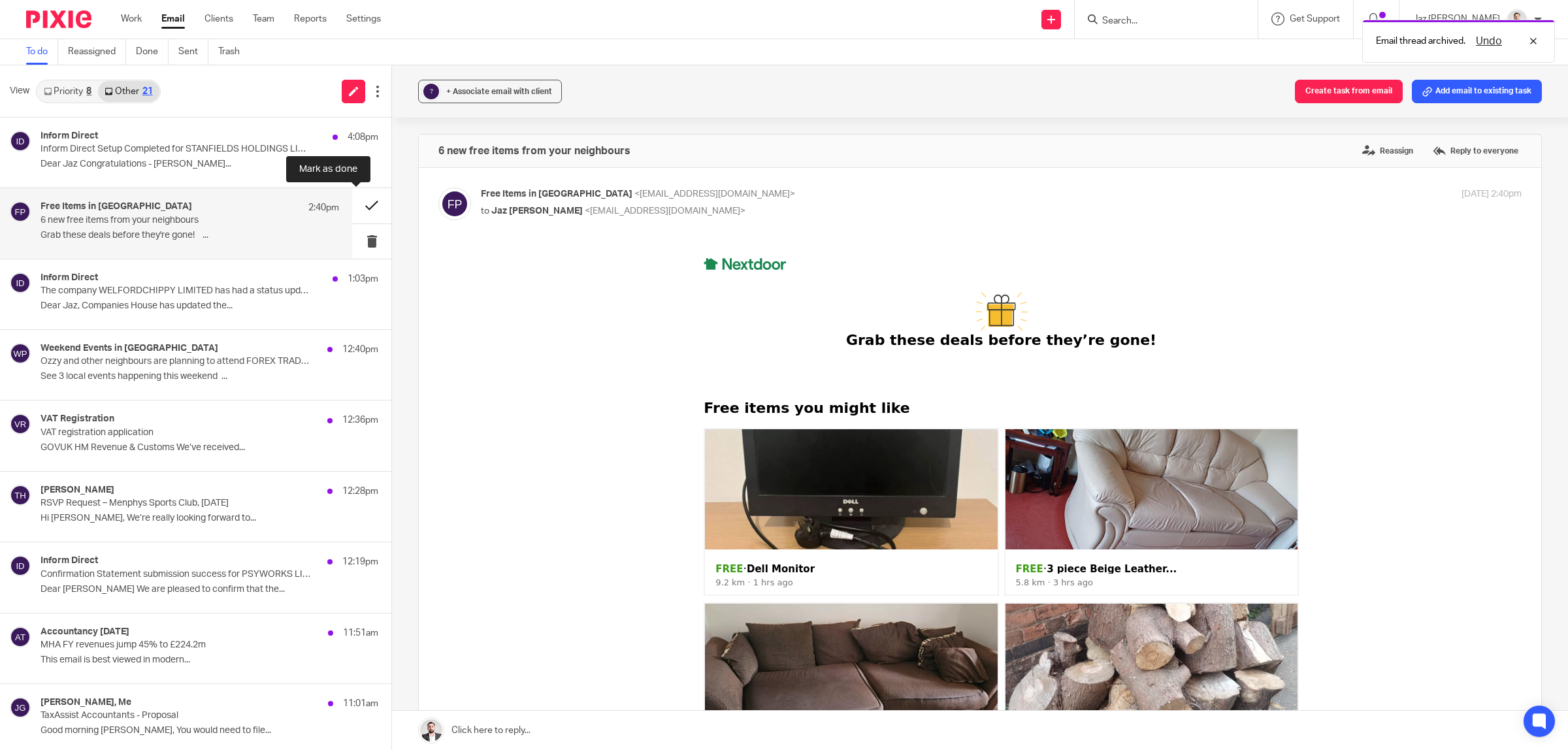
scroll to position [0, 0]
click at [352, 206] on button at bounding box center [371, 205] width 39 height 35
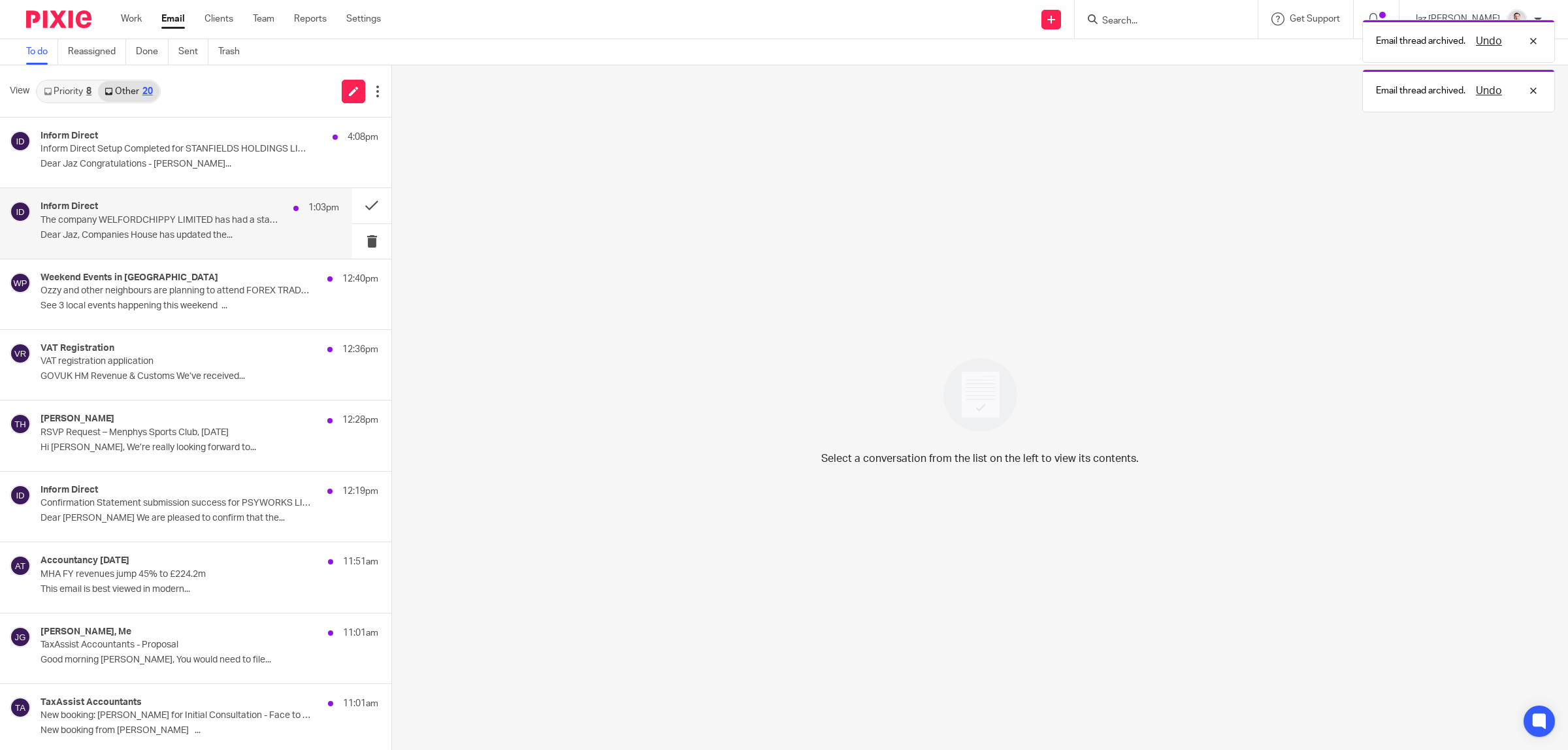
click at [236, 225] on p "The company WELFORDCHIPPY LIMITED has had a status update at Companies House" at bounding box center [160, 221] width 239 height 11
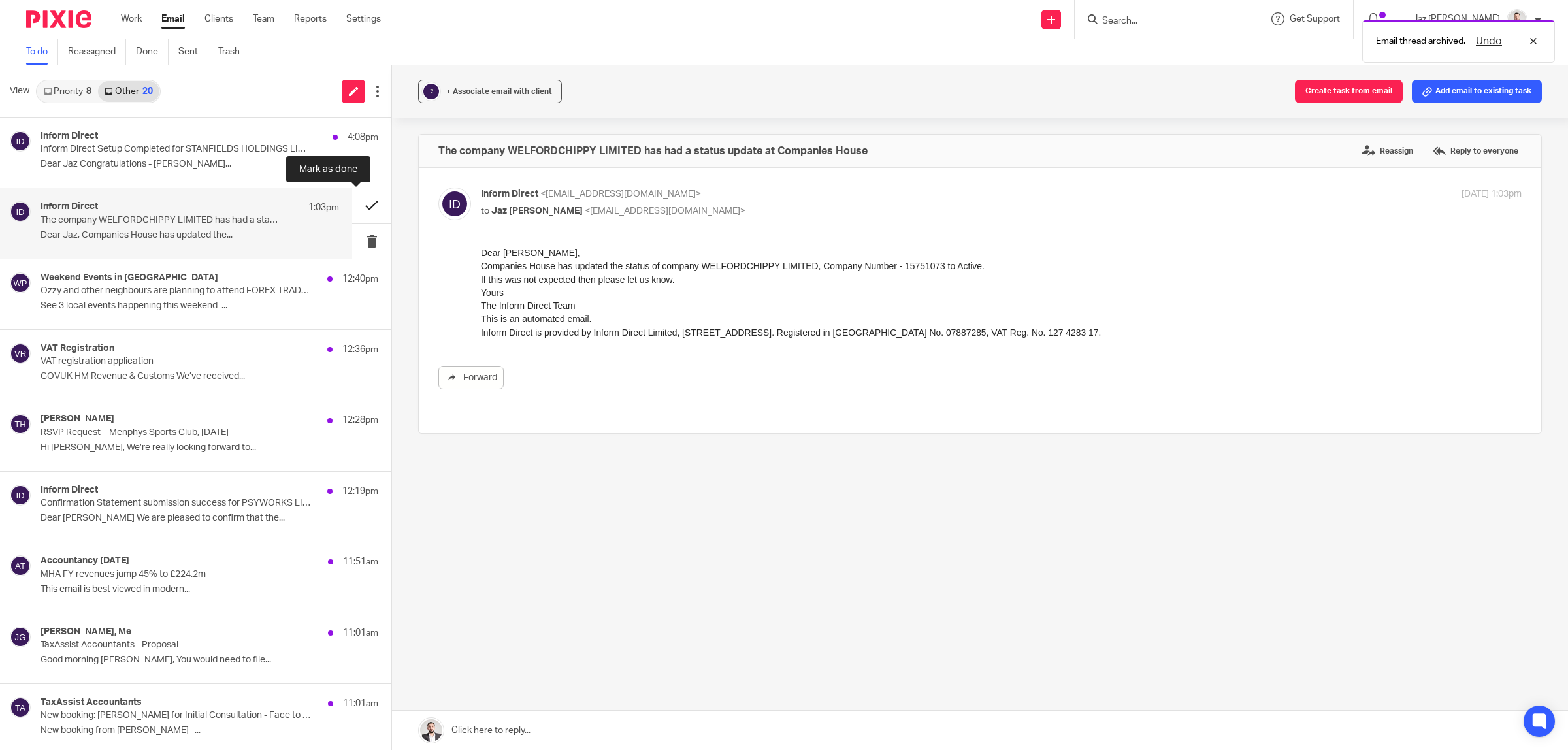
click at [354, 204] on button at bounding box center [371, 205] width 39 height 35
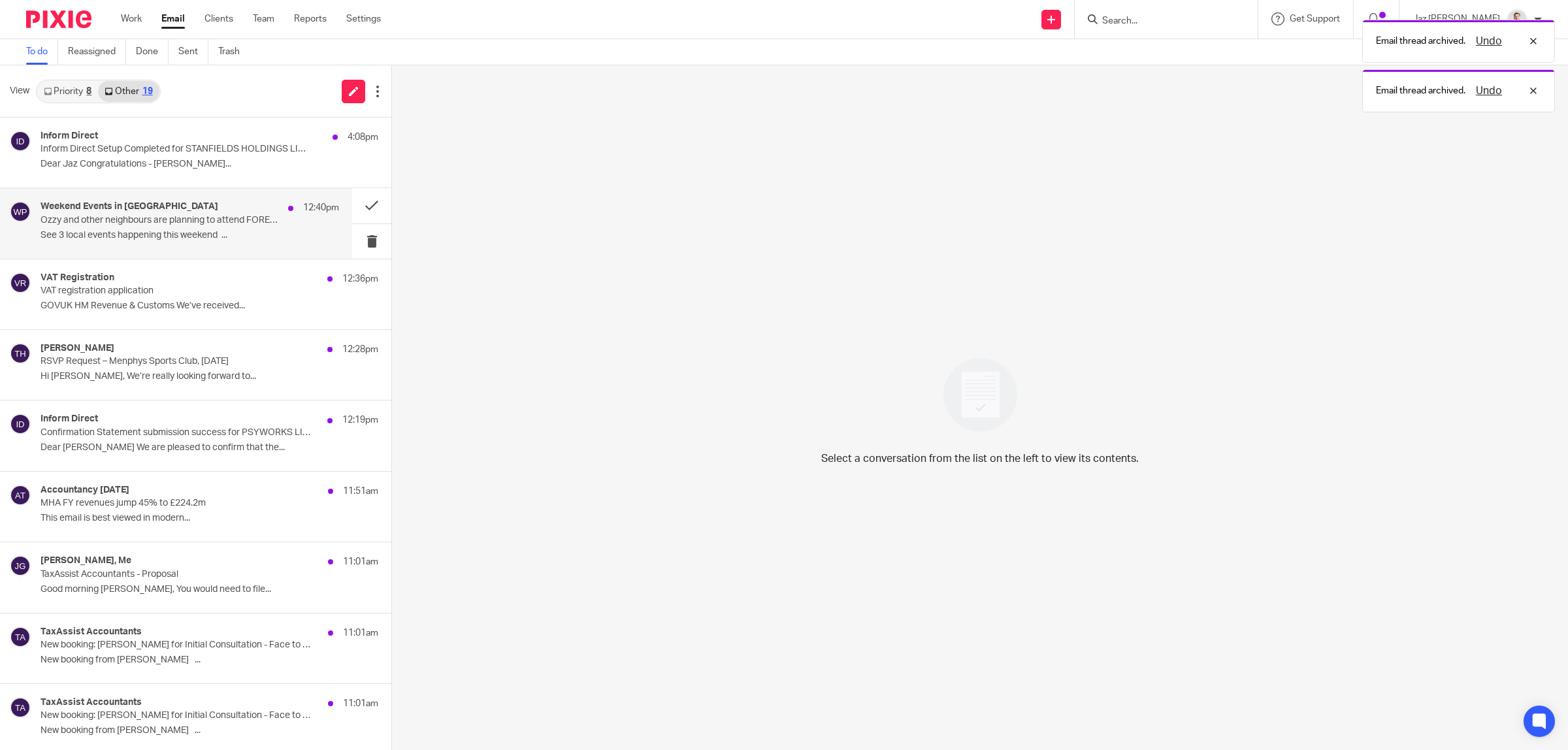
click at [233, 222] on p "Ozzy and other neighbours are planning to attend FOREX TRADING FREE GROUP" at bounding box center [160, 221] width 239 height 11
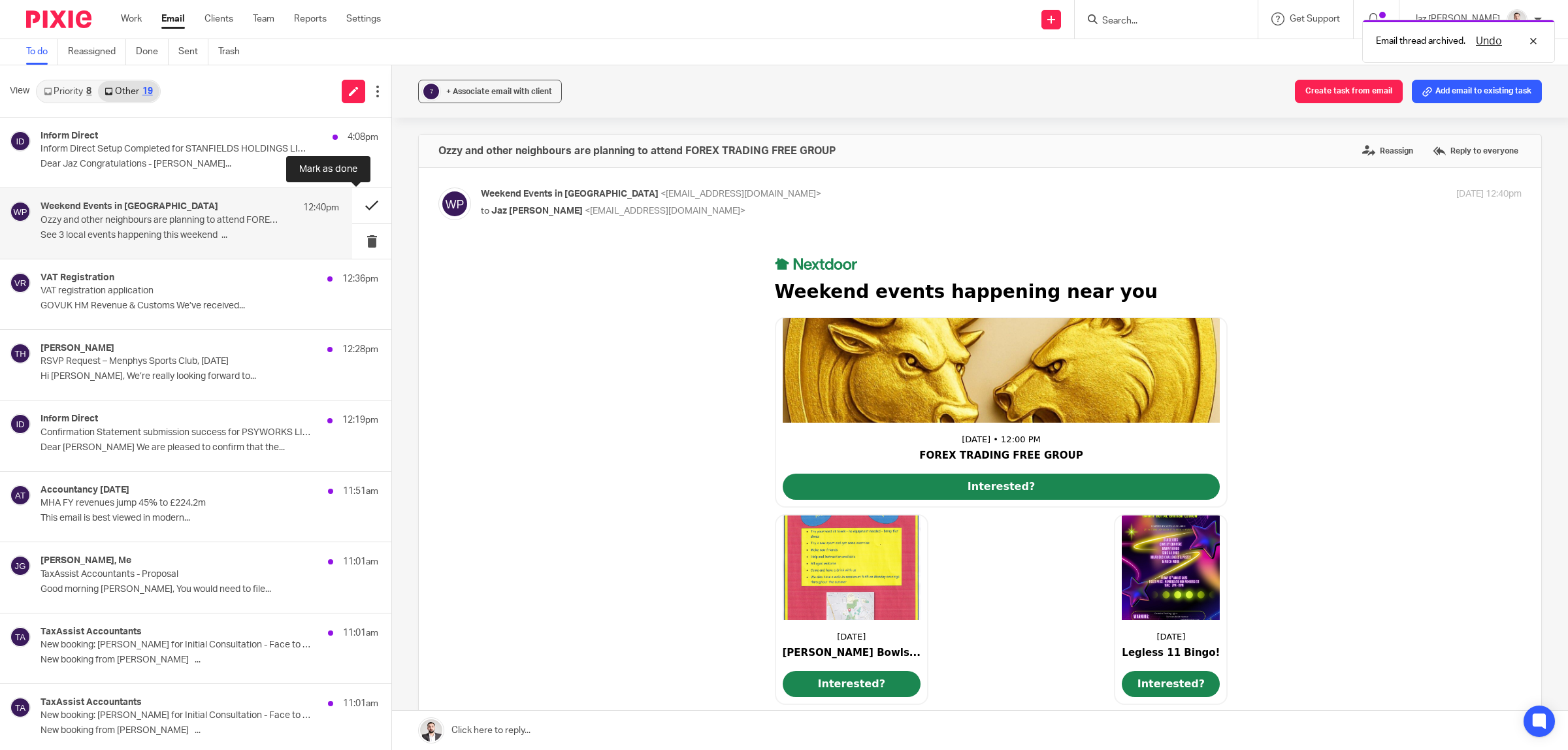
click at [357, 201] on button at bounding box center [371, 205] width 39 height 35
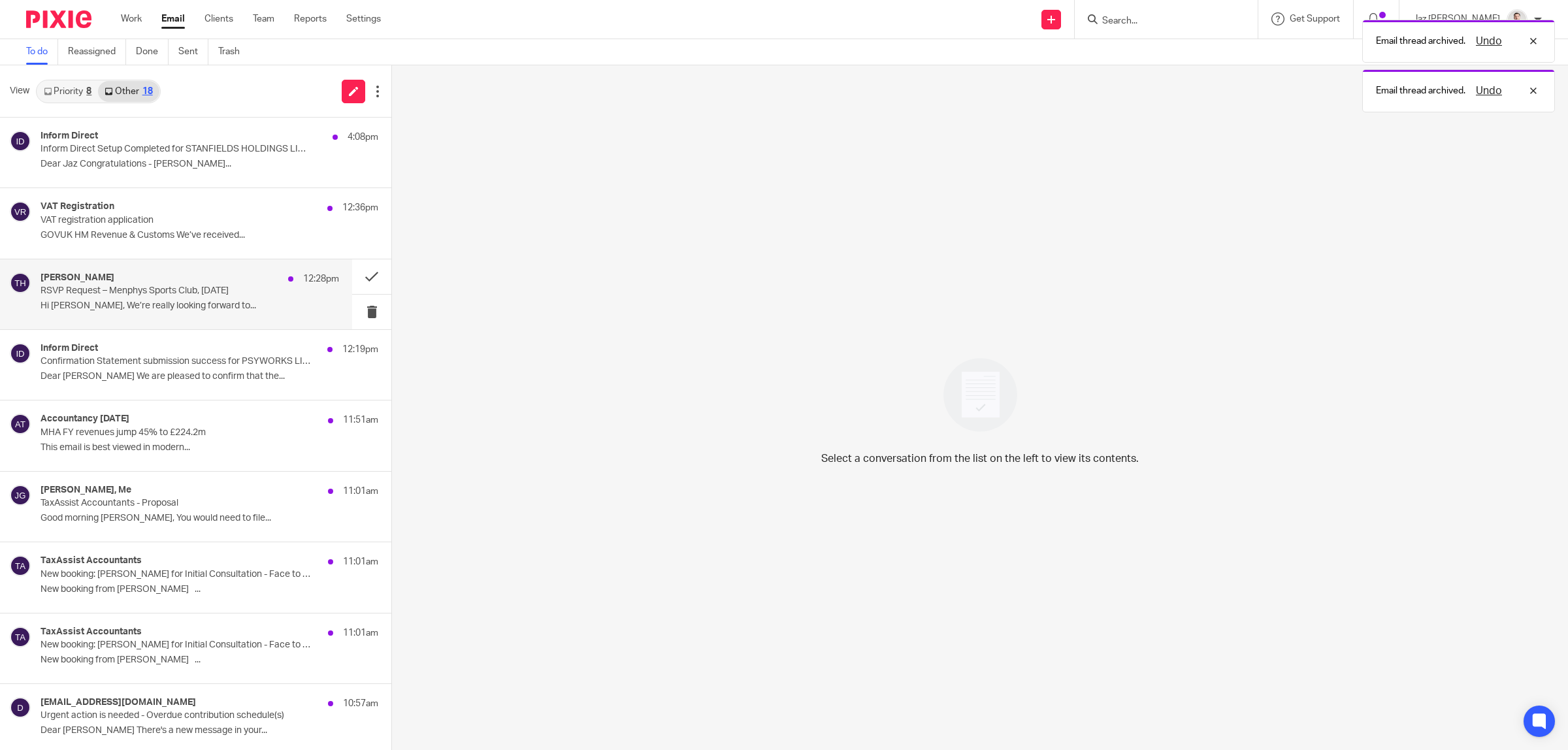
click at [221, 312] on p "Hi Jaz, We’re really looking forward to..." at bounding box center [190, 306] width 299 height 11
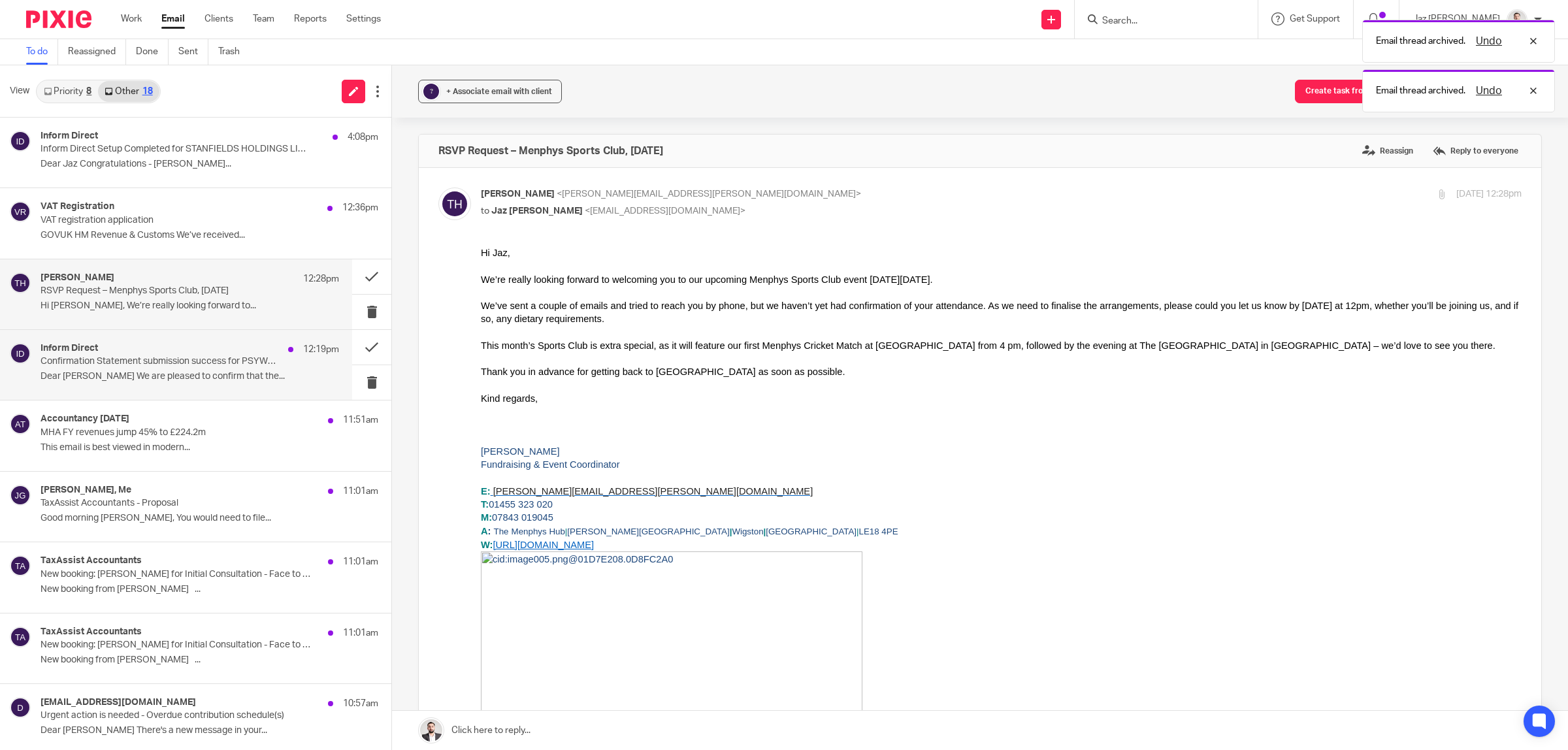
click at [220, 370] on div "Inform Direct 12:19pm Confirmation Statement submission success for PSYWORKS LI…" at bounding box center [190, 365] width 299 height 44
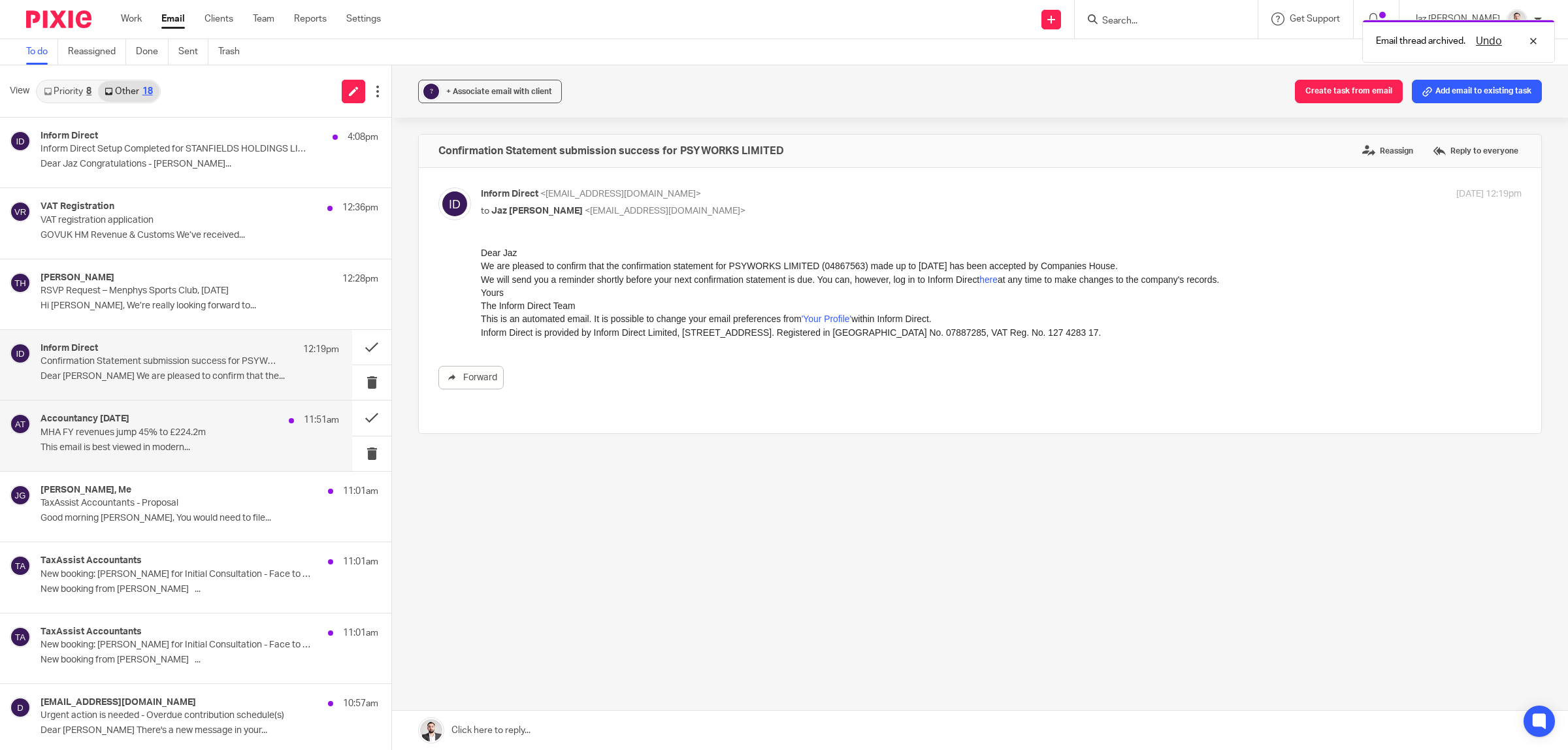
click at [219, 438] on p "MHA FY revenues jump 45% to £224.2m" at bounding box center [160, 433] width 239 height 11
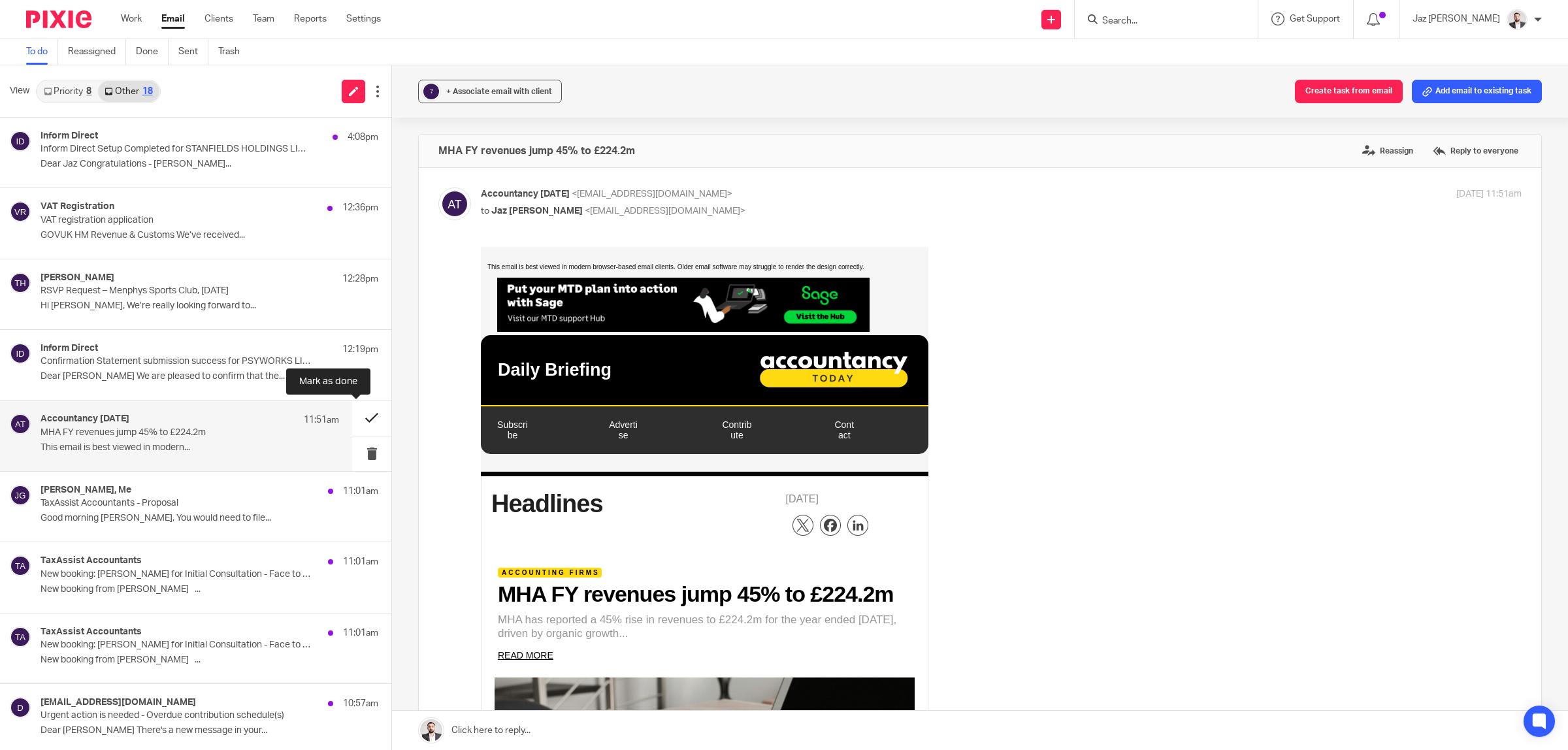
click at [358, 412] on button at bounding box center [371, 418] width 39 height 35
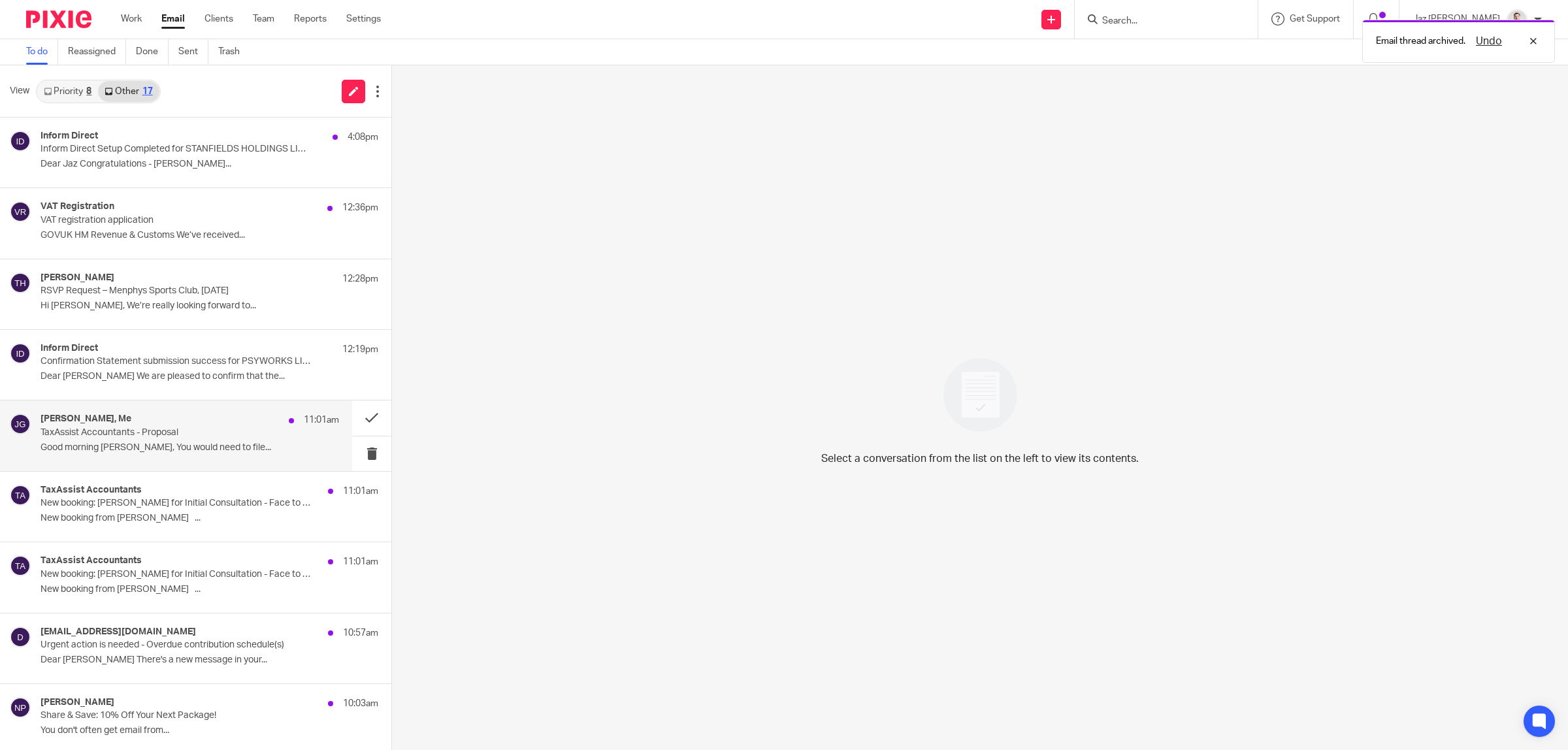
click at [216, 434] on p "TaxAssist Accountants - Proposal" at bounding box center [160, 433] width 239 height 11
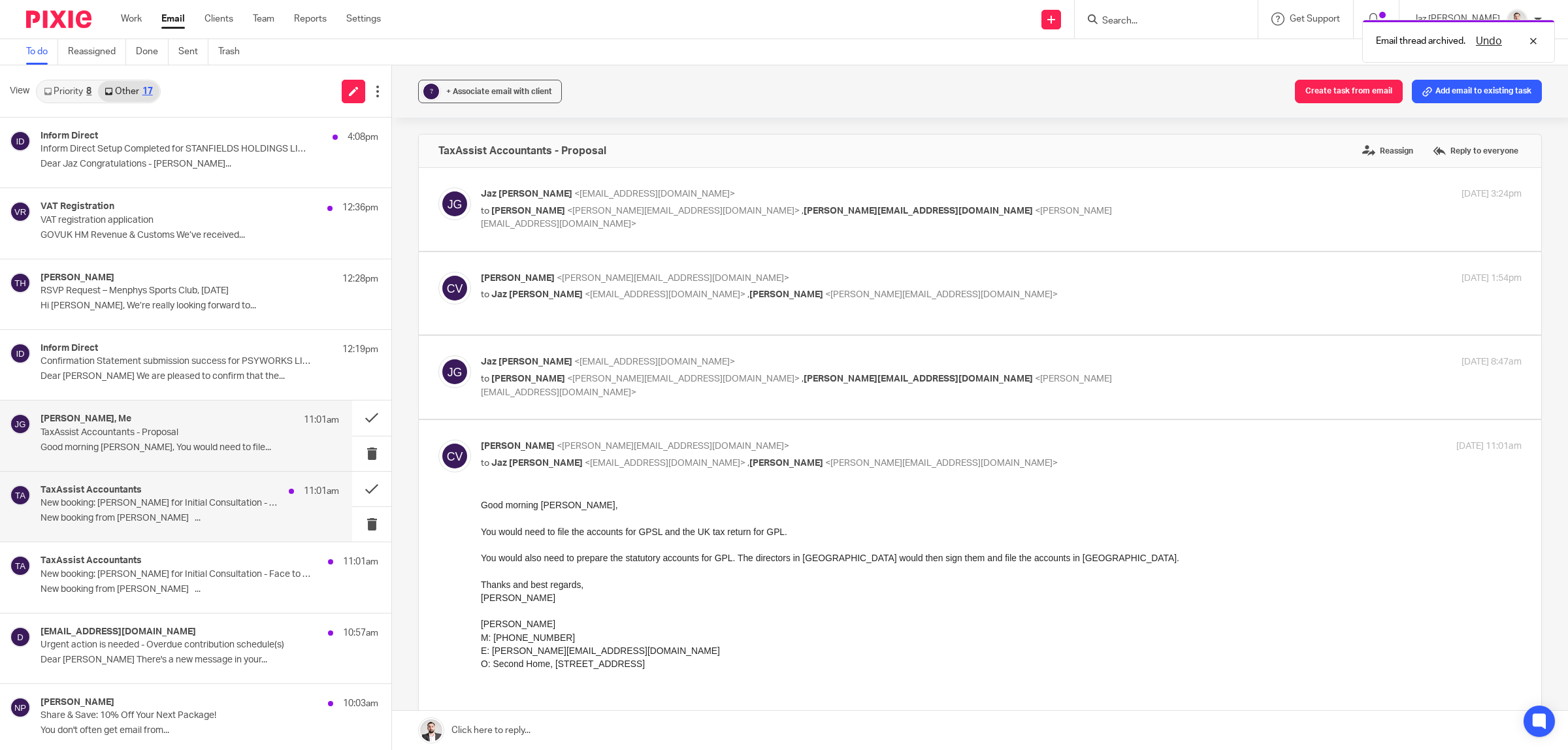
click at [197, 512] on div "TaxAssist Accountants 11:01am New booking: Soner Diyenli for Initial Consultati…" at bounding box center [190, 507] width 299 height 44
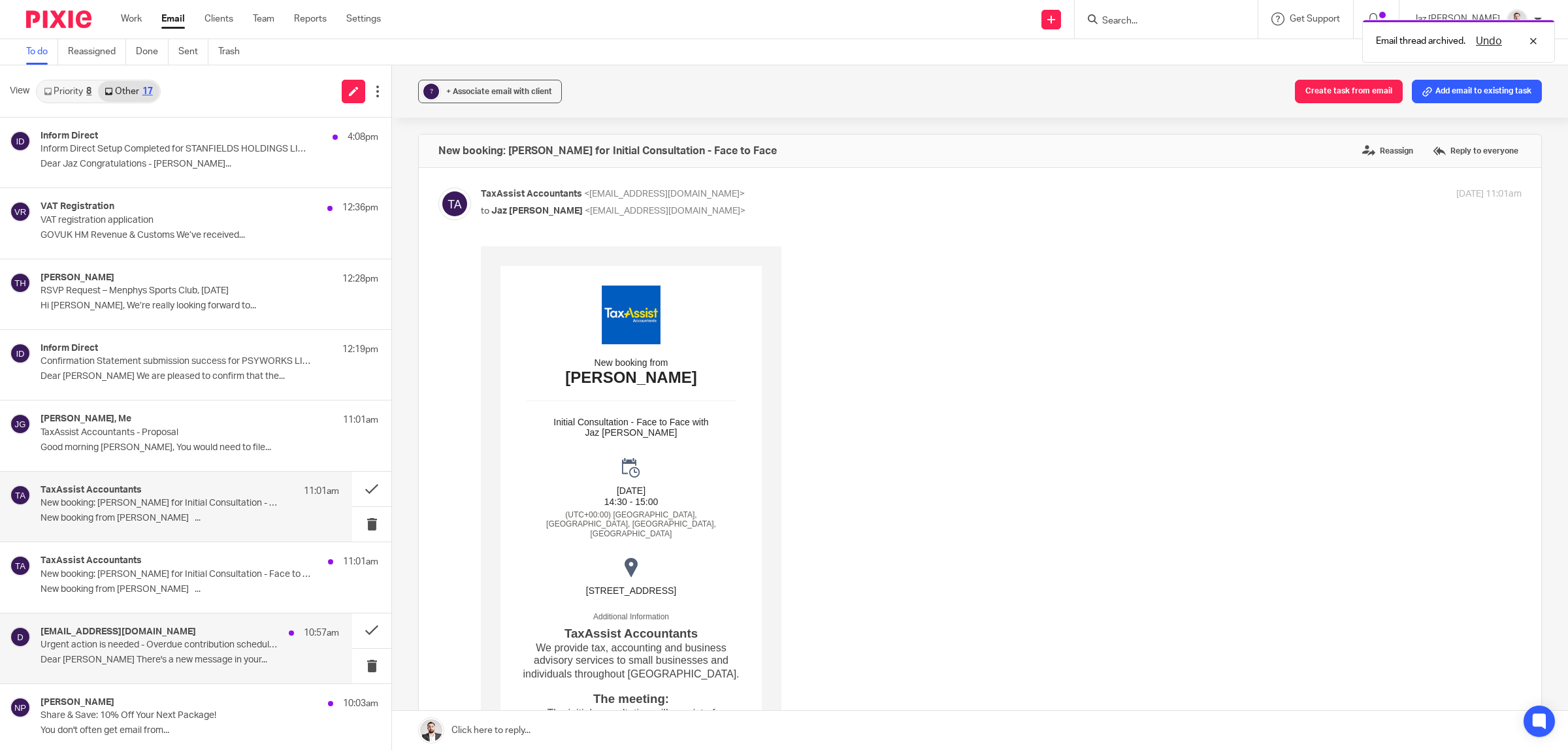
scroll to position [77, 0]
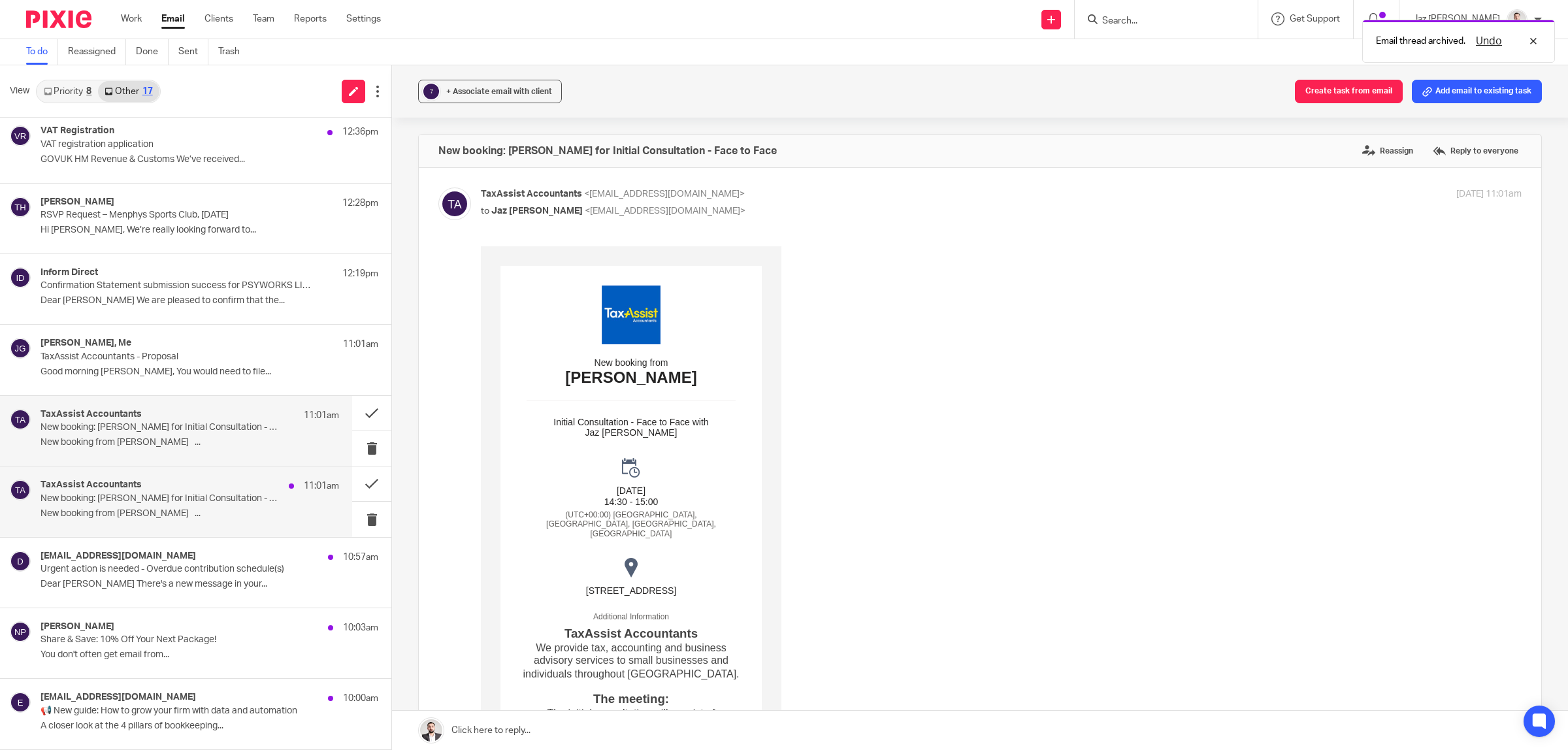
click at [188, 510] on p "New booking from Soner Diyenli ..." at bounding box center [190, 514] width 299 height 11
click at [360, 479] on button at bounding box center [371, 484] width 39 height 35
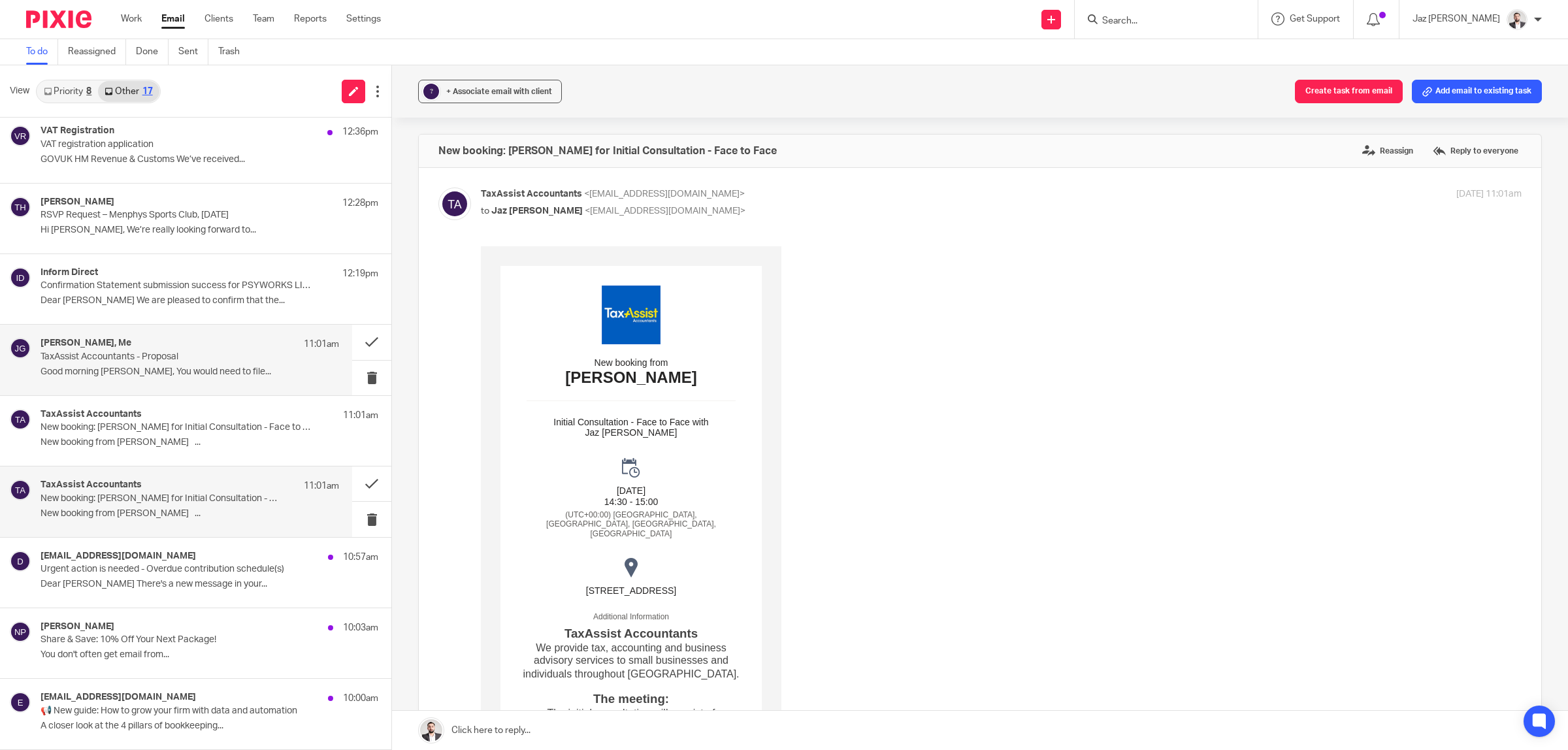
scroll to position [5, 0]
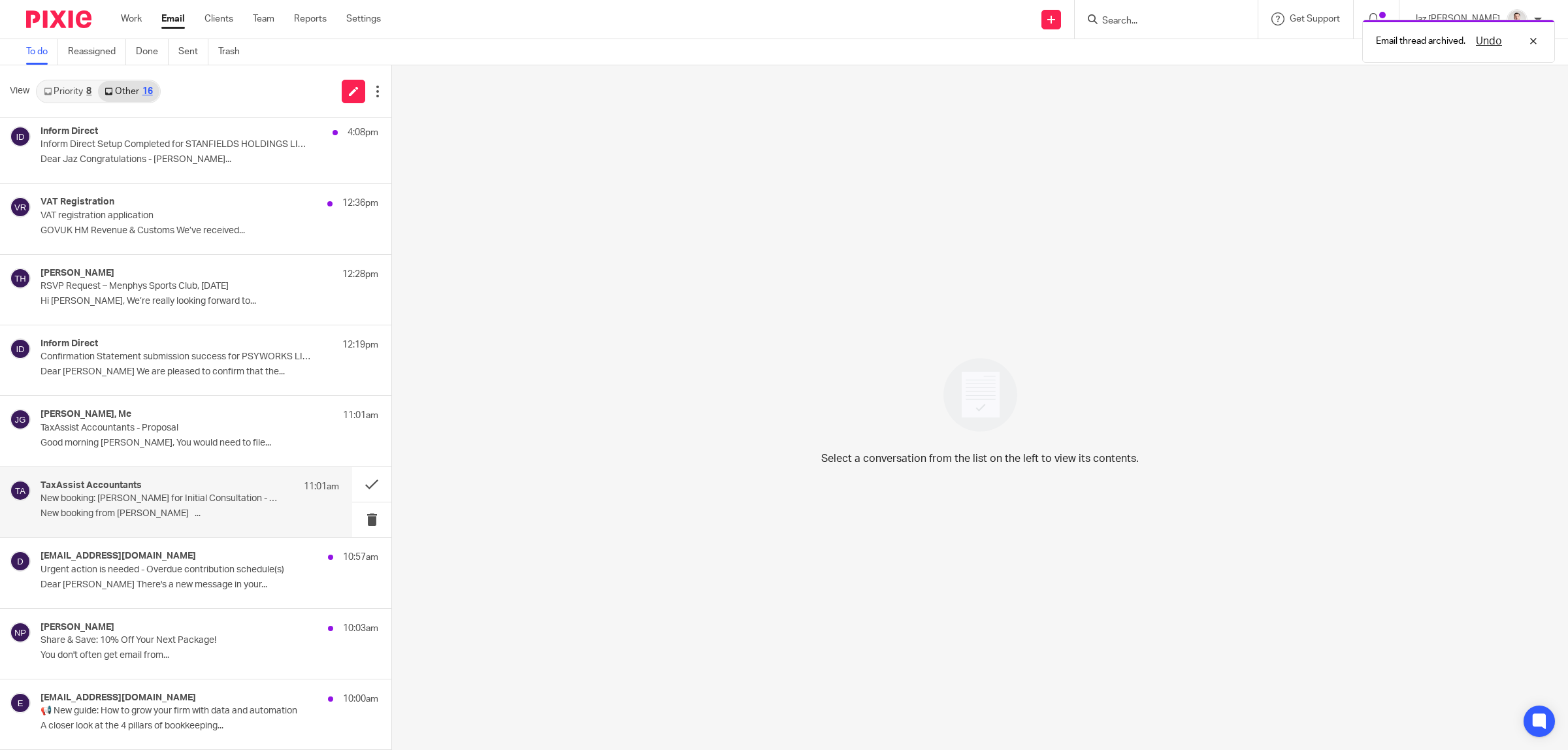
click at [205, 515] on p "New booking from Soner Diyenli ..." at bounding box center [190, 514] width 299 height 11
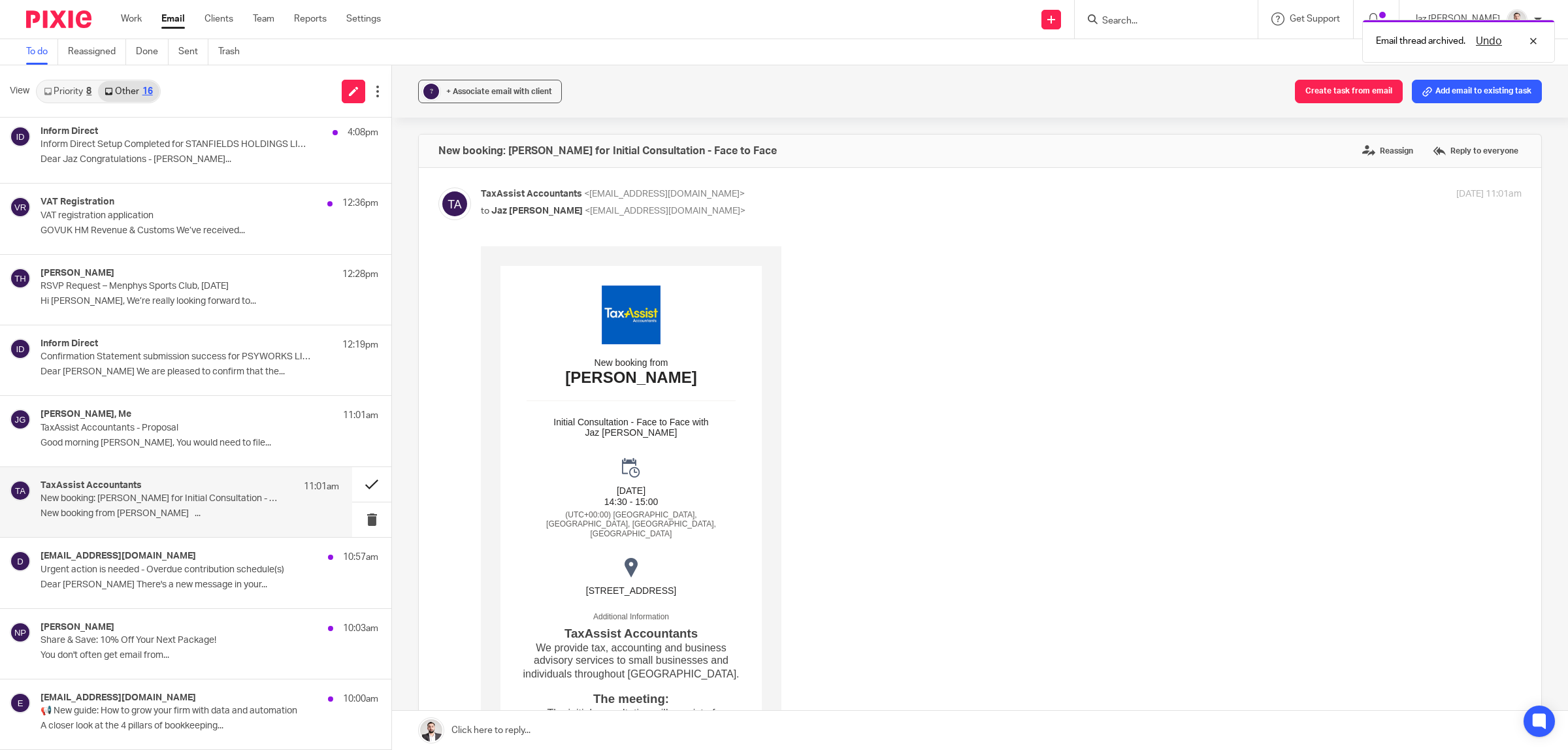
scroll to position [0, 0]
click at [352, 485] on button at bounding box center [371, 484] width 39 height 35
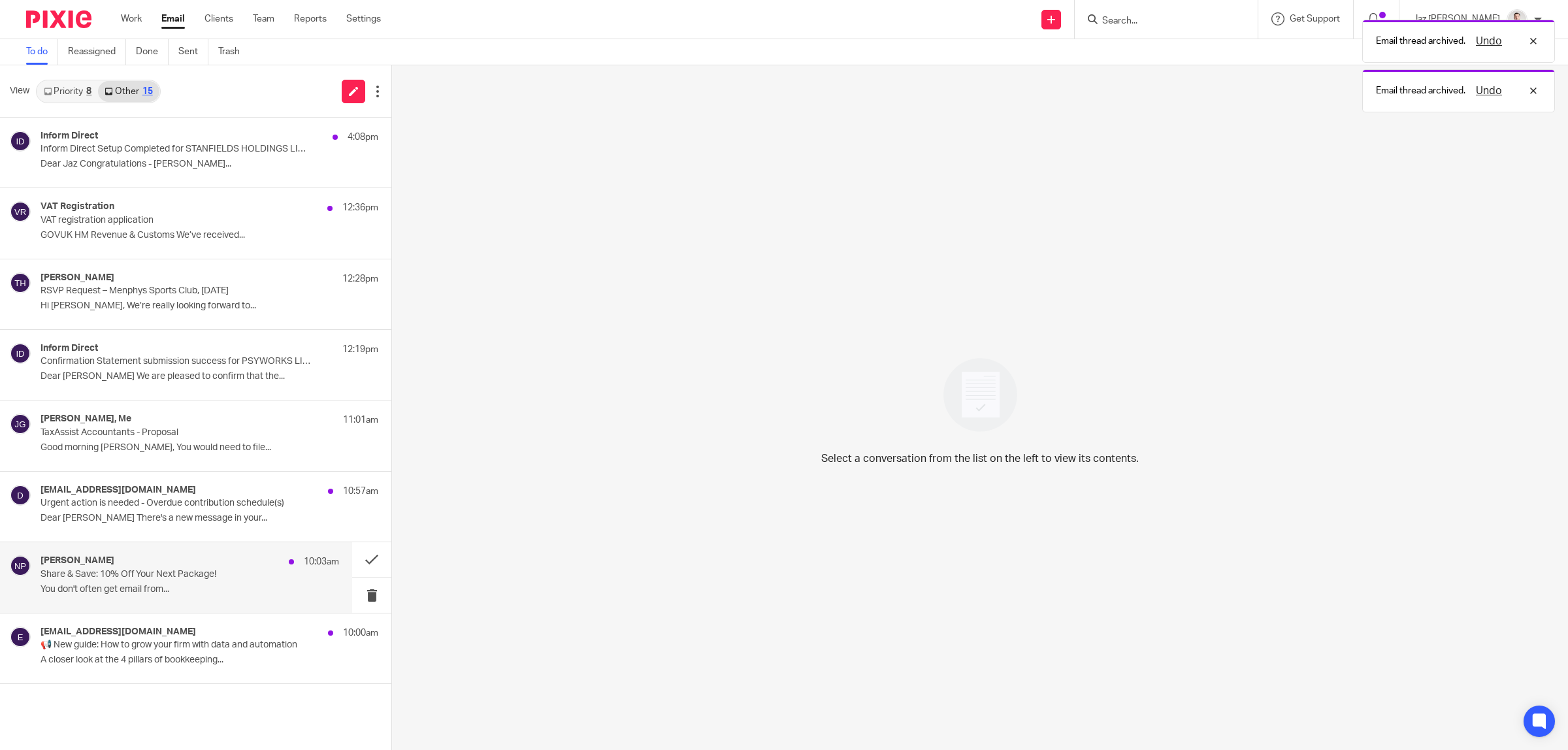
click at [218, 588] on p "You don't often get email from..." at bounding box center [190, 590] width 299 height 11
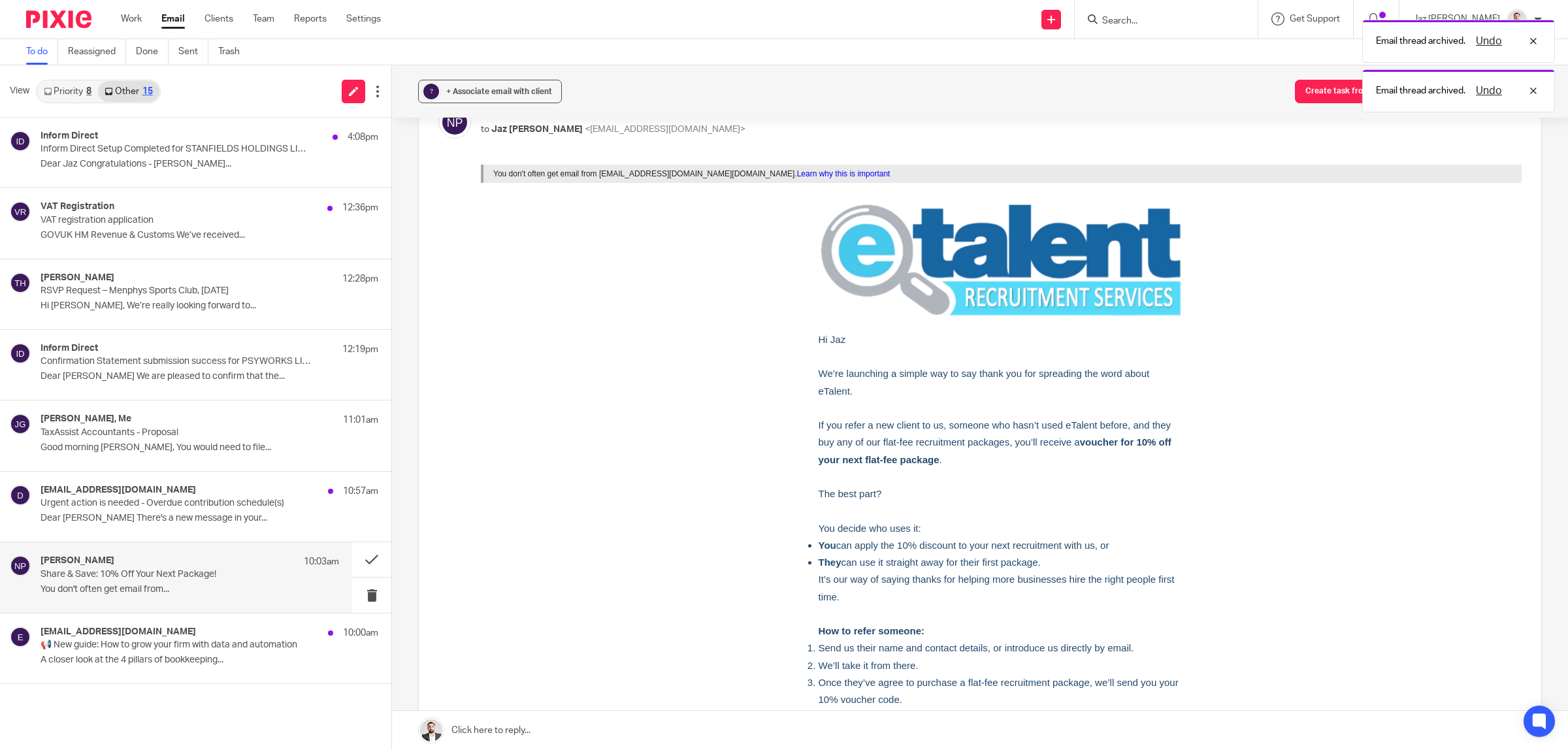
scroll to position [245, 0]
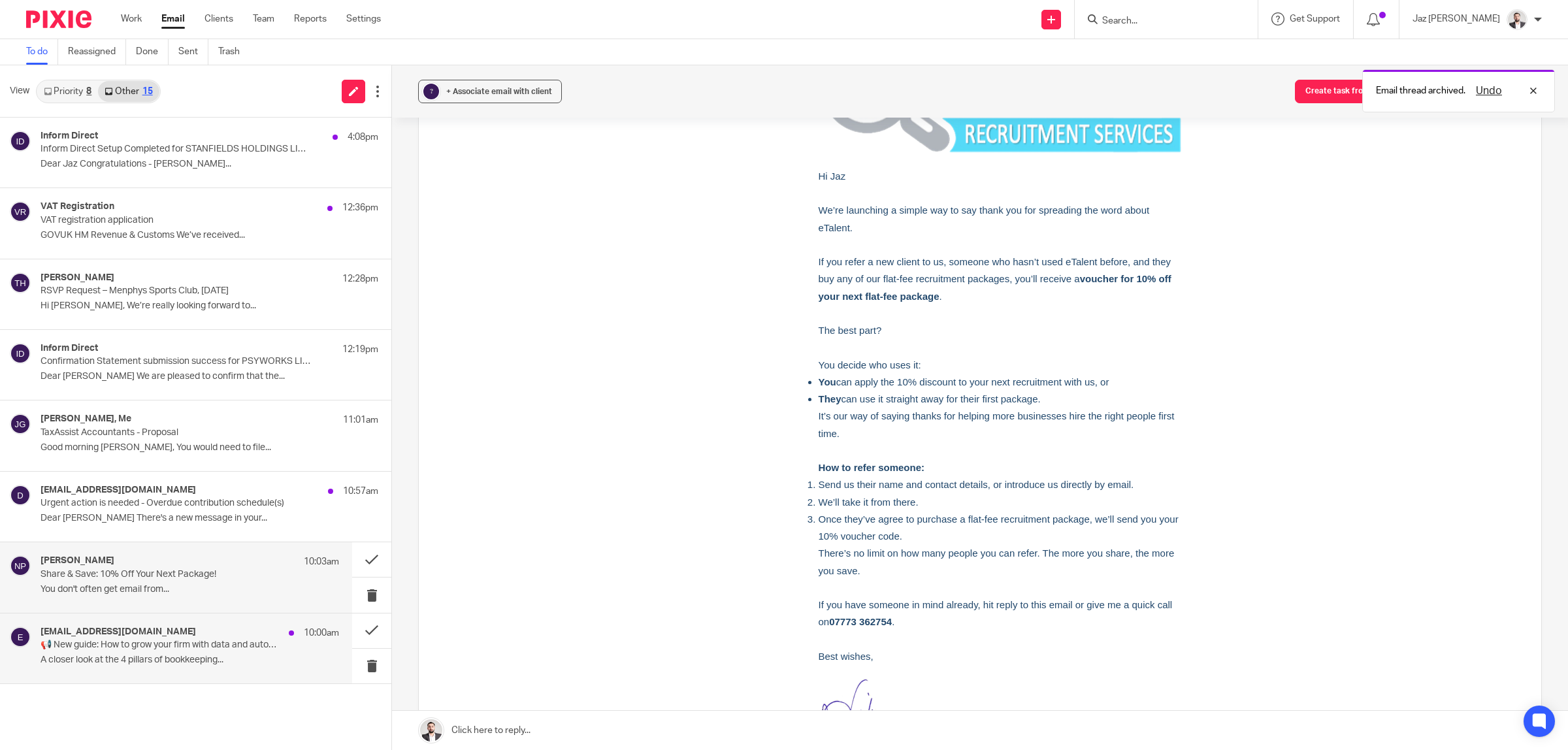
click at [126, 658] on p "A closer look at the 4 pillars of bookkeeping..." at bounding box center [190, 660] width 299 height 11
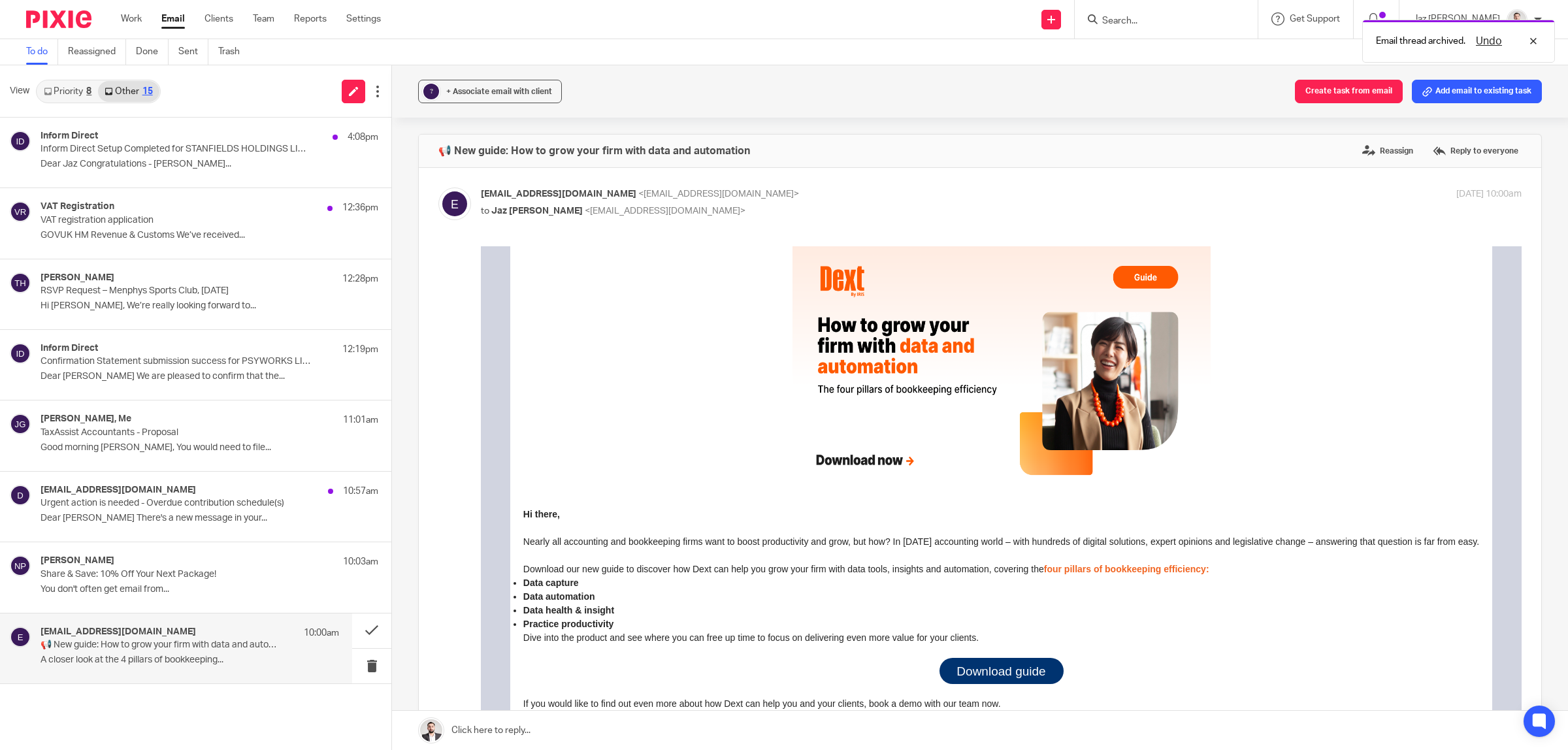
scroll to position [0, 0]
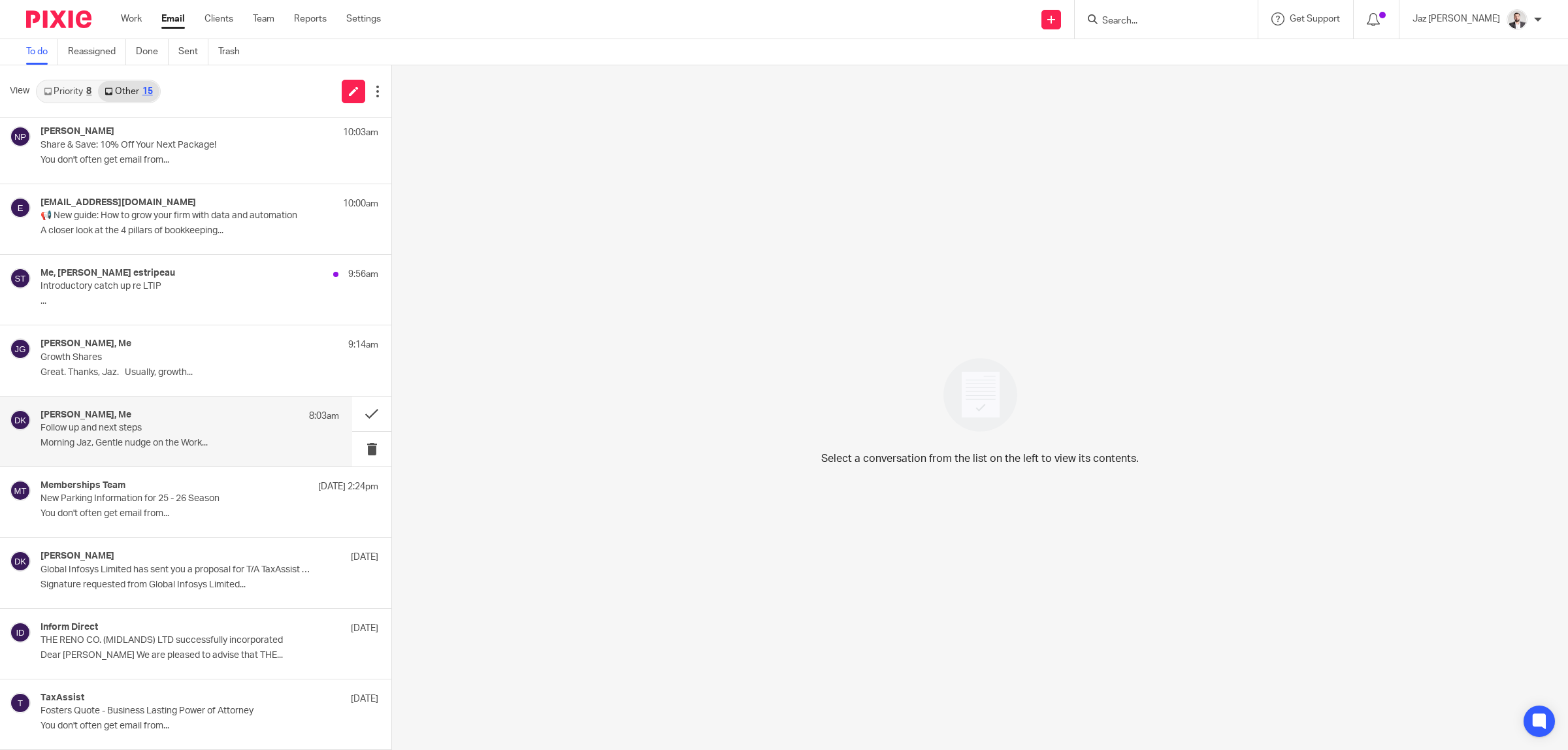
scroll to position [349, 0]
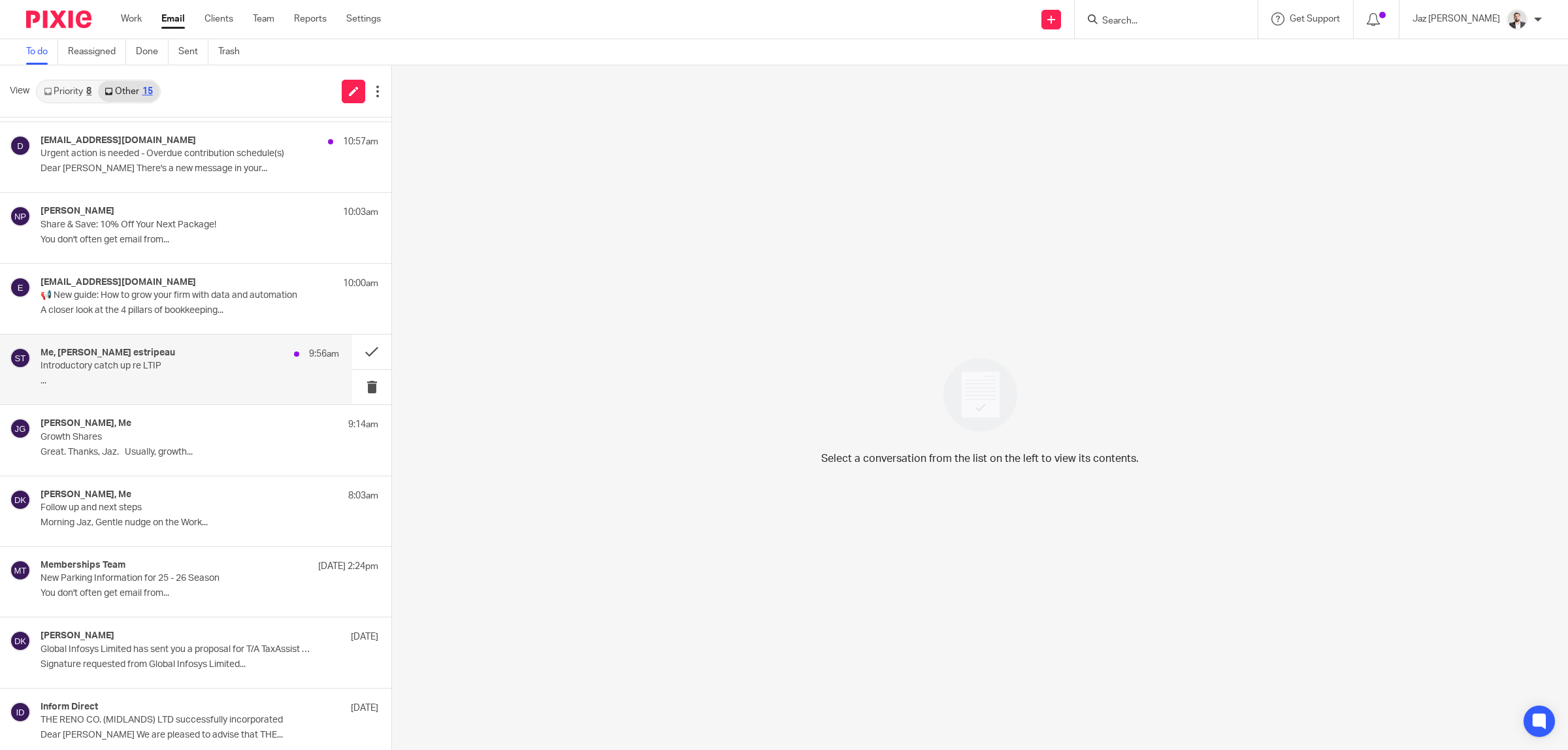
click at [203, 402] on div "Me, [PERSON_NAME] estripeau 9:56am Introductory catch up re LTIP ..." at bounding box center [176, 369] width 352 height 70
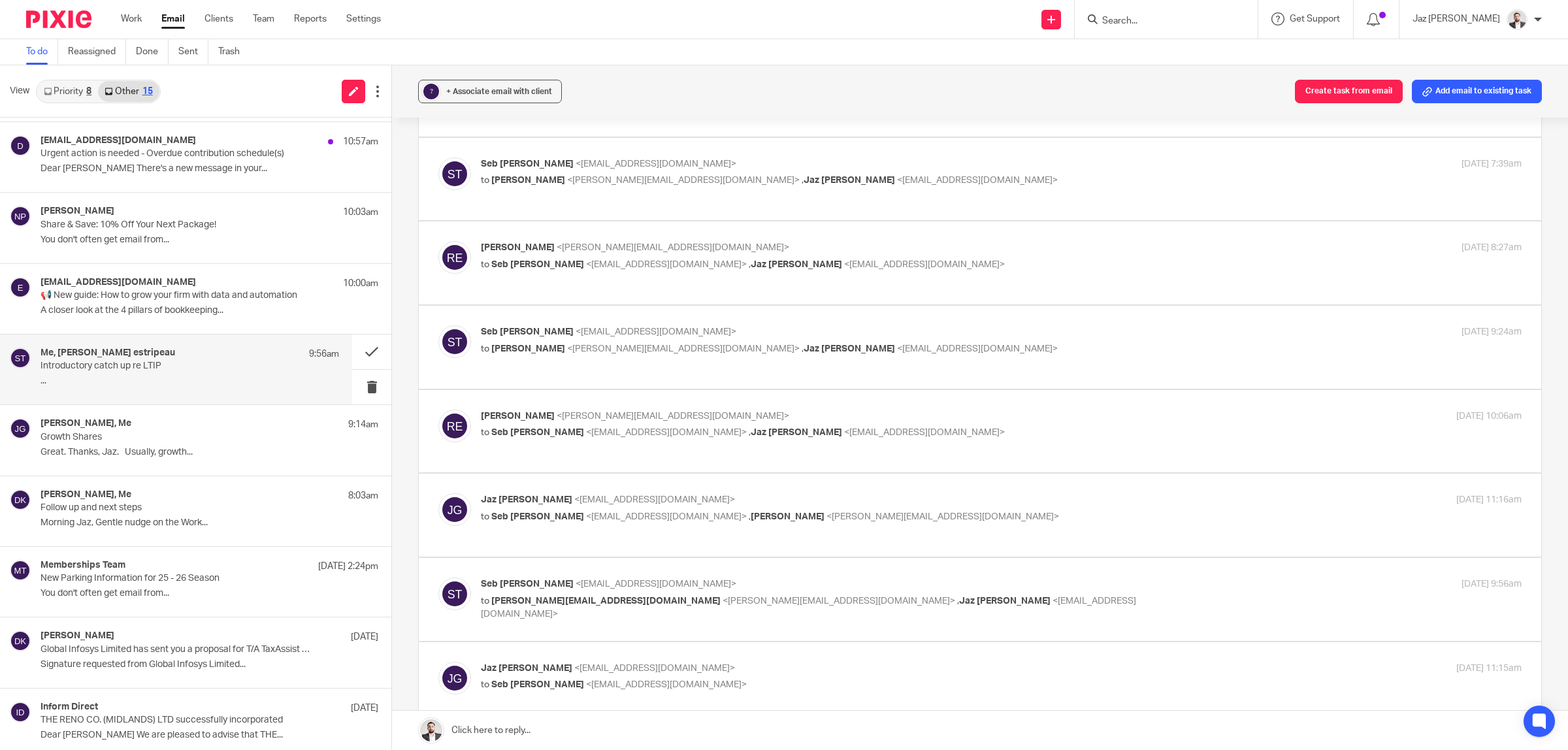
scroll to position [1110, 0]
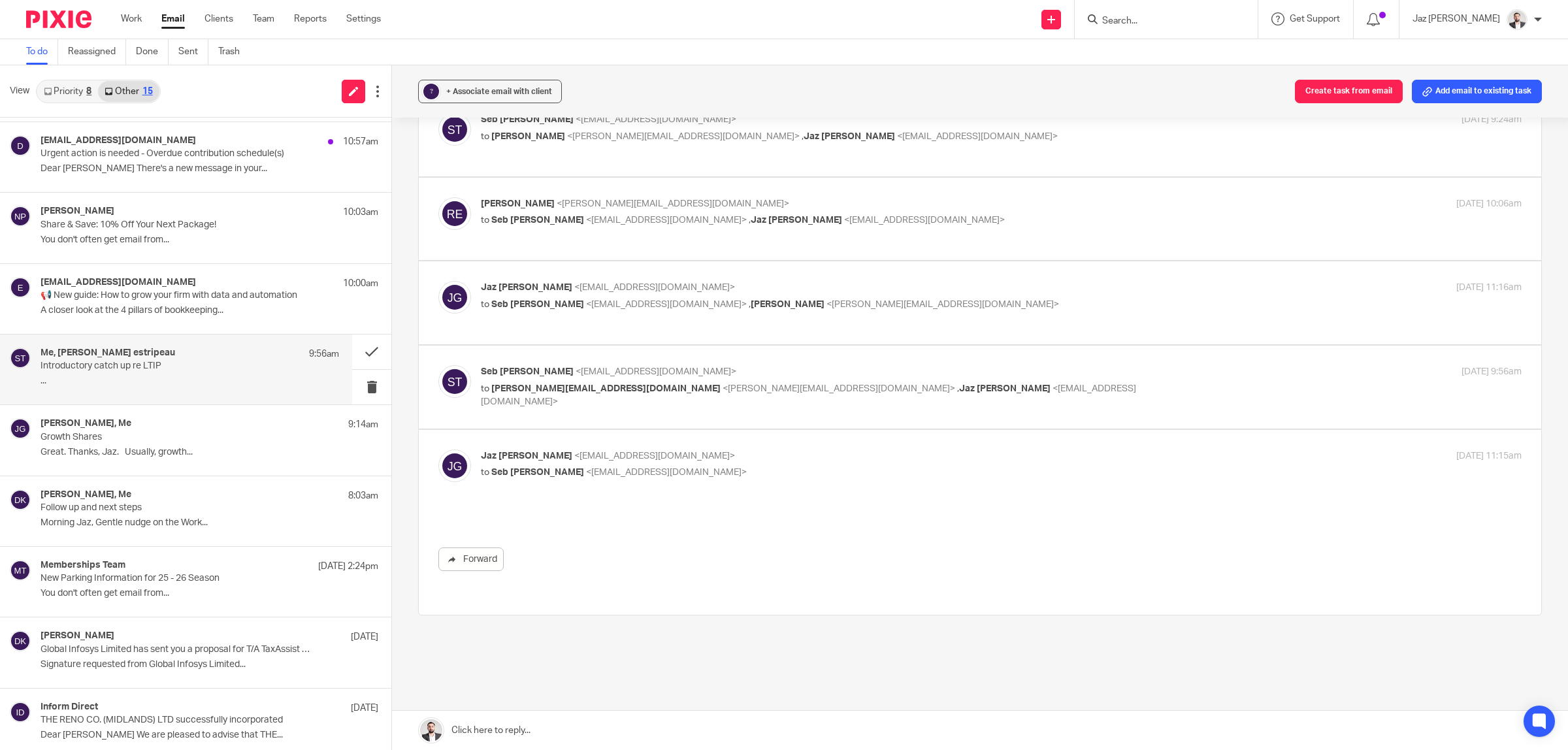
click at [1034, 382] on p "to raphael@real-consulting.co.uk <raphael@real-consulting.co.uk> , Jaz Grewal <…" at bounding box center [827, 395] width 694 height 27
checkbox input "true"
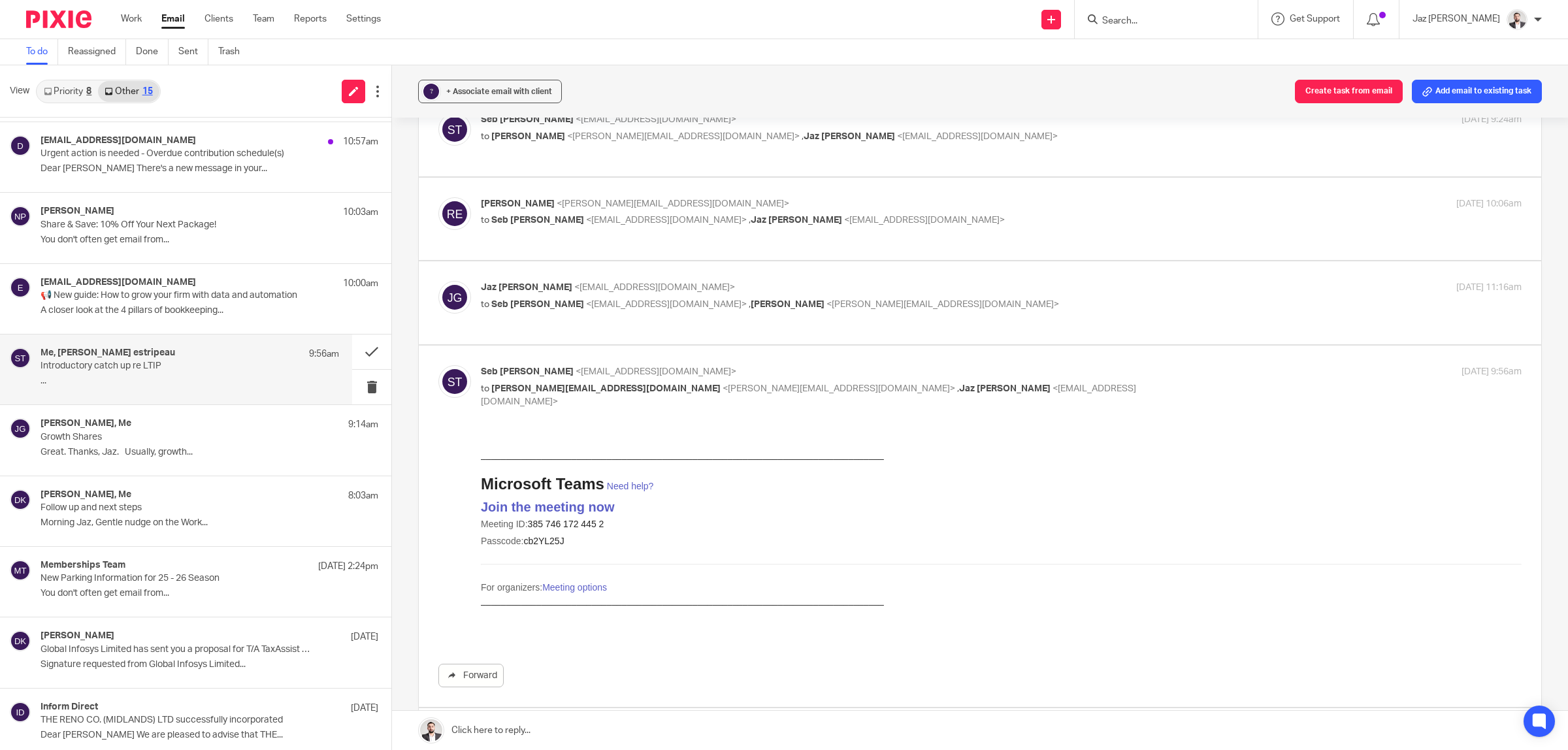
scroll to position [0, 0]
click at [1000, 298] on p "to Seb Tubb <seb@probitaxaccounting.co.uk> , Raphael estripeau <raphael@real-co…" at bounding box center [827, 305] width 694 height 14
checkbox input "true"
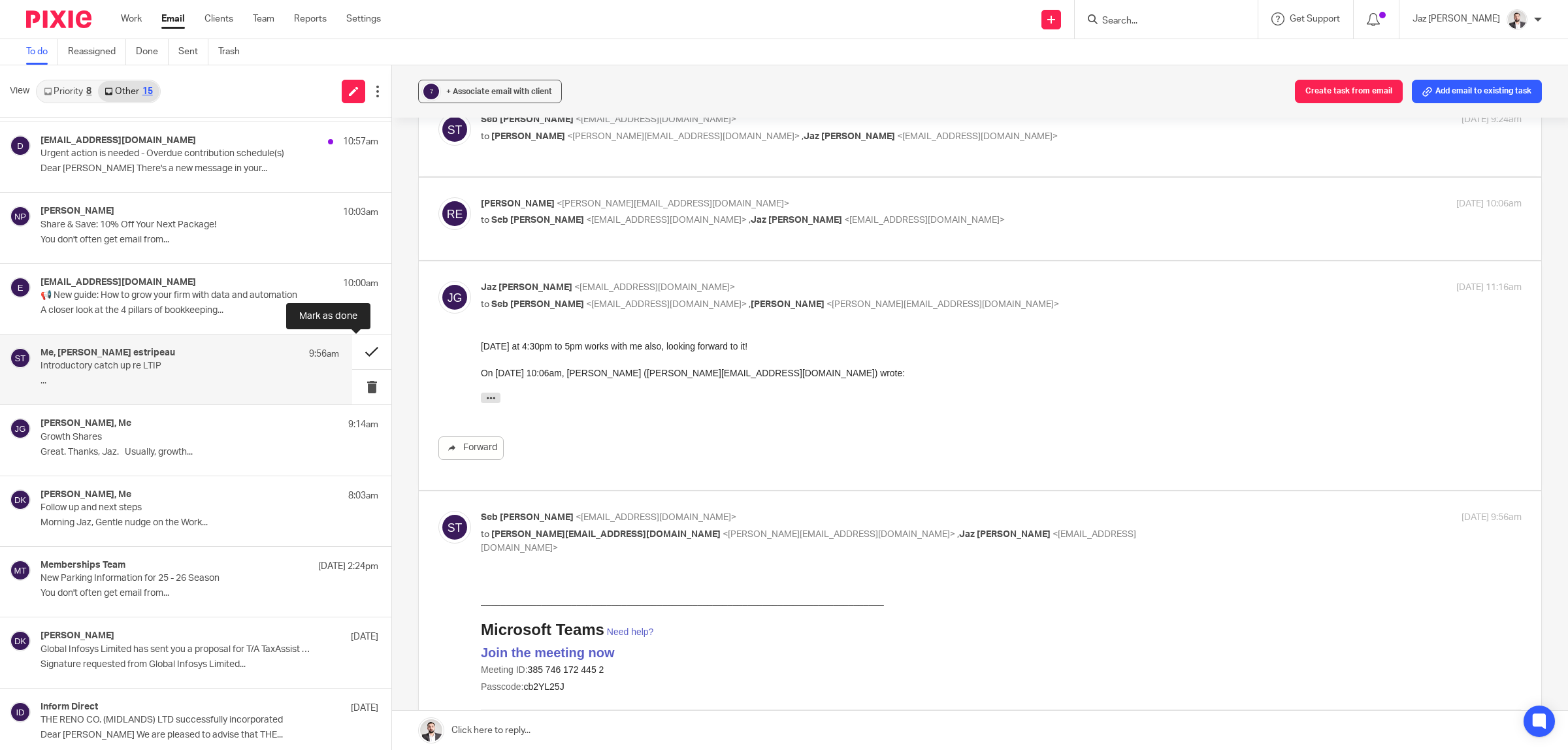
click at [361, 349] on button at bounding box center [371, 351] width 39 height 35
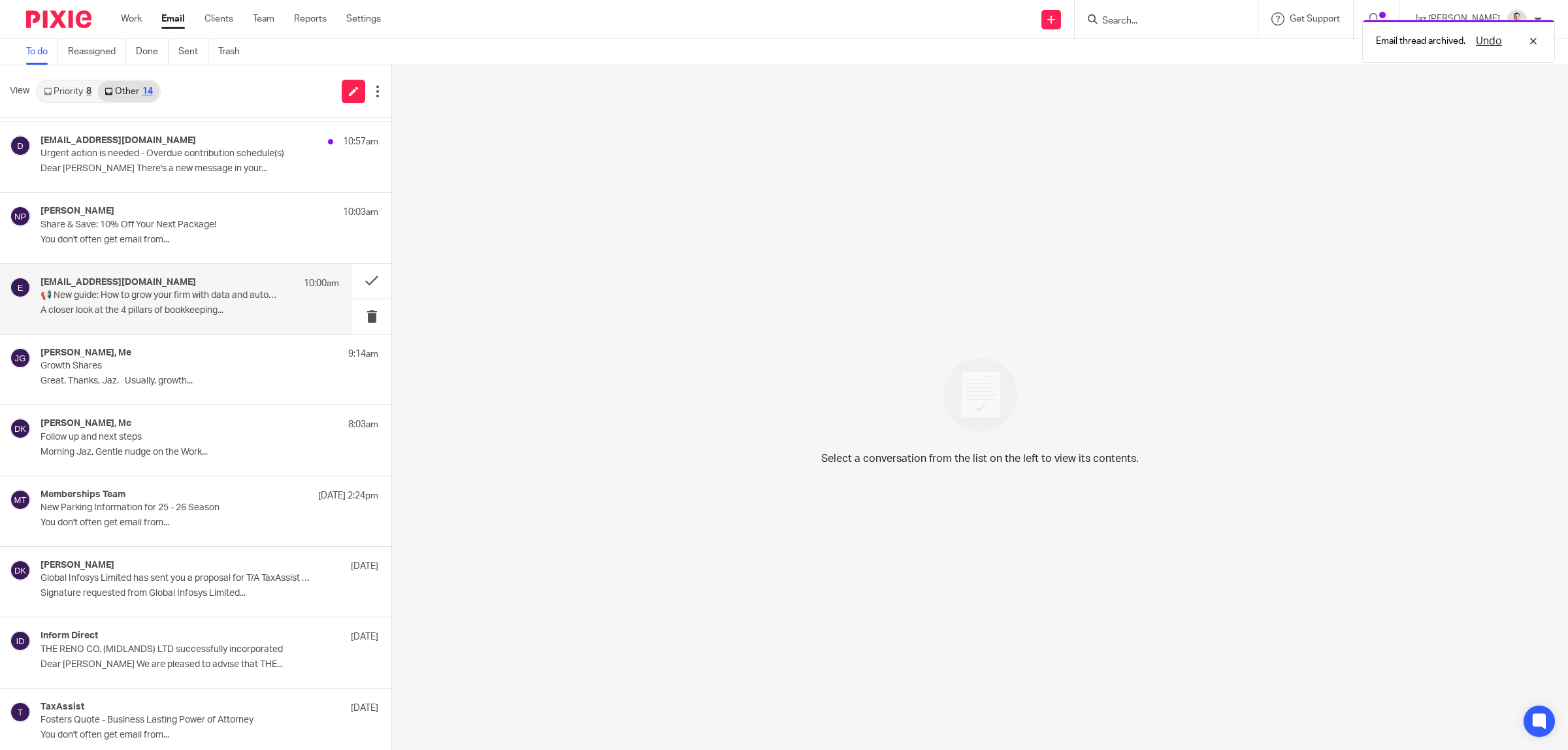
click at [203, 323] on div "events@ifa.org.uk 10:00am 📢 New guide: How to grow your firm with data and auto…" at bounding box center [176, 299] width 352 height 70
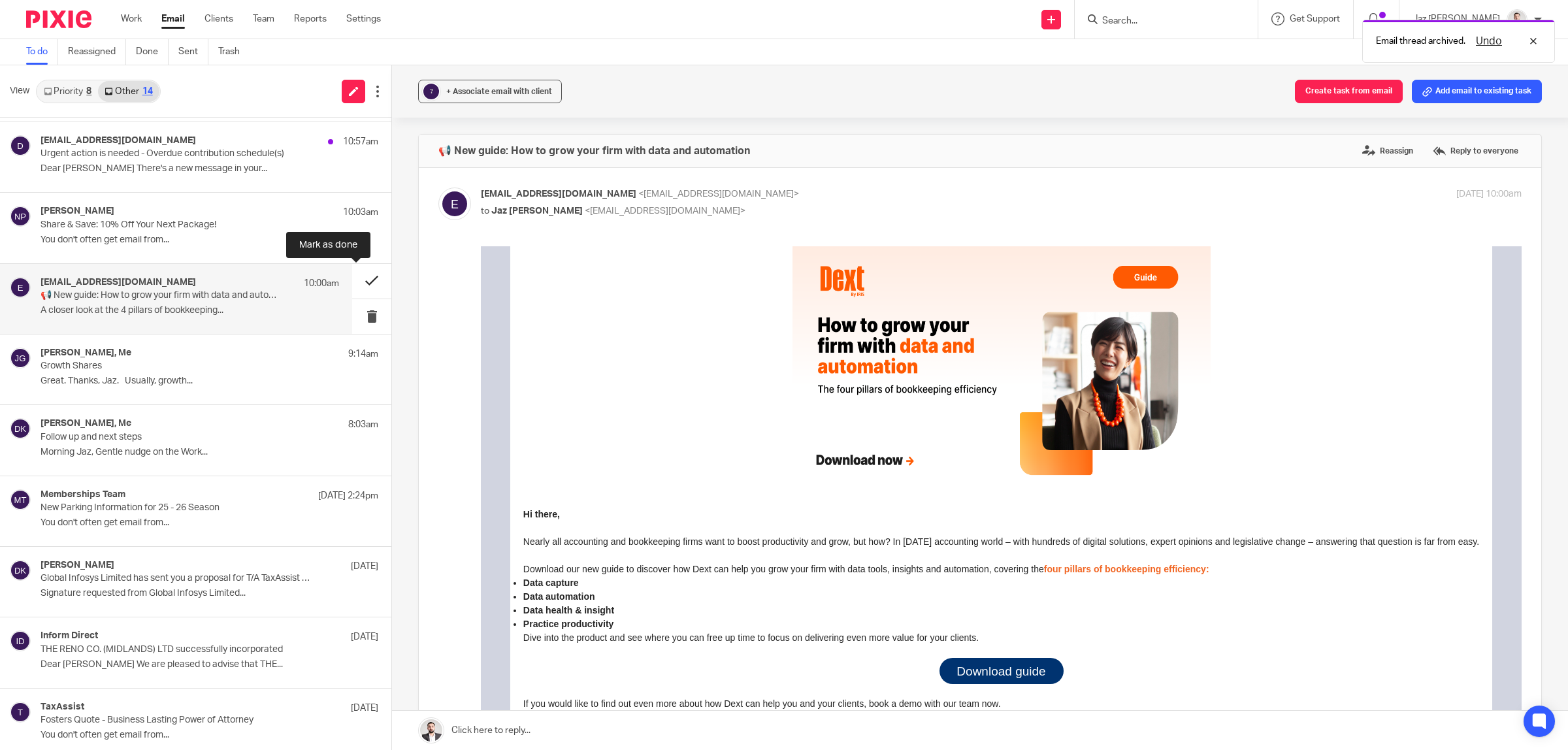
click at [360, 281] on button at bounding box center [371, 281] width 39 height 35
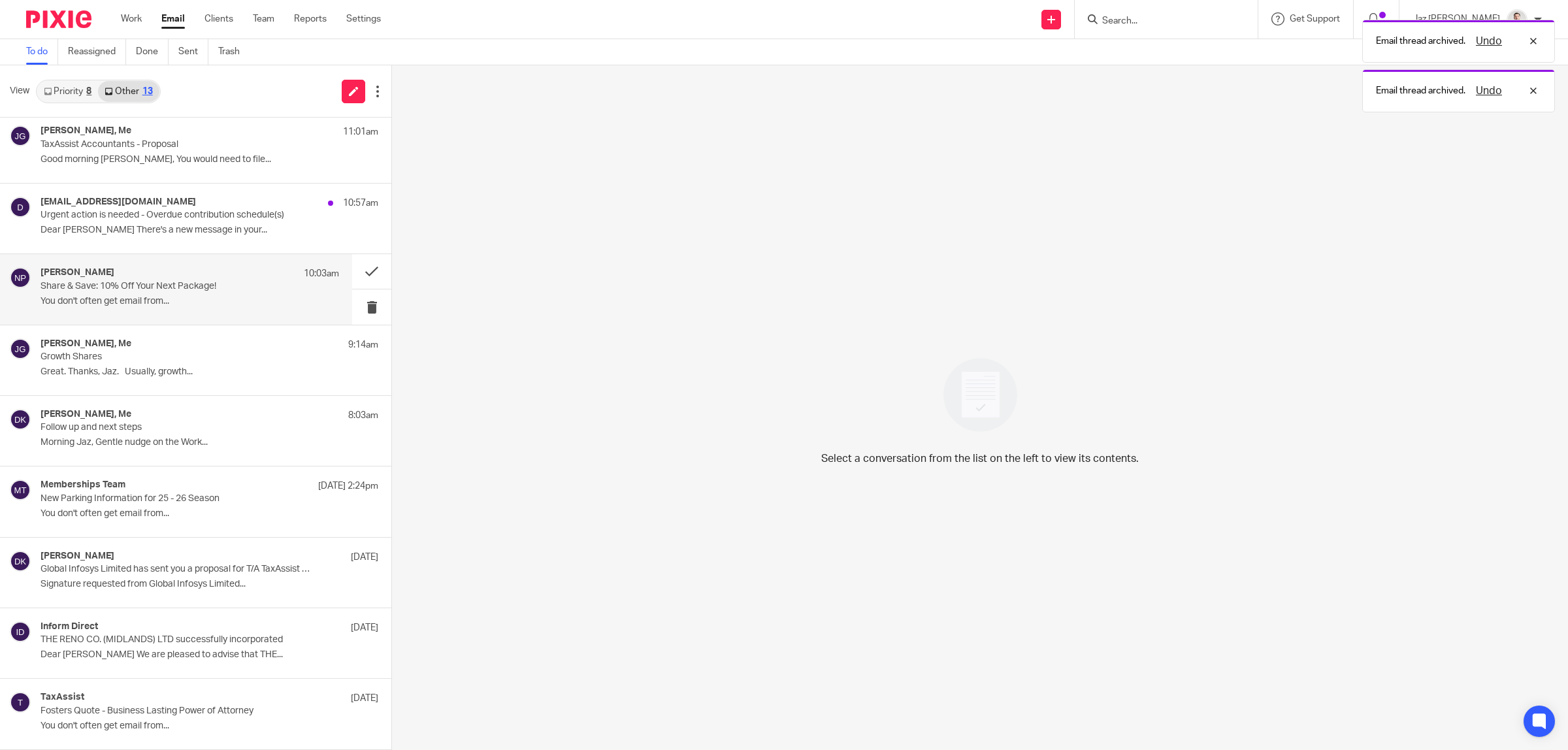
scroll to position [289, 0]
click at [207, 299] on p "You don't often get email from..." at bounding box center [190, 301] width 299 height 11
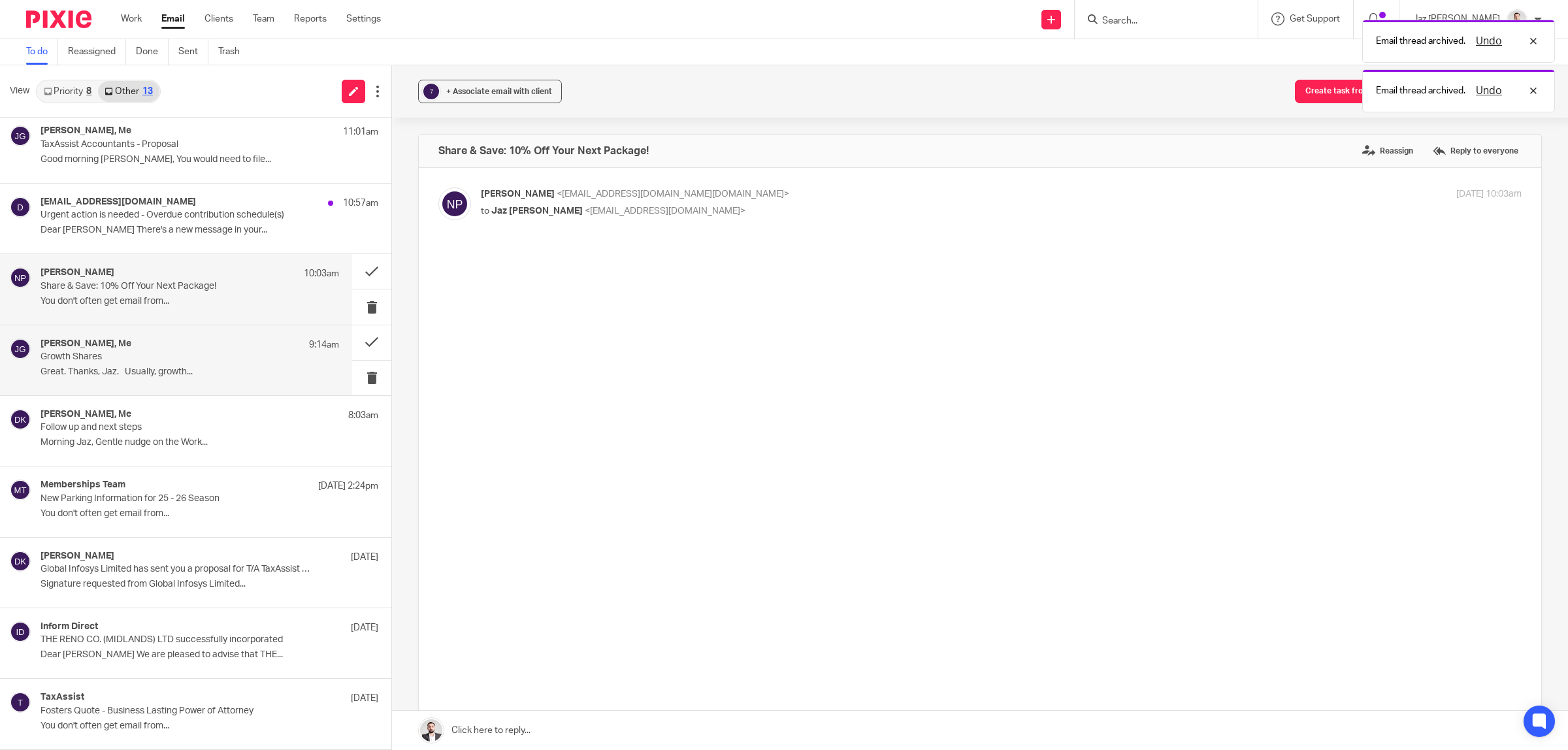
click at [187, 354] on p "Growth Shares" at bounding box center [160, 357] width 239 height 11
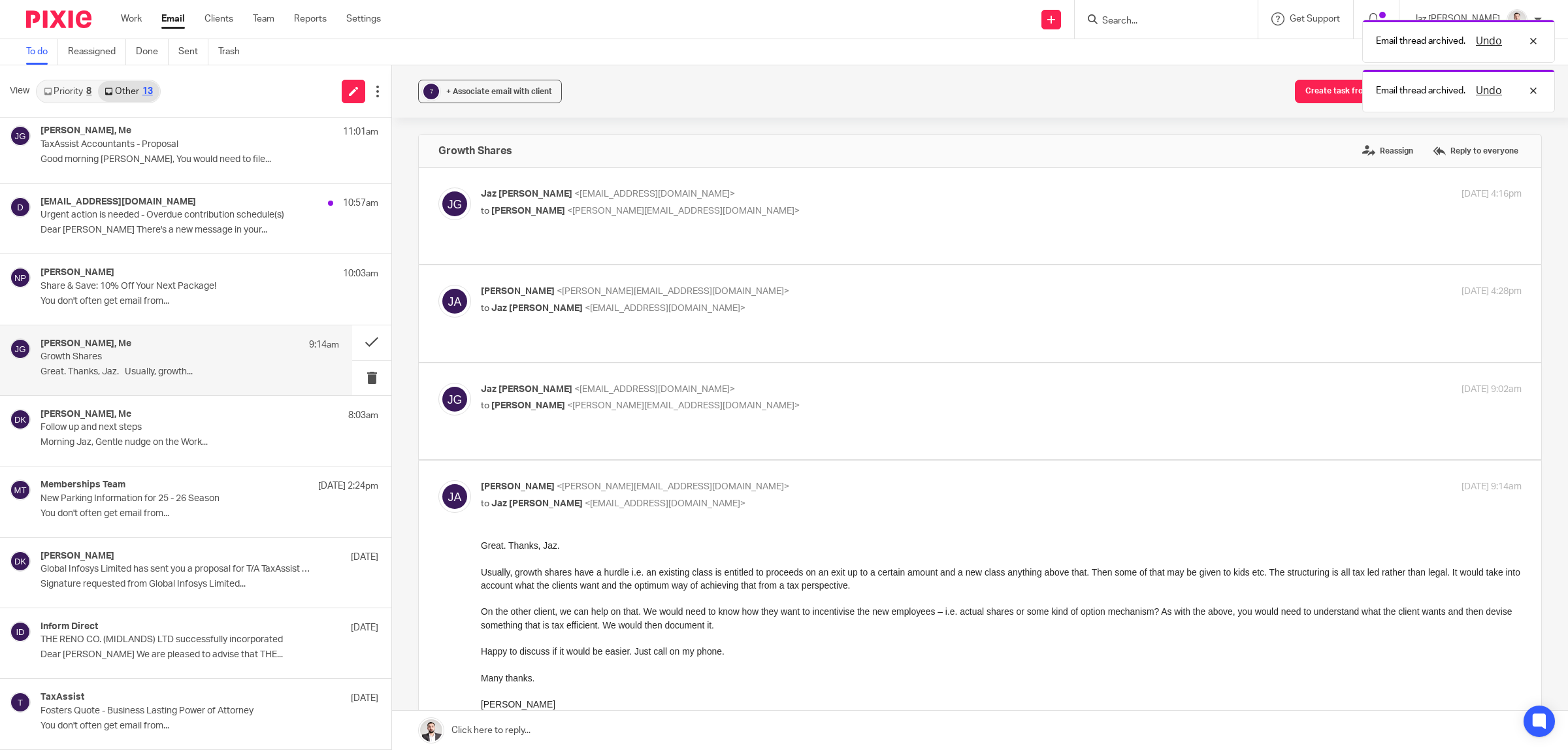
scroll to position [82, 0]
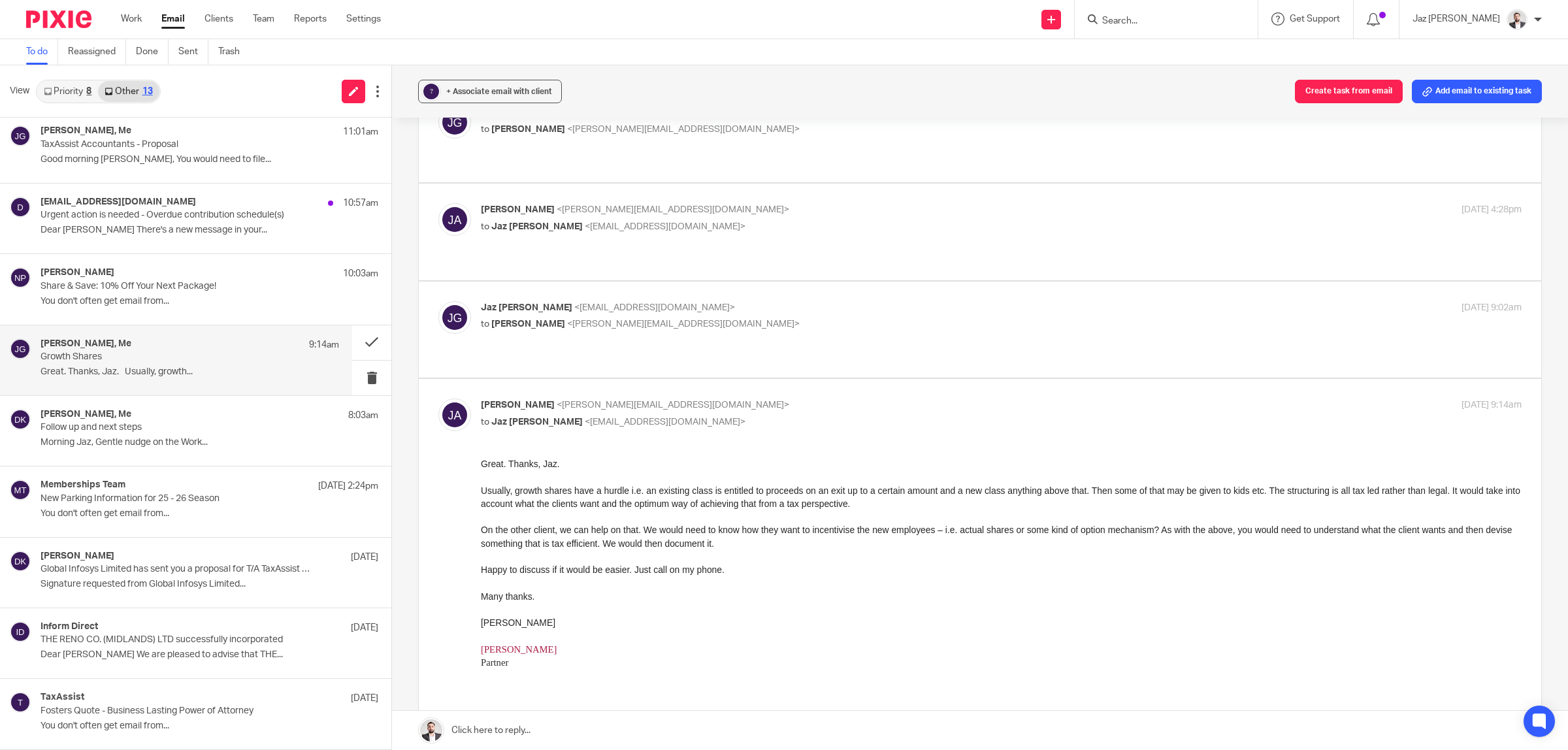
click at [704, 301] on p "Jaz Grewal <jazgrewal@taxassist.co.uk>" at bounding box center [827, 308] width 694 height 14
checkbox input "true"
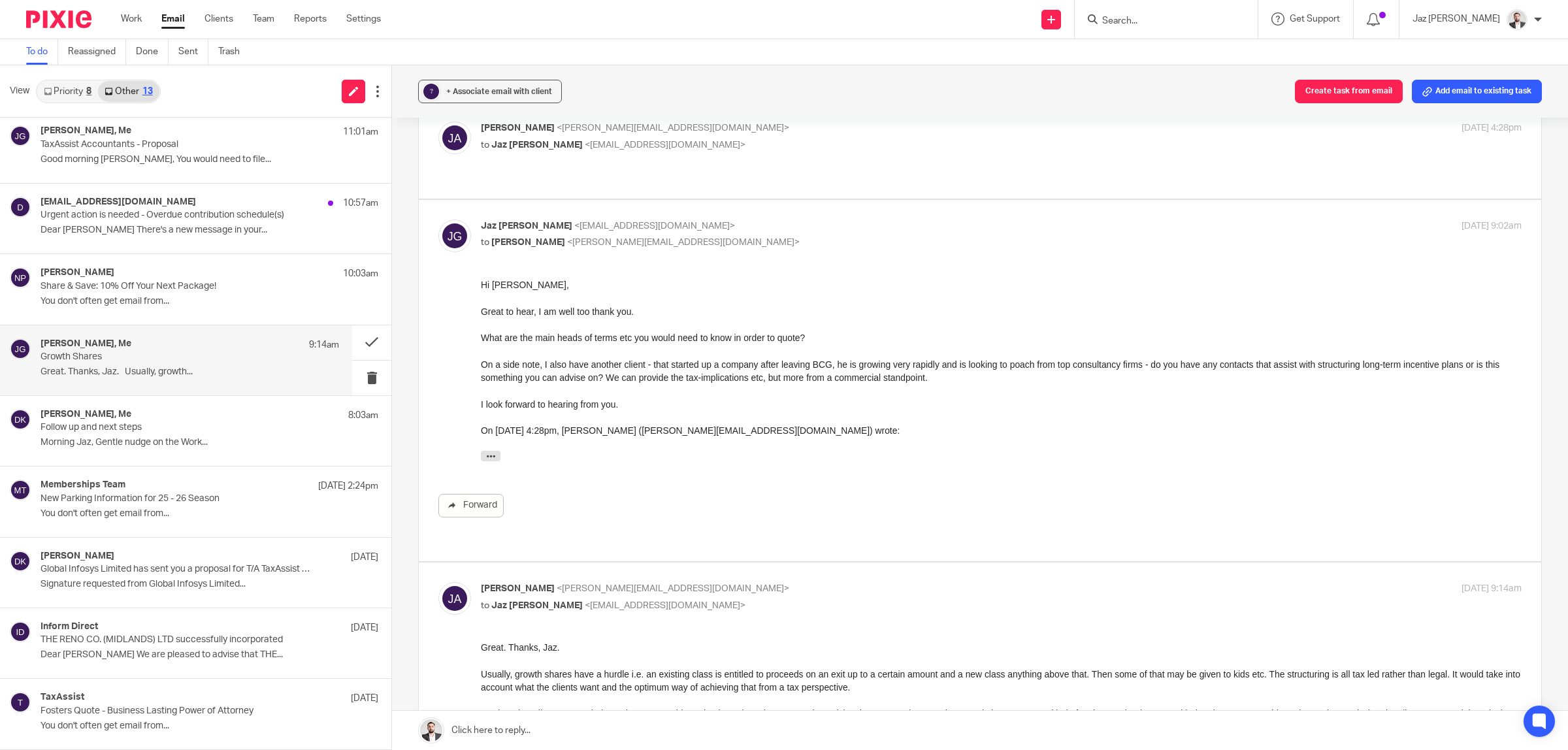
scroll to position [245, 0]
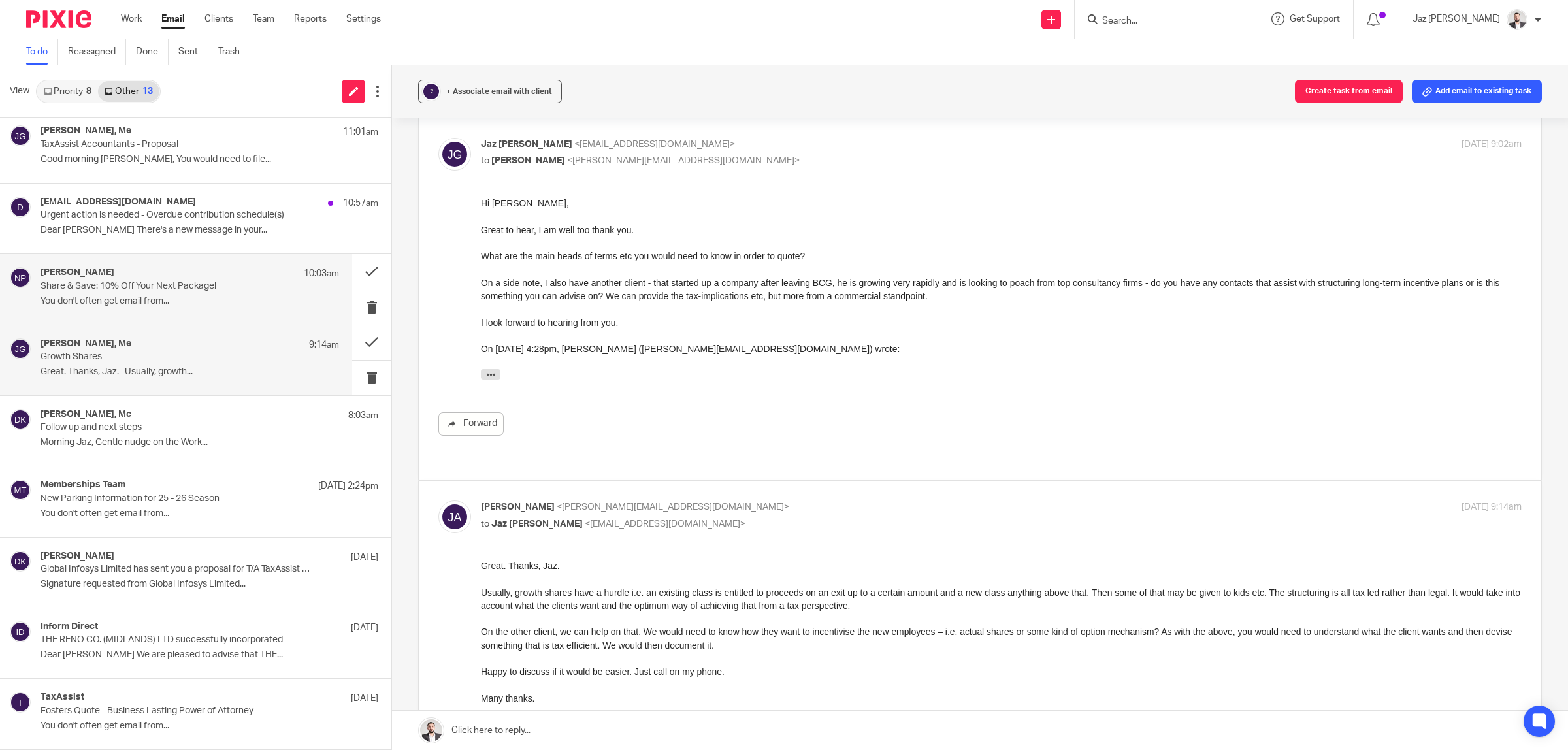
click at [105, 289] on p "Share & Save: 10% Off Your Next Package!" at bounding box center [160, 286] width 239 height 11
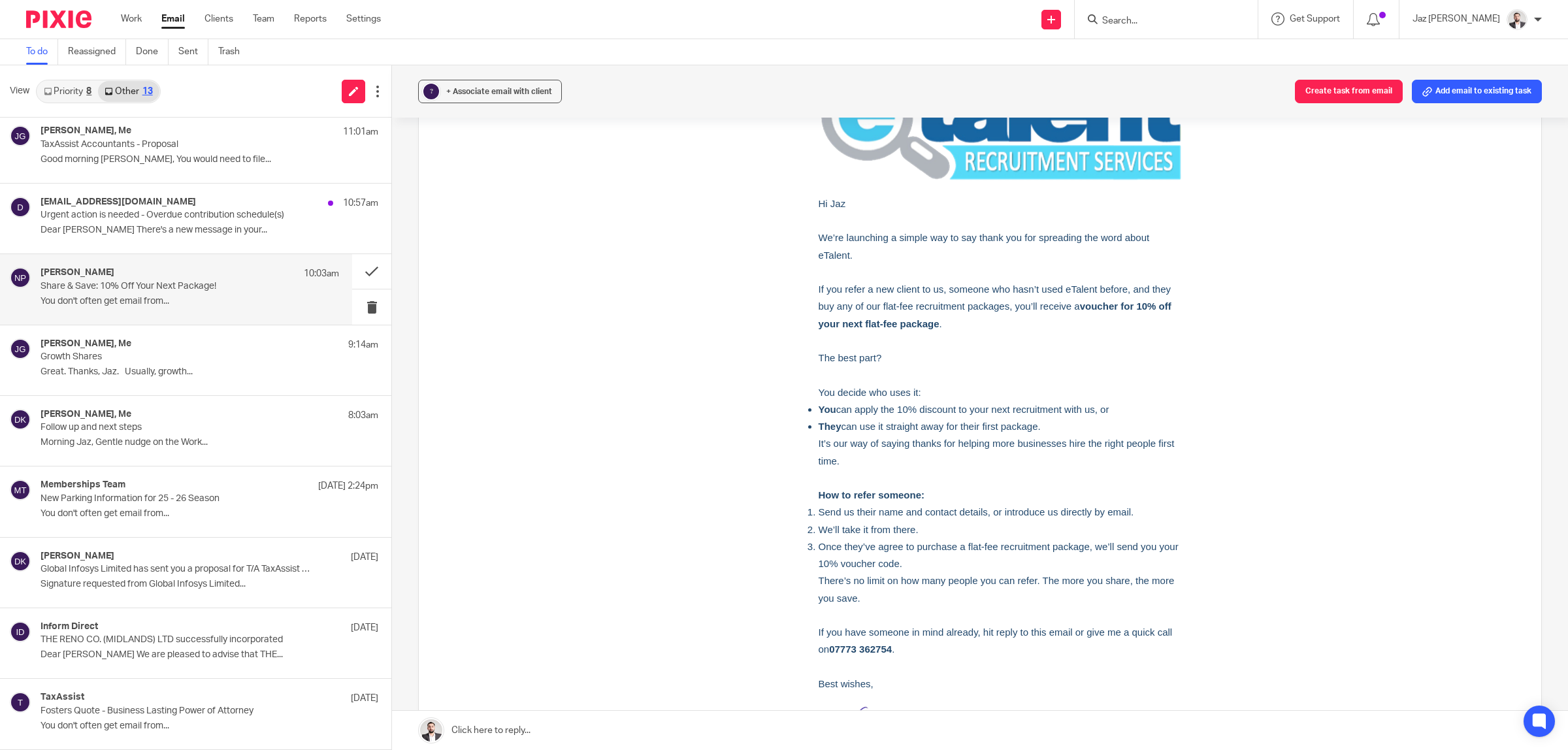
scroll to position [136, 0]
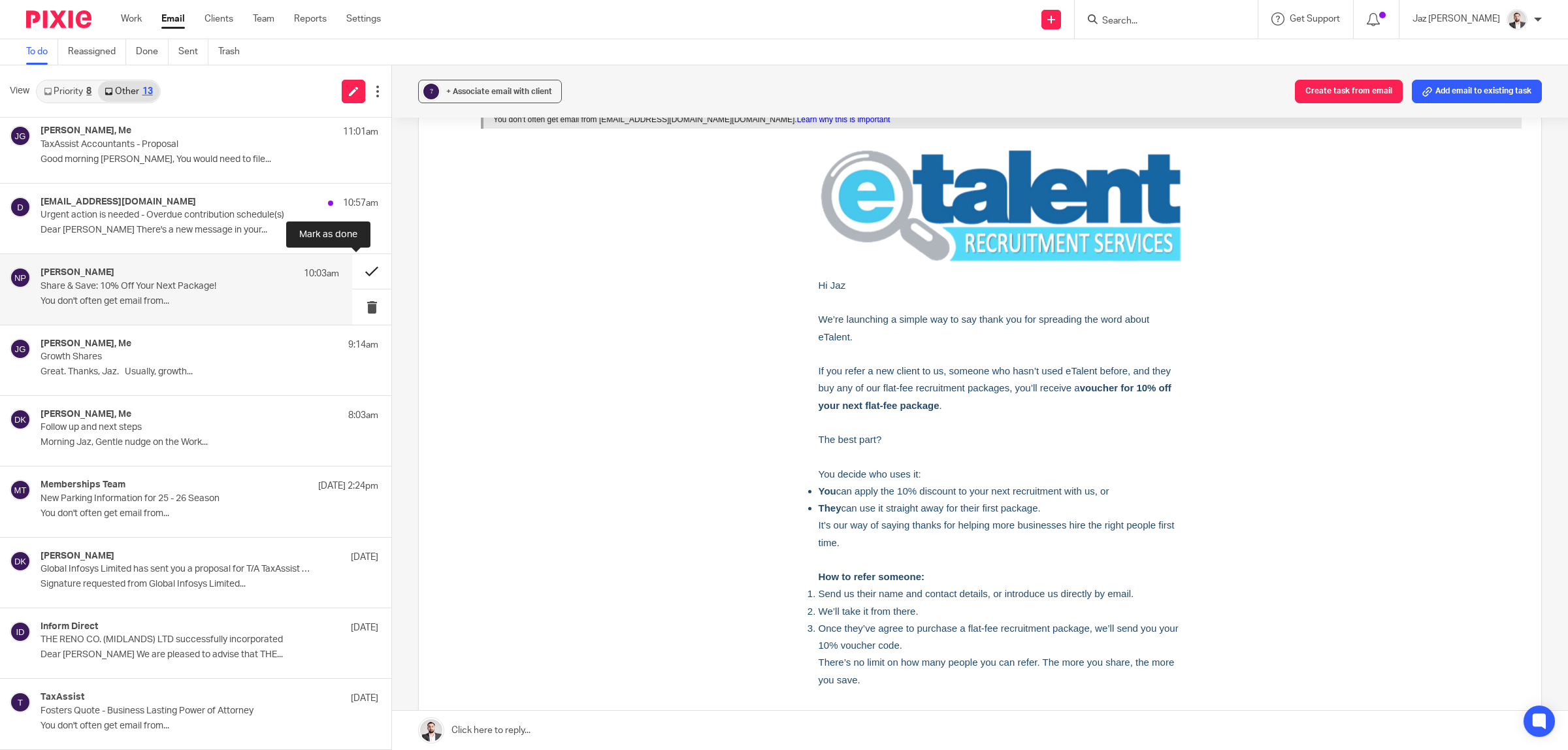
click at [366, 263] on button at bounding box center [371, 271] width 39 height 35
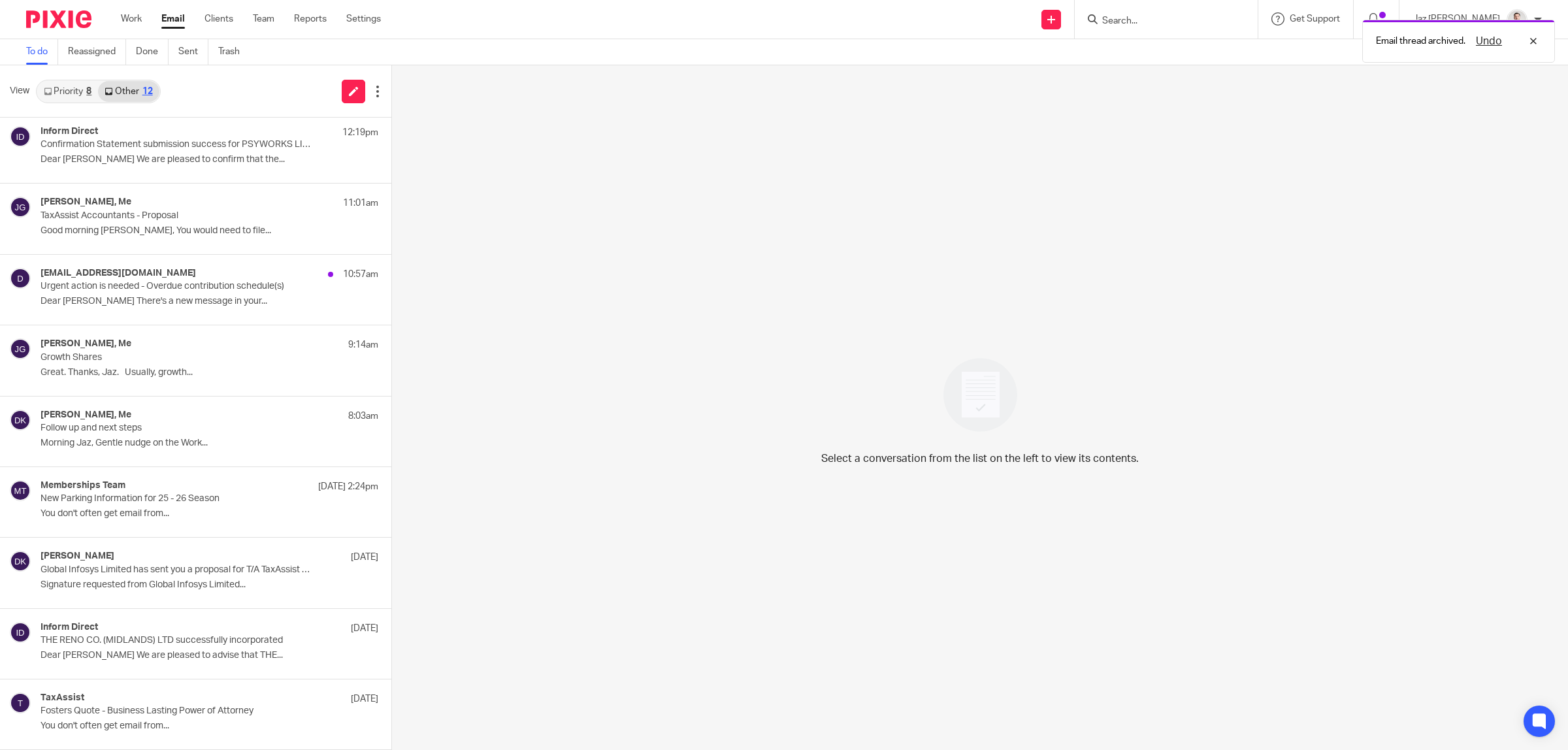
scroll to position [218, 0]
click at [227, 275] on div "do_not_reply@nestpensions.org.uk 10:57am" at bounding box center [190, 274] width 299 height 13
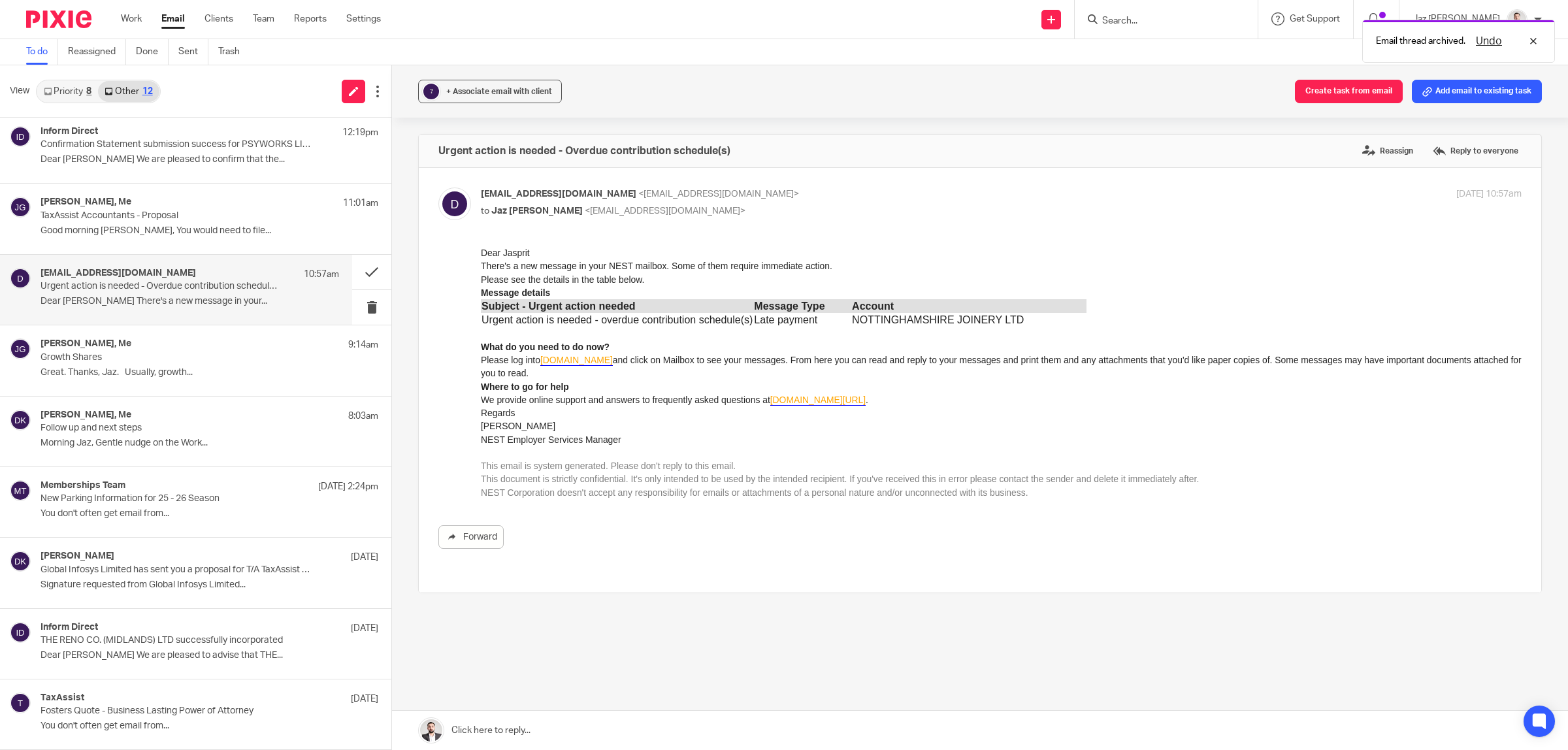
scroll to position [0, 0]
click at [1359, 148] on label "Reassign" at bounding box center [1388, 151] width 58 height 20
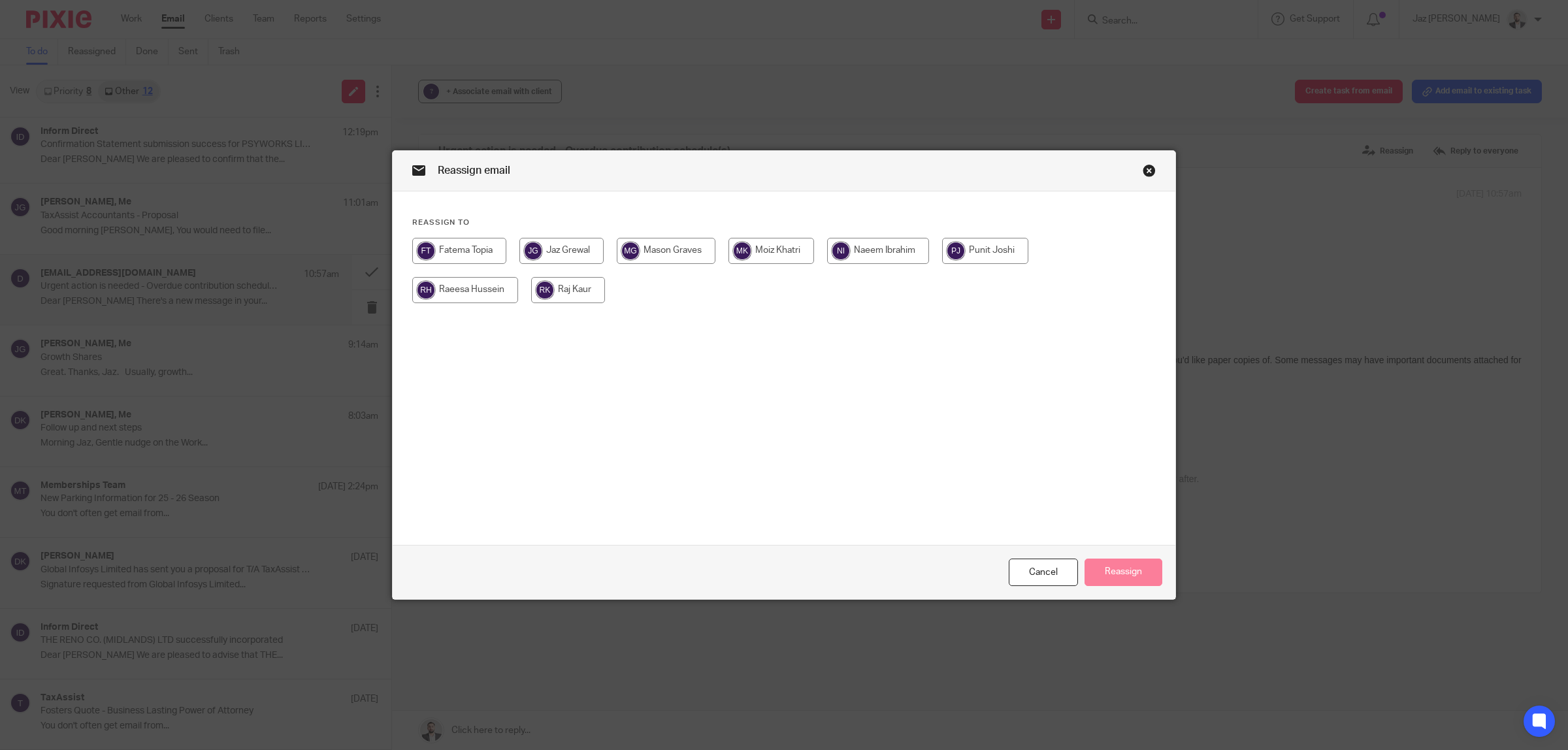
click at [681, 256] on input "radio" at bounding box center [666, 251] width 99 height 26
radio input "true"
click at [1124, 577] on button "Reassign" at bounding box center [1123, 572] width 77 height 28
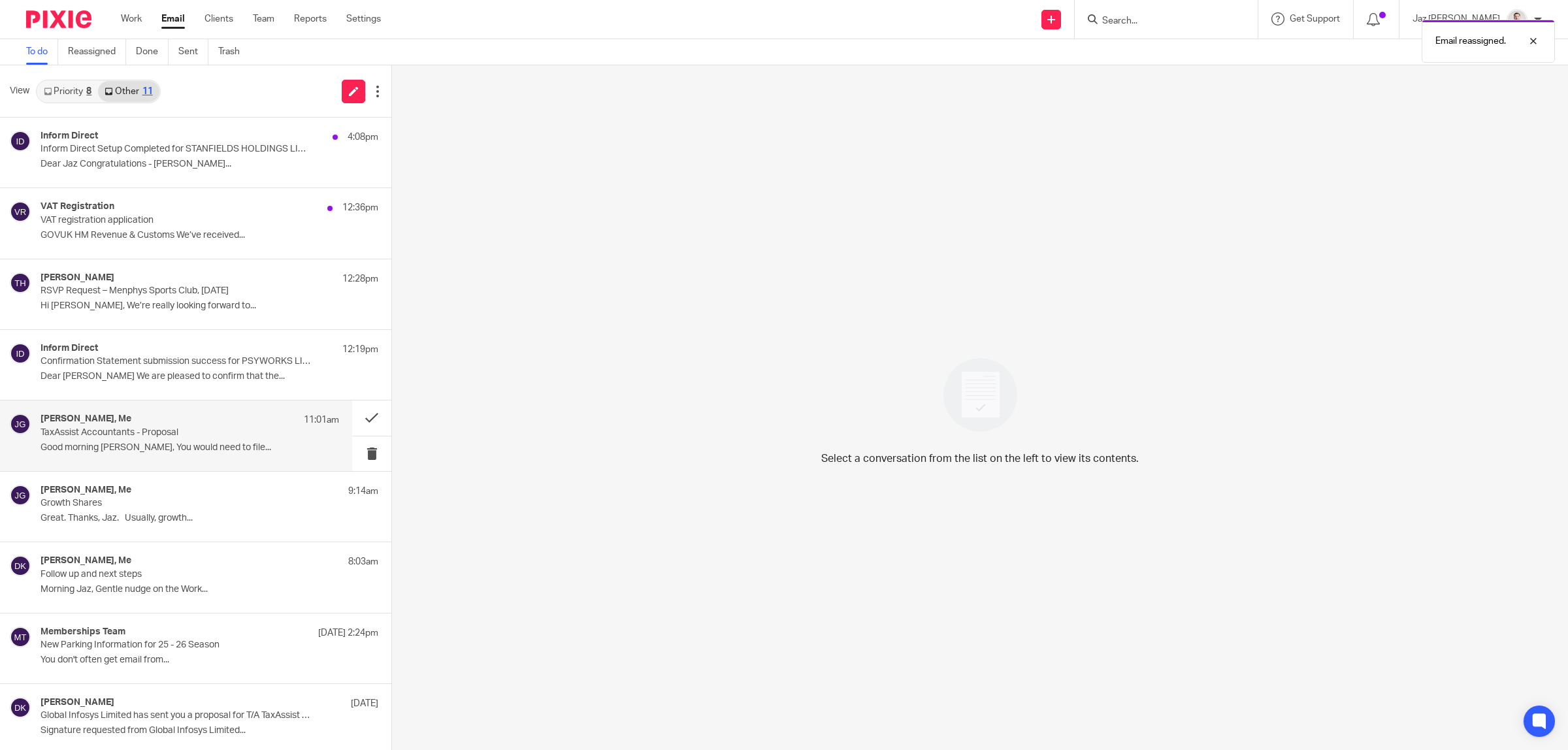
click at [174, 449] on p "Good morning [PERSON_NAME], You would need to file..." at bounding box center [190, 448] width 299 height 11
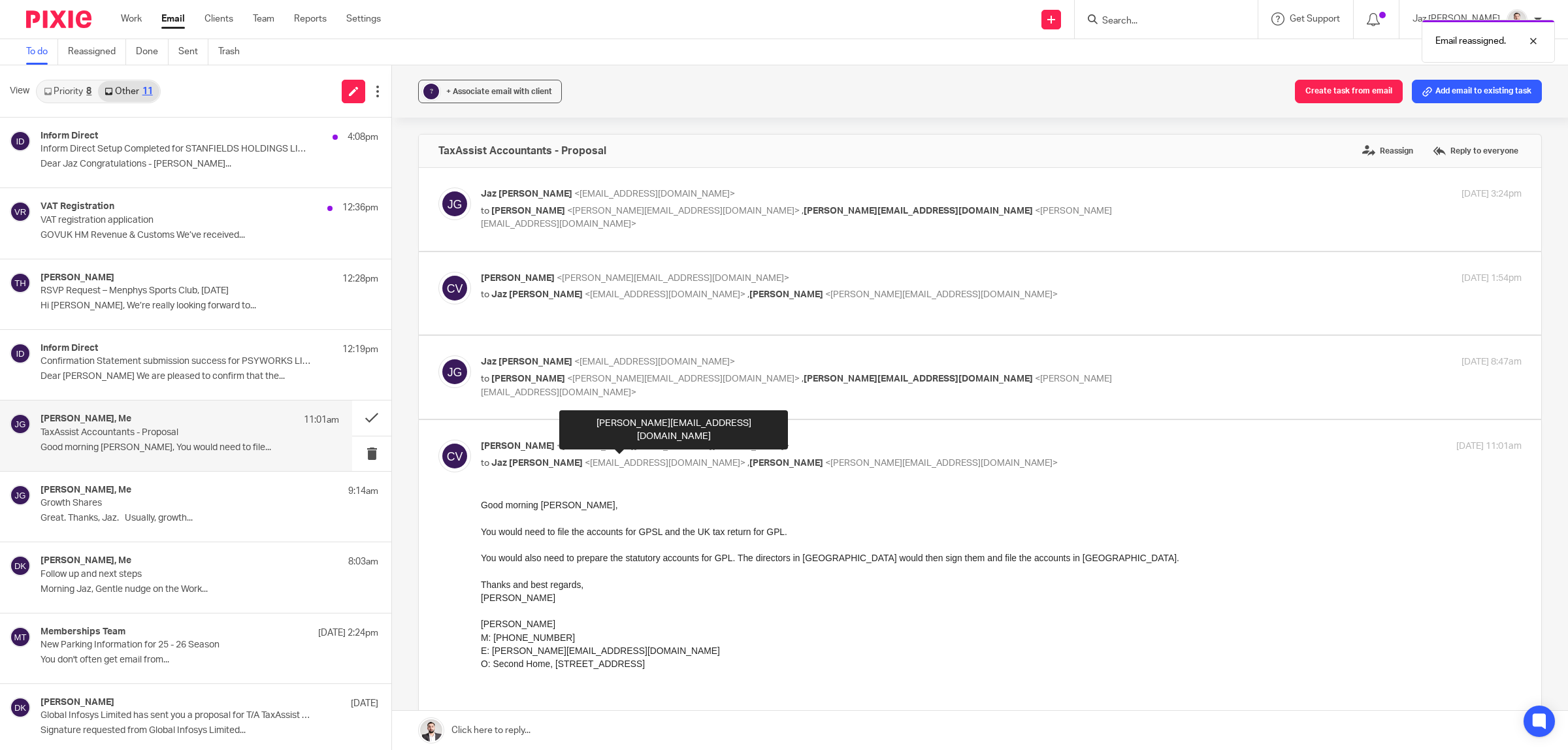
scroll to position [82, 0]
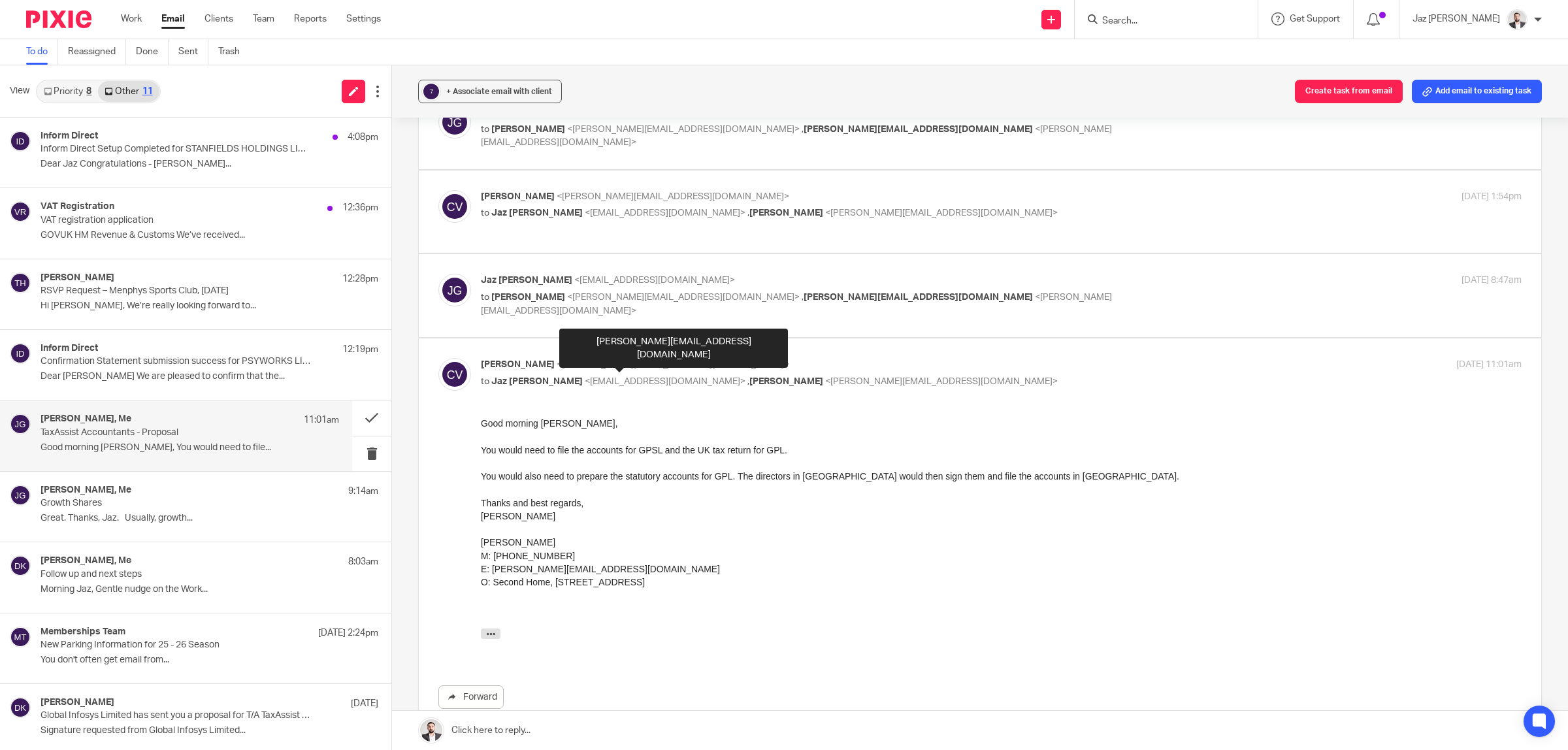
click at [556, 486] on div at bounding box center [1001, 489] width 1041 height 13
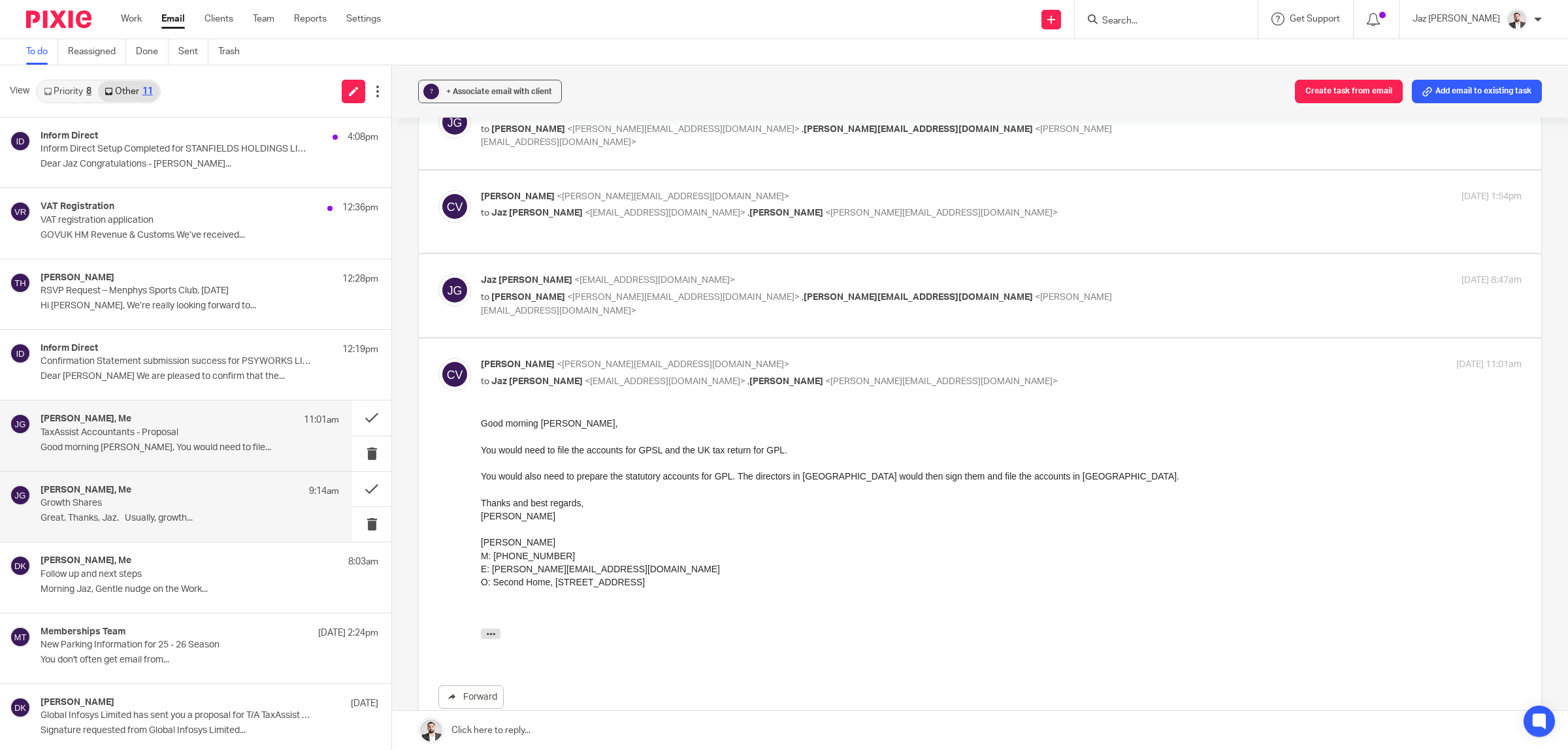
click at [162, 516] on p "Great. Thanks, Jaz. Usually, growth..." at bounding box center [190, 518] width 299 height 11
click at [145, 441] on div "Christopher Viney, Me 11:01am TaxAssist Accountants - Proposal Good morning Jaz…" at bounding box center [190, 436] width 299 height 44
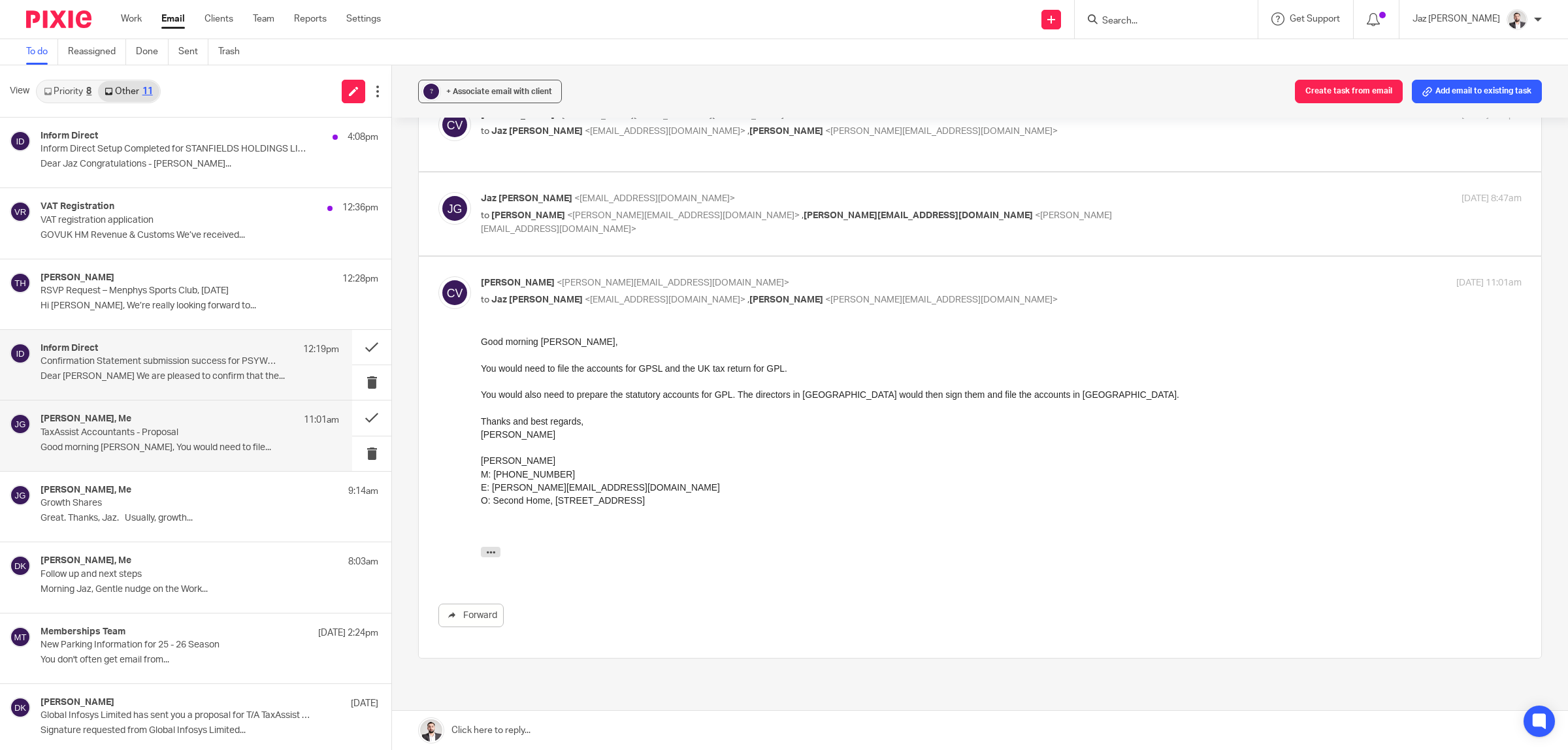
click at [151, 371] on div "Inform Direct 12:19pm Confirmation Statement submission success for PSYWORKS LI…" at bounding box center [190, 365] width 299 height 44
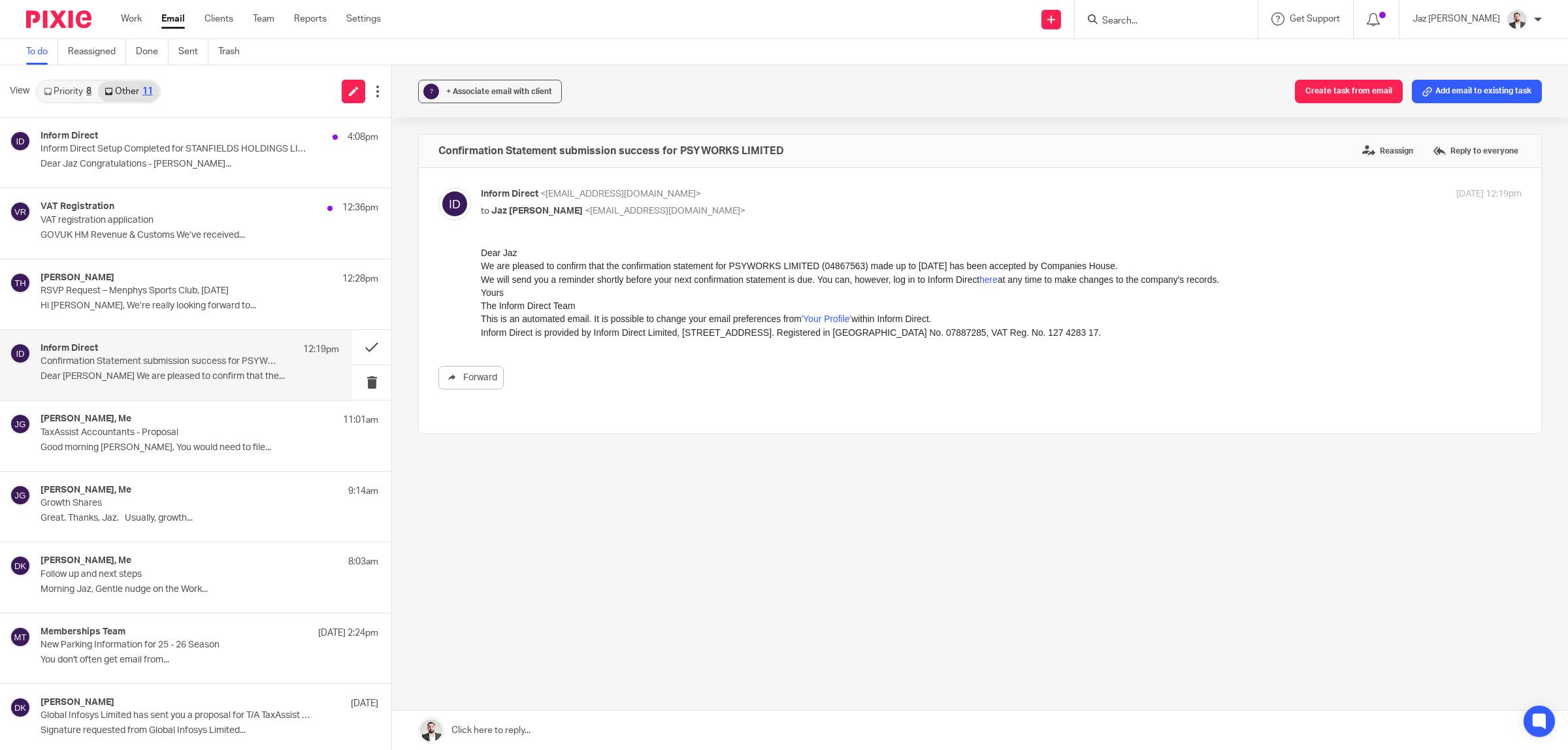
scroll to position [0, 0]
click at [352, 341] on button at bounding box center [371, 347] width 39 height 35
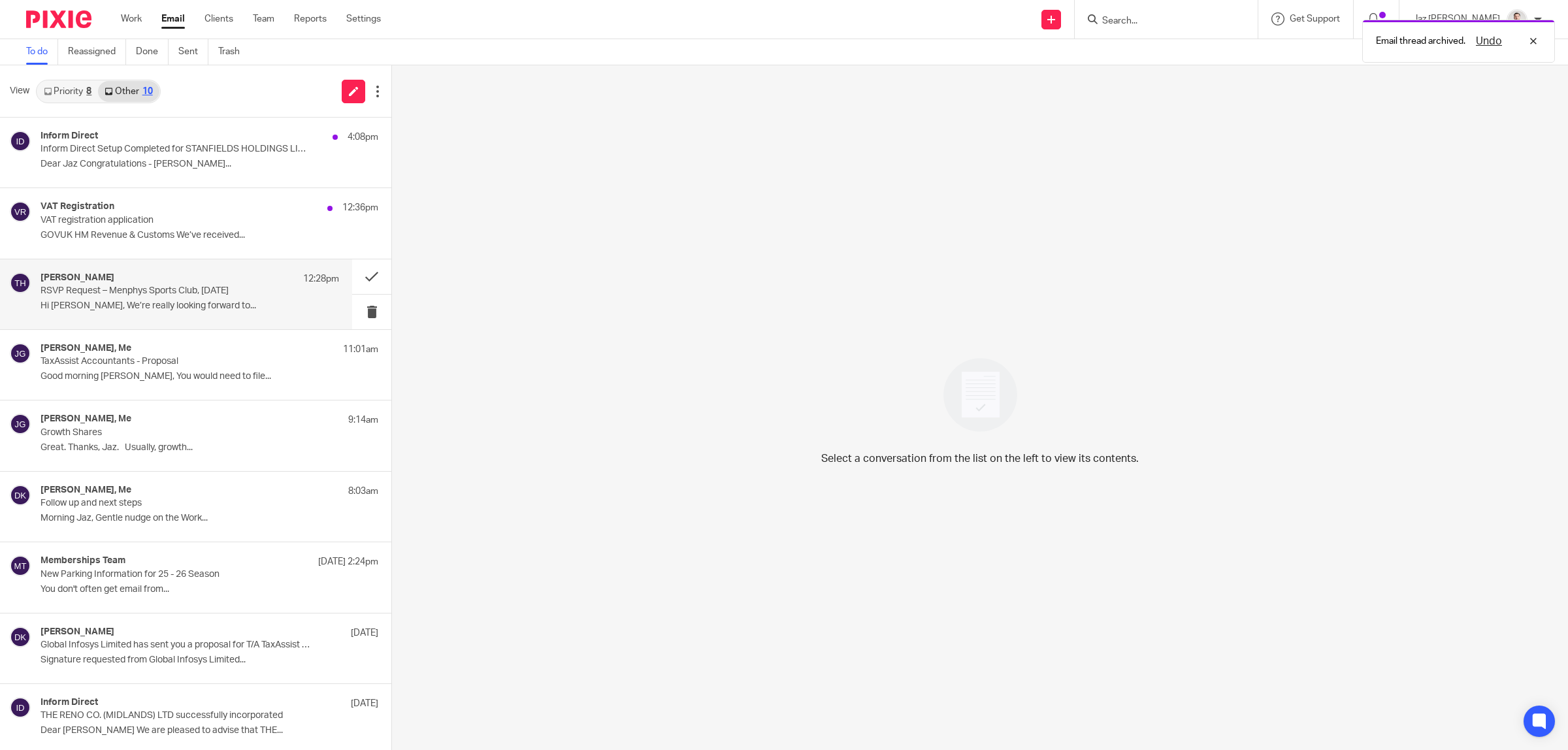
click at [224, 303] on p "Hi [PERSON_NAME], We’re really looking forward to..." at bounding box center [190, 306] width 299 height 11
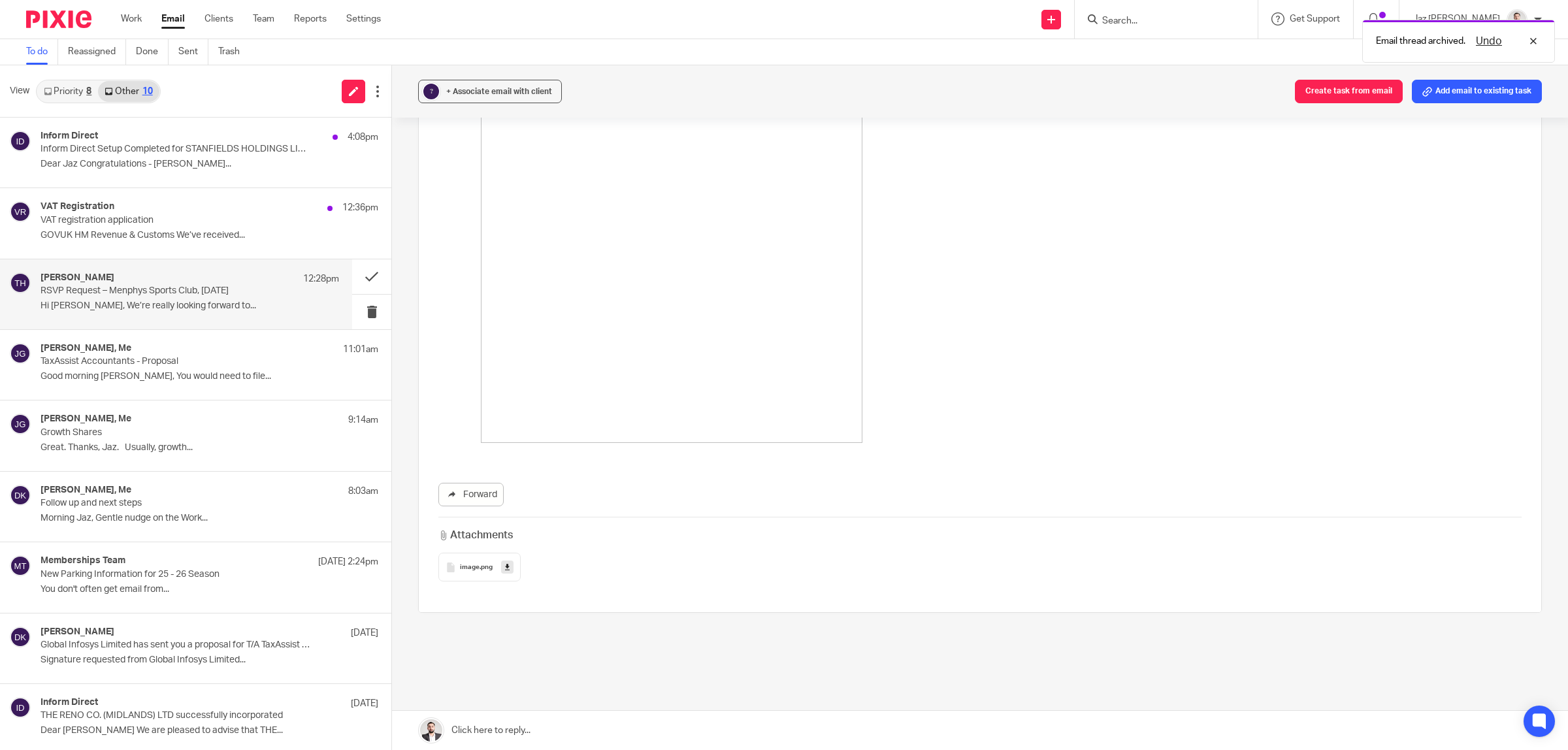
scroll to position [163, 0]
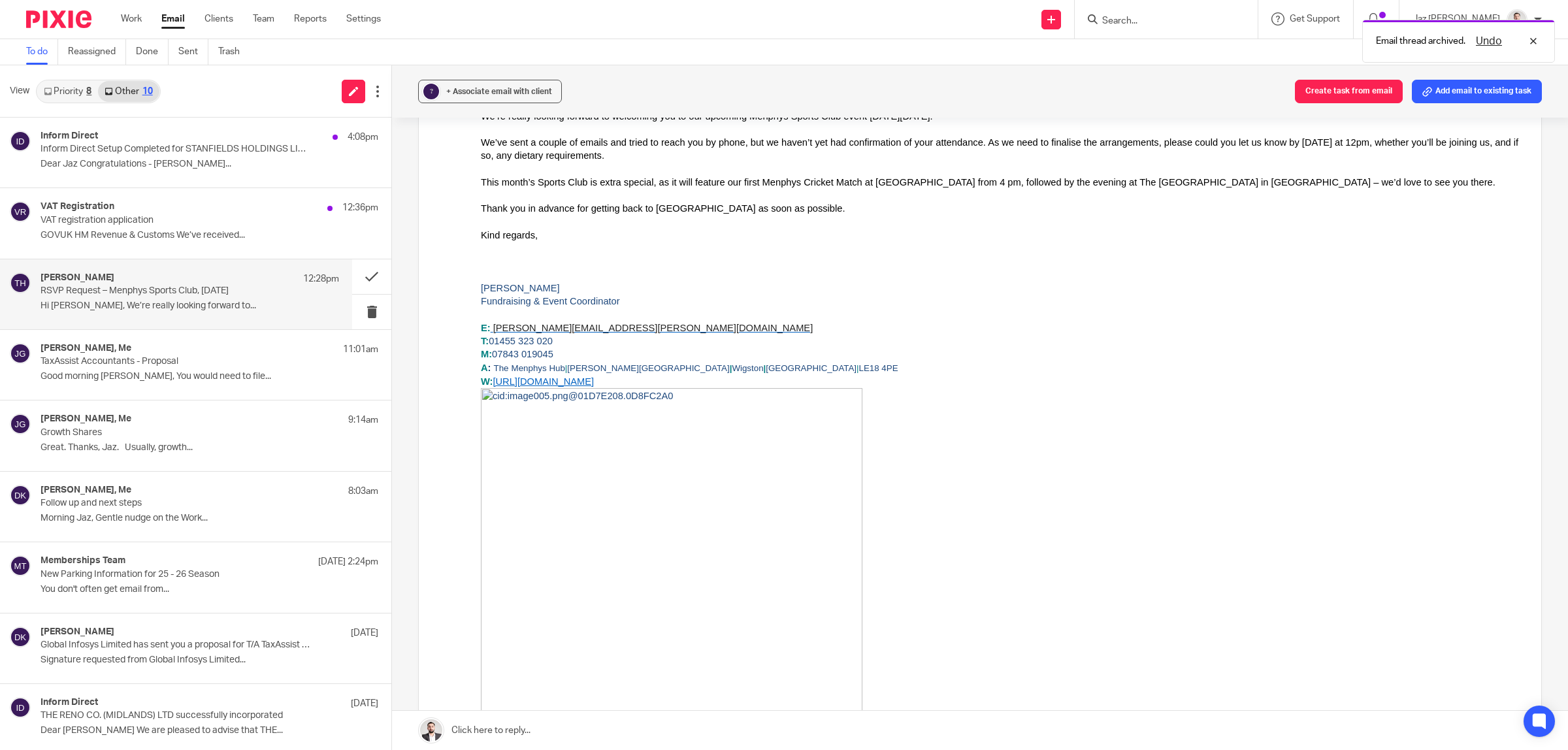
click at [585, 726] on link at bounding box center [980, 730] width 1176 height 39
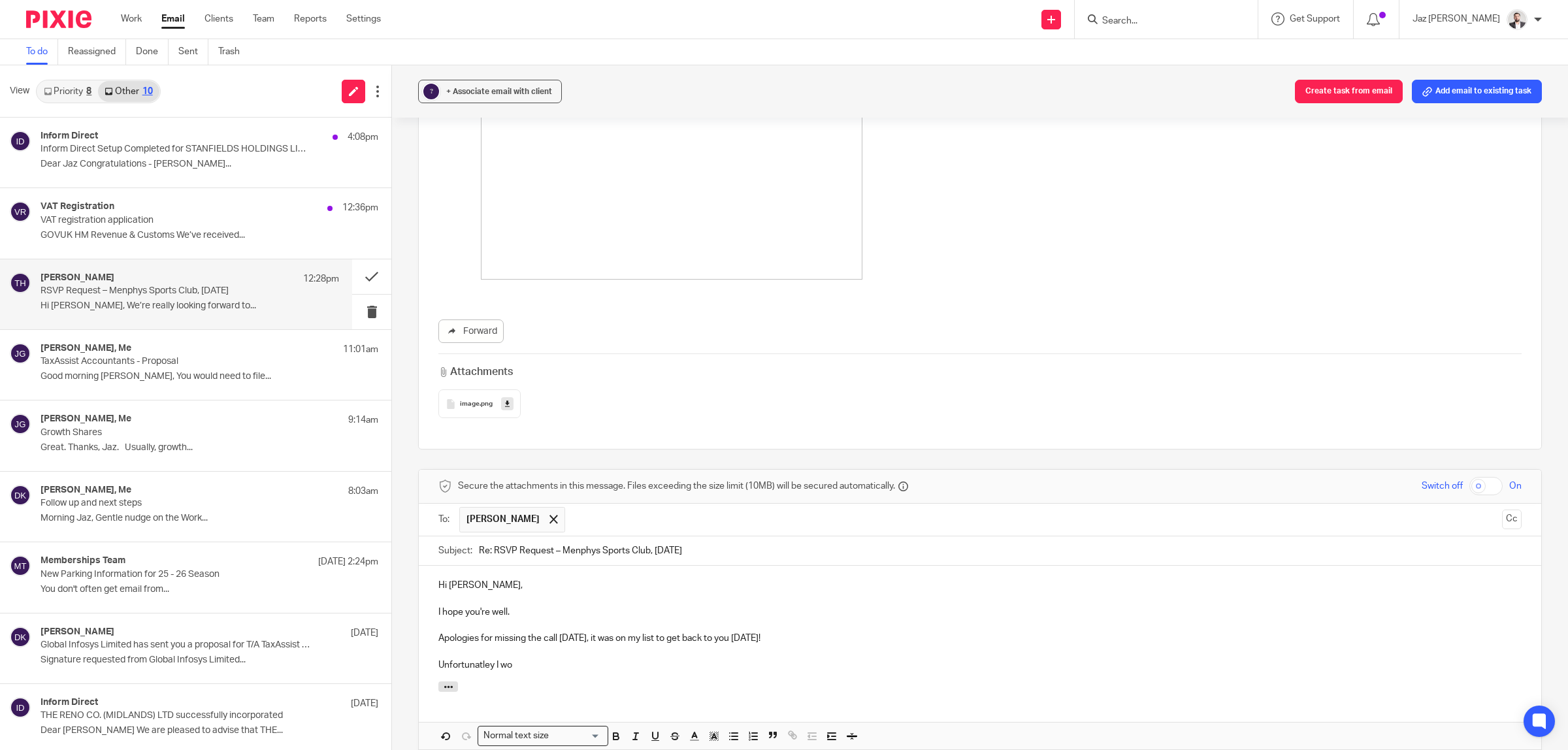
scroll to position [858, 0]
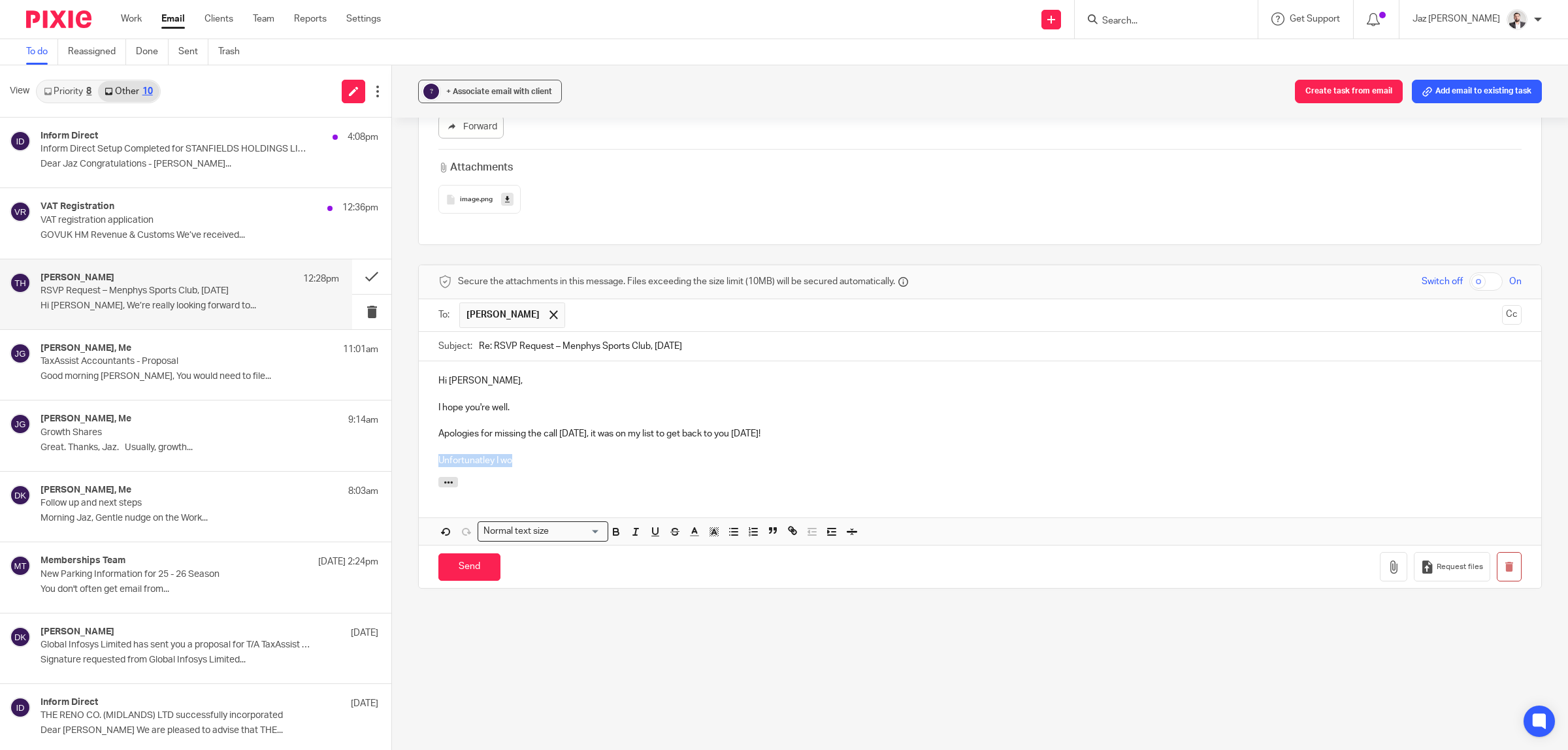
drag, startPoint x: 532, startPoint y: 447, endPoint x: 421, endPoint y: 461, distance: 111.9
click at [426, 451] on div "Hi Toni, I hope you're well. Apologies for missing the call yesterday, it was o…" at bounding box center [980, 418] width 1122 height 116
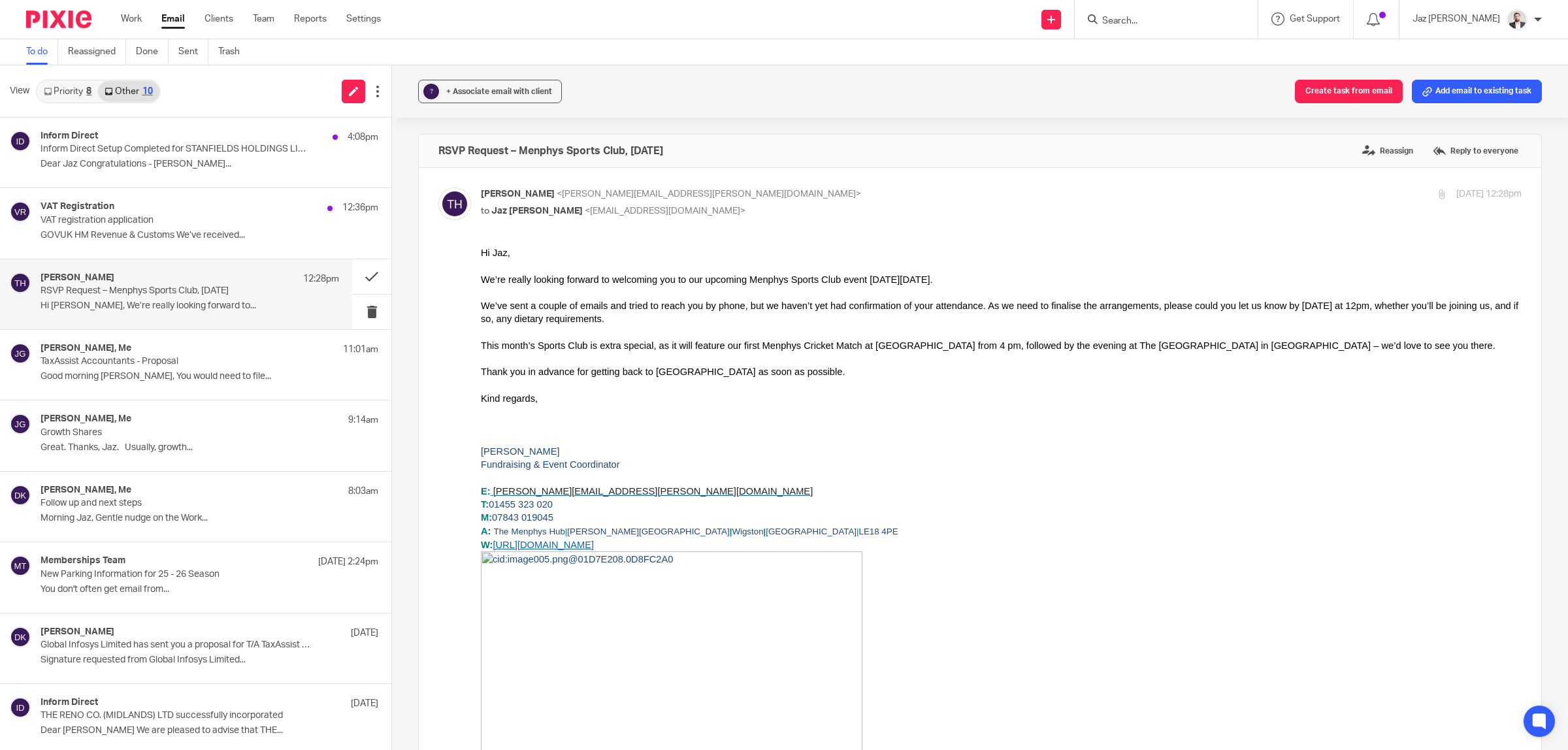
scroll to position [816, 0]
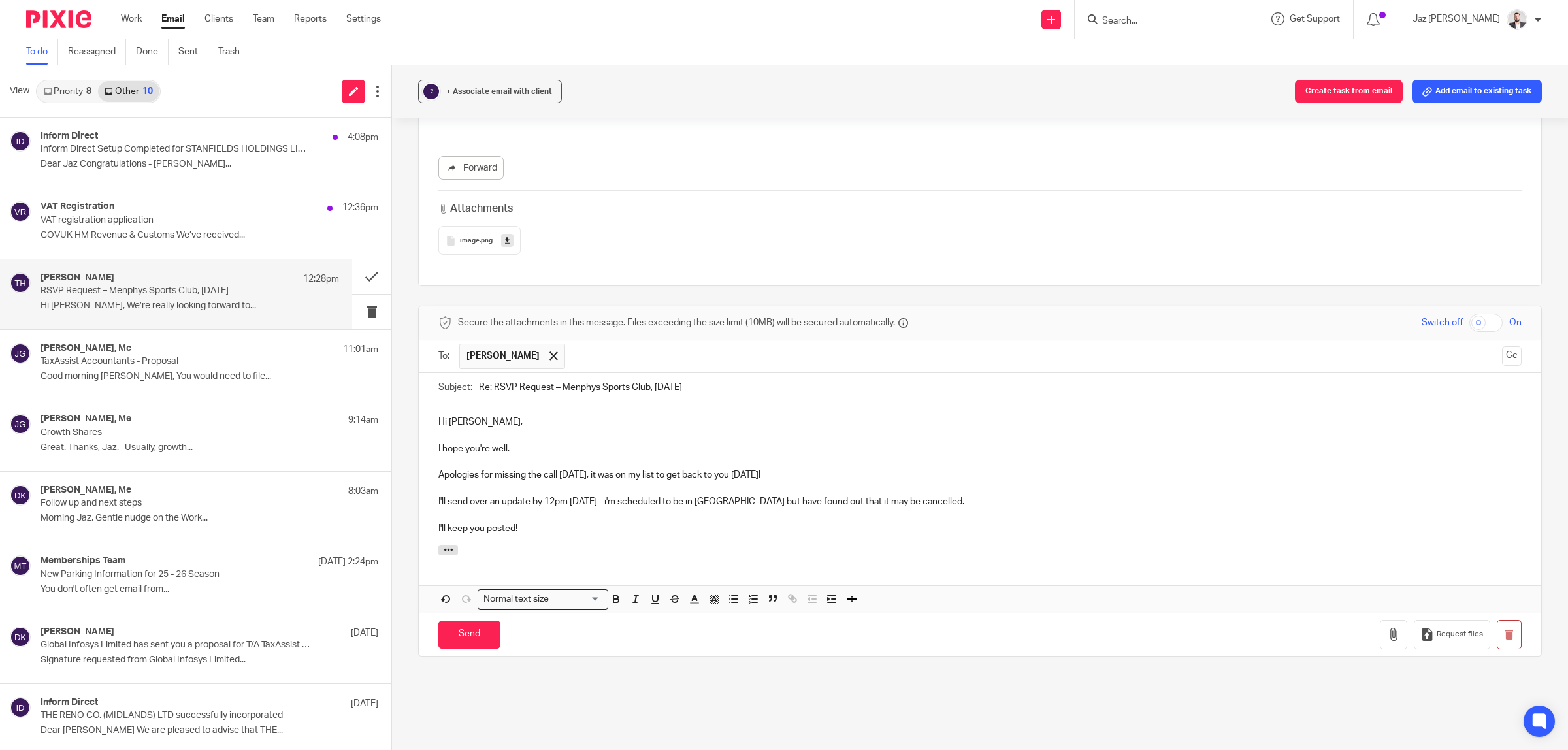
click at [540, 528] on div "Hi Toni, I hope you're well. Apologies for missing the call yesterday, it was o…" at bounding box center [980, 473] width 1122 height 142
click at [485, 628] on input "Send" at bounding box center [469, 634] width 62 height 28
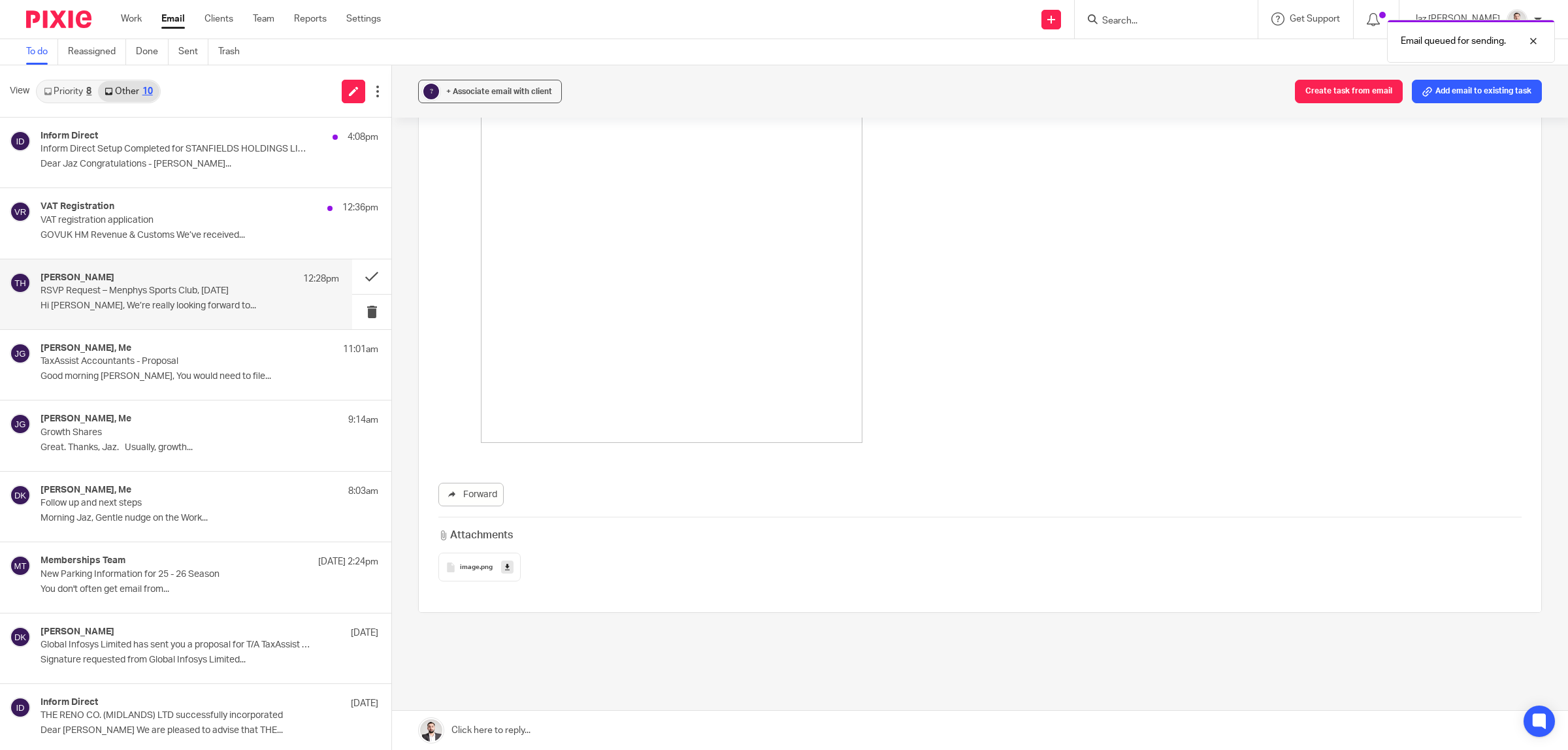
scroll to position [512, 0]
click at [133, 222] on p "VAT registration application" at bounding box center [160, 221] width 239 height 11
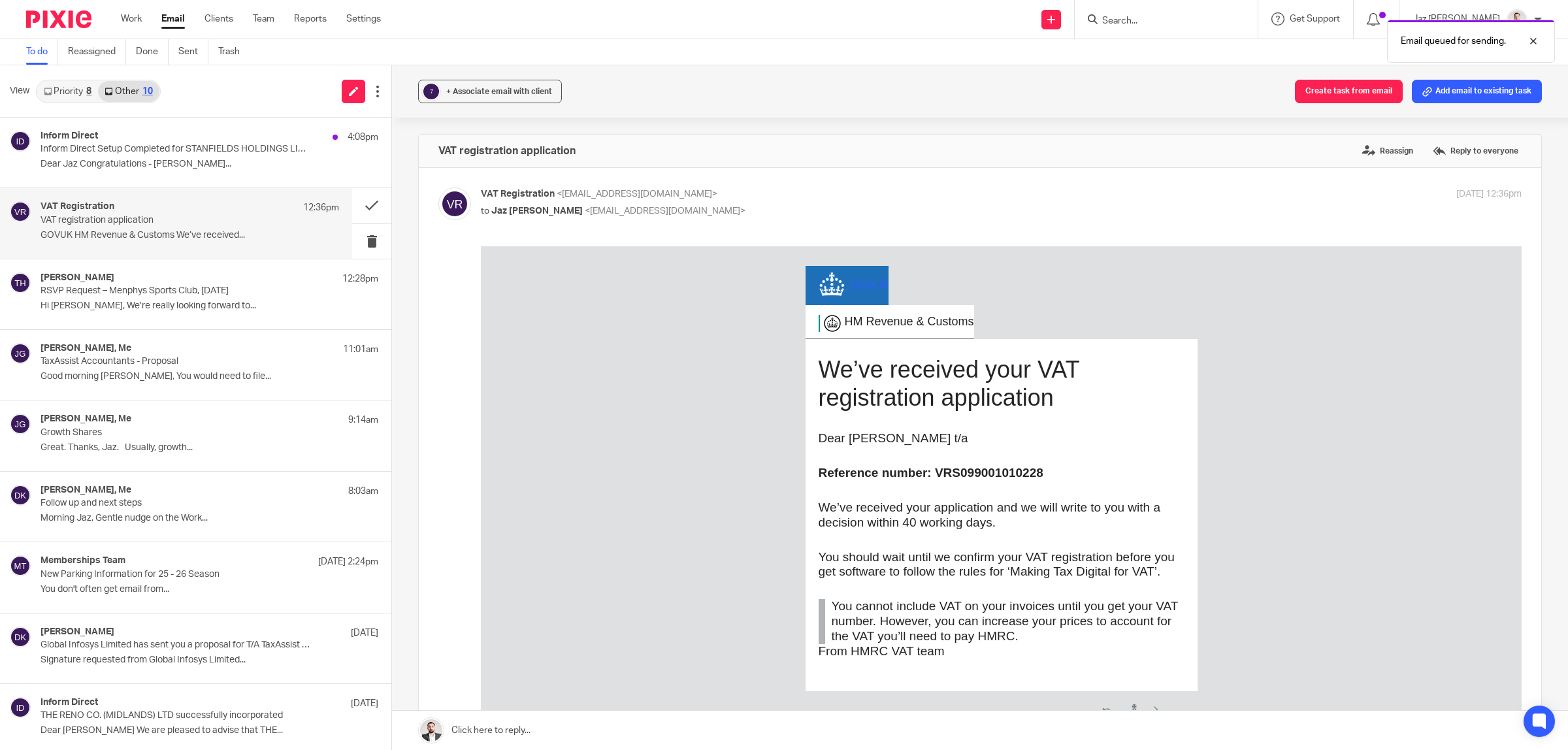
scroll to position [82, 0]
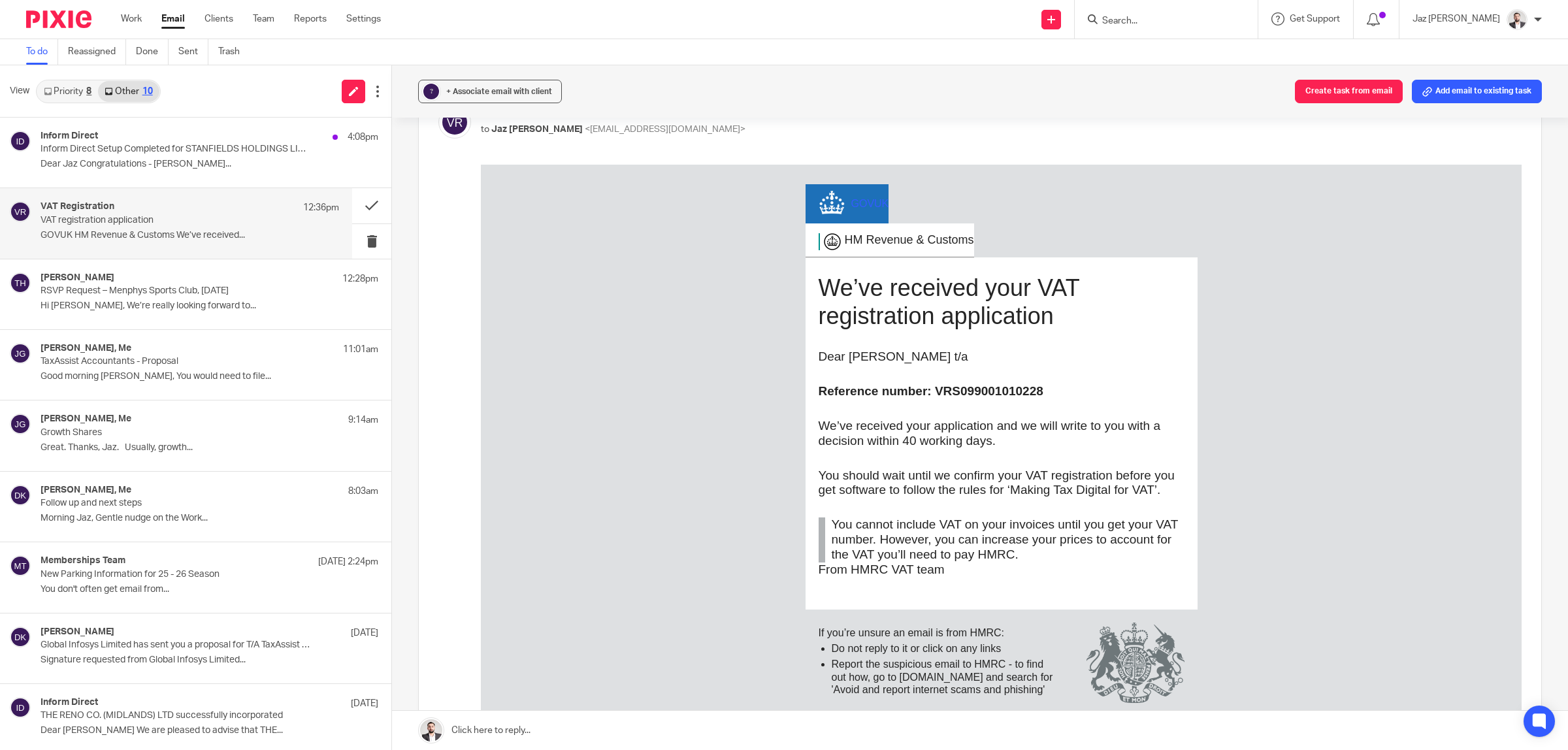
click at [460, 98] on button "? + Associate email with client" at bounding box center [490, 91] width 144 height 23
click at [492, 171] on input "text" at bounding box center [569, 168] width 276 height 13
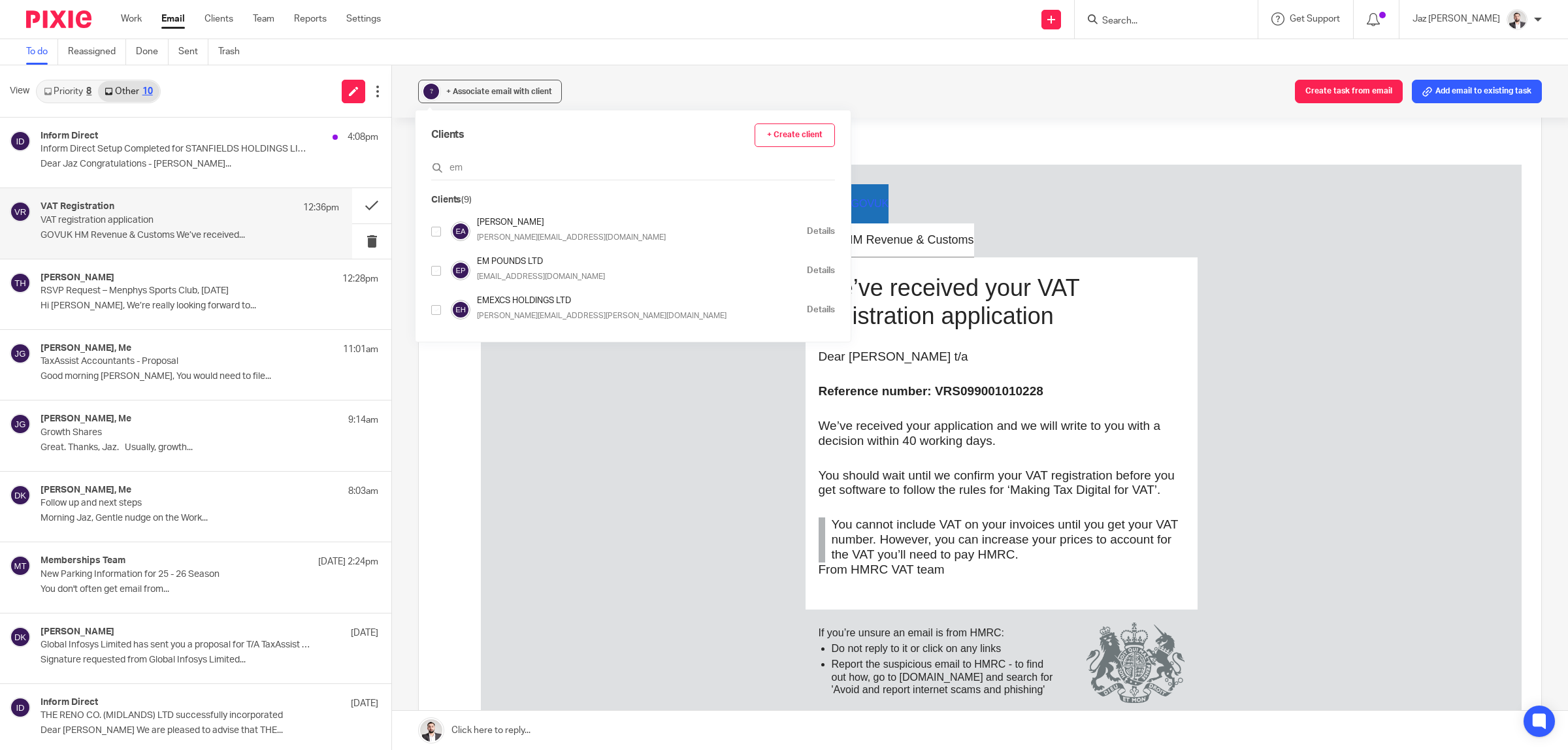
type input "em"
click at [433, 273] on input "checkbox" at bounding box center [436, 271] width 10 height 10
checkbox input "true"
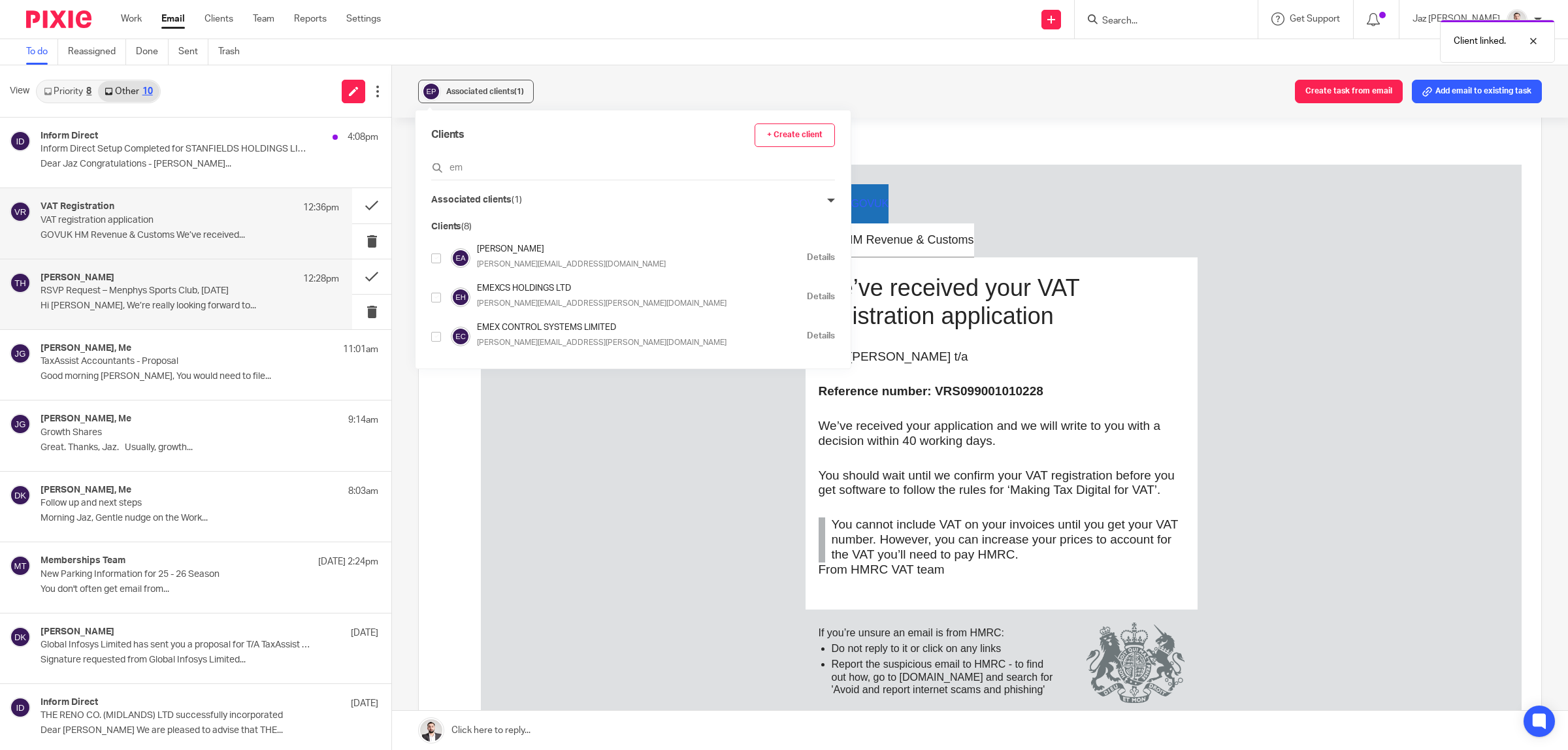
click at [128, 308] on p "Hi [PERSON_NAME], We’re really looking forward to..." at bounding box center [190, 306] width 299 height 11
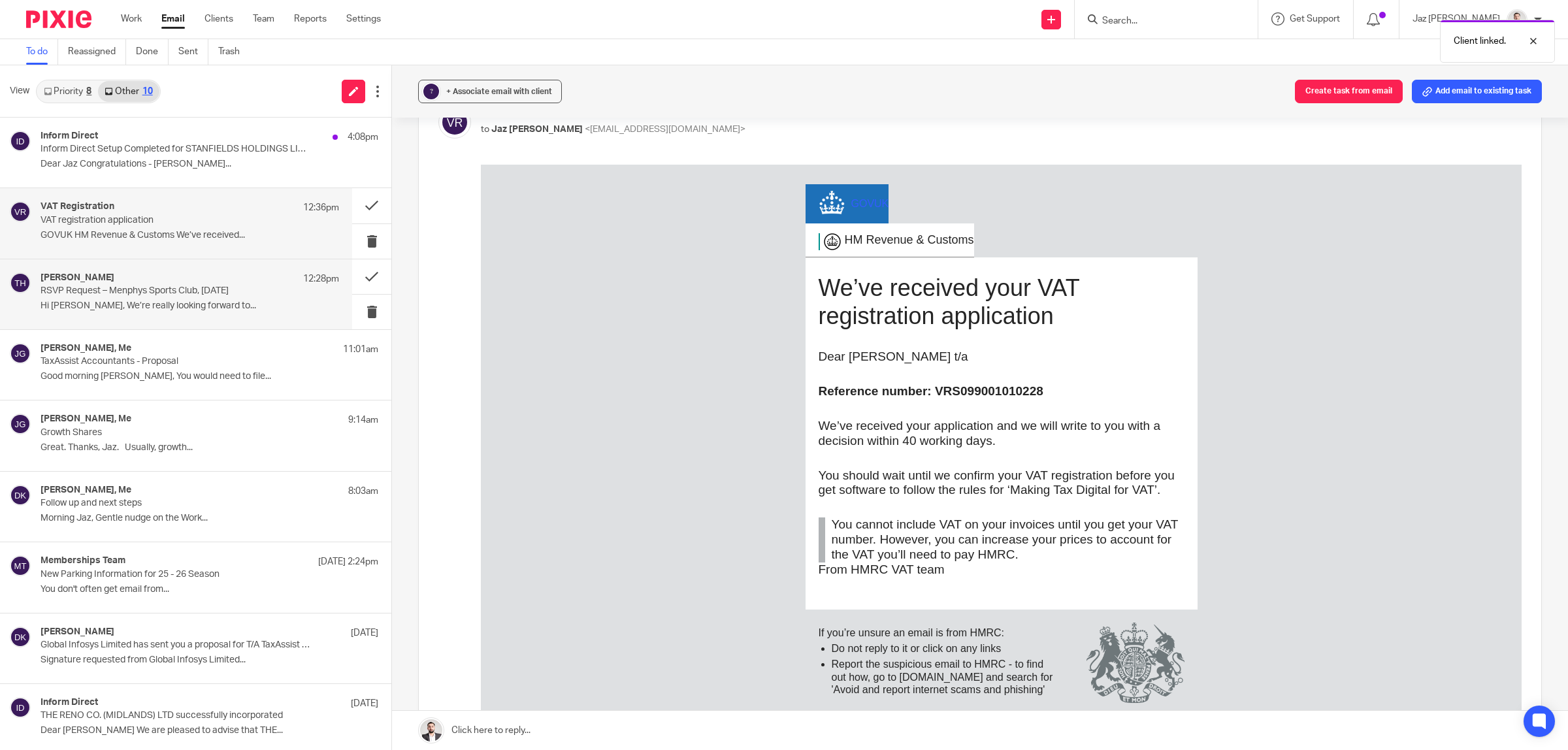
click at [129, 222] on p "VAT registration application" at bounding box center [160, 221] width 239 height 11
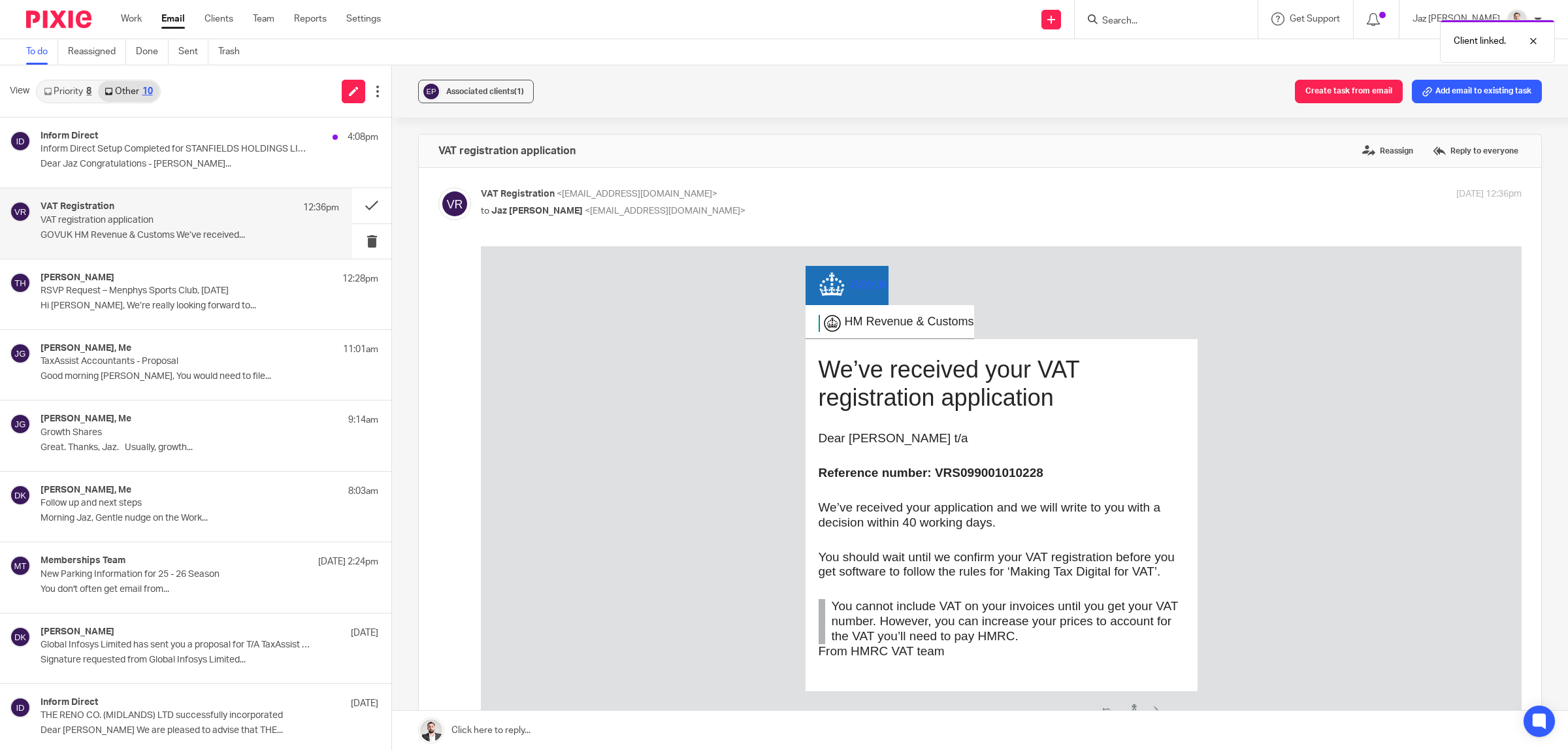
scroll to position [0, 0]
click at [358, 204] on button at bounding box center [371, 205] width 39 height 35
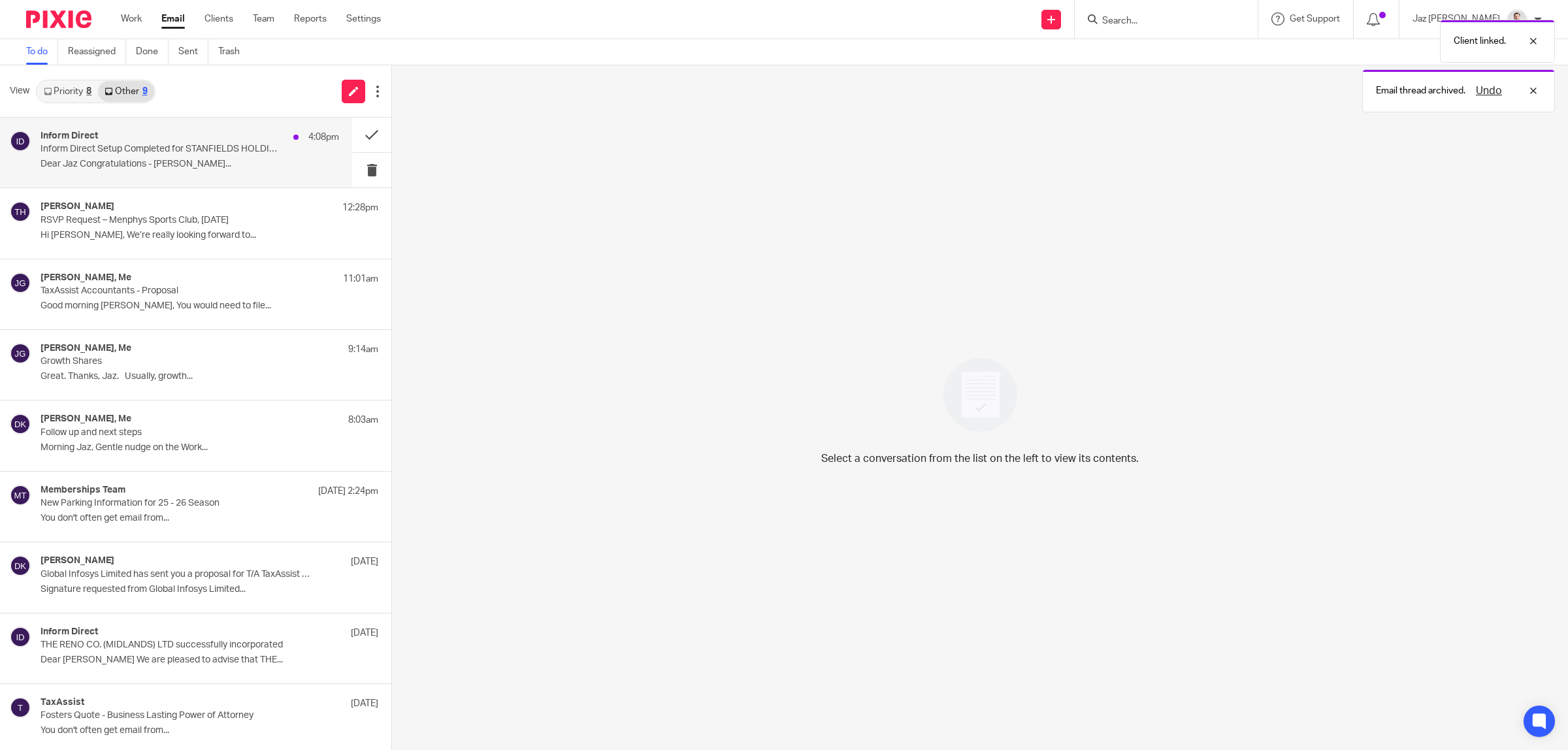
click at [170, 159] on p "Dear Jaz Congratulations - STANFIELDS..." at bounding box center [190, 164] width 299 height 11
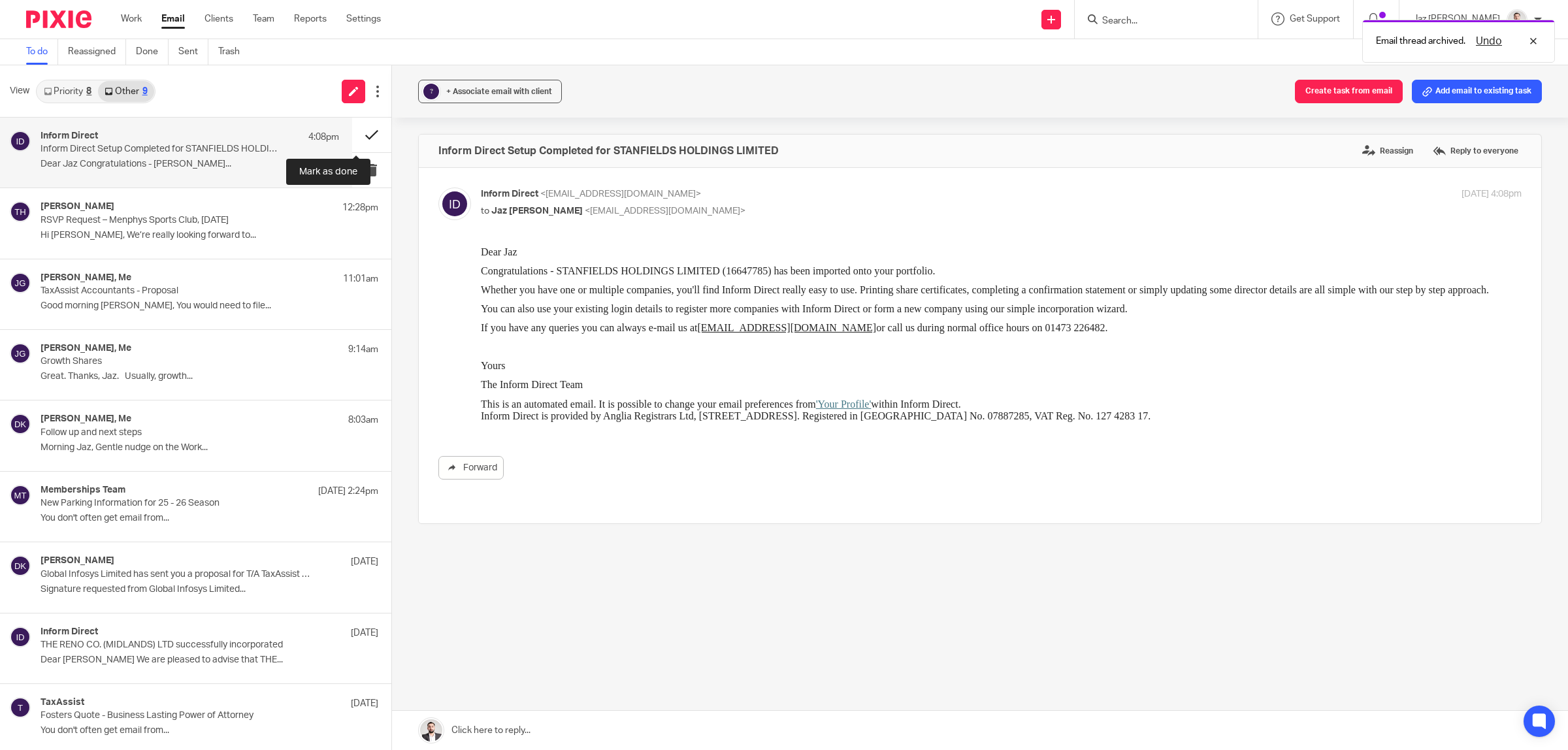
click at [366, 127] on button at bounding box center [371, 135] width 39 height 35
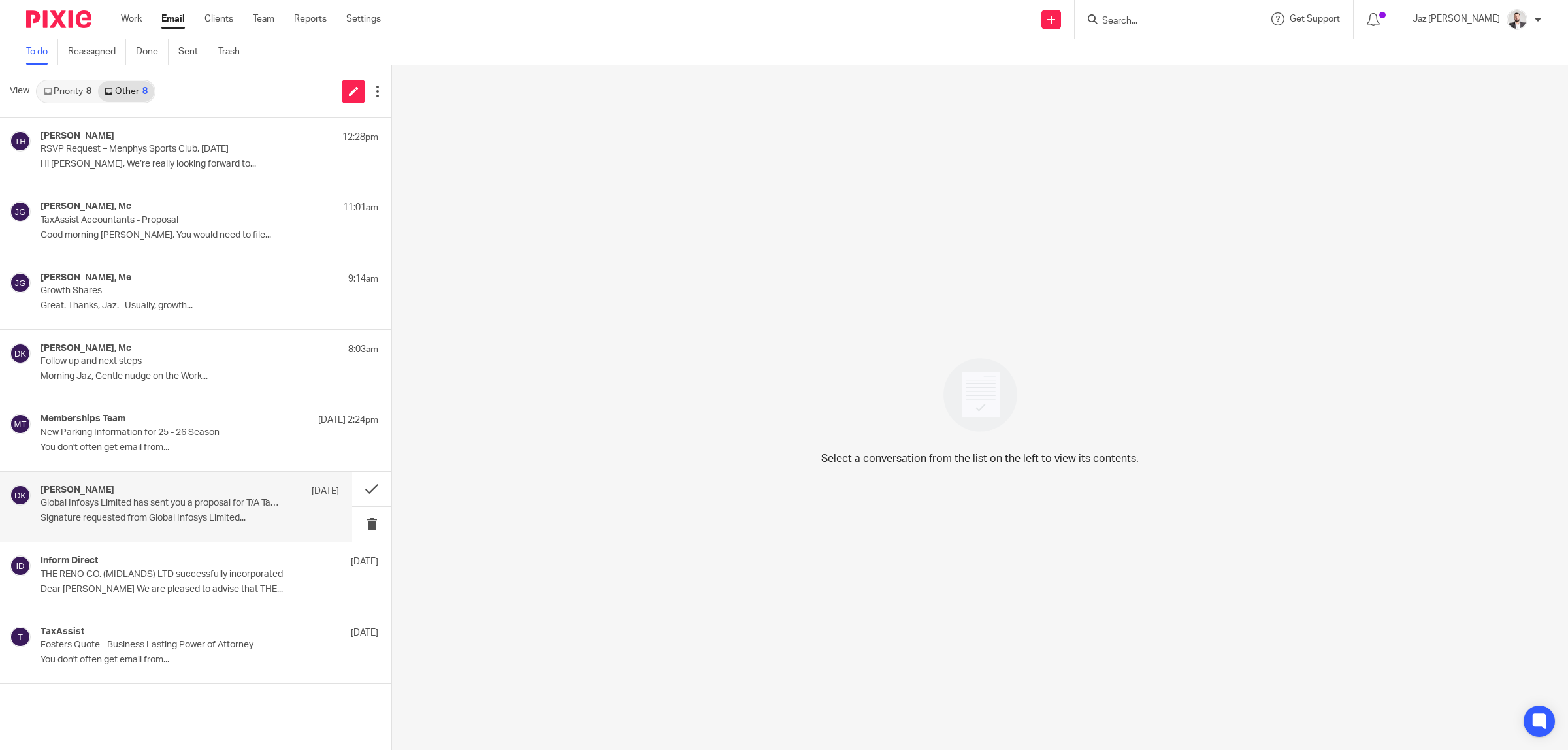
click at [126, 526] on div "David Kerr 11 Aug Global Infosys Limited has sent you a proposal for T/A TaxAss…" at bounding box center [190, 507] width 299 height 44
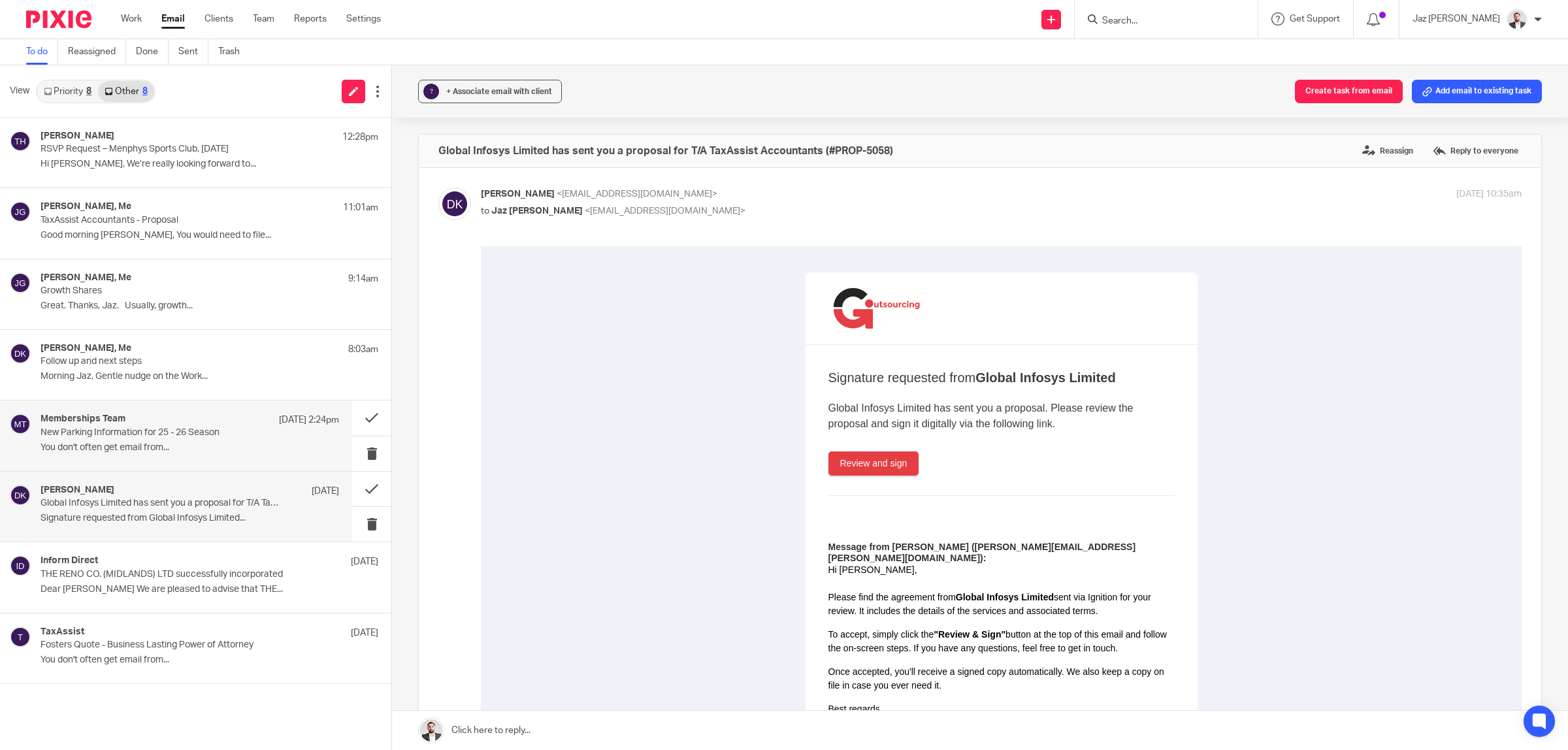
click at [114, 451] on p "You don't often get email from..." at bounding box center [190, 448] width 299 height 11
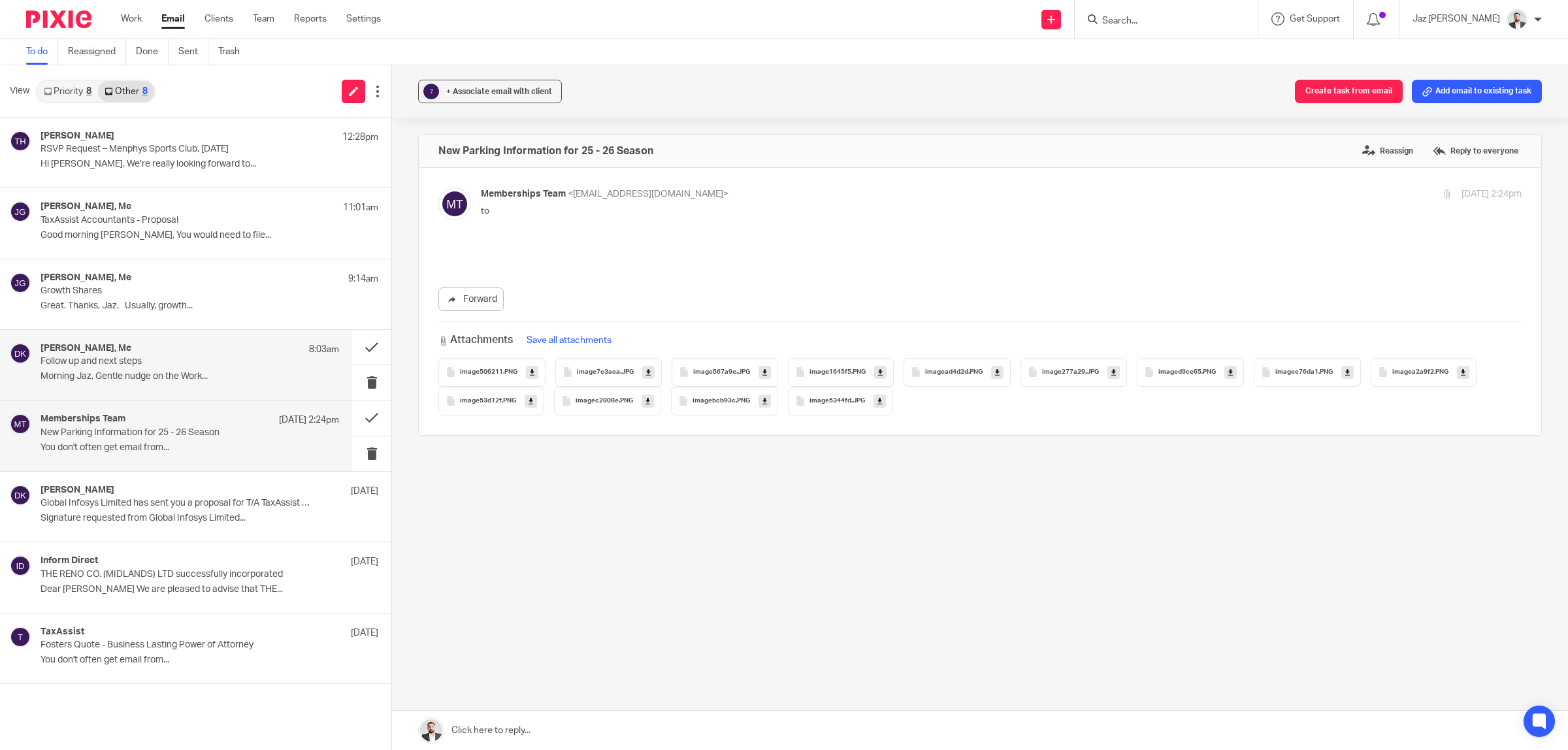
click at [123, 370] on div "David Kerr, Me 8:03am Follow up and next steps Morning Jaz, Gentle nudge on the…" at bounding box center [190, 365] width 299 height 44
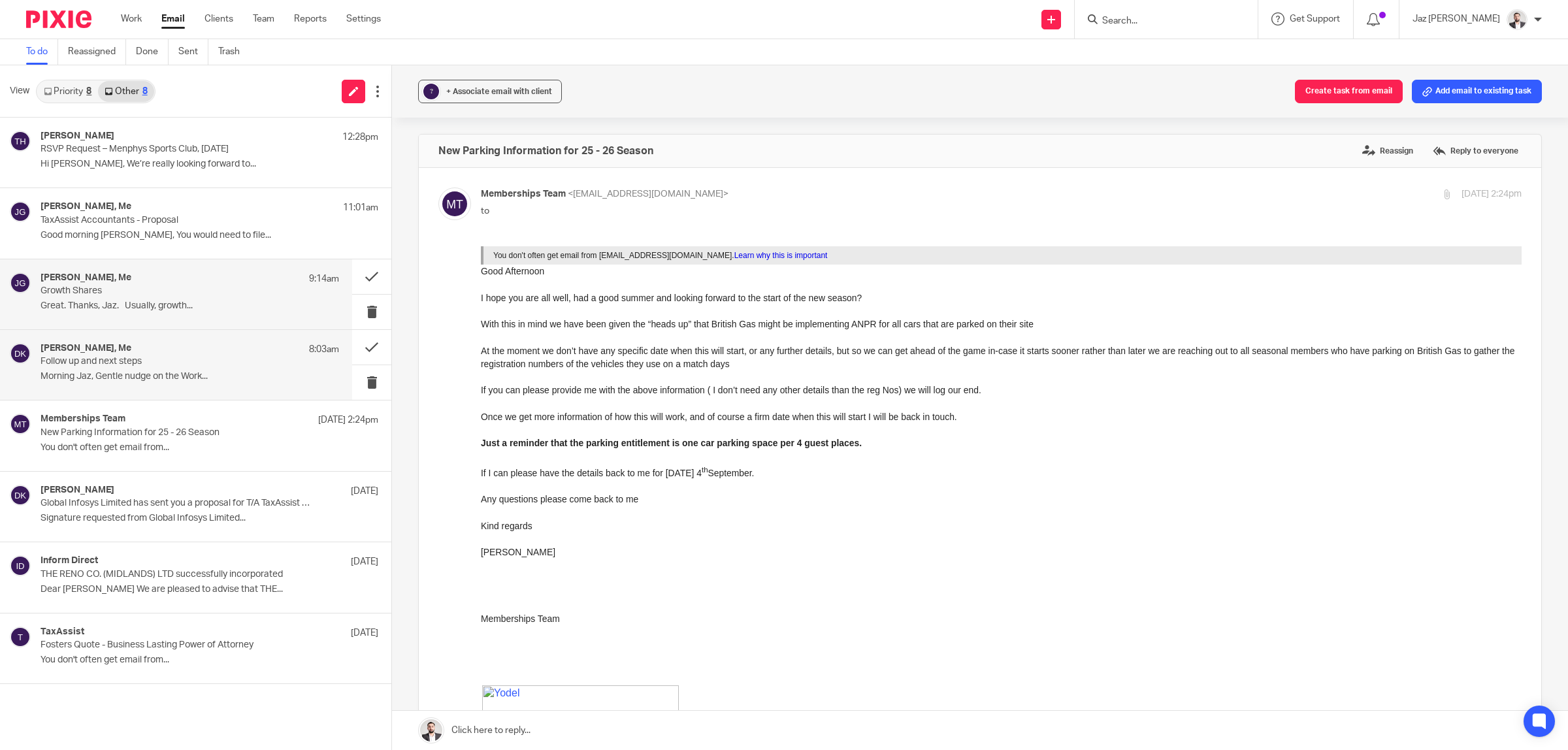
click at [129, 295] on p "Growth Shares" at bounding box center [160, 291] width 239 height 11
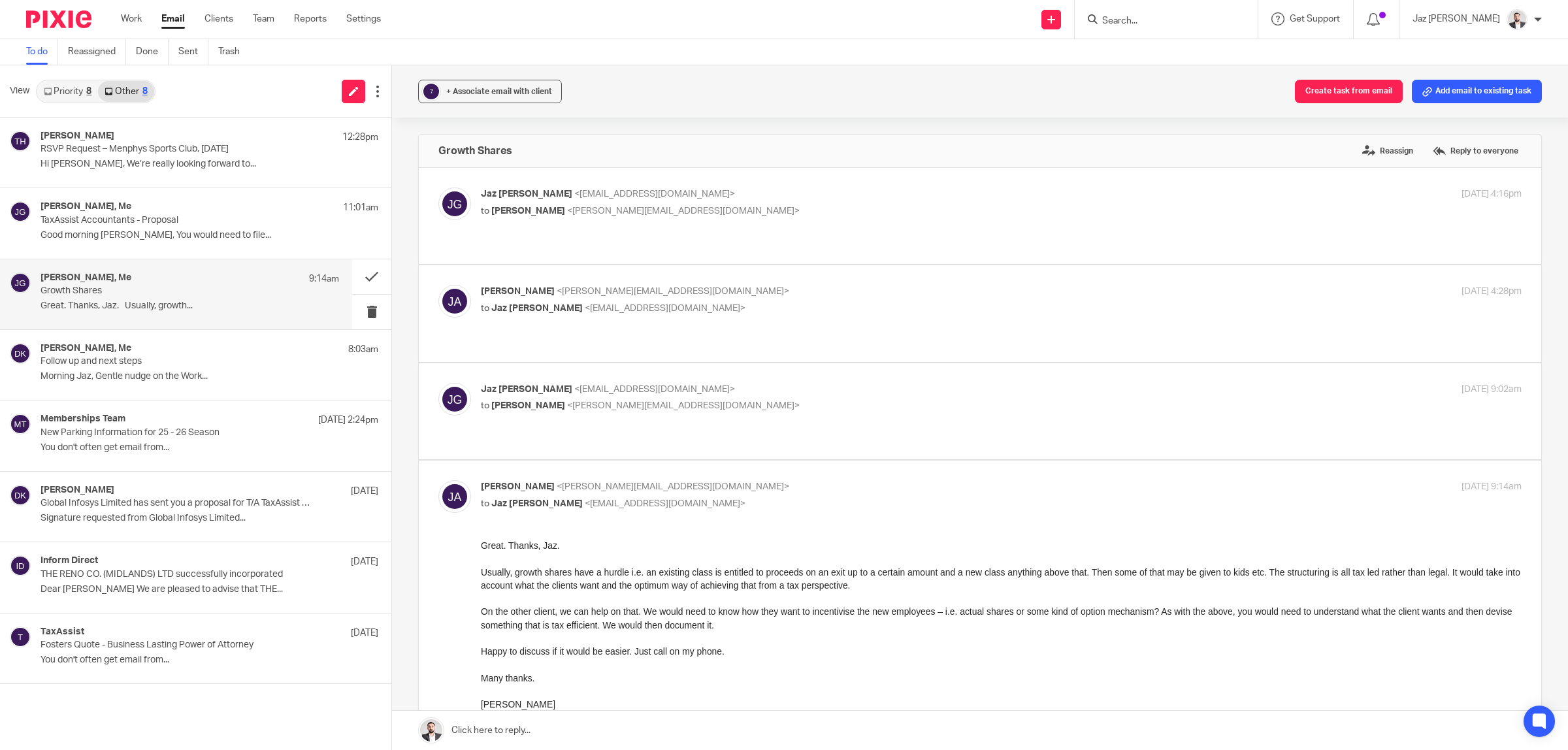
scroll to position [82, 0]
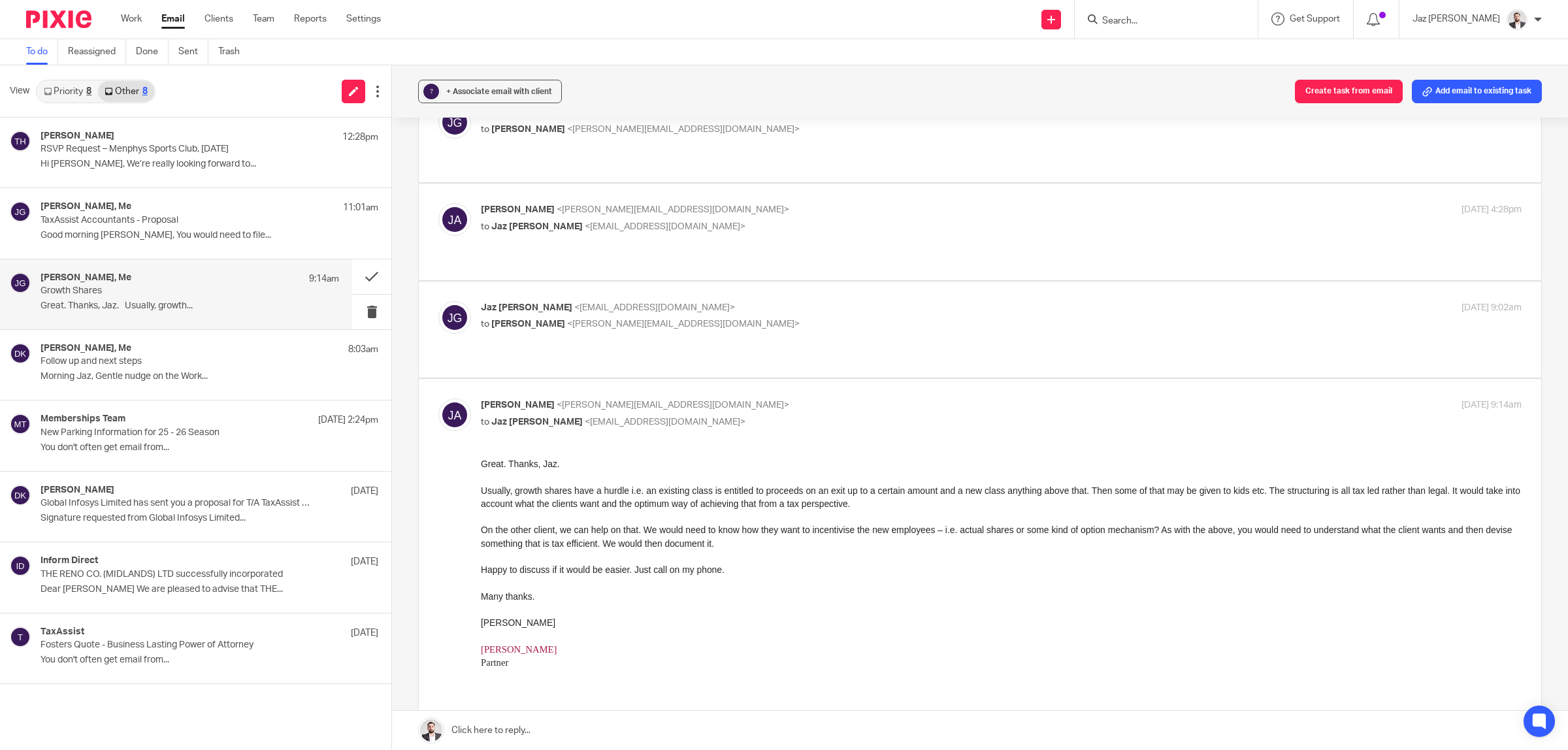
click at [768, 506] on span "Usually, growth shares have a hurdle i.e. an existing class is entitled to proc…" at bounding box center [1000, 497] width 1039 height 23
click at [127, 231] on p "Good morning [PERSON_NAME], You would need to file..." at bounding box center [190, 236] width 299 height 11
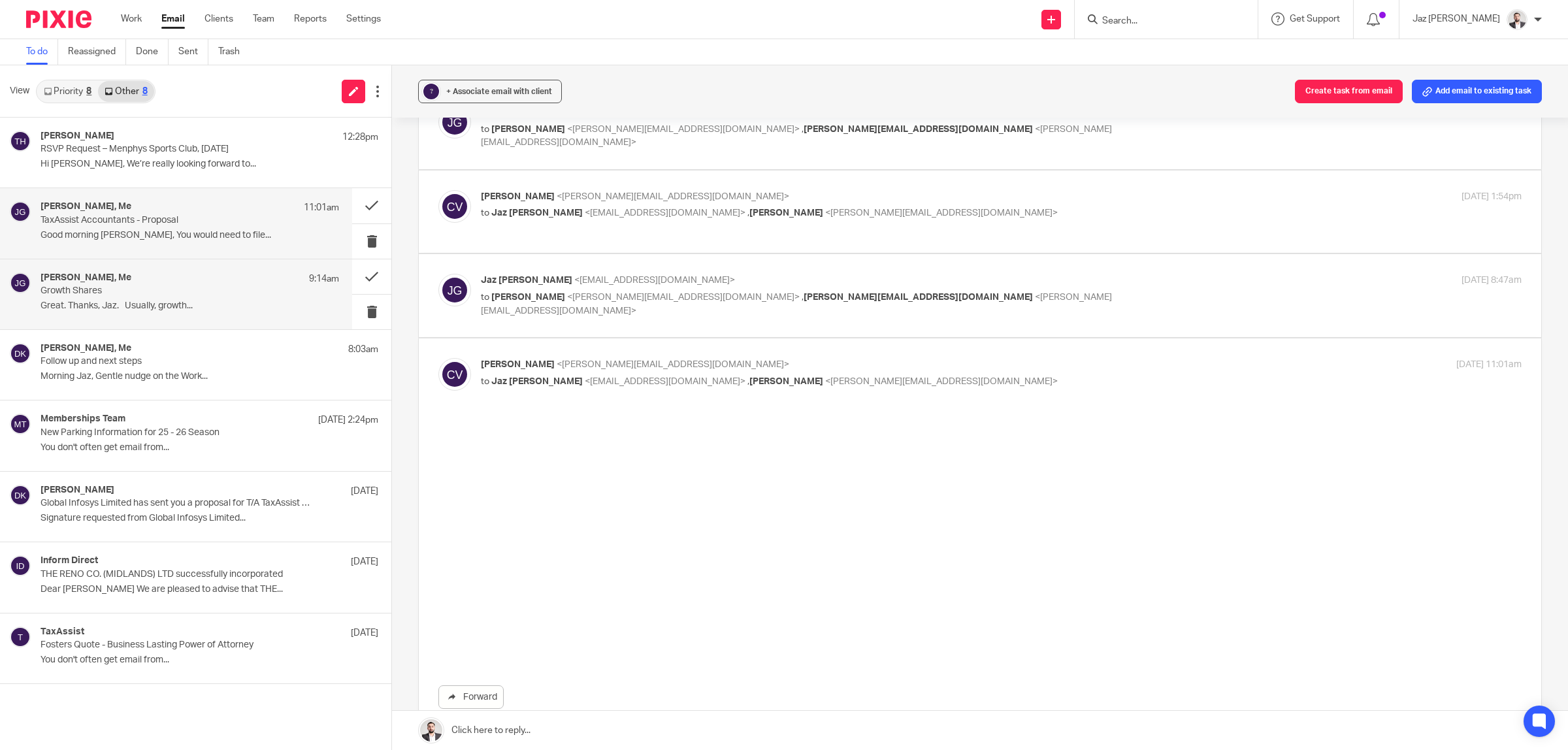
scroll to position [0, 0]
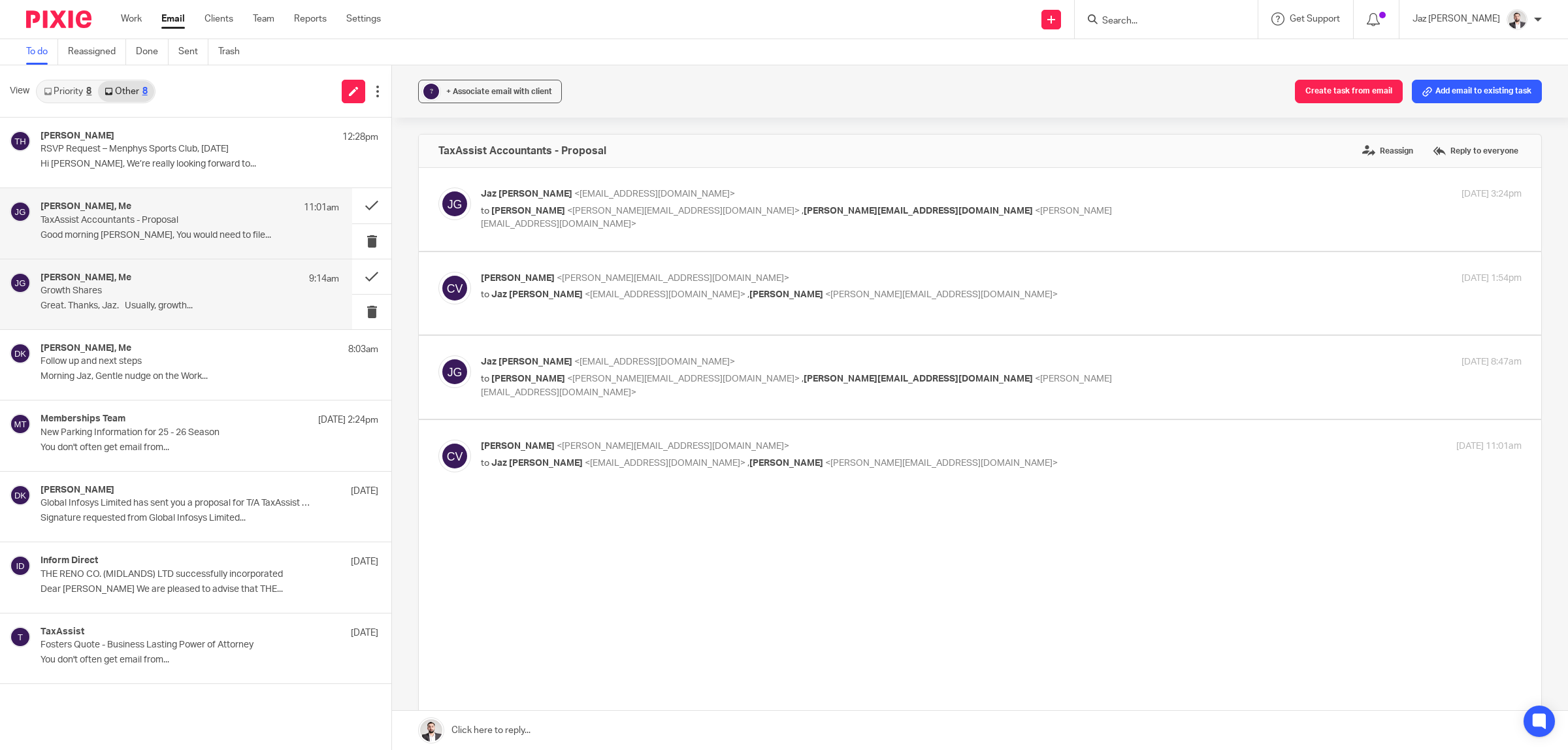
click at [110, 301] on p "Great. Thanks, Jaz. Usually, growth..." at bounding box center [190, 306] width 299 height 11
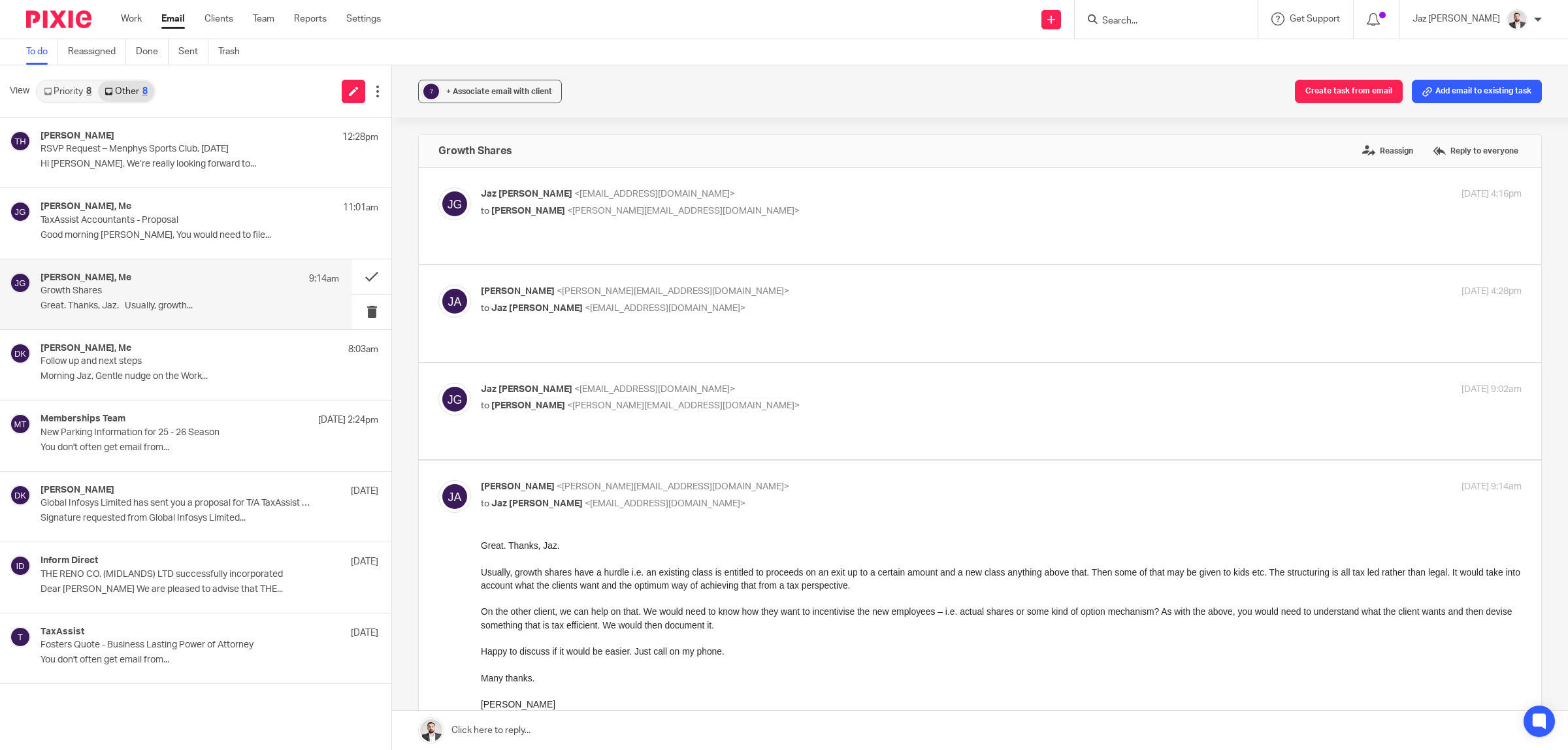
scroll to position [163, 0]
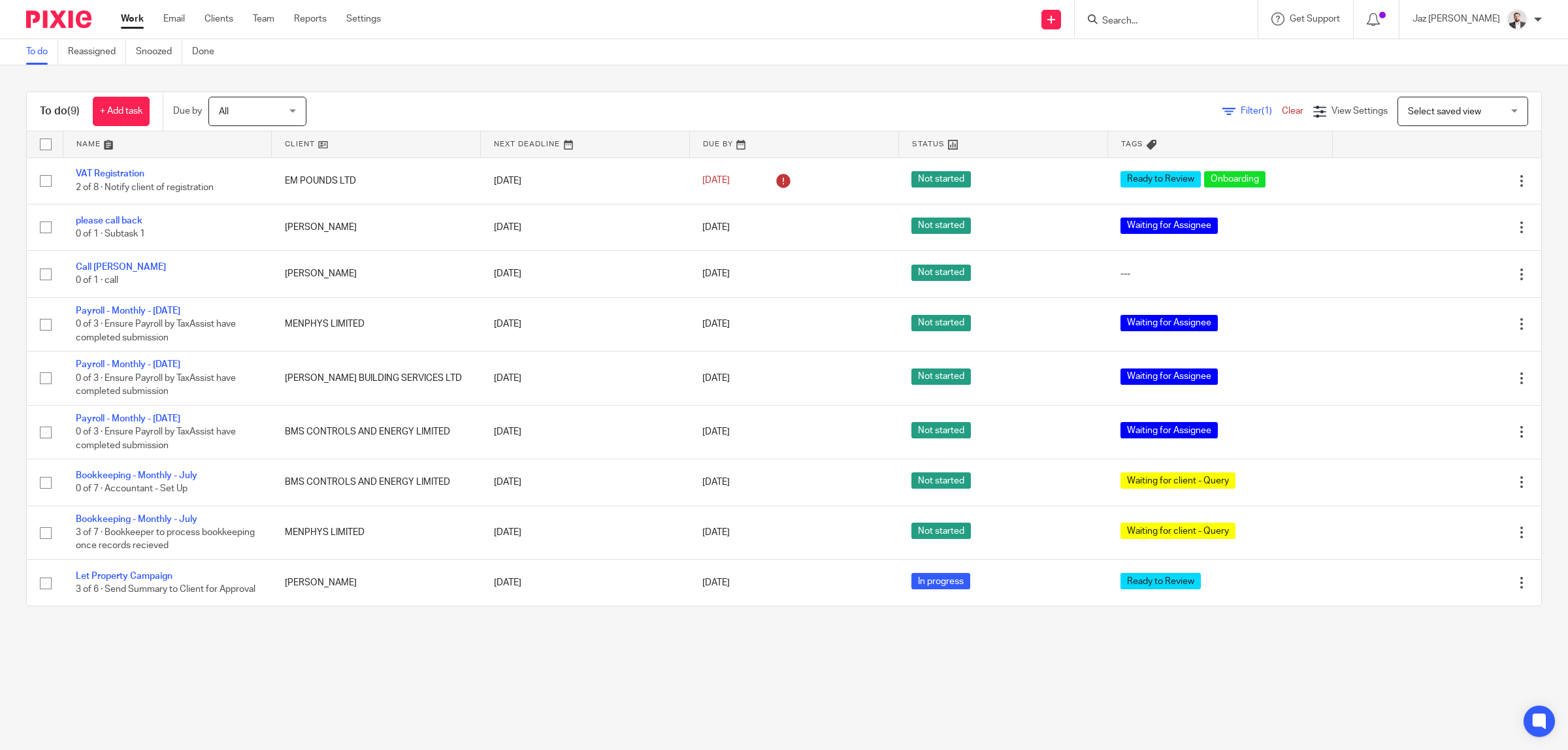
click at [1169, 21] on input "Search" at bounding box center [1160, 21] width 118 height 12
click at [1061, 21] on link at bounding box center [1051, 19] width 20 height 20
click at [1069, 65] on link "Send new email" at bounding box center [1094, 61] width 92 height 19
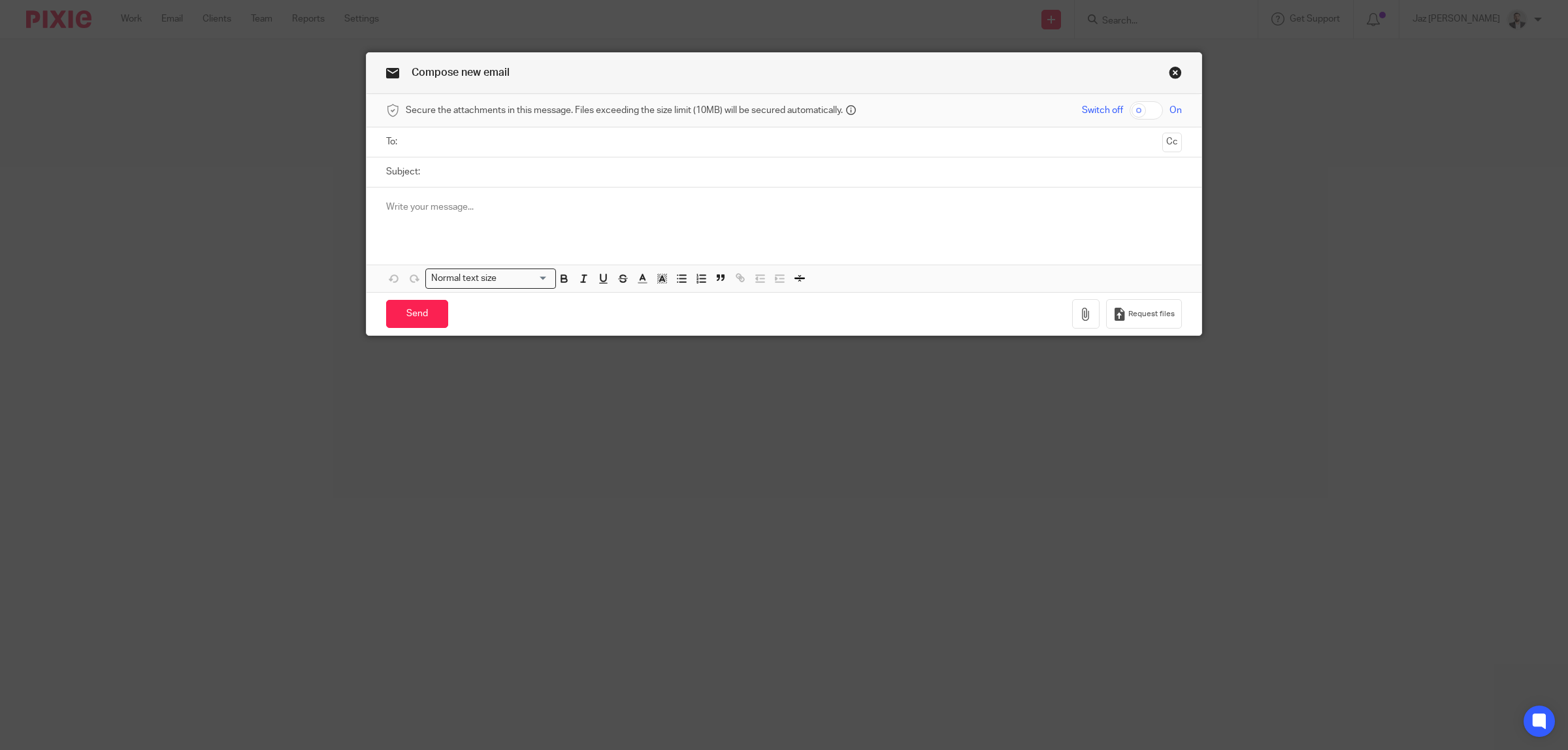
click at [479, 141] on input "text" at bounding box center [784, 142] width 747 height 15
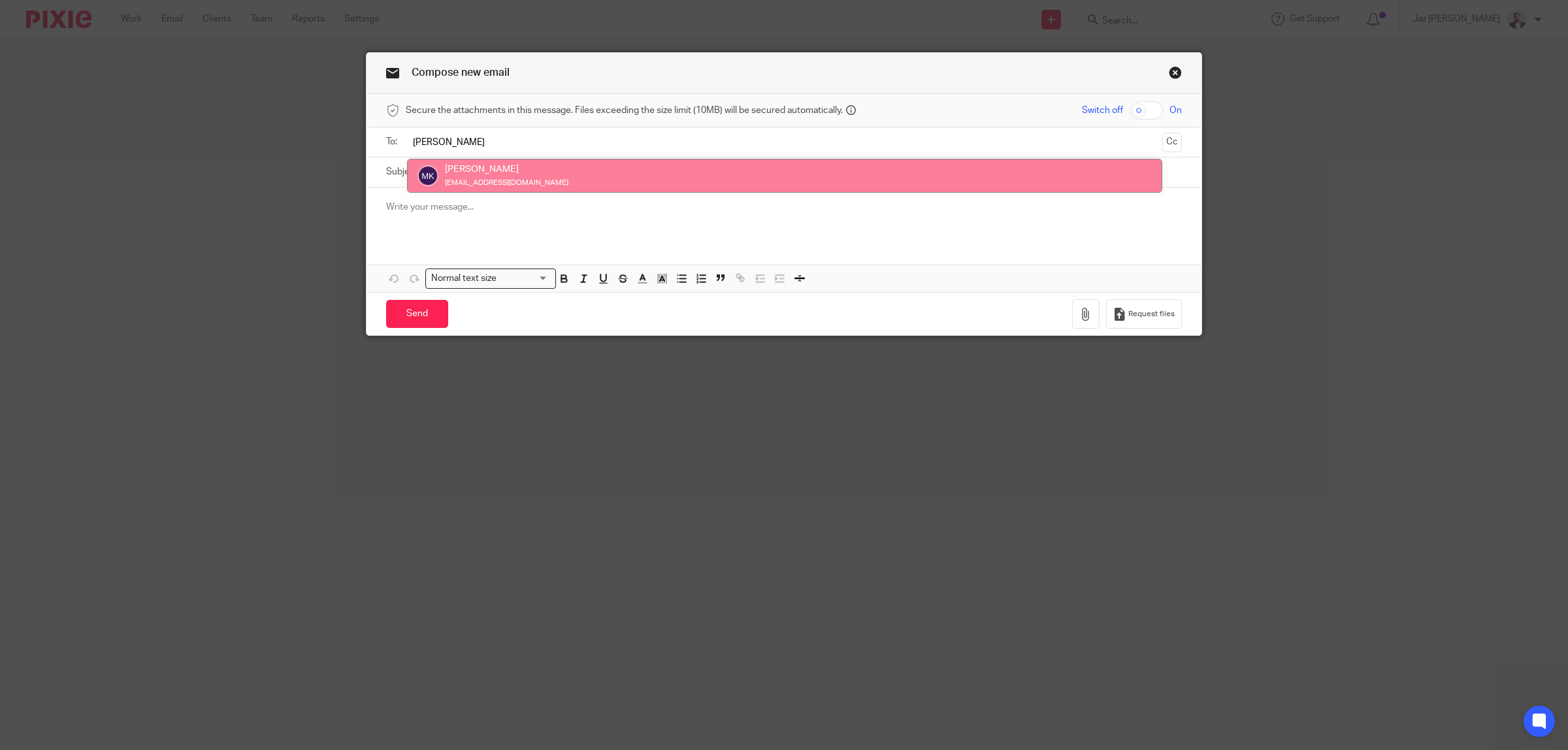
type input "[PERSON_NAME]"
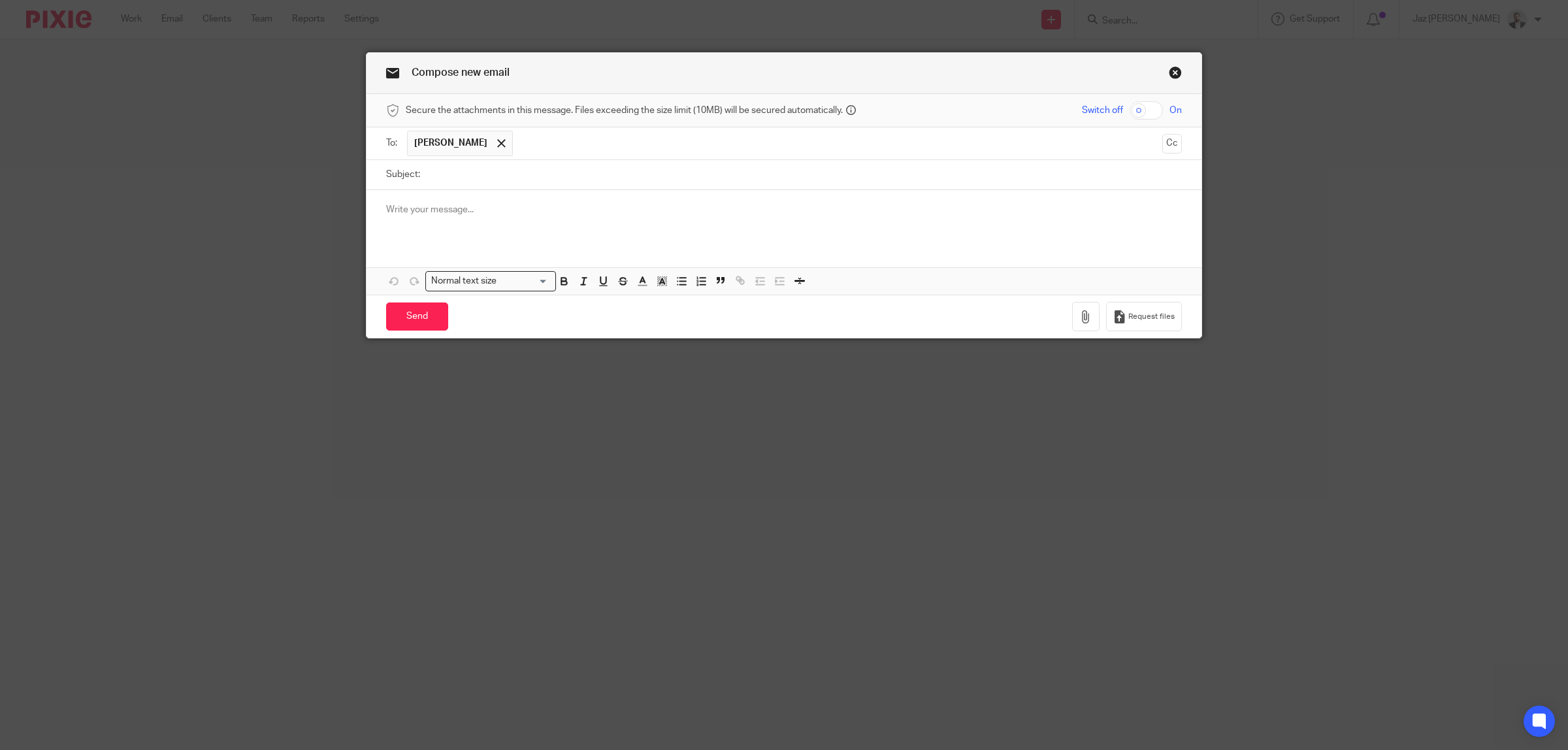
click at [477, 172] on input "Subject:" at bounding box center [804, 175] width 755 height 29
type input "Hannat Rapid Response Bank Statements"
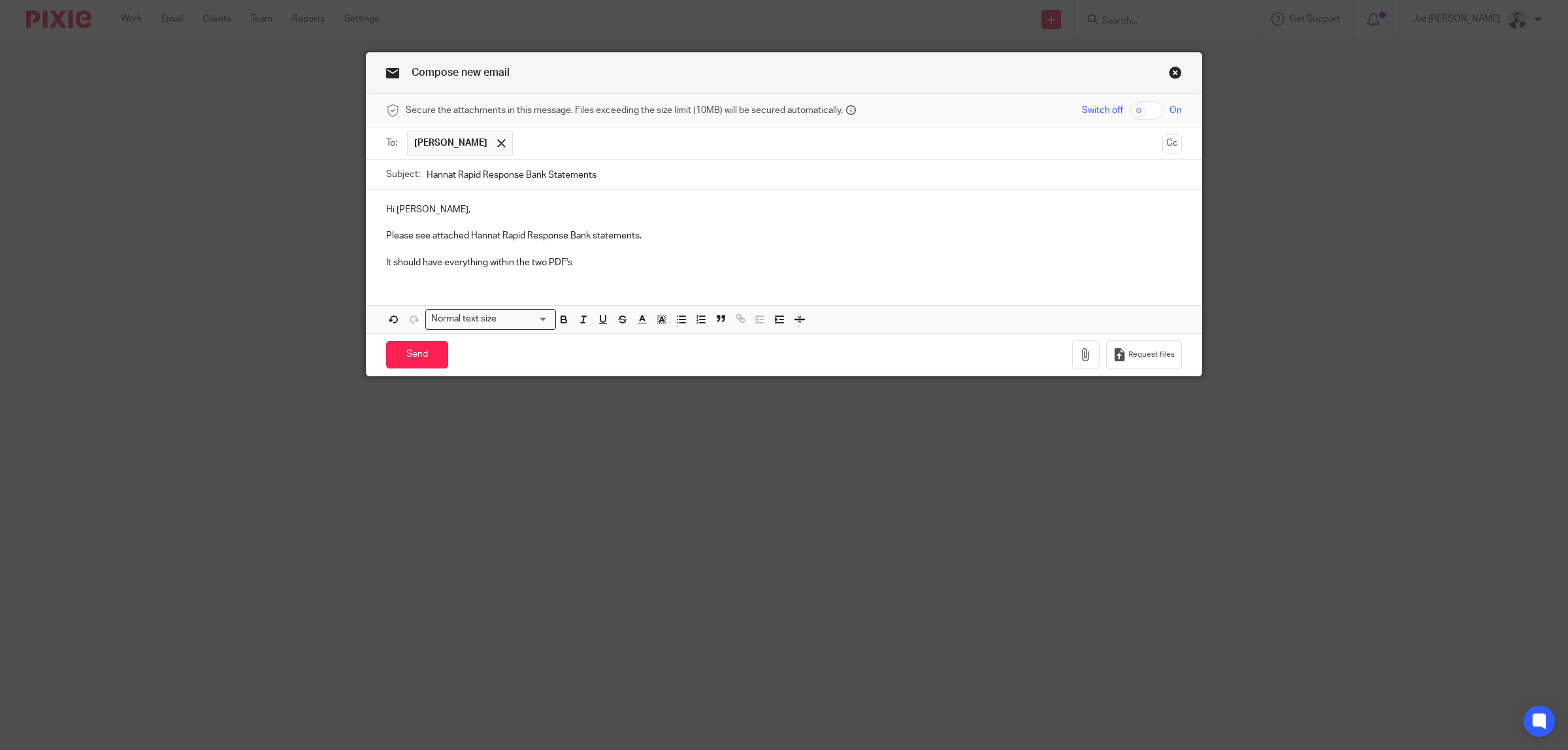
click at [599, 260] on p "It should have everything within the two PDF's" at bounding box center [784, 262] width 796 height 13
click at [1079, 360] on icon "button" at bounding box center [1085, 354] width 13 height 13
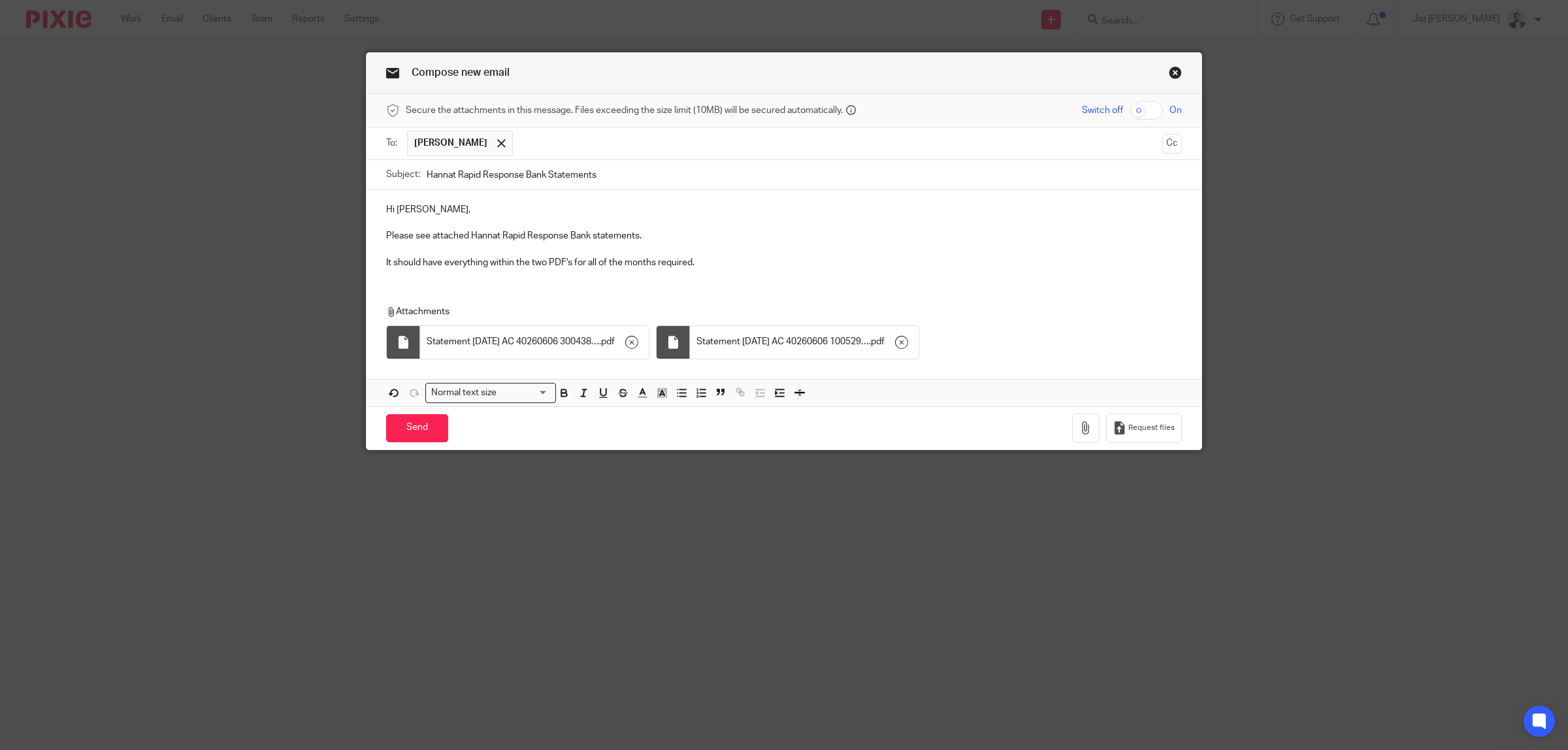
click at [712, 264] on p "It should have everything within the two PDF's for all of the months required." at bounding box center [784, 262] width 796 height 13
click at [409, 429] on input "Send" at bounding box center [417, 428] width 62 height 28
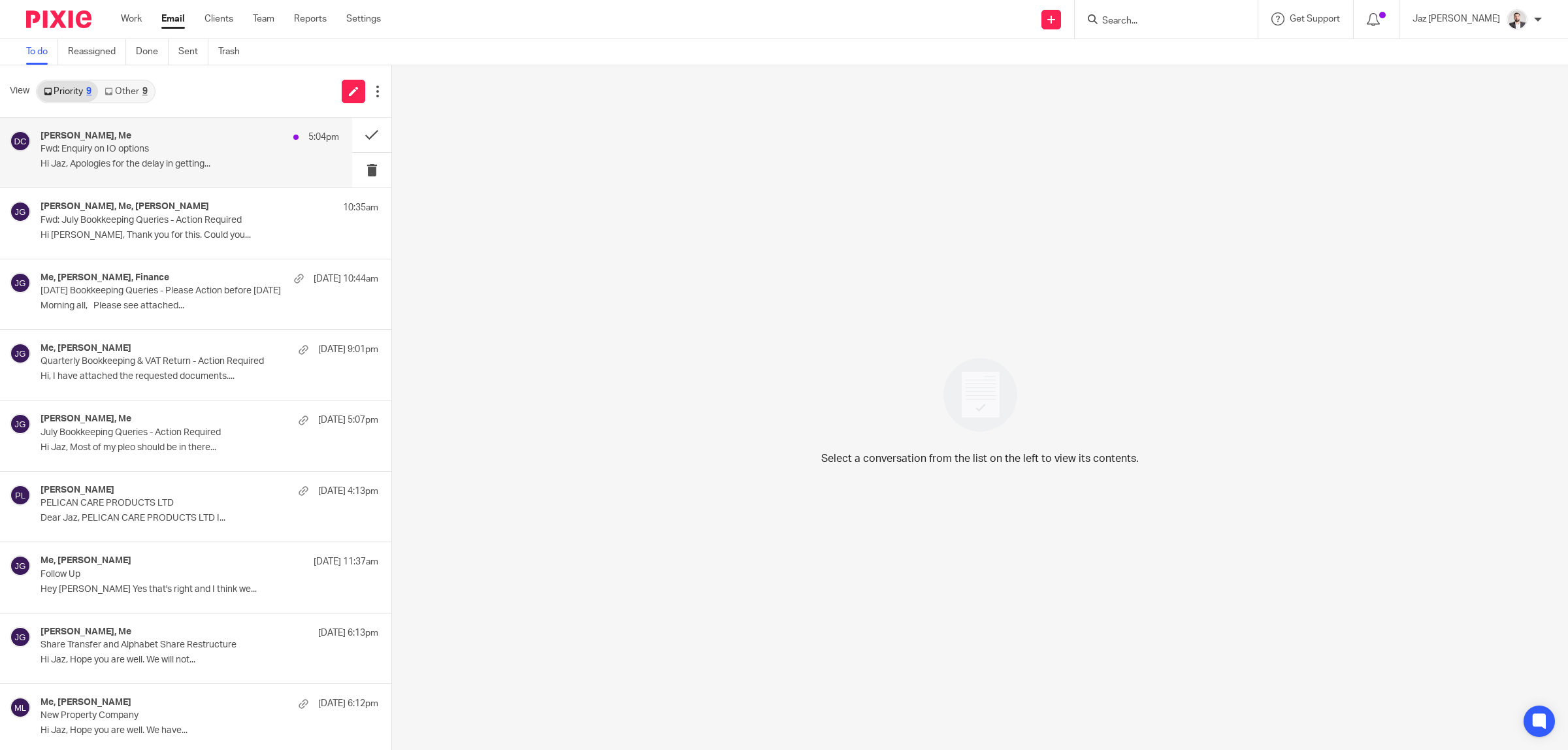
click at [139, 158] on div "[PERSON_NAME], Me 5:04pm Fwd: Enquiry on IO options Hi Jaz, Apologies for the d…" at bounding box center [190, 153] width 299 height 44
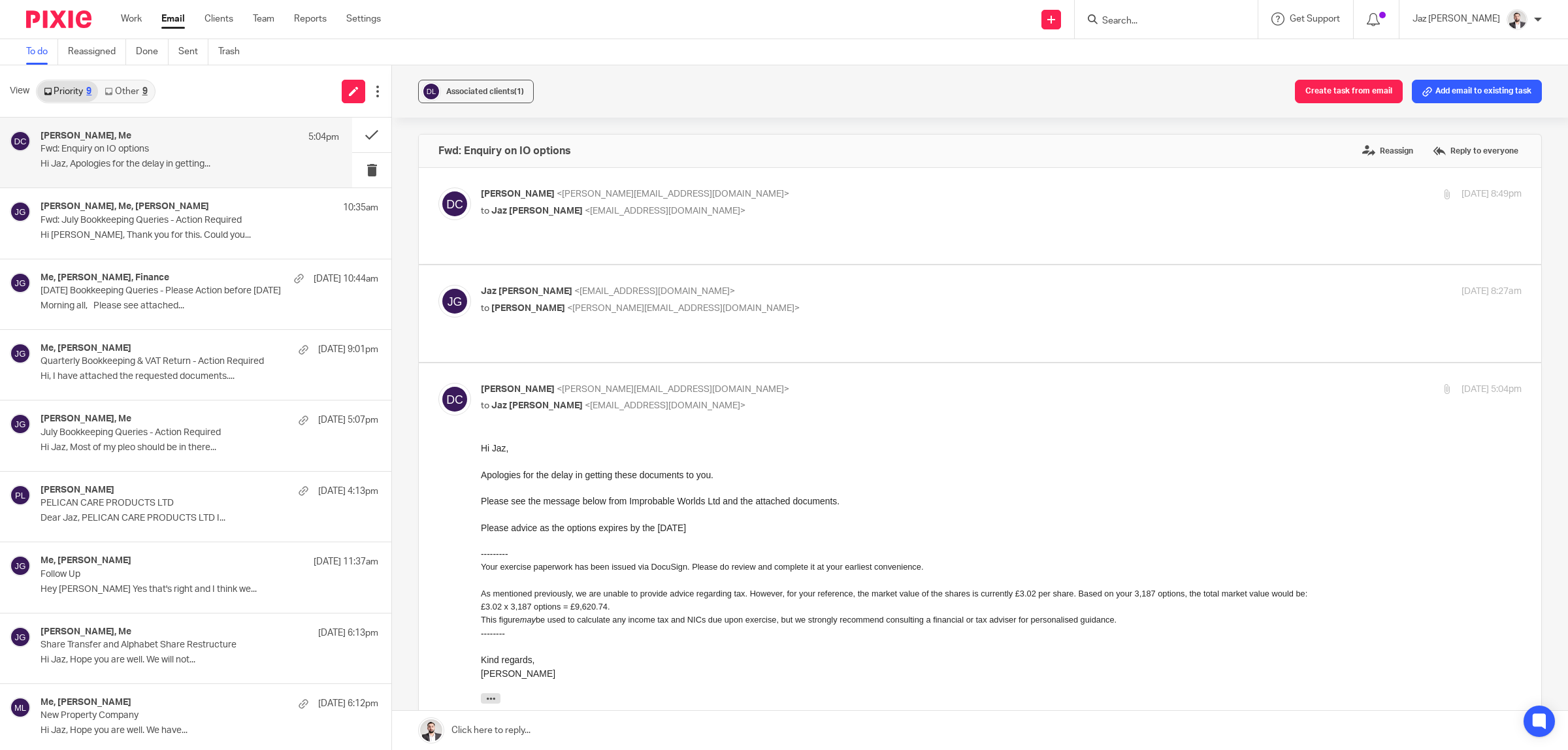
click at [832, 302] on p "to [PERSON_NAME] <[PERSON_NAME][EMAIL_ADDRESS][DOMAIN_NAME]>" at bounding box center [827, 309] width 694 height 14
checkbox input "true"
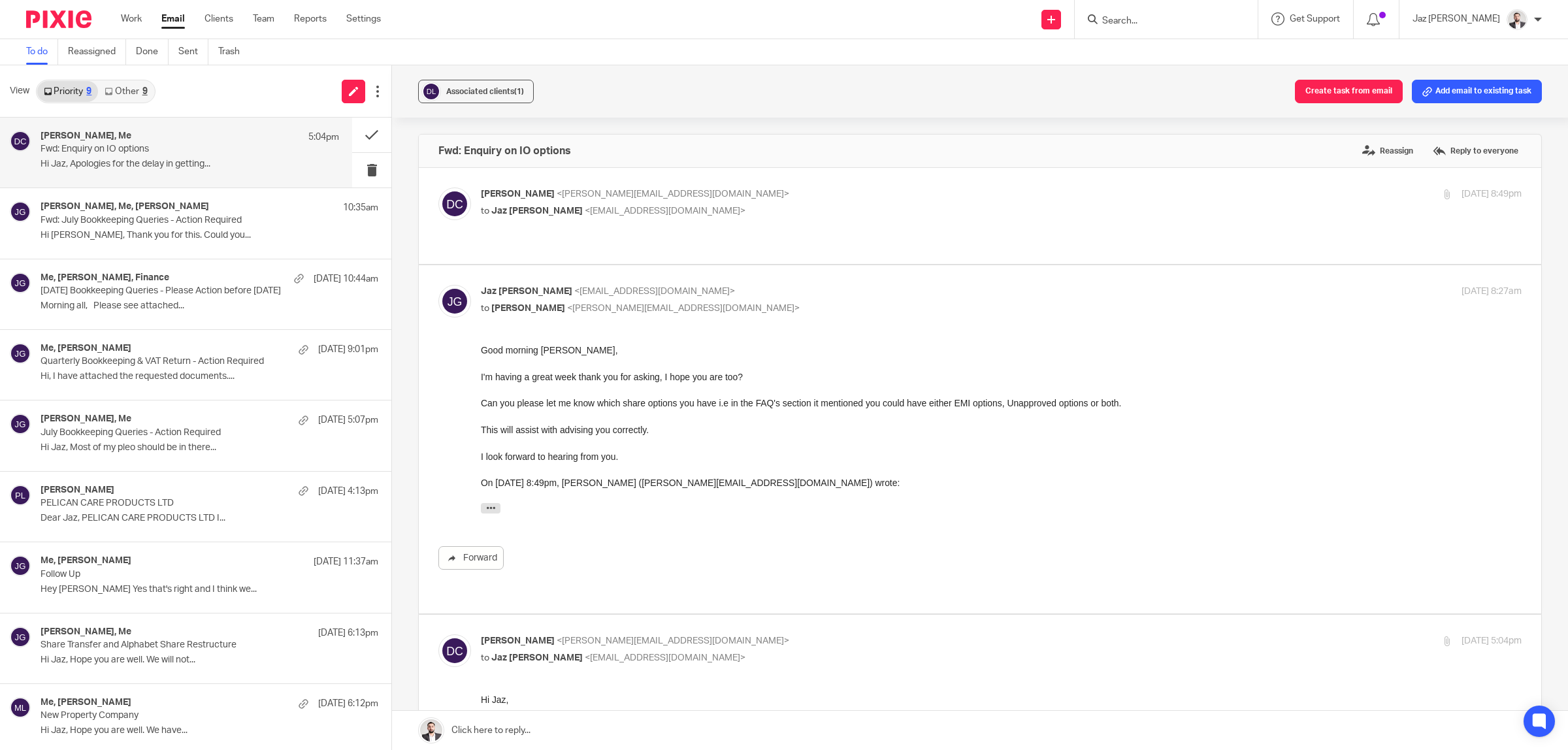
click at [788, 198] on p "[PERSON_NAME] <[PERSON_NAME][EMAIL_ADDRESS][DOMAIN_NAME]>" at bounding box center [827, 195] width 694 height 14
checkbox input "true"
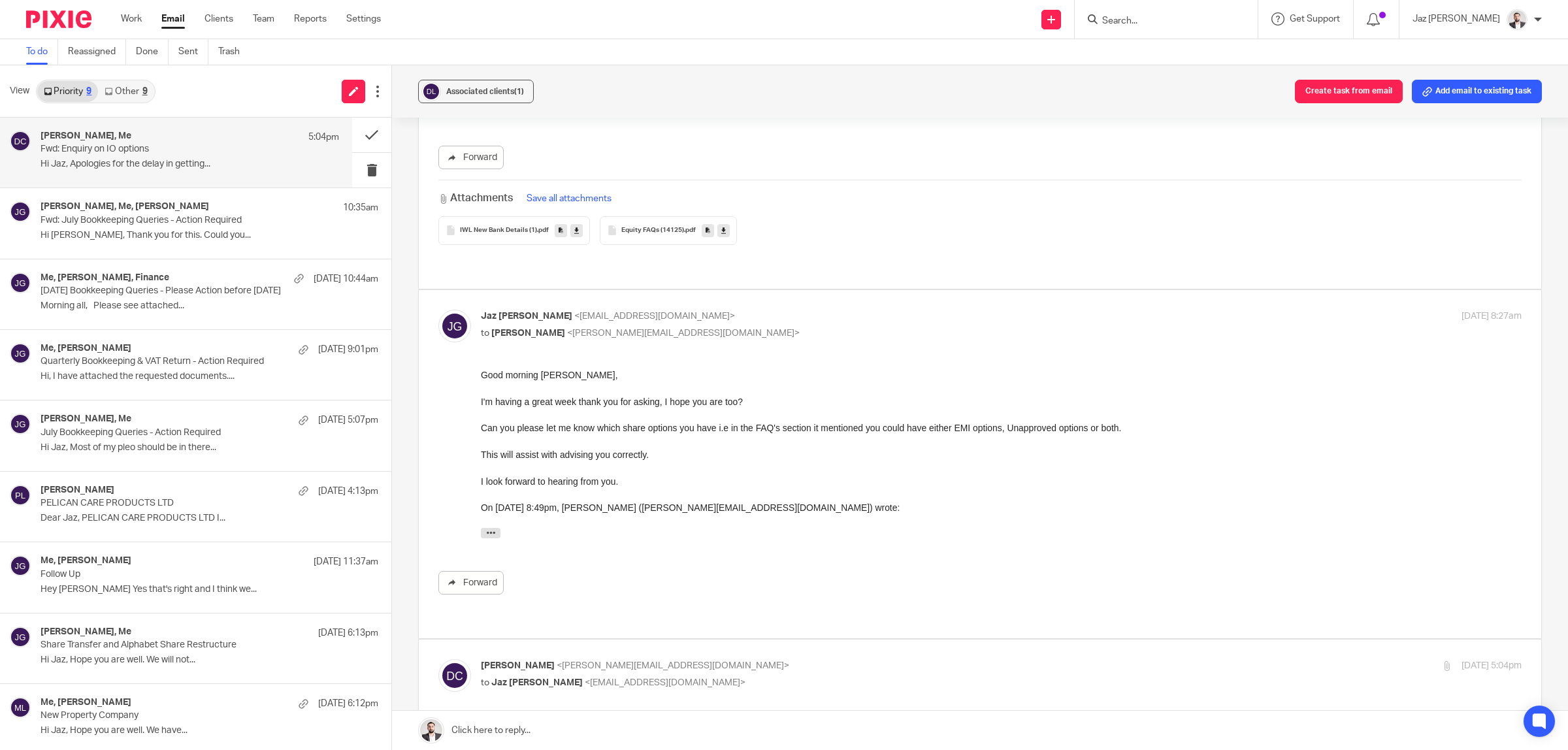
scroll to position [490, 0]
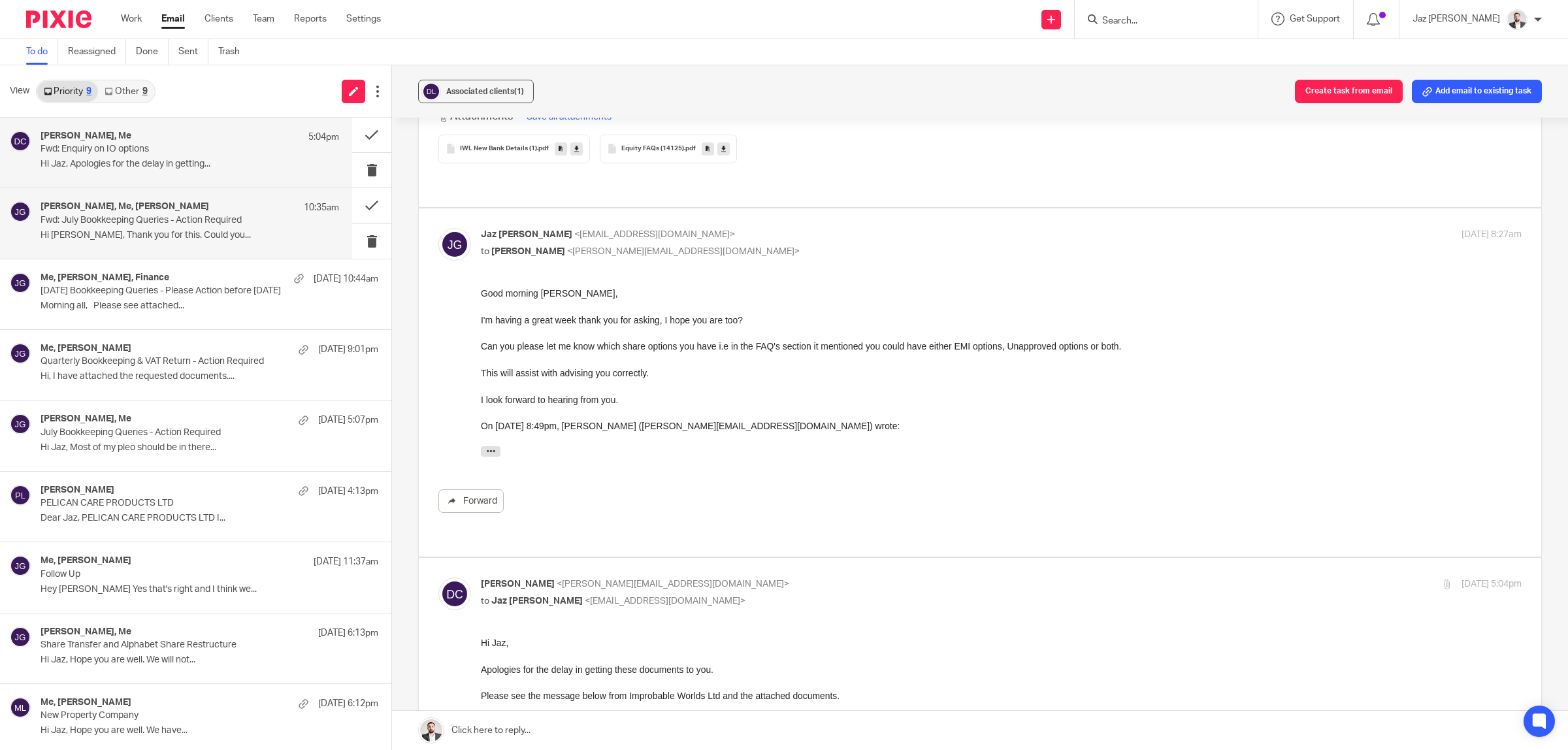
click at [116, 227] on div "[PERSON_NAME], Me, [PERSON_NAME] 10:35am Fwd: July Bookkeeping Queries - Action…" at bounding box center [190, 223] width 299 height 44
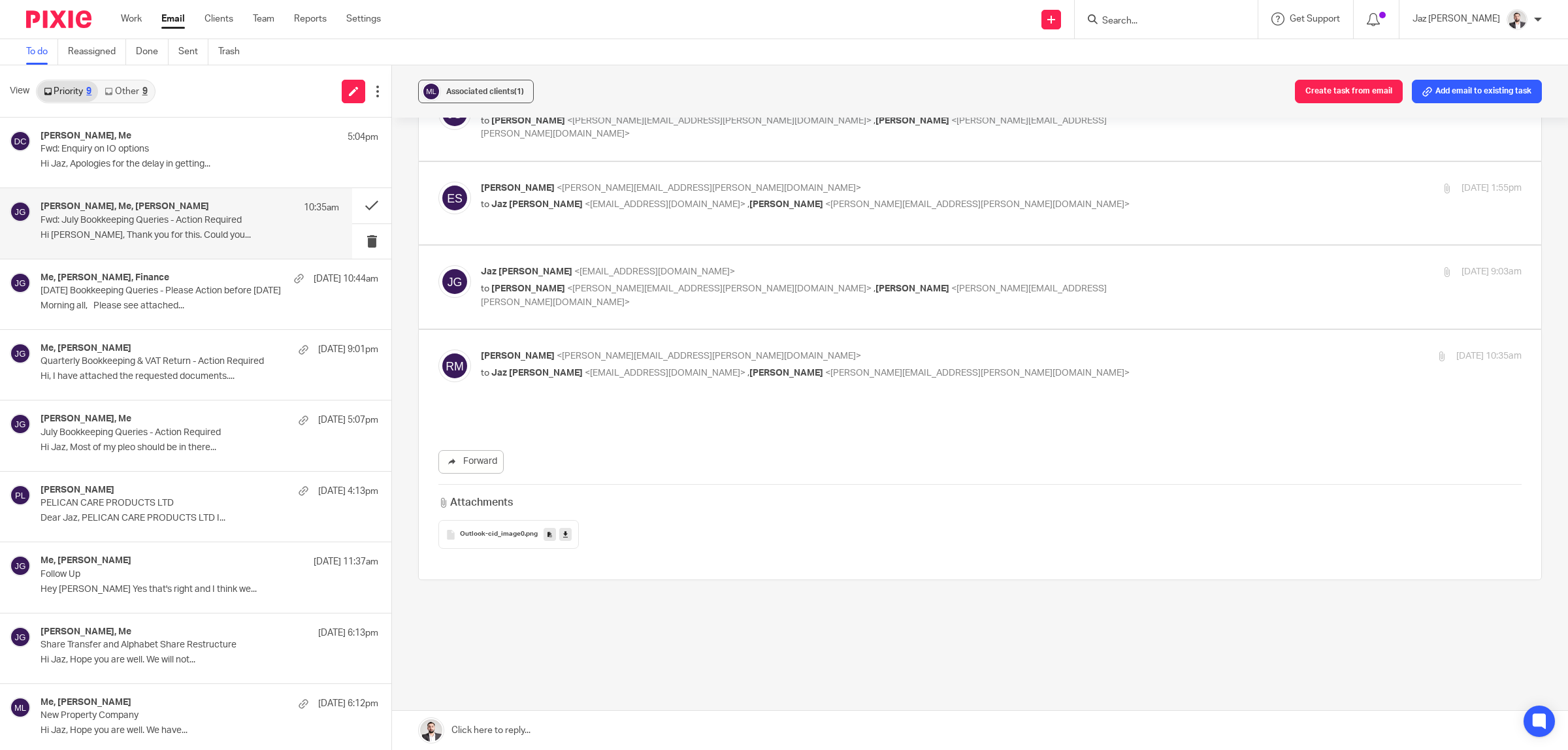
click at [116, 93] on link "Other 9" at bounding box center [125, 91] width 55 height 21
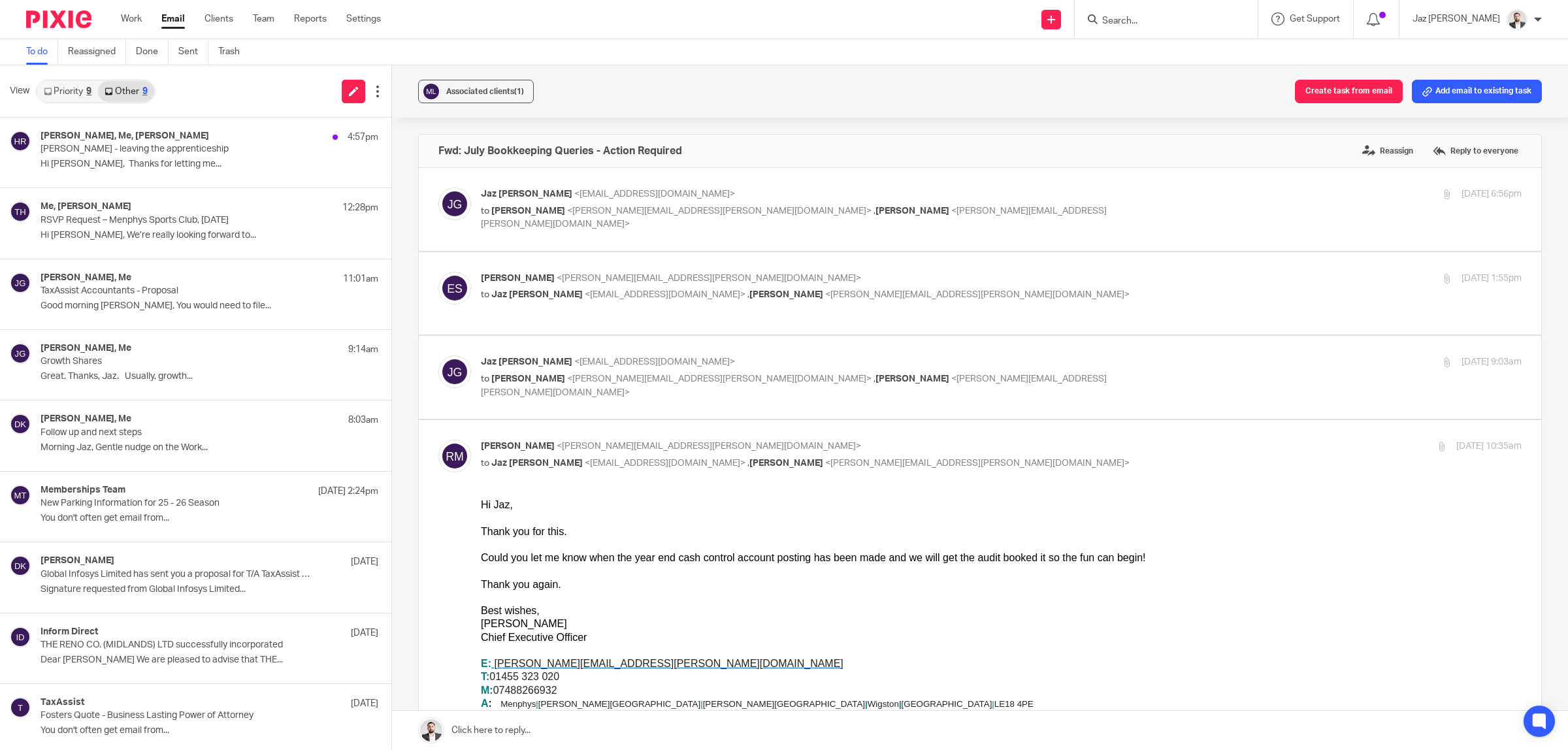
scroll to position [0, 0]
click at [116, 187] on div "[PERSON_NAME], Me, [PERSON_NAME] 4:57pm [PERSON_NAME] - leaving the apprentices…" at bounding box center [176, 153] width 352 height 70
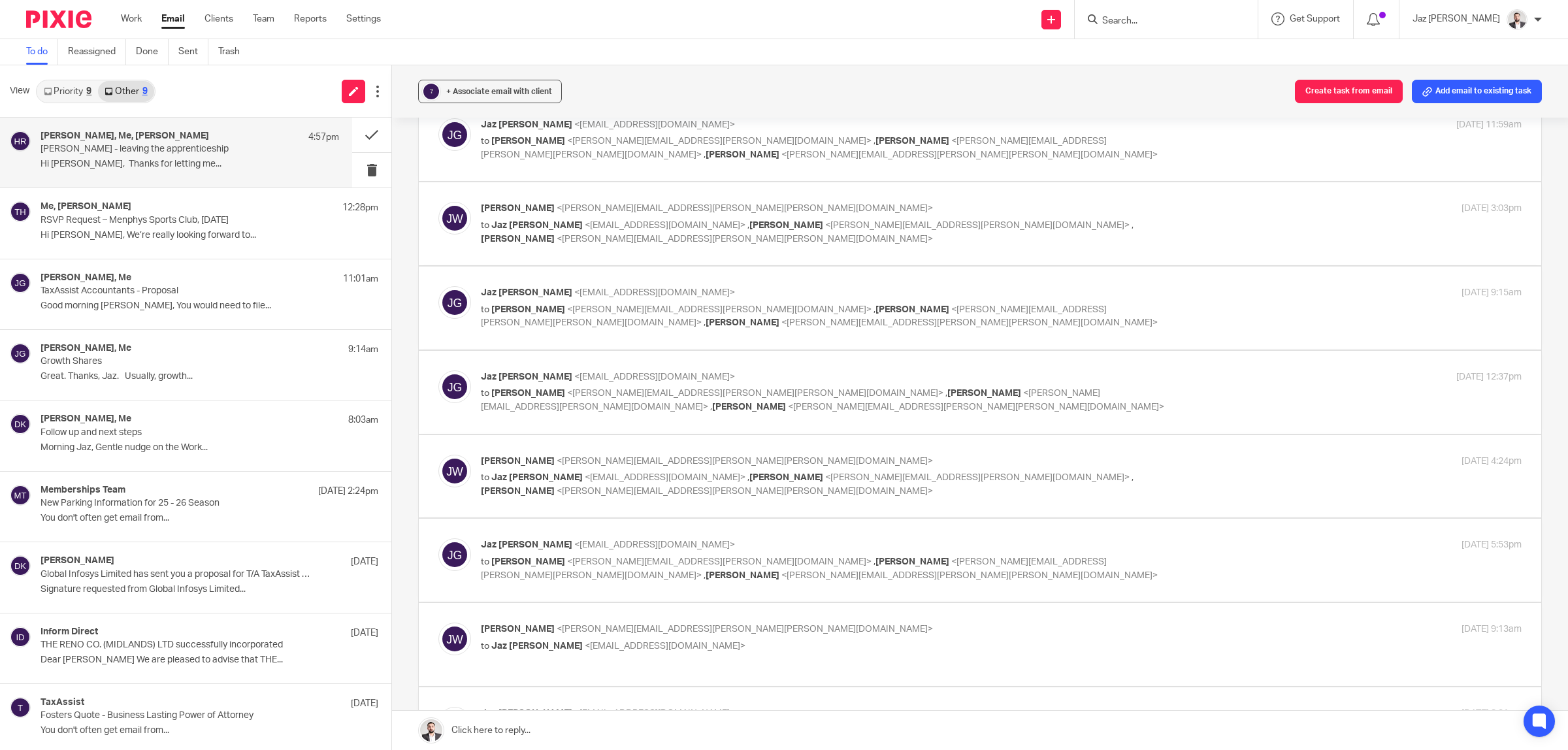
scroll to position [980, 0]
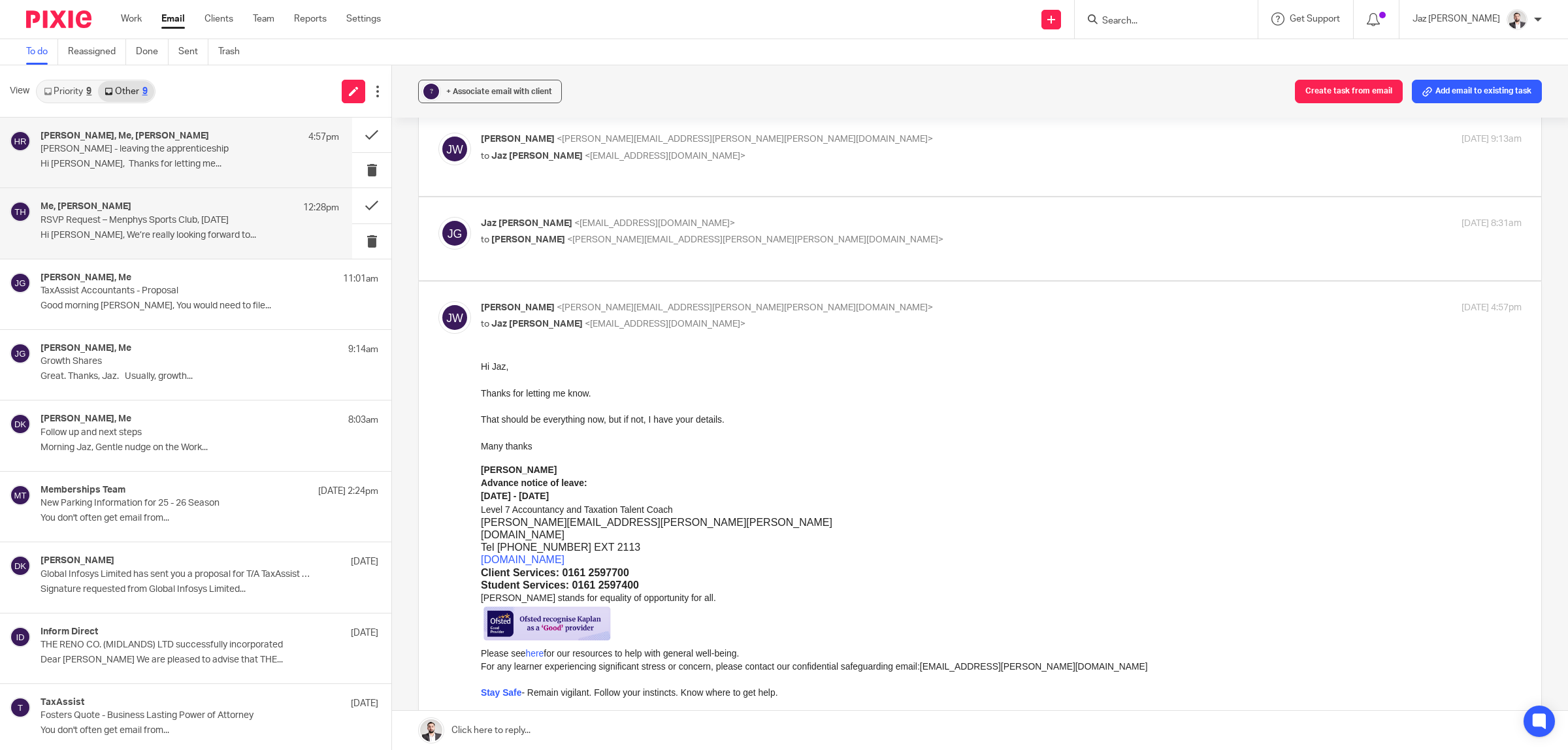
click at [101, 230] on p "Hi [PERSON_NAME], We’re really looking forward to..." at bounding box center [190, 236] width 299 height 11
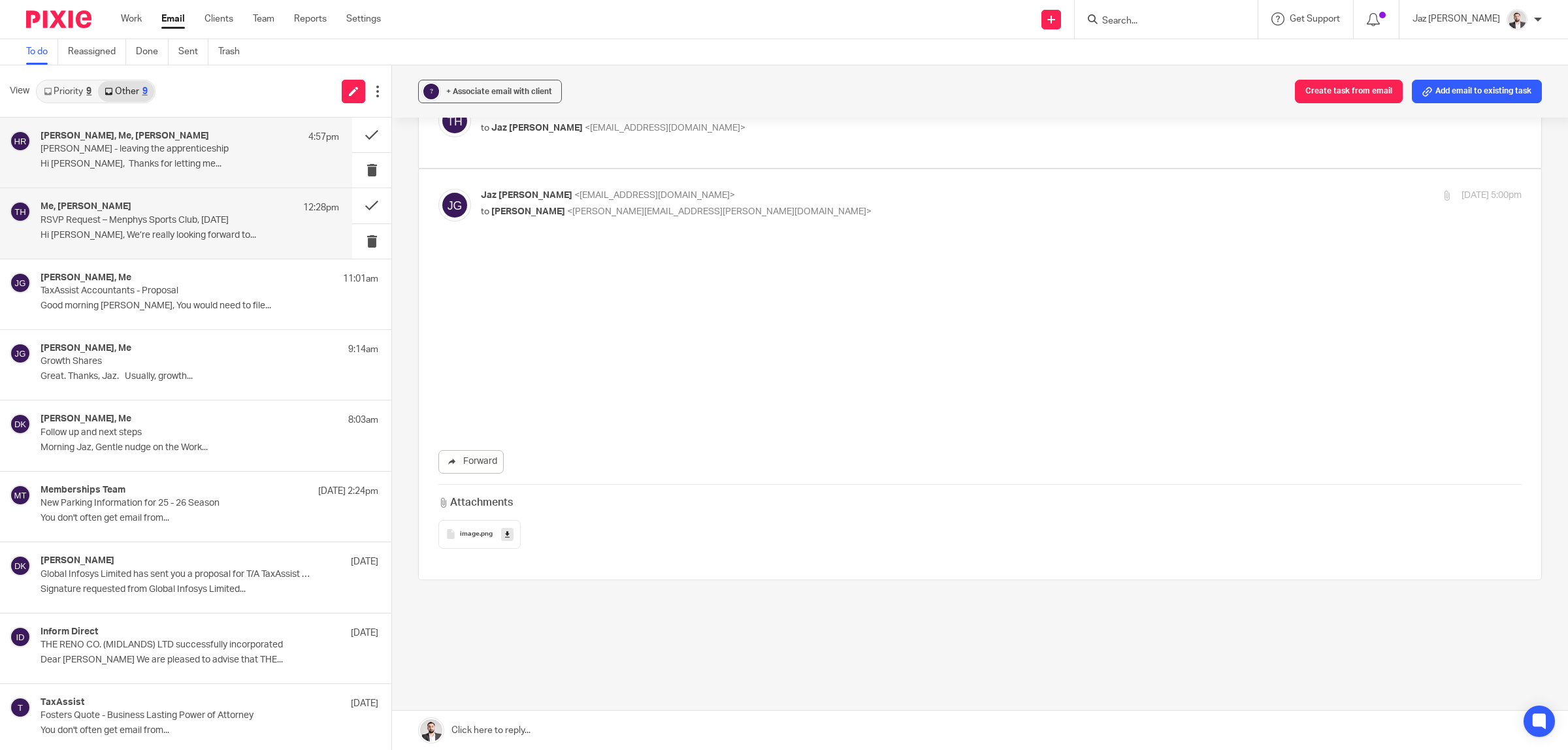
scroll to position [0, 0]
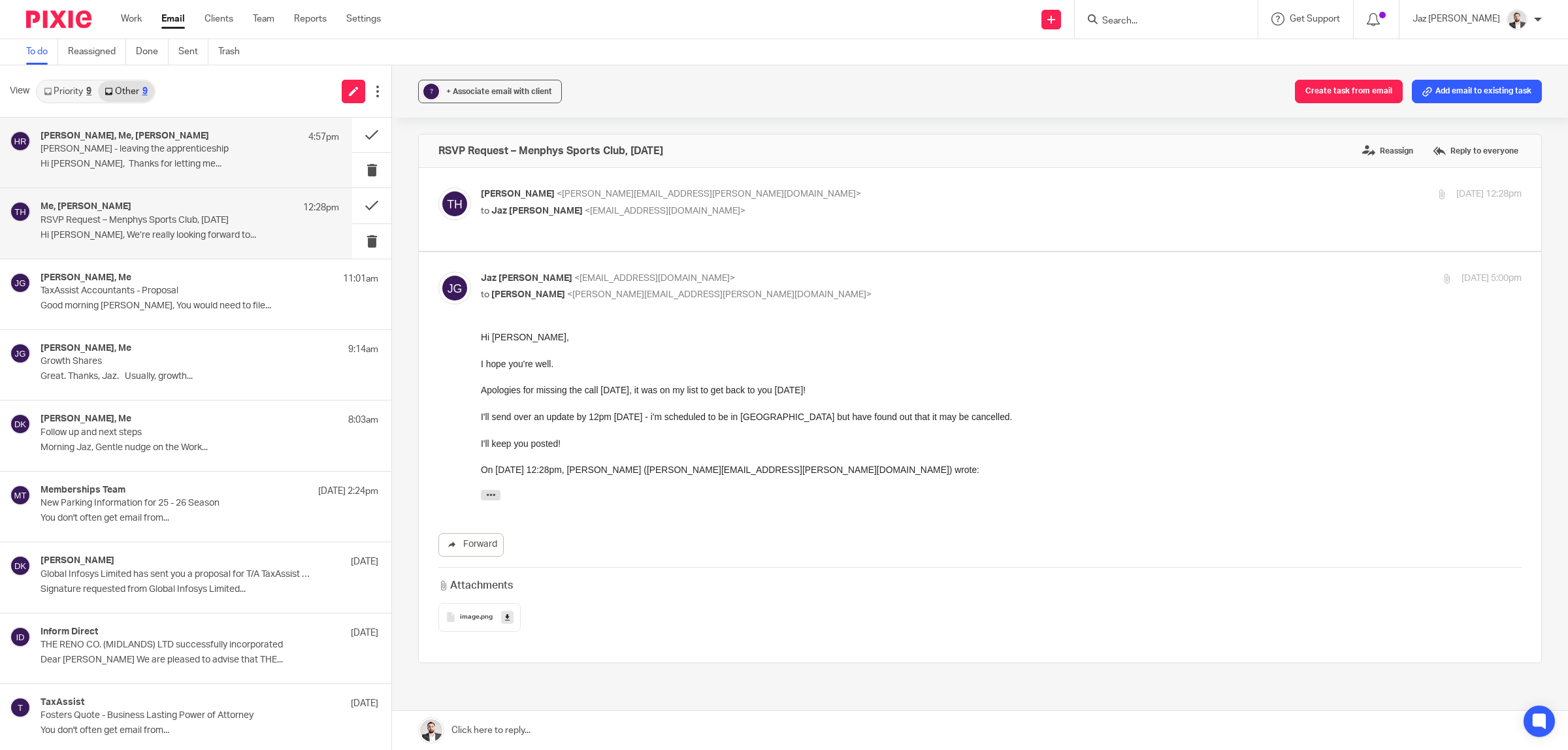
click at [114, 155] on div "[PERSON_NAME], Me, [PERSON_NAME] 4:57pm [PERSON_NAME] - leaving the apprentices…" at bounding box center [190, 153] width 299 height 44
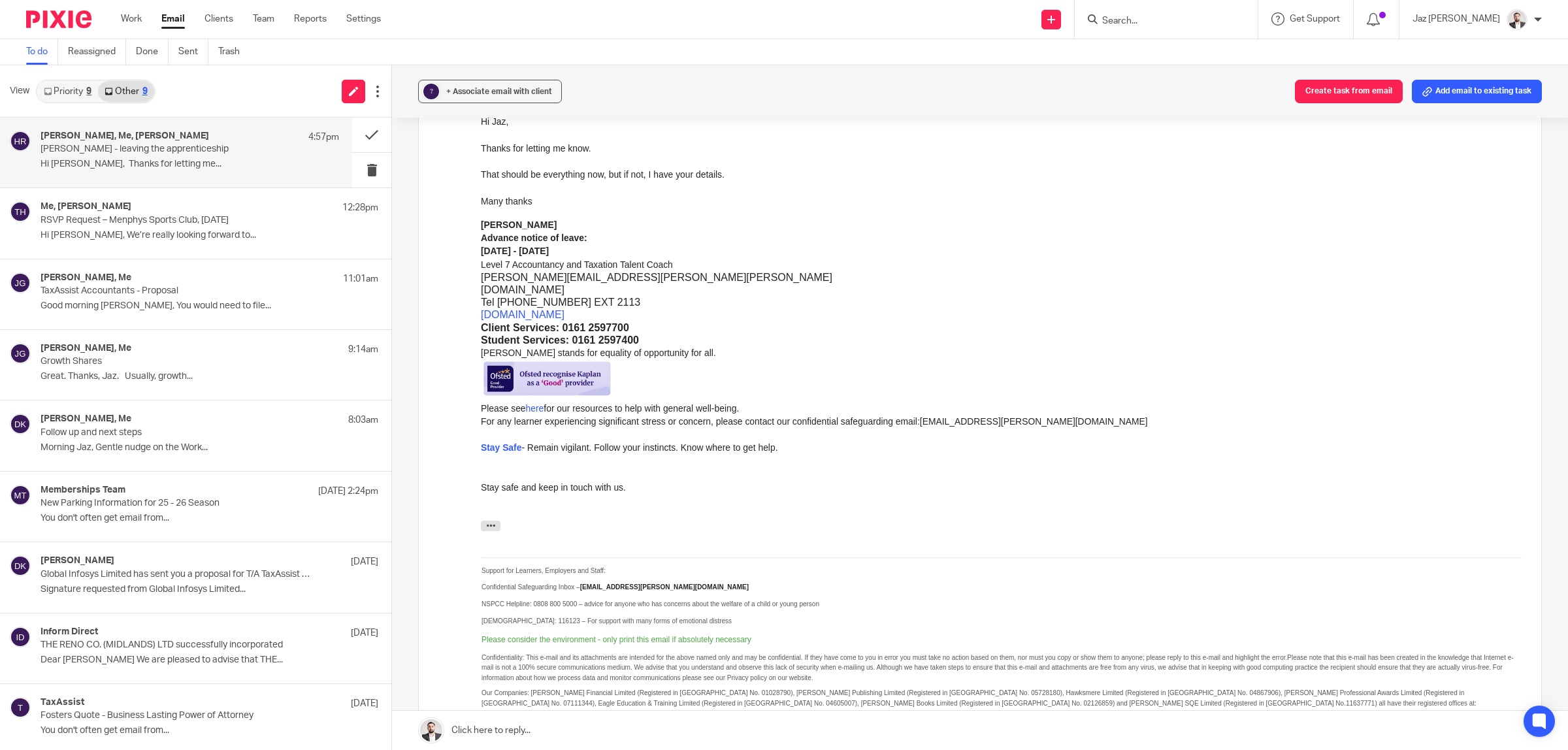
scroll to position [980, 0]
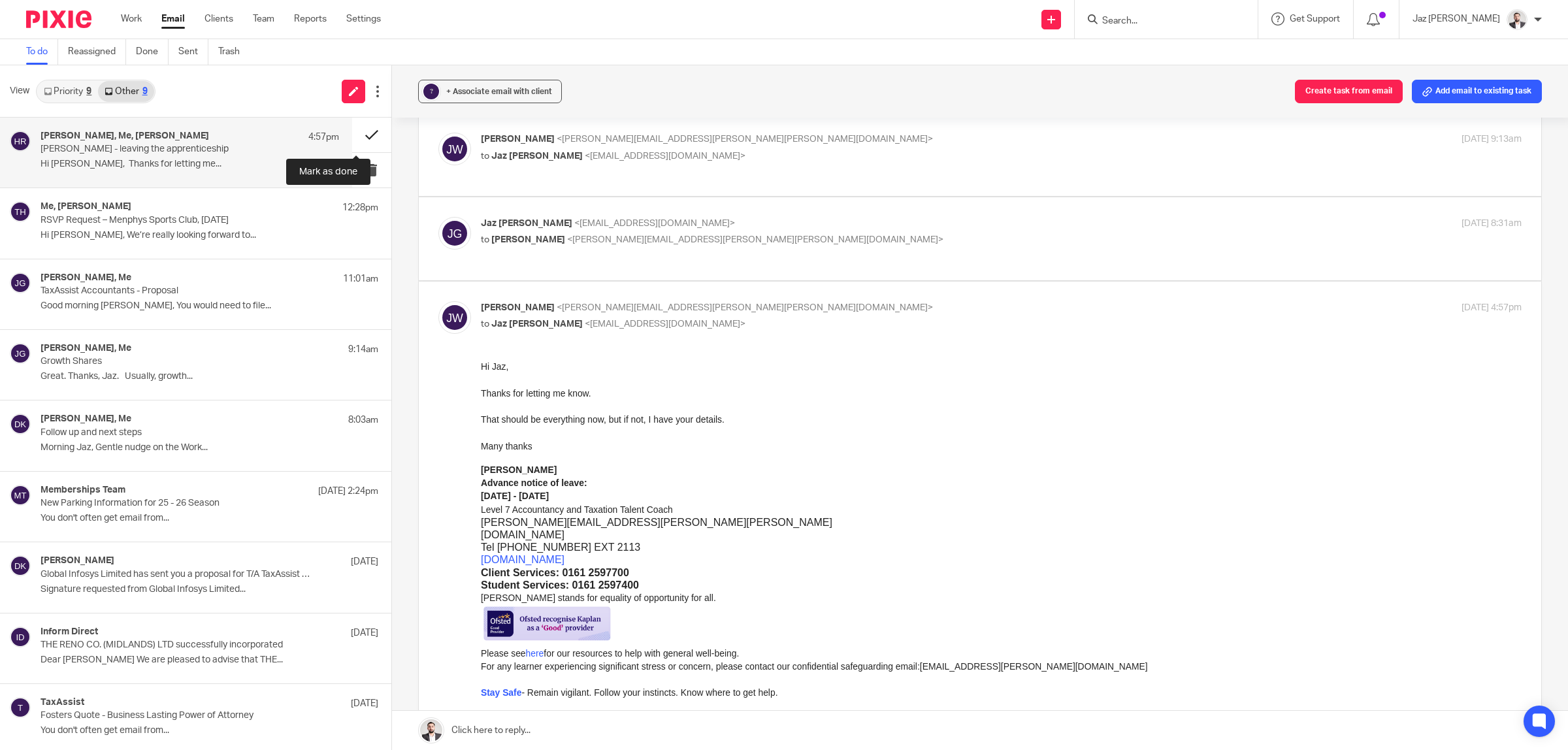
click at [366, 131] on button at bounding box center [371, 135] width 39 height 35
